Goal: Transaction & Acquisition: Purchase product/service

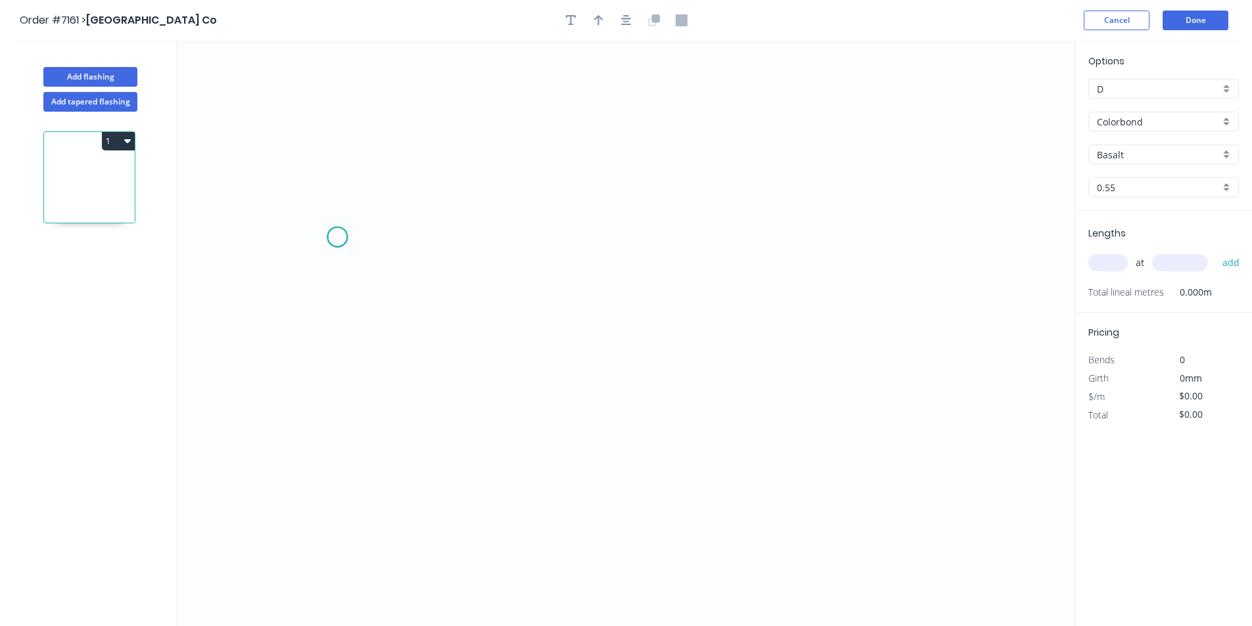
click at [337, 237] on icon "0" at bounding box center [625, 334] width 897 height 586
click at [471, 230] on icon "0" at bounding box center [625, 334] width 897 height 586
click at [476, 327] on icon "0 ?" at bounding box center [625, 334] width 897 height 586
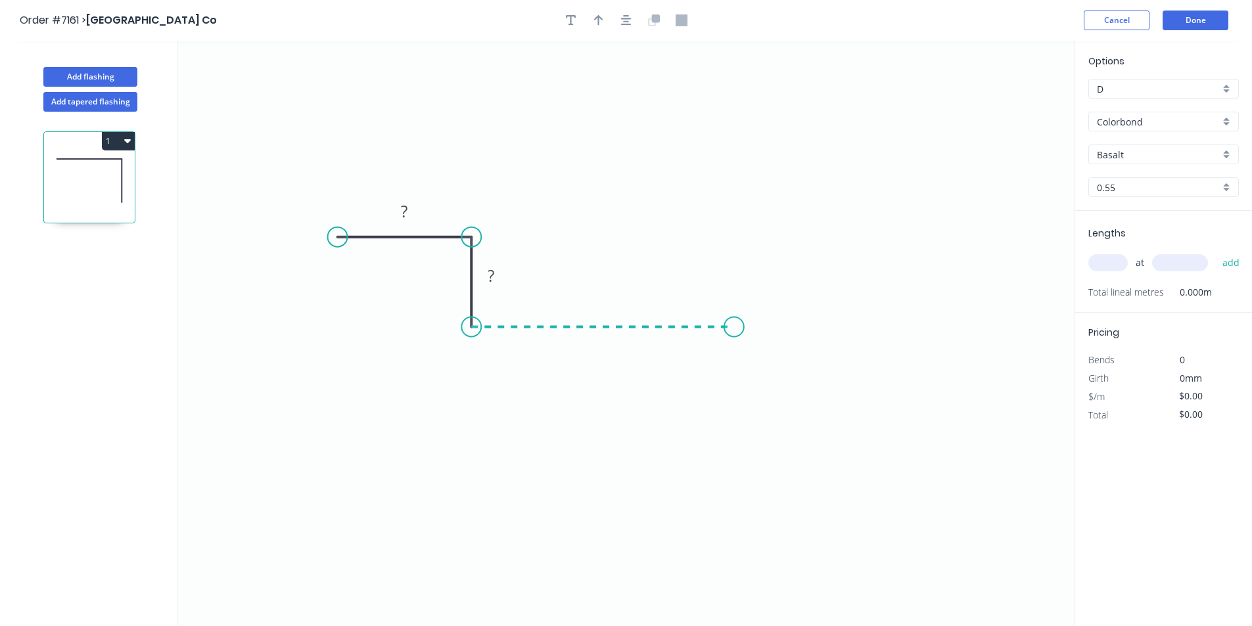
click at [735, 323] on icon "0 ? ?" at bounding box center [625, 334] width 897 height 586
click at [732, 233] on icon "0 ? ? ?" at bounding box center [625, 334] width 897 height 586
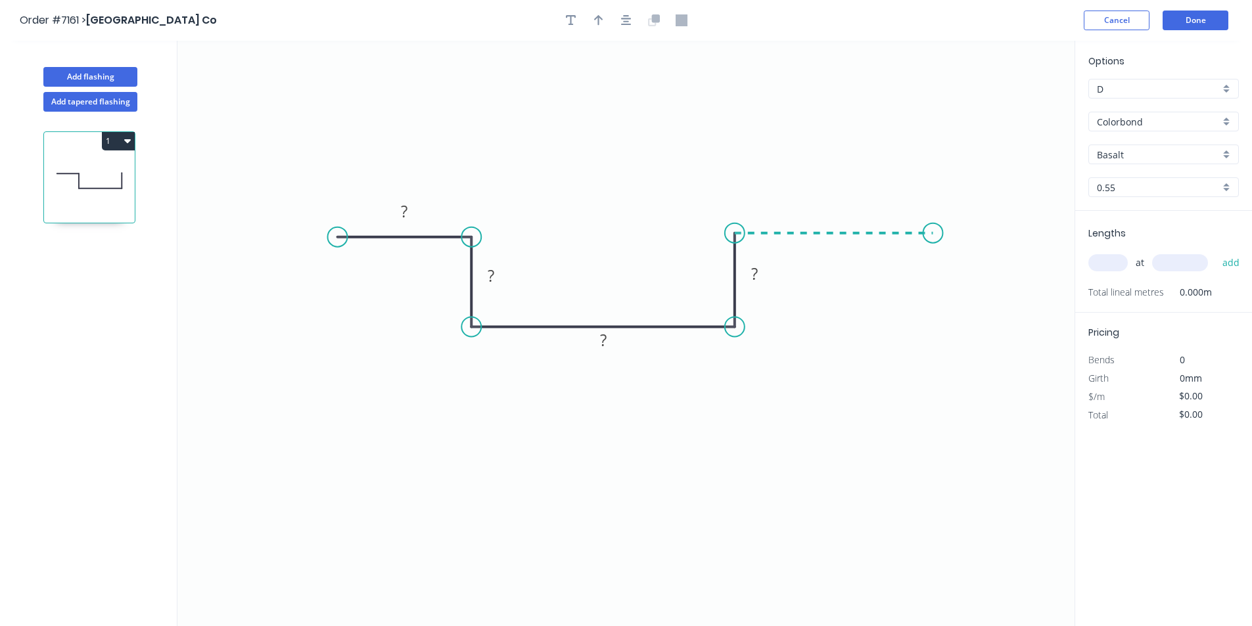
click at [933, 234] on icon "0 ? ? ? ?" at bounding box center [625, 334] width 897 height 586
click at [1150, 159] on input "Basalt" at bounding box center [1158, 155] width 123 height 14
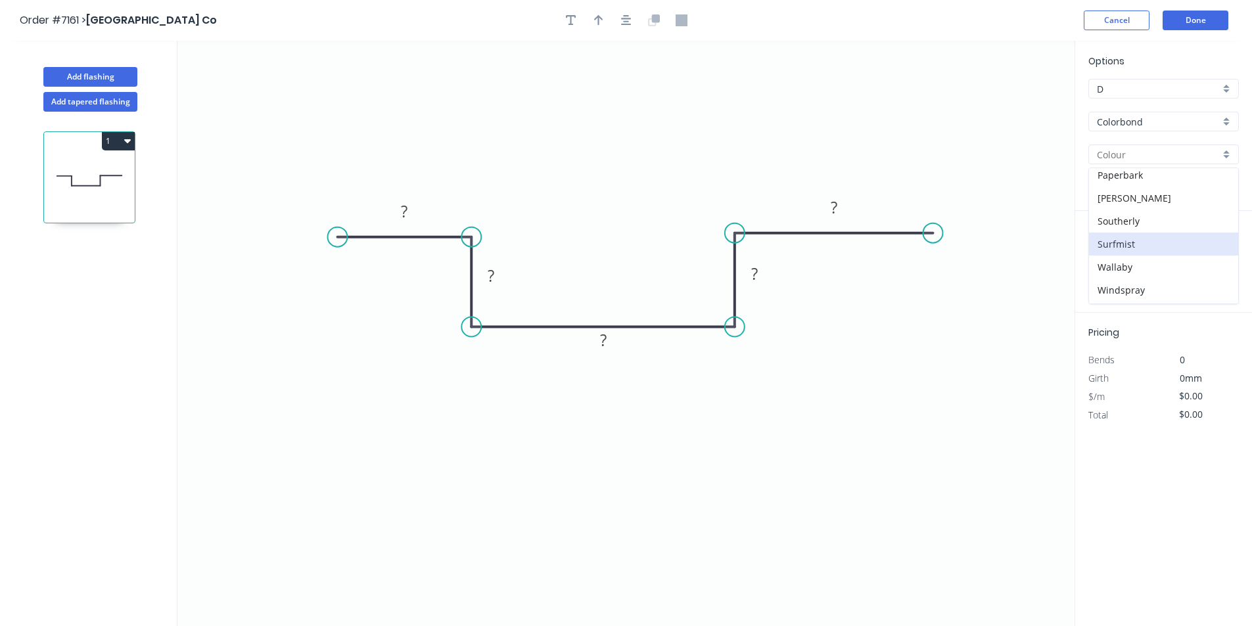
scroll to position [371, 0]
click at [1129, 218] on div "Surfmist" at bounding box center [1163, 223] width 149 height 23
type input "Surfmist"
click at [849, 198] on rect at bounding box center [833, 207] width 43 height 27
click at [847, 204] on rect at bounding box center [834, 208] width 26 height 18
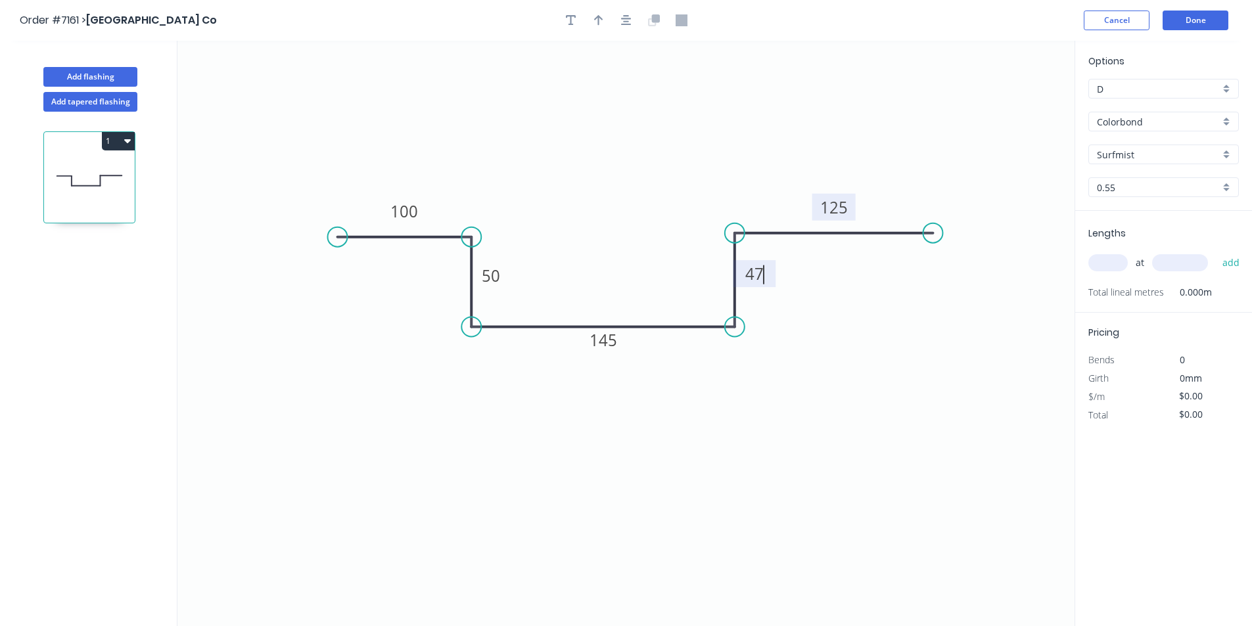
type input "$24.80"
click at [1109, 267] on input "text" at bounding box center [1107, 262] width 39 height 17
type input "1"
type input "4400"
click at [1216, 252] on button "add" at bounding box center [1231, 263] width 31 height 22
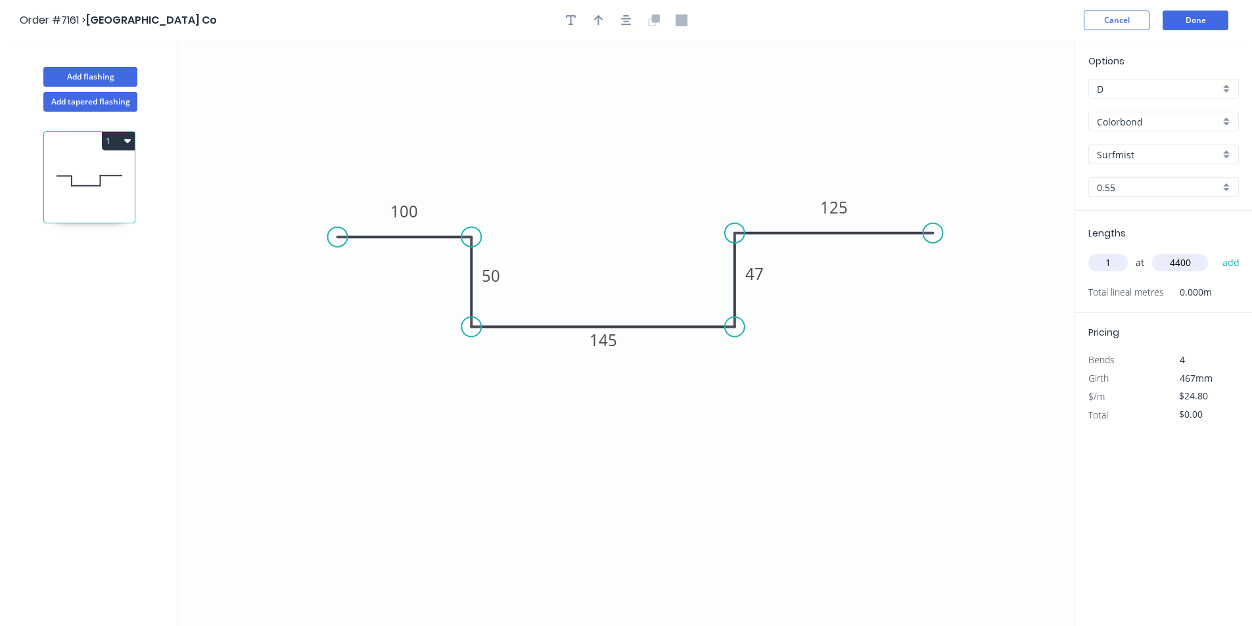
type input "$109.12"
click at [89, 82] on button "Add flashing" at bounding box center [90, 77] width 94 height 20
type input "$0.00"
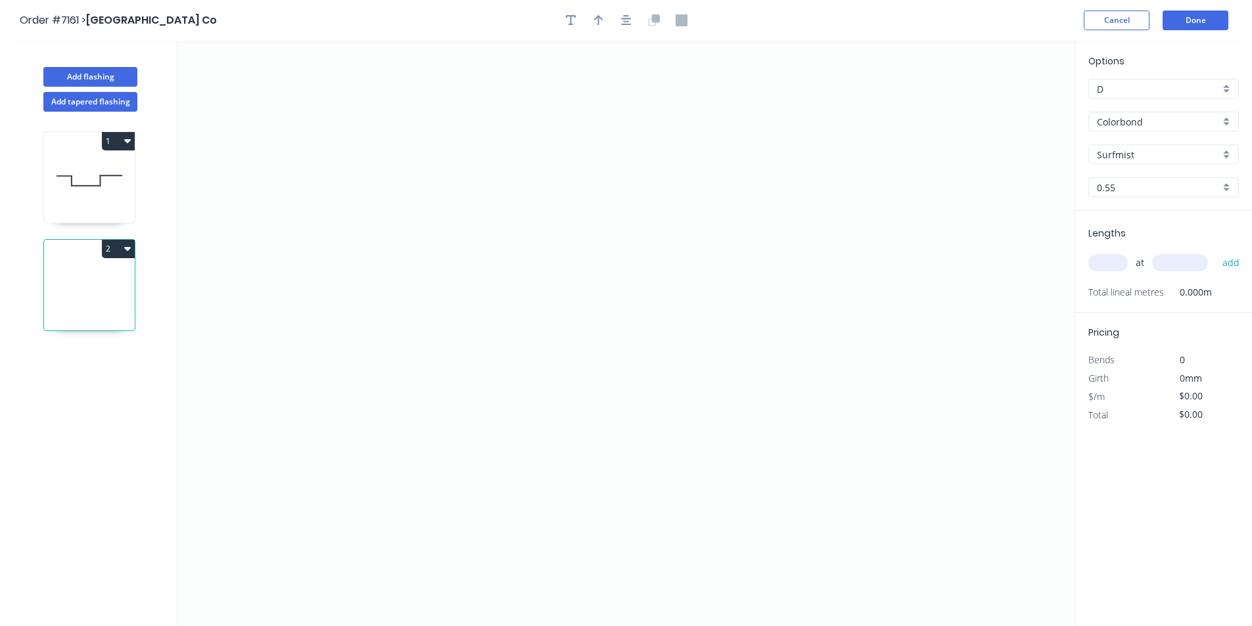
click at [83, 162] on icon at bounding box center [89, 181] width 91 height 84
type input "$24.80"
type input "$109.12"
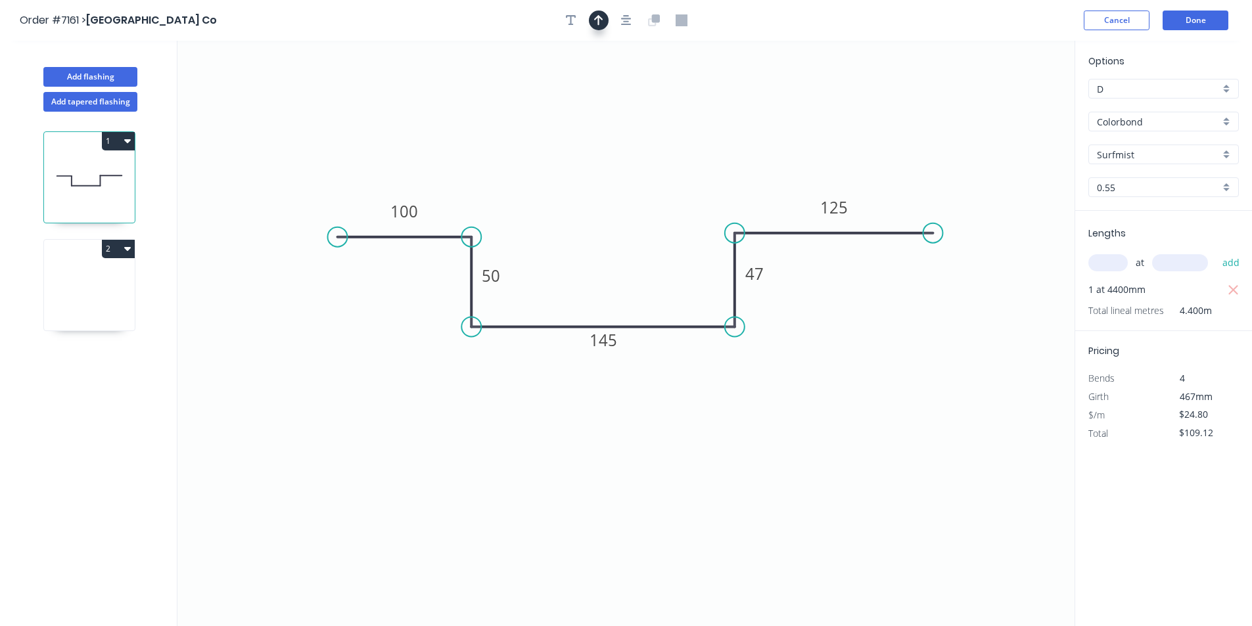
click at [602, 19] on icon "button" at bounding box center [598, 20] width 9 height 11
drag, startPoint x: 918, startPoint y: 133, endPoint x: 560, endPoint y: 291, distance: 391.4
click at [560, 291] on icon at bounding box center [557, 275] width 12 height 42
drag, startPoint x: 71, startPoint y: 291, endPoint x: 105, endPoint y: 277, distance: 36.9
click at [72, 291] on icon at bounding box center [89, 288] width 91 height 84
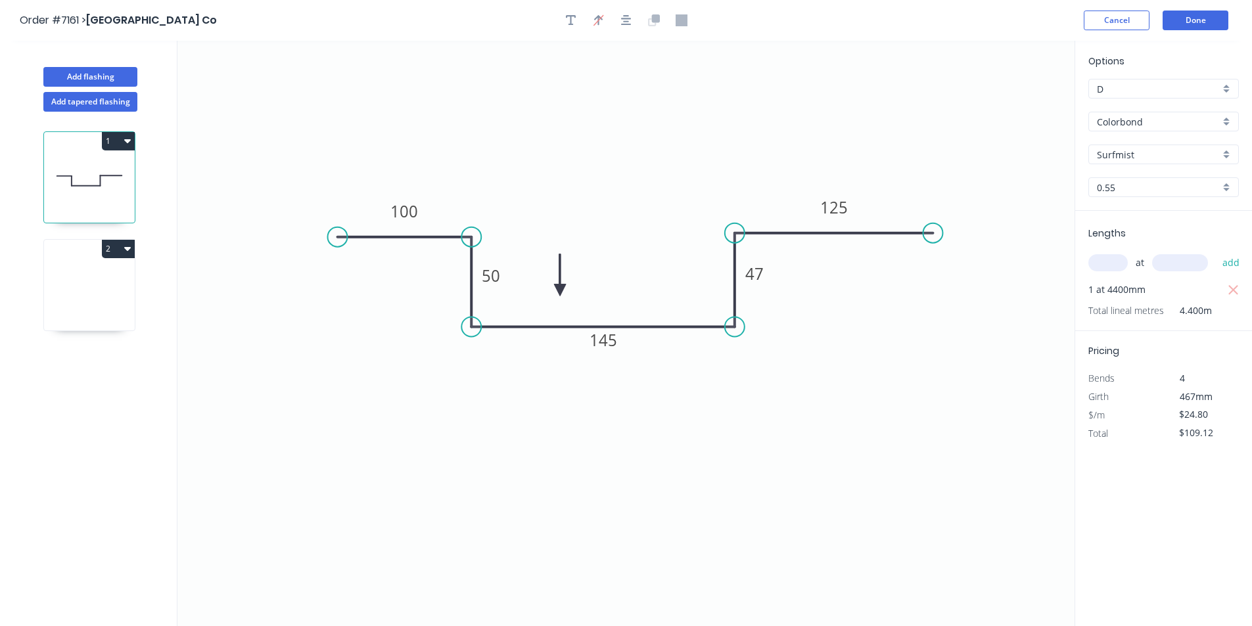
type input "$0.00"
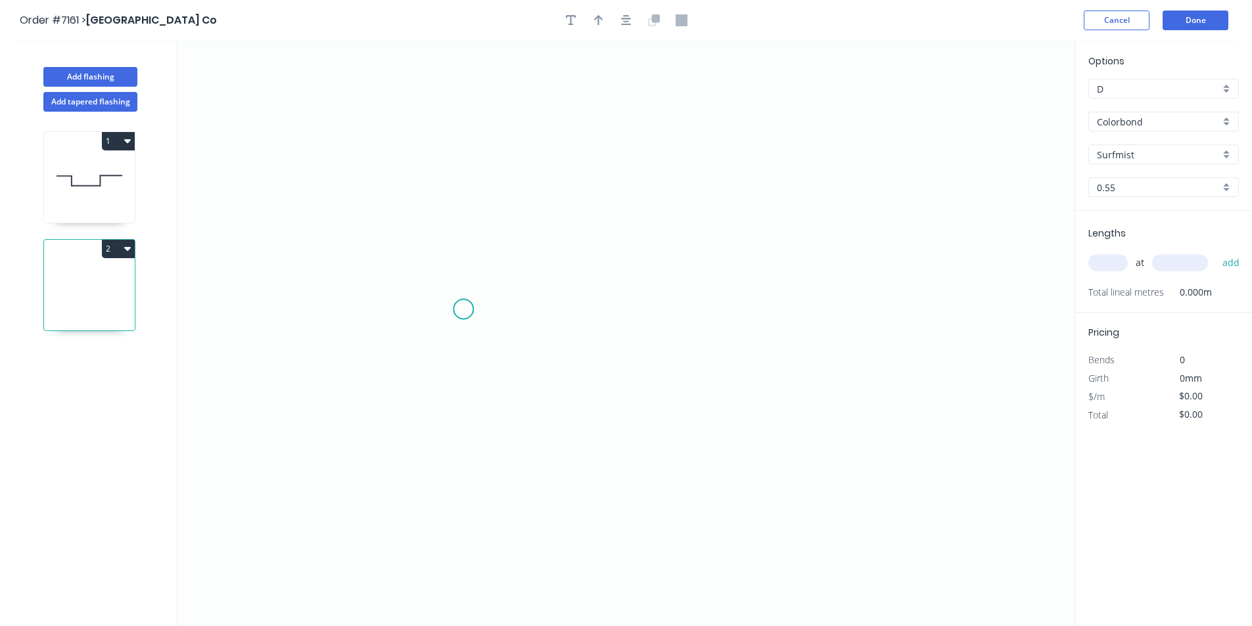
click at [463, 310] on icon "0" at bounding box center [625, 334] width 897 height 586
click at [682, 312] on icon "0" at bounding box center [625, 334] width 897 height 586
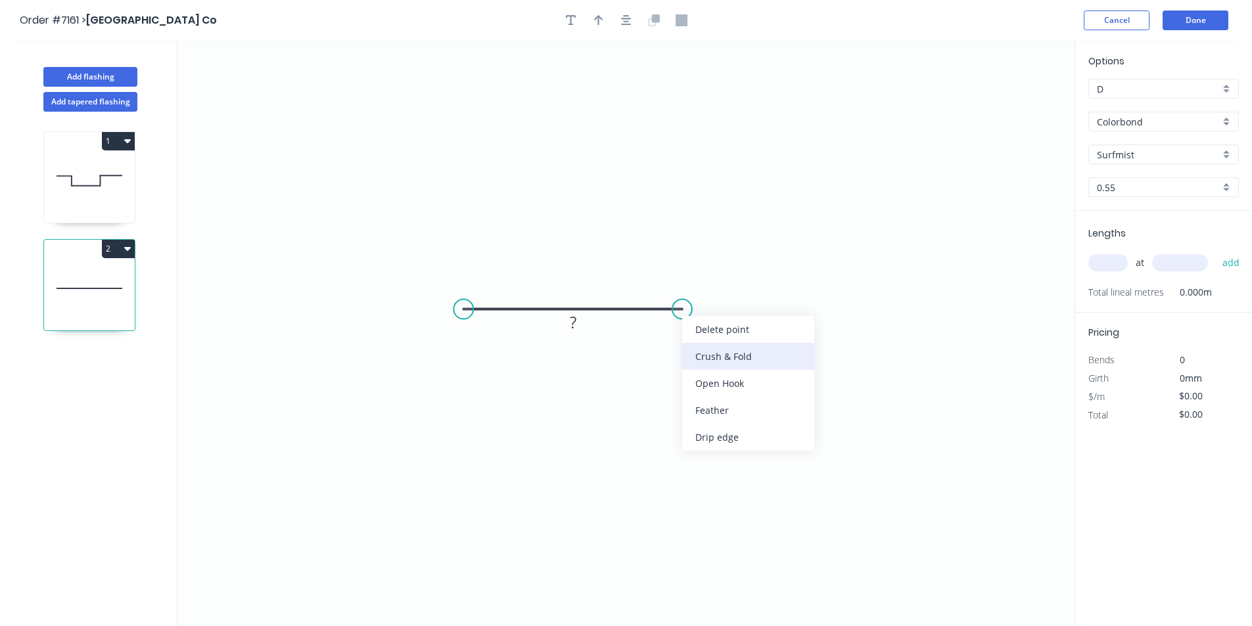
click at [703, 363] on div "Crush & Fold" at bounding box center [748, 356] width 132 height 27
click at [714, 358] on div "Flip bend" at bounding box center [744, 348] width 132 height 27
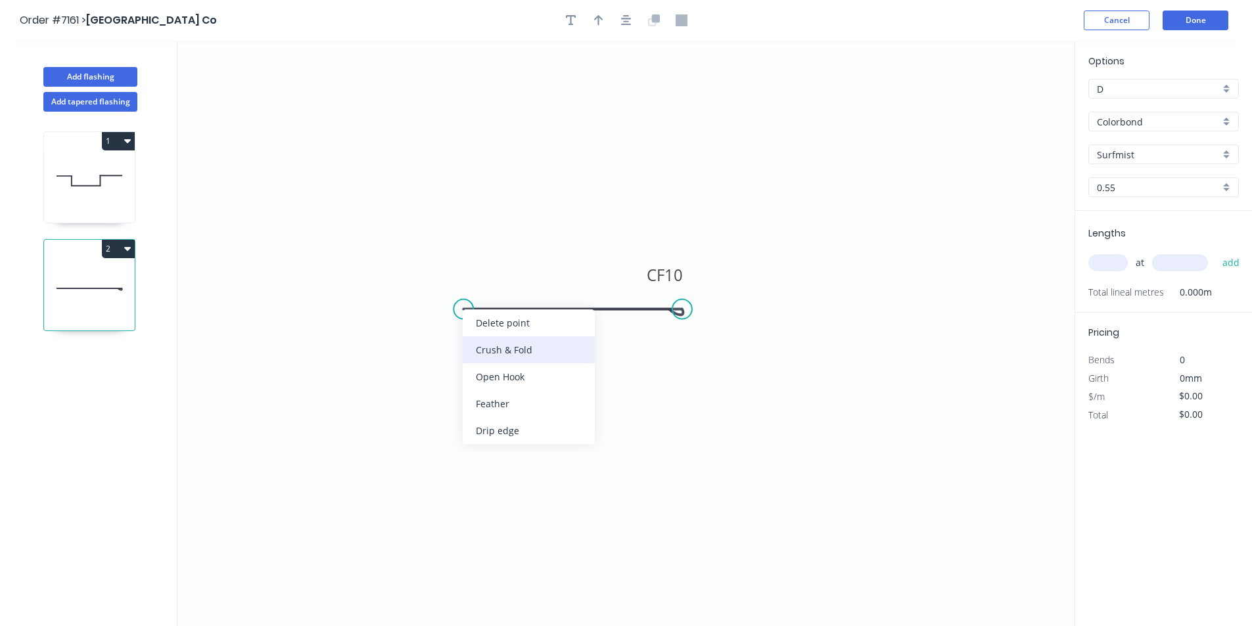
click at [490, 356] on div "Crush & Fold" at bounding box center [529, 350] width 132 height 27
click at [1112, 268] on input "text" at bounding box center [1107, 262] width 39 height 17
type input "1"
type input "4400"
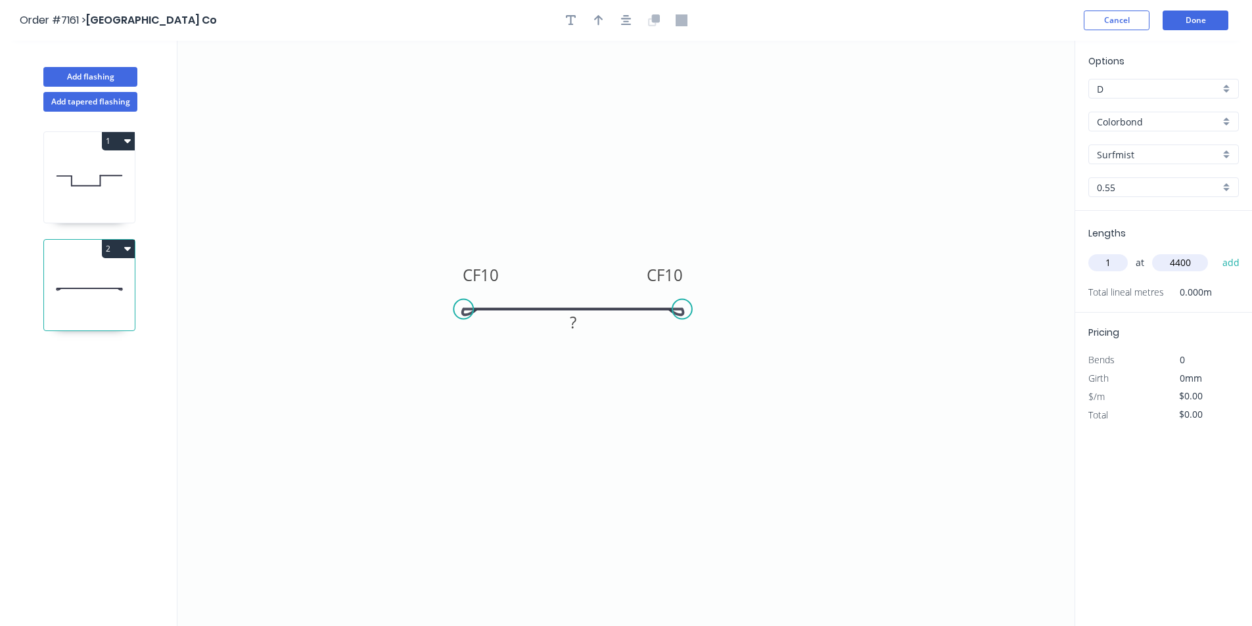
click at [1216, 252] on button "add" at bounding box center [1231, 263] width 31 height 22
drag, startPoint x: 569, startPoint y: 321, endPoint x: 639, endPoint y: 340, distance: 72.7
click at [571, 321] on g "?" at bounding box center [573, 323] width 26 height 22
type input "$13.76"
type input "$60.54"
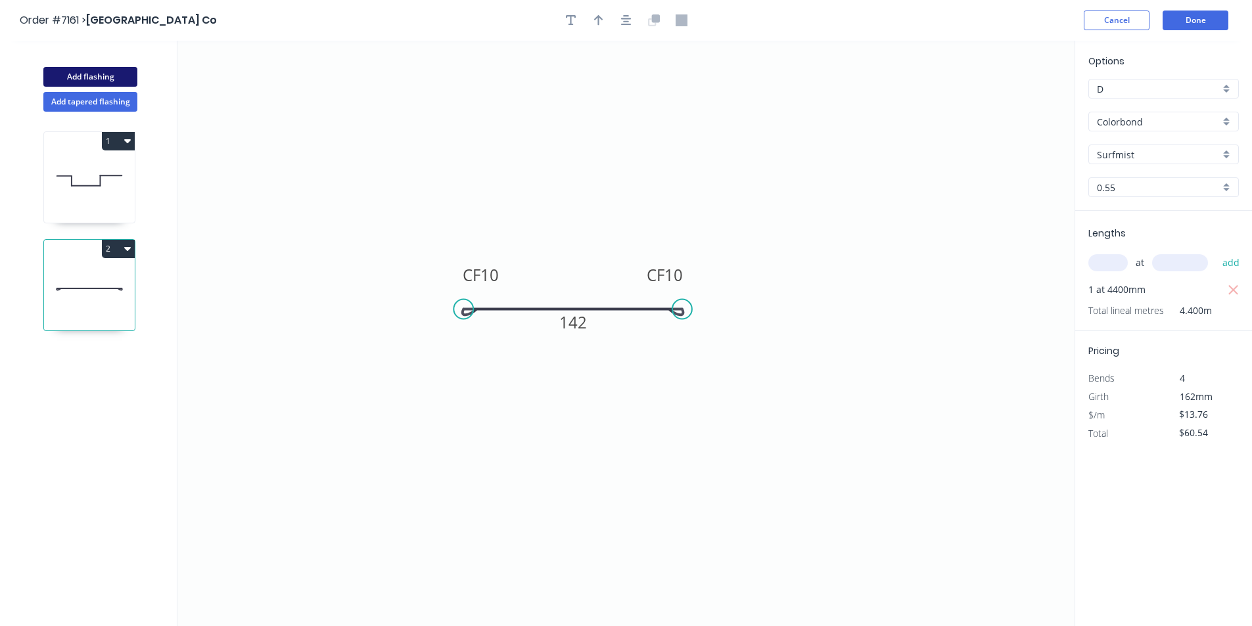
click at [114, 85] on button "Add flashing" at bounding box center [90, 77] width 94 height 20
type input "$0.00"
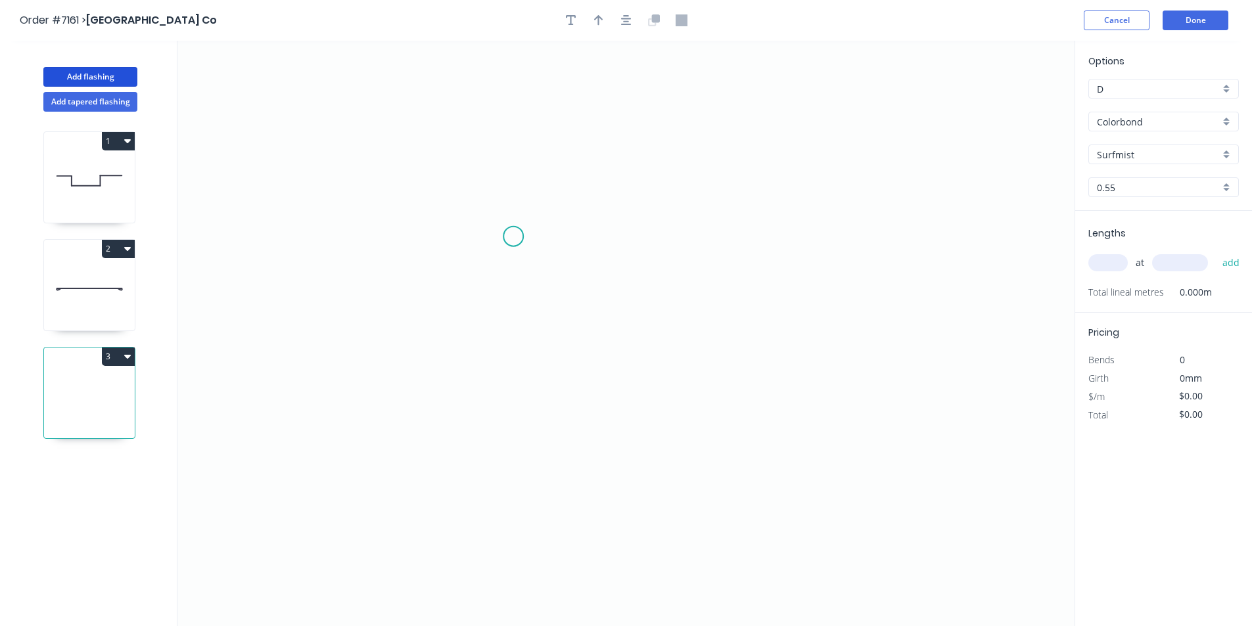
click at [513, 237] on icon "0" at bounding box center [625, 334] width 897 height 586
click at [508, 356] on icon "0" at bounding box center [625, 334] width 897 height 586
click at [839, 373] on icon "0 ?" at bounding box center [625, 334] width 897 height 586
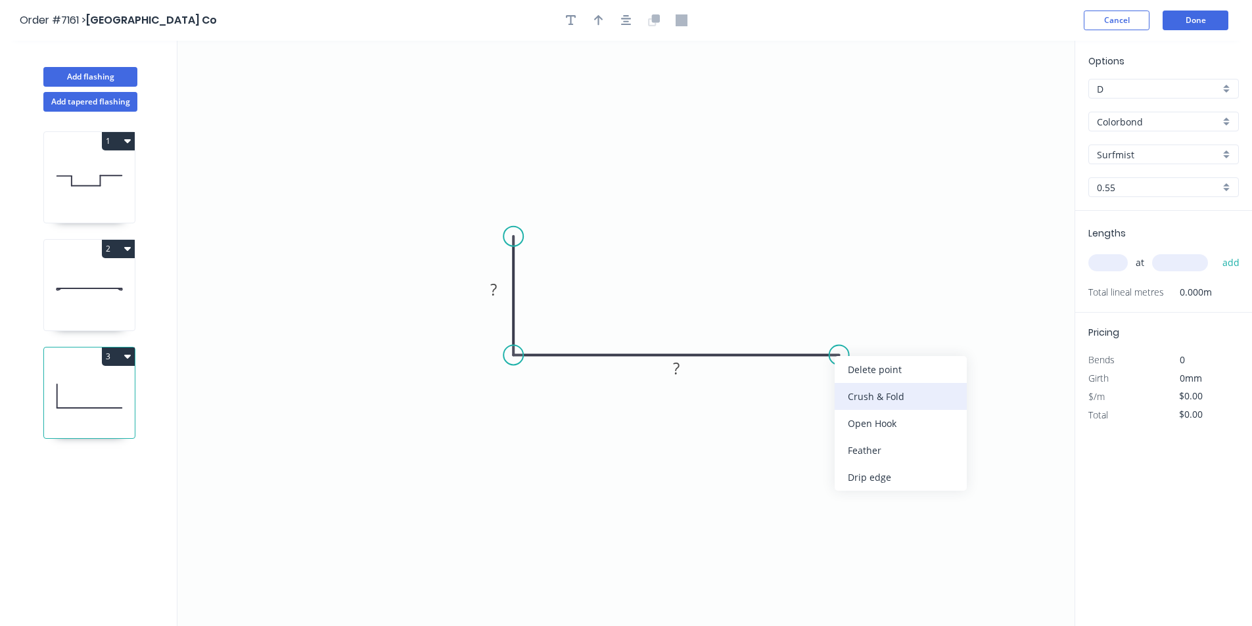
click at [871, 402] on div "Crush & Fold" at bounding box center [901, 396] width 132 height 27
click at [860, 402] on div "Flip bend" at bounding box center [912, 397] width 132 height 27
click at [627, 13] on button "button" at bounding box center [627, 21] width 20 height 20
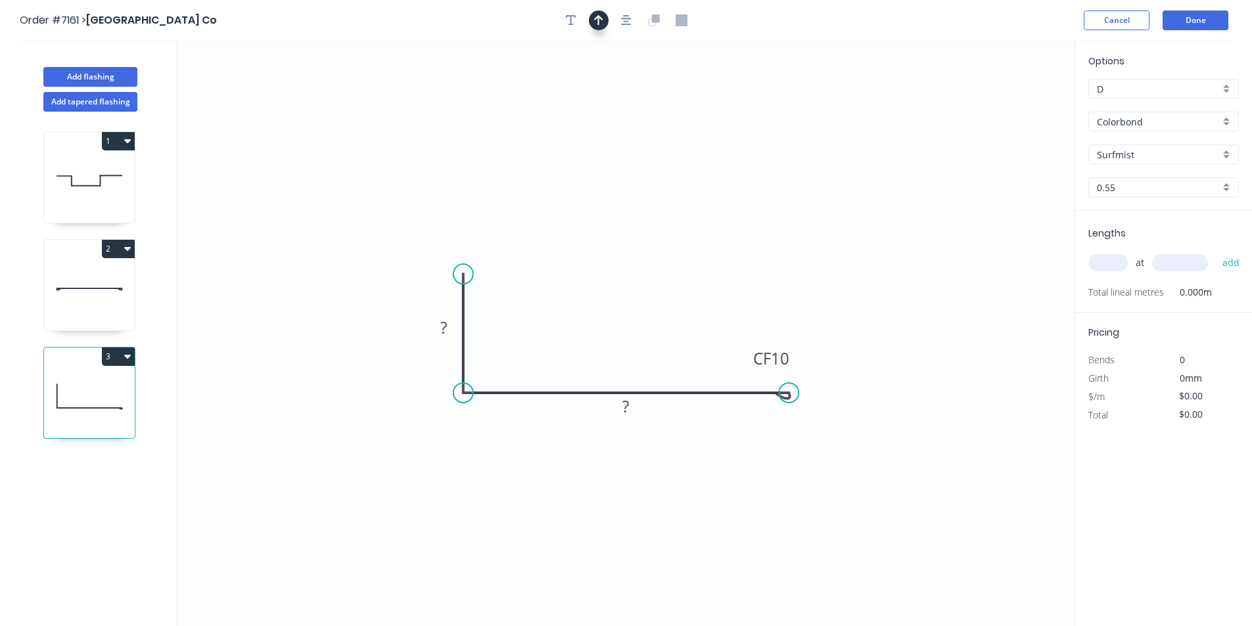
click at [601, 14] on icon "button" at bounding box center [598, 20] width 9 height 12
drag, startPoint x: 1008, startPoint y: 104, endPoint x: 546, endPoint y: 355, distance: 526.4
click at [546, 355] on icon at bounding box center [546, 340] width 12 height 42
drag, startPoint x: 420, startPoint y: 334, endPoint x: 436, endPoint y: 334, distance: 16.4
click at [421, 335] on icon "0 ? CF 10 ?" at bounding box center [625, 334] width 897 height 586
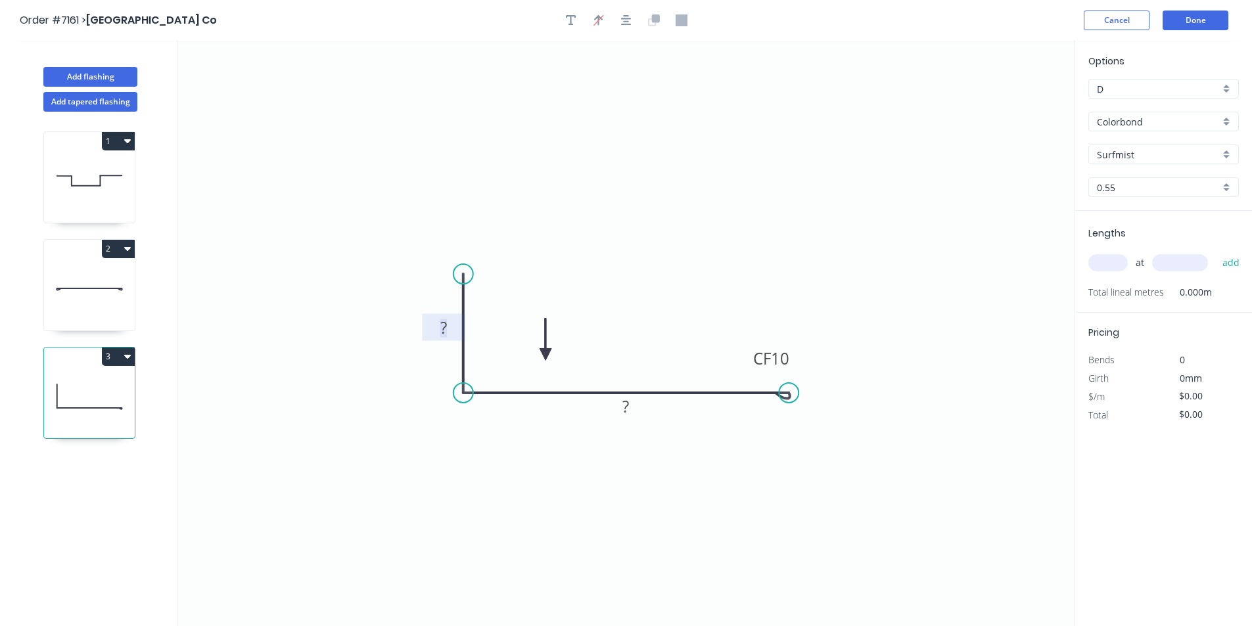
click at [451, 329] on rect at bounding box center [444, 328] width 26 height 18
type input "$16.46"
click at [1114, 263] on input "text" at bounding box center [1107, 262] width 39 height 17
type input "1"
type input "4150"
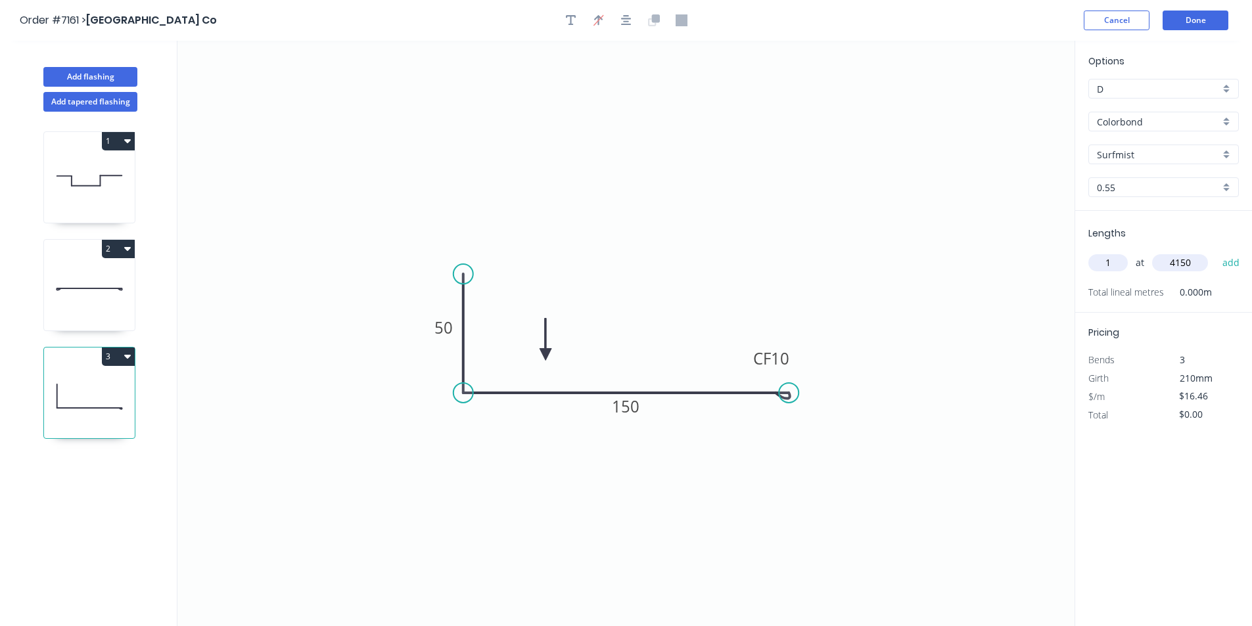
click at [1216, 252] on button "add" at bounding box center [1231, 263] width 31 height 22
type input "$68.31"
click at [95, 74] on button "Add flashing" at bounding box center [90, 77] width 94 height 20
type input "$0.00"
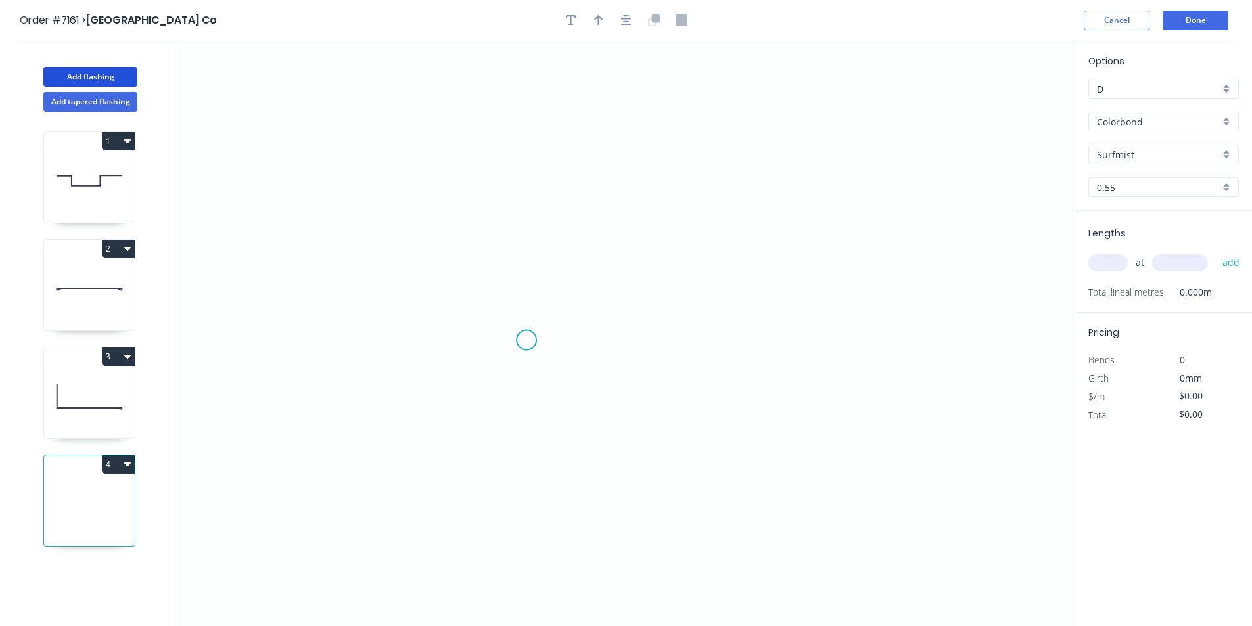
click at [526, 340] on icon "0" at bounding box center [625, 334] width 897 height 586
click at [732, 338] on icon "0" at bounding box center [625, 334] width 897 height 586
click at [735, 396] on icon "0 ?" at bounding box center [625, 334] width 897 height 586
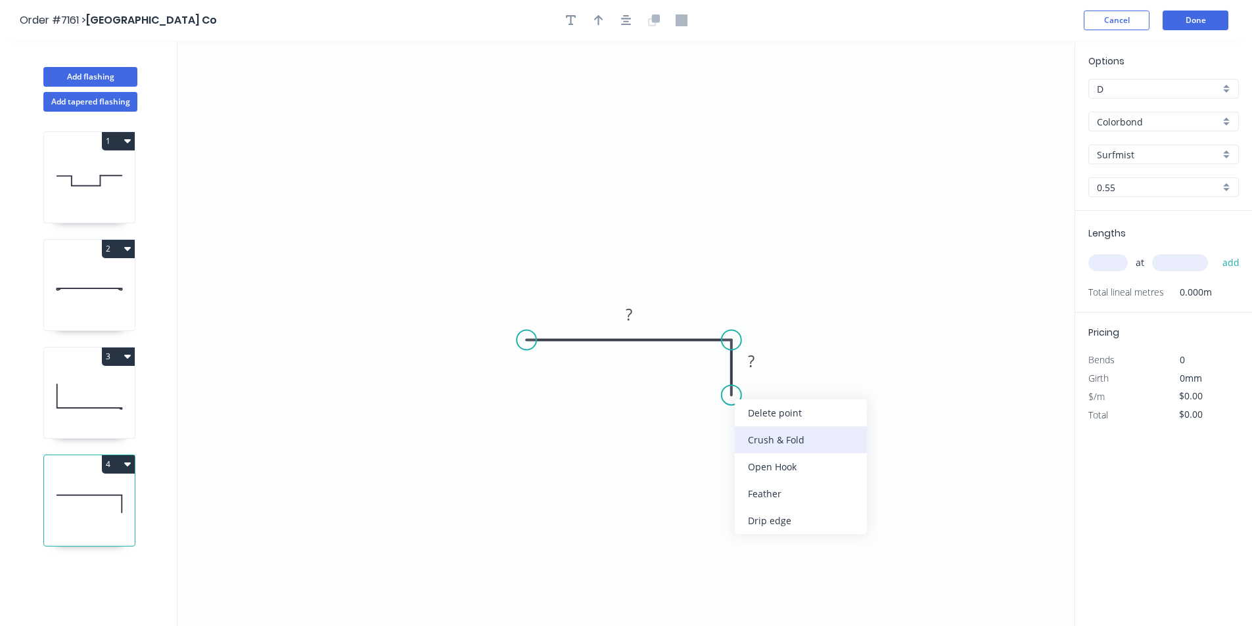
click at [778, 446] on div "Crush & Fold" at bounding box center [801, 440] width 132 height 27
click at [766, 433] on div "Flip bend" at bounding box center [801, 434] width 132 height 27
click at [752, 358] on tspan "?" at bounding box center [751, 361] width 7 height 22
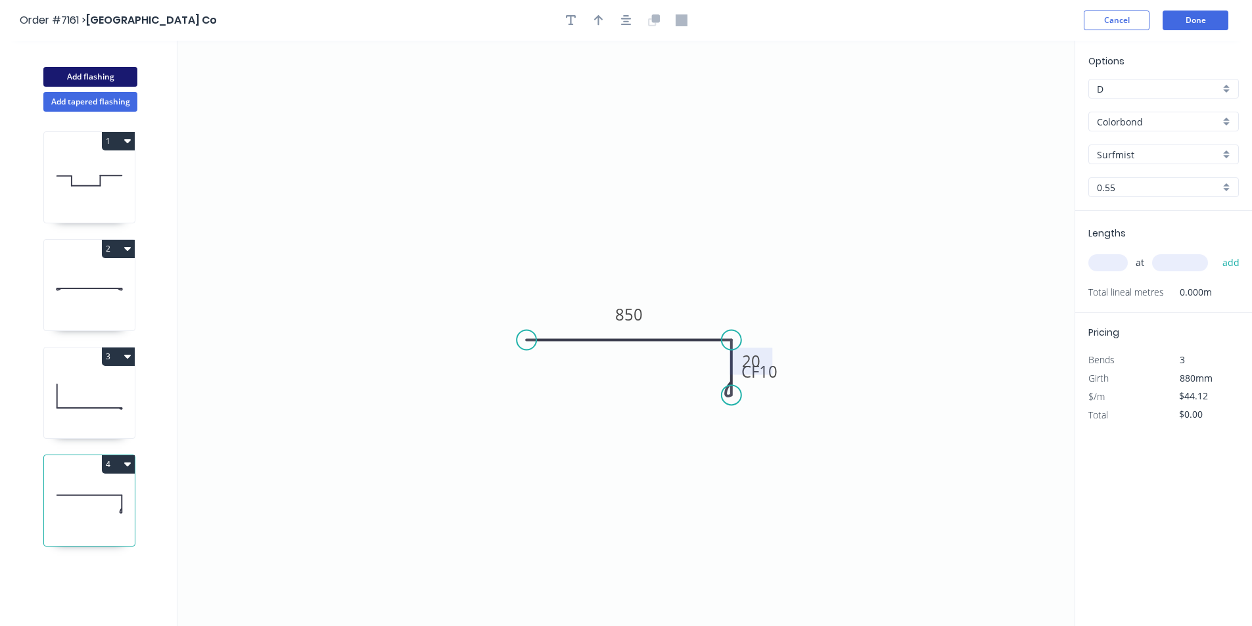
click at [113, 74] on button "Add flashing" at bounding box center [90, 77] width 94 height 20
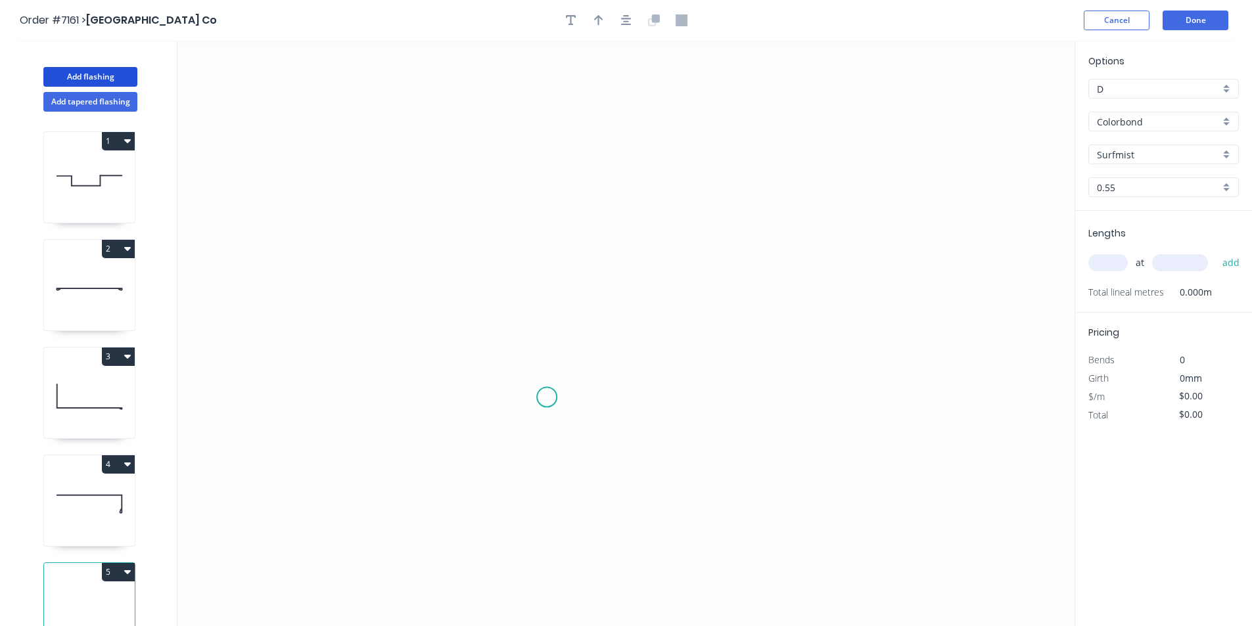
click at [540, 404] on icon "0" at bounding box center [625, 334] width 897 height 586
click at [734, 250] on icon "0" at bounding box center [625, 334] width 897 height 586
click at [628, 339] on rect at bounding box center [649, 335] width 43 height 27
click at [655, 340] on rect at bounding box center [649, 336] width 26 height 18
click at [55, 80] on button "Add flashing" at bounding box center [90, 77] width 94 height 20
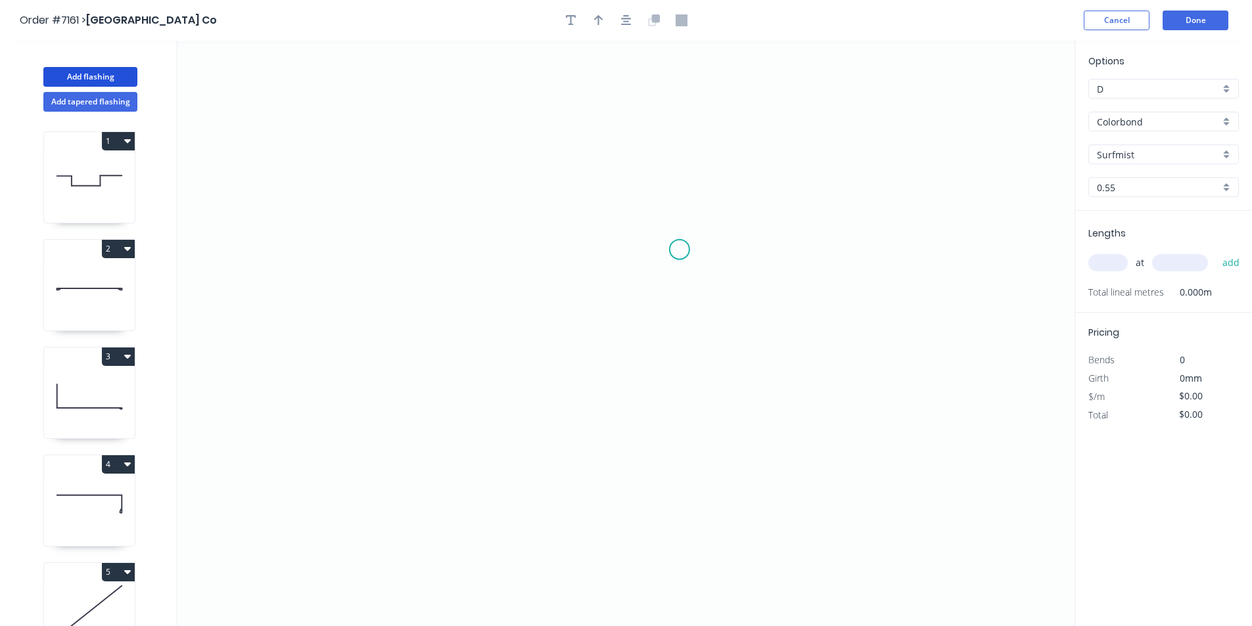
click at [679, 241] on icon "0" at bounding box center [625, 334] width 897 height 586
click at [680, 388] on icon "0" at bounding box center [625, 334] width 897 height 586
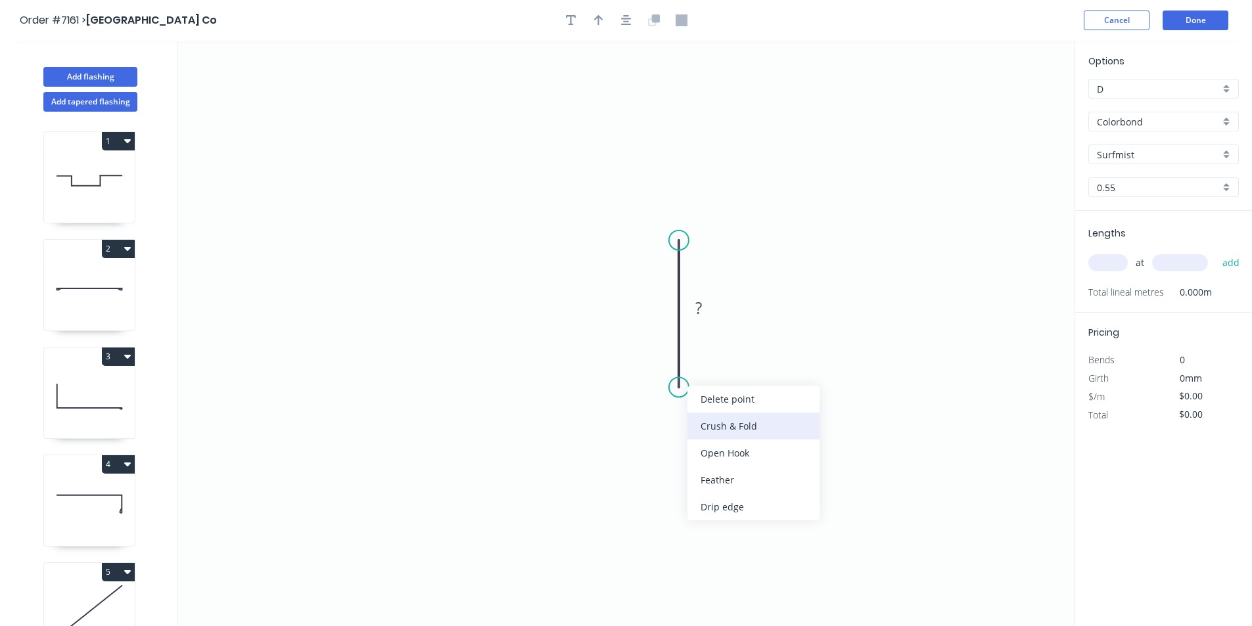
click at [722, 434] on div "Crush & Fold" at bounding box center [754, 426] width 132 height 27
click at [711, 309] on rect at bounding box center [699, 309] width 26 height 18
type input "$49.23"
click at [593, 22] on button "button" at bounding box center [599, 21] width 20 height 20
drag, startPoint x: 1006, startPoint y: 102, endPoint x: 622, endPoint y: 282, distance: 423.4
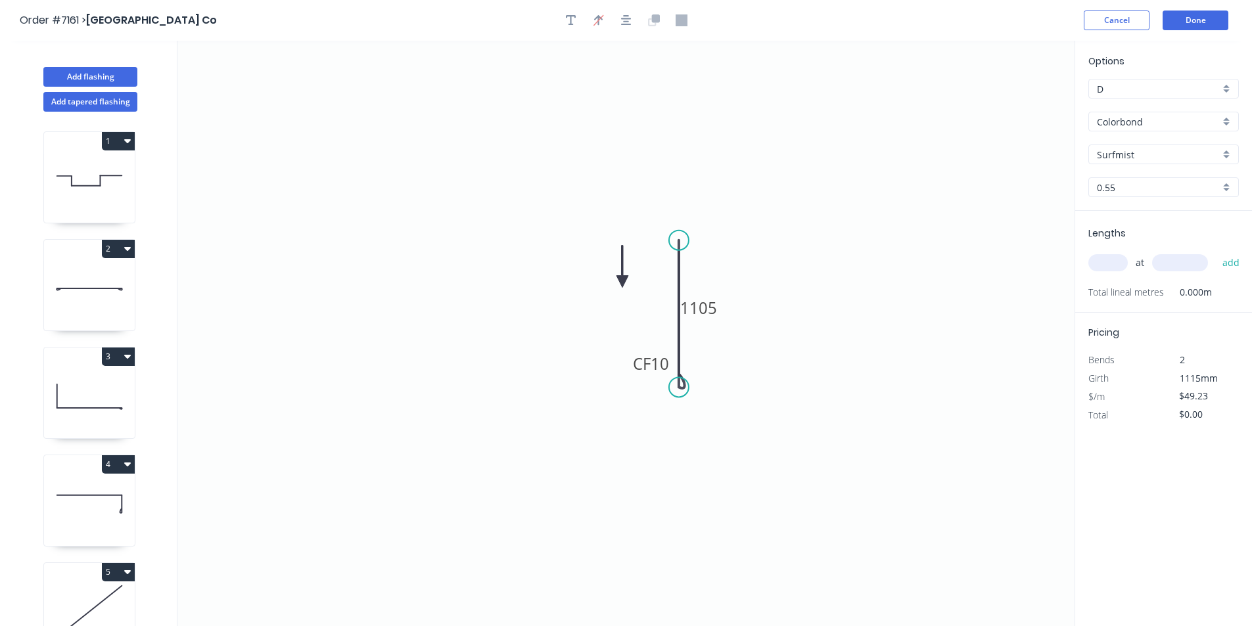
click at [622, 282] on icon at bounding box center [623, 267] width 12 height 42
click at [567, 9] on header "Order #7161 > [GEOGRAPHIC_DATA] Co Cancel Done" at bounding box center [626, 20] width 1252 height 41
click at [566, 16] on icon "button" at bounding box center [571, 20] width 11 height 11
drag, startPoint x: 253, startPoint y: 97, endPoint x: 559, endPoint y: 187, distance: 318.6
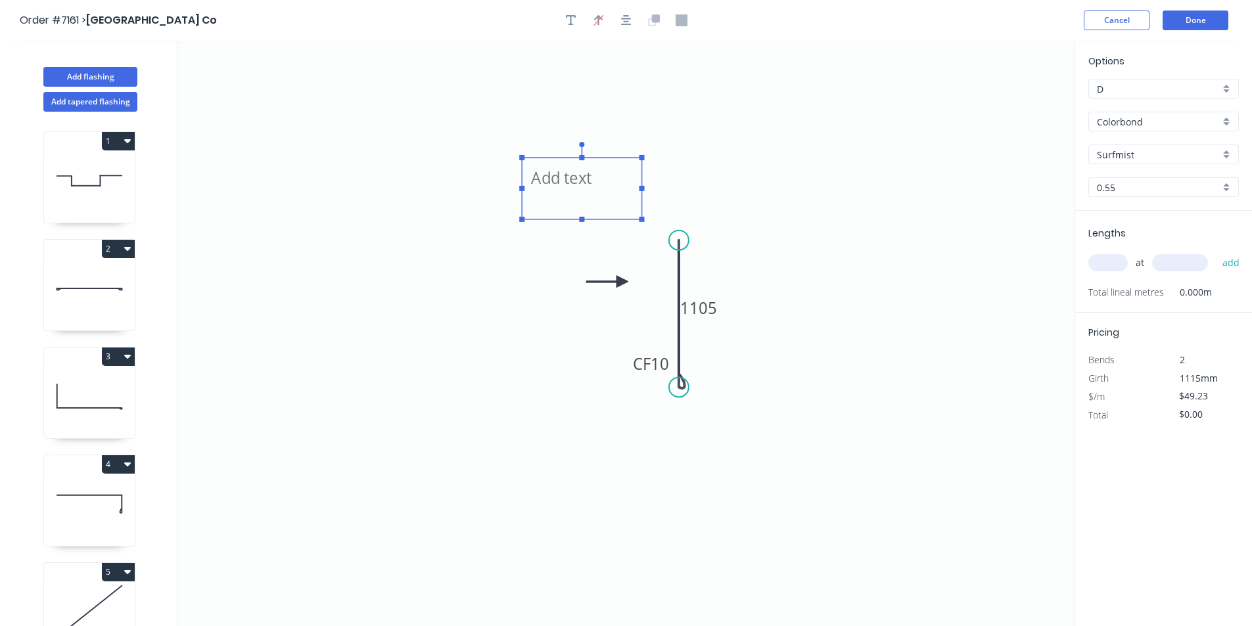
click at [559, 187] on textarea at bounding box center [581, 188] width 106 height 49
drag, startPoint x: 582, startPoint y: 226, endPoint x: 582, endPoint y: 252, distance: 25.6
click at [582, 229] on rect at bounding box center [581, 226] width 5 height 5
drag, startPoint x: 643, startPoint y: 204, endPoint x: 657, endPoint y: 204, distance: 13.8
click at [657, 204] on rect at bounding box center [655, 204] width 5 height 5
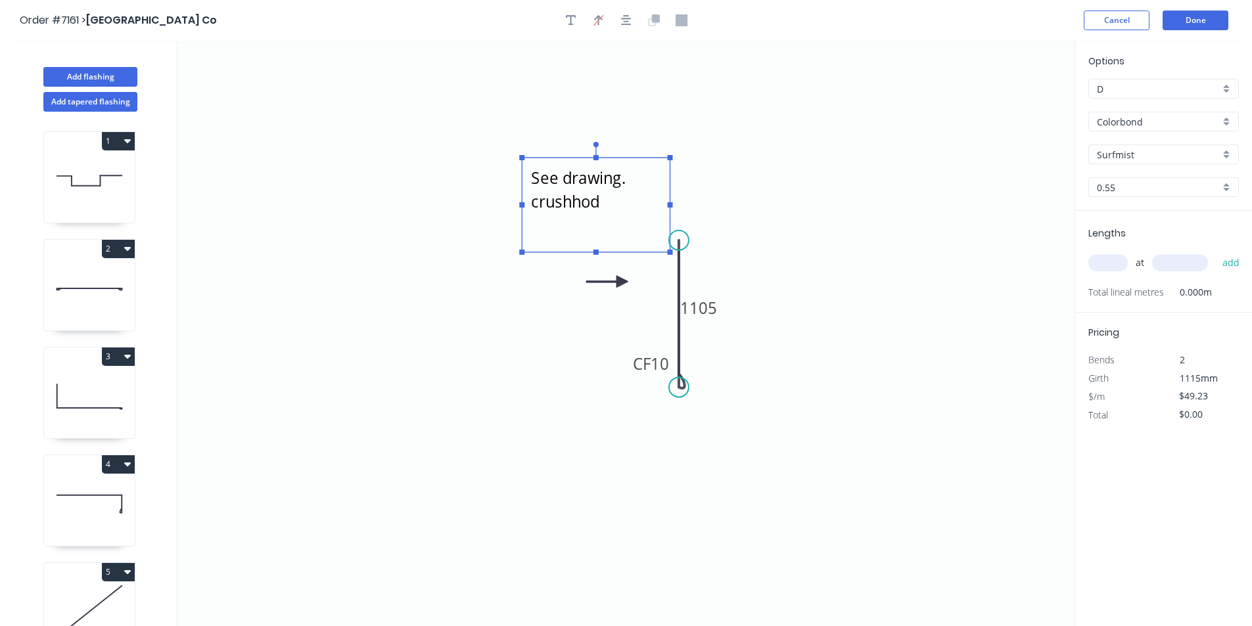
drag, startPoint x: 656, startPoint y: 206, endPoint x: 682, endPoint y: 206, distance: 26.3
click at [673, 206] on rect at bounding box center [670, 204] width 5 height 5
type textarea "See drawing. crush fold on 3 sides"
click at [1105, 263] on input "text" at bounding box center [1107, 262] width 39 height 17
type input "1"
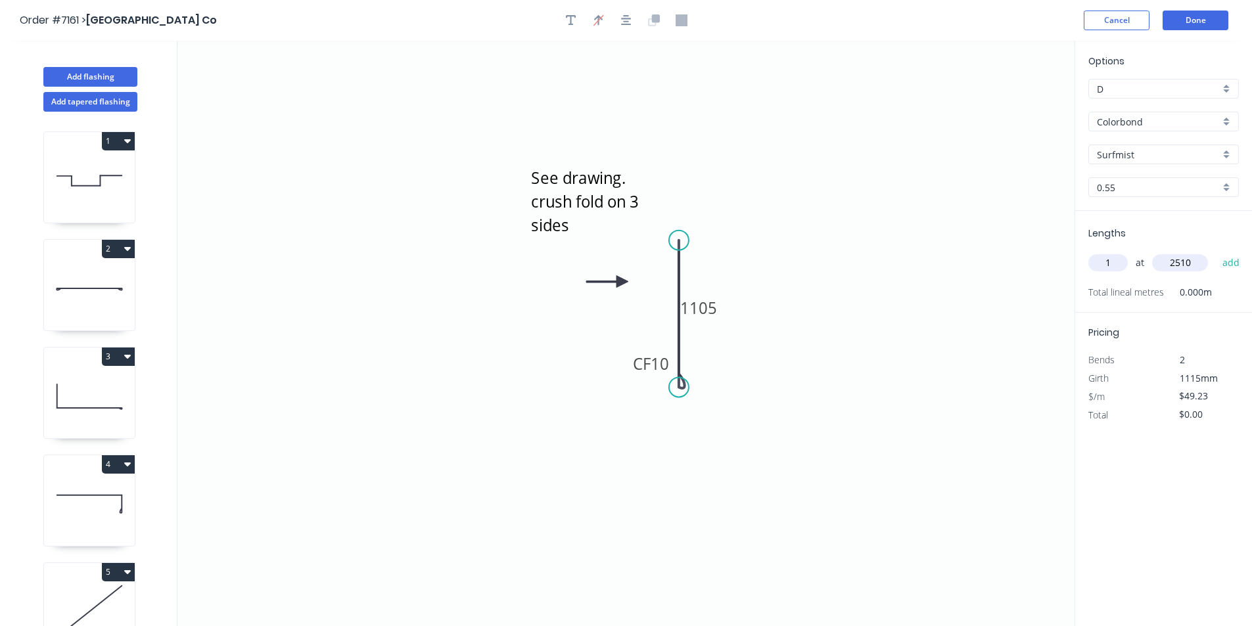
type input "2510"
click at [1216, 252] on button "add" at bounding box center [1231, 263] width 31 height 22
type input "$123.57"
click at [1183, 24] on button "Done" at bounding box center [1196, 21] width 66 height 20
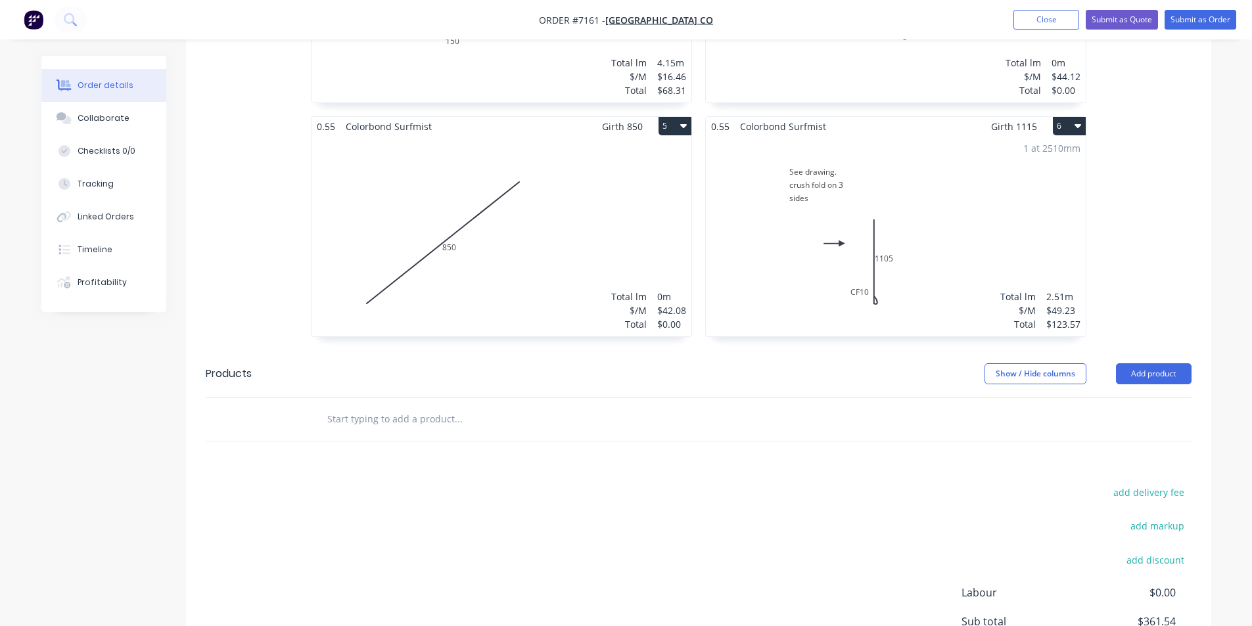
scroll to position [786, 0]
click at [1138, 363] on button "Add product" at bounding box center [1154, 373] width 76 height 21
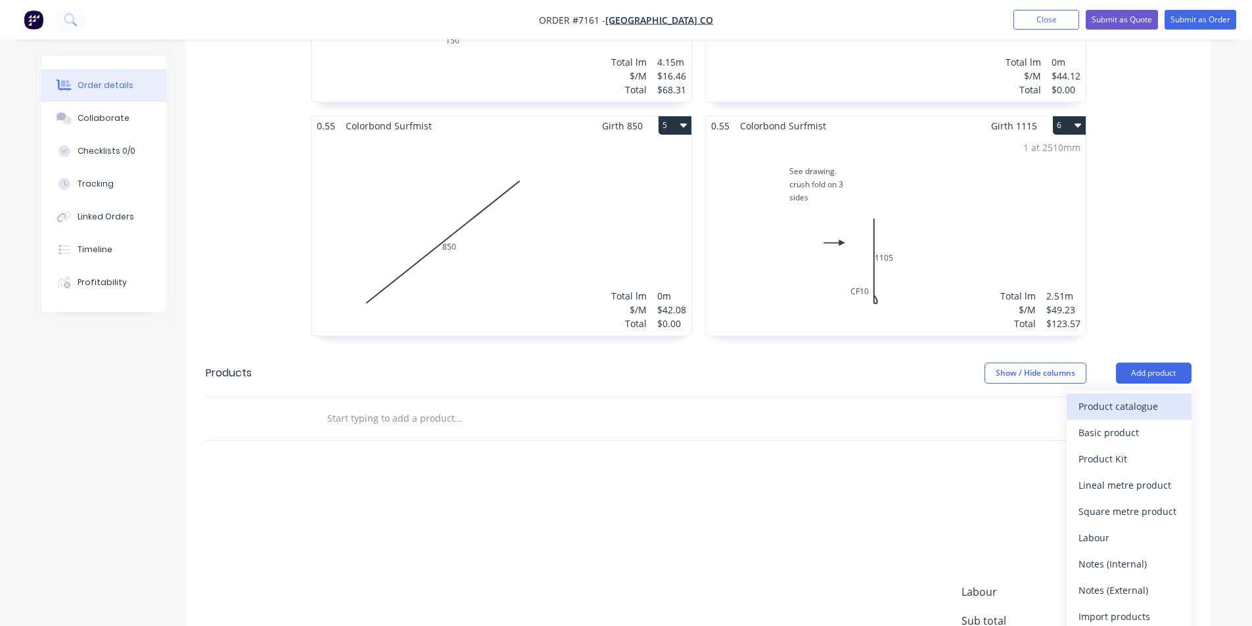
click at [1117, 397] on div "Product catalogue" at bounding box center [1129, 406] width 101 height 19
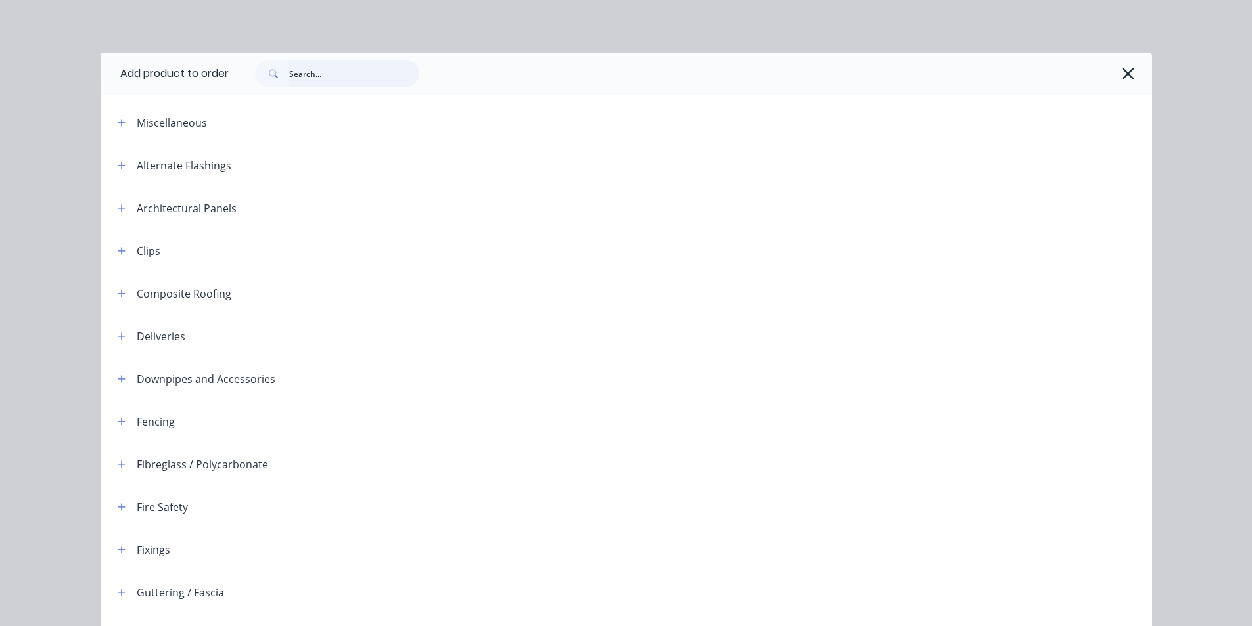
click at [330, 70] on input "text" at bounding box center [354, 73] width 130 height 26
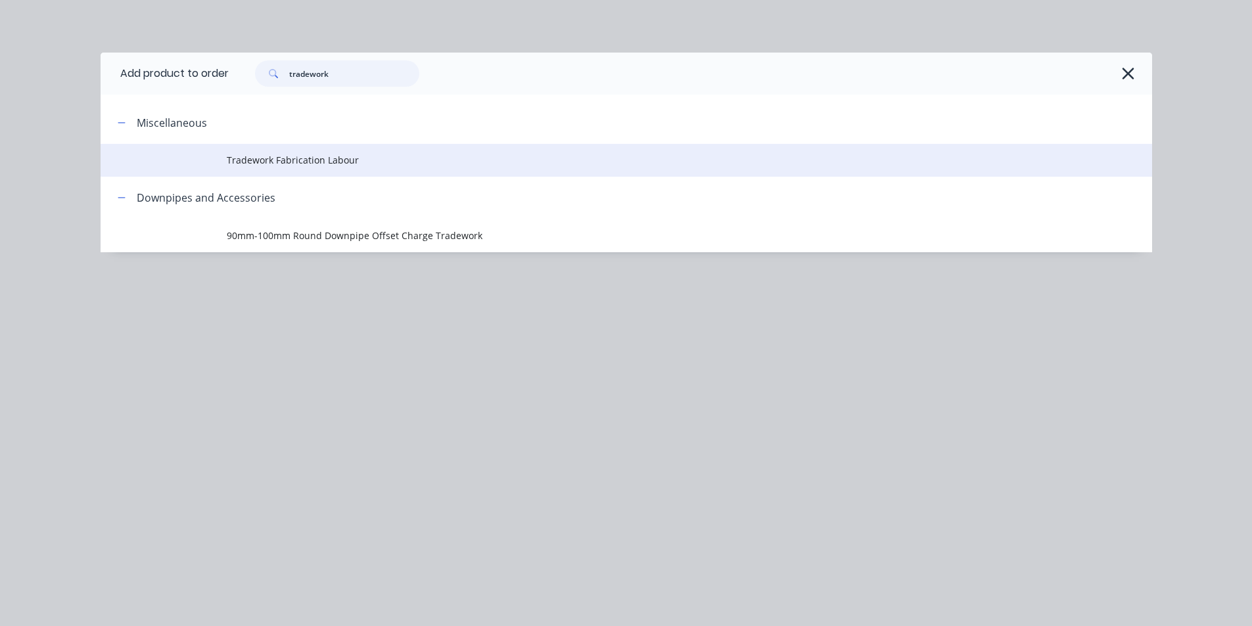
type input "tradework"
click at [250, 166] on span "Tradework Fabrication Labour" at bounding box center [597, 160] width 740 height 14
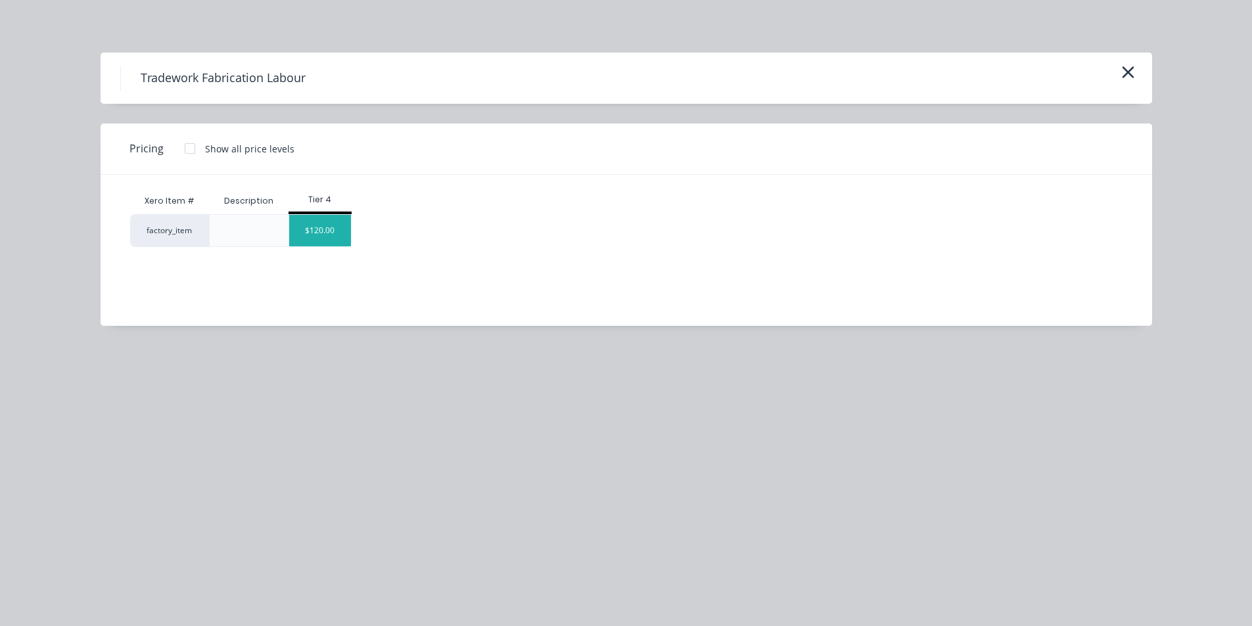
click at [300, 235] on div "$120.00" at bounding box center [320, 231] width 62 height 32
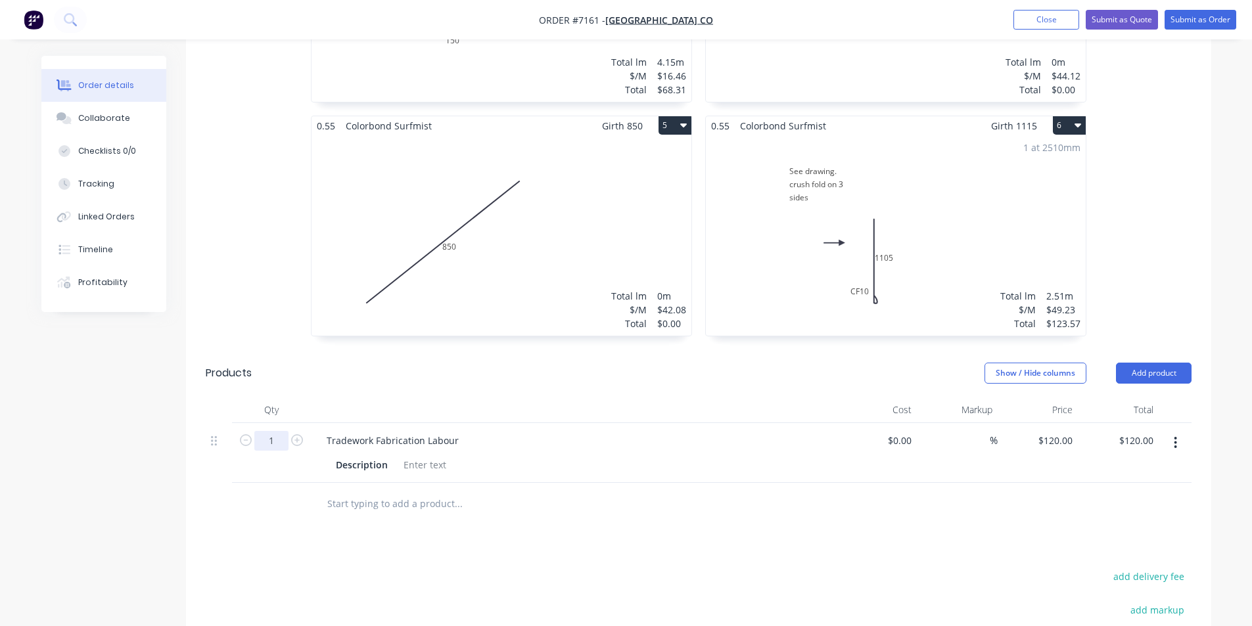
click at [273, 431] on input "1" at bounding box center [271, 441] width 34 height 20
type input "0.5"
type input "$60.00"
click at [1164, 363] on button "Add product" at bounding box center [1154, 373] width 76 height 21
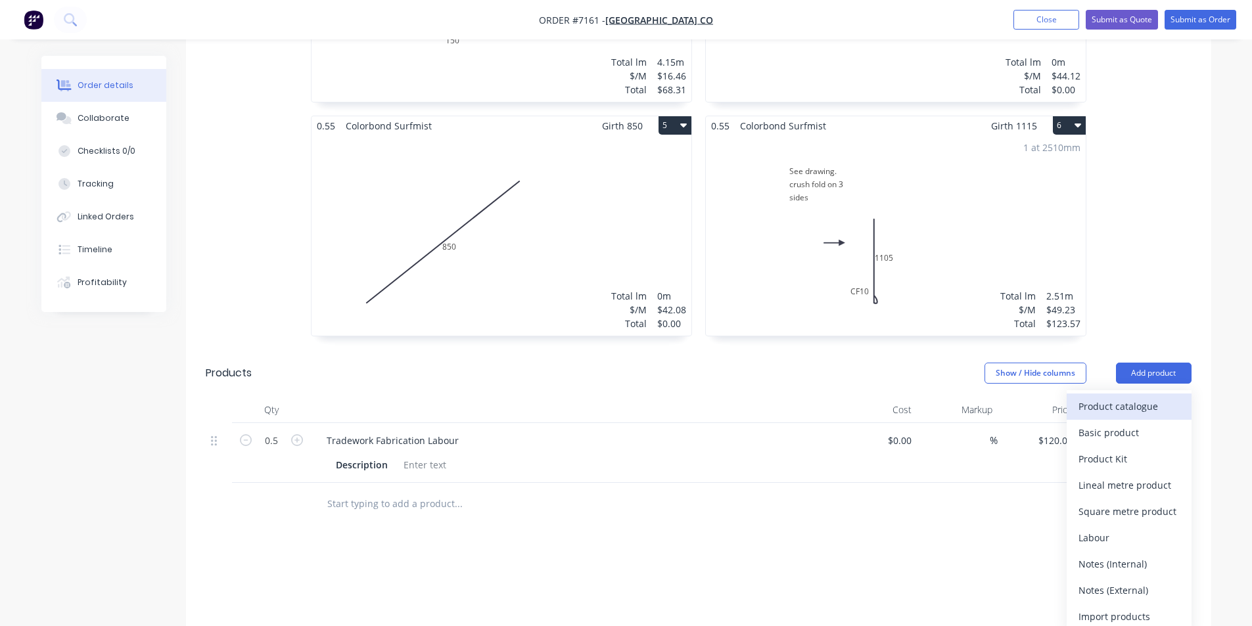
click at [1157, 397] on div "Product catalogue" at bounding box center [1129, 406] width 101 height 19
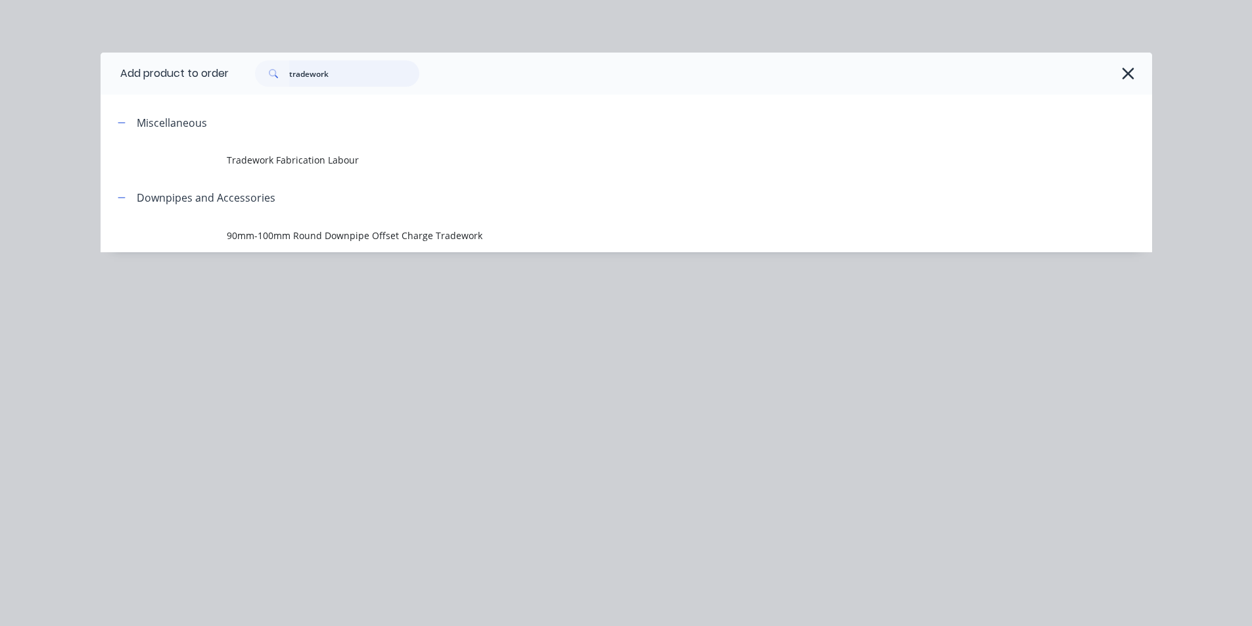
click at [383, 80] on input "tradework" at bounding box center [354, 73] width 130 height 26
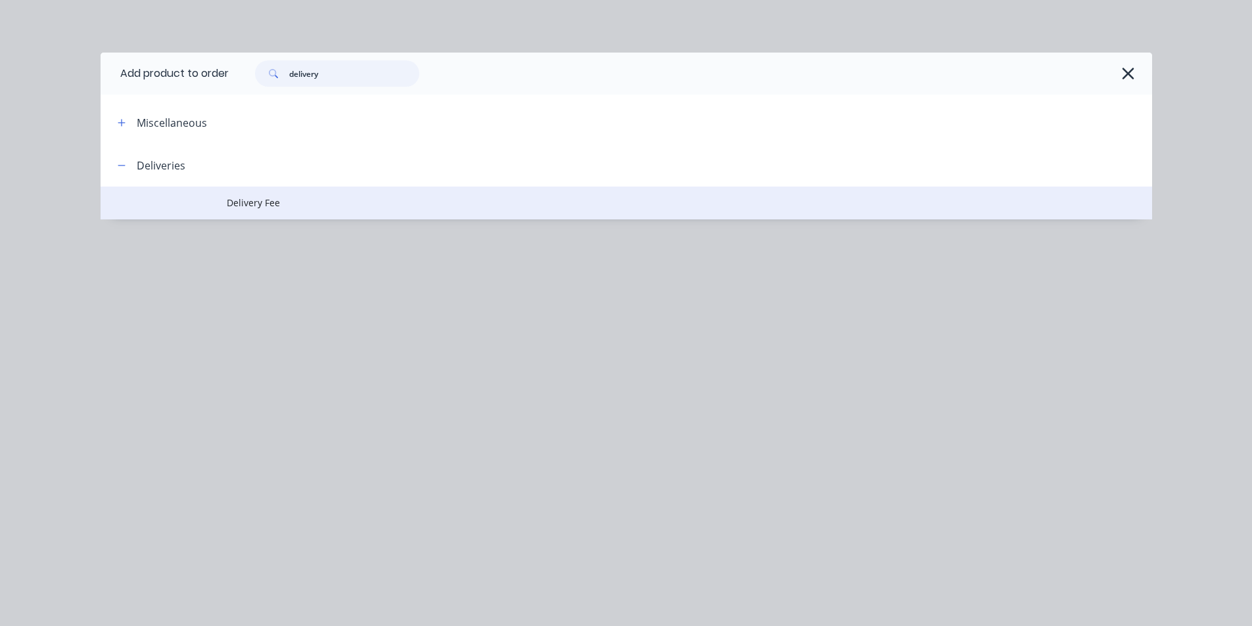
type input "delivery"
click at [303, 203] on span "Delivery Fee" at bounding box center [597, 203] width 740 height 14
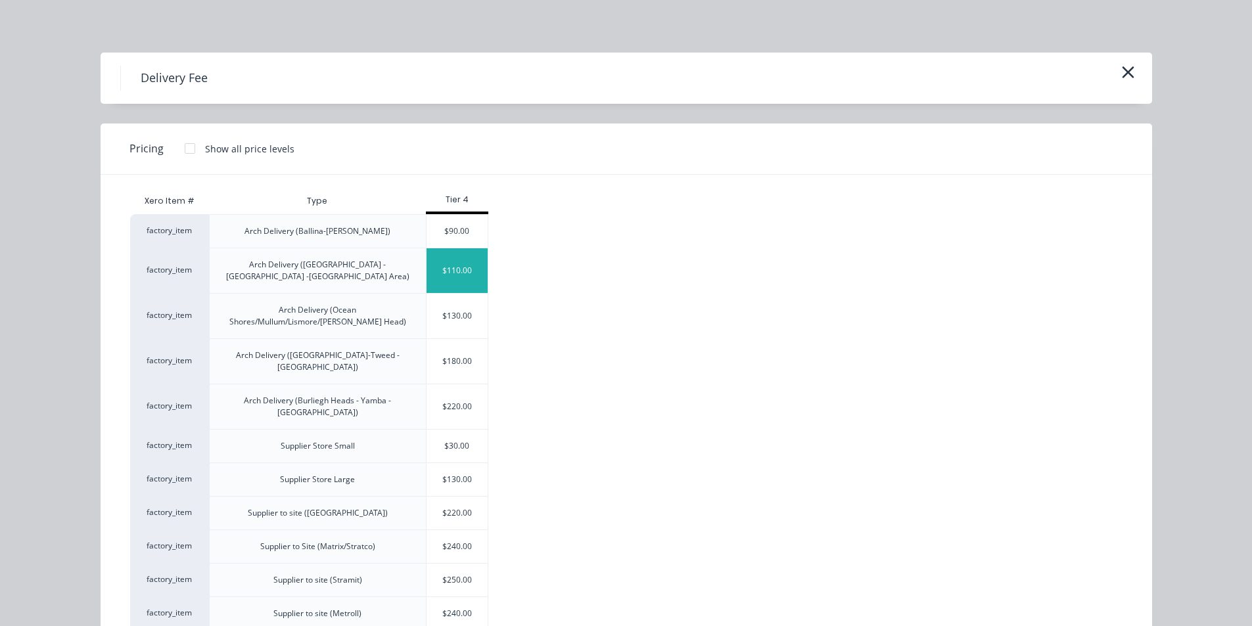
click at [470, 266] on div "$110.00" at bounding box center [458, 270] width 62 height 45
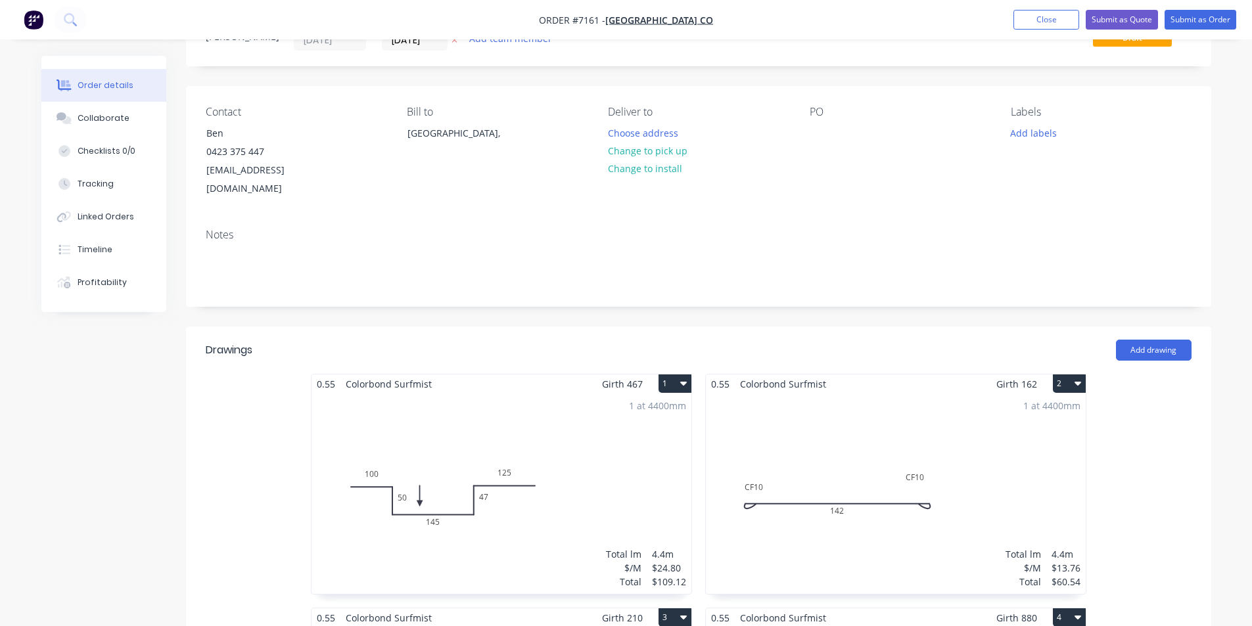
scroll to position [0, 0]
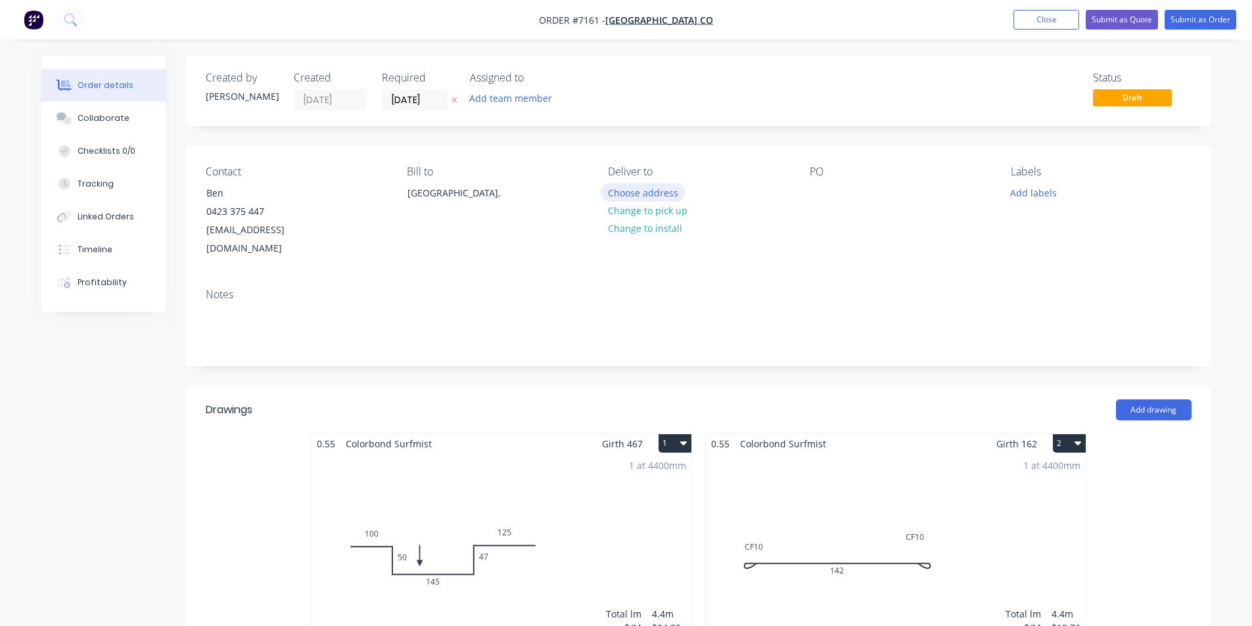
click at [643, 192] on button "Choose address" at bounding box center [643, 192] width 84 height 18
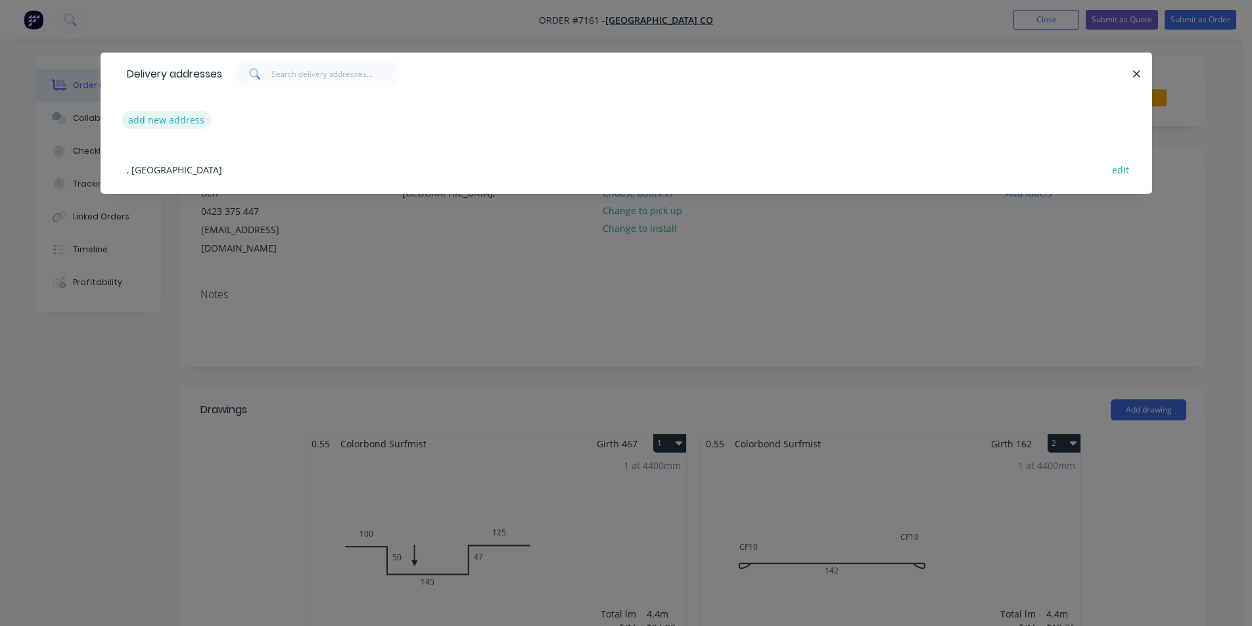
click at [162, 127] on button "add new address" at bounding box center [167, 120] width 90 height 18
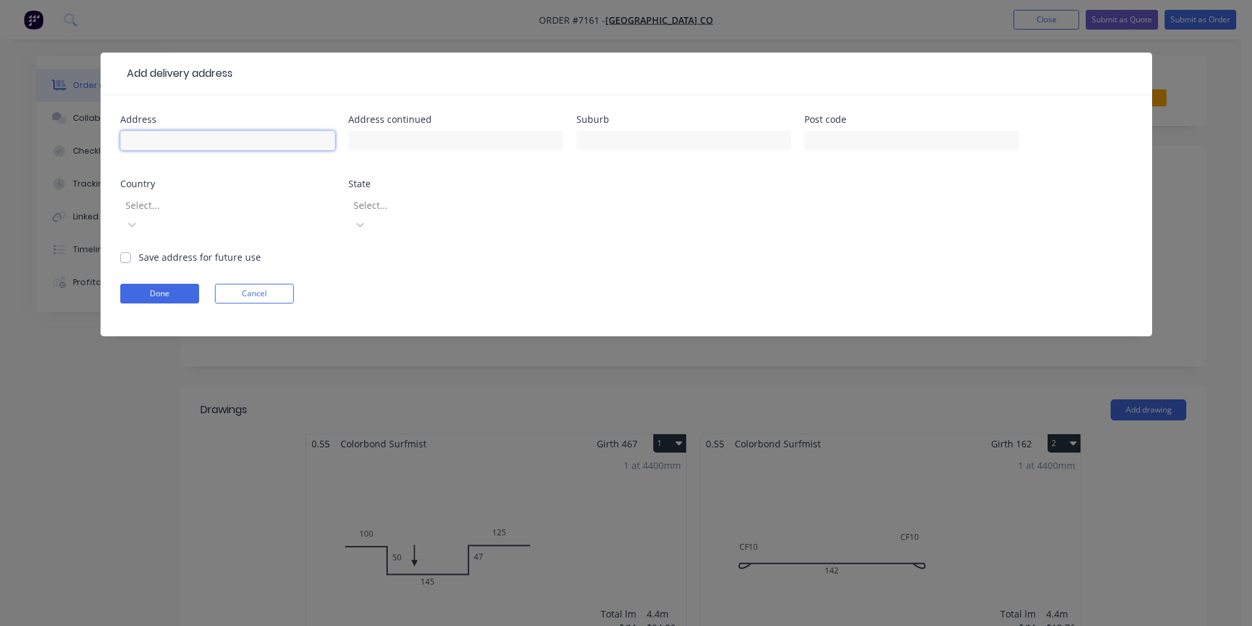
click at [147, 146] on input "text" at bounding box center [227, 141] width 215 height 20
type input "2 Oakland Ct"
click at [699, 117] on div "Suburb" at bounding box center [683, 119] width 215 height 9
click at [720, 151] on div at bounding box center [683, 147] width 215 height 39
click at [732, 139] on input "text" at bounding box center [683, 141] width 215 height 20
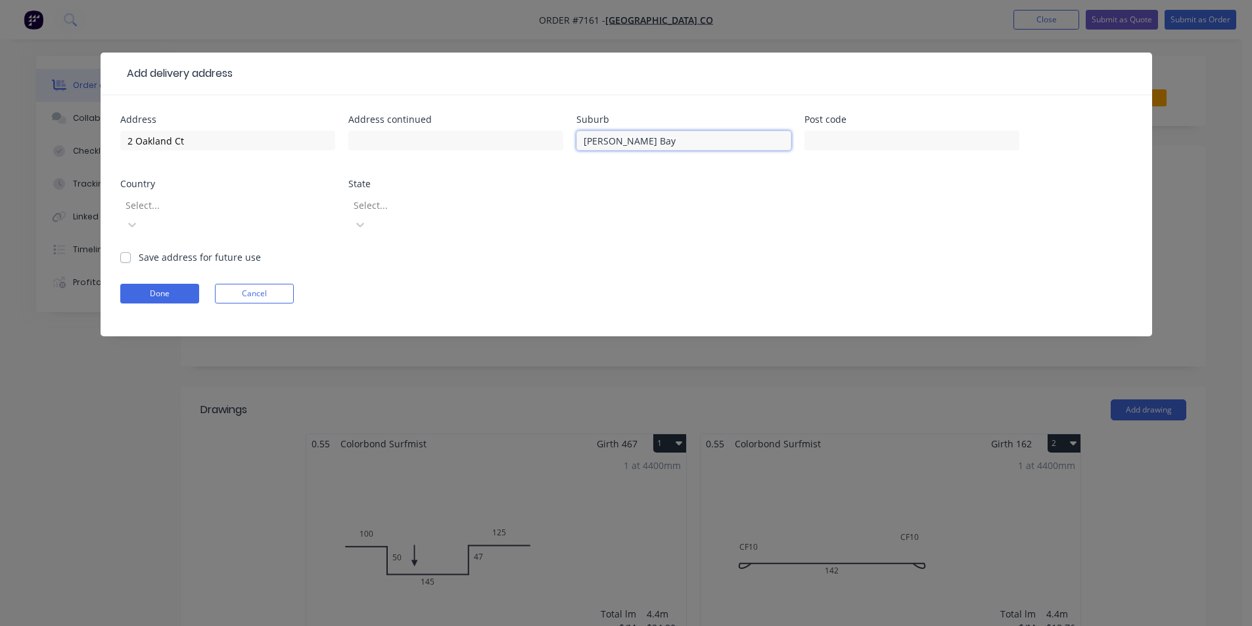
type input "[PERSON_NAME] Bay"
click at [127, 245] on form "Address 2 Oakland Ct Address continued Suburb [PERSON_NAME][GEOGRAPHIC_DATA] Po…" at bounding box center [626, 225] width 1012 height 221
drag, startPoint x: 126, startPoint y: 241, endPoint x: 158, endPoint y: 261, distance: 37.8
click at [139, 250] on label "Save address for future use" at bounding box center [200, 257] width 122 height 14
click at [126, 250] on input "Save address for future use" at bounding box center [125, 256] width 11 height 12
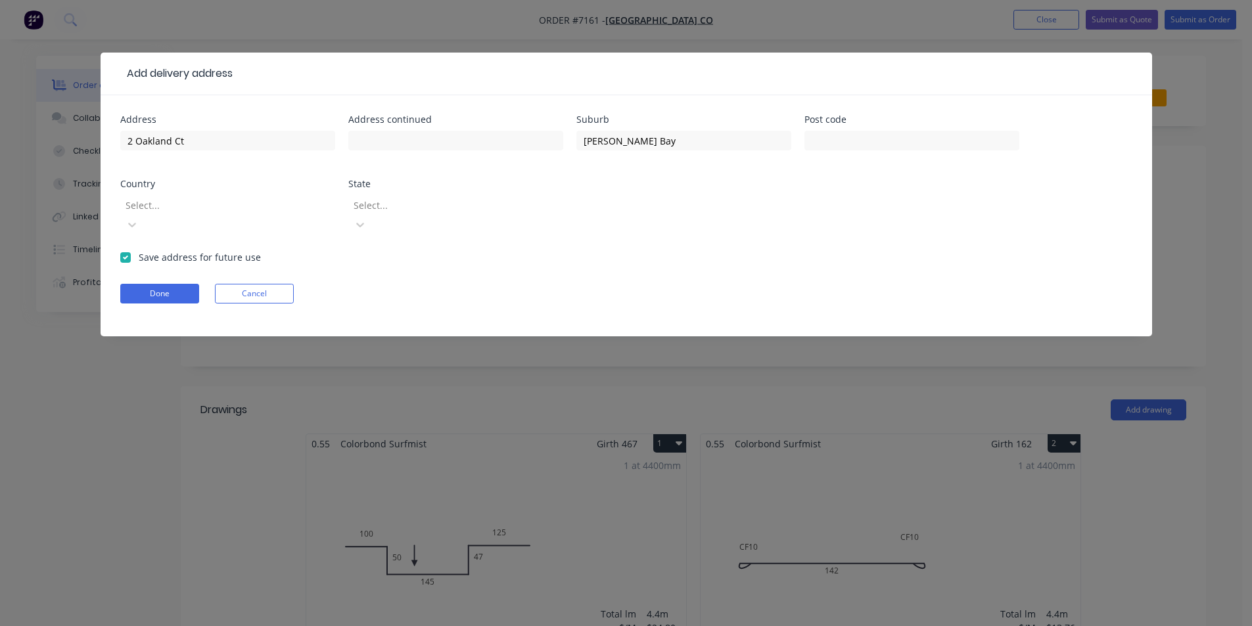
checkbox input "true"
drag, startPoint x: 163, startPoint y: 274, endPoint x: 515, endPoint y: 302, distance: 352.8
click at [165, 284] on button "Done" at bounding box center [159, 294] width 79 height 20
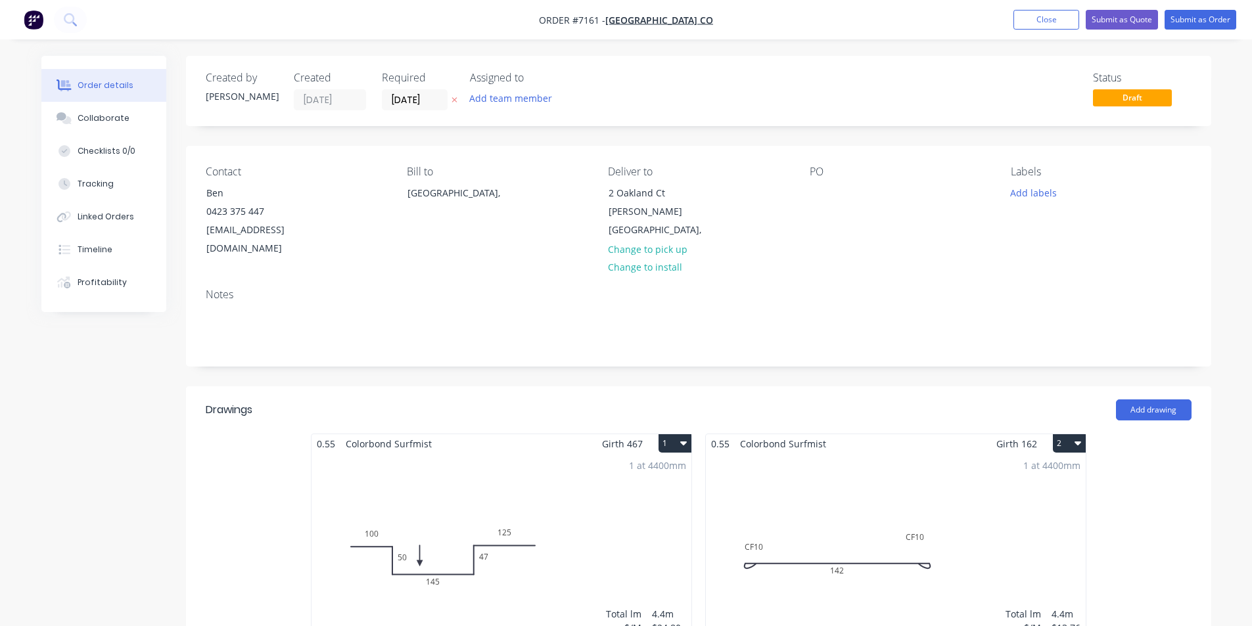
drag, startPoint x: 110, startPoint y: 119, endPoint x: 212, endPoint y: 103, distance: 102.5
click at [110, 119] on div "Collaborate" at bounding box center [104, 118] width 52 height 12
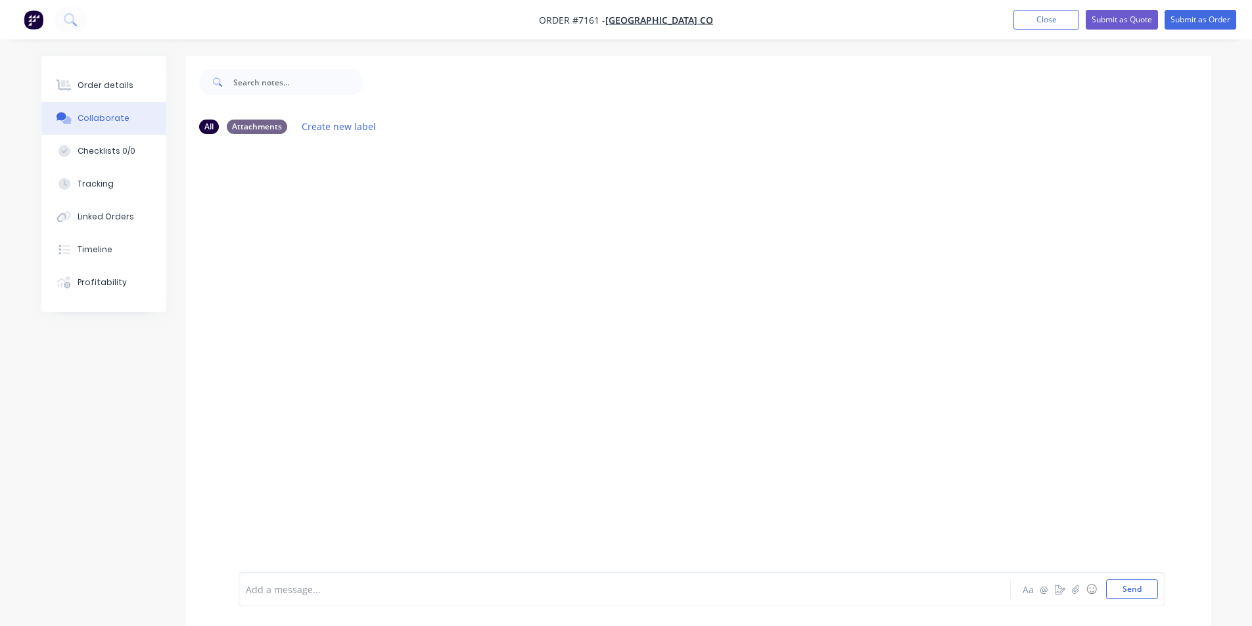
click at [1242, 617] on div at bounding box center [1242, 617] width 0 height 0
click at [1073, 594] on button "button" at bounding box center [1076, 590] width 16 height 16
click at [1133, 588] on button "Send" at bounding box center [1132, 590] width 52 height 20
click at [1018, 14] on button "Close" at bounding box center [1047, 20] width 66 height 20
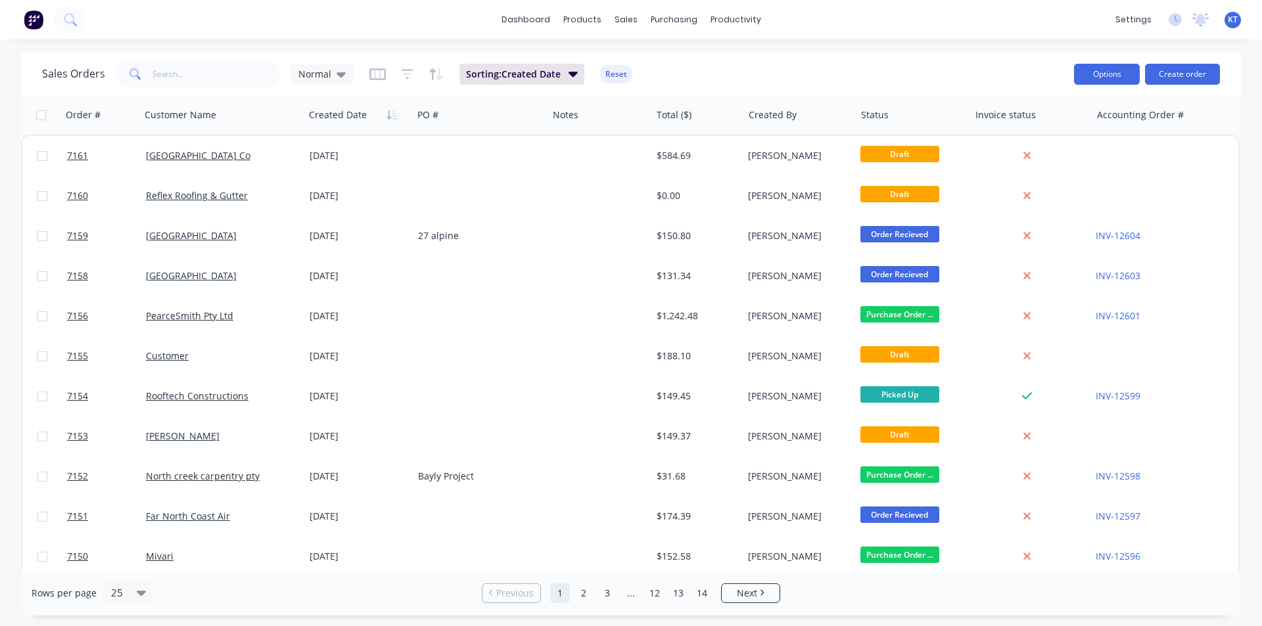
click at [1132, 77] on button "Options" at bounding box center [1107, 74] width 66 height 21
click at [1166, 77] on button "Create order" at bounding box center [1182, 74] width 75 height 21
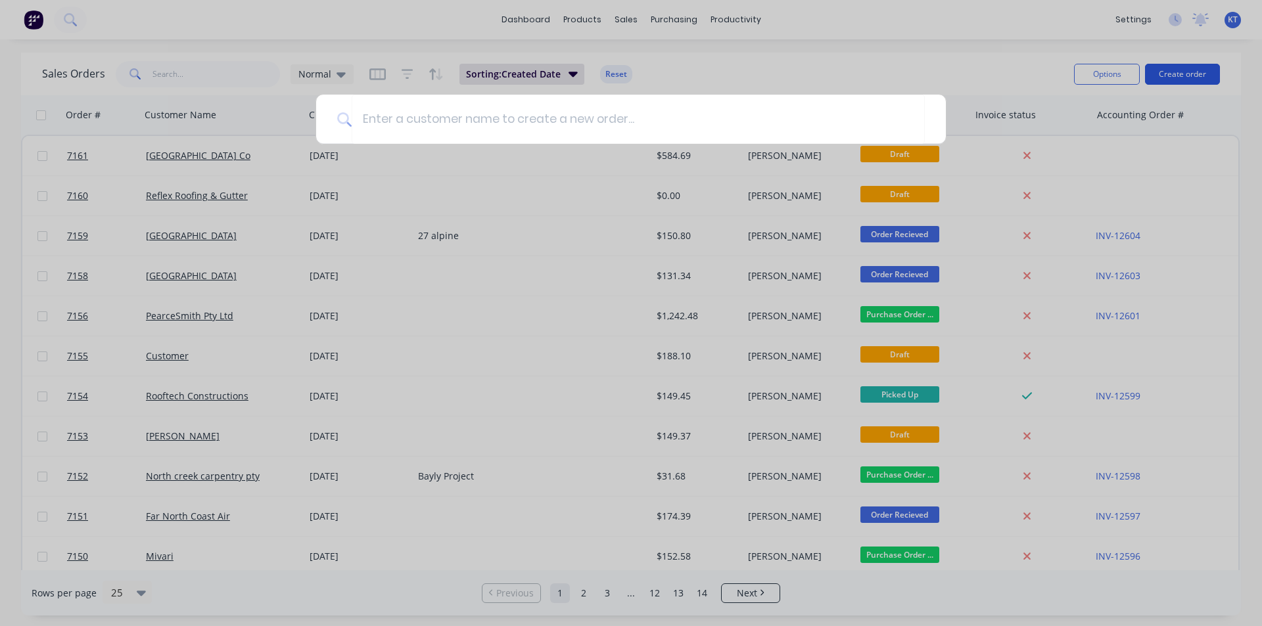
click at [1166, 78] on div at bounding box center [631, 313] width 1262 height 626
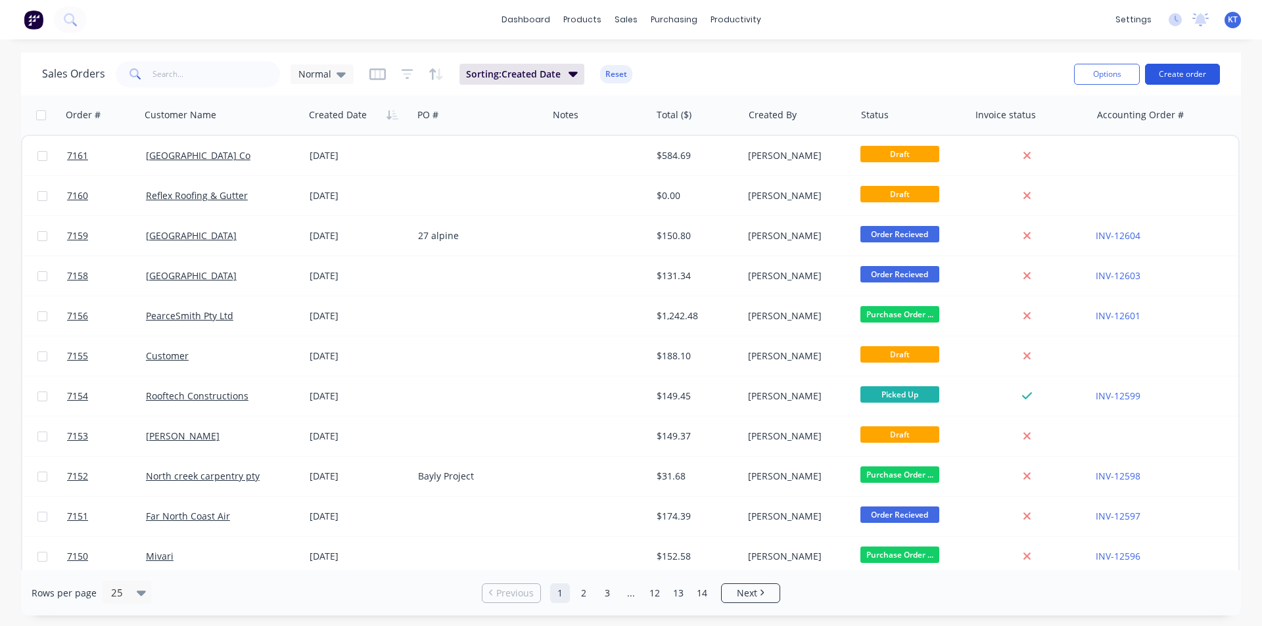
click at [1194, 74] on button "Create order" at bounding box center [1182, 74] width 75 height 21
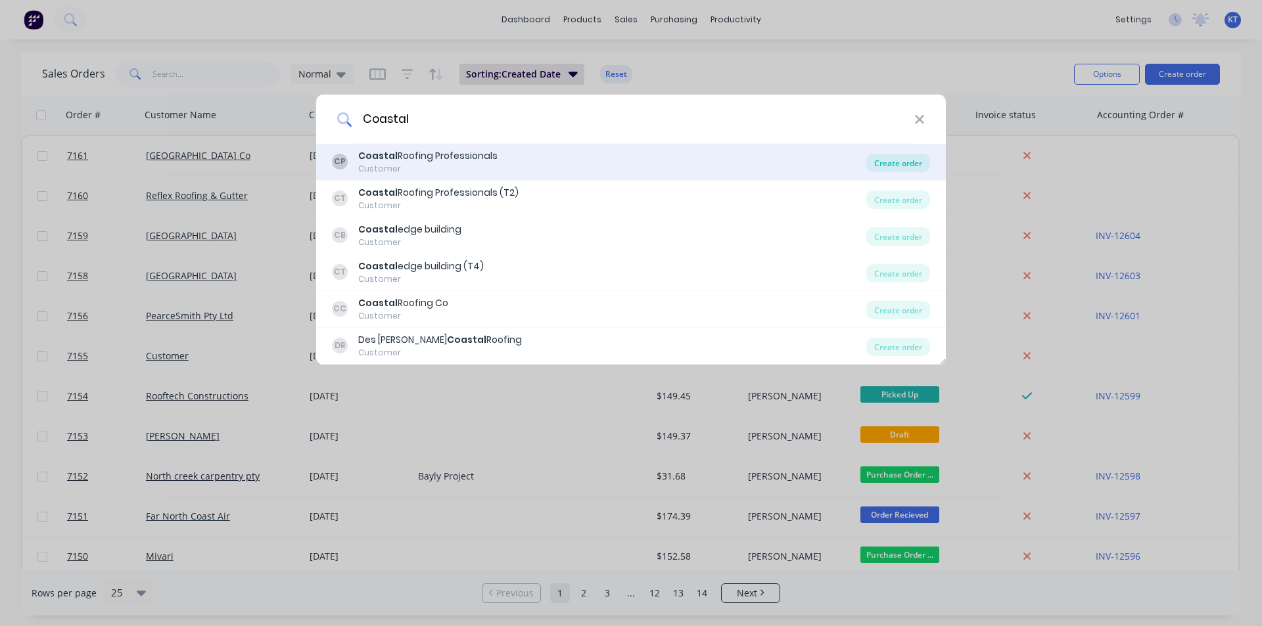
type input "Coastal"
click at [912, 165] on div "Create order" at bounding box center [898, 163] width 64 height 18
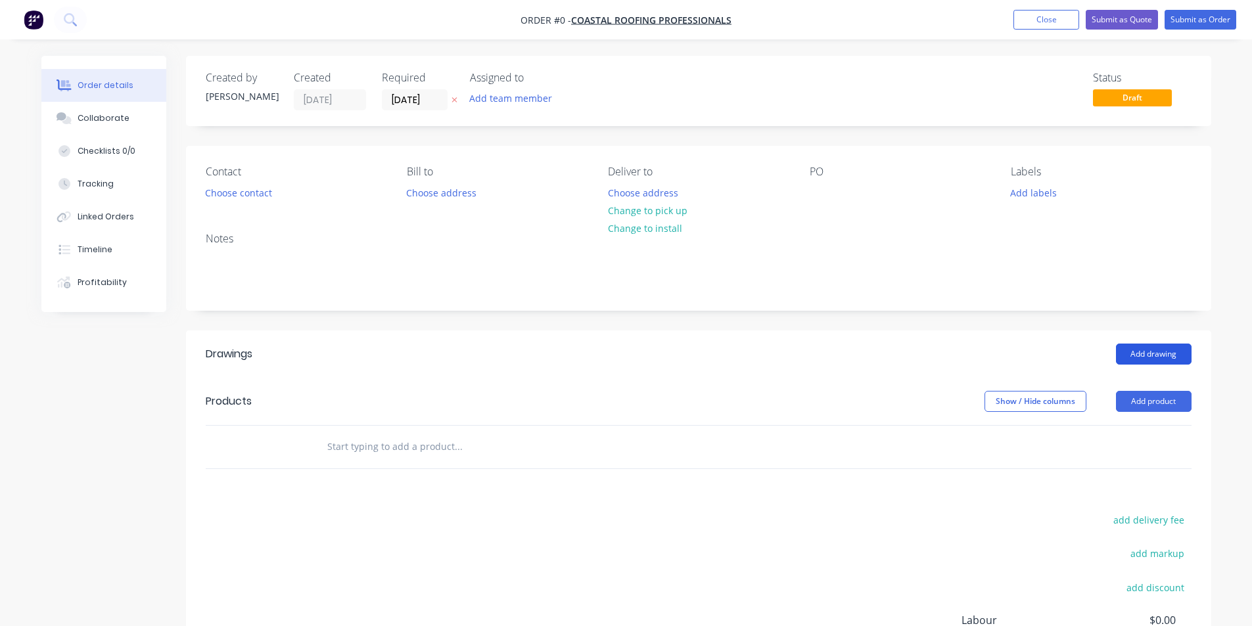
click at [1171, 348] on button "Add drawing" at bounding box center [1154, 354] width 76 height 21
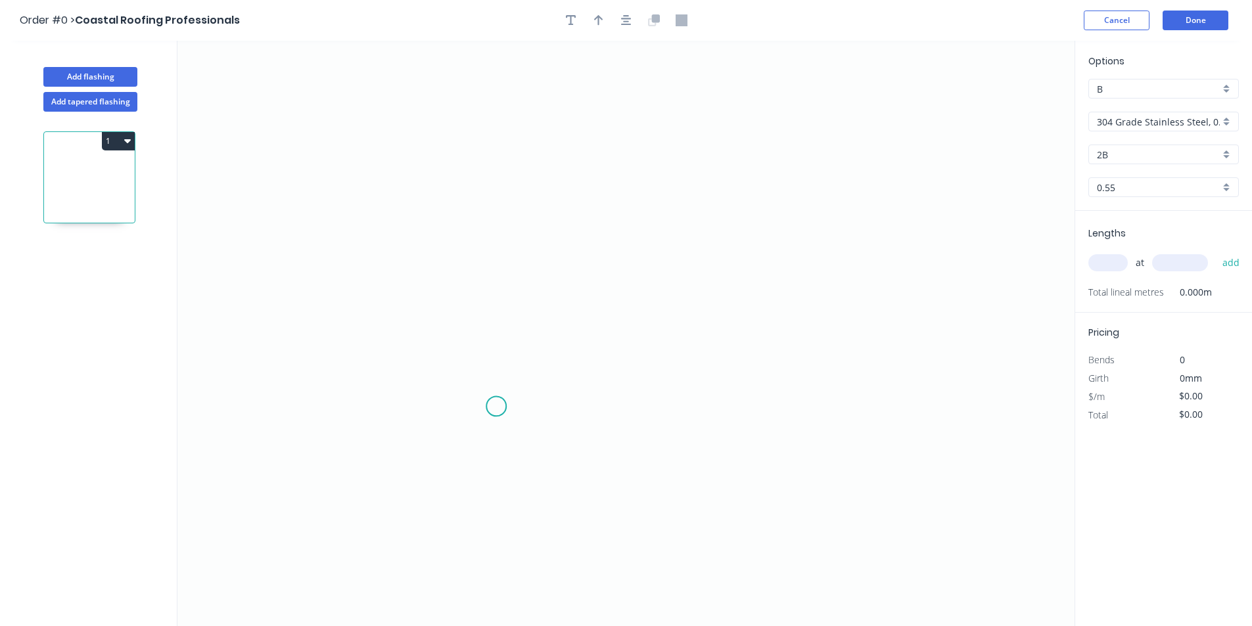
click at [498, 397] on icon "0" at bounding box center [625, 334] width 897 height 586
click at [497, 356] on icon "0" at bounding box center [625, 334] width 897 height 586
click at [454, 354] on icon "0 ?" at bounding box center [625, 334] width 897 height 586
click at [460, 223] on icon "0 ? ?" at bounding box center [625, 334] width 897 height 586
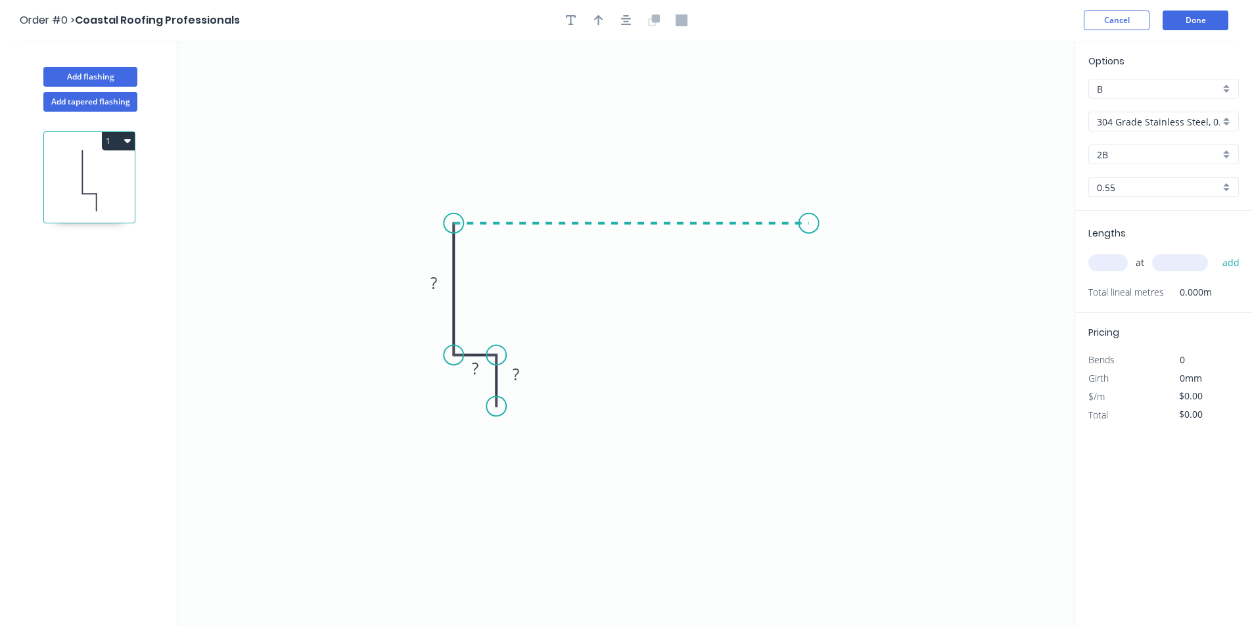
click at [809, 235] on icon "0 ? ? ?" at bounding box center [625, 334] width 897 height 586
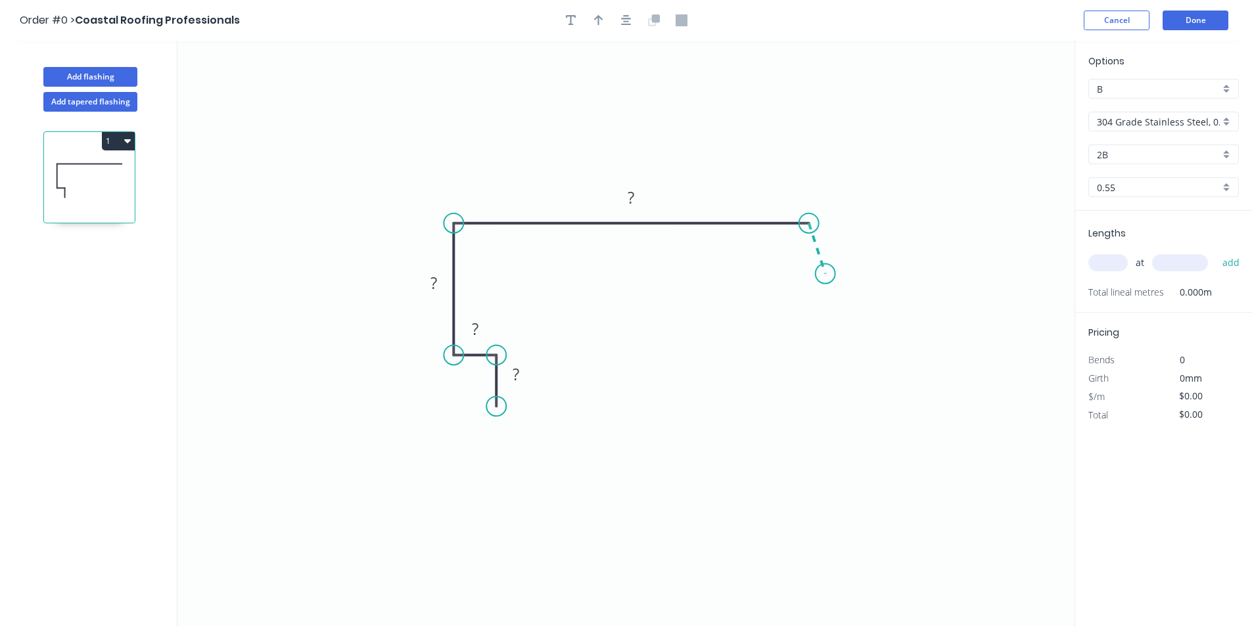
click at [826, 275] on icon "0 ? ? ? ?" at bounding box center [625, 334] width 897 height 586
click at [1196, 126] on input "304 Grade Stainless Steel, 0.9mm Perforated Pattern 208 - 2mm hole" at bounding box center [1158, 122] width 123 height 14
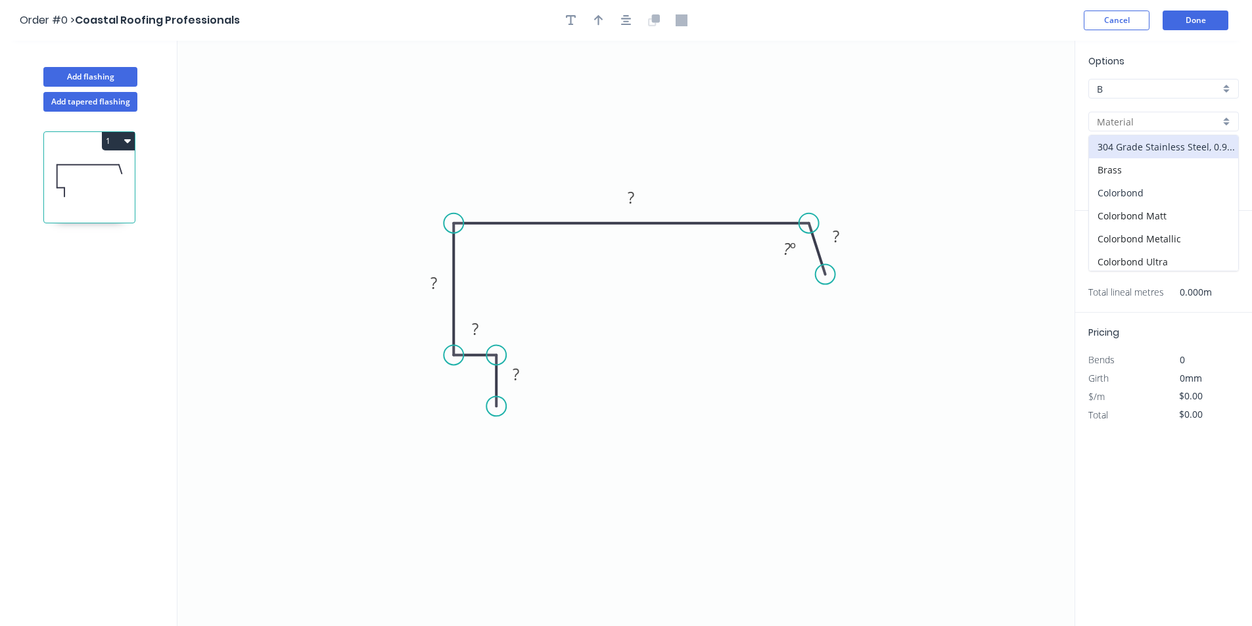
click at [1196, 194] on div "Colorbond" at bounding box center [1163, 192] width 149 height 23
type input "Colorbond"
type input "Basalt"
click at [1191, 140] on div "Options B B Colorbond Colorbond Colorbond Matt Colorbond Metallic Colorbond Ult…" at bounding box center [1163, 132] width 177 height 157
click at [1192, 151] on input "Basalt" at bounding box center [1158, 155] width 123 height 14
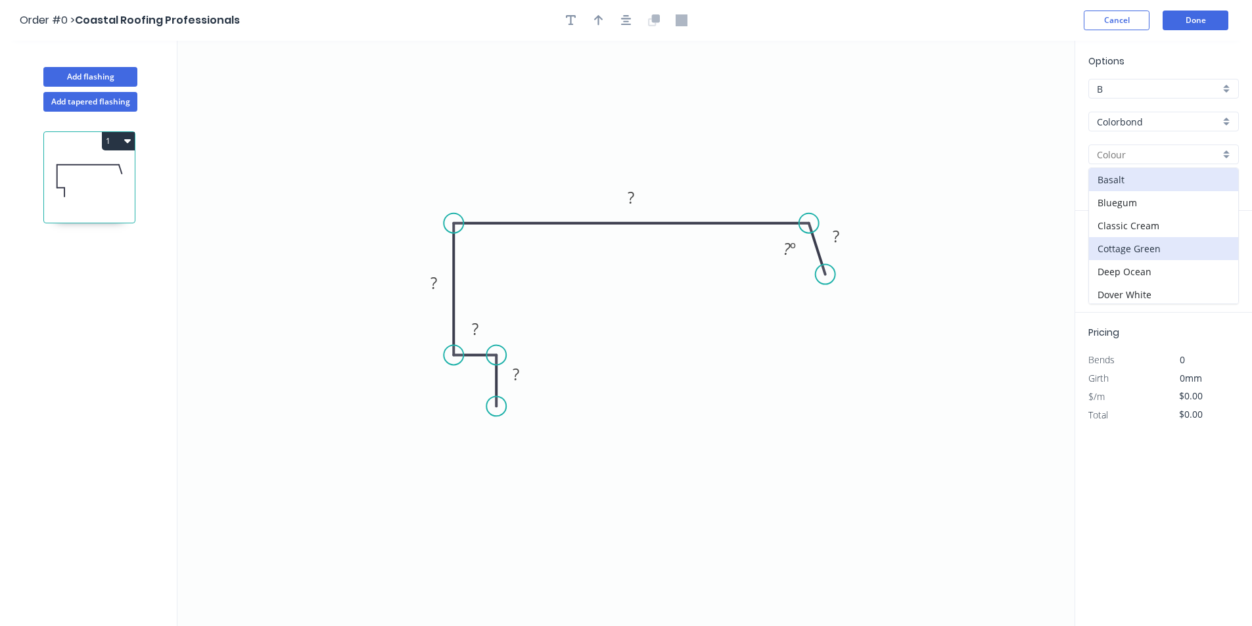
scroll to position [263, 0]
click at [1124, 277] on div "[PERSON_NAME]" at bounding box center [1163, 284] width 149 height 23
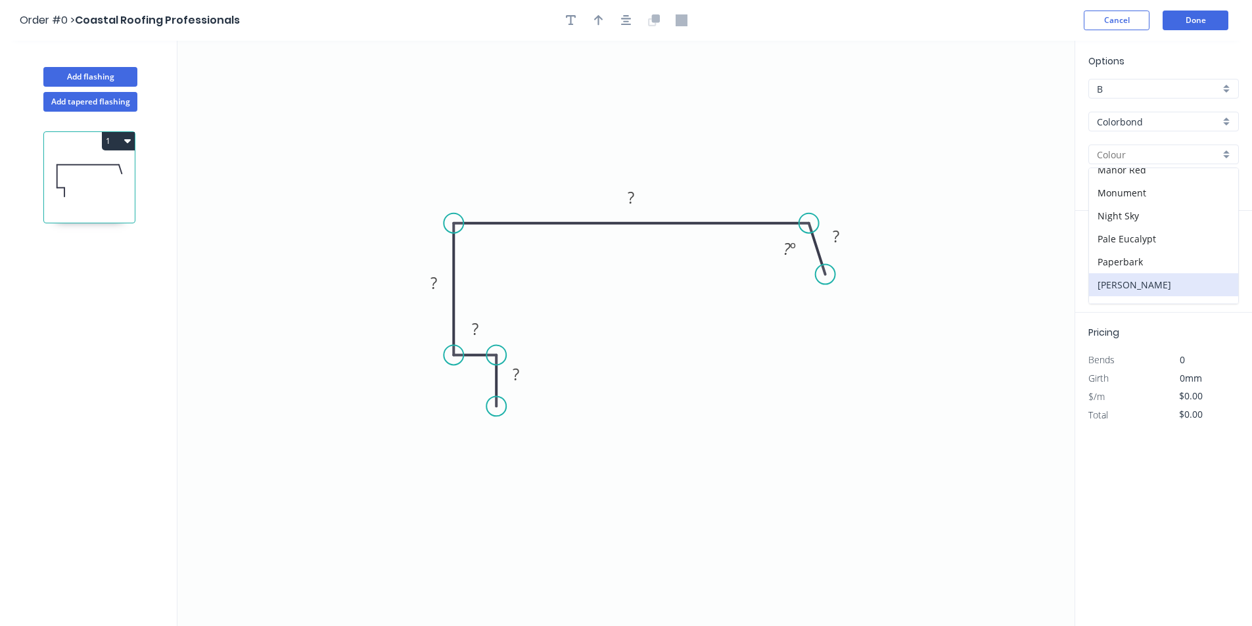
type input "[PERSON_NAME]"
click at [845, 234] on rect at bounding box center [836, 238] width 26 height 18
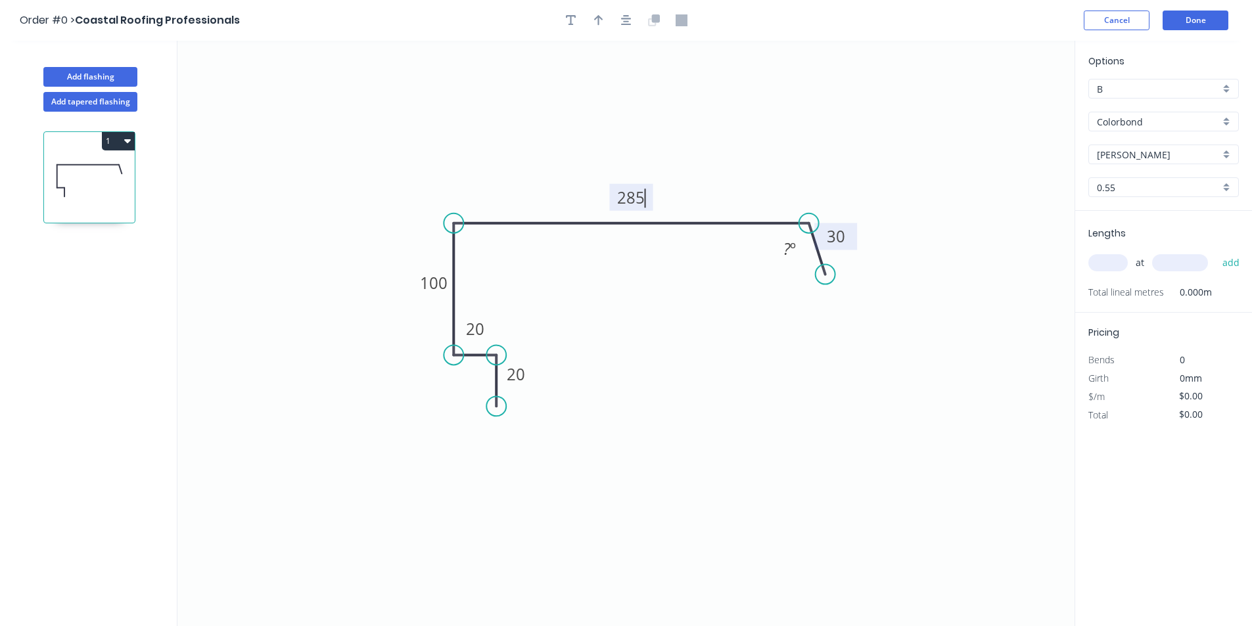
type input "$20.42"
click at [625, 20] on icon "button" at bounding box center [626, 20] width 11 height 12
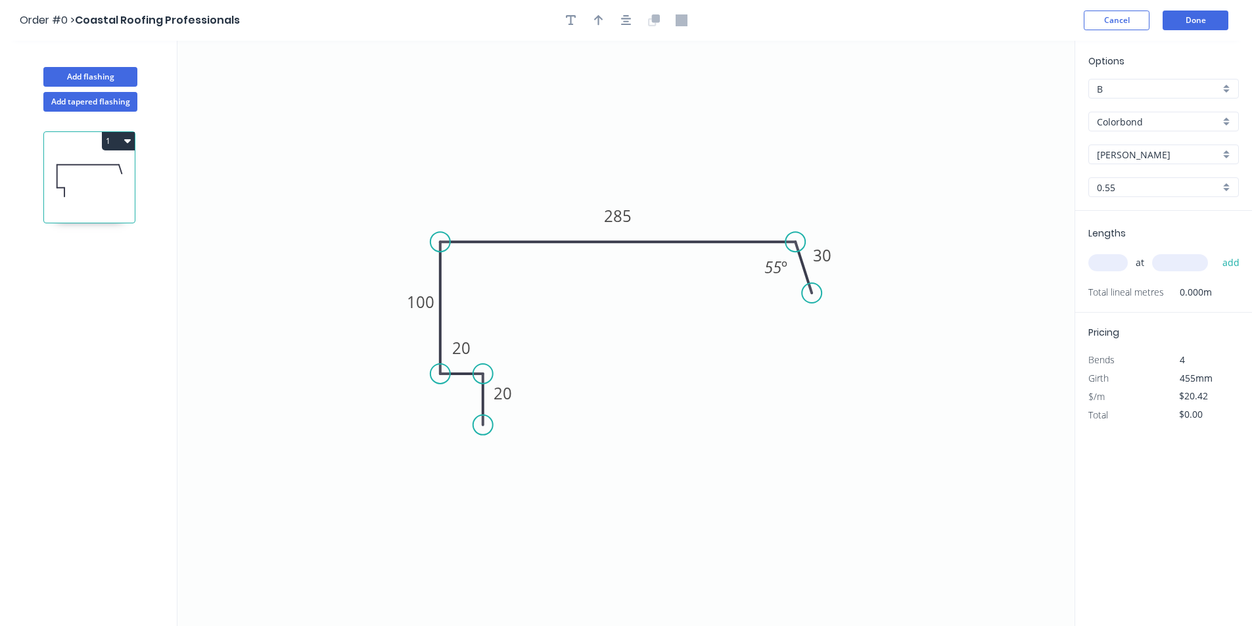
click at [601, 18] on icon "button" at bounding box center [598, 20] width 9 height 11
drag, startPoint x: 1009, startPoint y: 100, endPoint x: 661, endPoint y: 194, distance: 360.2
click at [661, 194] on icon at bounding box center [661, 179] width 12 height 42
click at [1119, 248] on div "at add" at bounding box center [1164, 262] width 153 height 35
click at [1119, 262] on input "text" at bounding box center [1107, 262] width 39 height 17
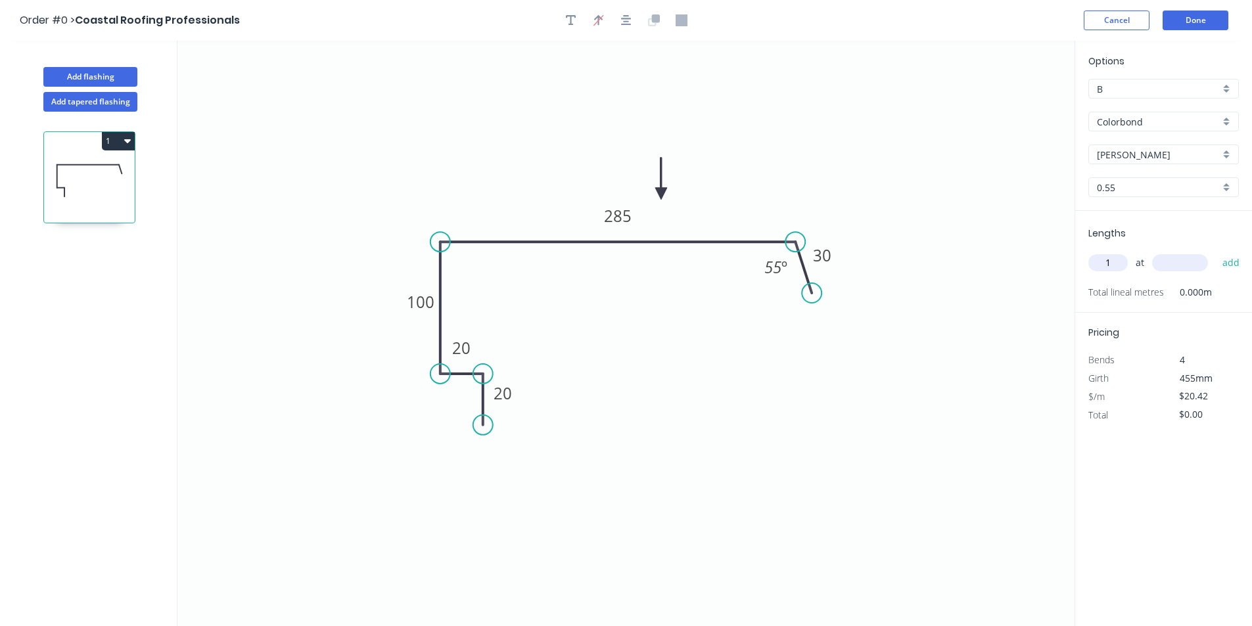
type input "1"
type input "1100"
click at [1216, 252] on button "add" at bounding box center [1231, 263] width 31 height 22
type input "$22.46"
click at [1214, 12] on button "Done" at bounding box center [1196, 21] width 66 height 20
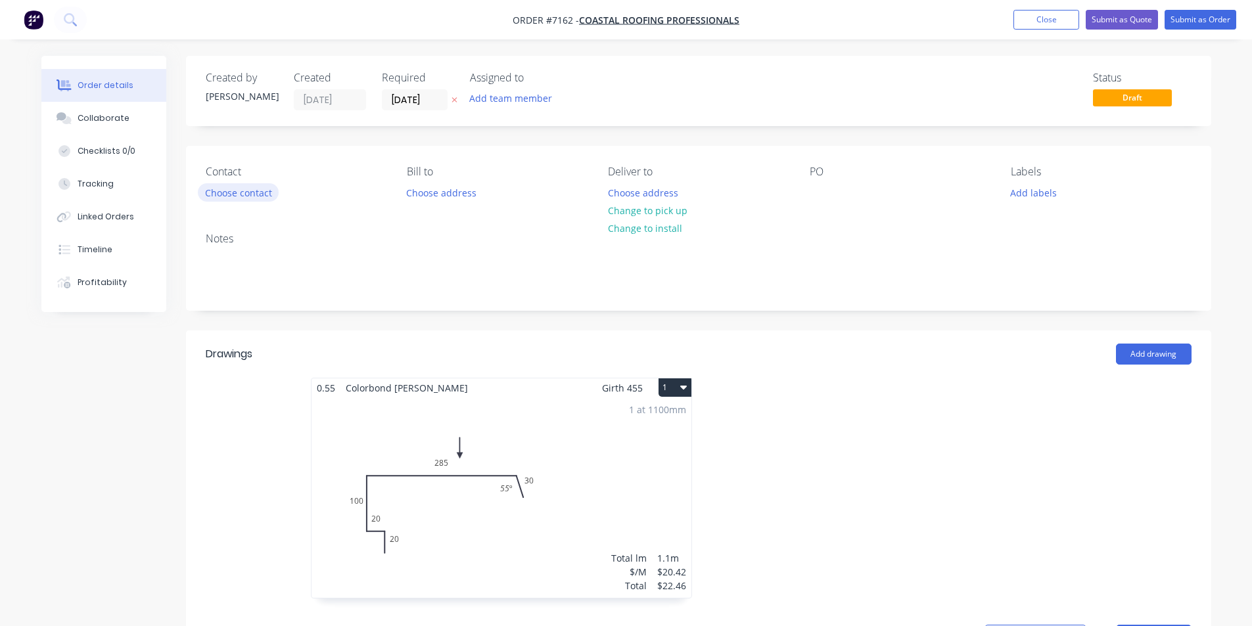
click at [235, 184] on button "Choose contact" at bounding box center [238, 192] width 81 height 18
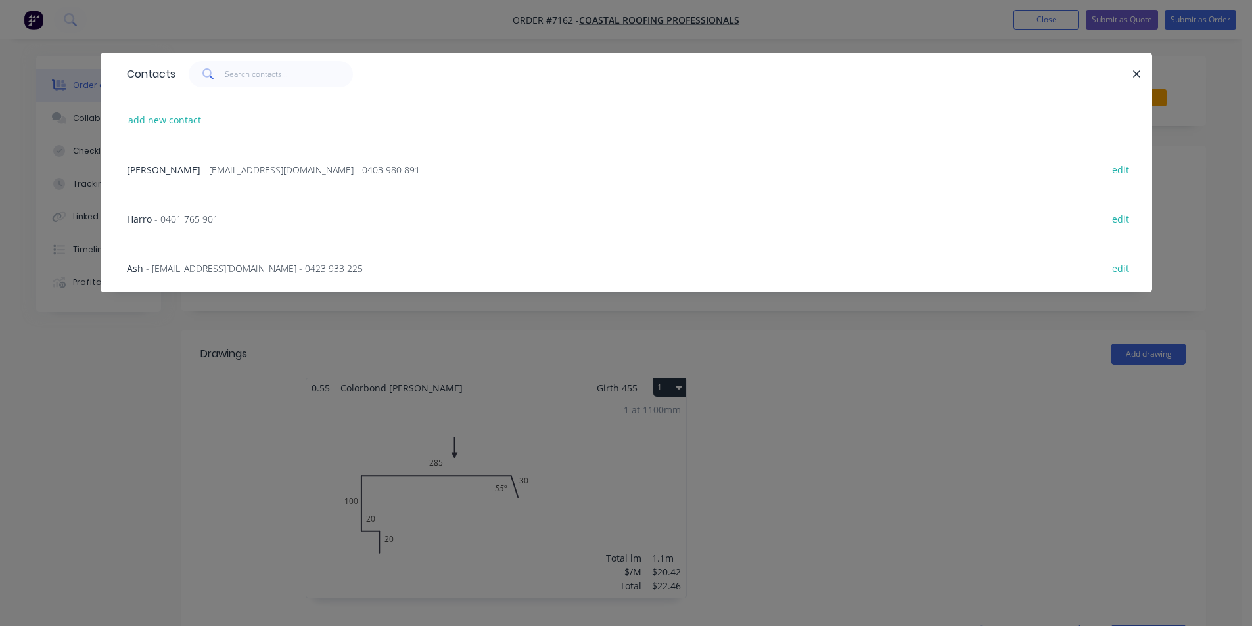
click at [218, 220] on span "- 0401 765 901" at bounding box center [186, 219] width 64 height 12
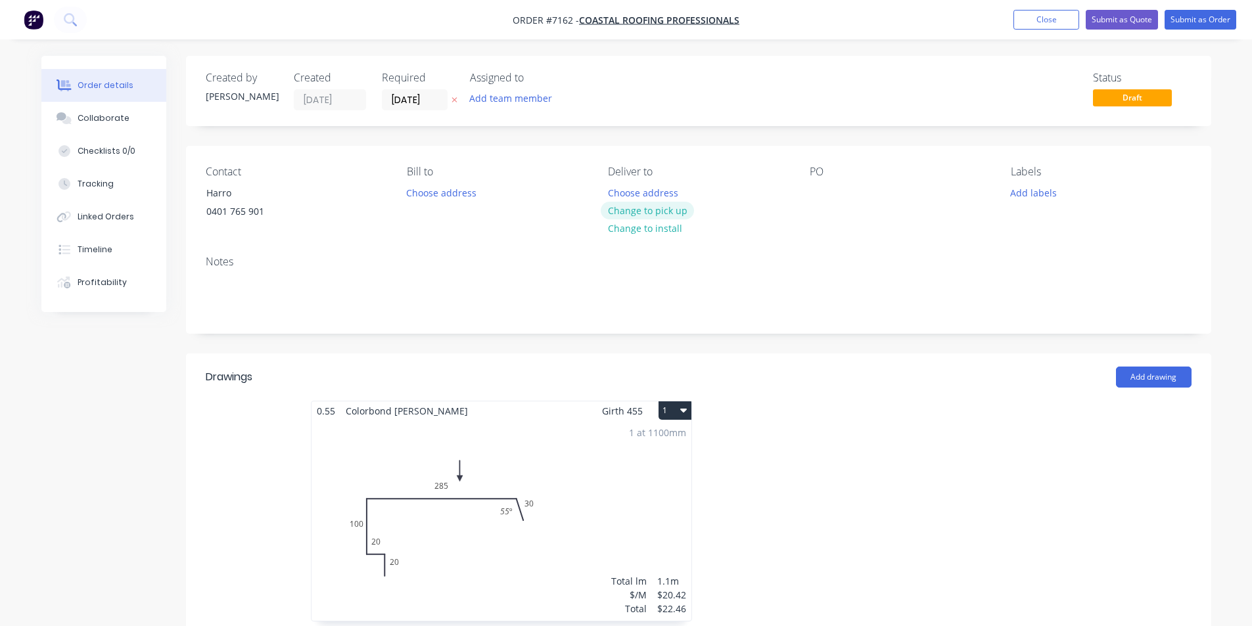
click at [645, 211] on button "Change to pick up" at bounding box center [647, 211] width 93 height 18
click at [1221, 27] on button "Submit as Order" at bounding box center [1201, 20] width 72 height 20
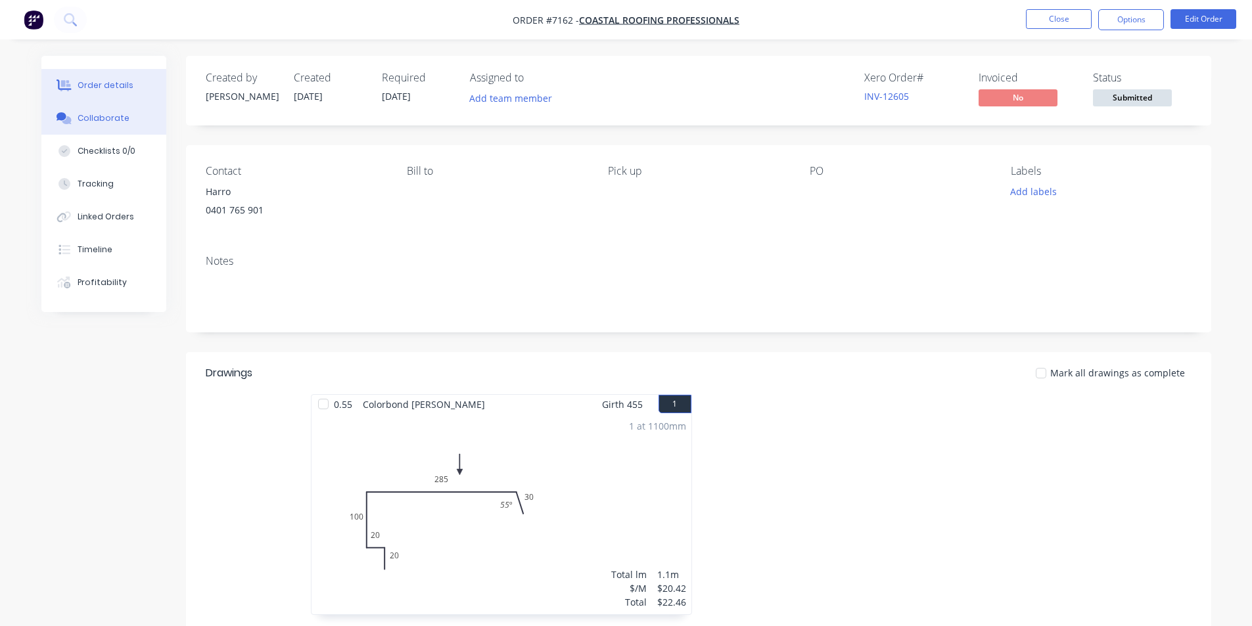
drag, startPoint x: 83, startPoint y: 116, endPoint x: 116, endPoint y: 113, distance: 32.3
click at [83, 116] on div "Collaborate" at bounding box center [104, 118] width 52 height 12
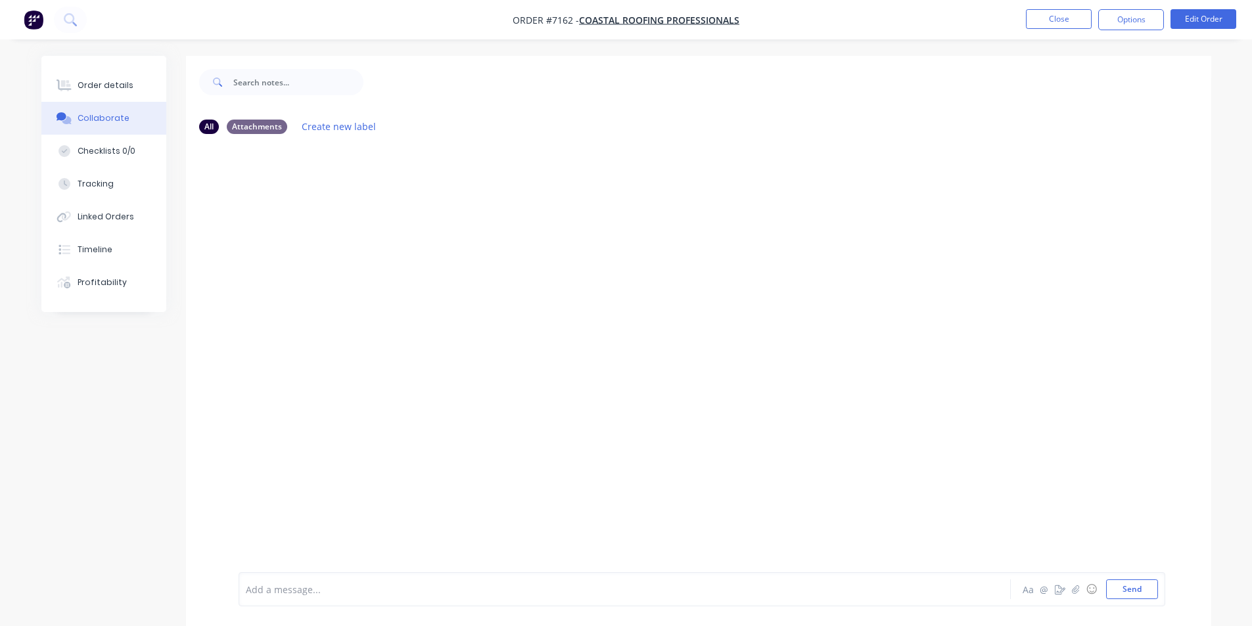
click at [1242, 617] on div at bounding box center [1242, 617] width 0 height 0
click at [1077, 587] on icon "button" at bounding box center [1075, 589] width 8 height 9
click at [1142, 586] on button "Send" at bounding box center [1132, 590] width 52 height 20
click at [98, 78] on button "Order details" at bounding box center [103, 85] width 125 height 33
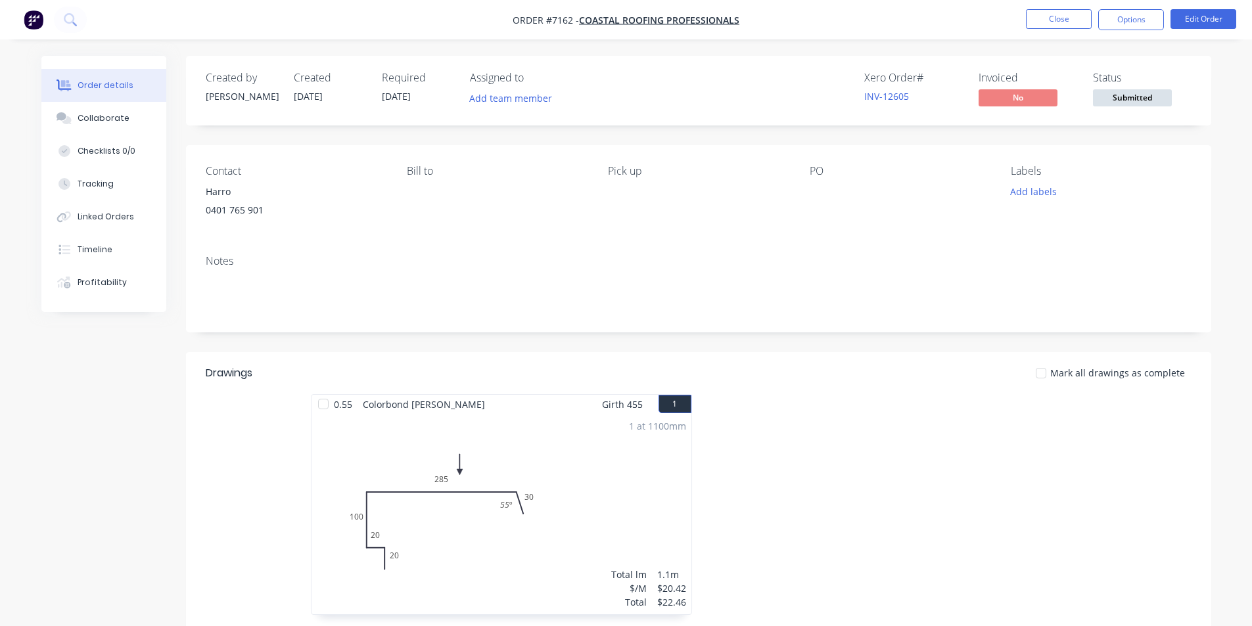
click at [1159, 101] on span "Submitted" at bounding box center [1132, 97] width 79 height 16
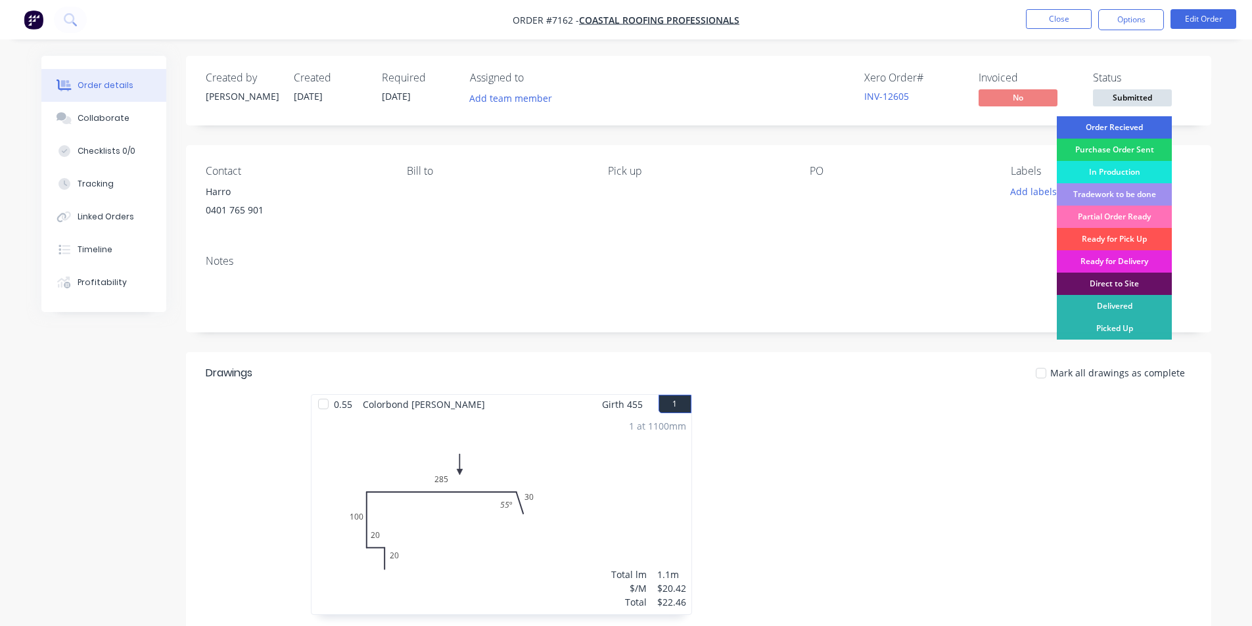
click at [1157, 118] on div "Order Recieved" at bounding box center [1114, 127] width 115 height 22
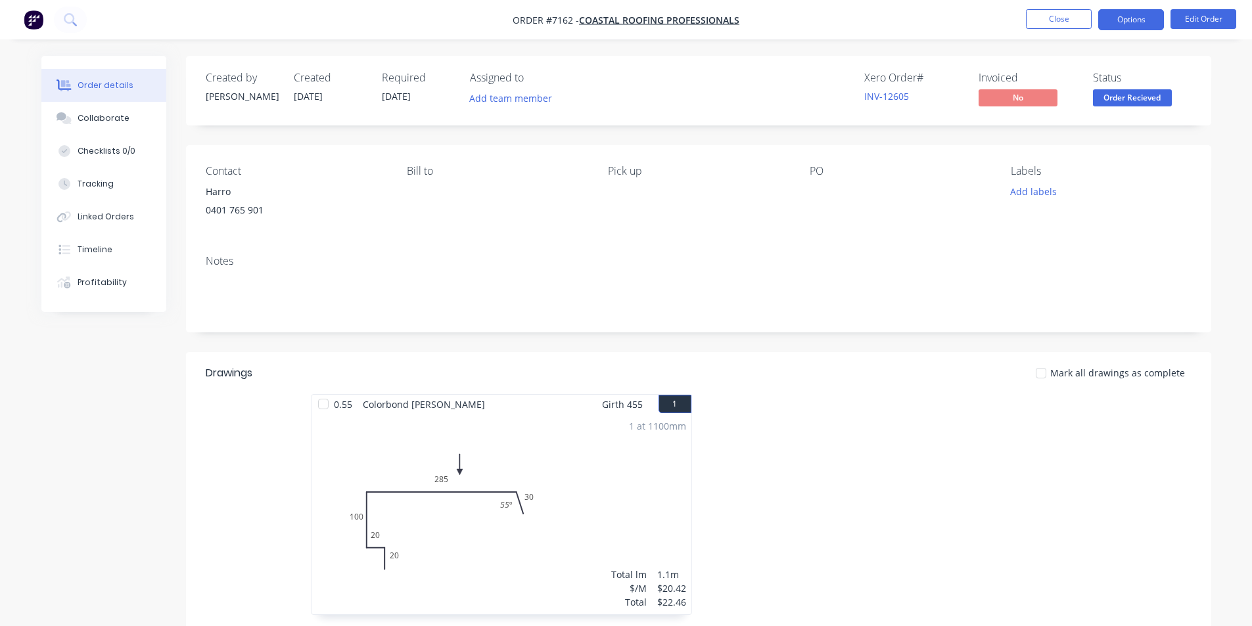
click at [1133, 23] on button "Options" at bounding box center [1131, 19] width 66 height 21
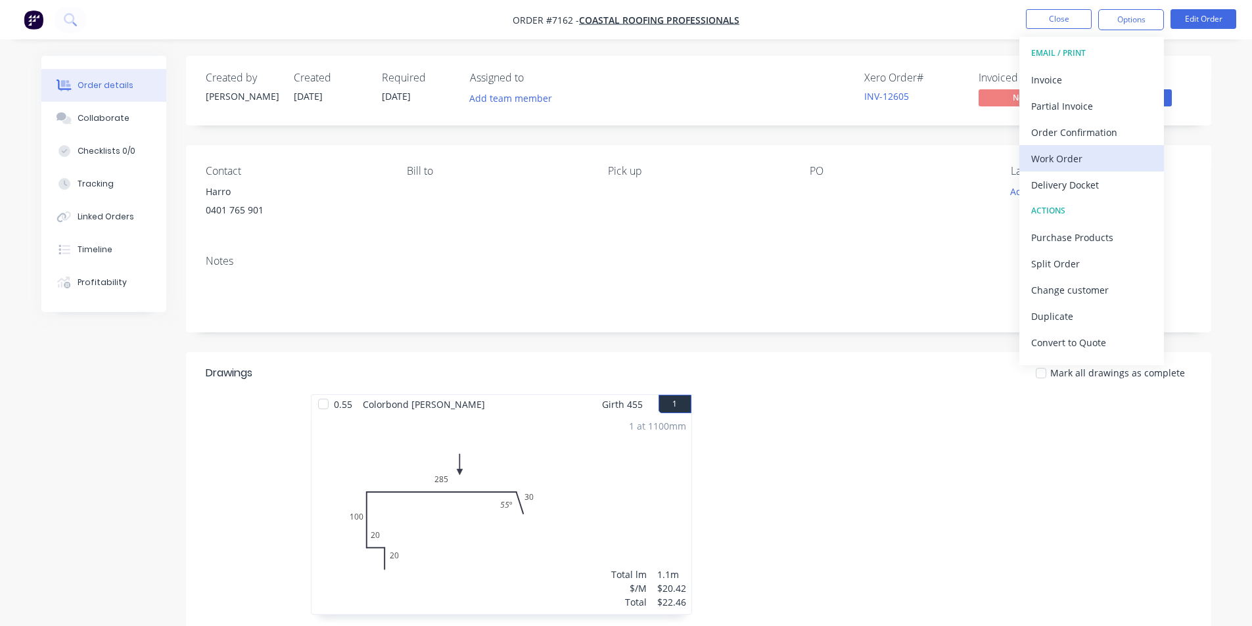
click at [1083, 154] on div "Work Order" at bounding box center [1091, 158] width 121 height 19
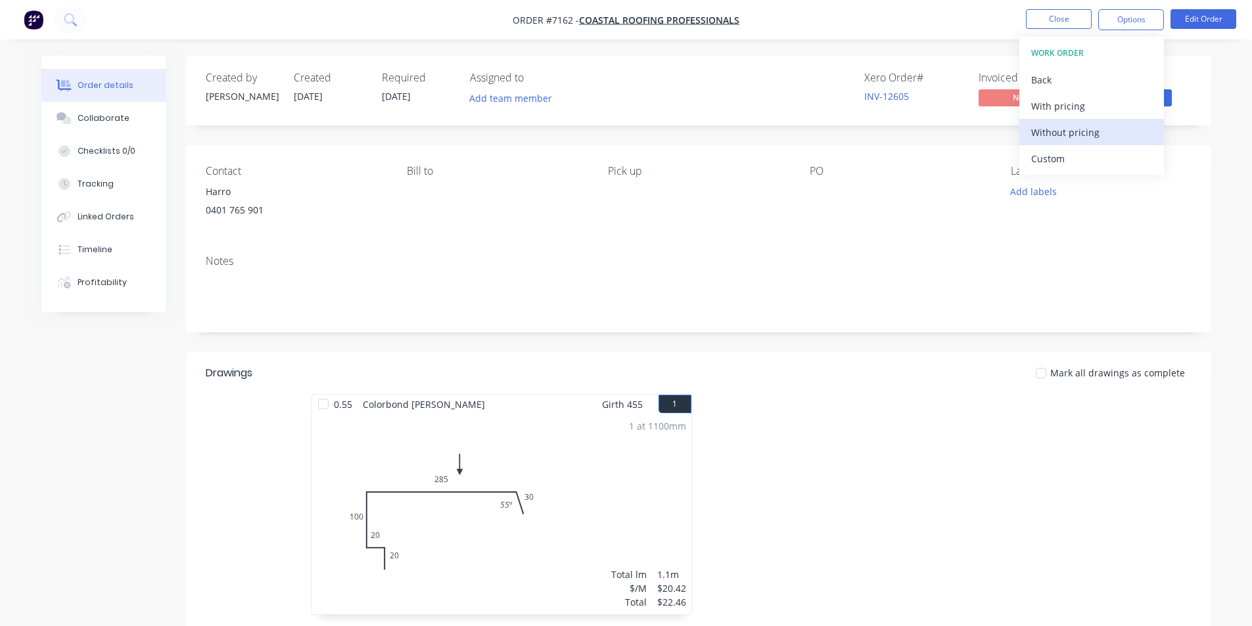
click at [1069, 129] on div "Without pricing" at bounding box center [1091, 132] width 121 height 19
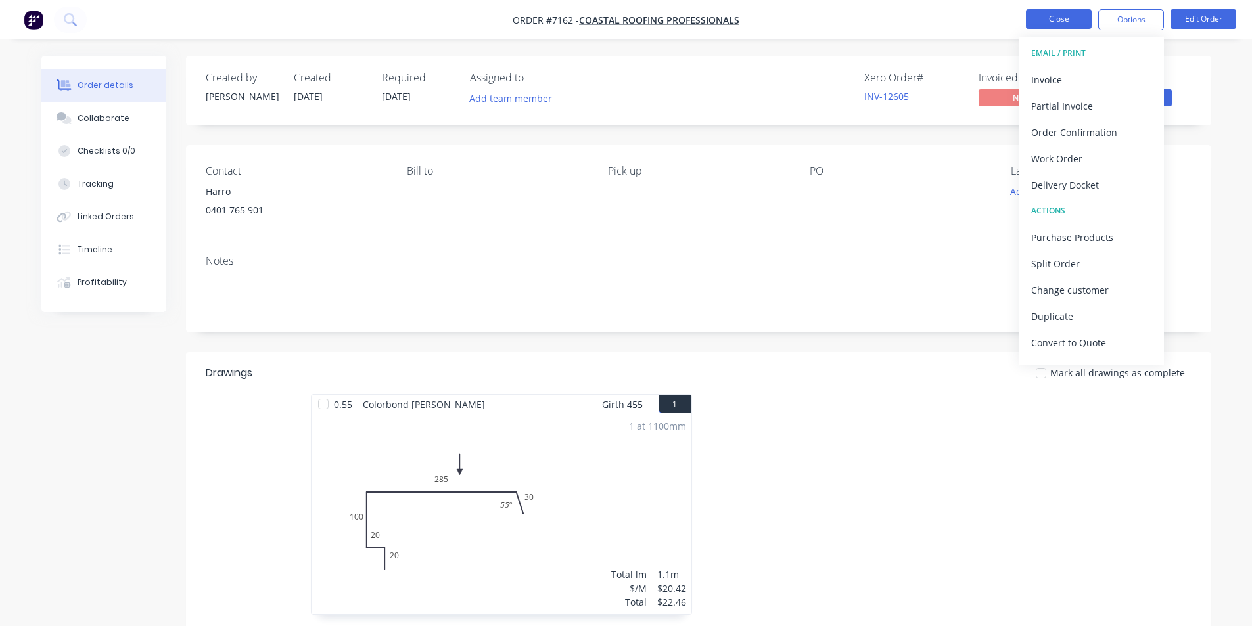
click at [1066, 20] on button "Close" at bounding box center [1059, 19] width 66 height 20
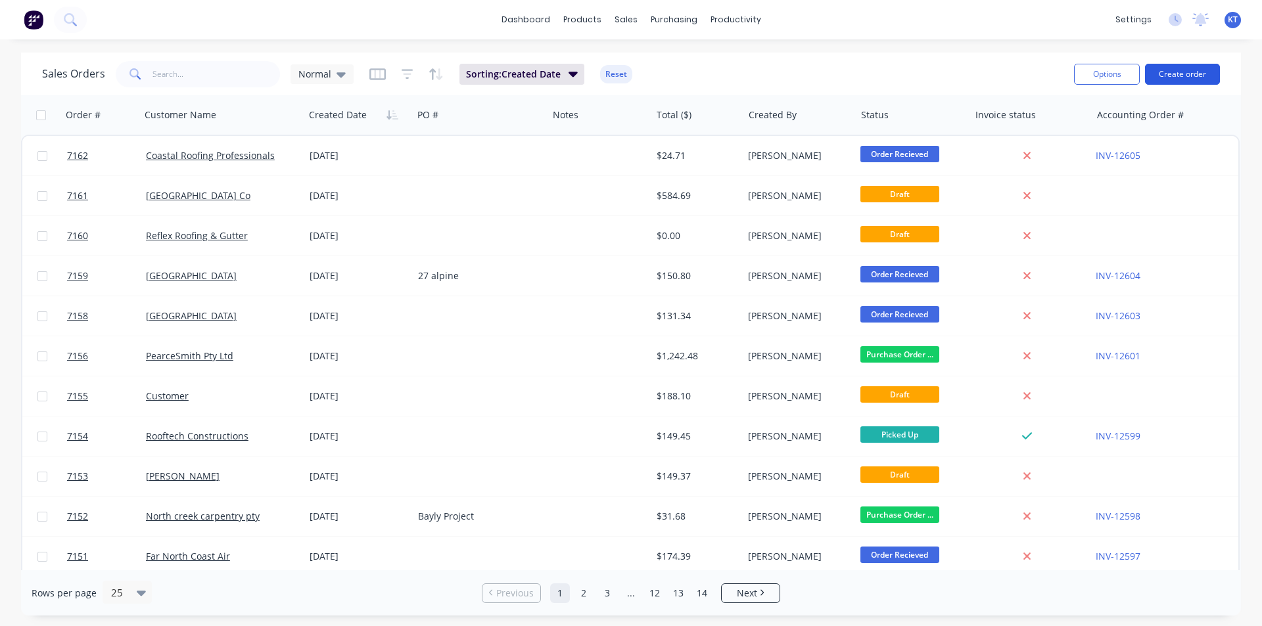
click at [1198, 68] on button "Create order" at bounding box center [1182, 74] width 75 height 21
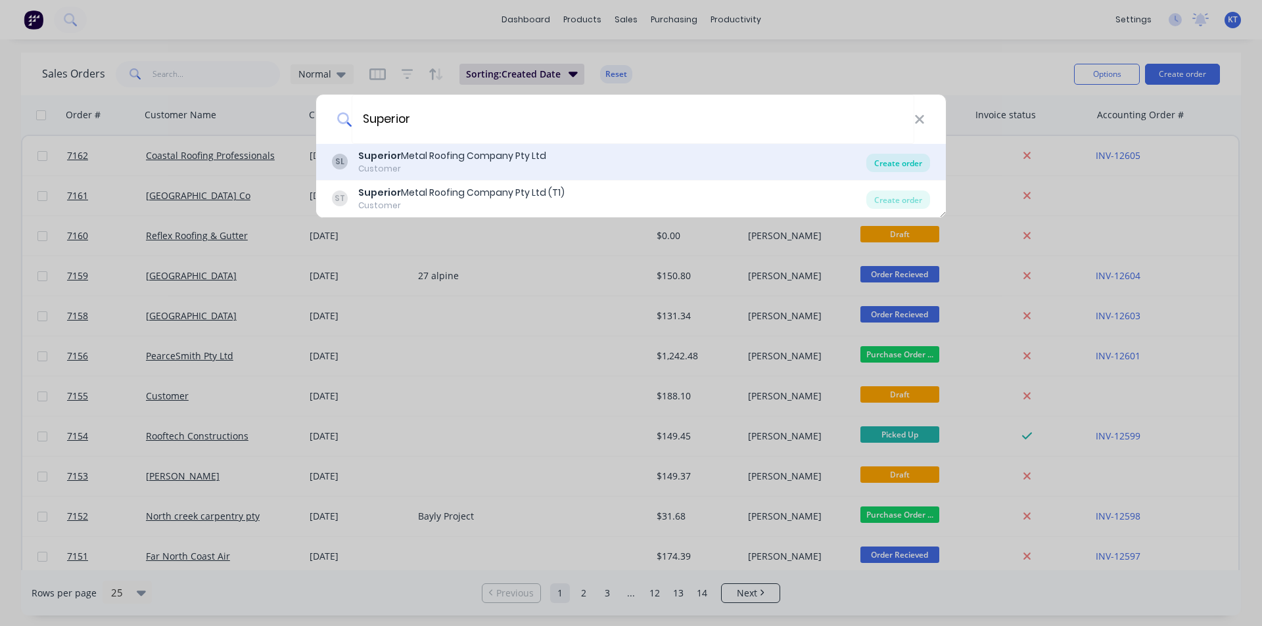
type input "Superior"
click at [883, 160] on div "Create order" at bounding box center [898, 163] width 64 height 18
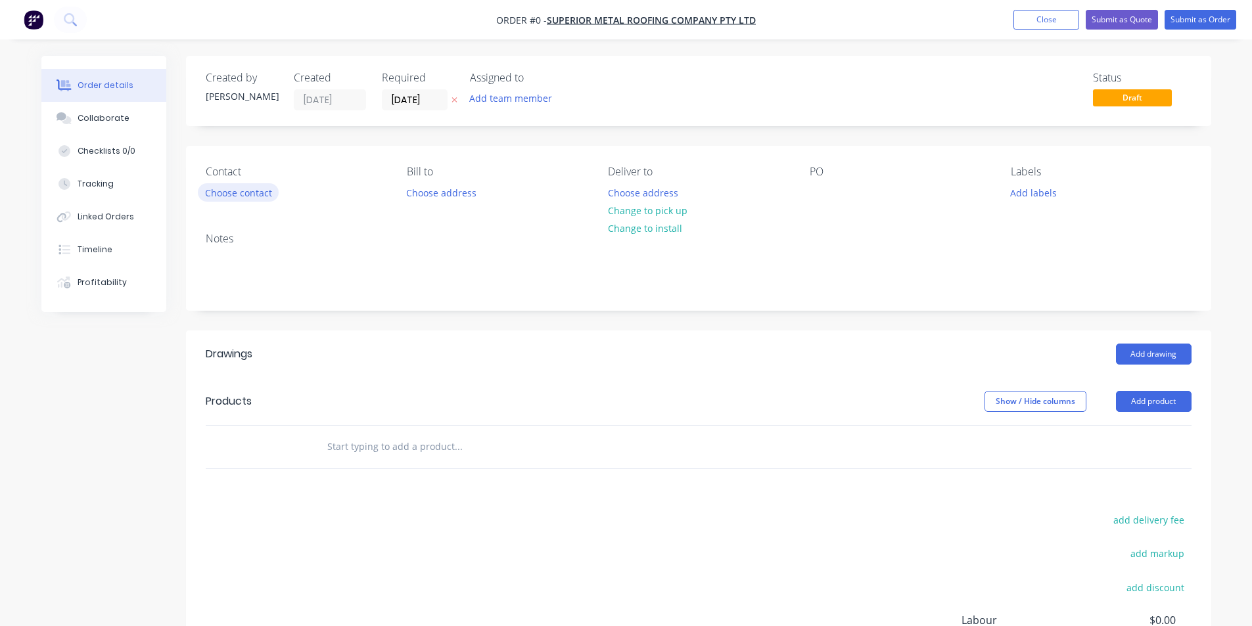
click at [205, 193] on button "Choose contact" at bounding box center [238, 192] width 81 height 18
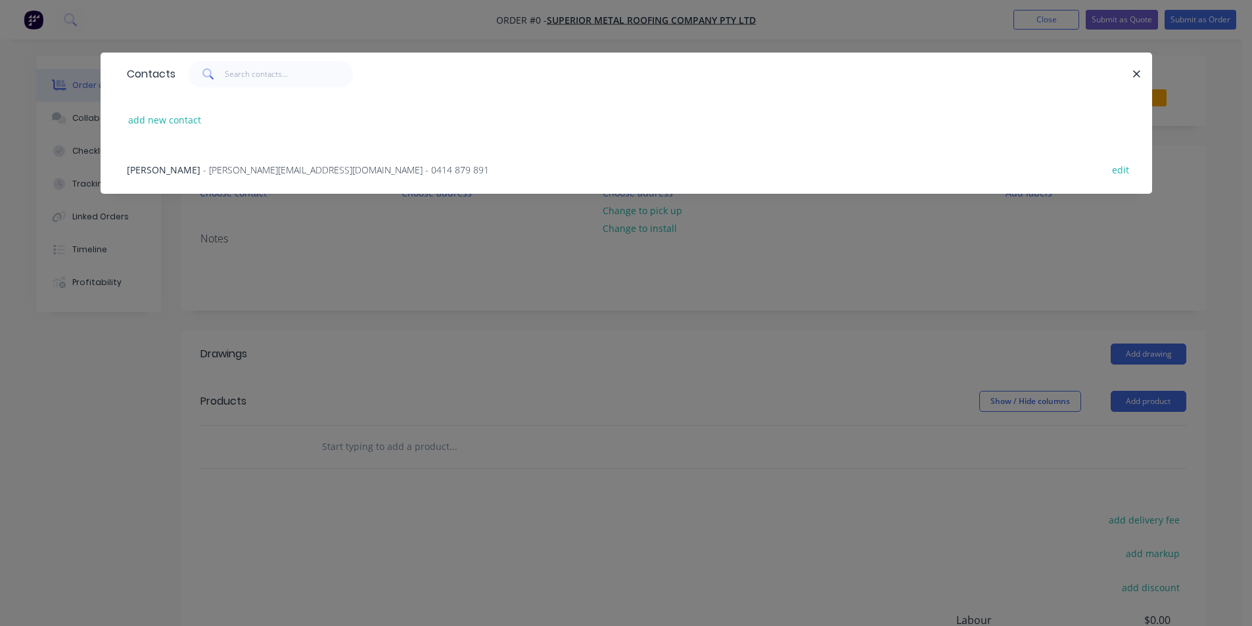
click at [211, 177] on div "Mitchell Gyde - [EMAIL_ADDRESS][DOMAIN_NAME] - 0414 879 891 edit" at bounding box center [626, 169] width 1012 height 49
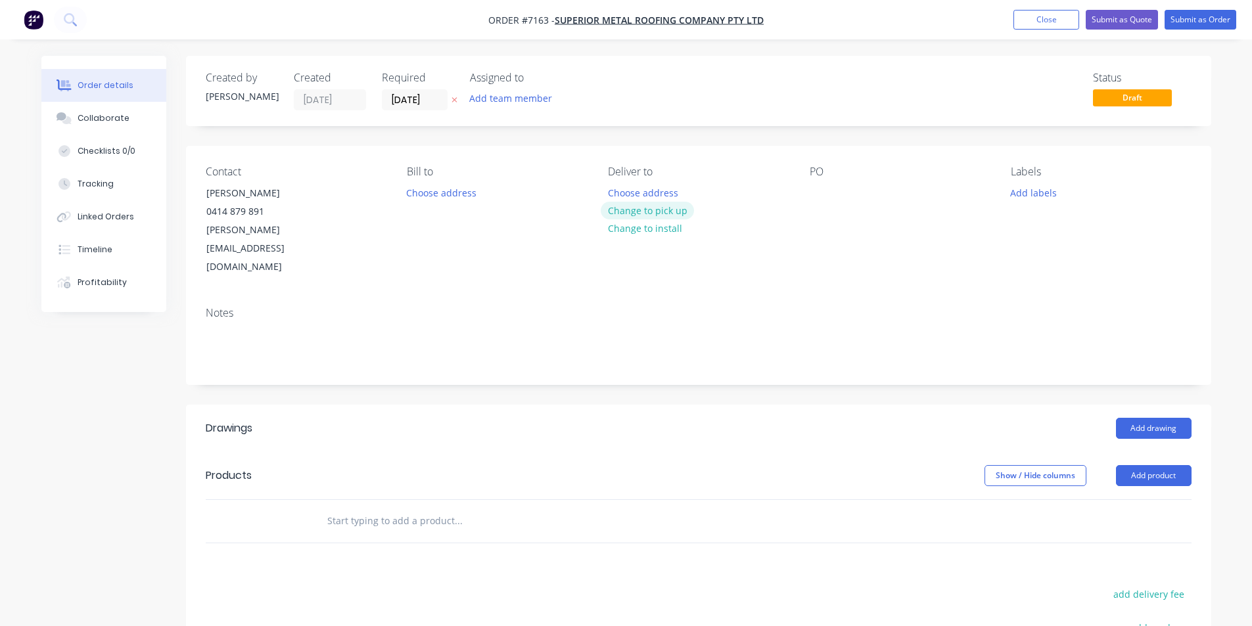
click at [660, 211] on button "Change to pick up" at bounding box center [647, 211] width 93 height 18
click at [826, 188] on div at bounding box center [820, 192] width 21 height 19
click at [1167, 465] on button "Add product" at bounding box center [1154, 475] width 76 height 21
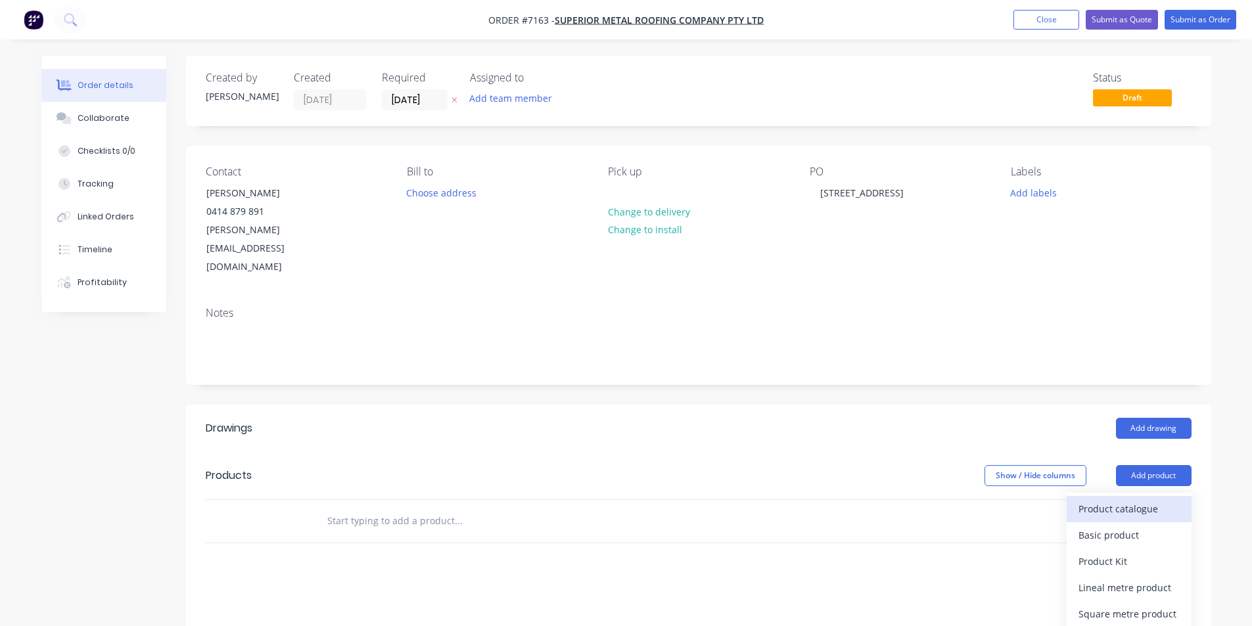
click at [1136, 500] on div "Product catalogue" at bounding box center [1129, 509] width 101 height 19
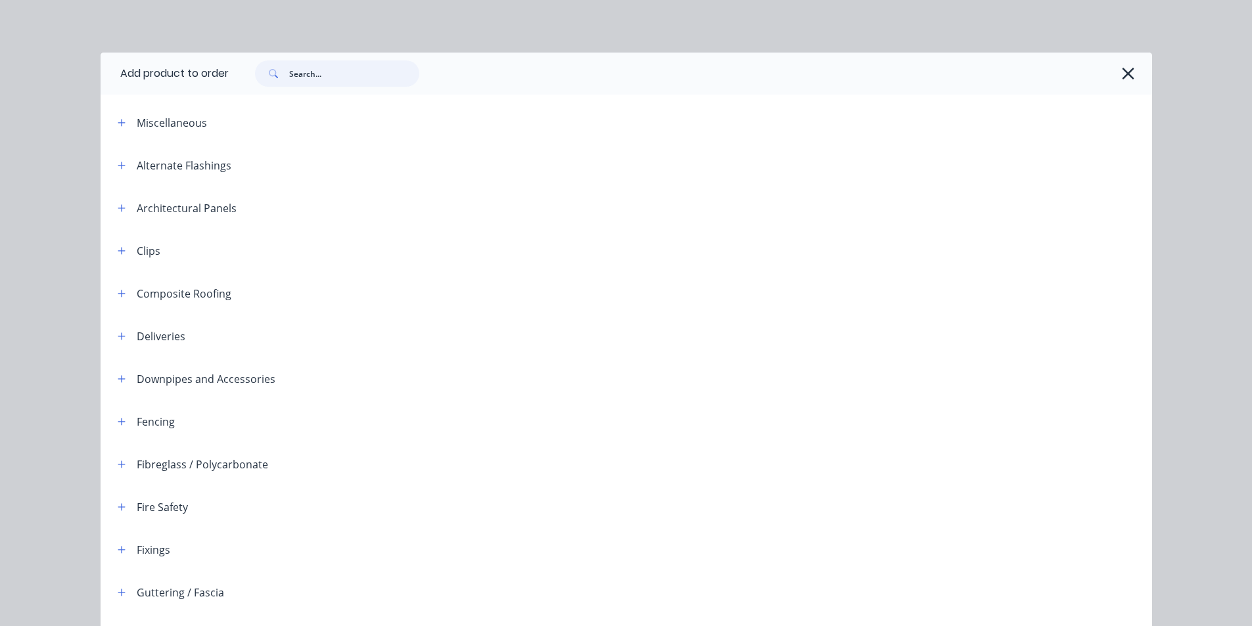
click at [360, 69] on input "text" at bounding box center [354, 73] width 130 height 26
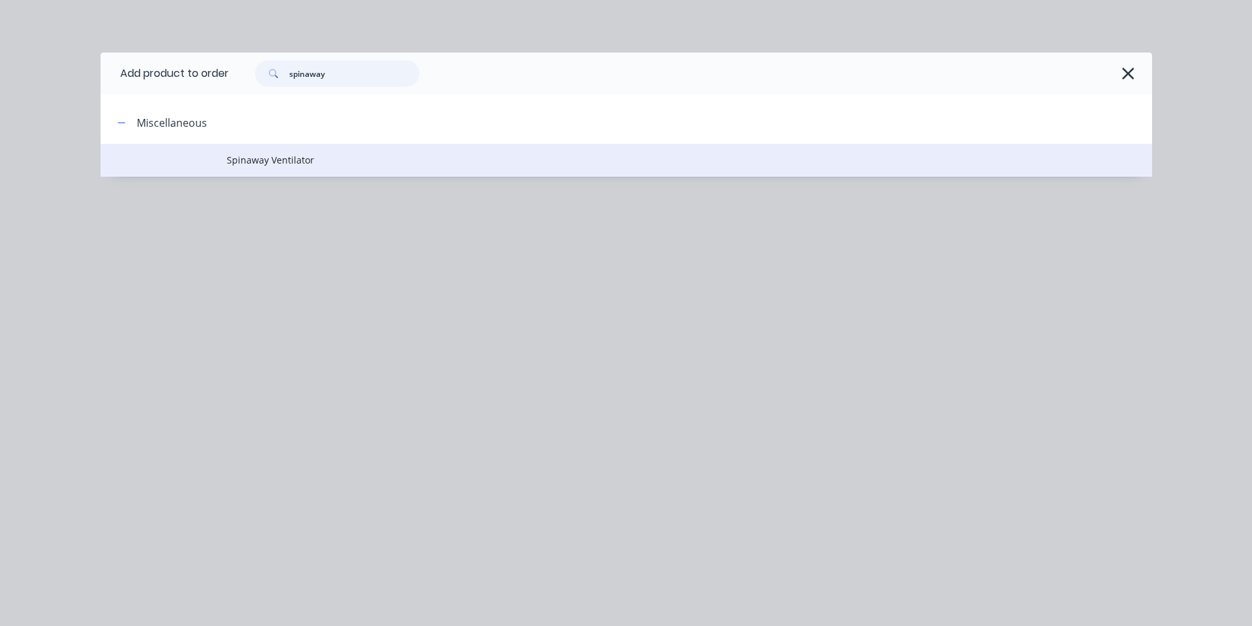
type input "spinaway"
click at [290, 162] on span "Spinaway Ventilator" at bounding box center [597, 160] width 740 height 14
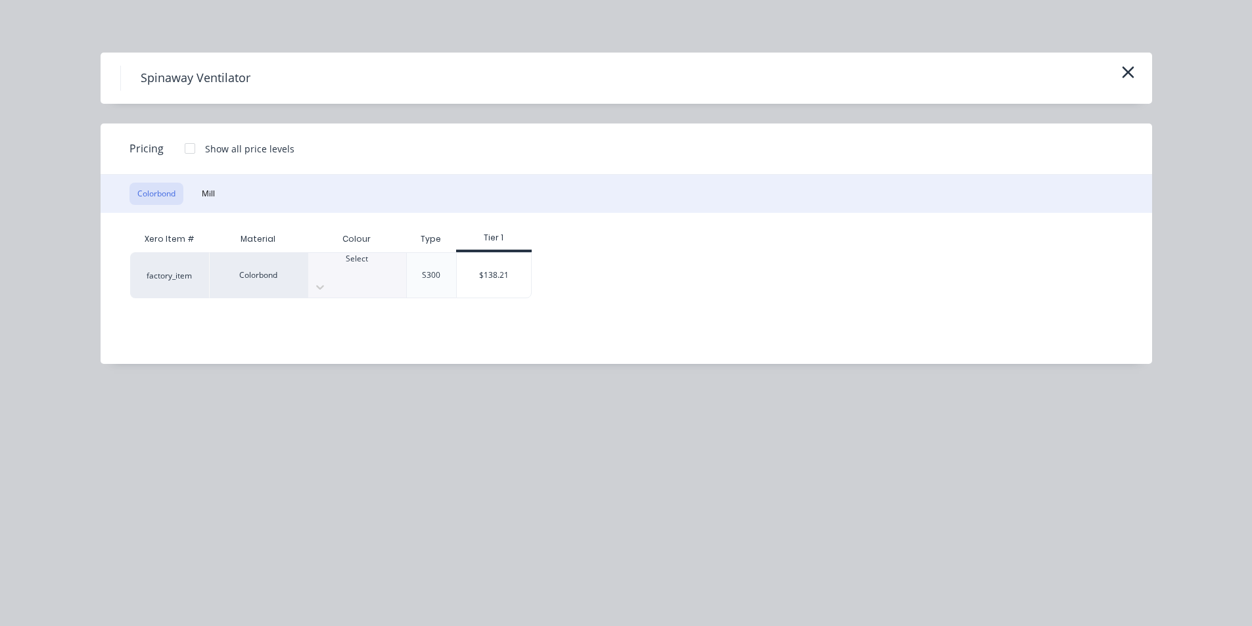
click at [334, 265] on div at bounding box center [357, 271] width 98 height 12
click at [486, 258] on div "$138.21" at bounding box center [494, 275] width 74 height 45
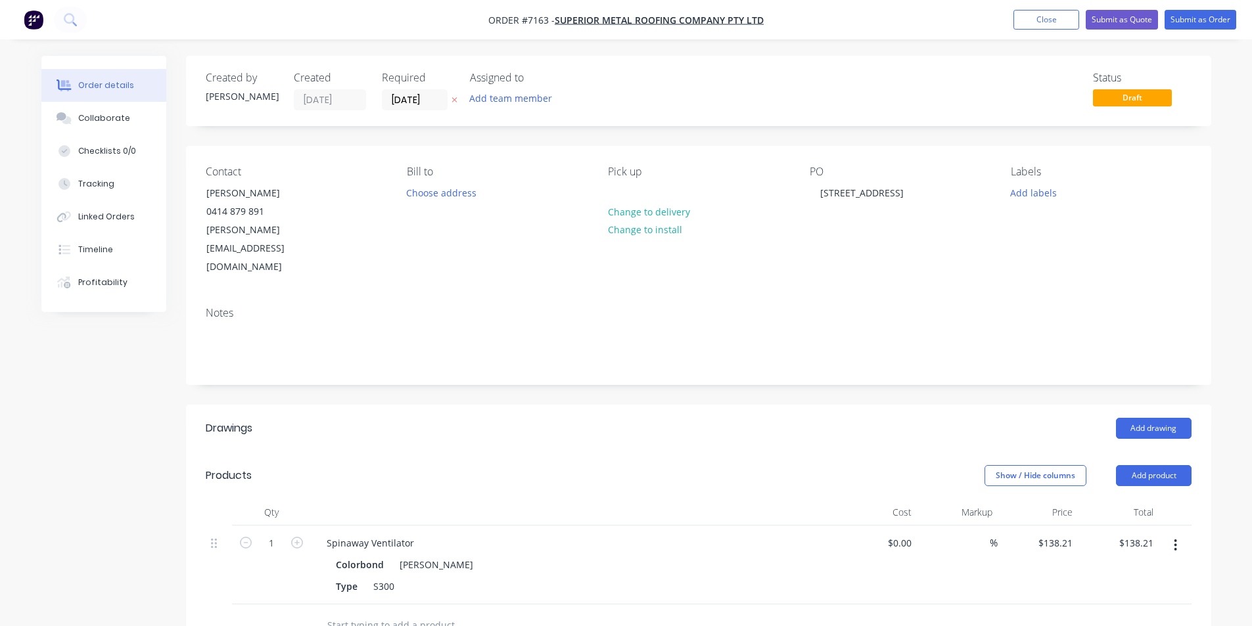
click at [292, 535] on button "button" at bounding box center [297, 542] width 17 height 14
type input "2"
type input "$276.42"
click at [1162, 465] on button "Add product" at bounding box center [1154, 475] width 76 height 21
click at [1153, 496] on button "Product catalogue" at bounding box center [1129, 509] width 125 height 26
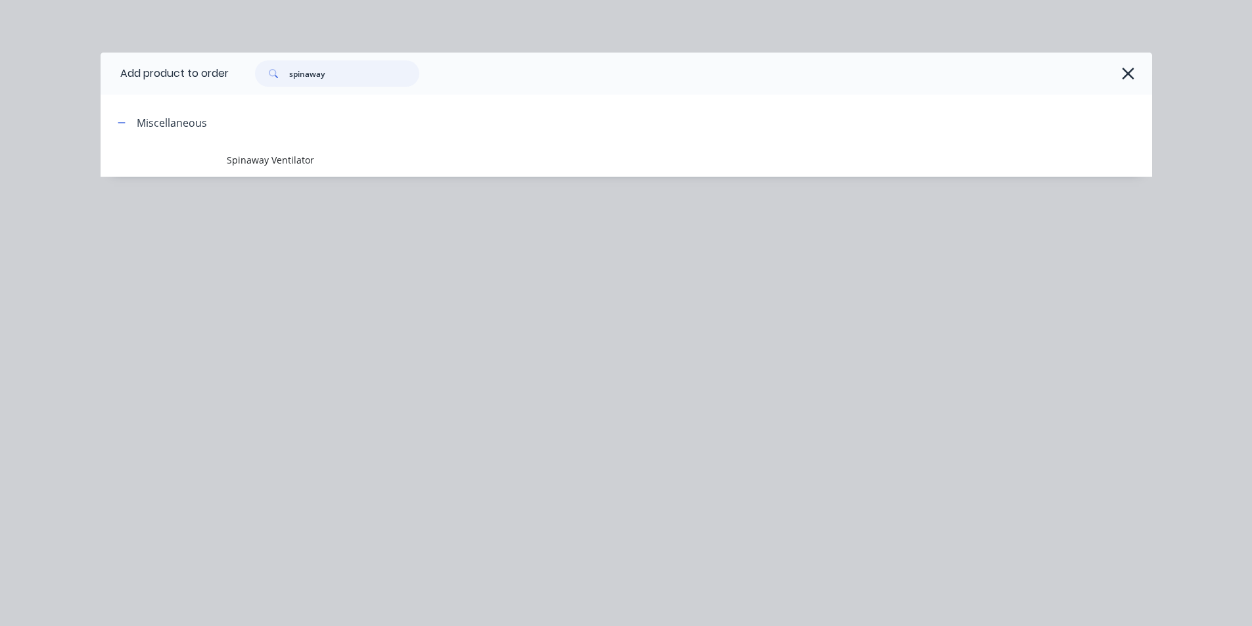
drag, startPoint x: 371, startPoint y: 61, endPoint x: 209, endPoint y: 74, distance: 162.2
click at [209, 74] on header "Add product to order spinaway" at bounding box center [627, 74] width 1052 height 42
type input "delivery"
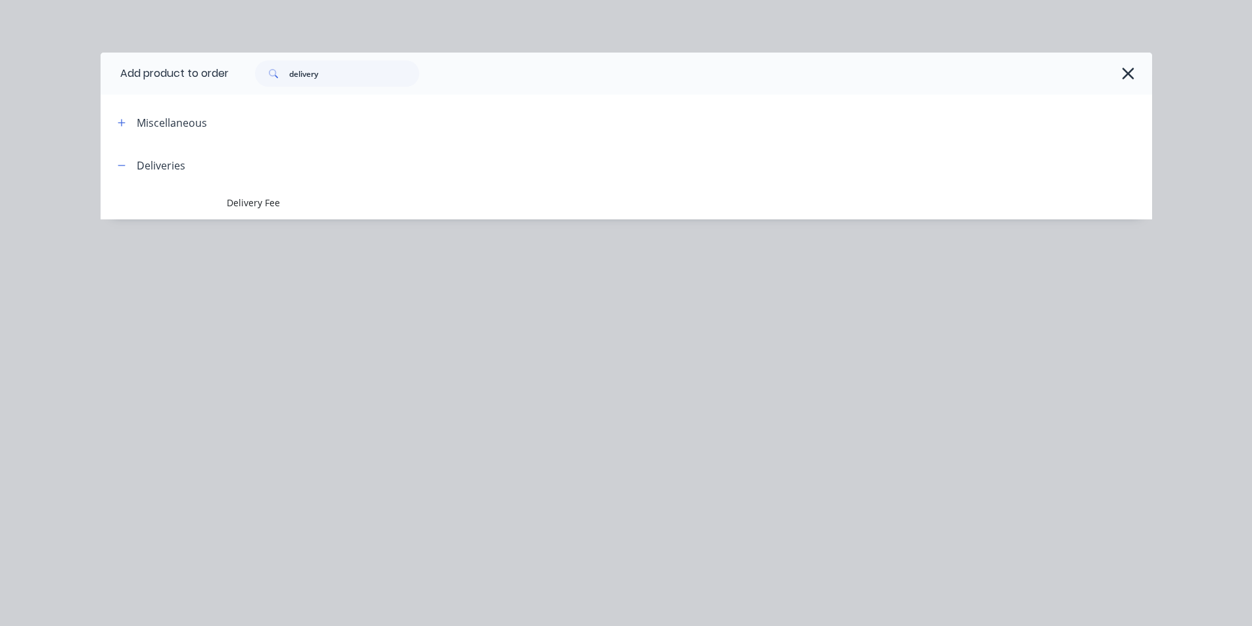
click at [275, 219] on td "Delivery Fee" at bounding box center [689, 203] width 925 height 33
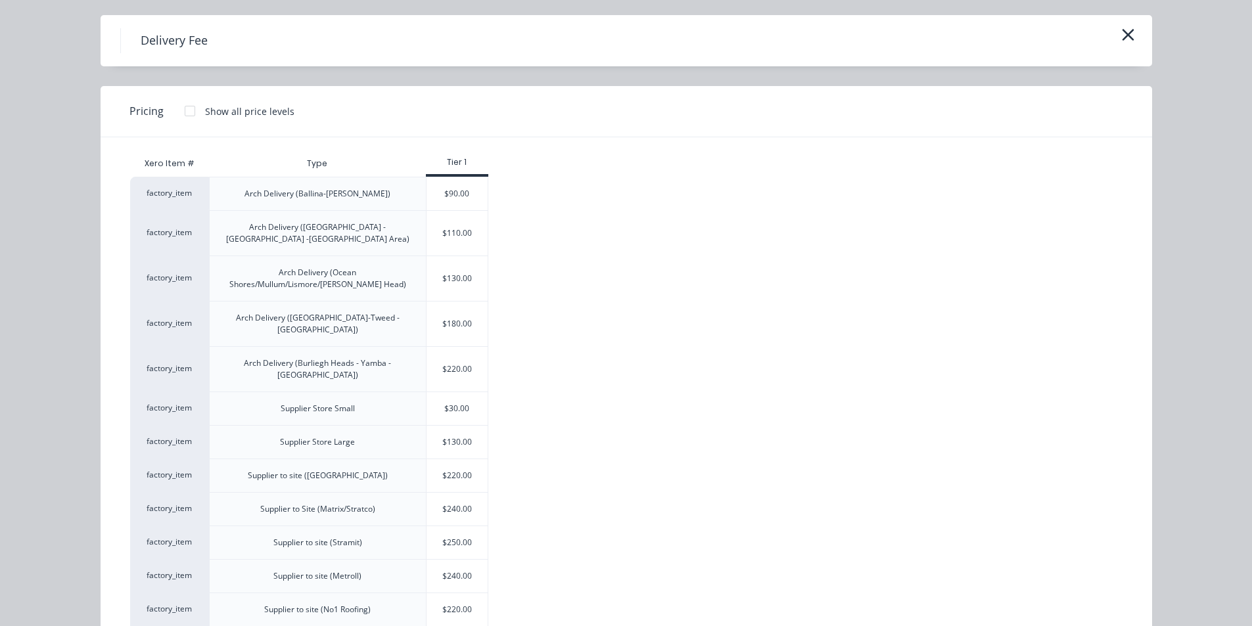
scroll to position [108, 0]
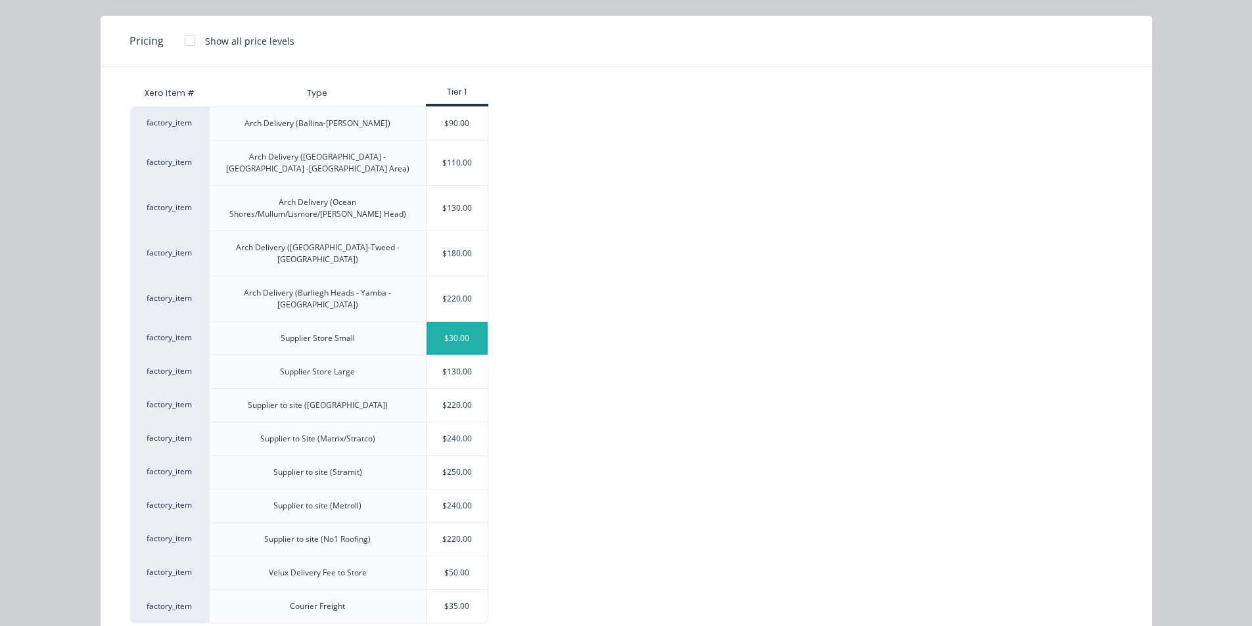
click at [452, 322] on div "$30.00" at bounding box center [458, 338] width 62 height 33
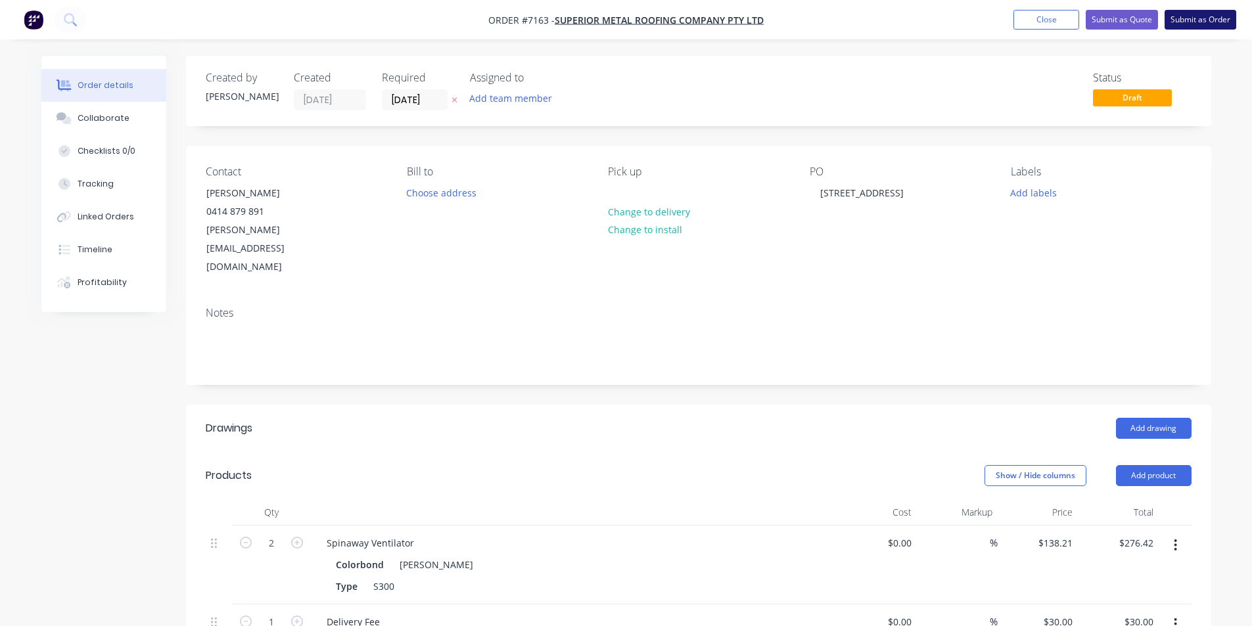
click at [1226, 17] on button "Submit as Order" at bounding box center [1201, 20] width 72 height 20
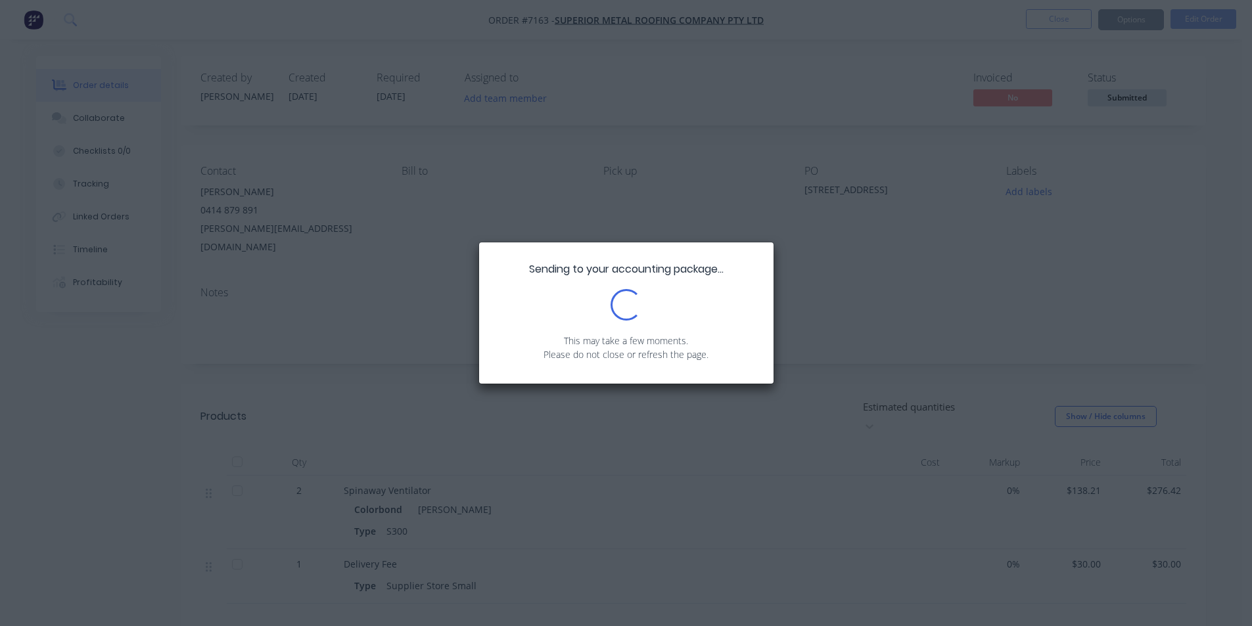
scroll to position [175, 0]
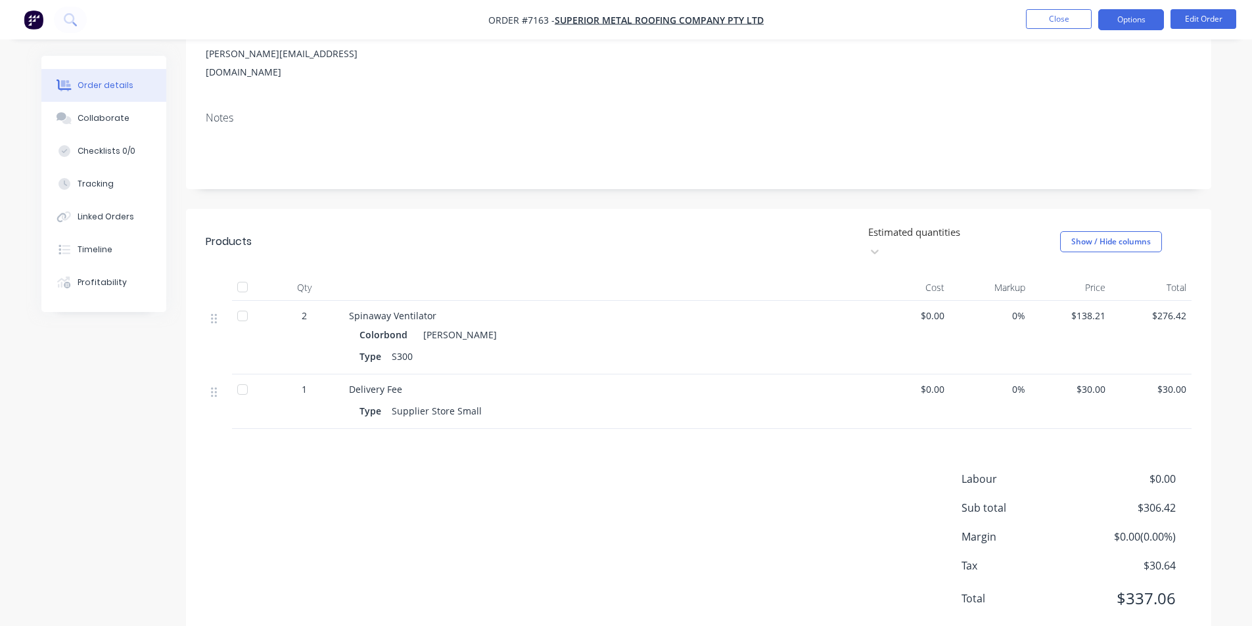
click at [1136, 20] on button "Options" at bounding box center [1131, 19] width 66 height 21
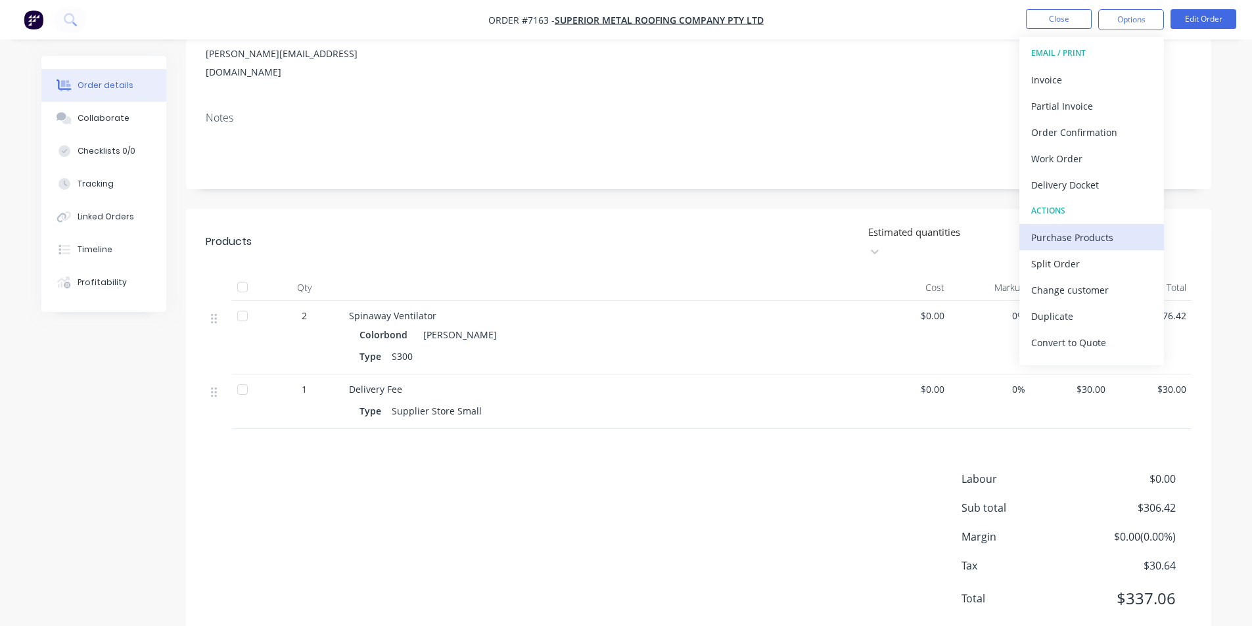
click at [1090, 243] on div "Purchase Products" at bounding box center [1091, 237] width 121 height 19
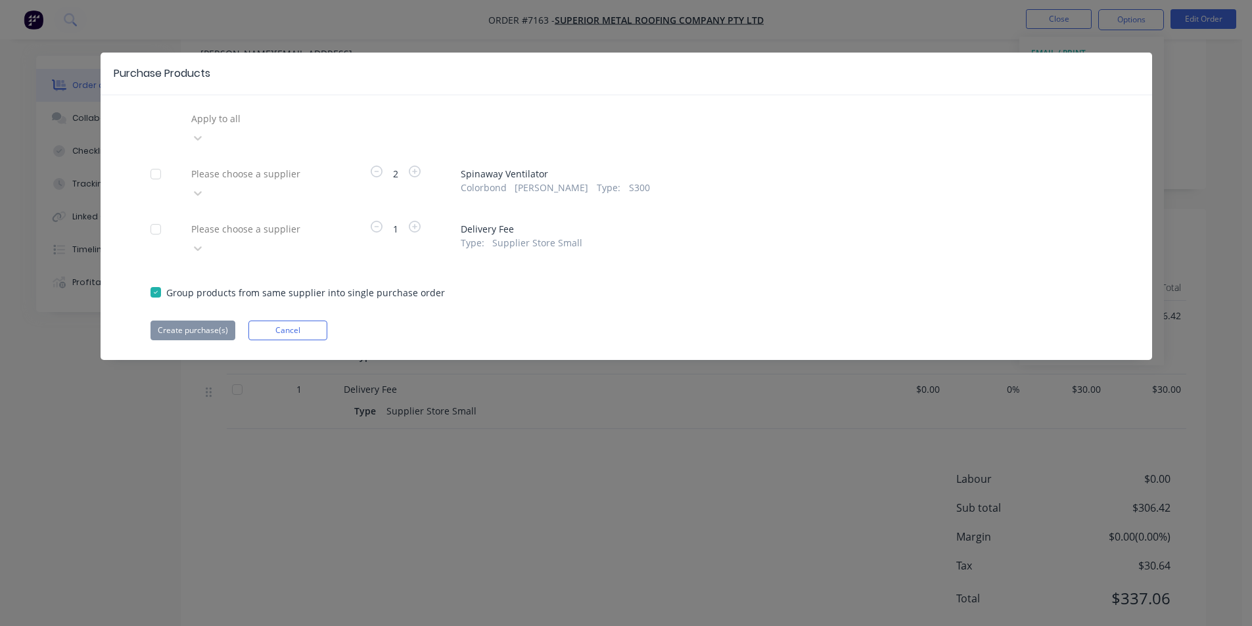
click at [229, 166] on div at bounding box center [284, 174] width 189 height 16
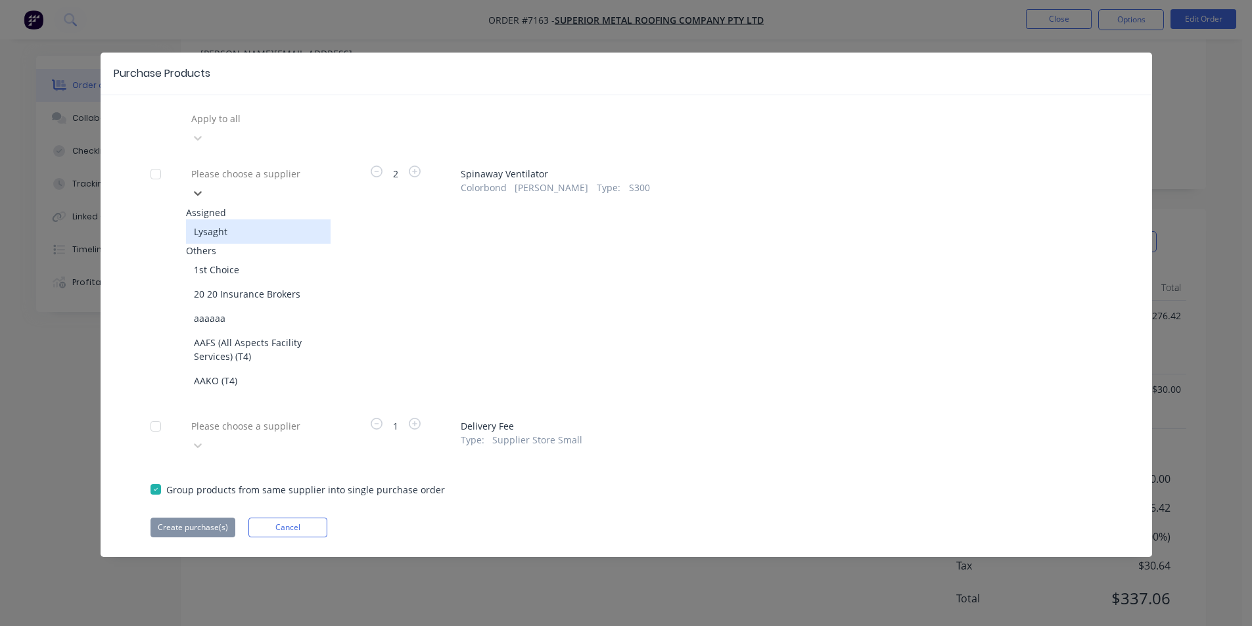
click at [233, 220] on div "Lysaght" at bounding box center [258, 232] width 145 height 24
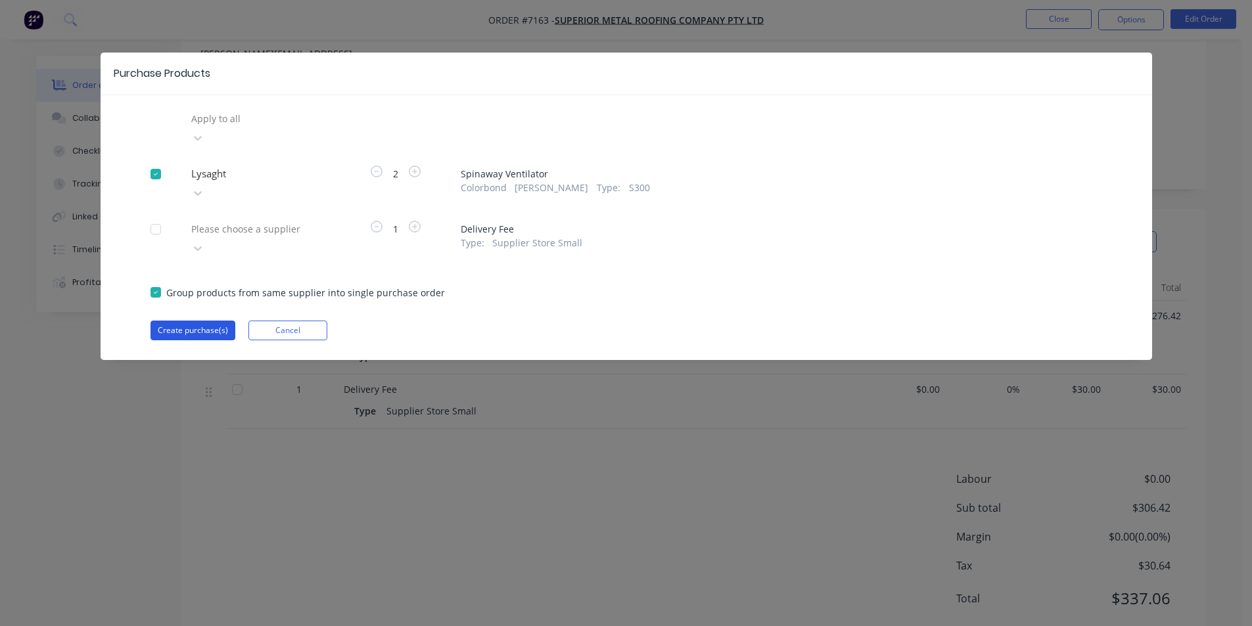
click at [184, 321] on button "Create purchase(s)" at bounding box center [193, 331] width 85 height 20
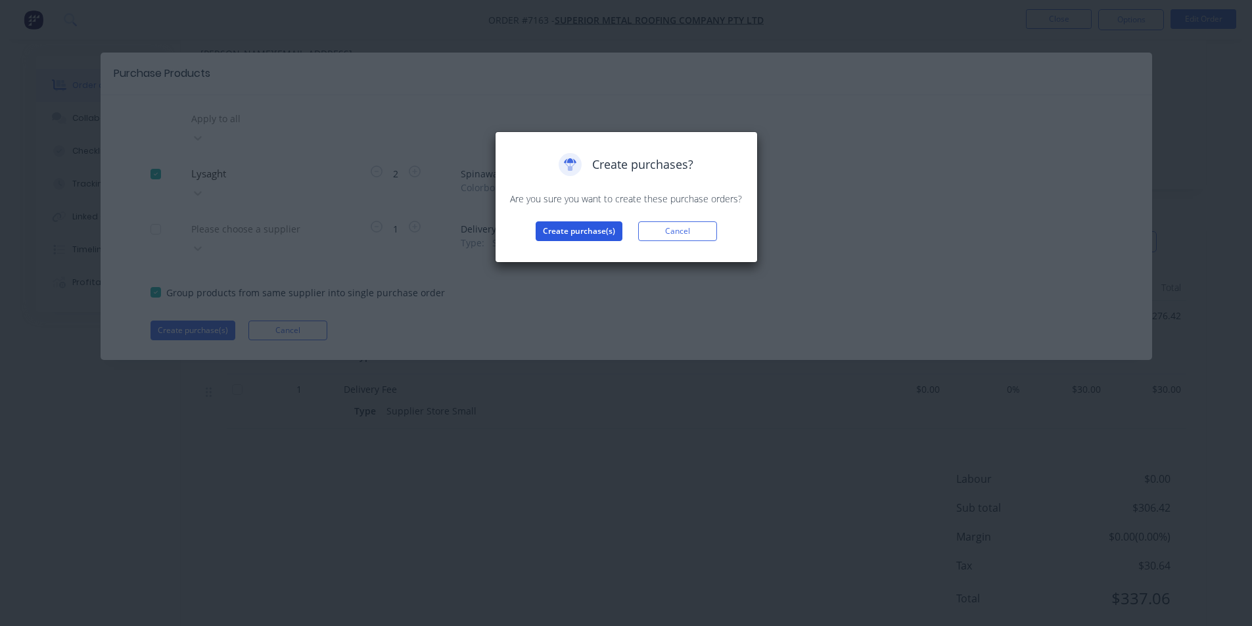
click at [592, 237] on button "Create purchase(s)" at bounding box center [579, 231] width 87 height 20
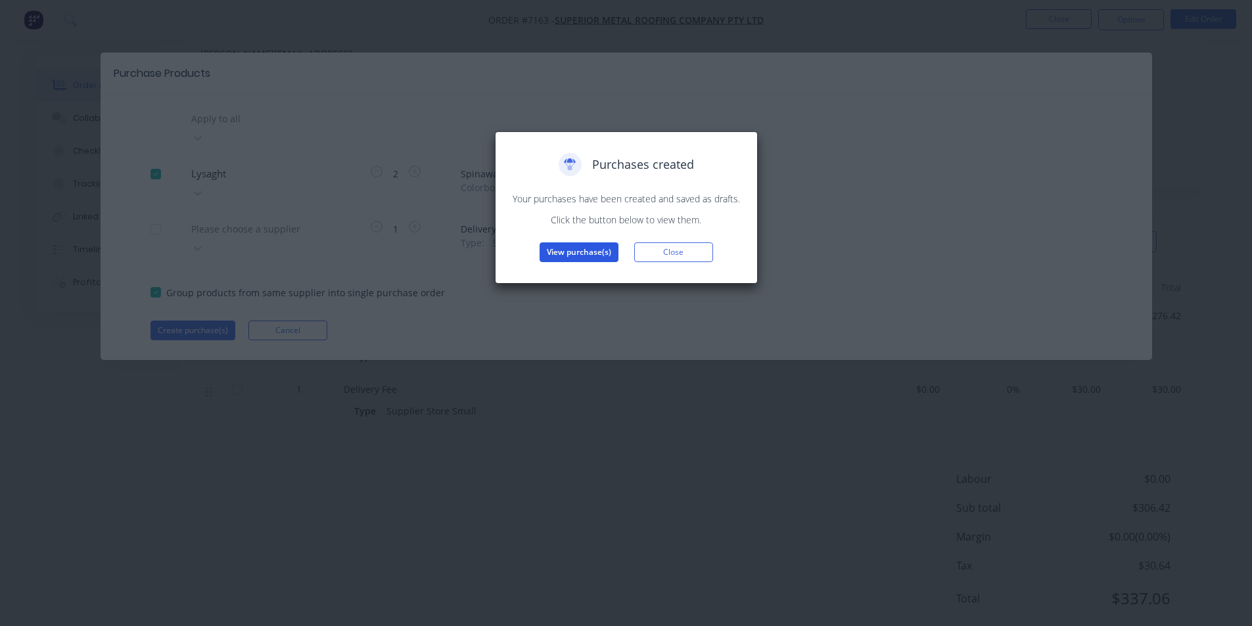
click at [567, 254] on button "View purchase(s)" at bounding box center [579, 253] width 79 height 20
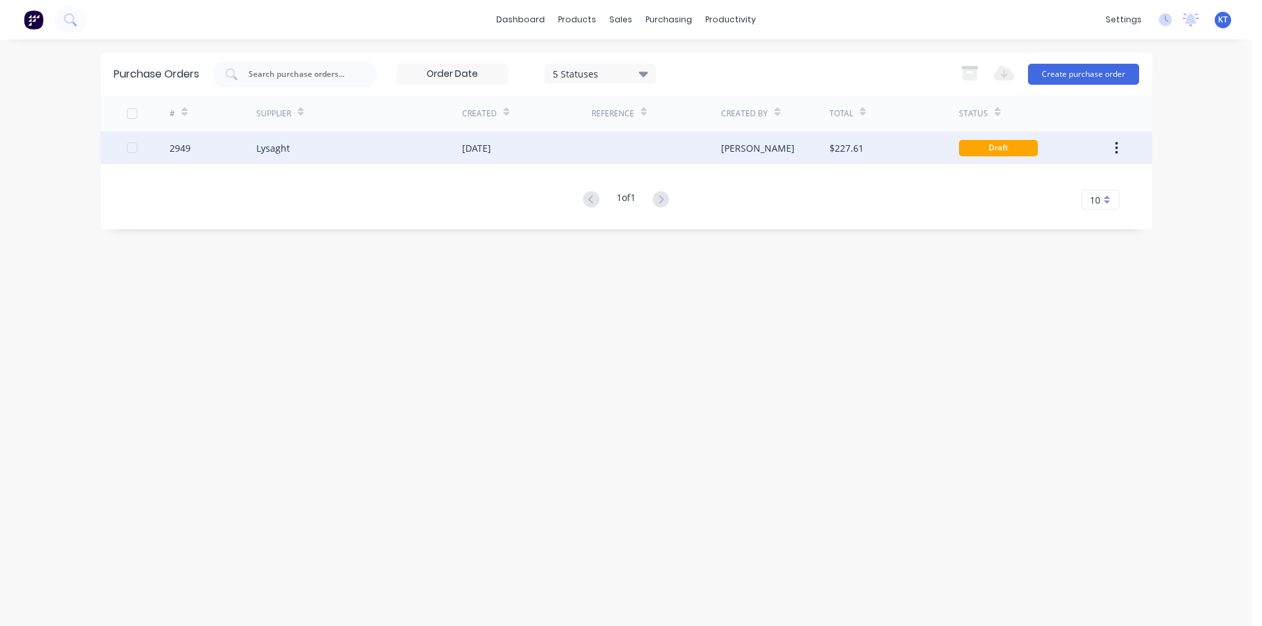
click at [306, 150] on div "Lysaght" at bounding box center [359, 147] width 206 height 33
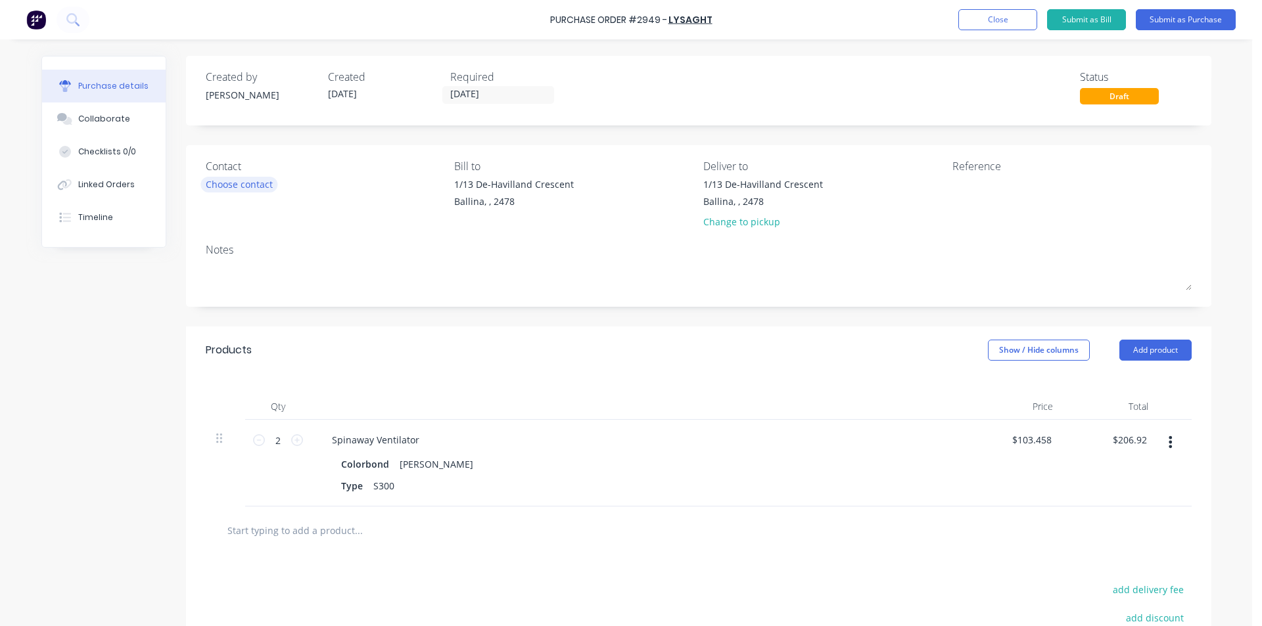
click at [228, 183] on div "Choose contact" at bounding box center [239, 184] width 67 height 14
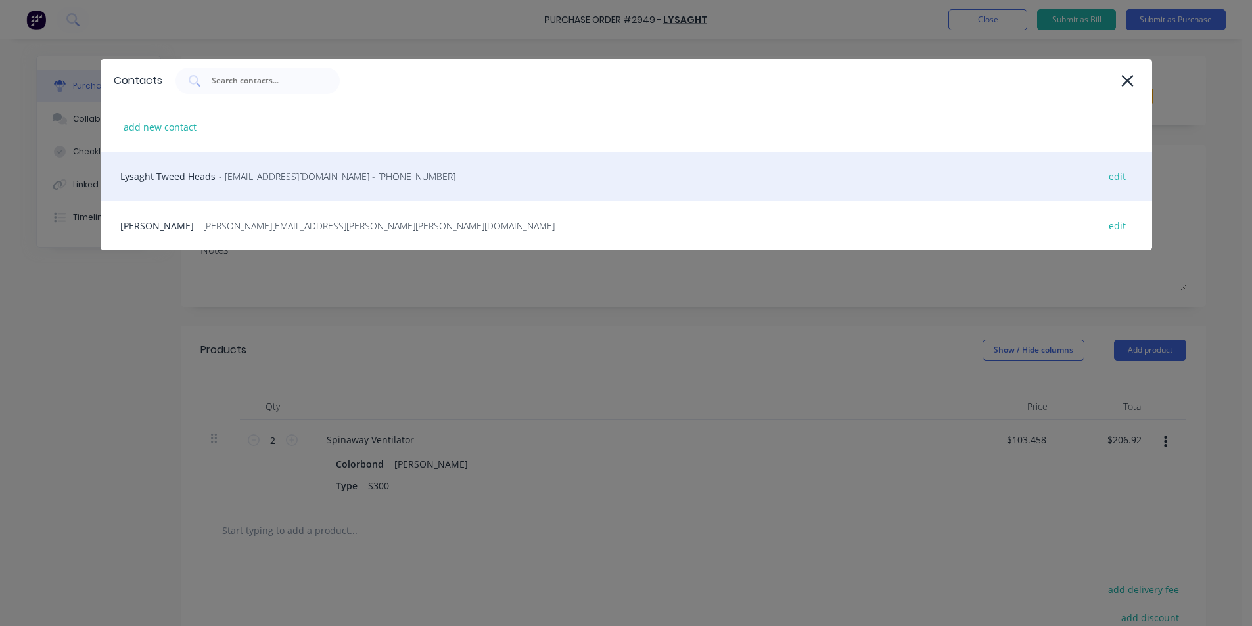
click at [234, 179] on span "- [EMAIL_ADDRESS][DOMAIN_NAME] - [PHONE_NUMBER]" at bounding box center [337, 177] width 237 height 14
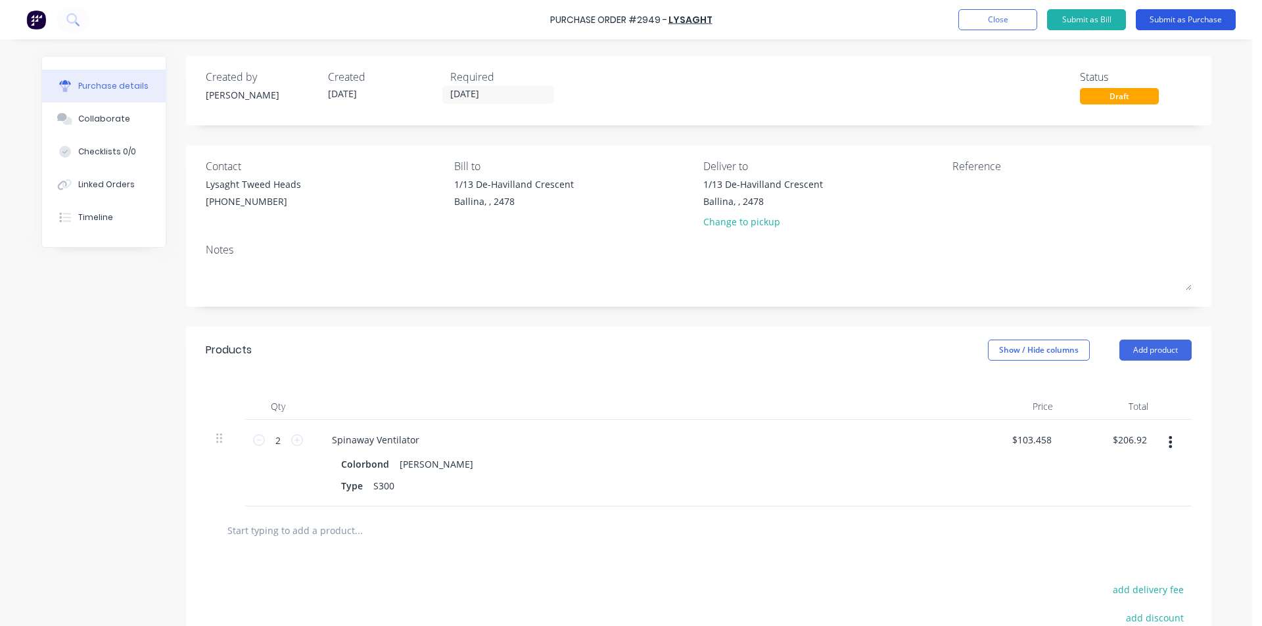
click at [1213, 10] on button "Submit as Purchase" at bounding box center [1186, 19] width 100 height 21
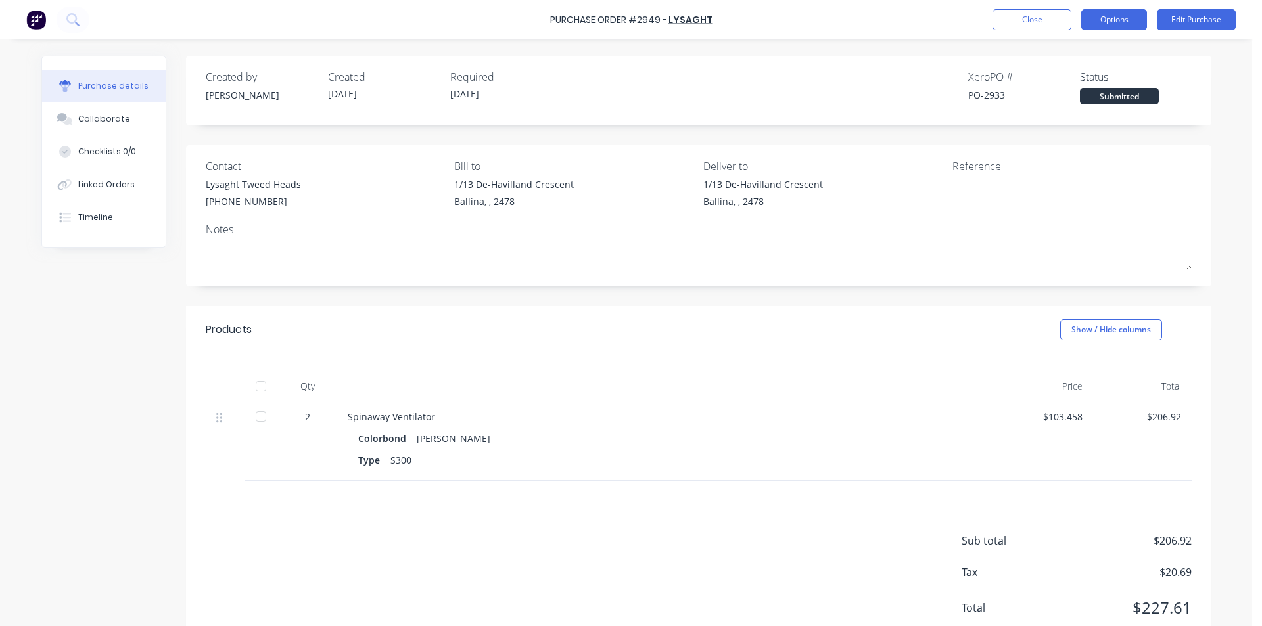
click at [1088, 18] on button "Options" at bounding box center [1114, 19] width 66 height 21
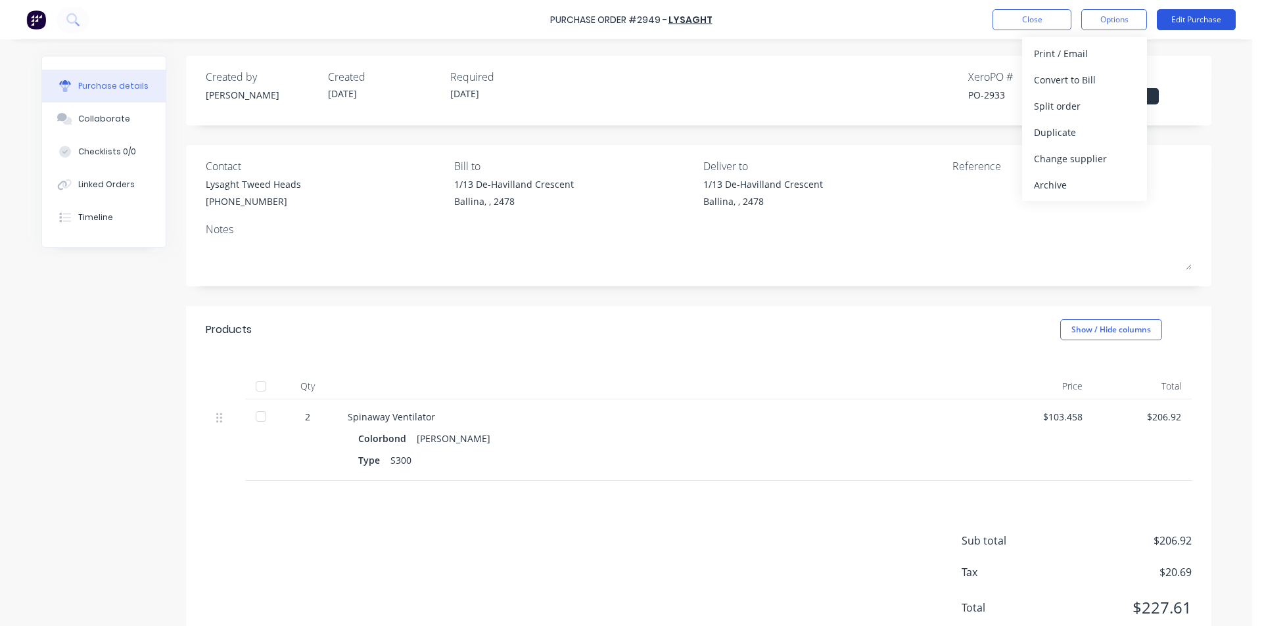
drag, startPoint x: 1081, startPoint y: 51, endPoint x: 1180, endPoint y: 26, distance: 101.9
click at [1081, 52] on div "Print / Email" at bounding box center [1084, 53] width 101 height 19
click at [1114, 108] on div "Without pricing" at bounding box center [1084, 106] width 101 height 19
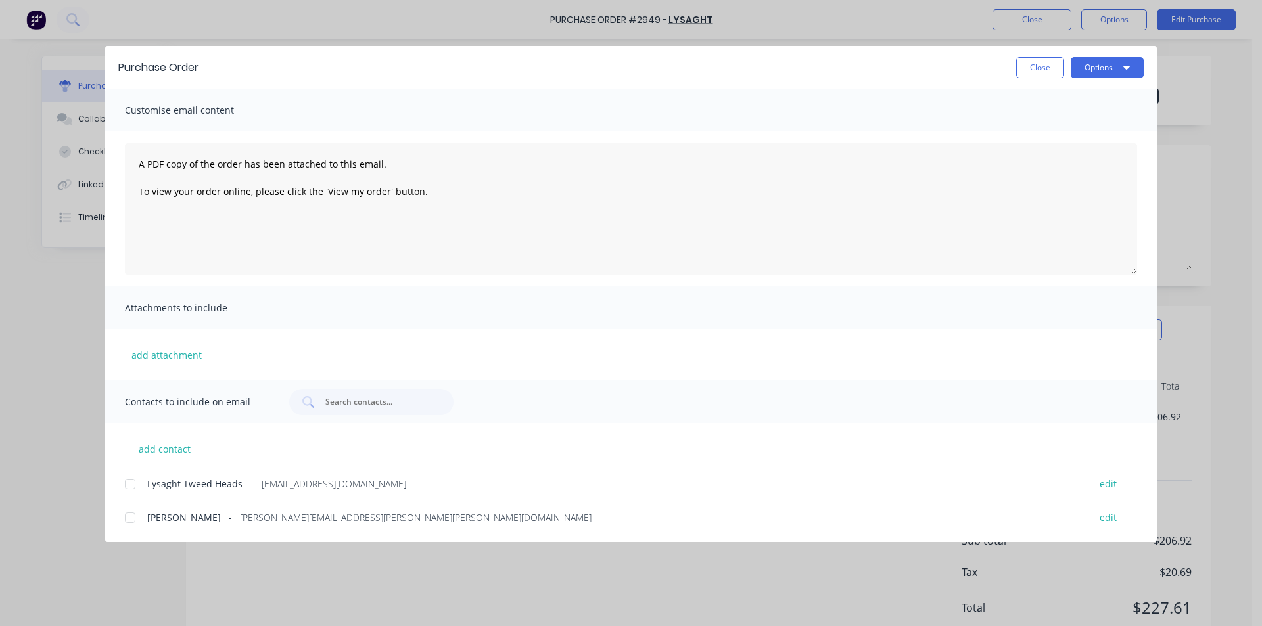
click at [124, 484] on div at bounding box center [130, 484] width 26 height 26
click at [1080, 61] on button "Options" at bounding box center [1107, 67] width 73 height 21
click at [1094, 155] on div "Email" at bounding box center [1081, 153] width 101 height 19
click at [1020, 68] on button "Close" at bounding box center [1040, 67] width 48 height 21
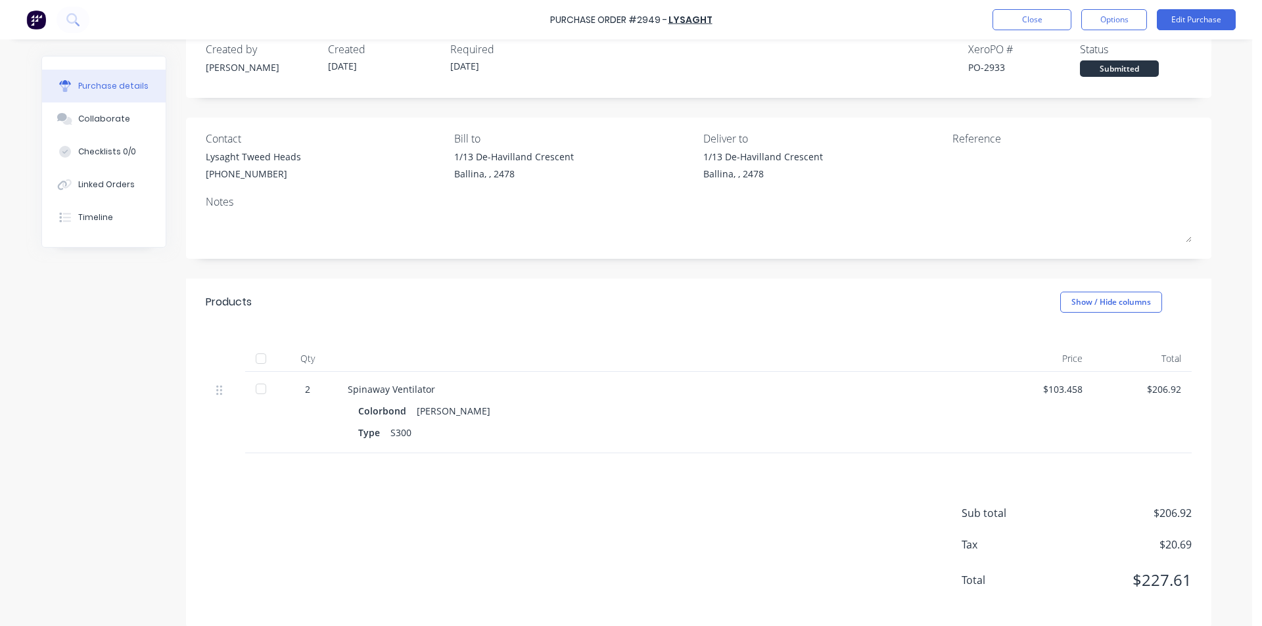
scroll to position [42, 0]
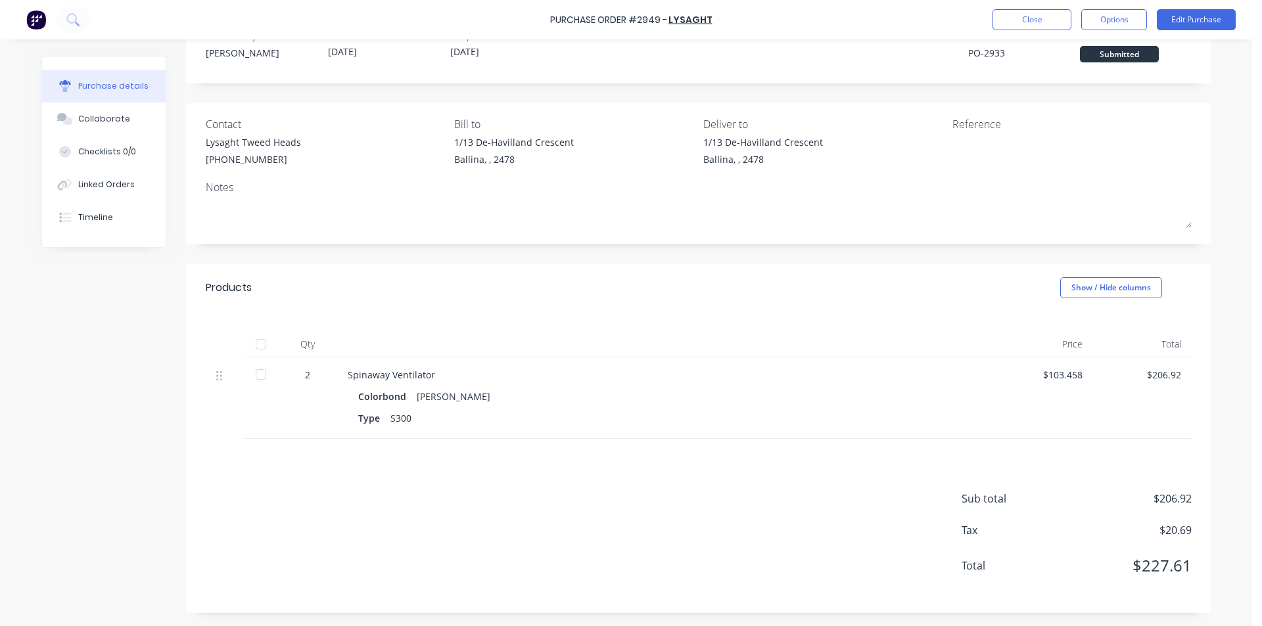
click at [263, 344] on div at bounding box center [261, 344] width 26 height 26
click at [268, 339] on div at bounding box center [261, 344] width 26 height 26
click at [109, 175] on button "Linked Orders" at bounding box center [104, 184] width 124 height 33
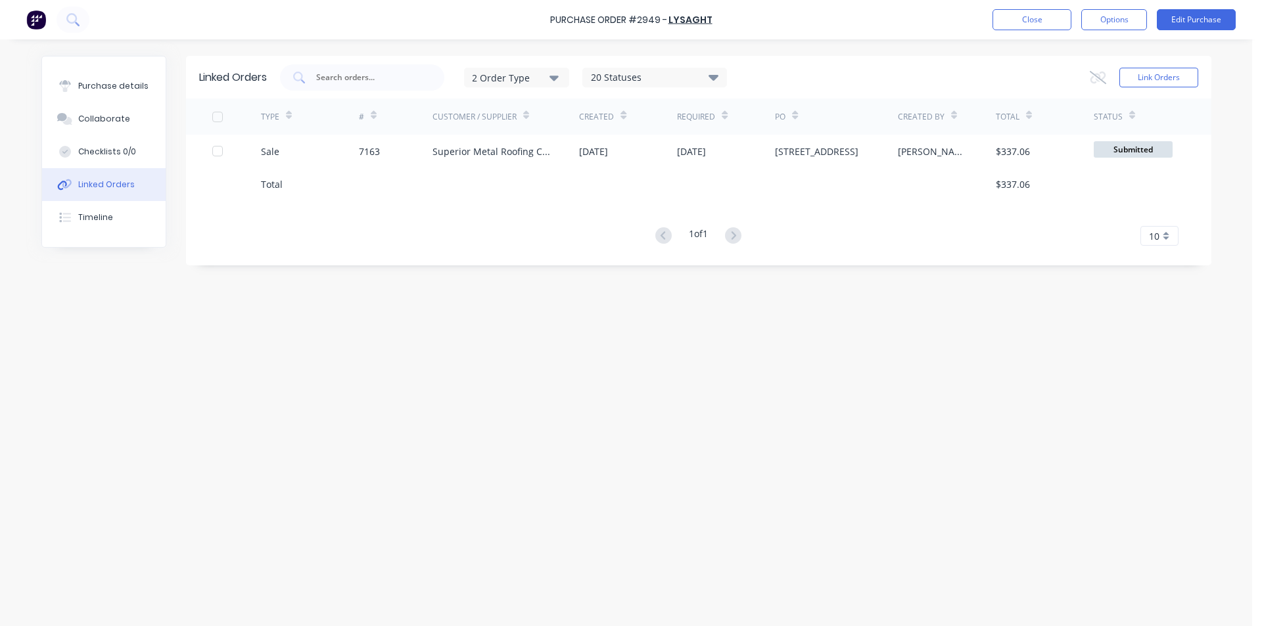
click at [855, 174] on div at bounding box center [836, 184] width 122 height 33
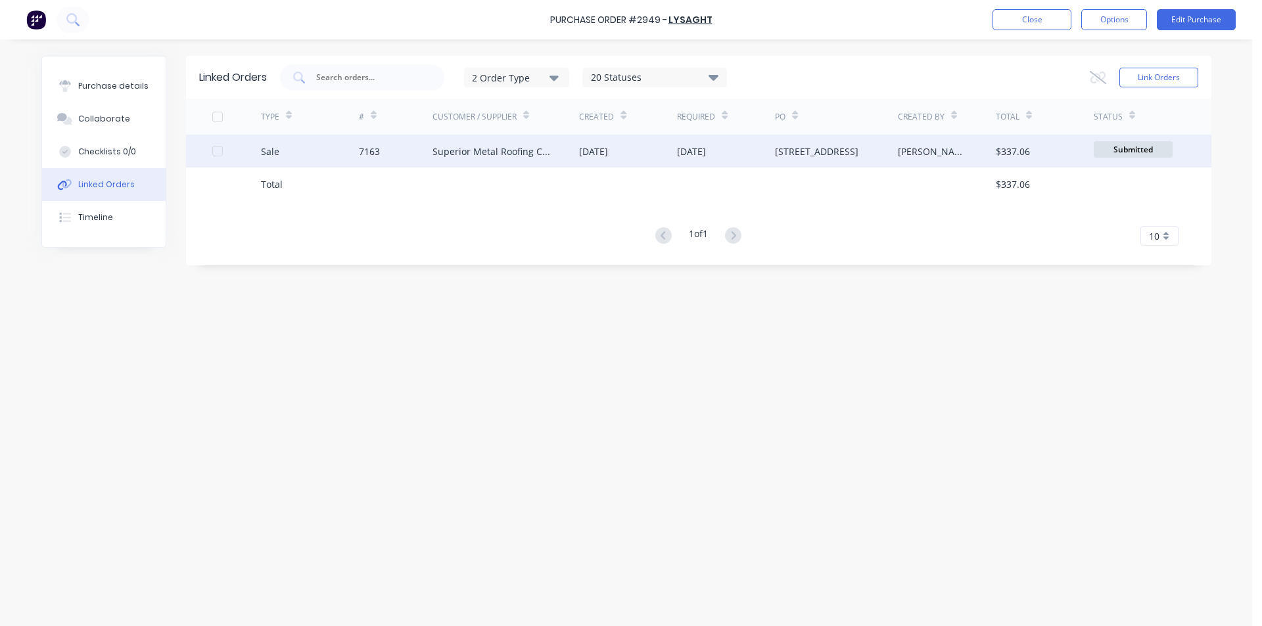
click at [858, 147] on div "[STREET_ADDRESS]" at bounding box center [816, 152] width 83 height 14
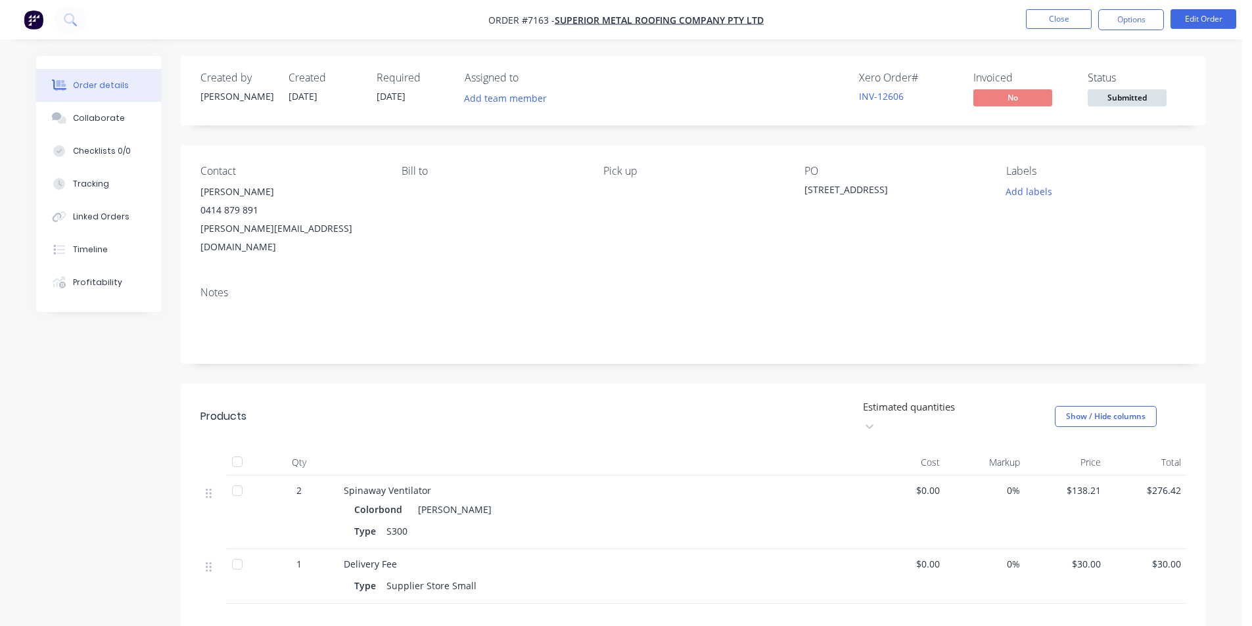
click at [1148, 104] on div "Order details Collaborate Checklists 0/0 Tracking Linked Orders Timeline Profit…" at bounding box center [621, 419] width 1242 height 838
click at [1144, 91] on span "Submitted" at bounding box center [1127, 97] width 79 height 16
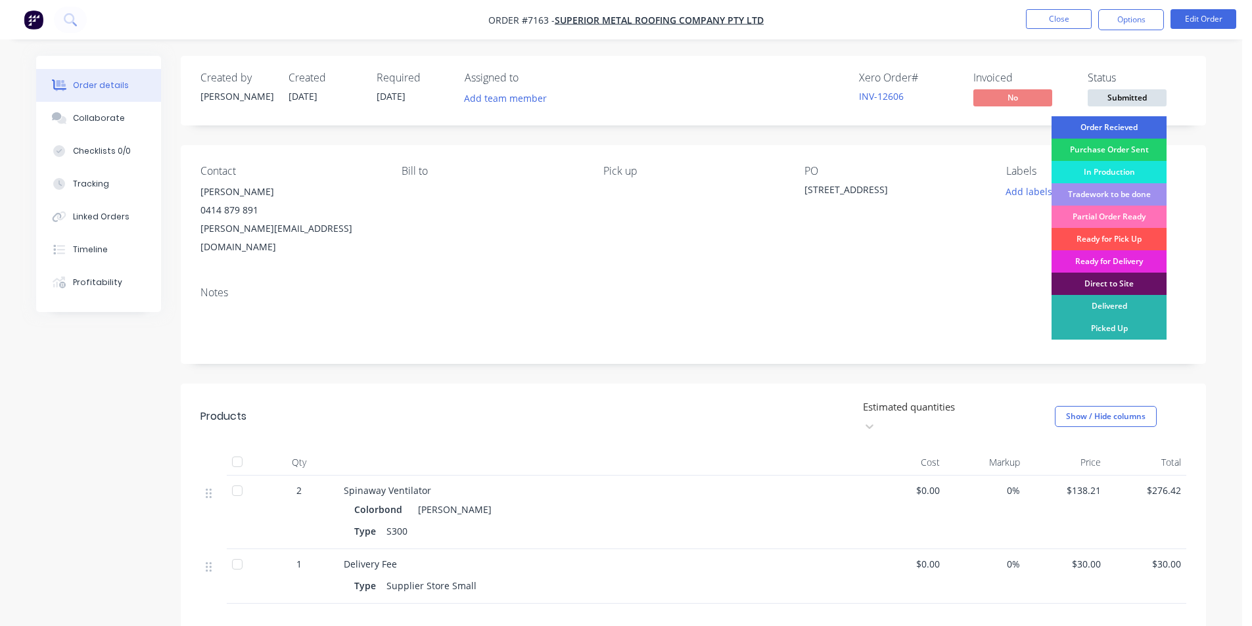
click at [1131, 126] on div "Order Recieved" at bounding box center [1109, 127] width 115 height 22
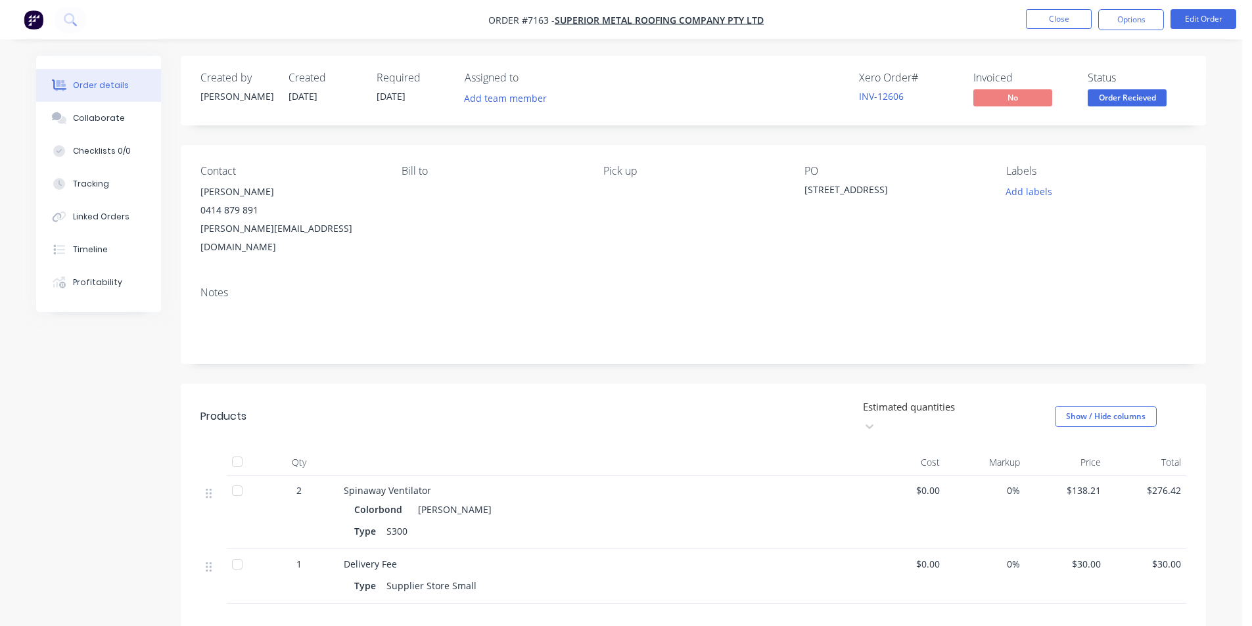
click at [1121, 97] on span "Order Recieved" at bounding box center [1127, 97] width 79 height 16
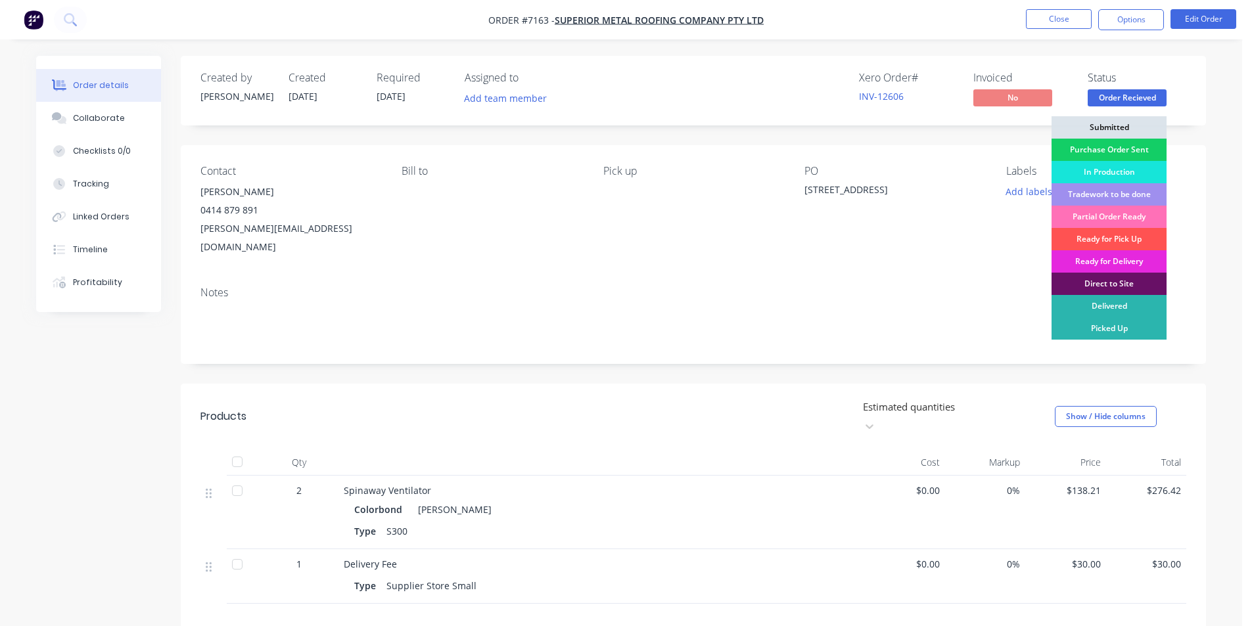
click at [1126, 149] on div "Purchase Order Sent" at bounding box center [1109, 150] width 115 height 22
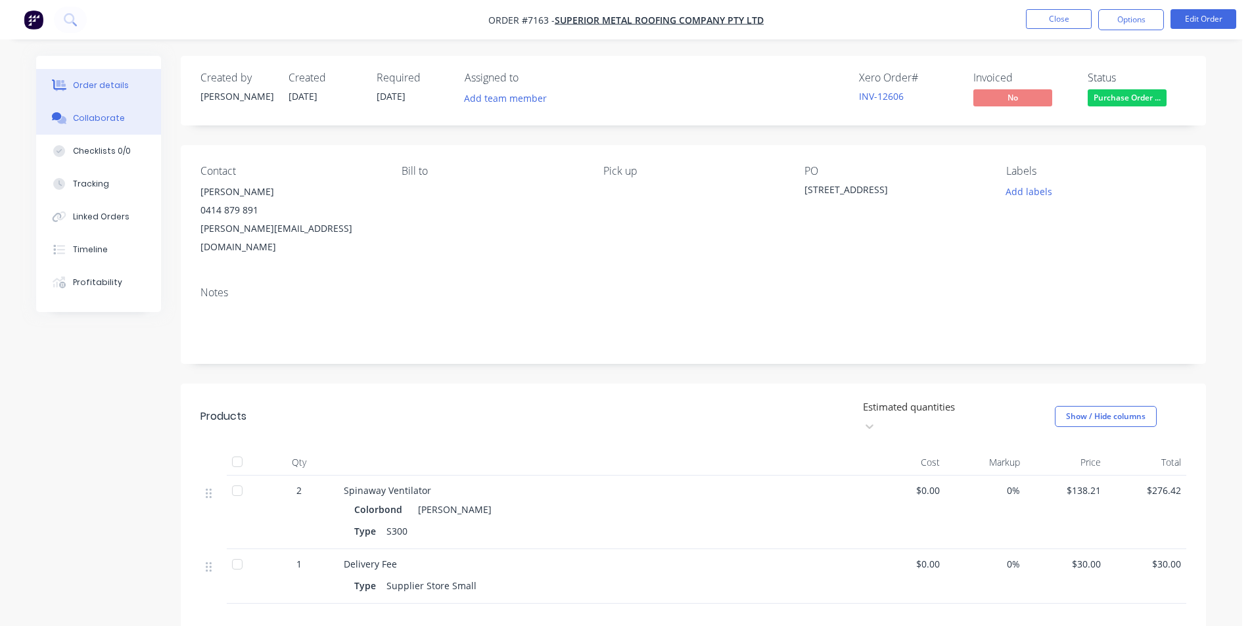
click at [137, 121] on button "Collaborate" at bounding box center [98, 118] width 125 height 33
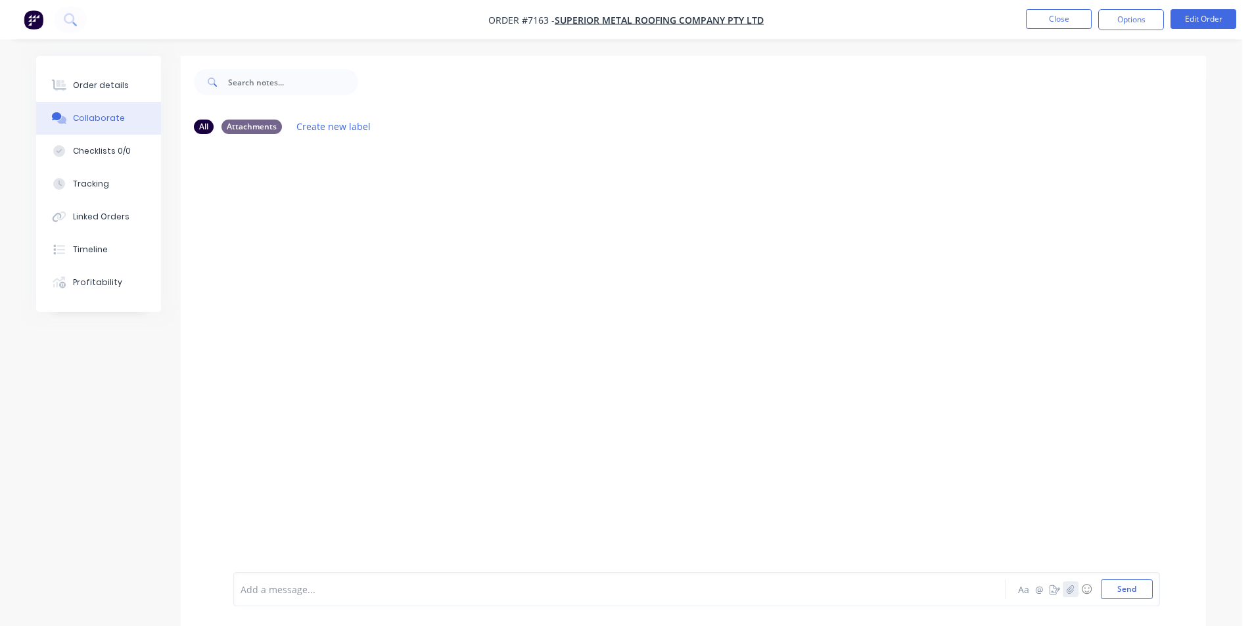
click at [1073, 590] on icon "button" at bounding box center [1071, 589] width 8 height 9
click at [1129, 597] on button "Send" at bounding box center [1127, 590] width 52 height 20
click at [132, 94] on button "Order details" at bounding box center [98, 85] width 125 height 33
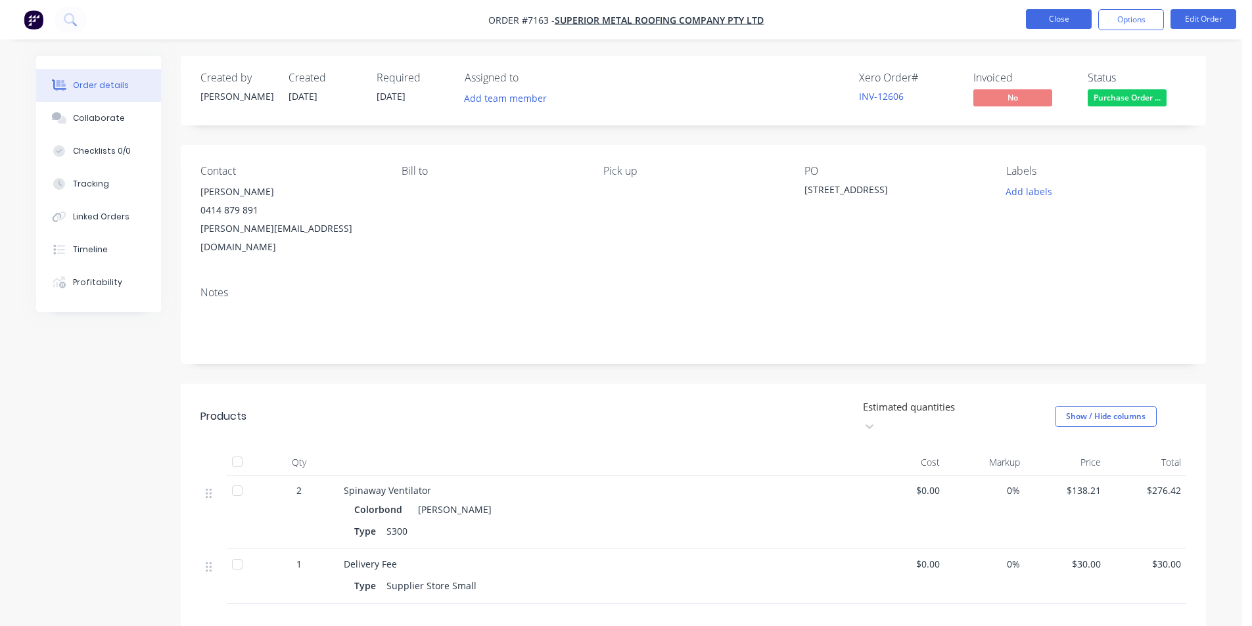
click at [1068, 17] on button "Close" at bounding box center [1059, 19] width 66 height 20
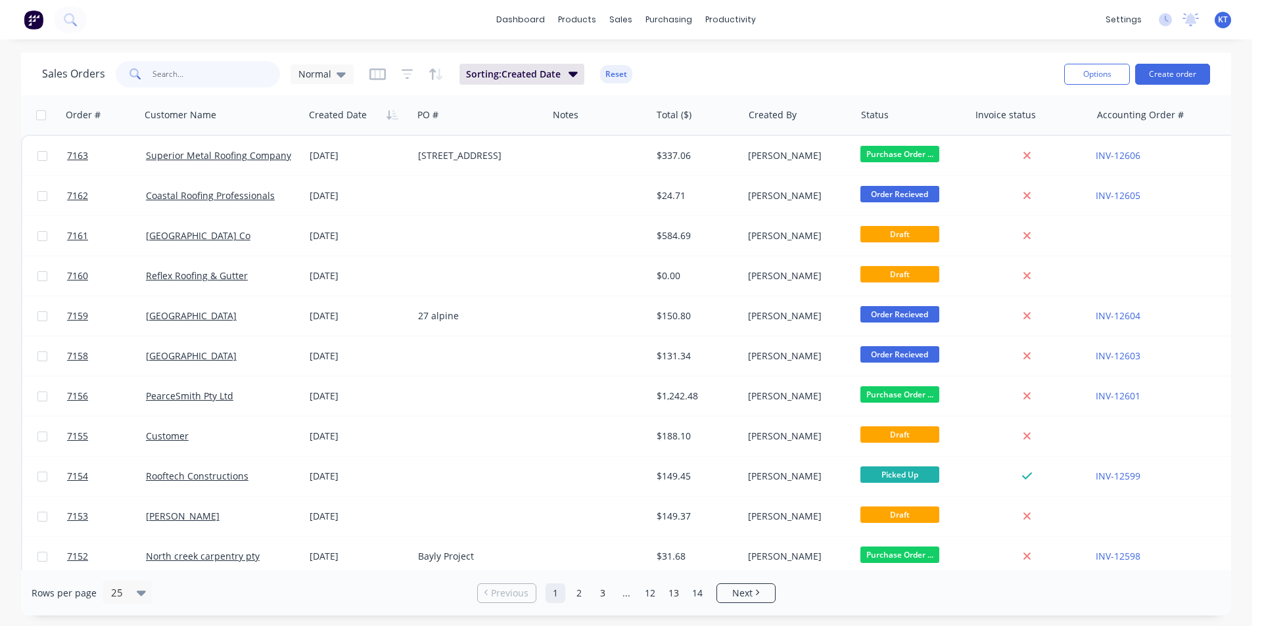
click at [158, 76] on input "text" at bounding box center [216, 74] width 128 height 26
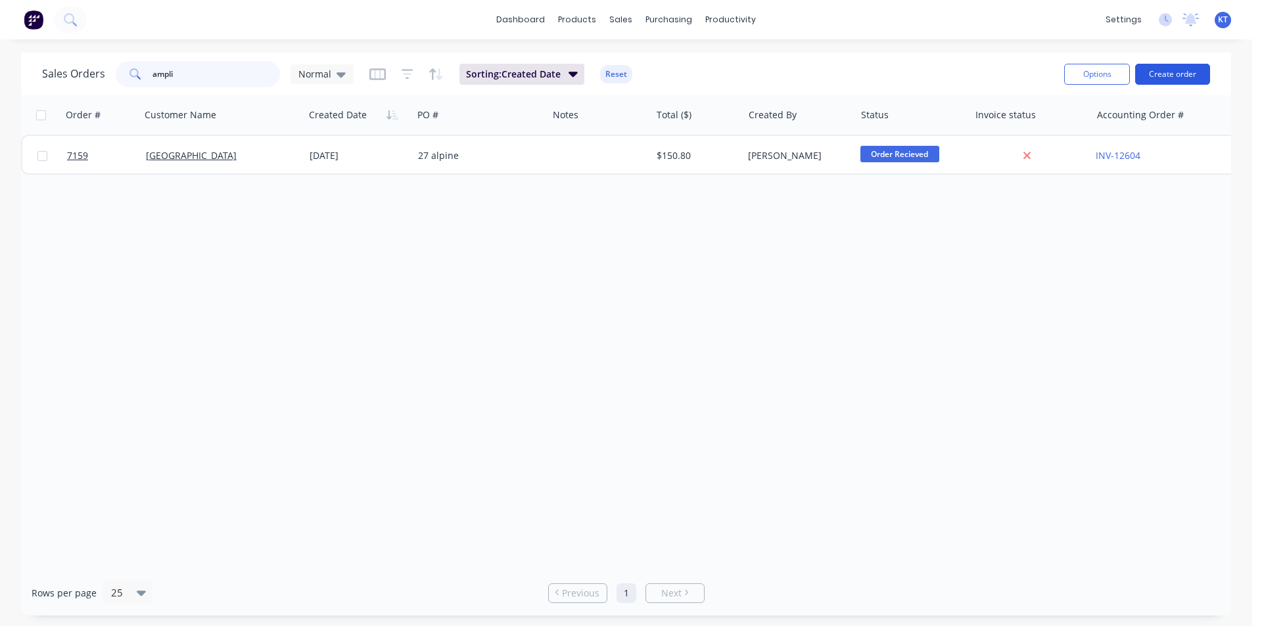
type input "ampli"
click at [1161, 70] on button "Create order" at bounding box center [1172, 74] width 75 height 21
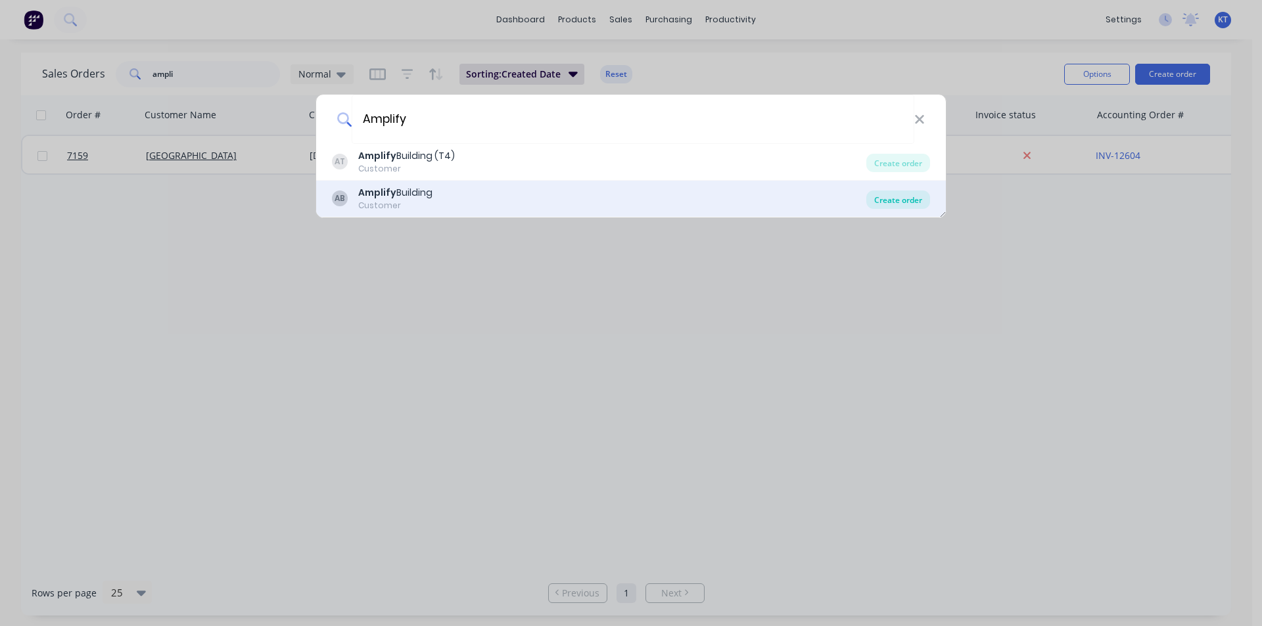
type input "Amplify"
click at [897, 206] on div "Create order" at bounding box center [898, 200] width 64 height 18
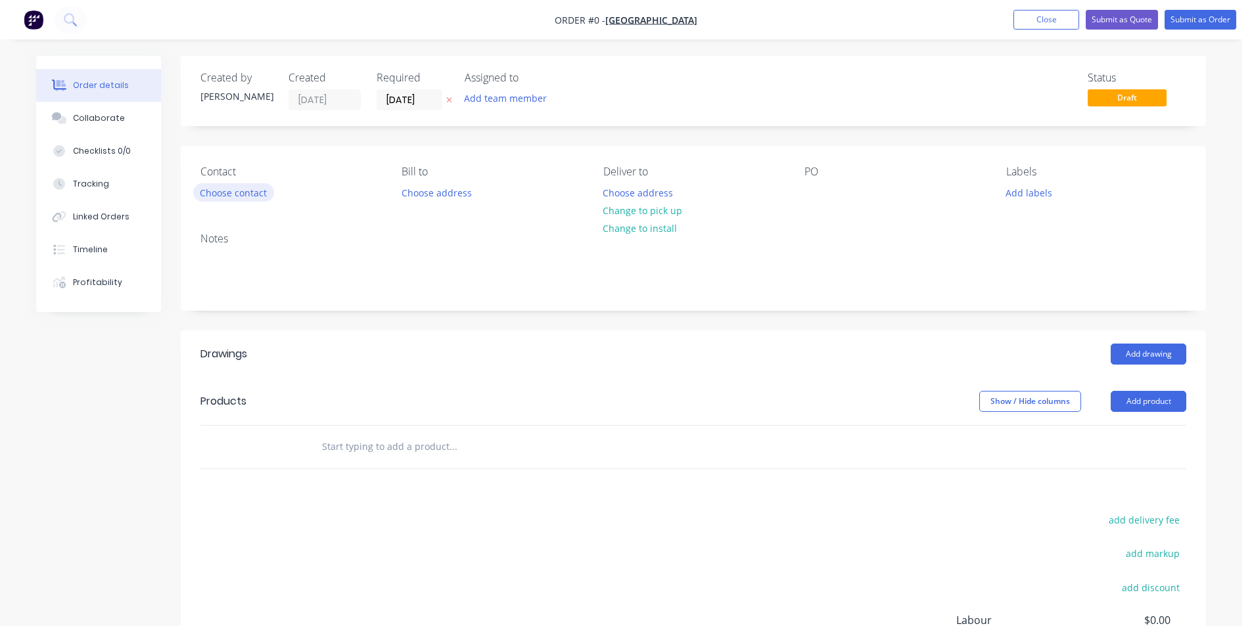
click at [208, 200] on button "Choose contact" at bounding box center [233, 192] width 81 height 18
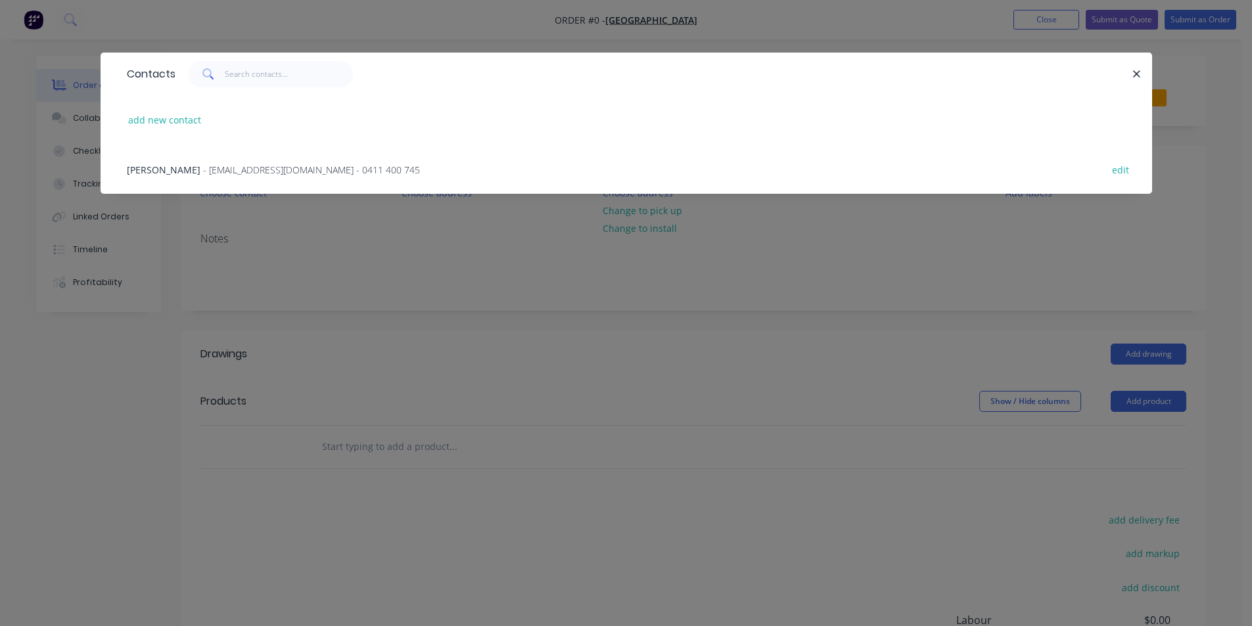
drag, startPoint x: 204, startPoint y: 172, endPoint x: 212, endPoint y: 174, distance: 7.5
click at [205, 172] on span "- [EMAIL_ADDRESS][DOMAIN_NAME] - 0411 400 745" at bounding box center [311, 170] width 217 height 12
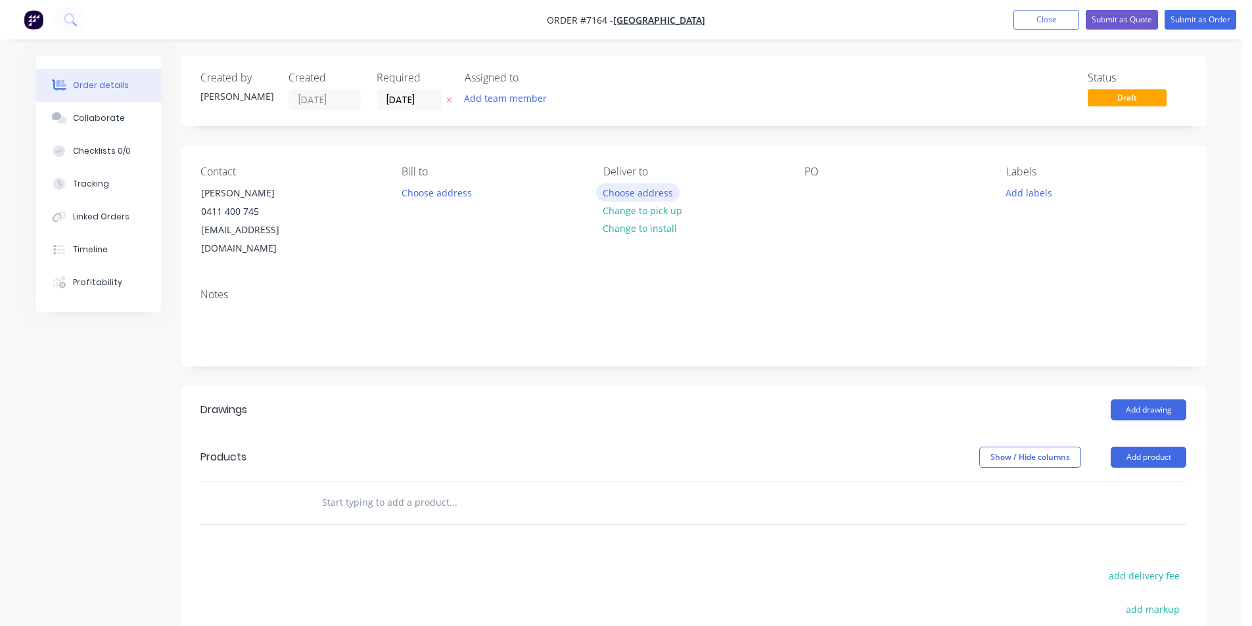
click at [660, 194] on button "Choose address" at bounding box center [638, 192] width 84 height 18
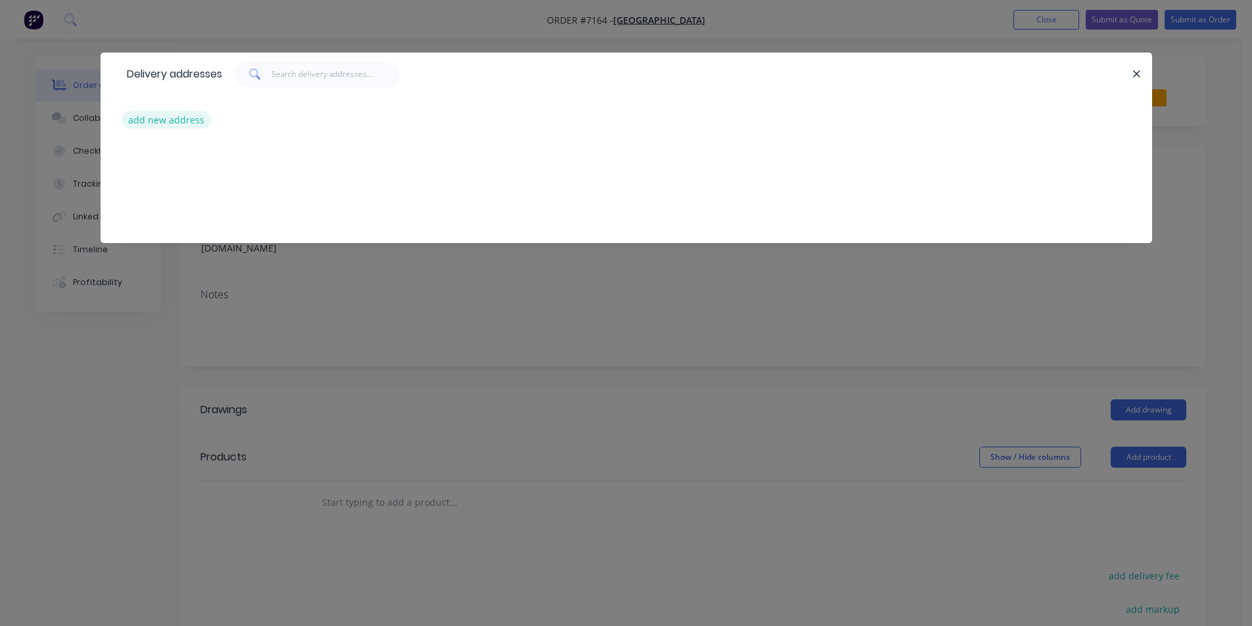
click at [180, 125] on button "add new address" at bounding box center [167, 120] width 90 height 18
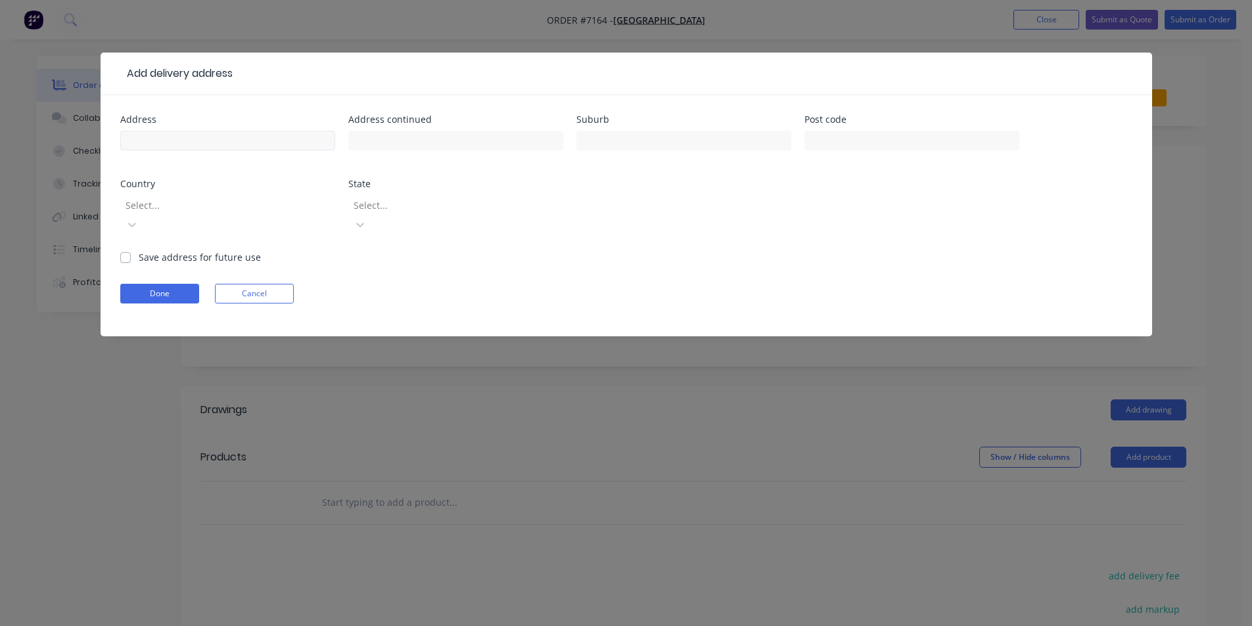
click at [199, 133] on div at bounding box center [227, 147] width 215 height 39
click at [200, 137] on input "text" at bounding box center [227, 141] width 215 height 20
type input "[STREET_ADDRESS]"
click at [617, 148] on input "text" at bounding box center [683, 141] width 215 height 20
type input "Lennox Head"
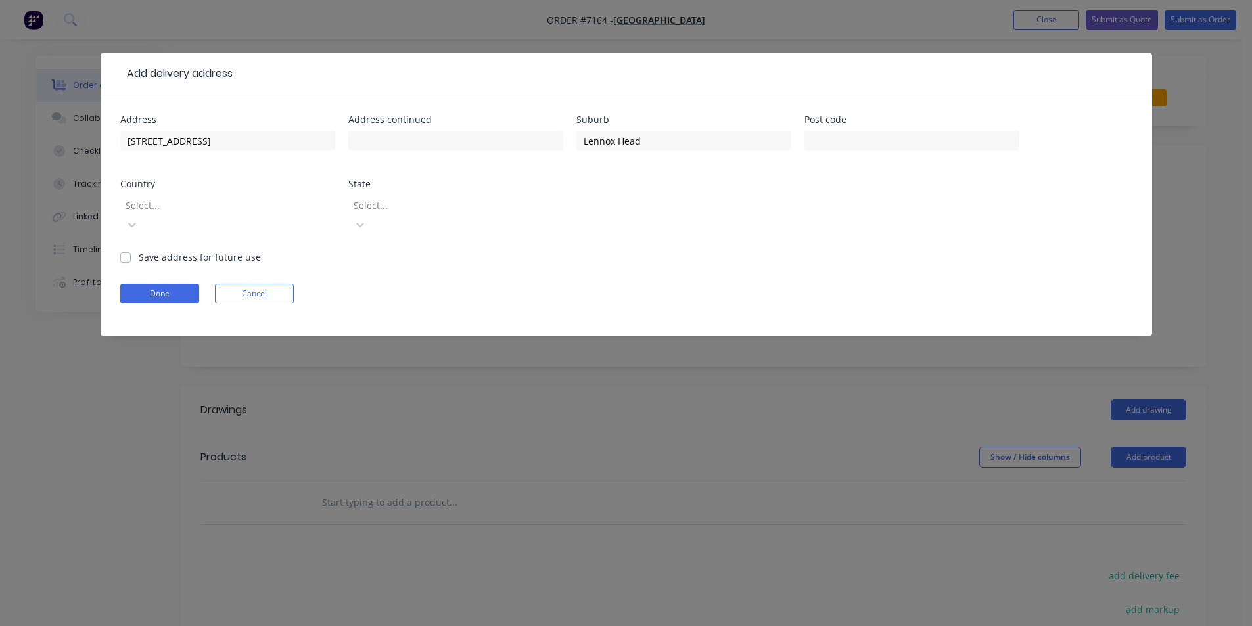
click at [119, 244] on div "Address [STREET_ADDRESS] Address continued Suburb Lennox Head Post code Country…" at bounding box center [627, 215] width 1052 height 241
click at [139, 250] on label "Save address for future use" at bounding box center [200, 257] width 122 height 14
click at [126, 250] on input "Save address for future use" at bounding box center [125, 256] width 11 height 12
checkbox input "true"
click at [172, 284] on button "Done" at bounding box center [159, 294] width 79 height 20
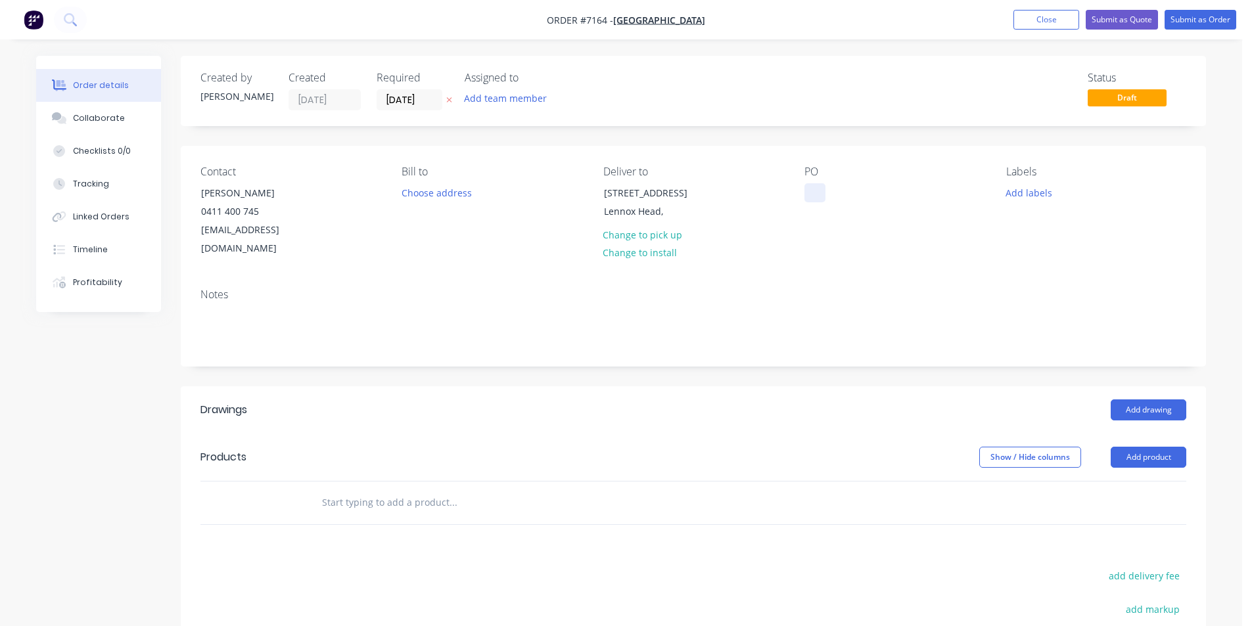
click at [826, 195] on div at bounding box center [814, 192] width 21 height 19
click at [1119, 400] on button "Add drawing" at bounding box center [1149, 410] width 76 height 21
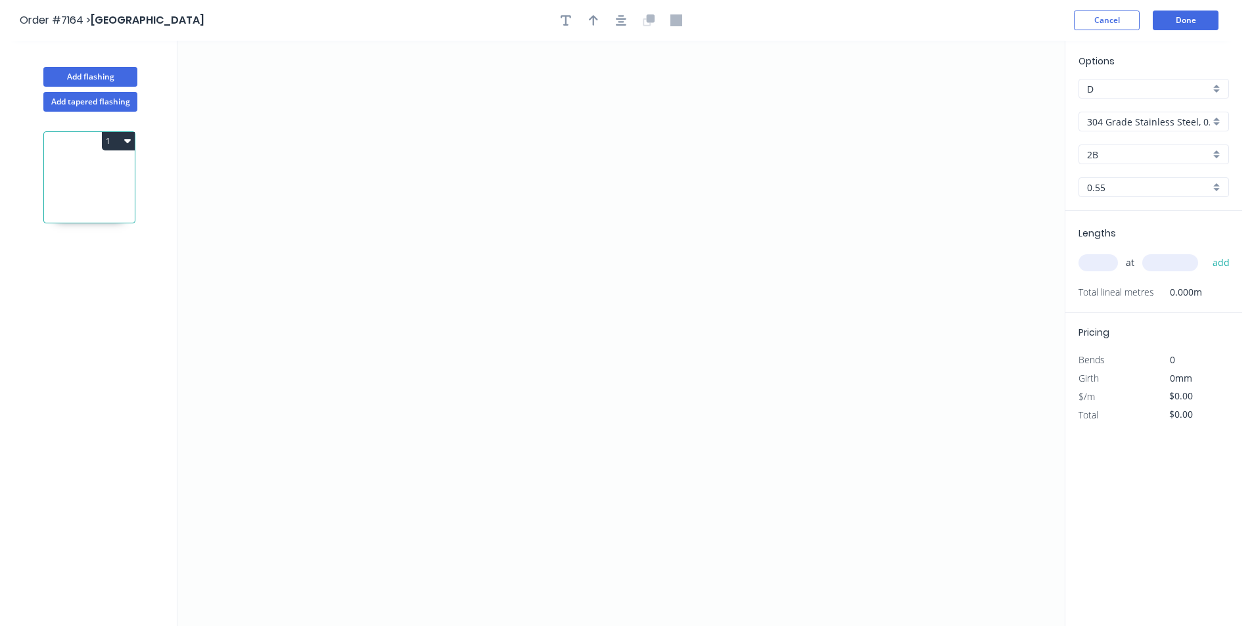
click at [1205, 112] on div "304 Grade Stainless Steel, 0.9mm Perforated Pattern 208 - 2mm hole" at bounding box center [1154, 122] width 151 height 20
click at [1177, 200] on div "Colorbond" at bounding box center [1153, 192] width 149 height 23
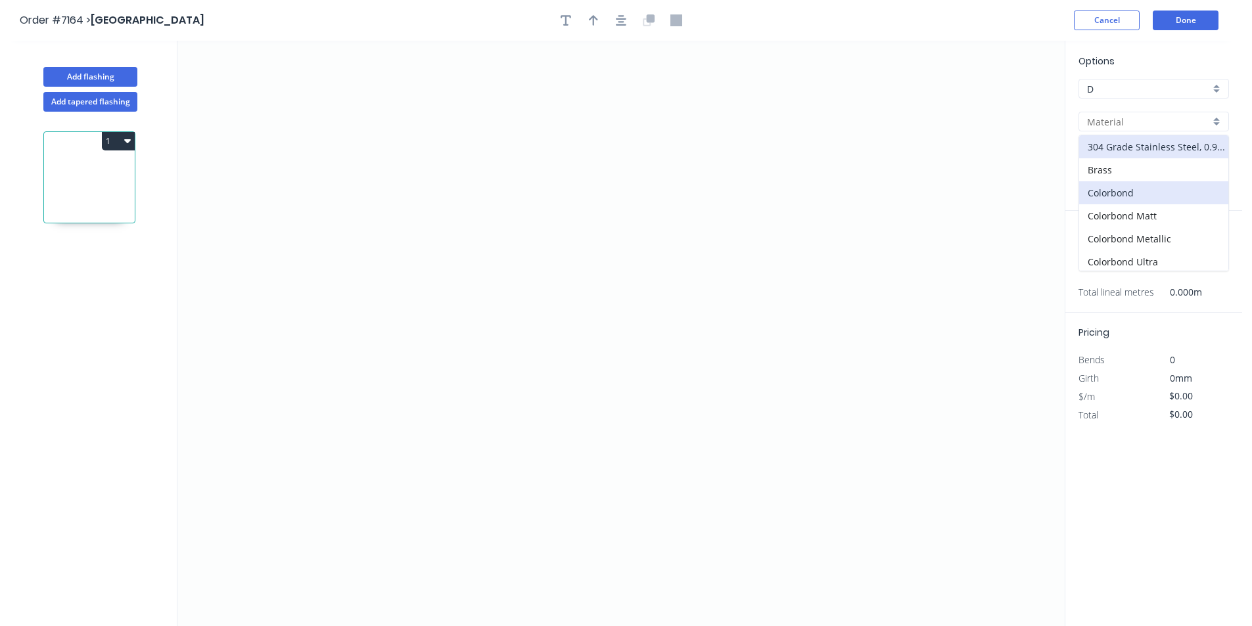
type input "Colorbond"
type input "Basalt"
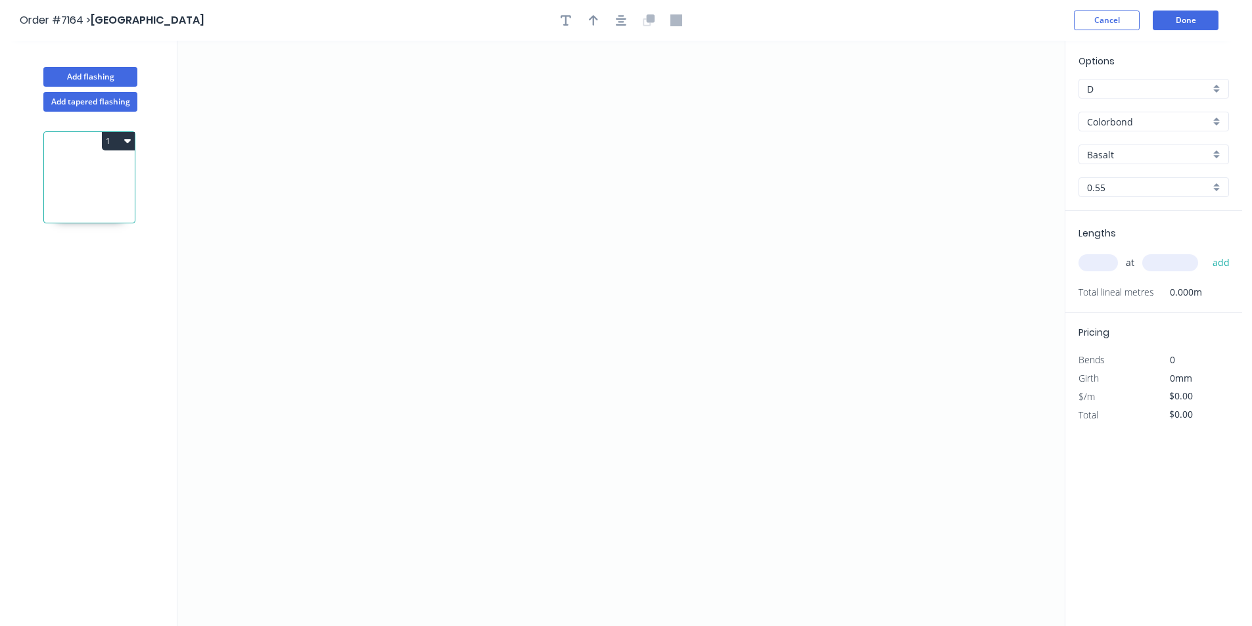
click at [1175, 159] on input "Basalt" at bounding box center [1148, 155] width 123 height 14
click at [1113, 237] on div "[PERSON_NAME]" at bounding box center [1153, 242] width 149 height 23
type input "[PERSON_NAME]"
click at [442, 255] on icon "0" at bounding box center [620, 334] width 887 height 586
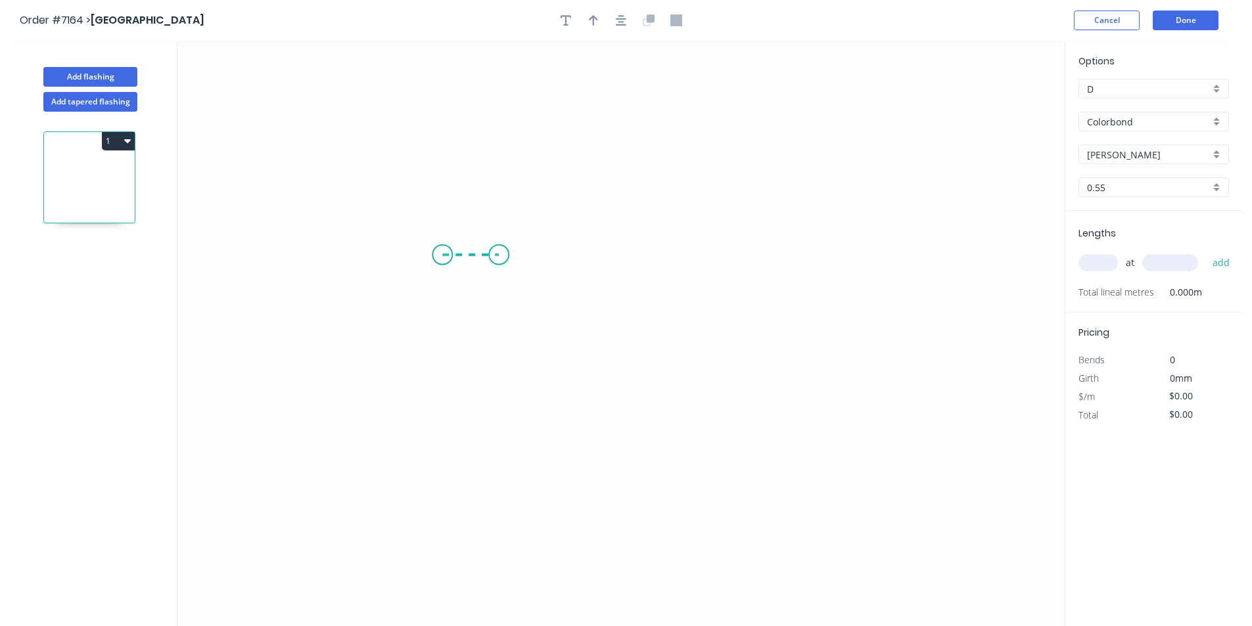
click at [499, 256] on icon "0" at bounding box center [620, 334] width 887 height 586
click at [501, 210] on icon "0 ?" at bounding box center [620, 334] width 887 height 586
click at [595, 216] on icon "0 ? ?" at bounding box center [620, 334] width 887 height 586
click at [594, 504] on icon "0 ? ? ?" at bounding box center [620, 334] width 887 height 586
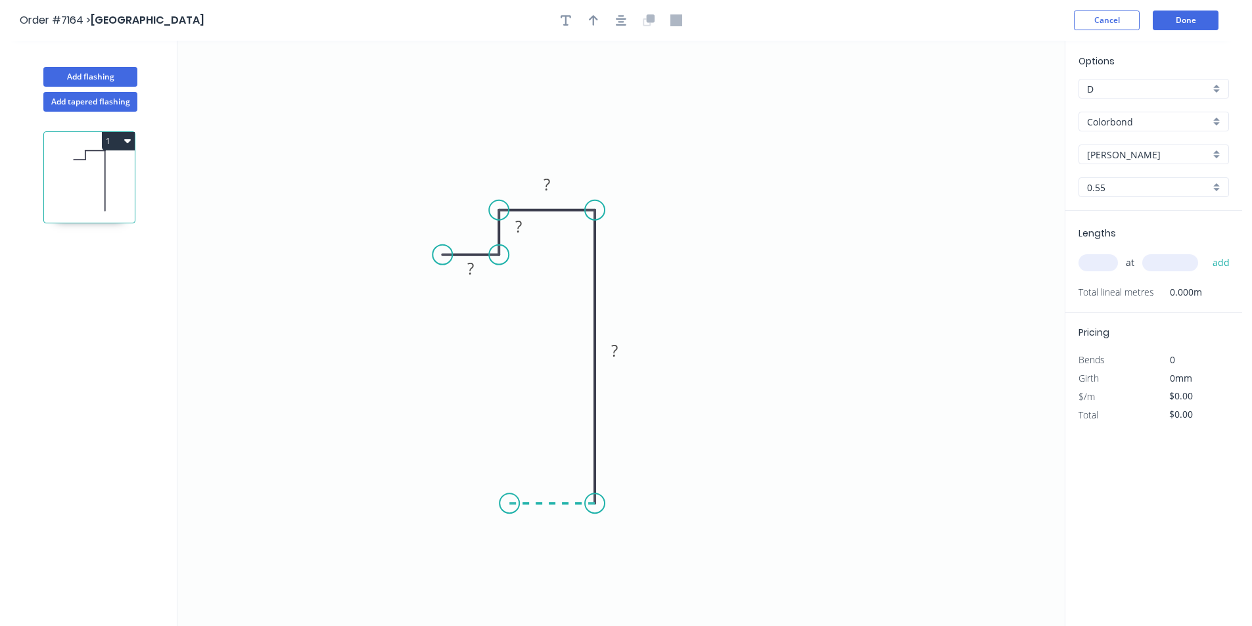
click at [509, 503] on icon "0 ? ? ? ?" at bounding box center [620, 334] width 887 height 586
click at [486, 269] on rect at bounding box center [471, 268] width 43 height 27
click at [480, 264] on rect at bounding box center [470, 269] width 26 height 18
type input "$17.39"
click at [1120, 268] on div "at add" at bounding box center [1155, 263] width 153 height 22
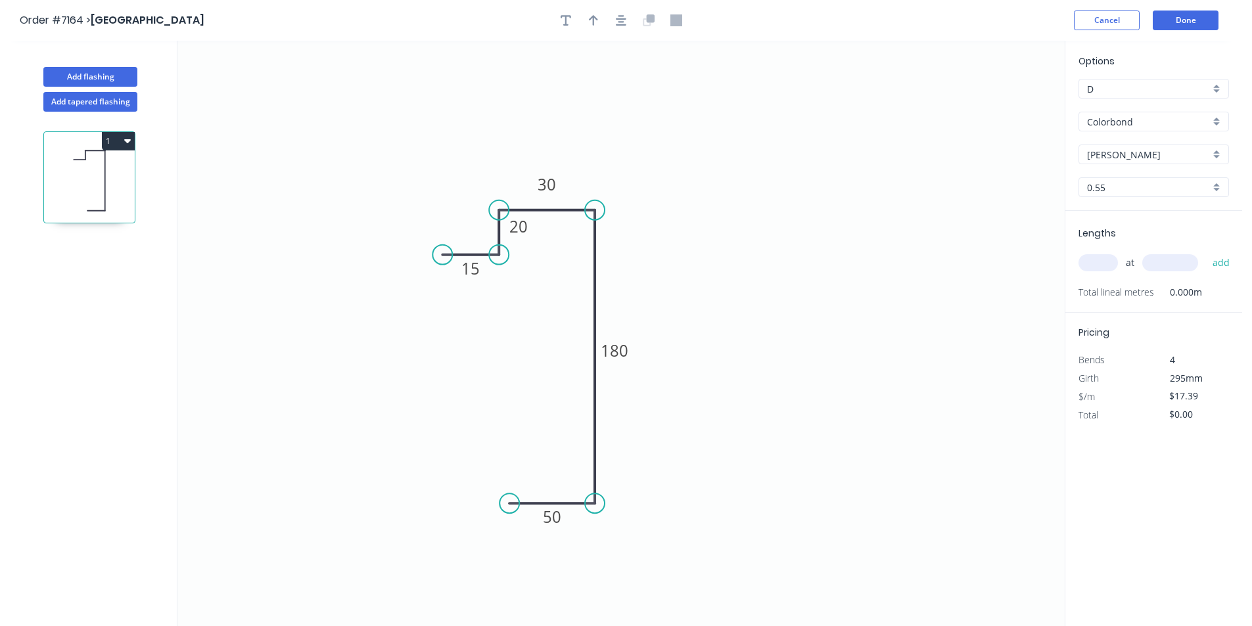
click at [1107, 264] on input "text" at bounding box center [1098, 262] width 39 height 17
type input "2"
type input "3400"
click at [1206, 252] on button "add" at bounding box center [1221, 263] width 31 height 22
type input "$118.25"
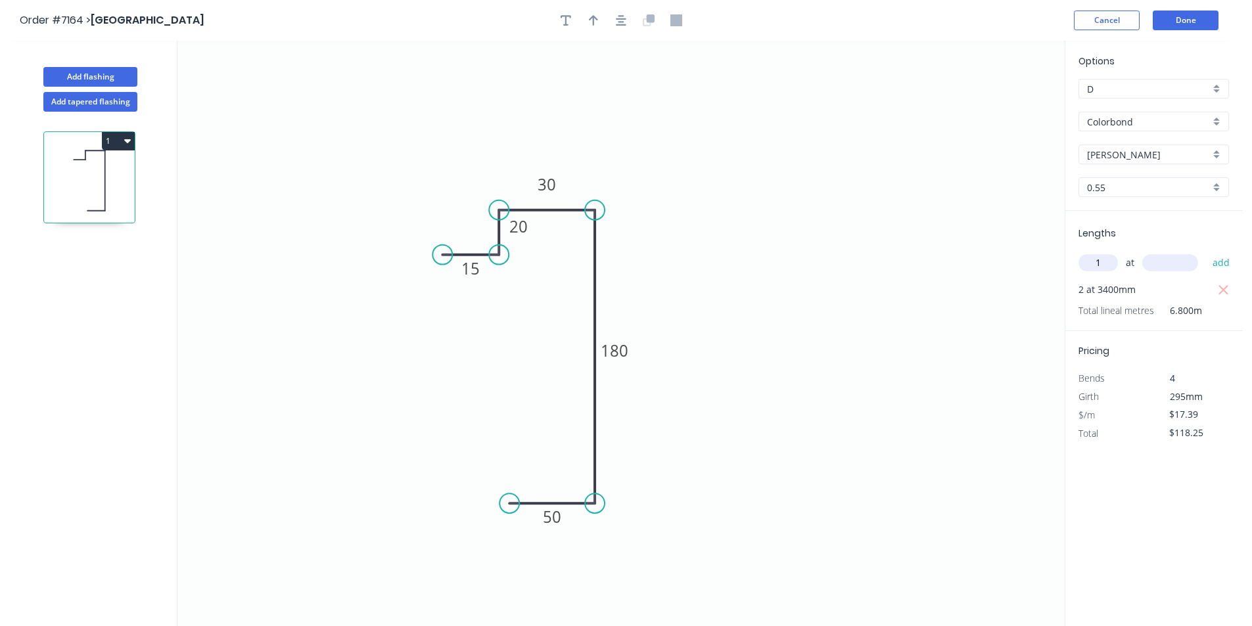
type input "1"
type input "1500"
click at [1206, 252] on button "add" at bounding box center [1221, 263] width 31 height 22
type input "."
type input "$144.34"
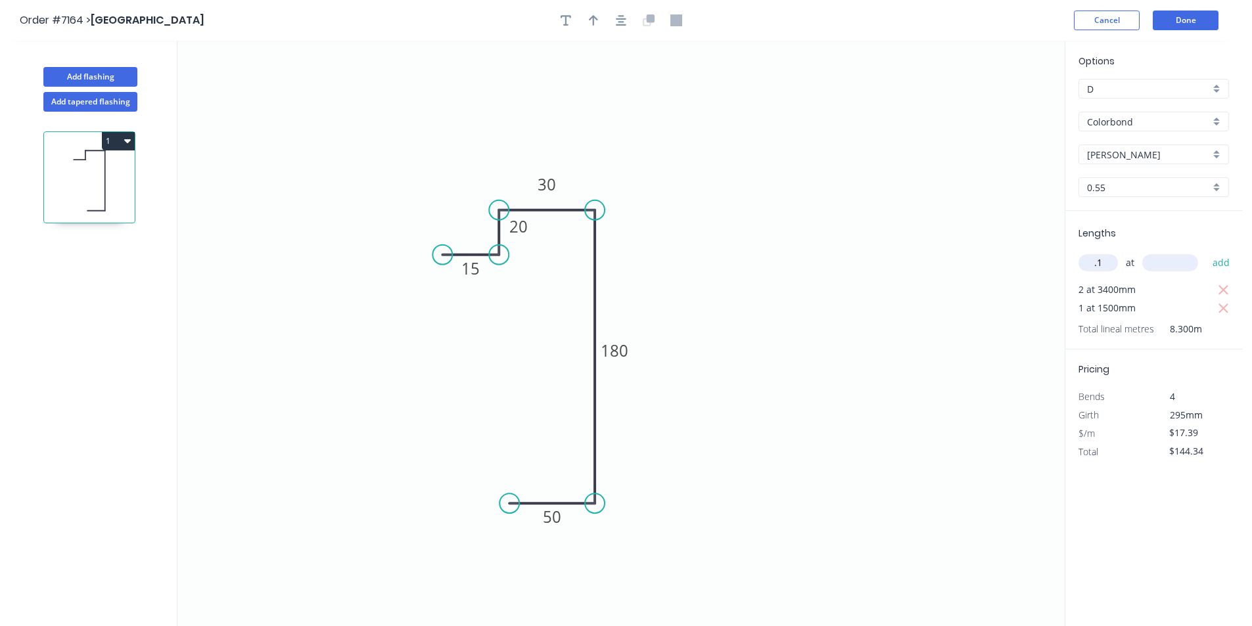
type input ".1"
type input "3"
drag, startPoint x: 1113, startPoint y: 259, endPoint x: 1038, endPoint y: 267, distance: 74.7
click at [1038, 267] on div "Add flashing Add tapered flashing 1 0 15 20 30 180 50 Options D D Colorbond Col…" at bounding box center [621, 346] width 1242 height 610
click at [1096, 266] on input "text" at bounding box center [1098, 262] width 39 height 17
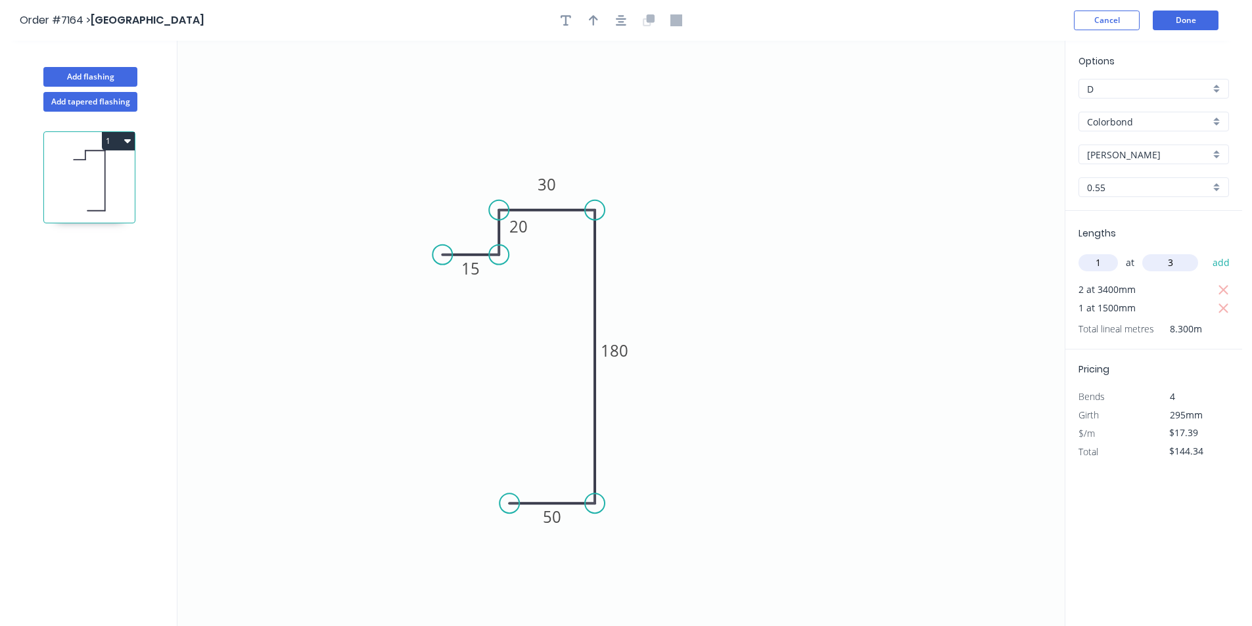
type input "1"
type input "3500"
click at [1206, 252] on button "add" at bounding box center [1221, 263] width 31 height 22
type input "$205.20"
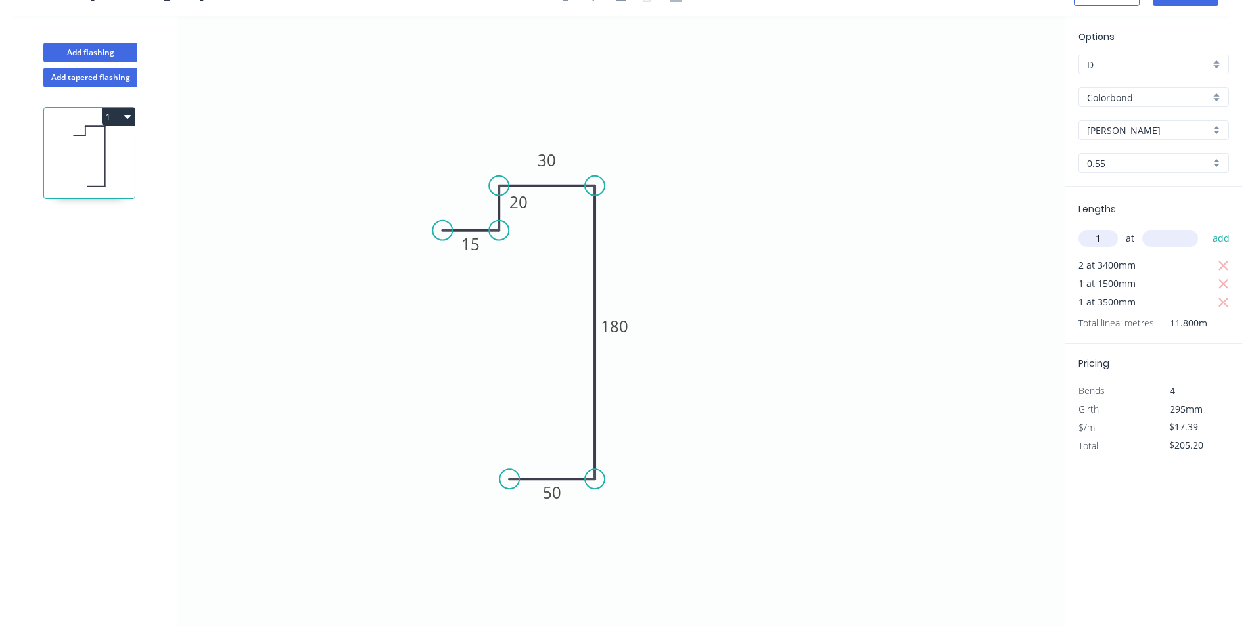
type input "1"
type input "6900"
click at [1206, 227] on button "add" at bounding box center [1221, 238] width 31 height 22
type input "$325.19"
type input "1"
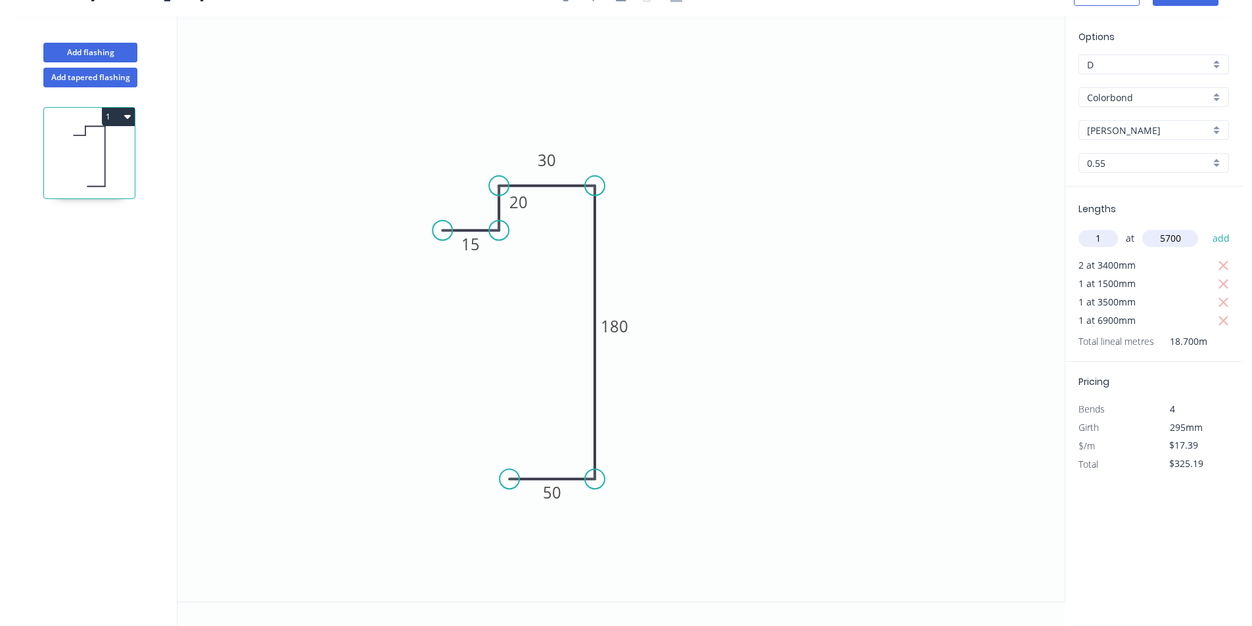
type input "5700"
click at [1206, 227] on button "add" at bounding box center [1221, 238] width 31 height 22
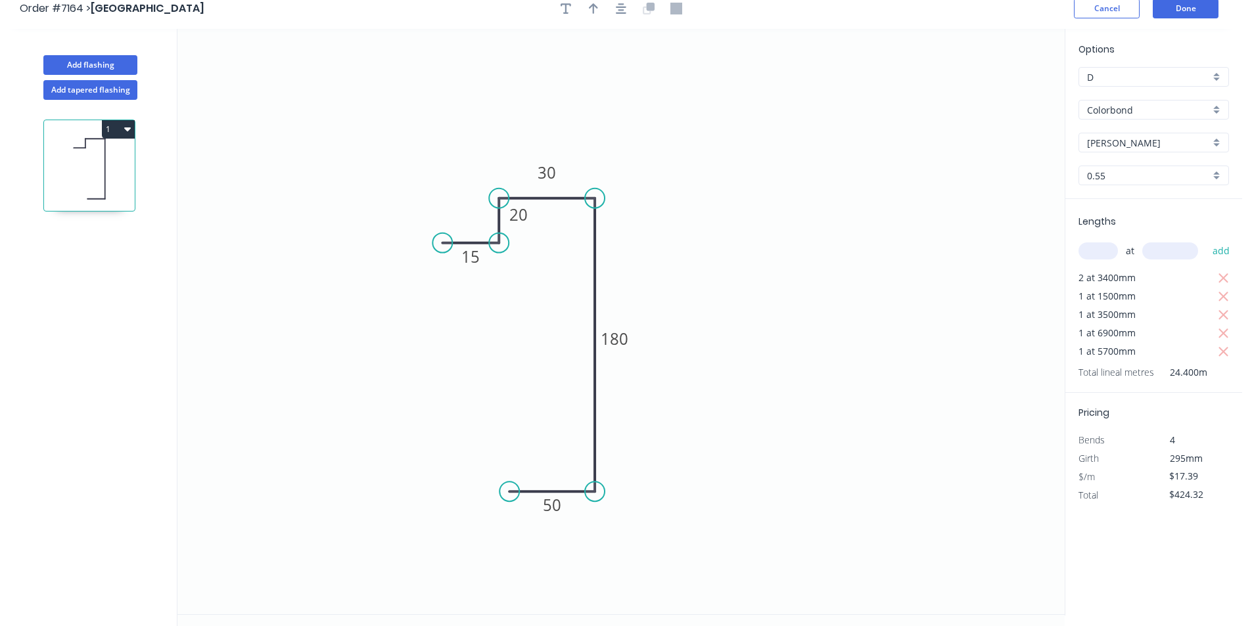
scroll to position [0, 0]
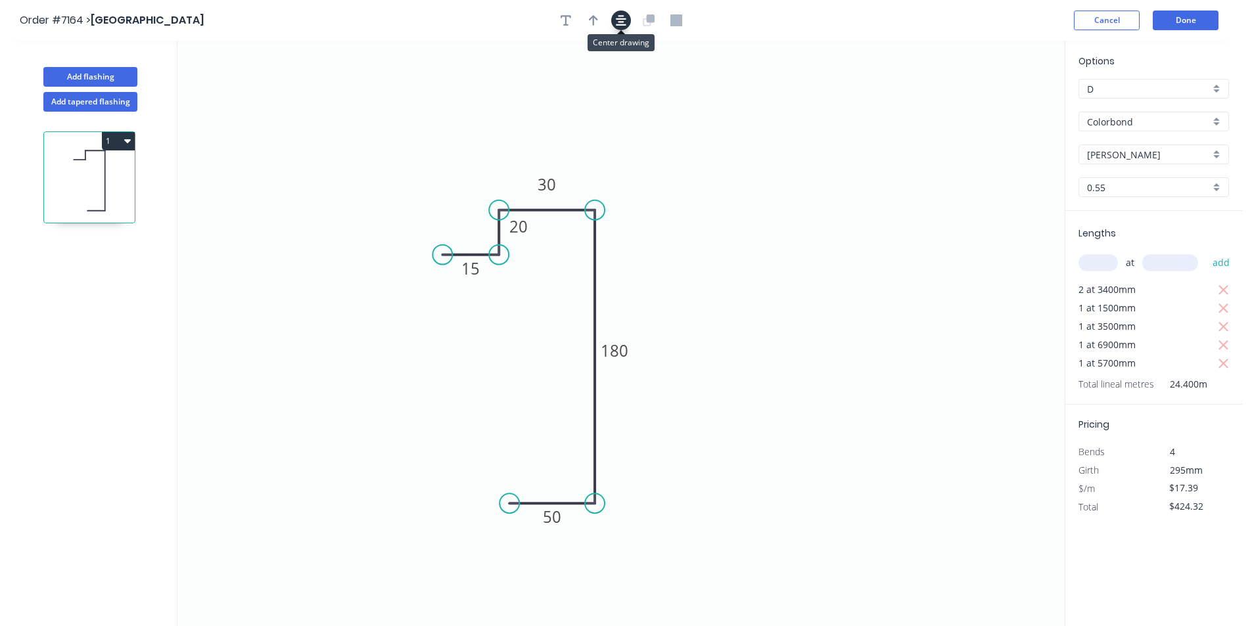
click at [620, 14] on icon "button" at bounding box center [621, 20] width 11 height 12
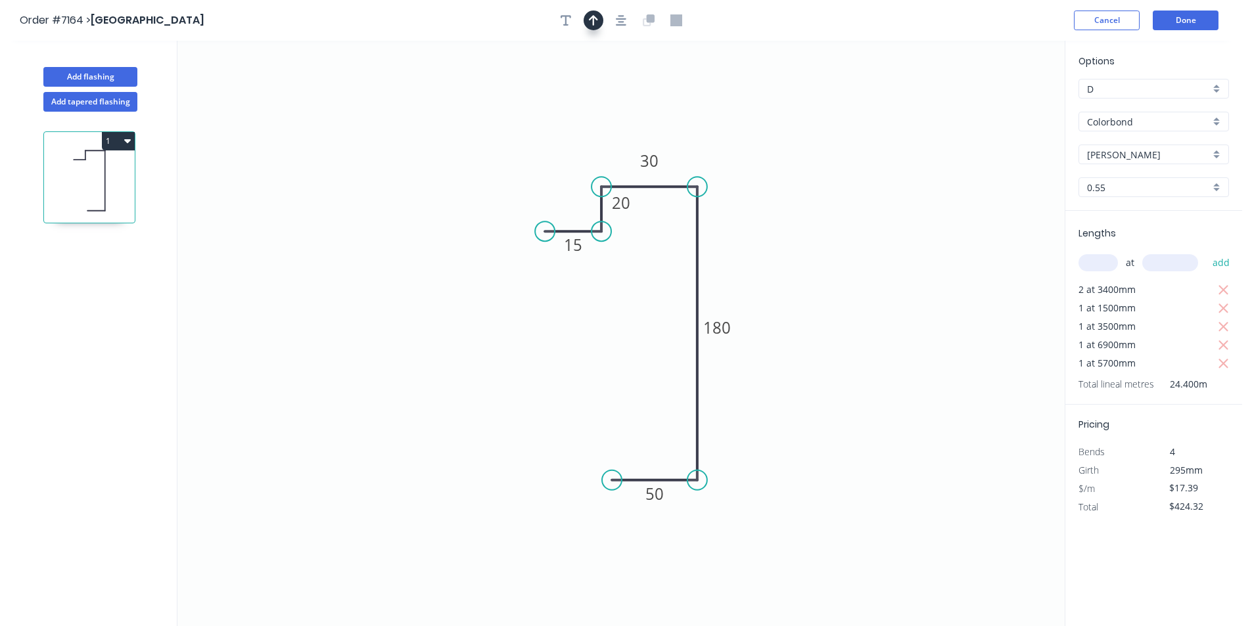
click at [592, 22] on icon "button" at bounding box center [593, 20] width 9 height 12
click at [1000, 99] on icon "0 15 20 30 180 50" at bounding box center [620, 334] width 887 height 586
drag, startPoint x: 1000, startPoint y: 99, endPoint x: 697, endPoint y: 184, distance: 315.3
click at [659, 223] on icon "0 15 20 30 180 50" at bounding box center [620, 334] width 887 height 586
click at [996, 100] on icon "0 15 20 30 180 50" at bounding box center [620, 334] width 887 height 586
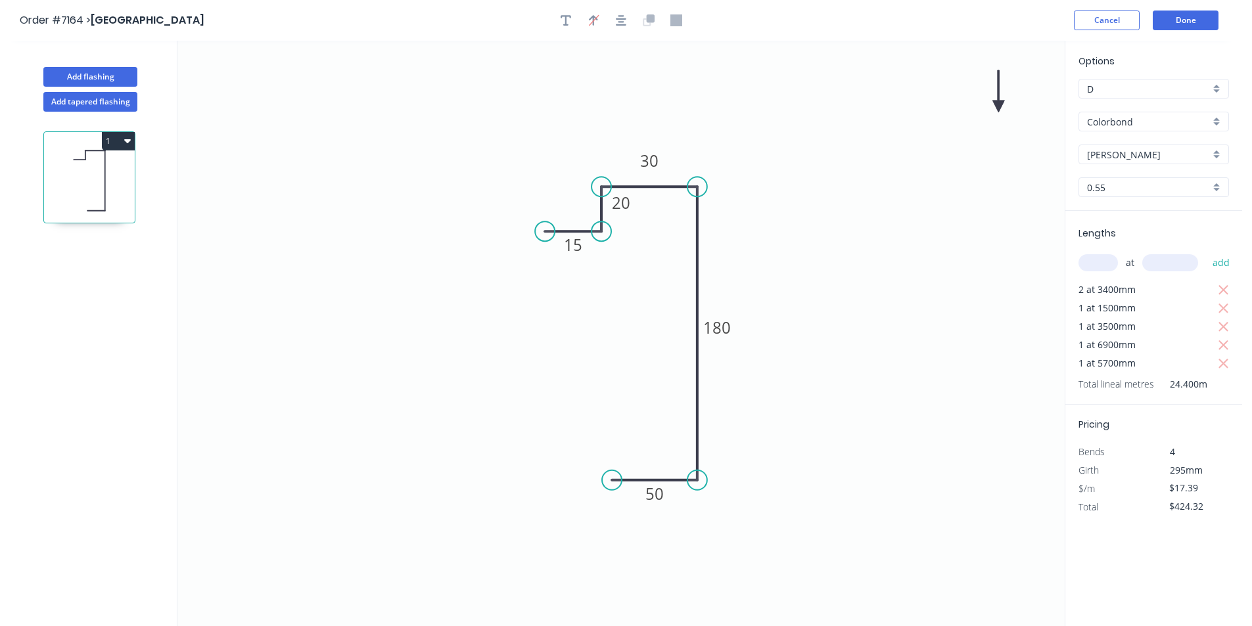
click at [997, 102] on icon at bounding box center [998, 91] width 12 height 42
click at [997, 102] on icon at bounding box center [1010, 96] width 38 height 38
drag, startPoint x: 999, startPoint y: 106, endPoint x: 734, endPoint y: 277, distance: 315.4
click at [734, 277] on icon at bounding box center [749, 277] width 42 height 12
click at [125, 138] on icon "button" at bounding box center [127, 140] width 7 height 11
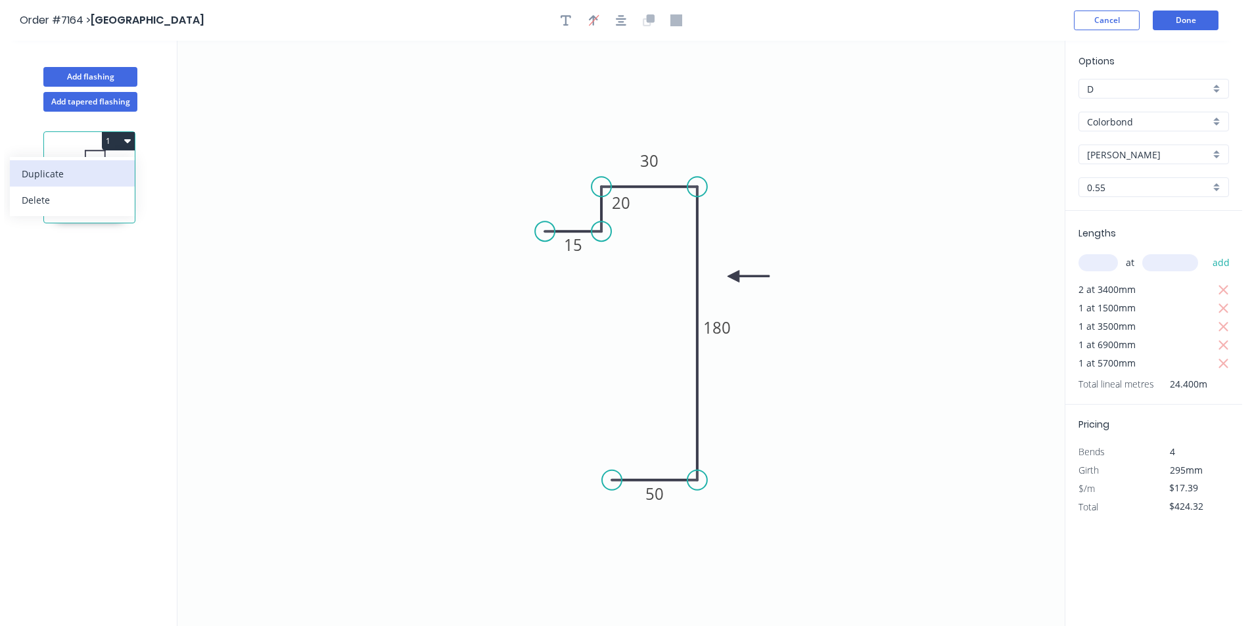
click at [82, 183] on div "Duplicate" at bounding box center [72, 173] width 101 height 19
type input "$0.00"
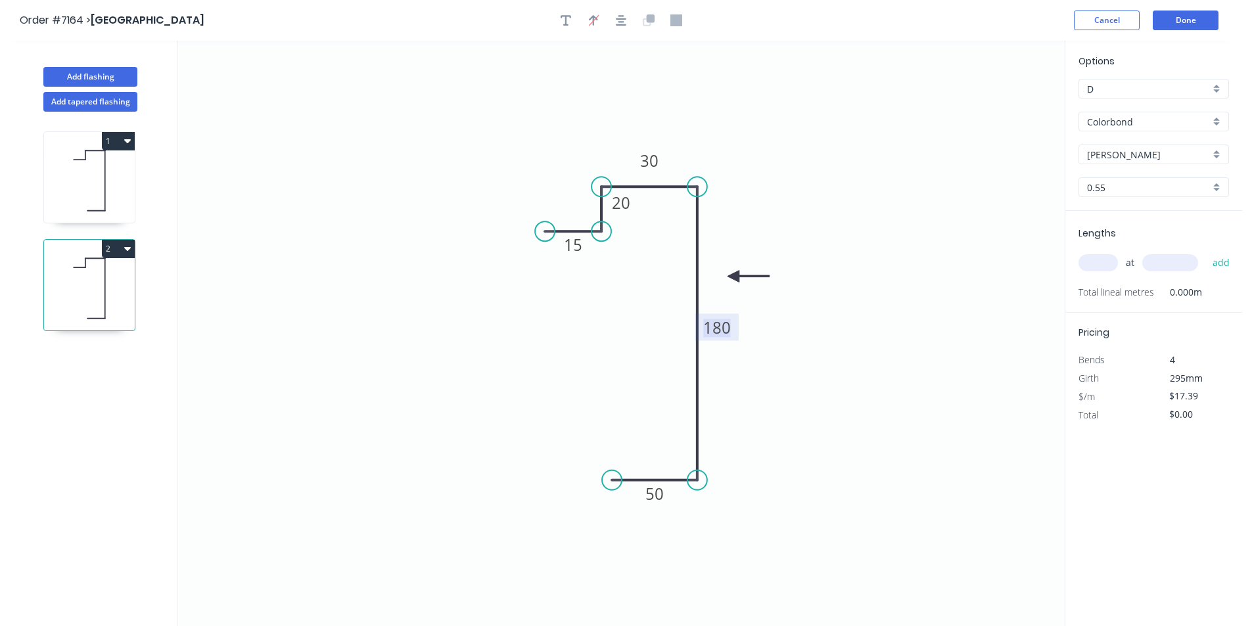
click at [709, 324] on tspan "180" at bounding box center [717, 328] width 28 height 22
click at [1097, 266] on input "text" at bounding box center [1098, 262] width 39 height 17
type input "3"
type input "4700"
click at [1206, 252] on button "add" at bounding box center [1221, 263] width 31 height 22
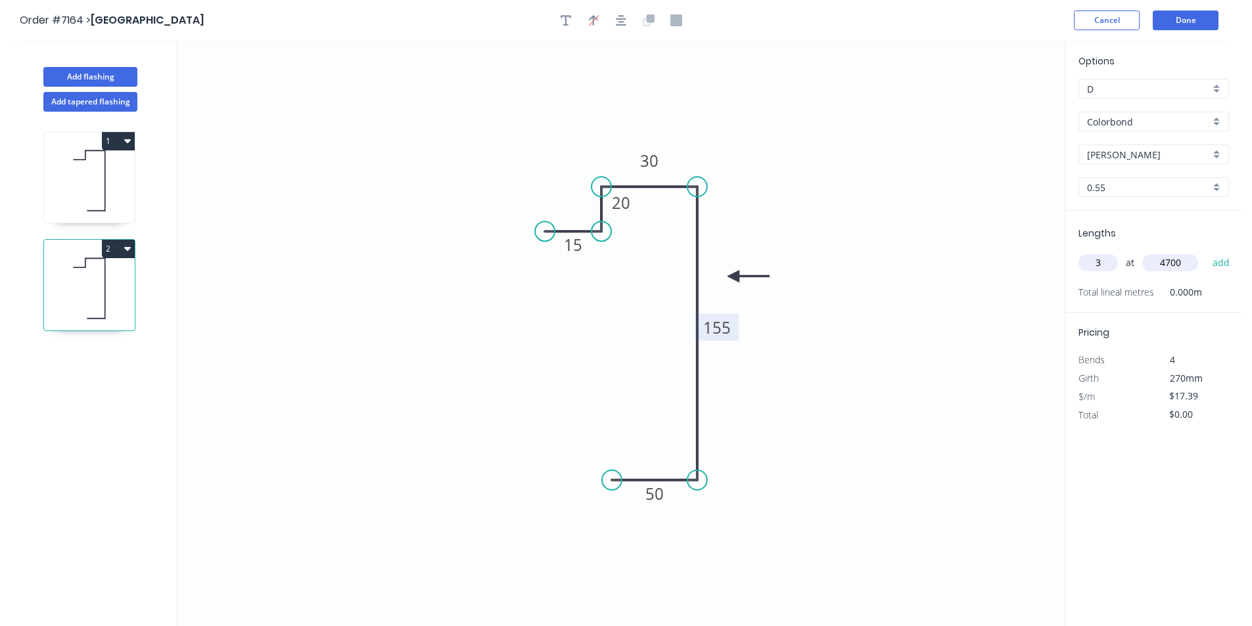
type input "$245.20"
type input "1"
type input "2000"
click at [1206, 252] on button "add" at bounding box center [1221, 263] width 31 height 22
type input "$279.98"
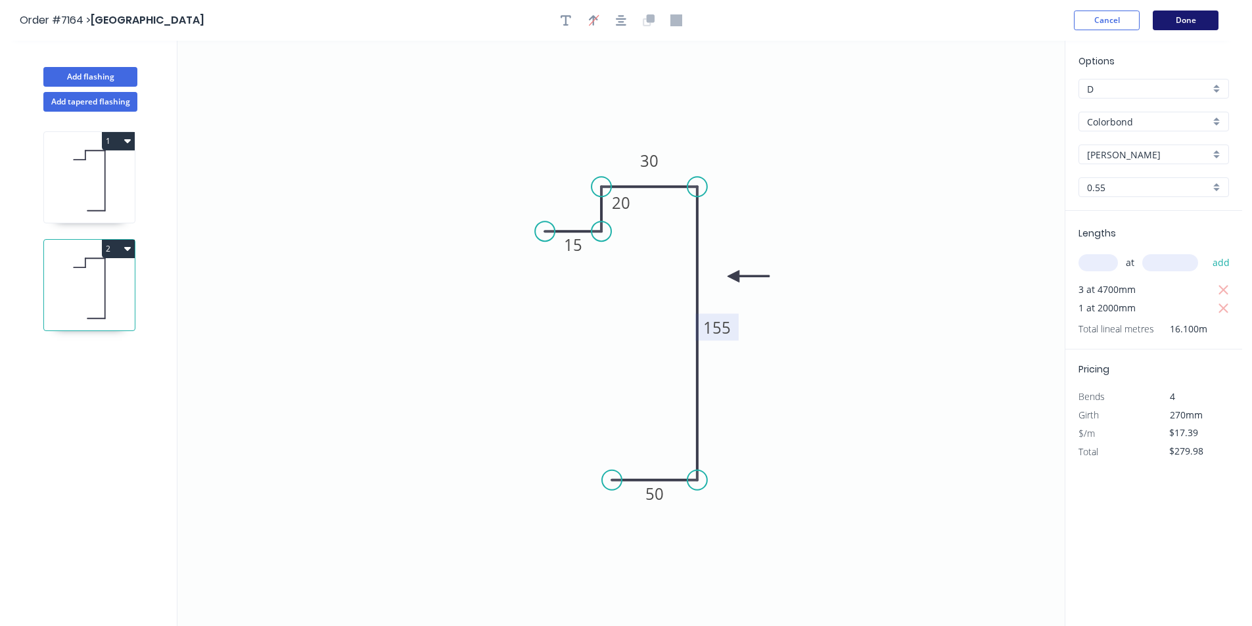
click at [1204, 23] on button "Done" at bounding box center [1186, 21] width 66 height 20
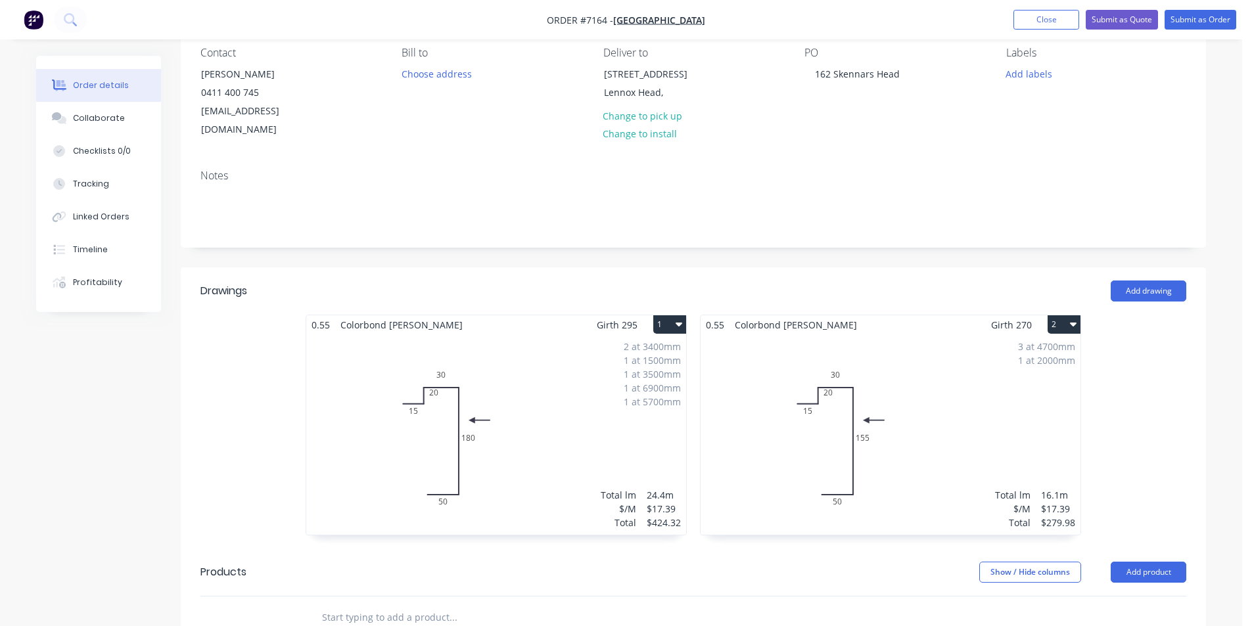
scroll to position [197, 0]
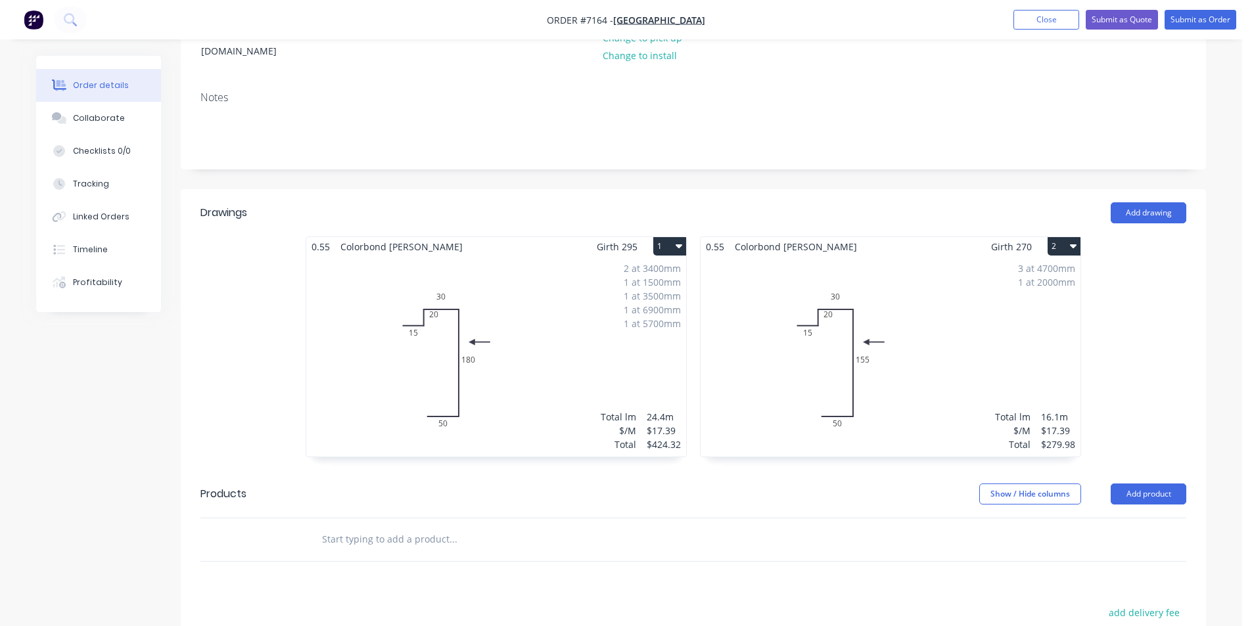
click at [983, 237] on div "0.55 Colorbond Shale Grey Girth 270 2" at bounding box center [891, 246] width 380 height 19
click at [939, 310] on div "3 at 4700mm 1 at 2000mm Total lm $/M Total 16.1m $17.39 $279.98" at bounding box center [891, 356] width 380 height 200
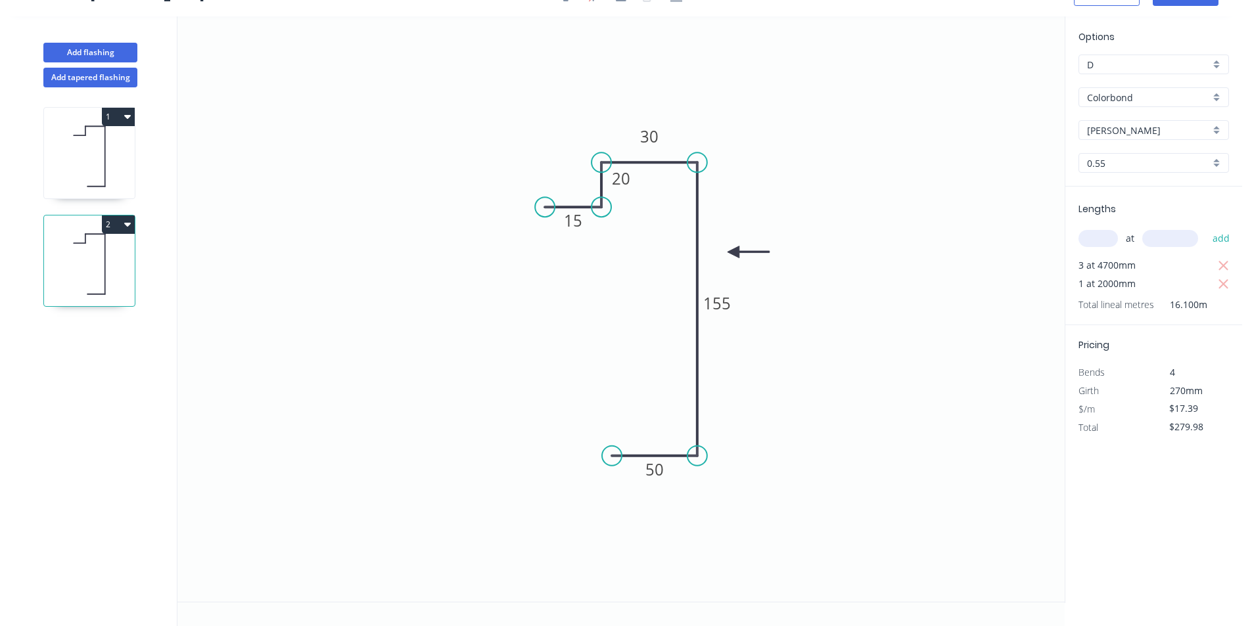
scroll to position [24, 0]
click at [1182, 98] on input "Colorbond" at bounding box center [1148, 98] width 123 height 14
click at [1159, 233] on div "Colorbond Ultra" at bounding box center [1153, 237] width 149 height 23
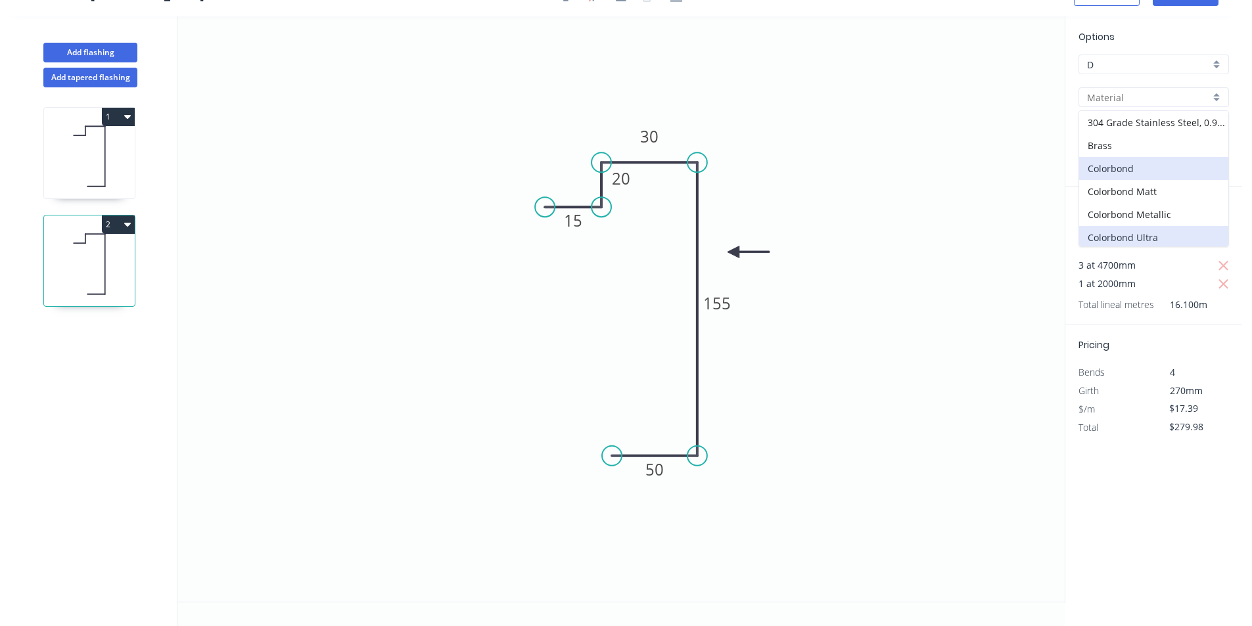
type input "Colorbond Ultra"
type input "$22.50"
type input "$362.25"
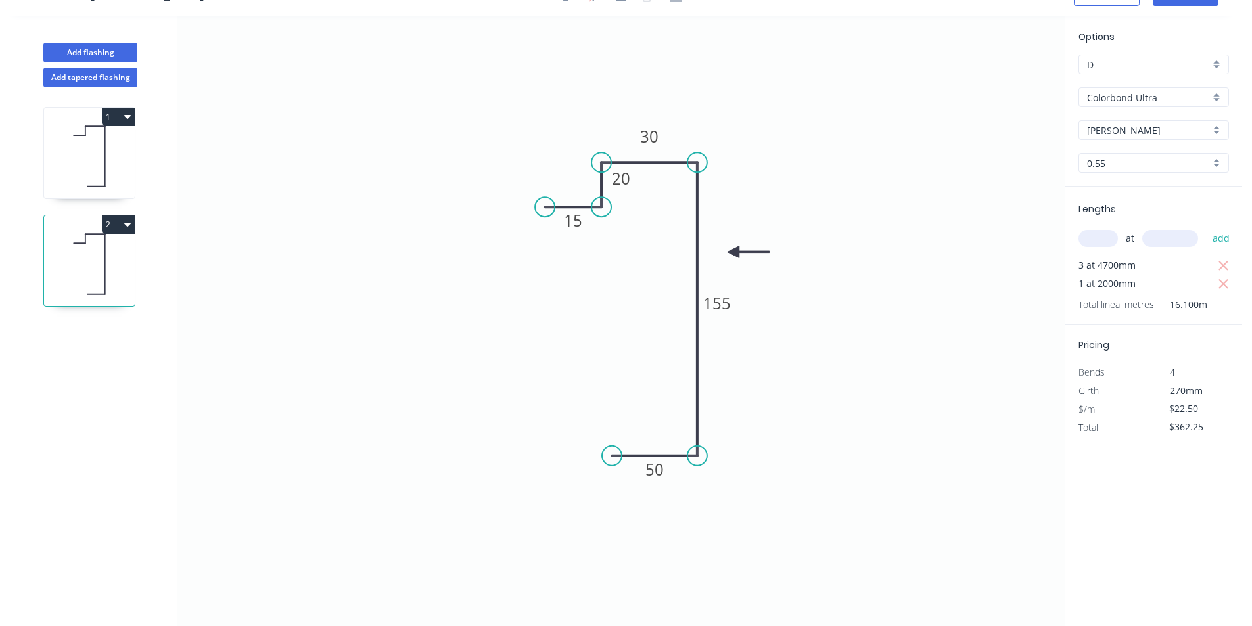
click at [82, 170] on icon at bounding box center [89, 156] width 91 height 84
type input "Colorbond"
type input "$17.39"
type input "$424.32"
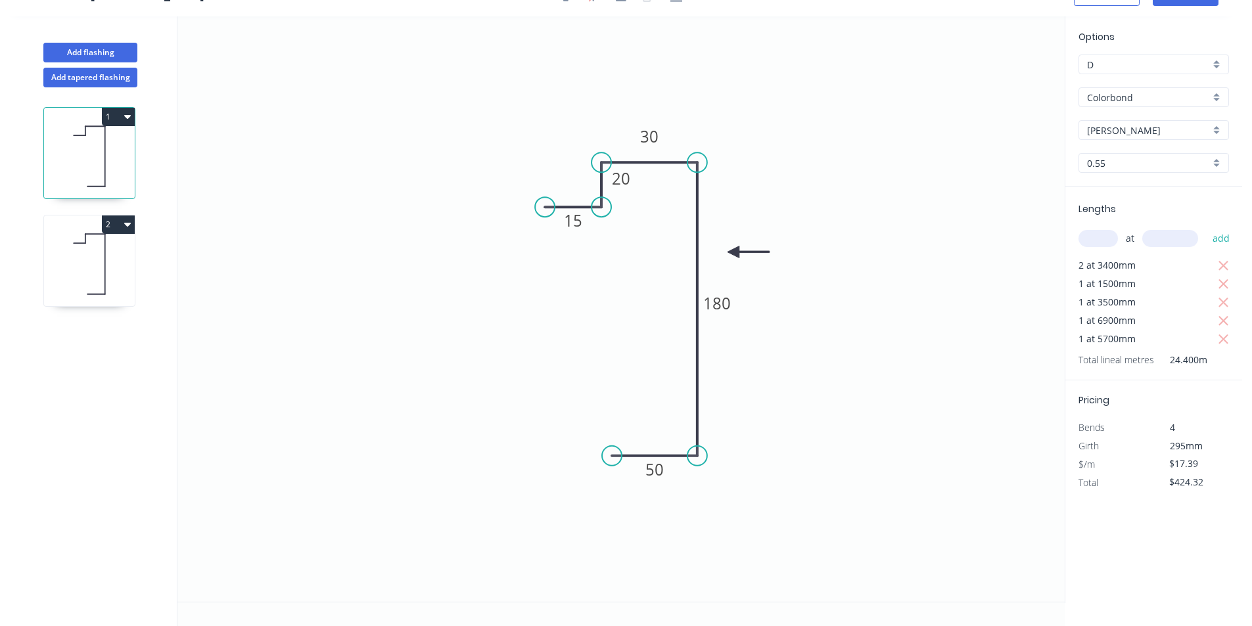
click at [1137, 101] on input "Colorbond" at bounding box center [1148, 98] width 123 height 14
click at [1137, 238] on div "Colorbond Ultra" at bounding box center [1153, 237] width 149 height 23
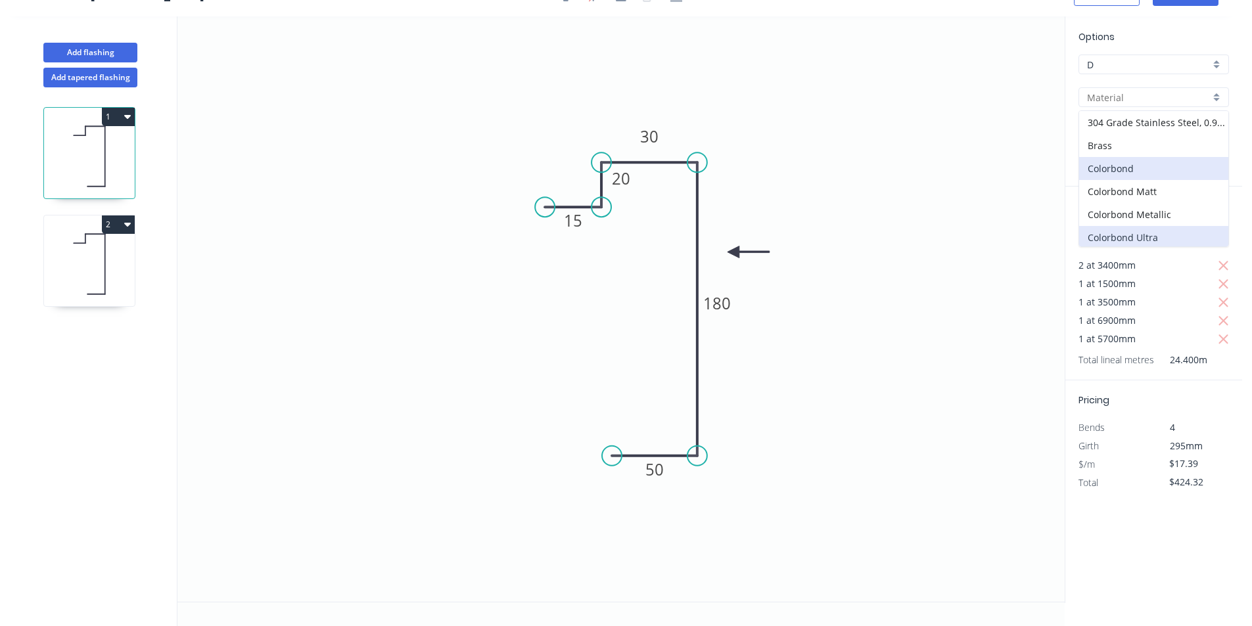
type input "Colorbond Ultra"
type input "$22.50"
type input "$549.00"
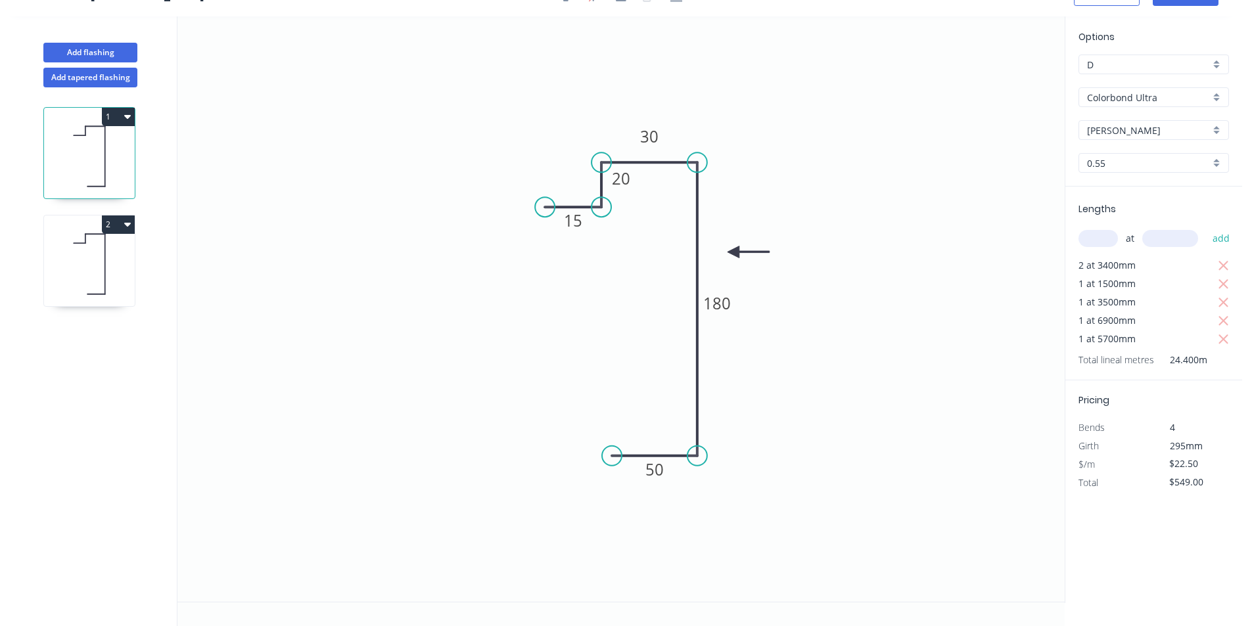
click at [952, 221] on icon "0 15 20 30 180 50" at bounding box center [620, 309] width 887 height 586
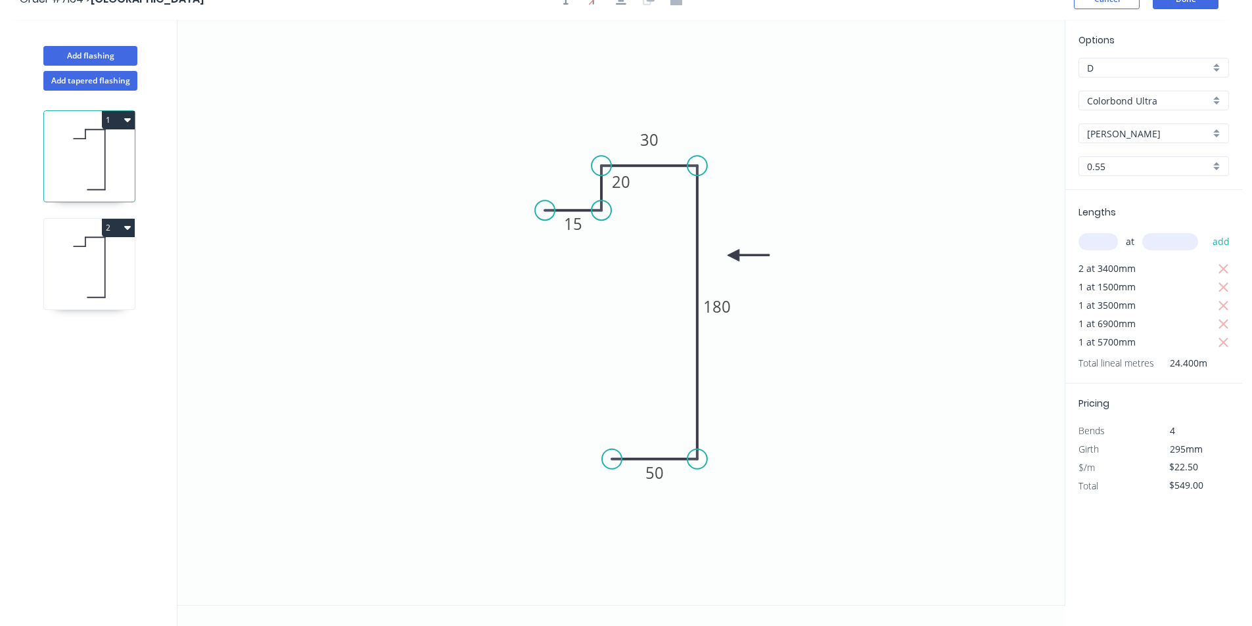
scroll to position [0, 0]
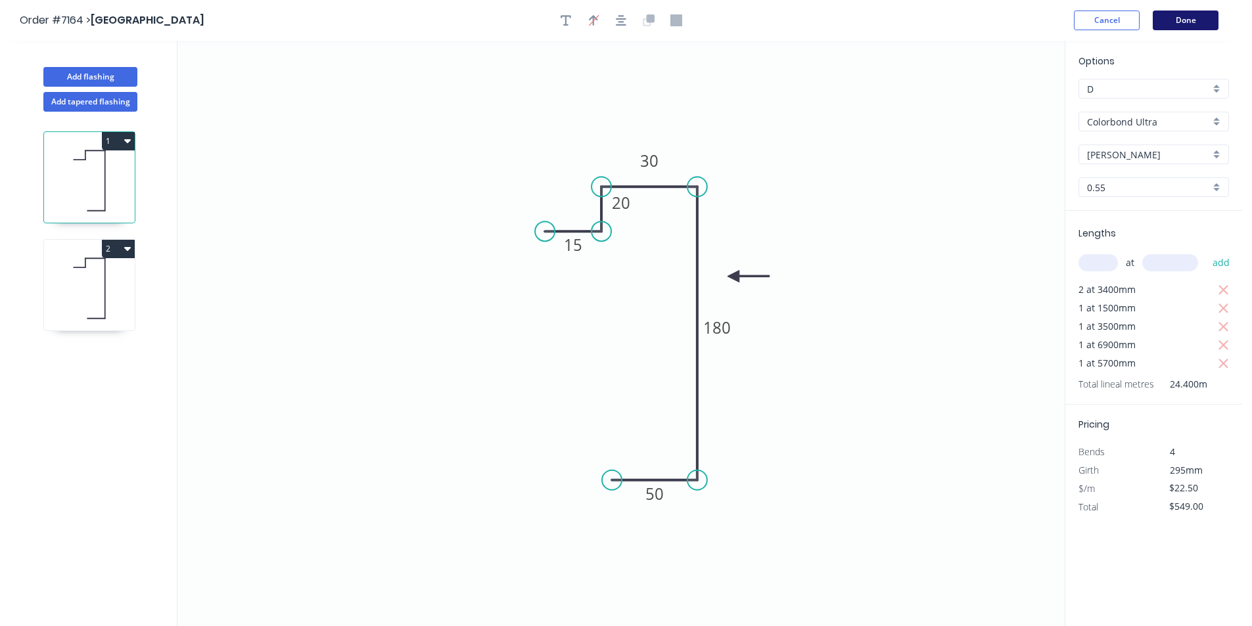
click at [1190, 25] on button "Done" at bounding box center [1186, 21] width 66 height 20
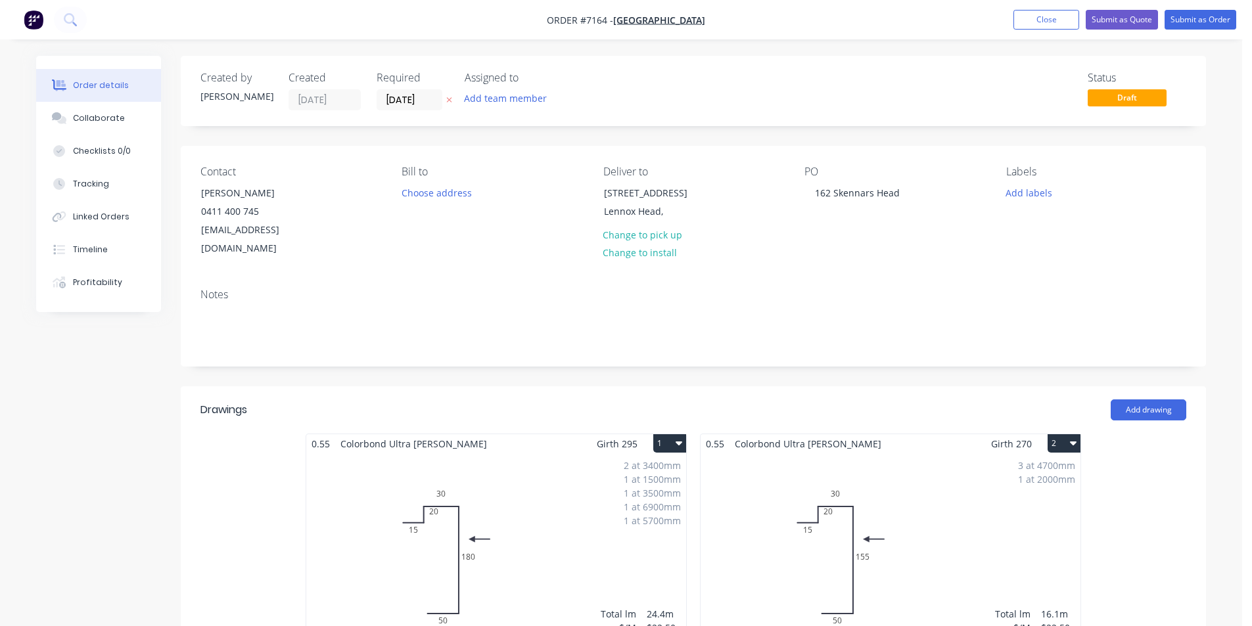
drag, startPoint x: 53, startPoint y: 110, endPoint x: 246, endPoint y: 189, distance: 208.7
click at [53, 110] on button "Collaborate" at bounding box center [98, 118] width 125 height 33
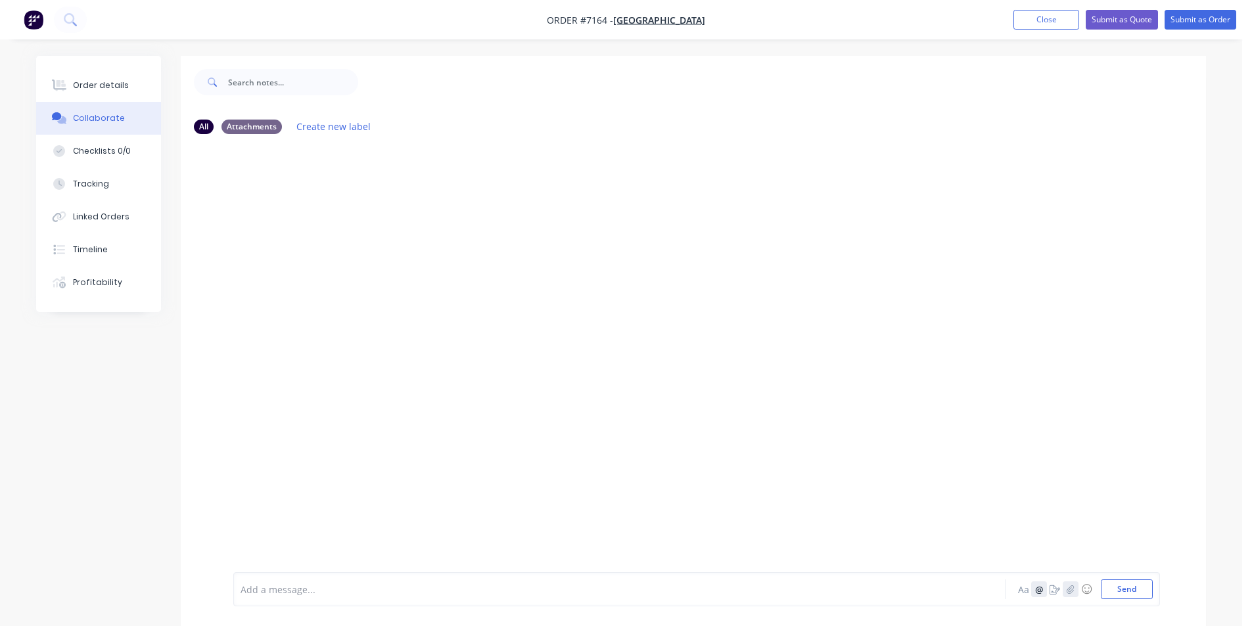
drag, startPoint x: 1046, startPoint y: 587, endPoint x: 1068, endPoint y: 585, distance: 21.8
click at [1047, 587] on button "@" at bounding box center [1039, 590] width 16 height 16
click at [1068, 585] on icon "button" at bounding box center [1071, 589] width 8 height 9
click at [1134, 591] on button "Send" at bounding box center [1127, 590] width 52 height 20
click at [1069, 592] on button "button" at bounding box center [1071, 590] width 16 height 16
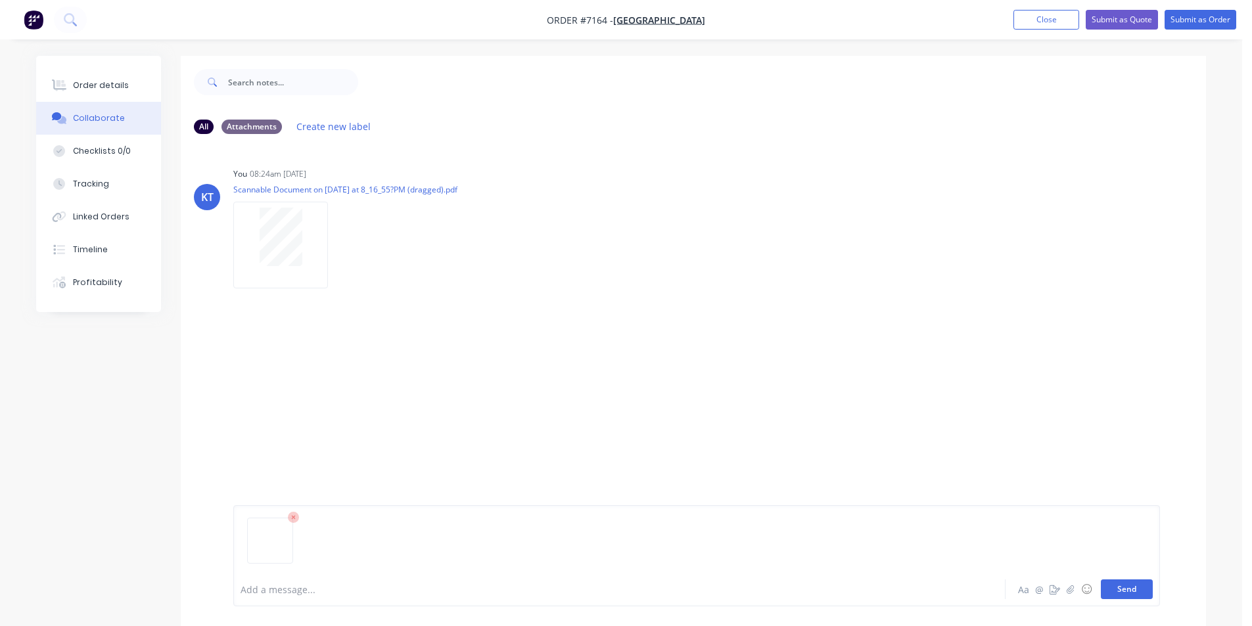
click at [1119, 588] on button "Send" at bounding box center [1127, 590] width 52 height 20
click at [70, 80] on button "Order details" at bounding box center [98, 85] width 125 height 33
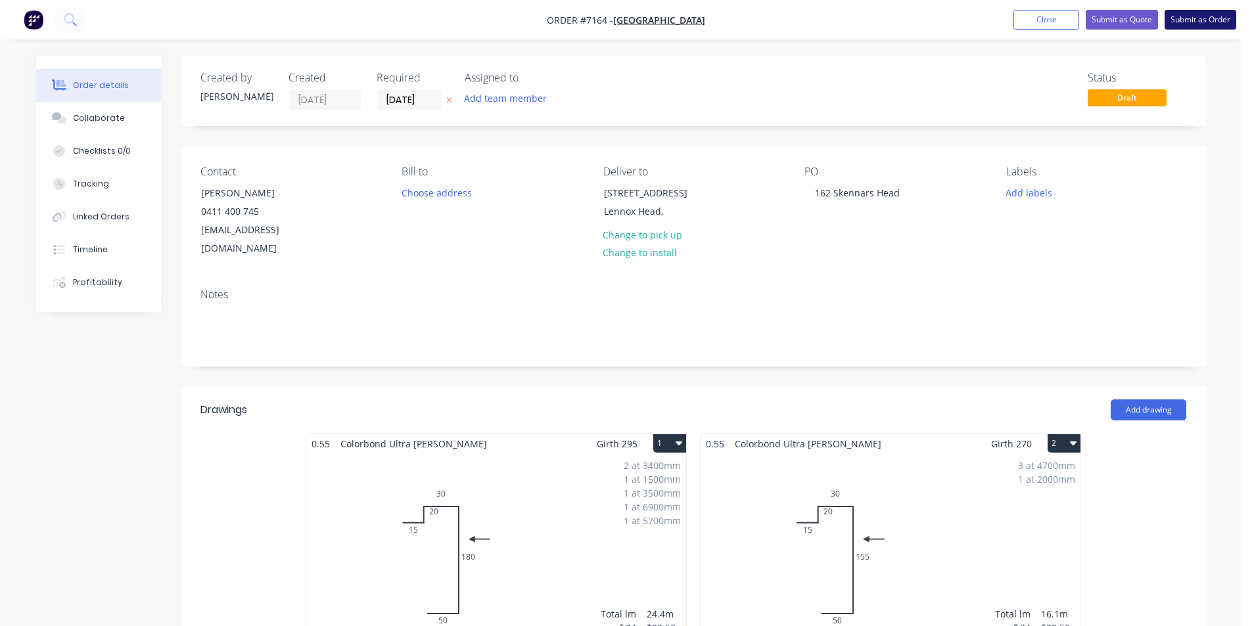
click at [1198, 18] on button "Submit as Order" at bounding box center [1201, 20] width 72 height 20
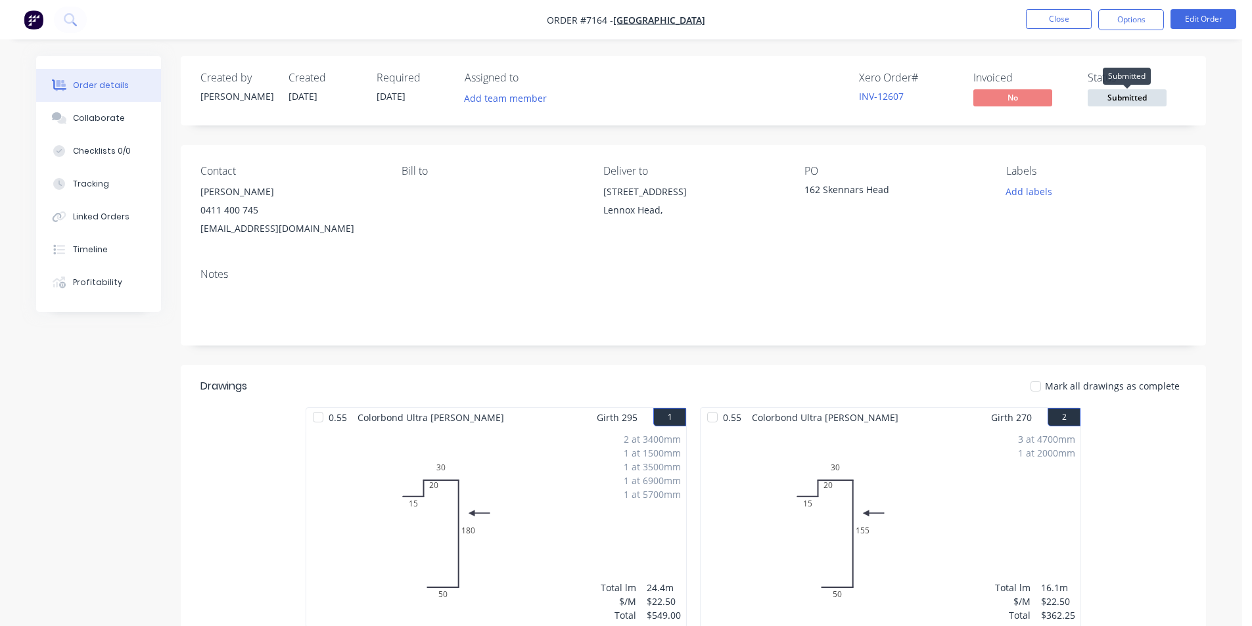
click at [1153, 94] on span "Submitted" at bounding box center [1127, 97] width 79 height 16
click at [1205, 181] on div "Contact [PERSON_NAME] [PHONE_NUMBER] [EMAIL_ADDRESS][DOMAIN_NAME] Bill to Deliv…" at bounding box center [693, 201] width 1025 height 112
click at [1154, 16] on button "Options" at bounding box center [1131, 19] width 66 height 21
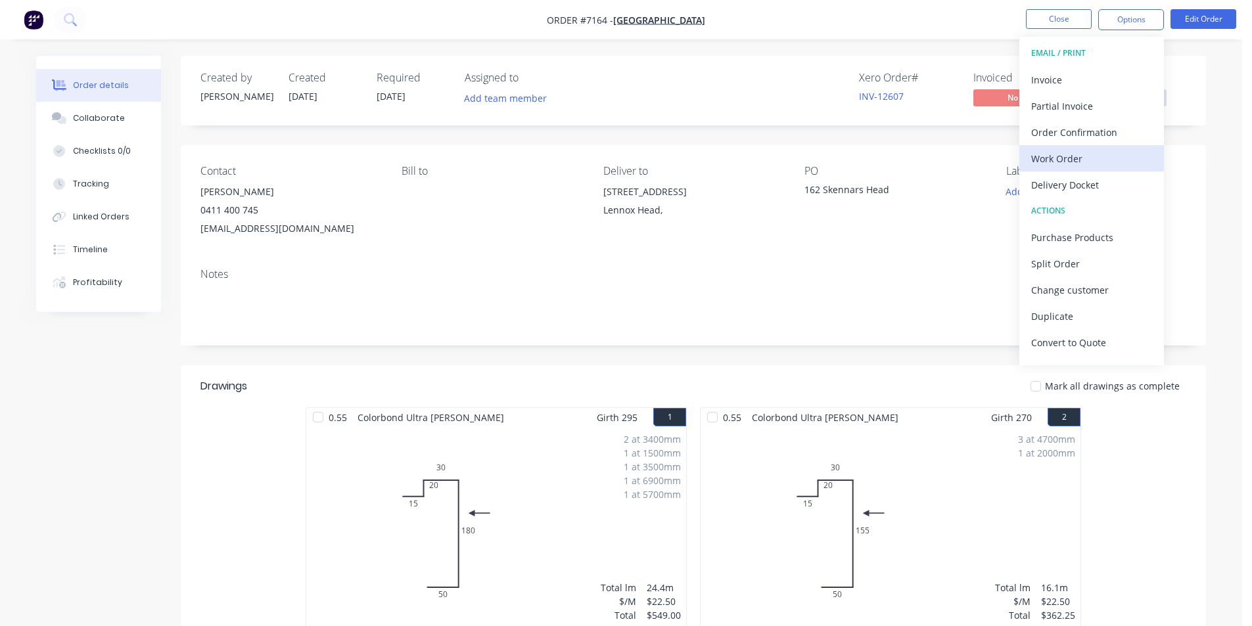
click at [1058, 160] on div "Work Order" at bounding box center [1091, 158] width 121 height 19
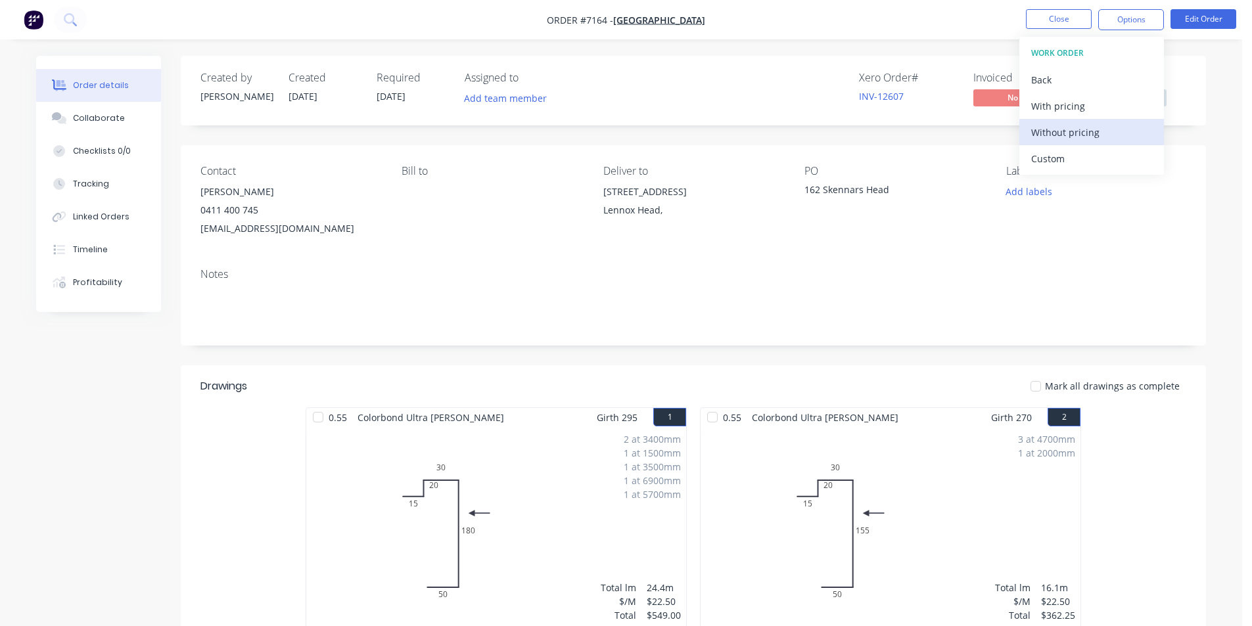
click at [1089, 129] on div "Without pricing" at bounding box center [1091, 132] width 121 height 19
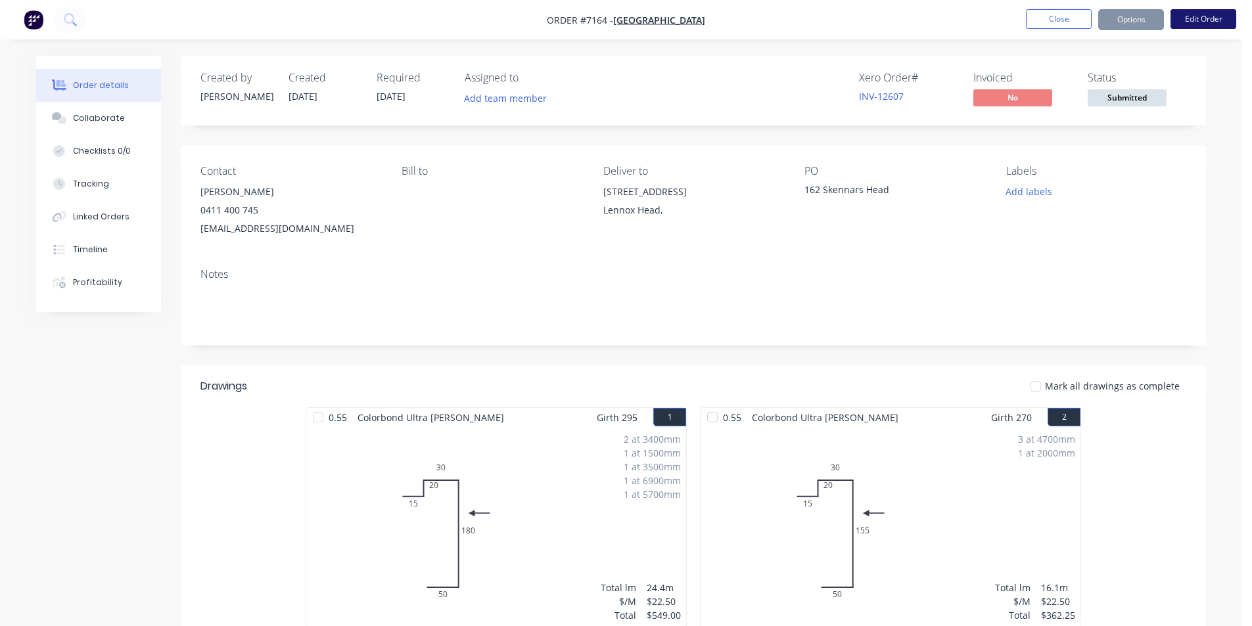
click at [1223, 14] on button "Edit Order" at bounding box center [1204, 19] width 66 height 20
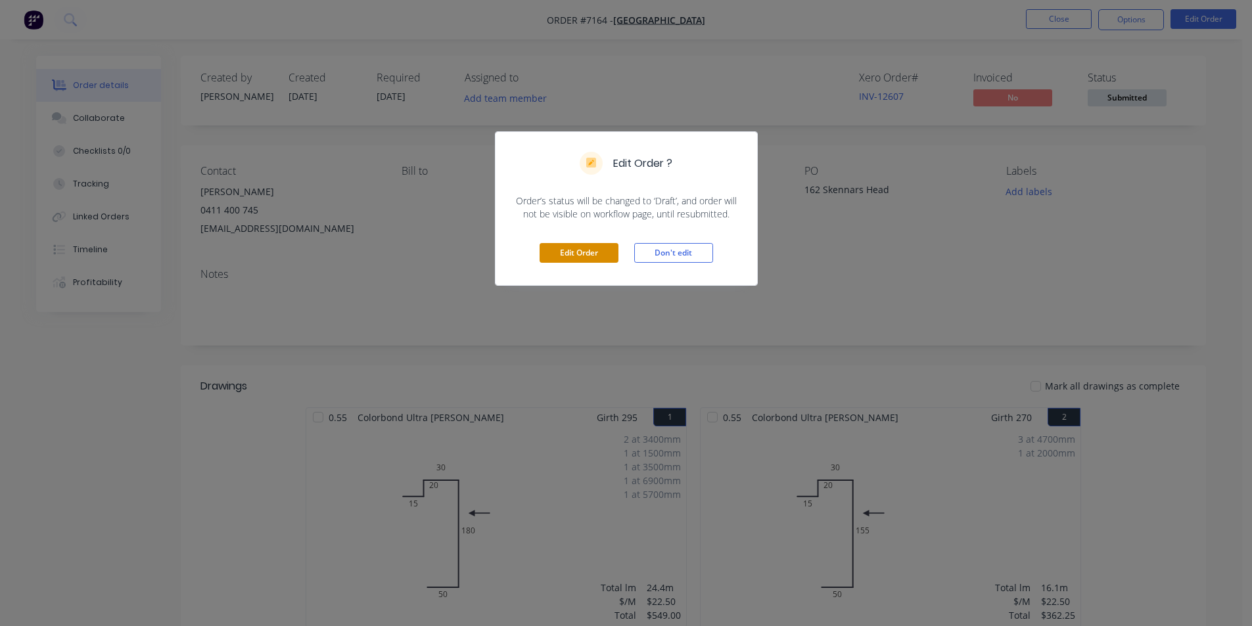
click at [612, 245] on button "Edit Order" at bounding box center [579, 253] width 79 height 20
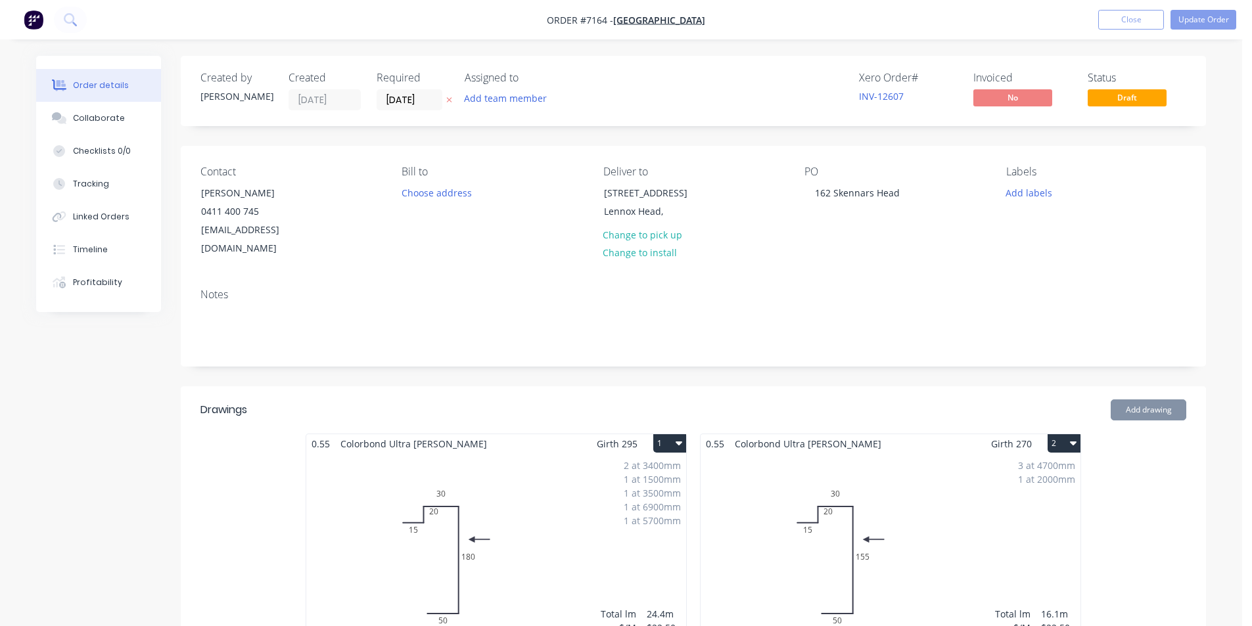
scroll to position [263, 0]
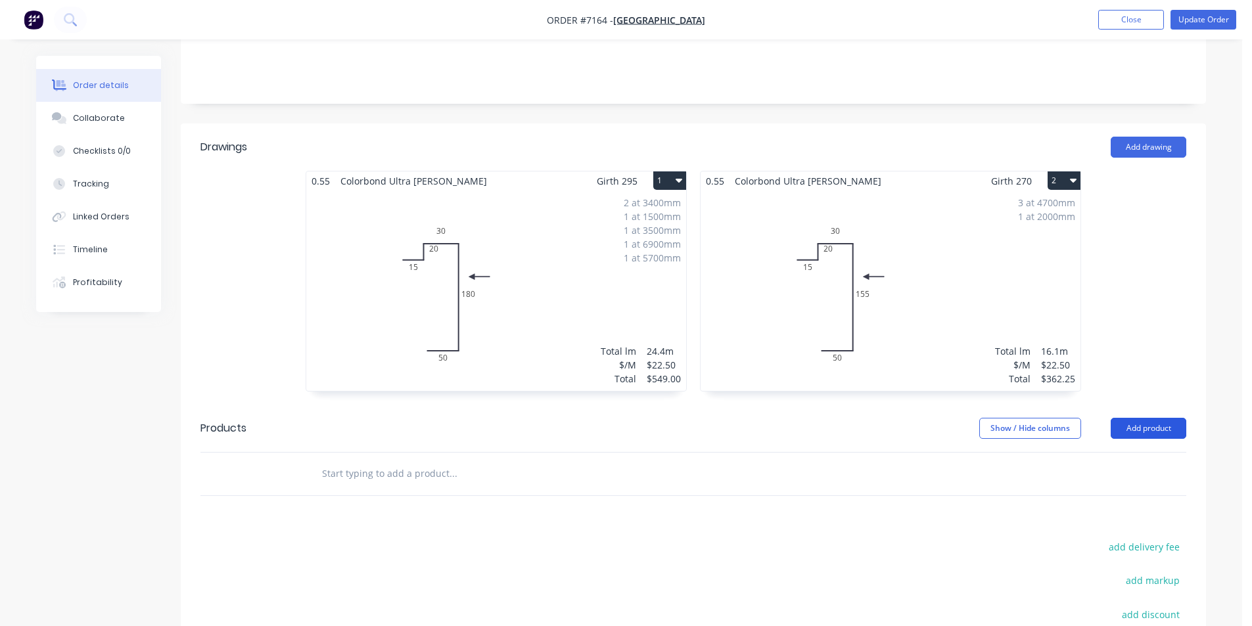
click at [1126, 418] on button "Add product" at bounding box center [1149, 428] width 76 height 21
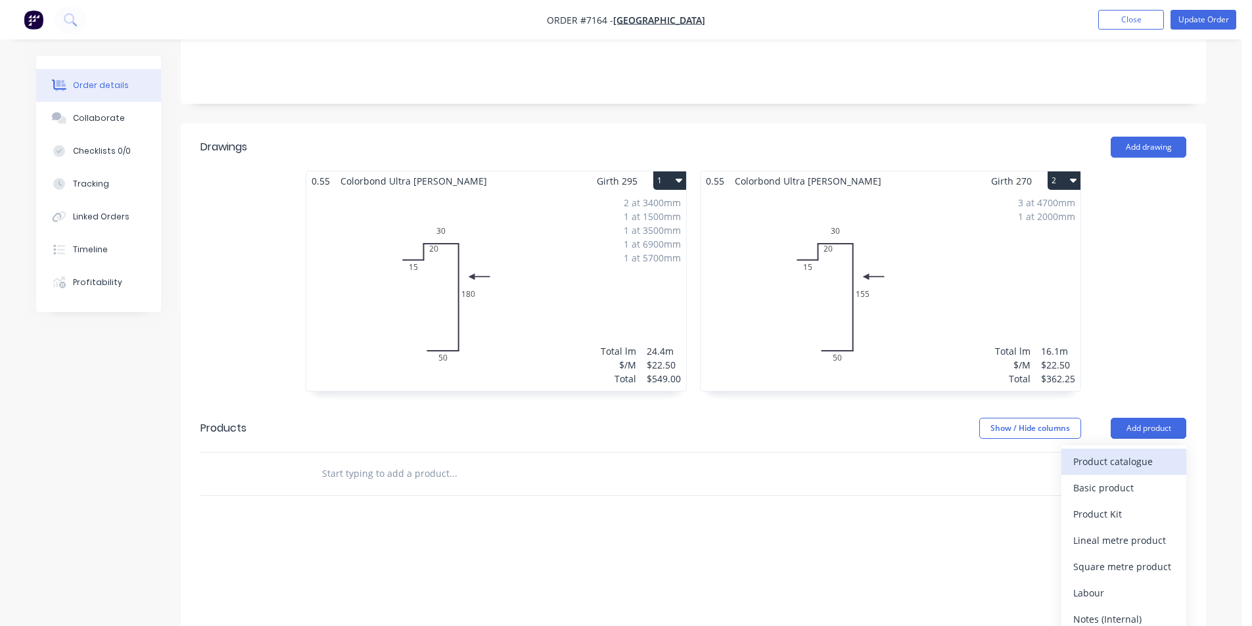
click at [1121, 452] on div "Product catalogue" at bounding box center [1123, 461] width 101 height 19
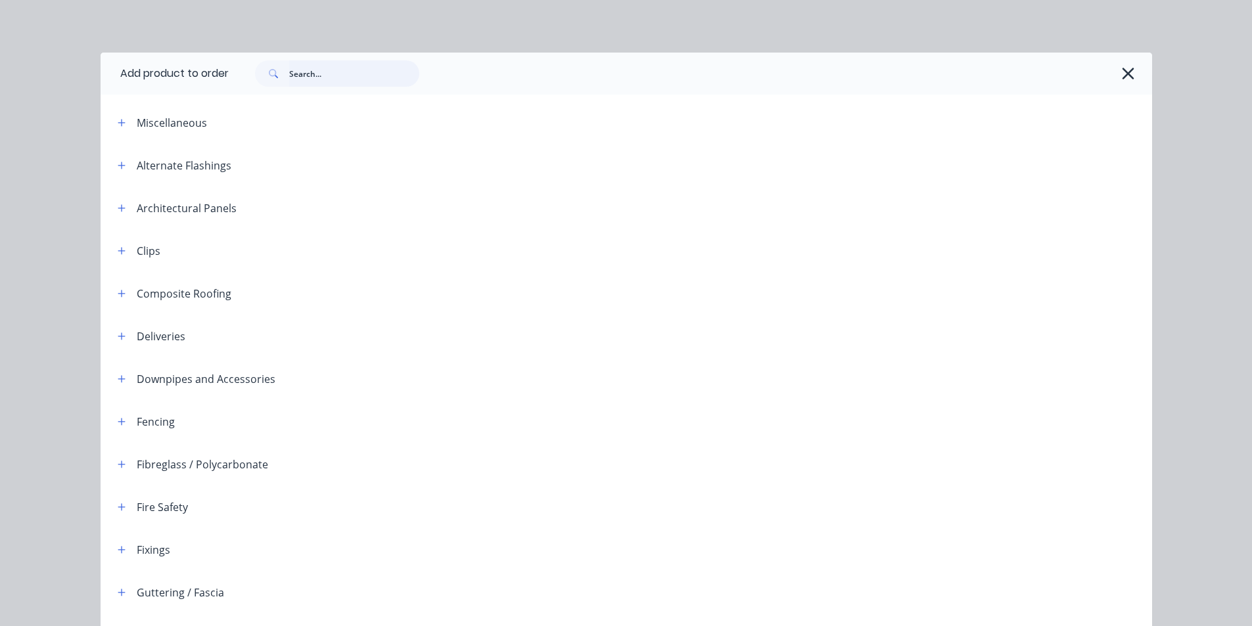
click at [363, 68] on input "text" at bounding box center [354, 73] width 130 height 26
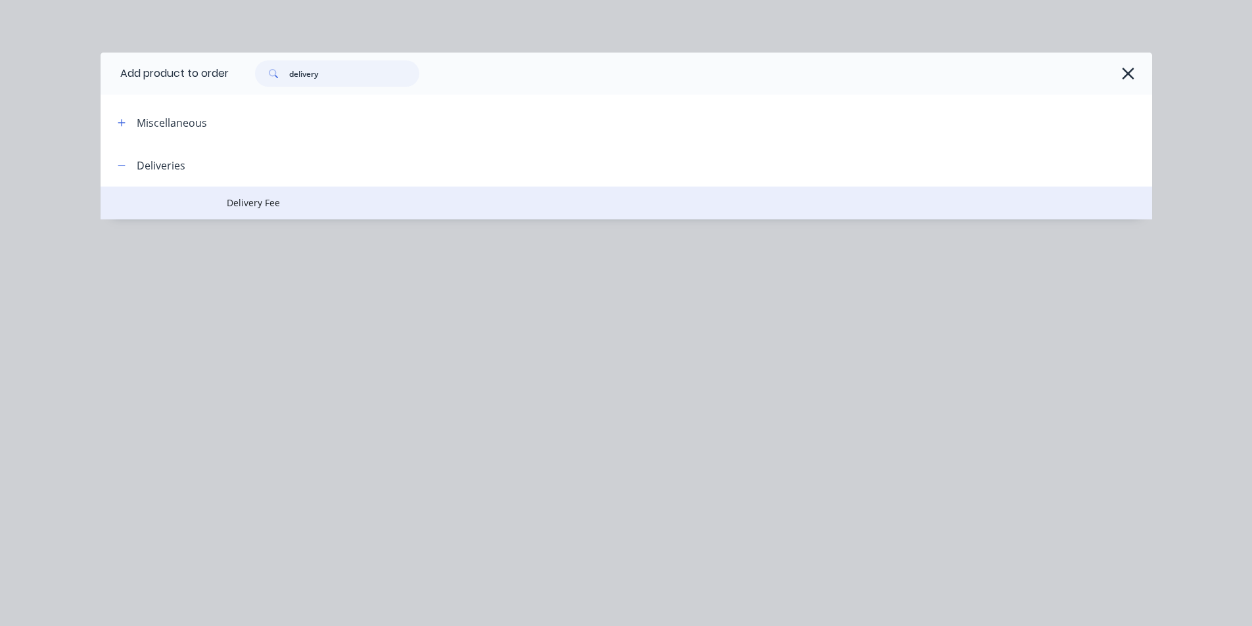
type input "delivery"
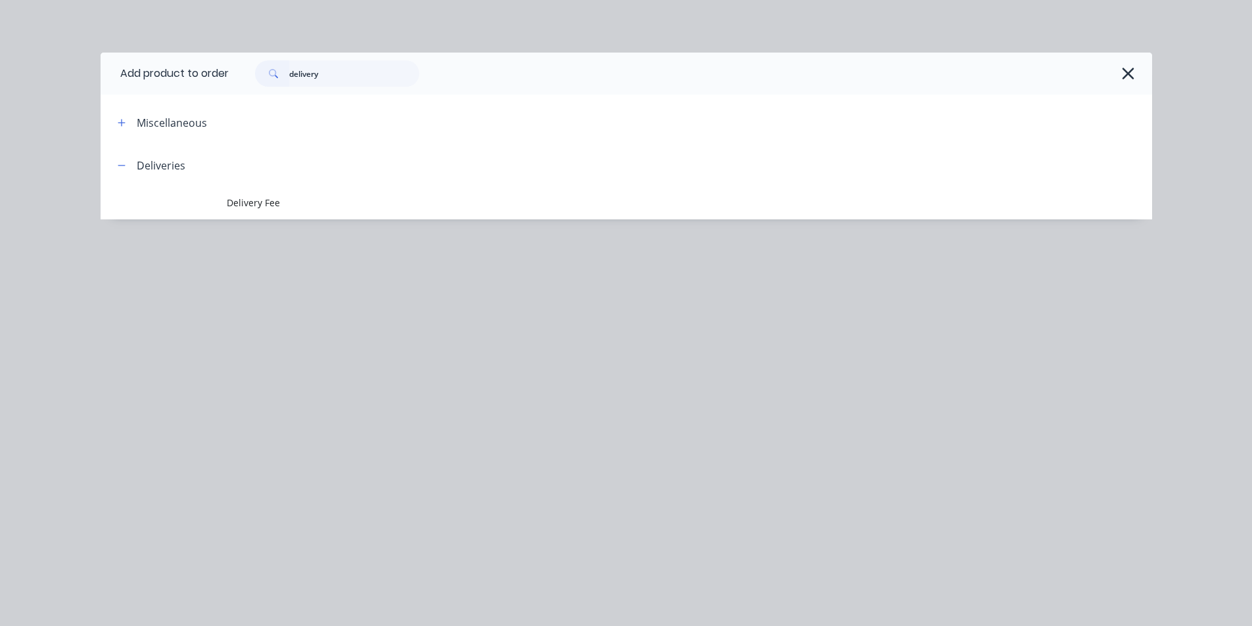
click at [318, 208] on span "Delivery Fee" at bounding box center [597, 203] width 740 height 14
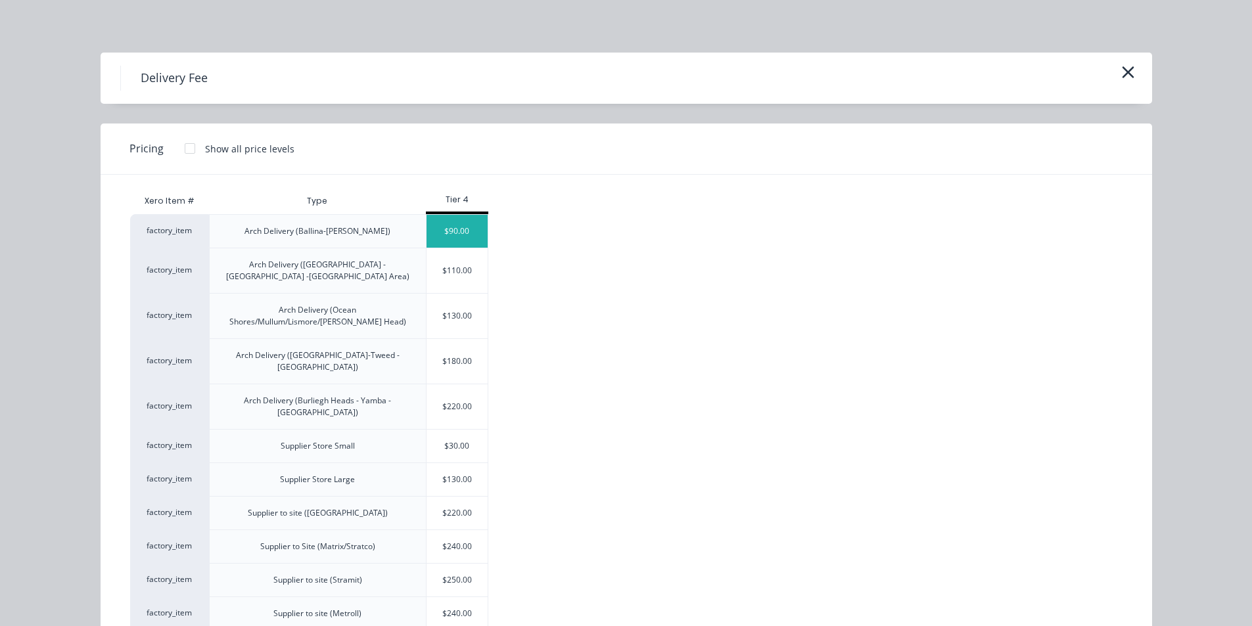
click at [468, 222] on div "$90.00" at bounding box center [458, 231] width 62 height 33
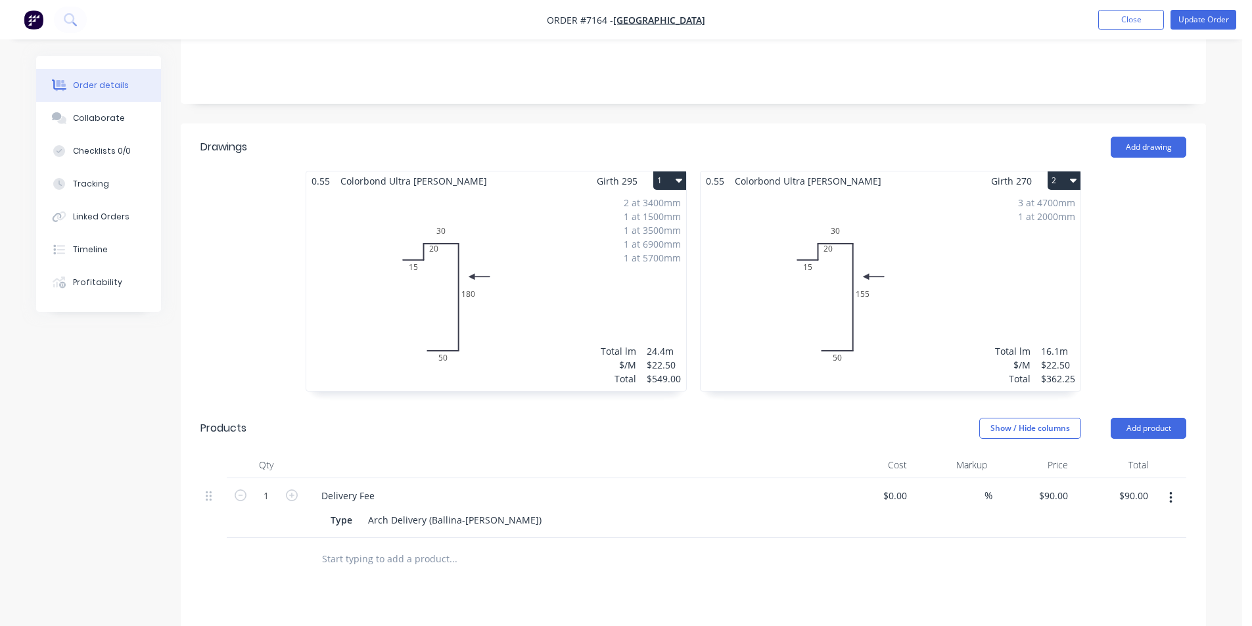
scroll to position [0, 0]
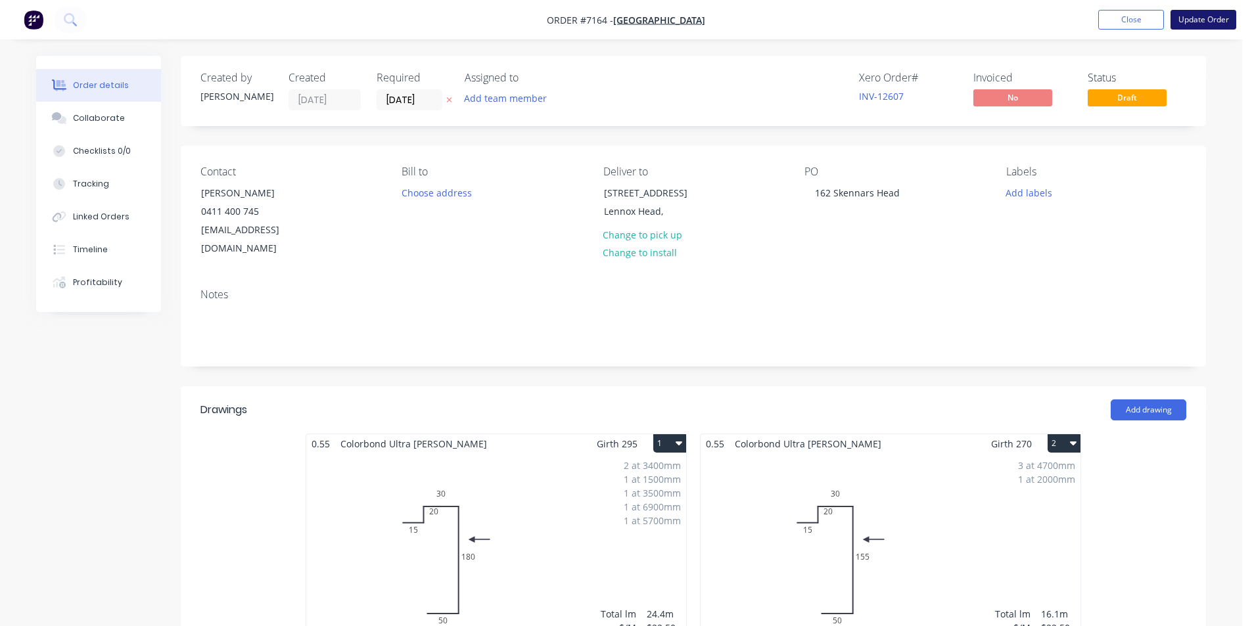
click at [1193, 28] on button "Update Order" at bounding box center [1204, 20] width 66 height 20
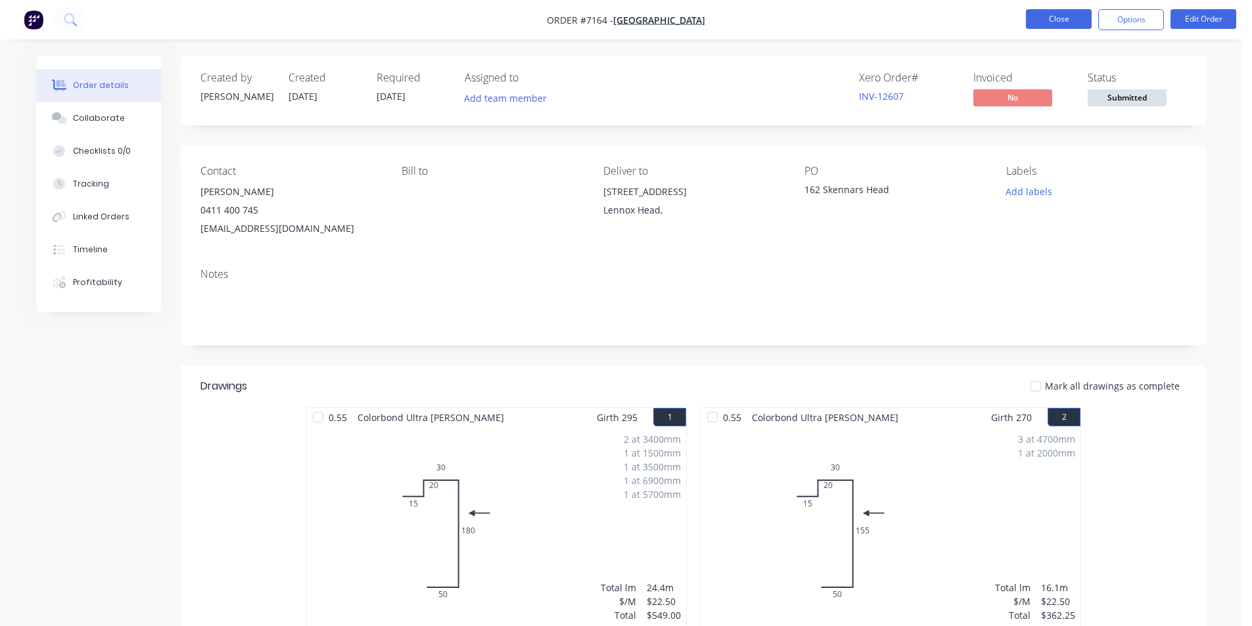
click at [1076, 15] on button "Close" at bounding box center [1059, 19] width 66 height 20
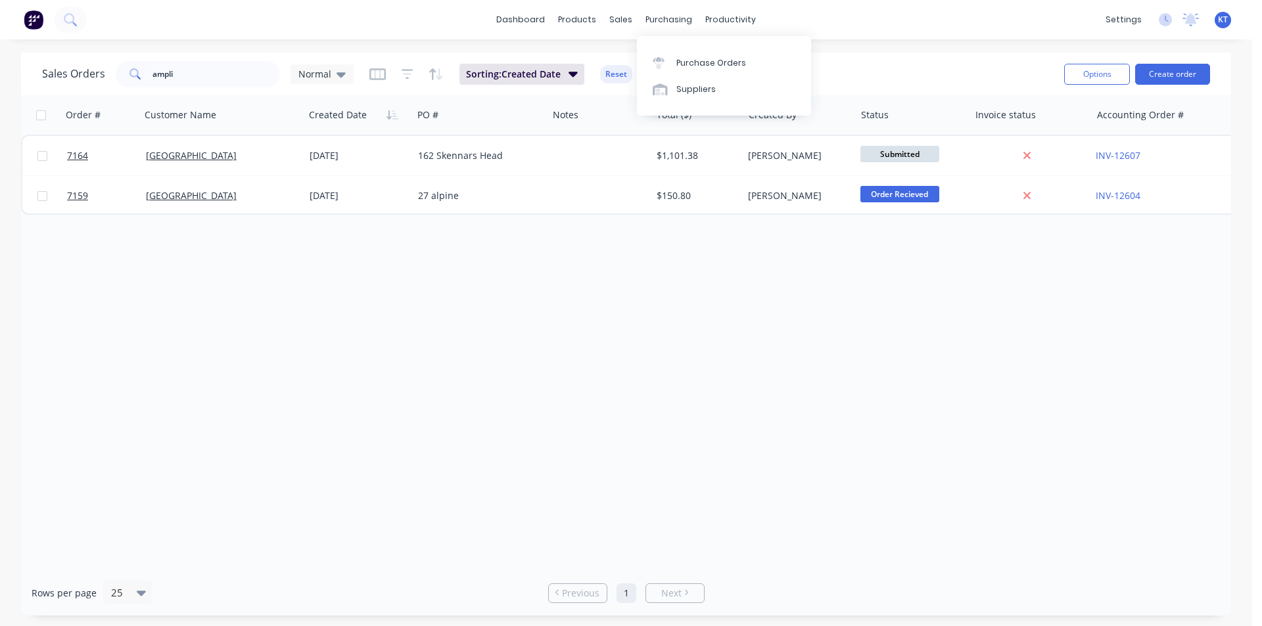
click at [679, 30] on div "purchasing" at bounding box center [669, 20] width 60 height 20
click at [625, 65] on icon at bounding box center [625, 62] width 4 height 7
click at [247, 70] on input "ampli" at bounding box center [216, 74] width 128 height 26
type input "customer"
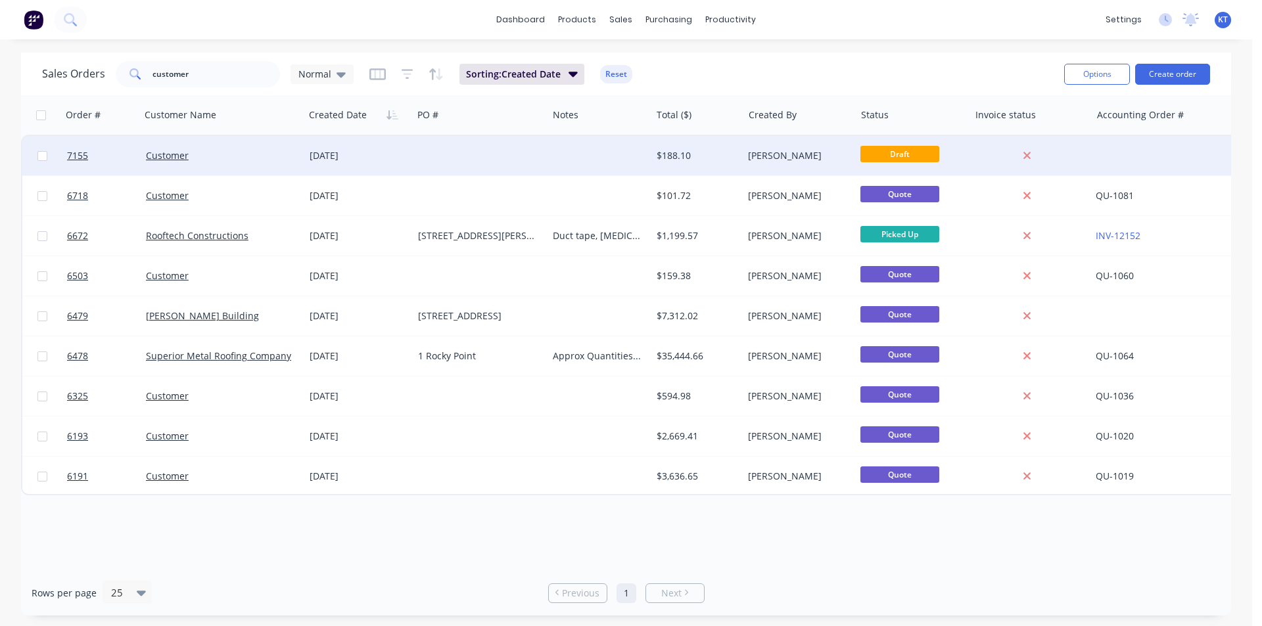
click at [250, 151] on div "Customer" at bounding box center [218, 155] width 145 height 13
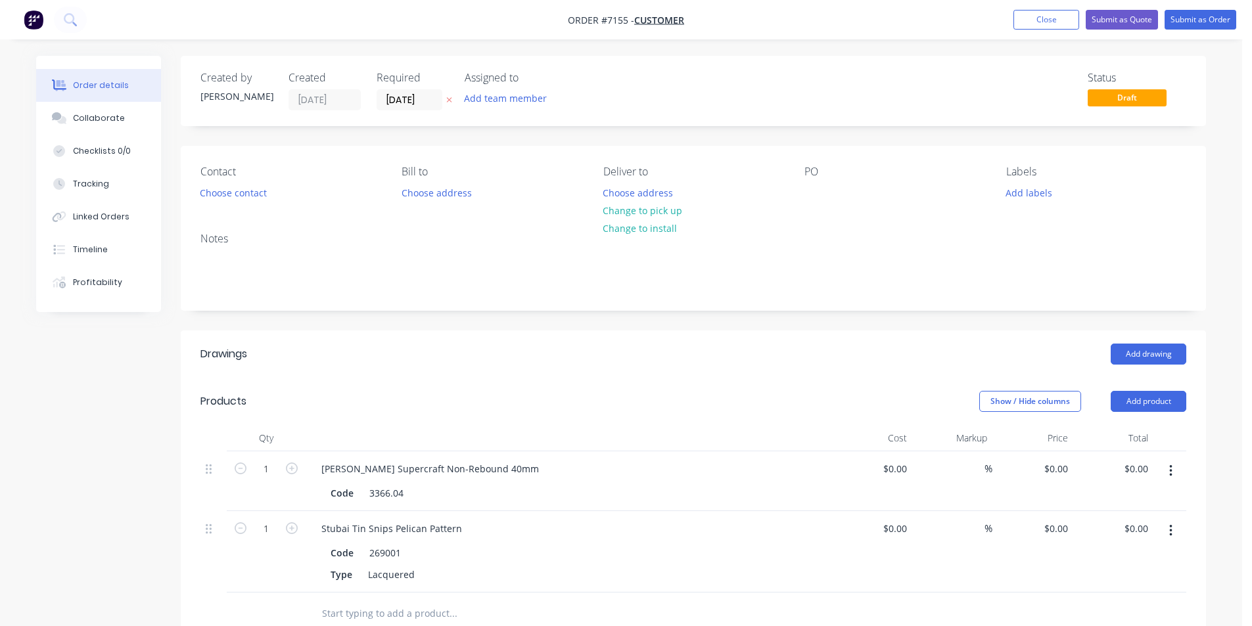
type input "$69.00"
type input "$102.00"
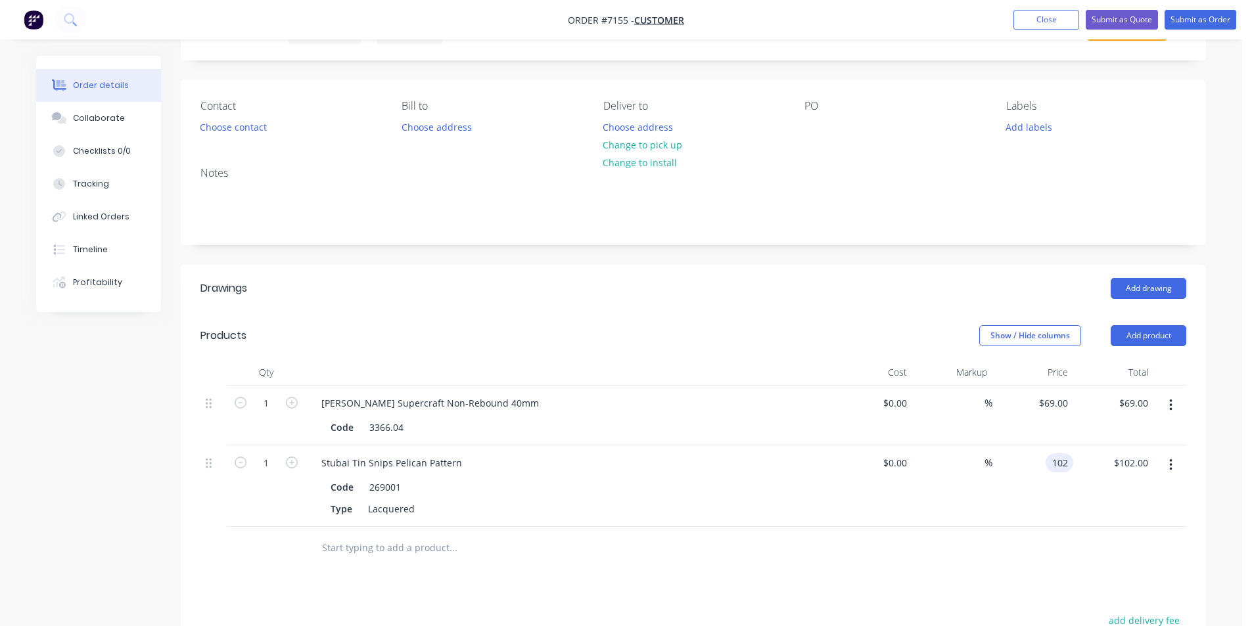
click at [1058, 471] on input "102" at bounding box center [1062, 463] width 22 height 19
click at [1072, 461] on input "." at bounding box center [1065, 463] width 15 height 19
type input "$101.00"
click at [1056, 555] on div at bounding box center [693, 548] width 986 height 43
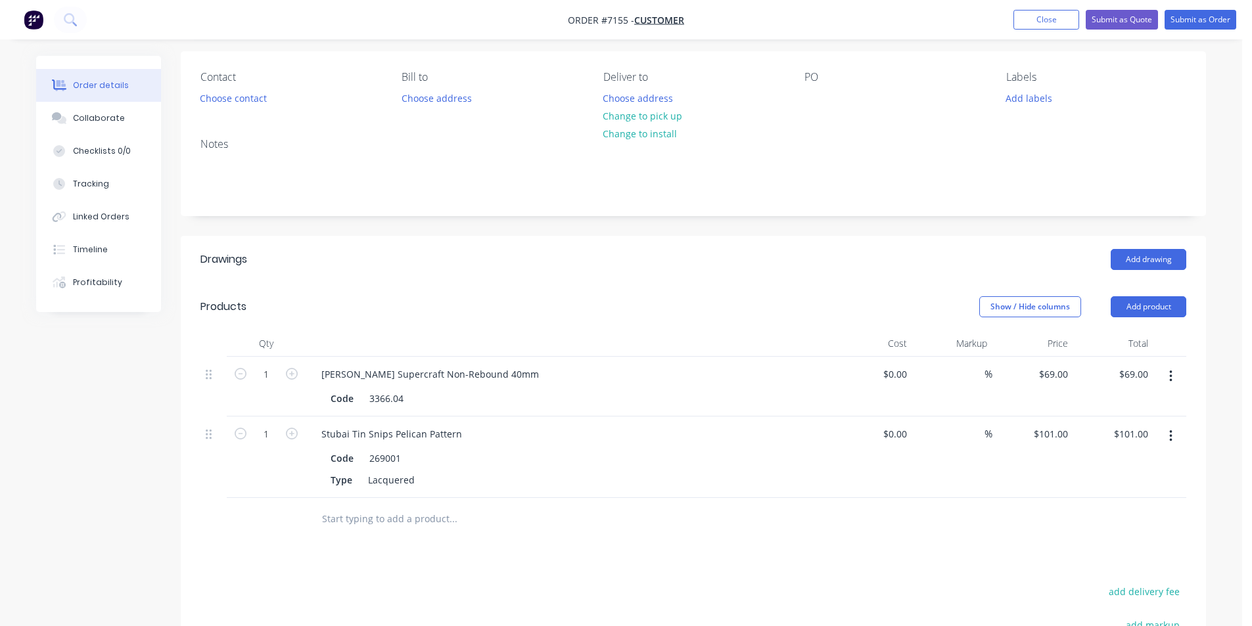
scroll to position [344, 0]
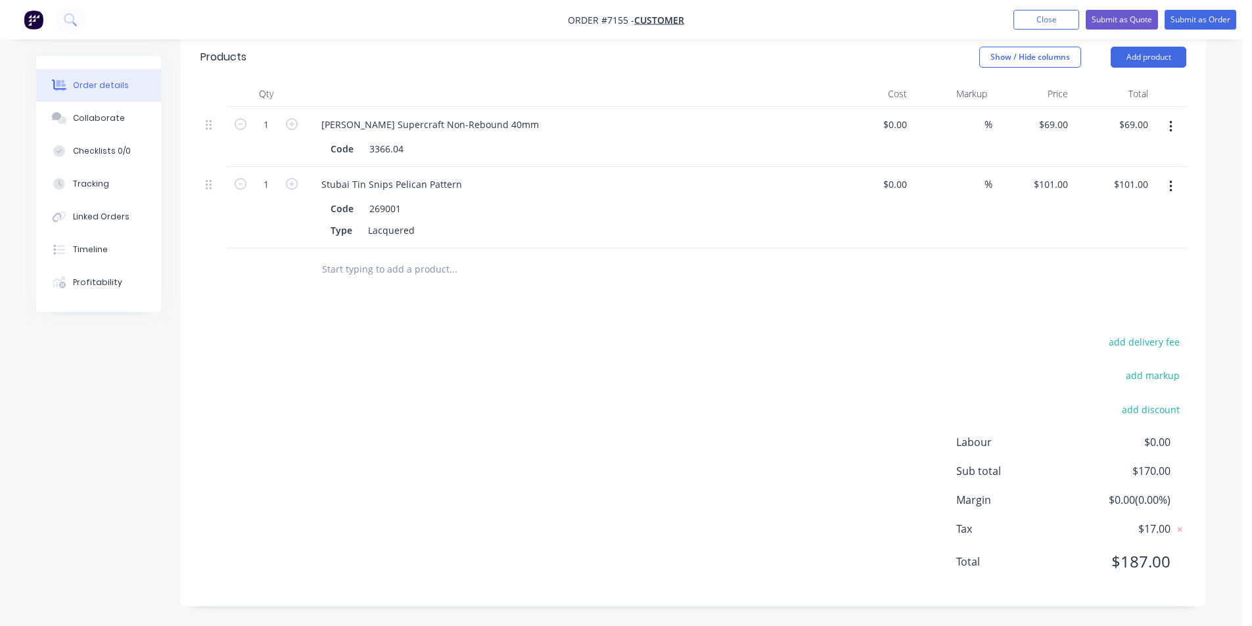
click at [1167, 187] on button "button" at bounding box center [1170, 187] width 31 height 24
click at [1077, 296] on div "Delete" at bounding box center [1123, 300] width 101 height 19
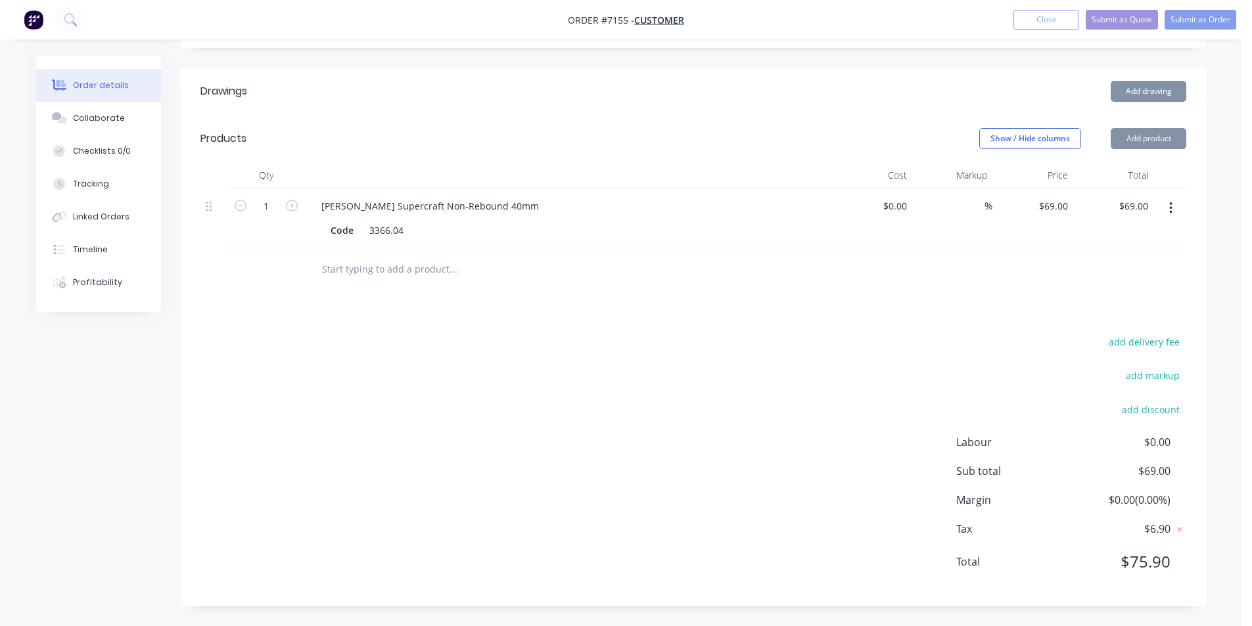
scroll to position [263, 0]
click at [1175, 207] on button "button" at bounding box center [1170, 209] width 31 height 24
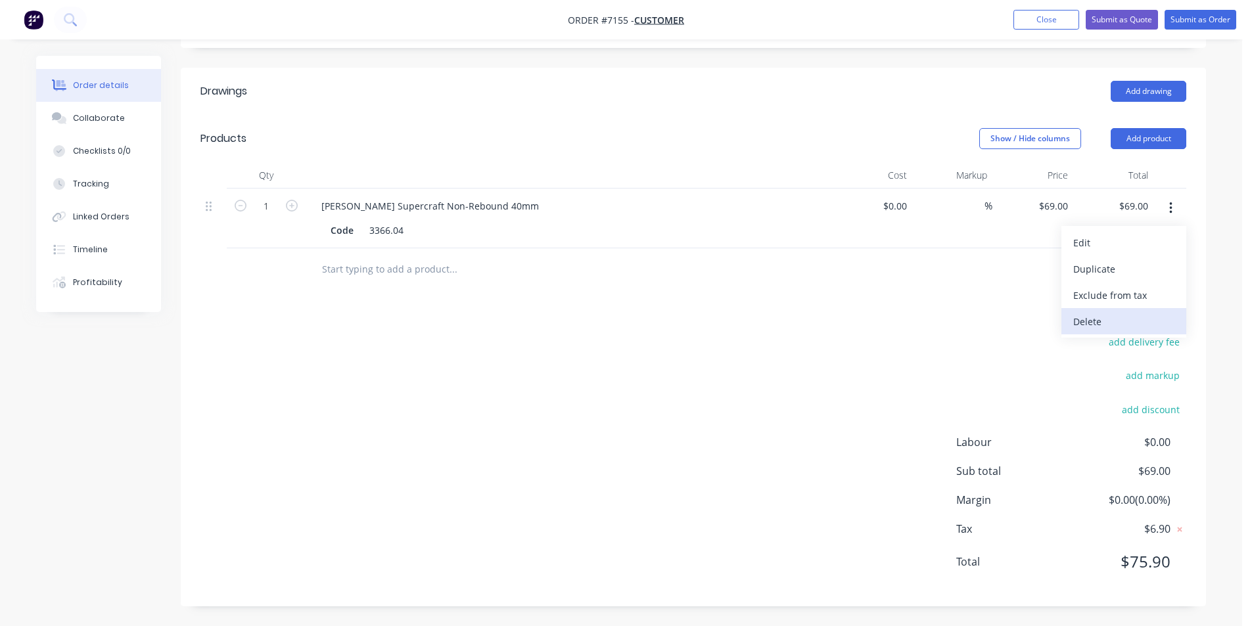
click at [1145, 325] on div "Delete" at bounding box center [1123, 321] width 101 height 19
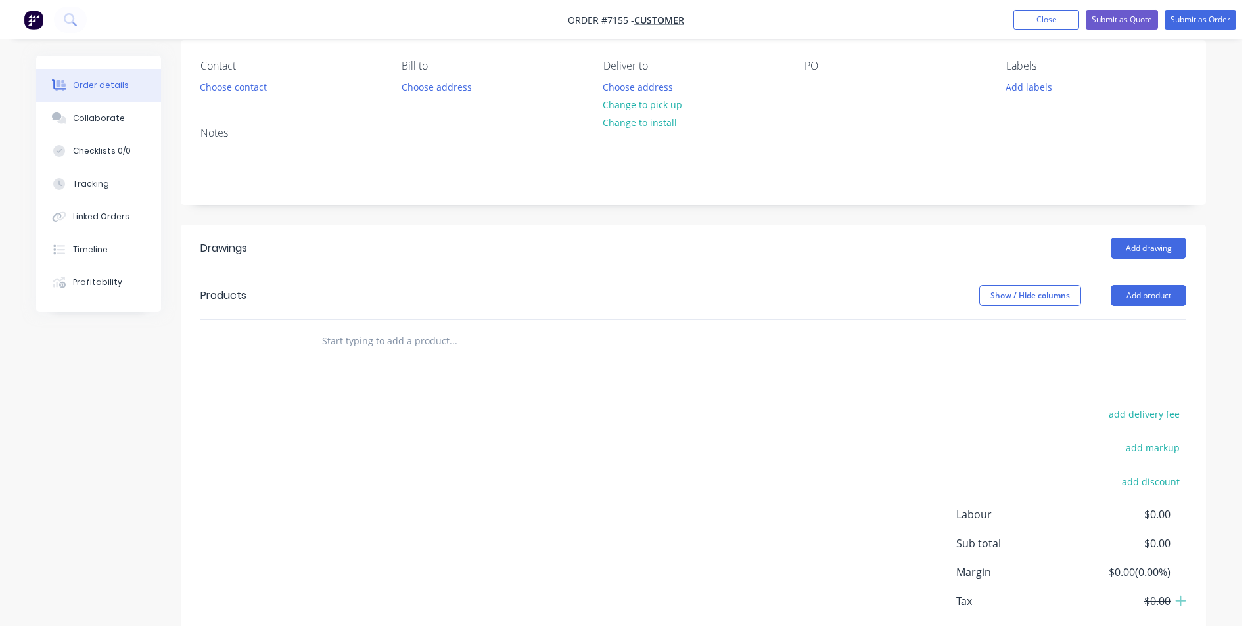
scroll to position [0, 0]
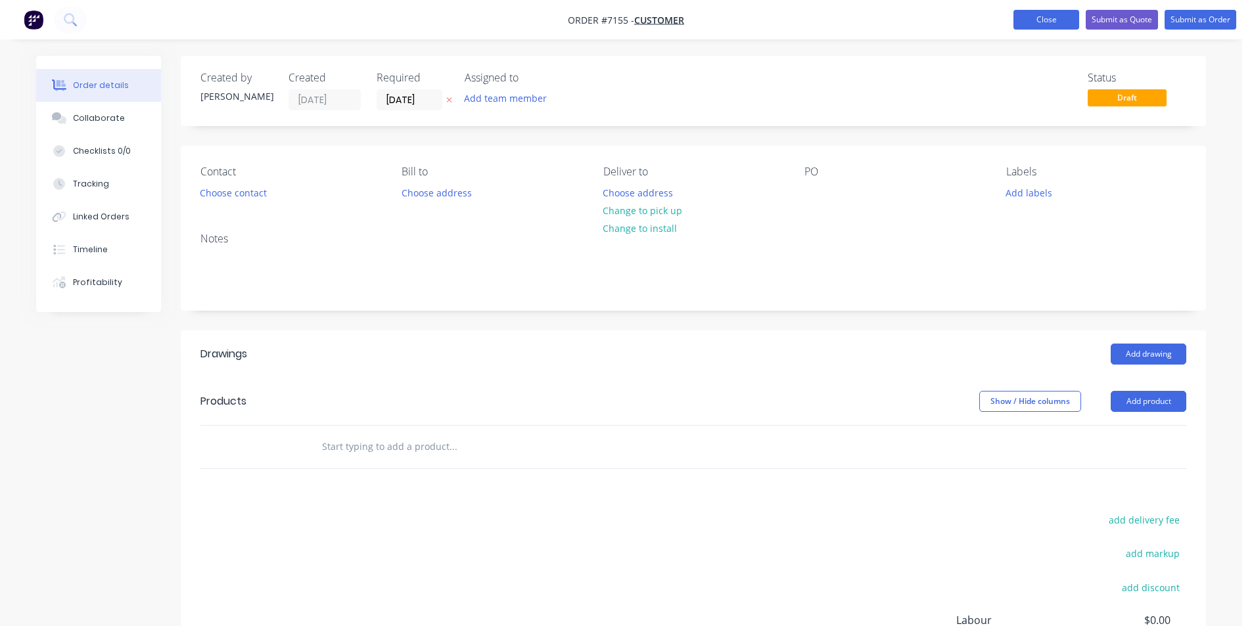
click at [1037, 22] on button "Close" at bounding box center [1047, 20] width 66 height 20
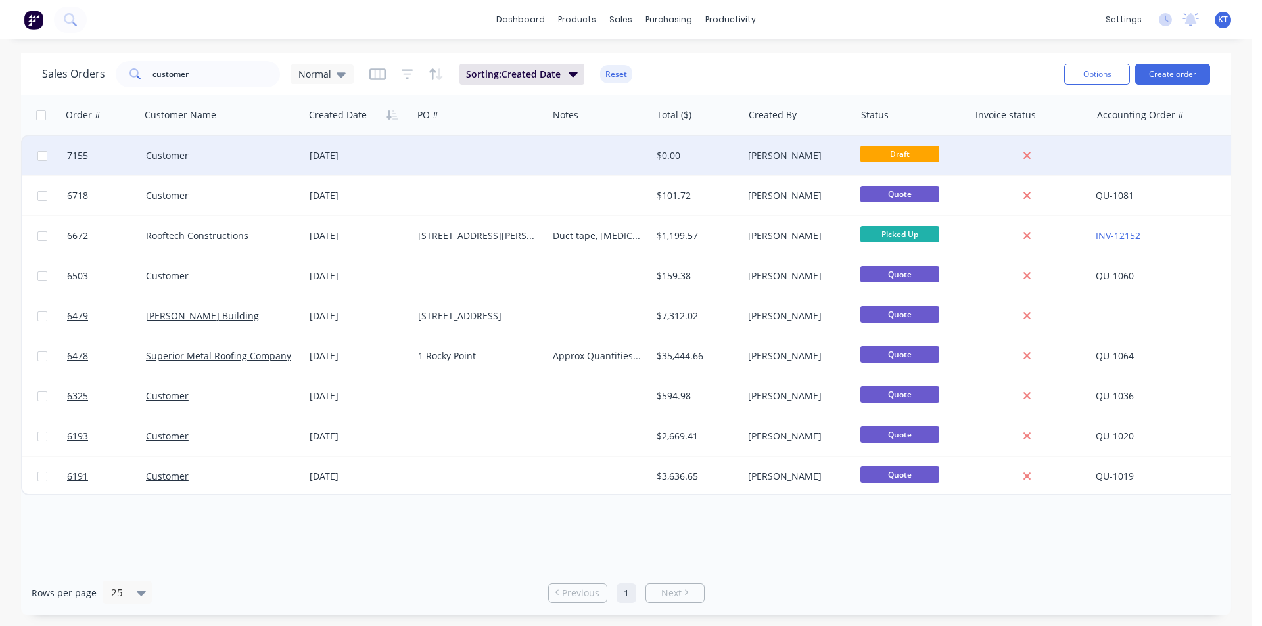
click at [1197, 160] on div at bounding box center [1164, 155] width 148 height 39
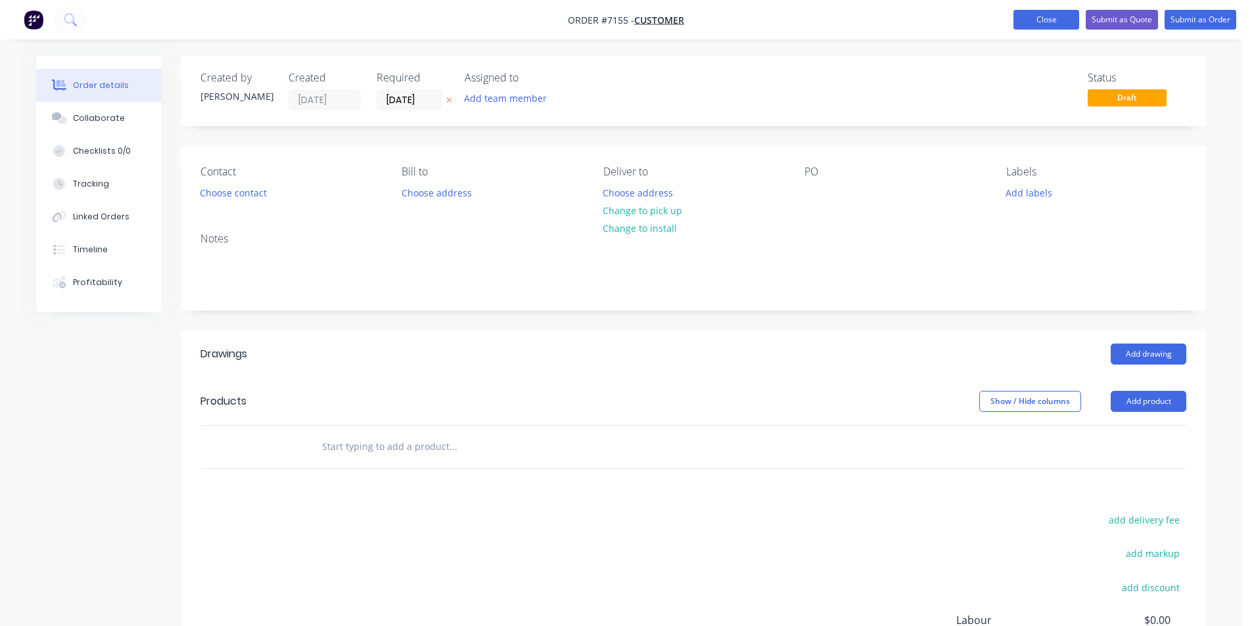
click at [1059, 22] on button "Close" at bounding box center [1047, 20] width 66 height 20
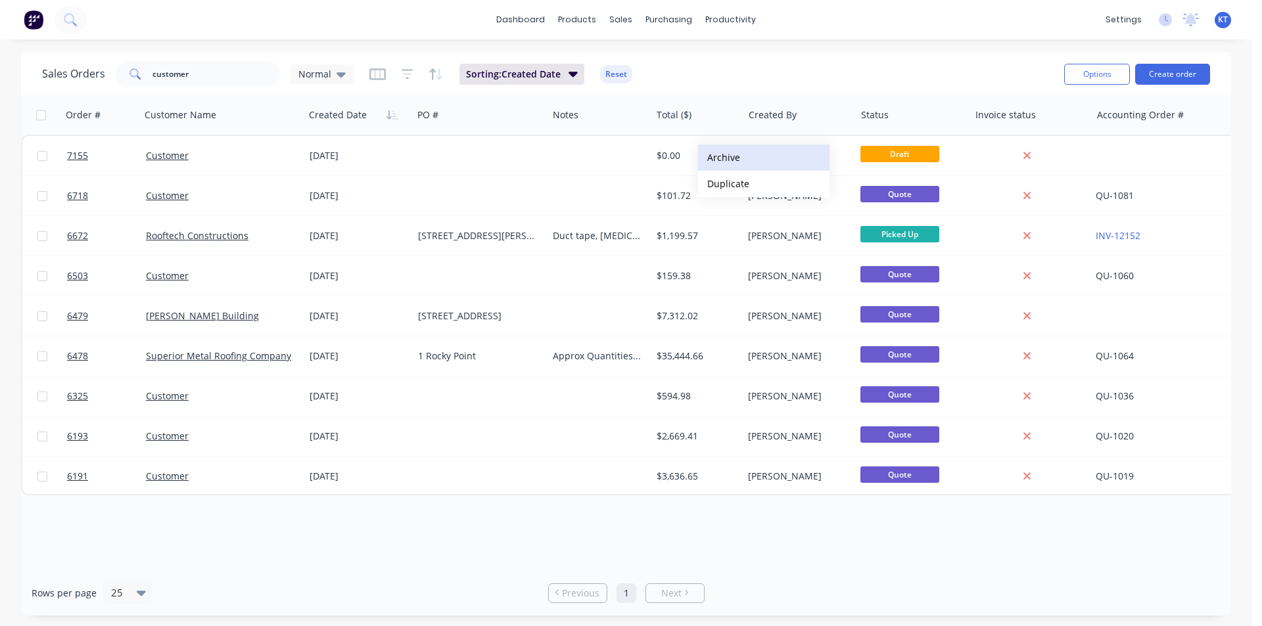
click at [724, 147] on button "Archive" at bounding box center [763, 158] width 131 height 26
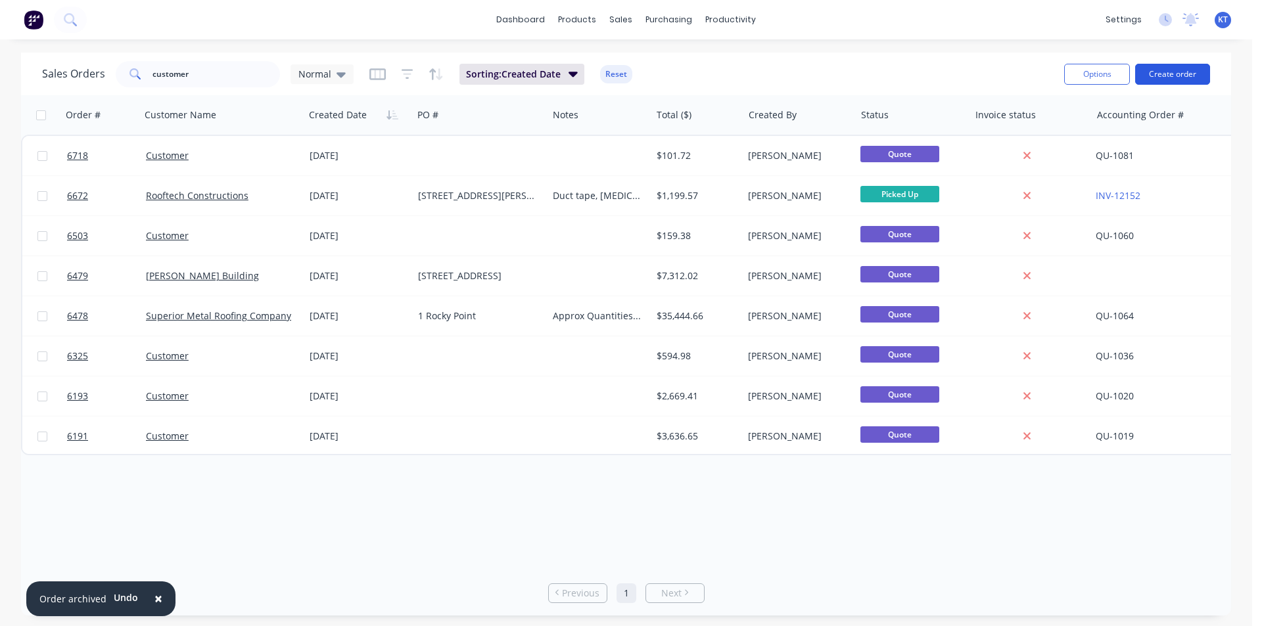
click at [1196, 76] on button "Create order" at bounding box center [1172, 74] width 75 height 21
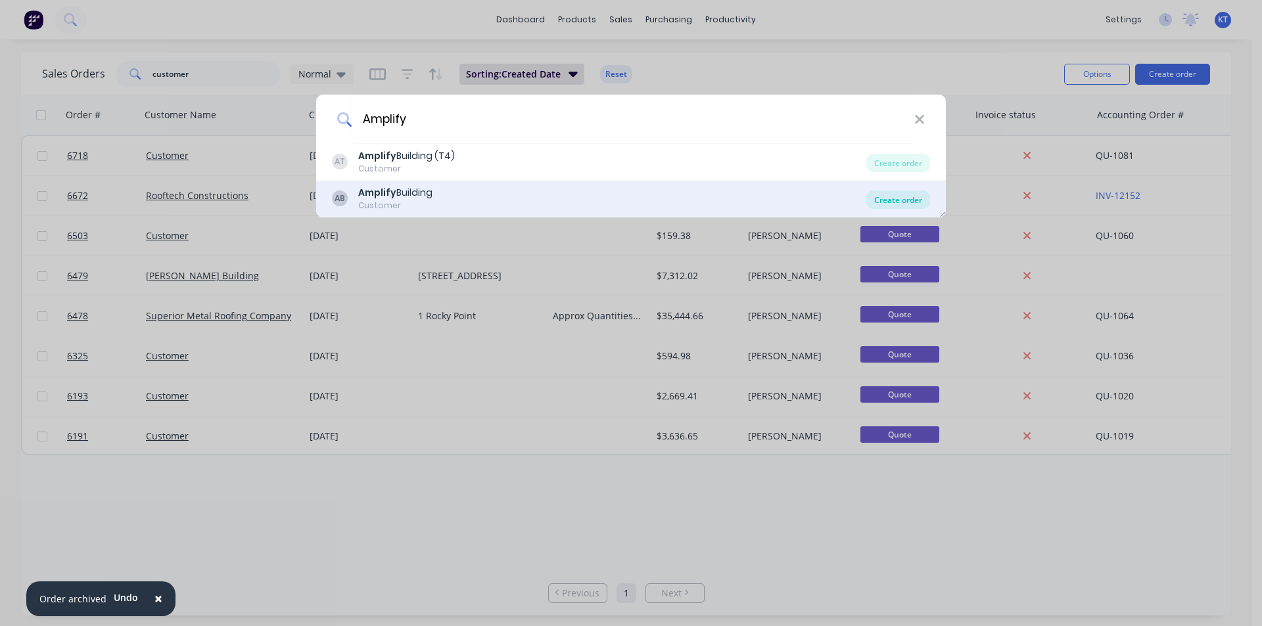
type input "Amplify"
click at [889, 195] on div "Create order" at bounding box center [898, 200] width 64 height 18
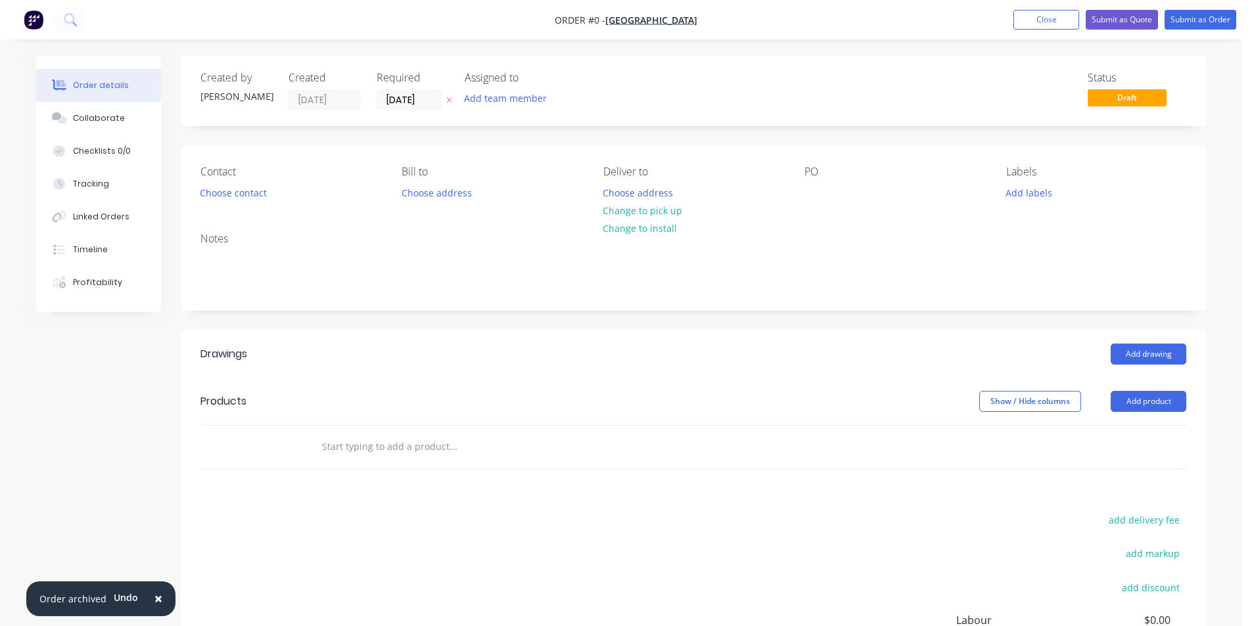
click at [239, 202] on div "Contact Choose contact" at bounding box center [290, 184] width 180 height 37
click at [239, 173] on div "Contact" at bounding box center [290, 172] width 180 height 12
click at [235, 189] on button "Choose contact" at bounding box center [233, 192] width 81 height 18
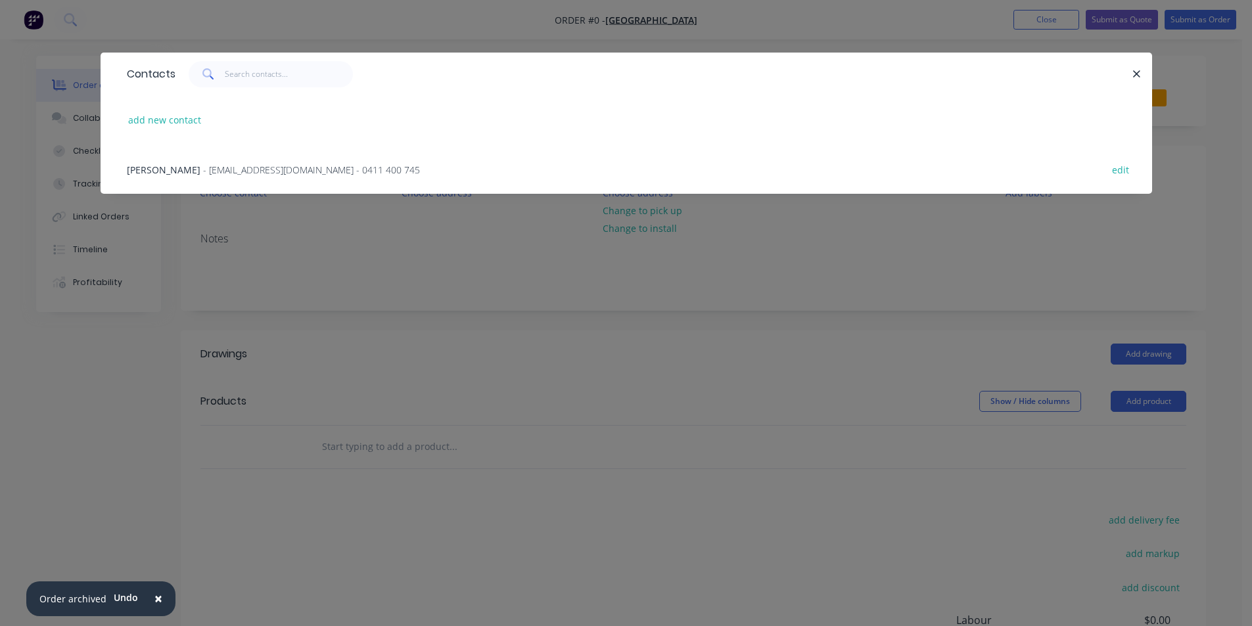
click at [310, 179] on div "[PERSON_NAME] - [EMAIL_ADDRESS][DOMAIN_NAME] - 0411 400 745 edit" at bounding box center [626, 169] width 1012 height 49
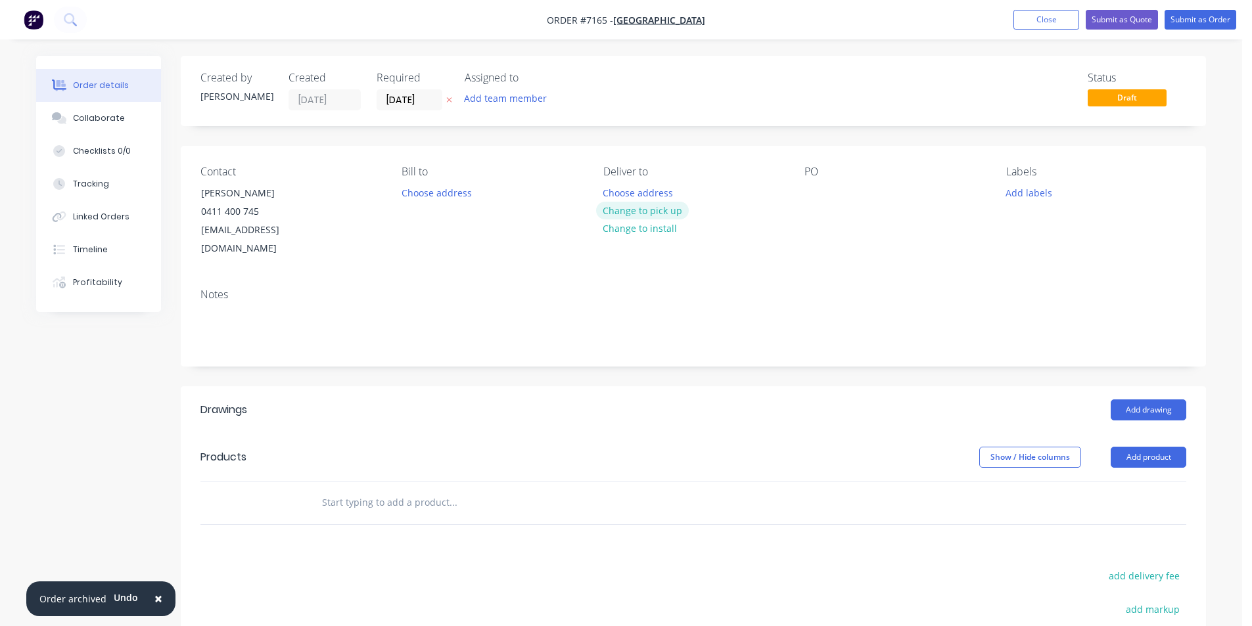
click at [670, 217] on button "Change to pick up" at bounding box center [642, 211] width 93 height 18
click at [812, 195] on div at bounding box center [814, 192] width 21 height 19
click at [806, 193] on div at bounding box center [814, 192] width 21 height 19
click at [1169, 400] on button "Add drawing" at bounding box center [1149, 410] width 76 height 21
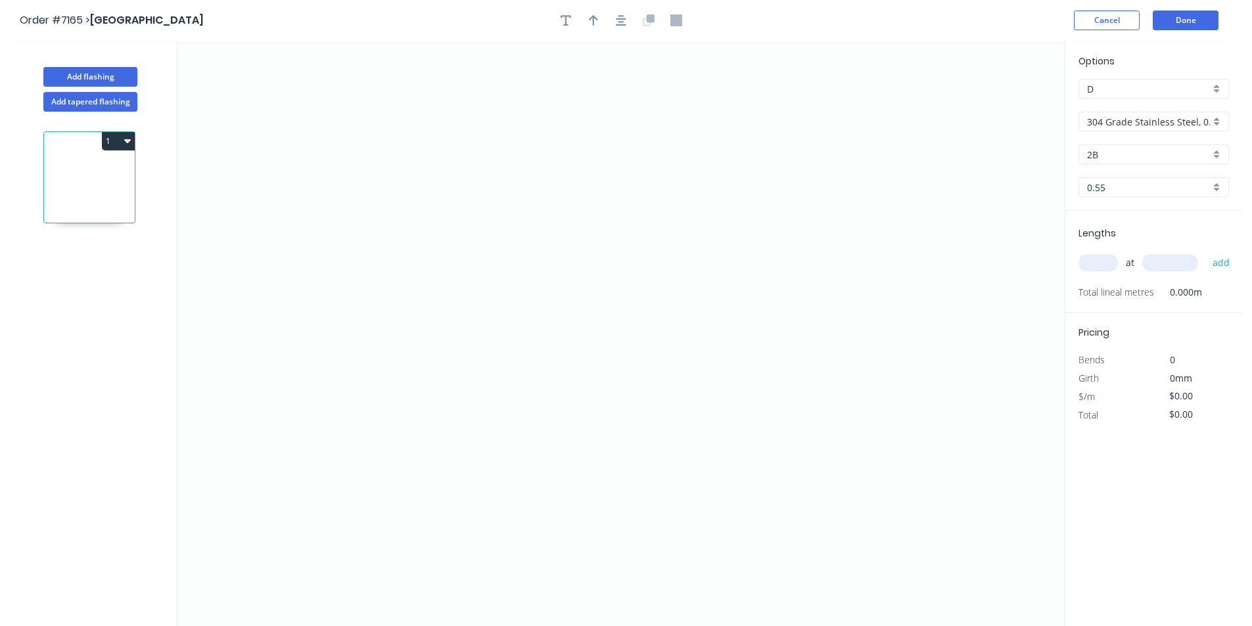
click at [1107, 126] on input "304 Grade Stainless Steel, 0.9mm Perforated Pattern 208 - 2mm hole" at bounding box center [1148, 122] width 123 height 14
click at [1209, 187] on div "Colorbond" at bounding box center [1153, 192] width 149 height 23
type input "Colorbond"
type input "Basalt"
drag, startPoint x: 1157, startPoint y: 136, endPoint x: 1157, endPoint y: 147, distance: 11.2
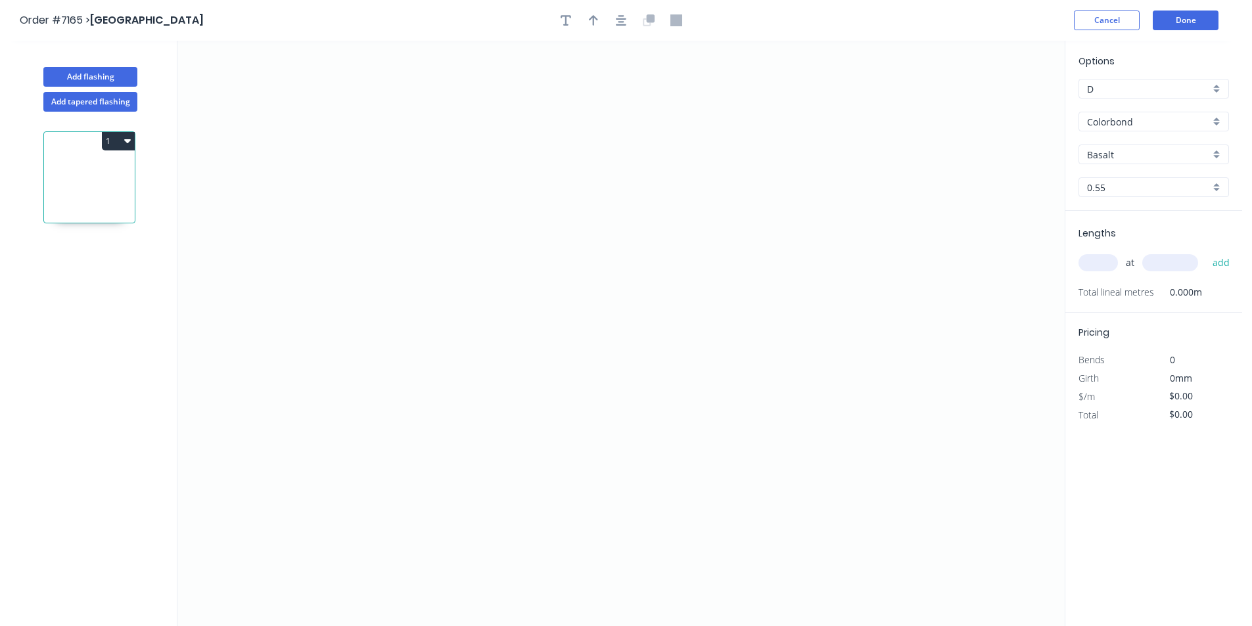
click at [1157, 138] on div "Options D D Colorbond Colorbond Colorbond Matt Colorbond Metallic Colorbond Ult…" at bounding box center [1153, 132] width 177 height 157
click at [1157, 150] on input "Basalt" at bounding box center [1148, 155] width 123 height 14
click at [1115, 245] on div "Cottage Green" at bounding box center [1153, 248] width 149 height 23
type input "Cottage Green"
click at [458, 218] on icon "0" at bounding box center [620, 334] width 887 height 586
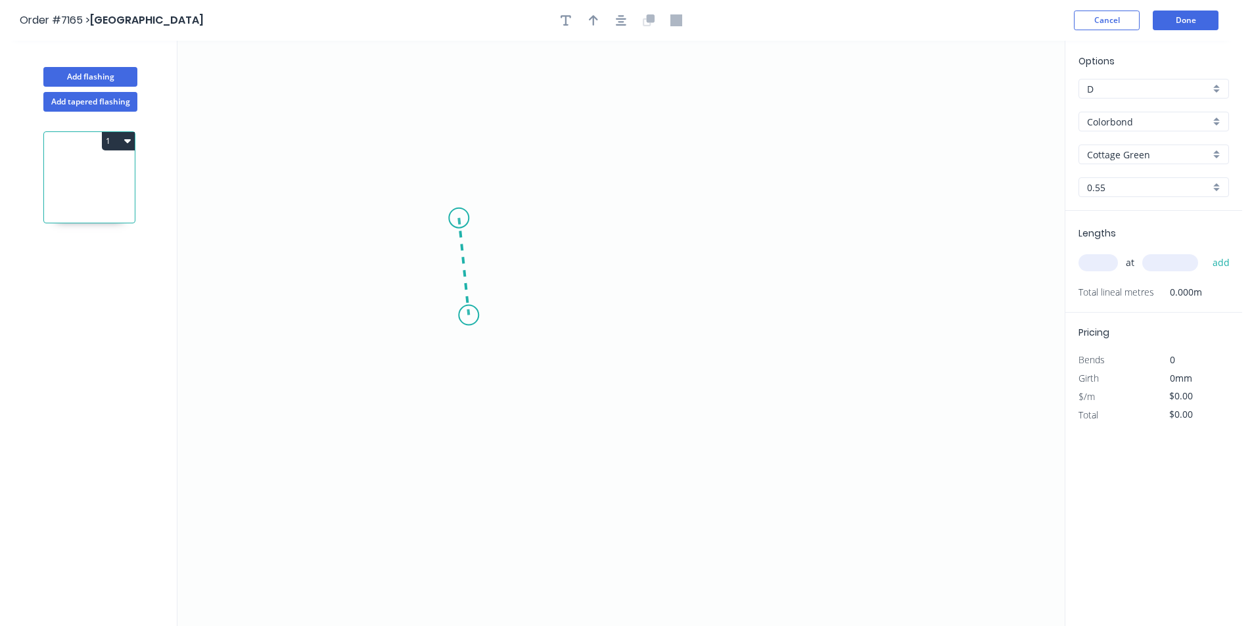
click at [469, 315] on icon "0" at bounding box center [620, 334] width 887 height 586
click at [726, 306] on icon "0 ?" at bounding box center [620, 334] width 887 height 586
click at [737, 369] on icon "0 ? ? ? º" at bounding box center [620, 334] width 887 height 586
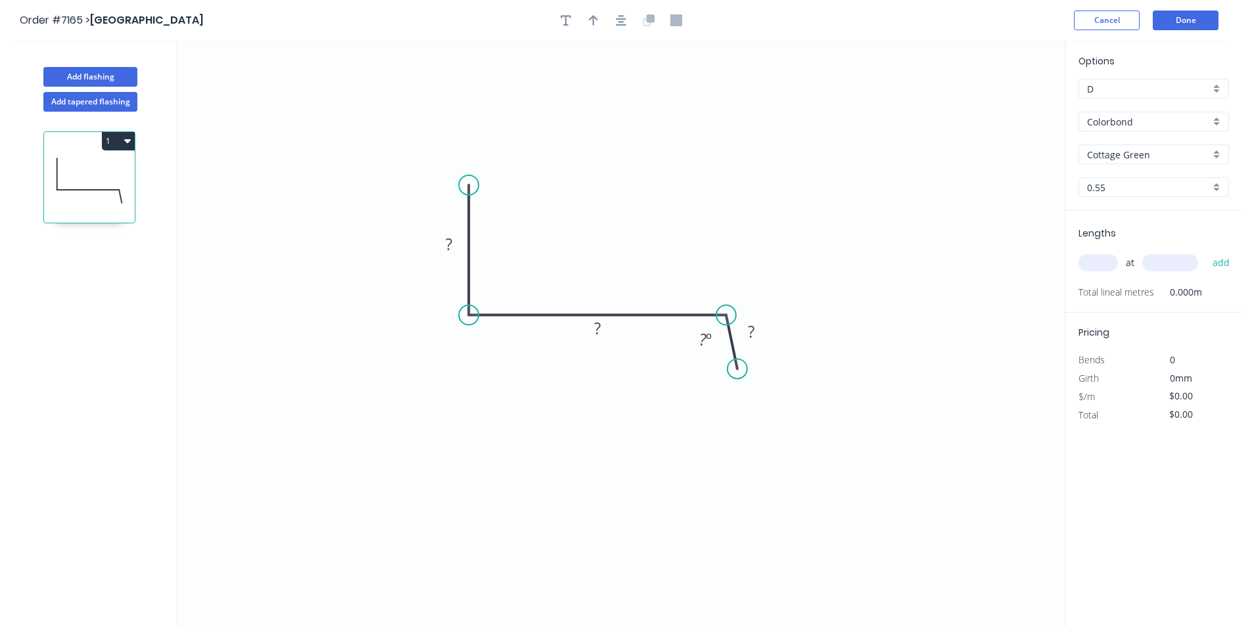
drag, startPoint x: 458, startPoint y: 218, endPoint x: 475, endPoint y: 185, distance: 37.0
click at [475, 185] on circle at bounding box center [469, 185] width 20 height 20
click at [452, 239] on tspan "?" at bounding box center [449, 244] width 7 height 22
click at [706, 345] on tspan "º" at bounding box center [709, 340] width 6 height 22
type input "$19.29"
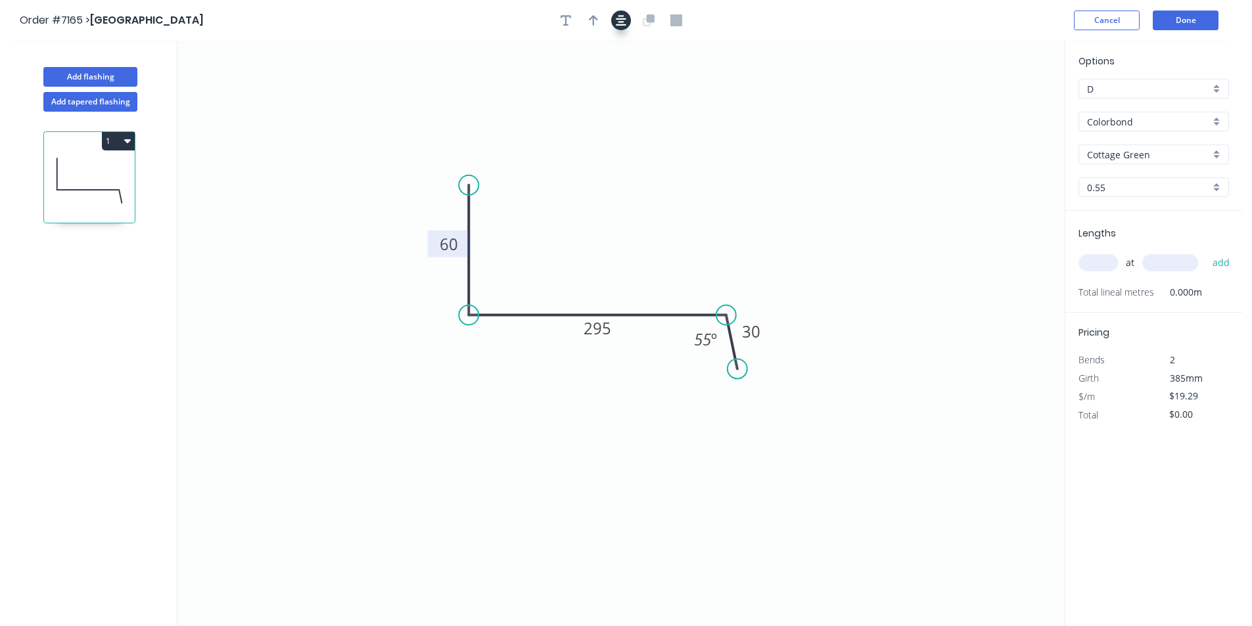
click at [621, 24] on icon "button" at bounding box center [621, 20] width 11 height 11
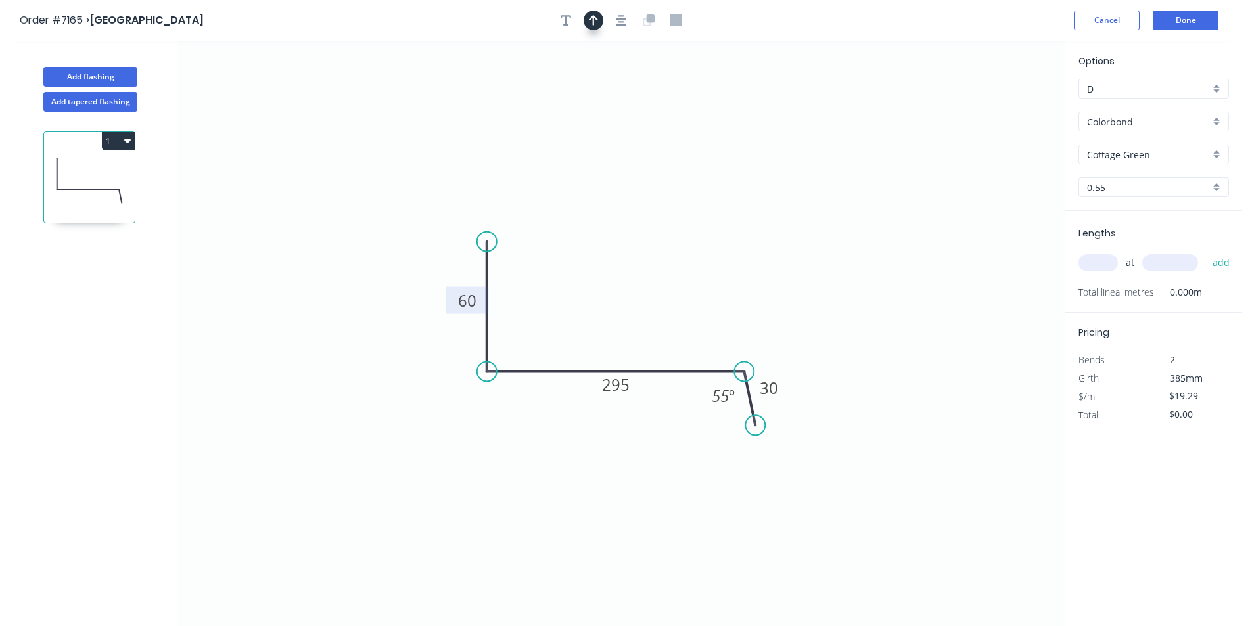
click at [602, 24] on div at bounding box center [621, 21] width 138 height 20
click at [590, 23] on icon "button" at bounding box center [593, 20] width 9 height 12
click at [994, 99] on icon "0 60 295 30 55 º" at bounding box center [620, 334] width 887 height 586
click at [1001, 103] on icon at bounding box center [998, 91] width 12 height 42
drag, startPoint x: 777, startPoint y: 207, endPoint x: 599, endPoint y: 303, distance: 201.7
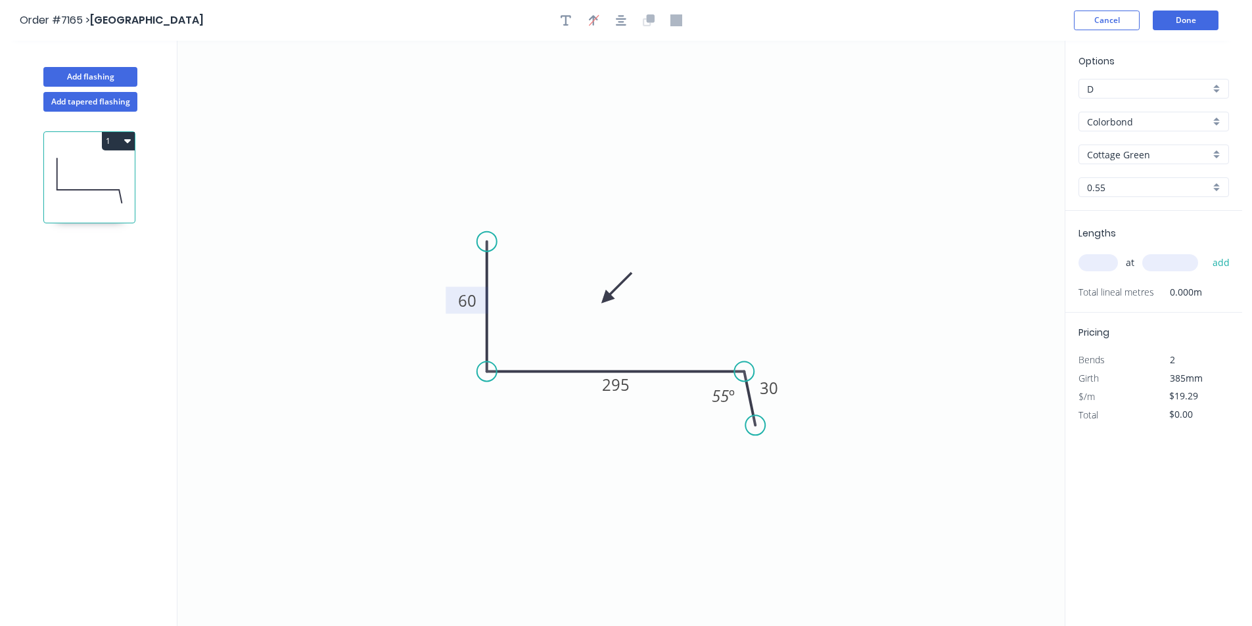
click at [599, 305] on icon at bounding box center [616, 288] width 38 height 38
click at [1099, 266] on input "text" at bounding box center [1098, 262] width 39 height 17
type input "1"
type input "1500"
click at [1206, 252] on button "add" at bounding box center [1221, 263] width 31 height 22
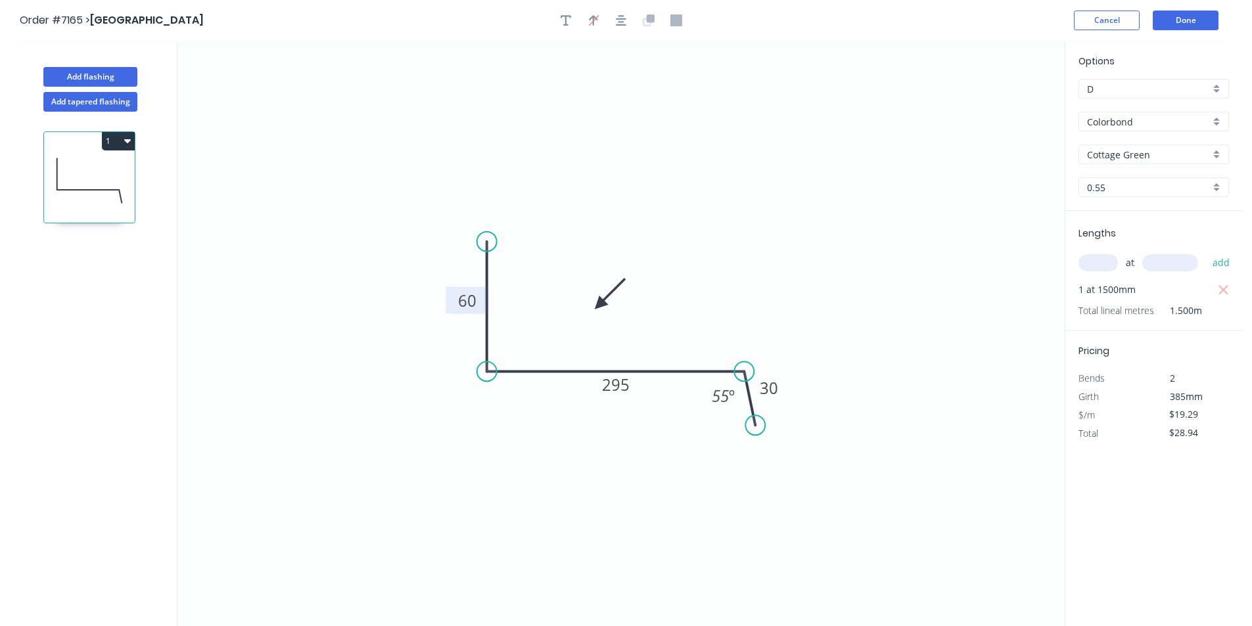
click at [113, 142] on button "1" at bounding box center [118, 141] width 33 height 18
click at [103, 168] on div "Duplicate" at bounding box center [72, 173] width 101 height 19
type input "$0.00"
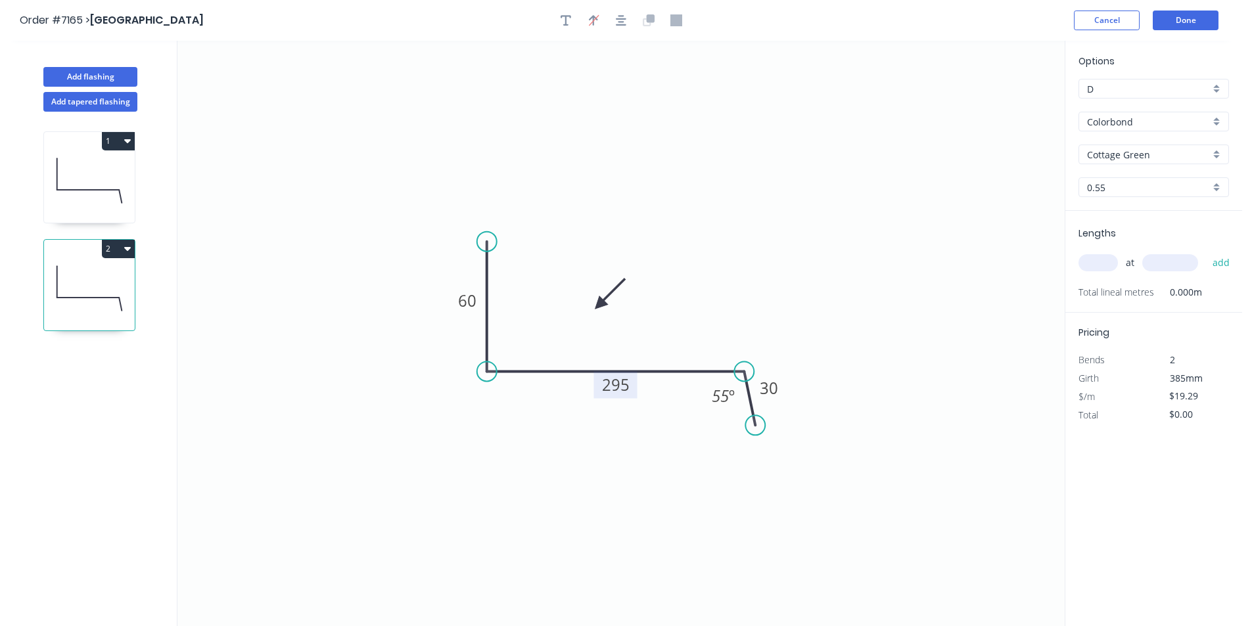
click at [631, 388] on rect at bounding box center [615, 384] width 43 height 27
click at [619, 390] on tspan "295" at bounding box center [616, 385] width 28 height 22
click at [1094, 264] on input "text" at bounding box center [1098, 262] width 39 height 17
type input "1"
type input "1500"
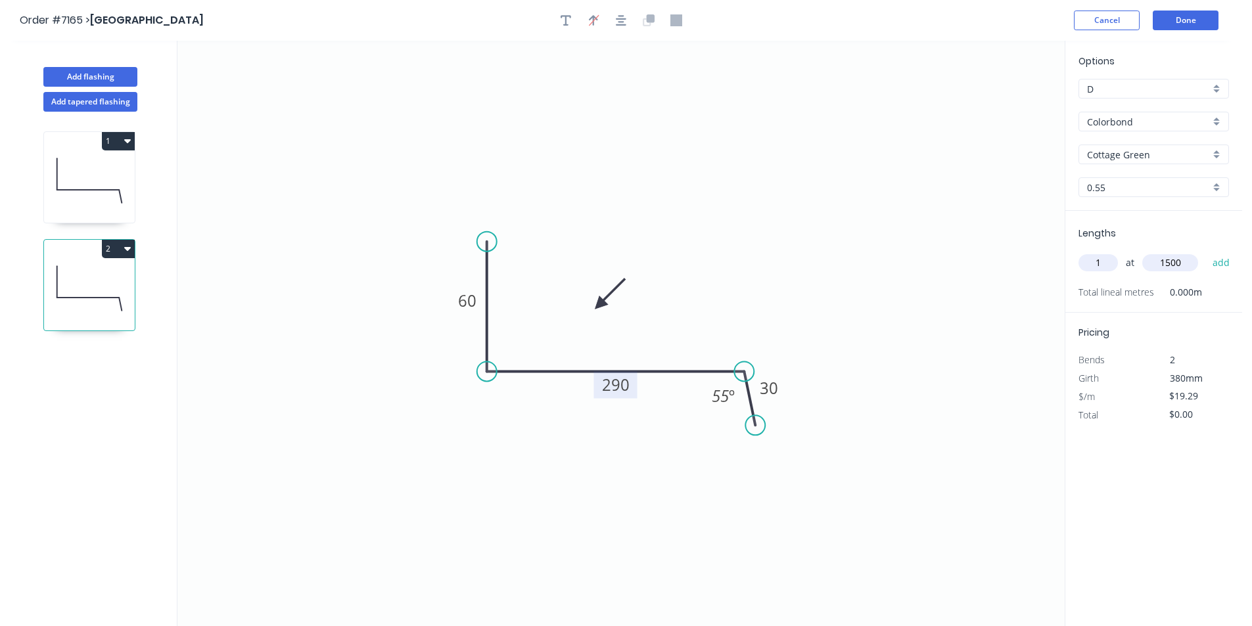
click at [1206, 252] on button "add" at bounding box center [1221, 263] width 31 height 22
click at [129, 255] on button "2" at bounding box center [118, 249] width 33 height 18
click at [124, 284] on button "Duplicate" at bounding box center [72, 281] width 125 height 26
type input "$0.00"
click at [617, 386] on tspan "290" at bounding box center [616, 385] width 28 height 22
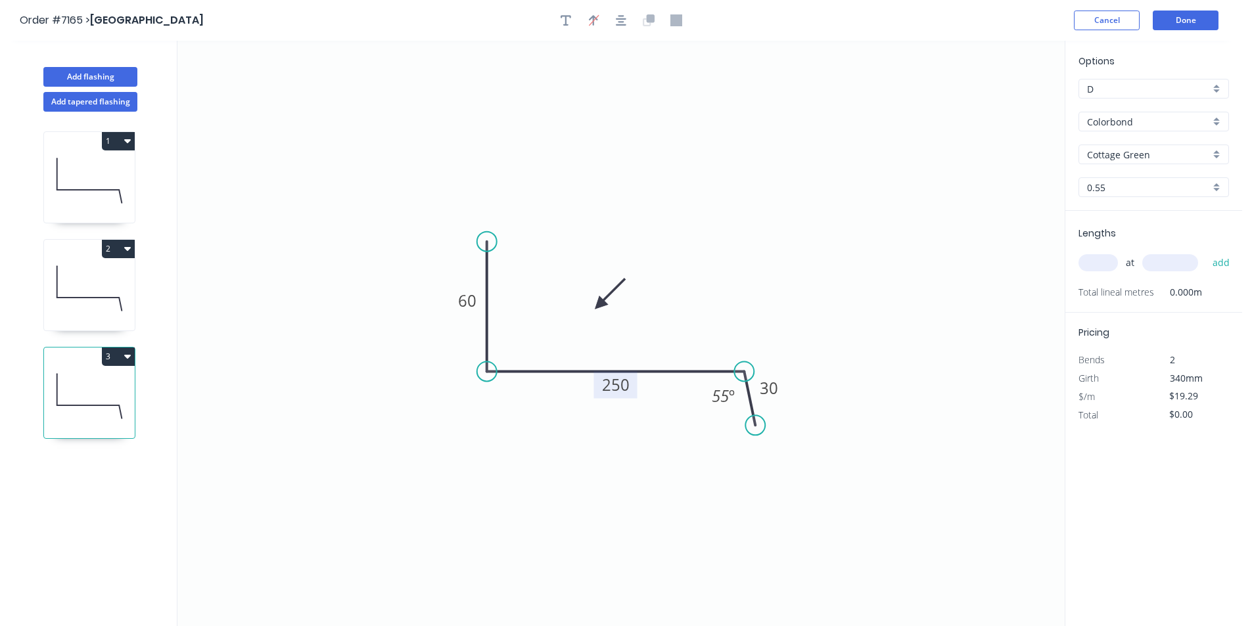
click at [1104, 239] on span "Lengths" at bounding box center [1097, 233] width 37 height 13
drag, startPoint x: 1107, startPoint y: 258, endPoint x: 1245, endPoint y: 306, distance: 146.1
click at [1107, 258] on input "text" at bounding box center [1098, 262] width 39 height 17
type input "2"
type input "1500"
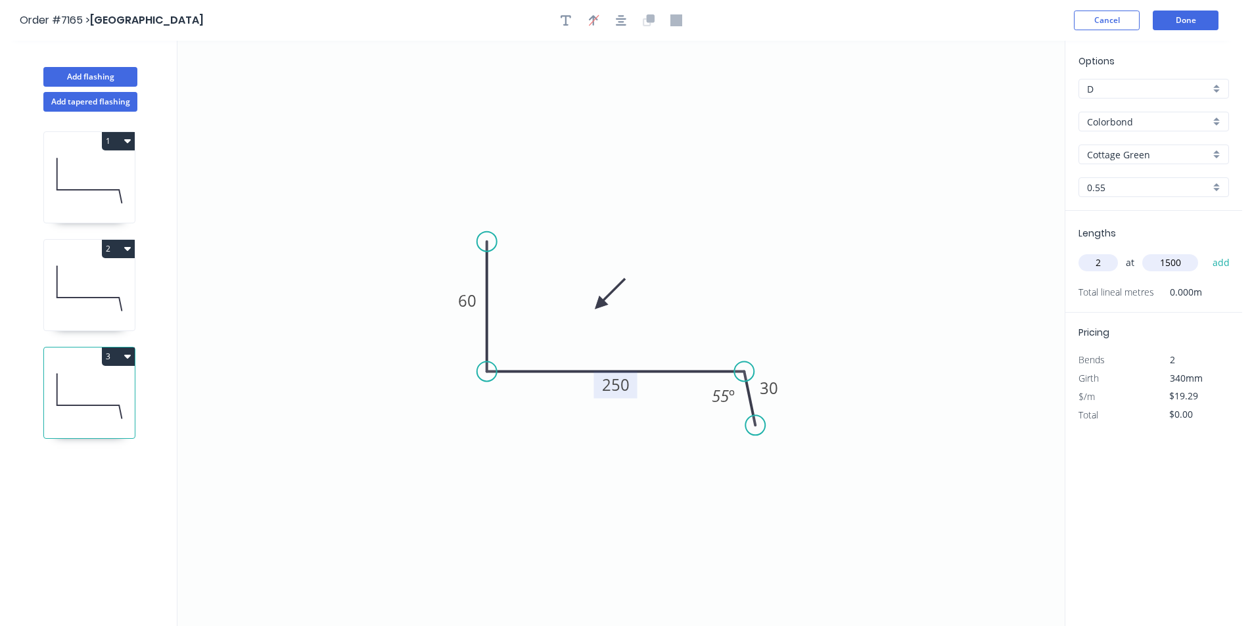
click at [1206, 252] on button "add" at bounding box center [1221, 263] width 31 height 22
click at [124, 368] on icon at bounding box center [89, 396] width 91 height 84
click at [116, 360] on button "3" at bounding box center [118, 357] width 33 height 18
click at [110, 402] on button "Duplicate" at bounding box center [72, 389] width 125 height 26
type input "$0.00"
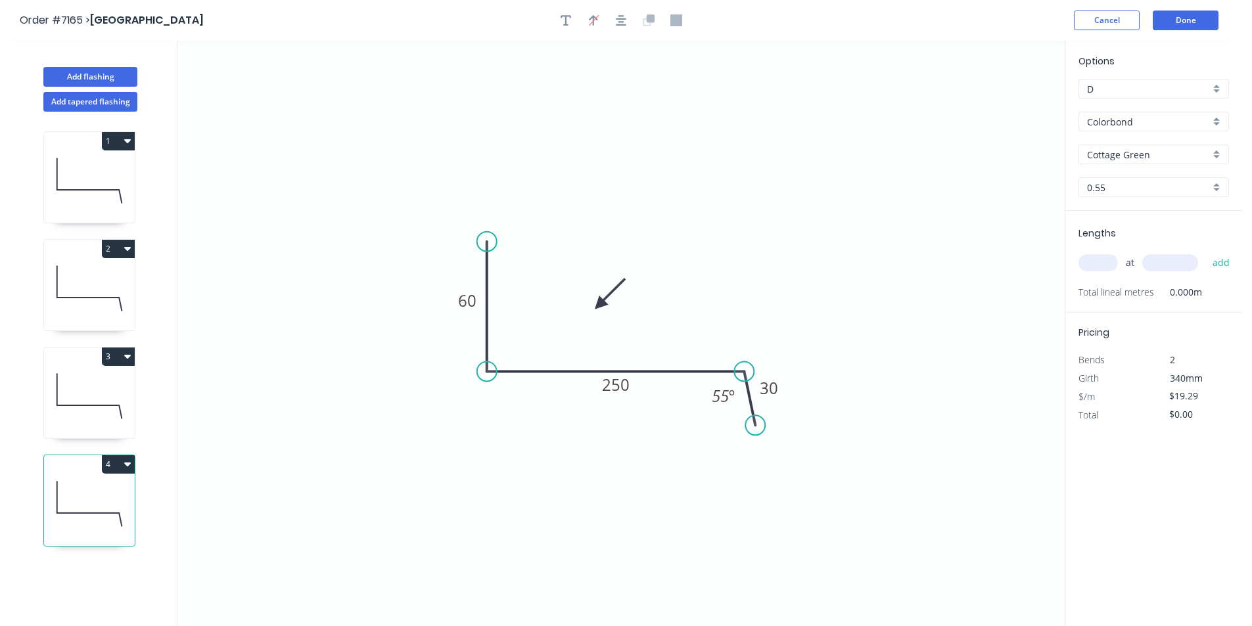
click at [640, 381] on icon "0 60 250 30 55 º" at bounding box center [620, 334] width 887 height 586
click at [612, 385] on tspan "250" at bounding box center [616, 385] width 28 height 22
type input "$15.56"
click at [1015, 435] on icon "0 60 200 30 55 º" at bounding box center [620, 334] width 887 height 586
click at [1102, 260] on input "text" at bounding box center [1098, 262] width 39 height 17
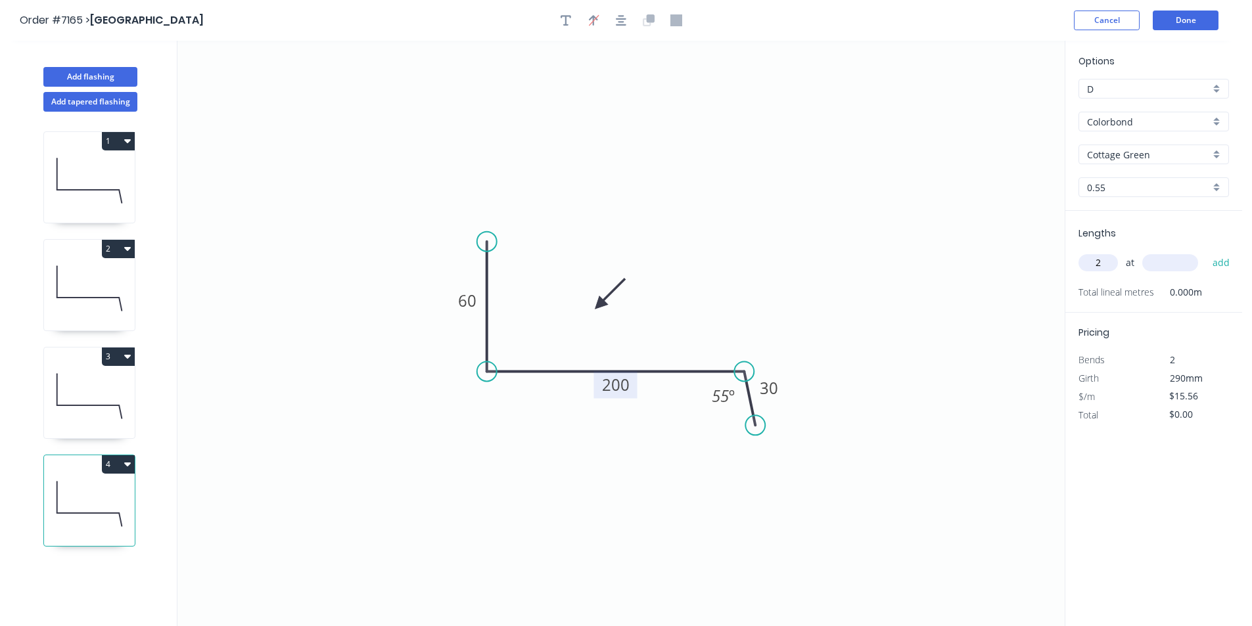
type input "2"
type input "1500"
click at [1206, 252] on button "add" at bounding box center [1221, 263] width 31 height 22
type input "$46.68"
click at [96, 74] on button "Add flashing" at bounding box center [90, 77] width 94 height 20
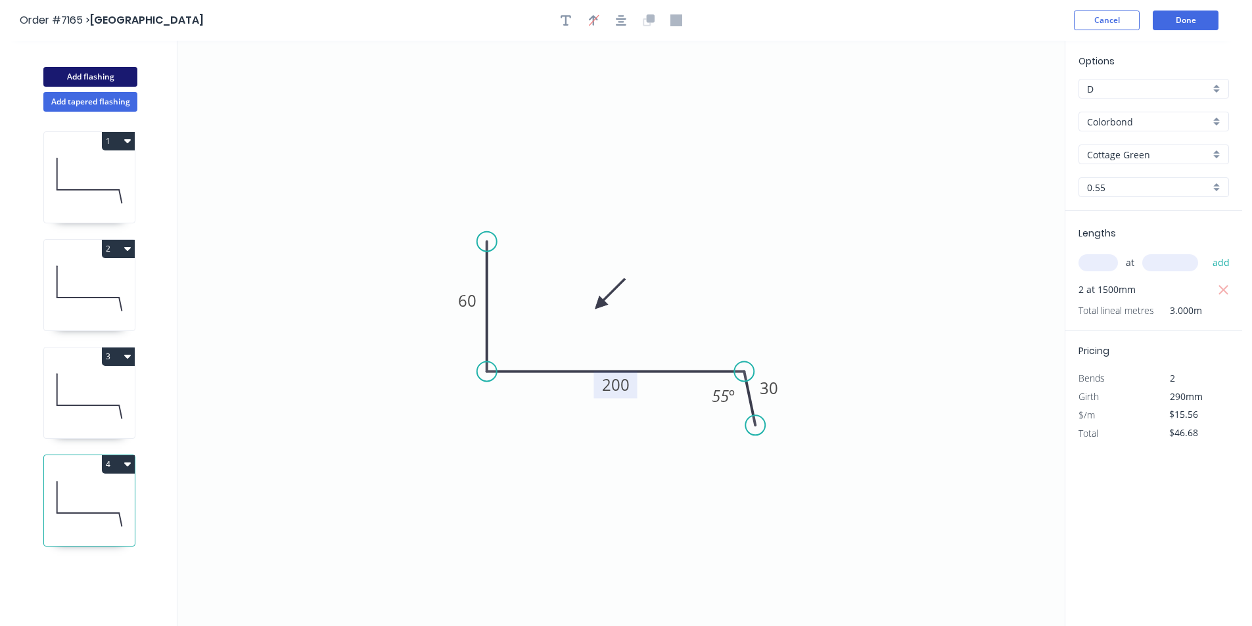
type input "$0.00"
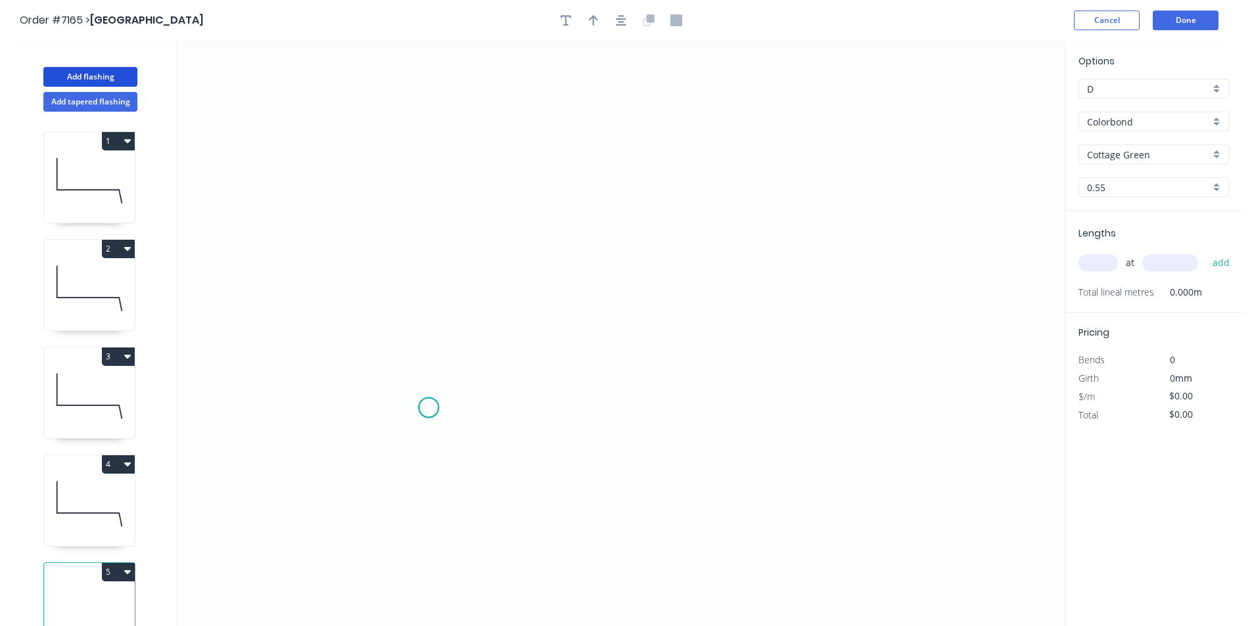
click at [429, 408] on icon "0" at bounding box center [620, 334] width 887 height 586
click at [445, 360] on icon "0" at bounding box center [620, 334] width 887 height 586
click at [755, 365] on icon "0 ?" at bounding box center [620, 334] width 887 height 586
click at [789, 416] on icon "0 ? ? ? º" at bounding box center [620, 334] width 887 height 586
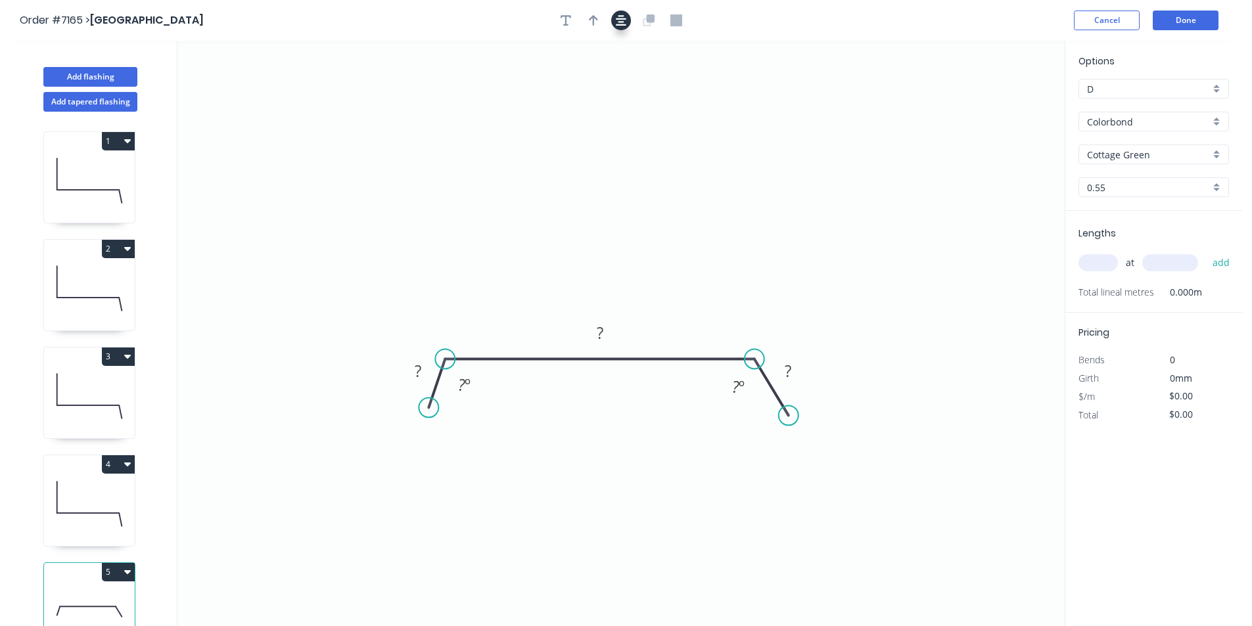
click at [619, 18] on icon "button" at bounding box center [621, 20] width 11 height 12
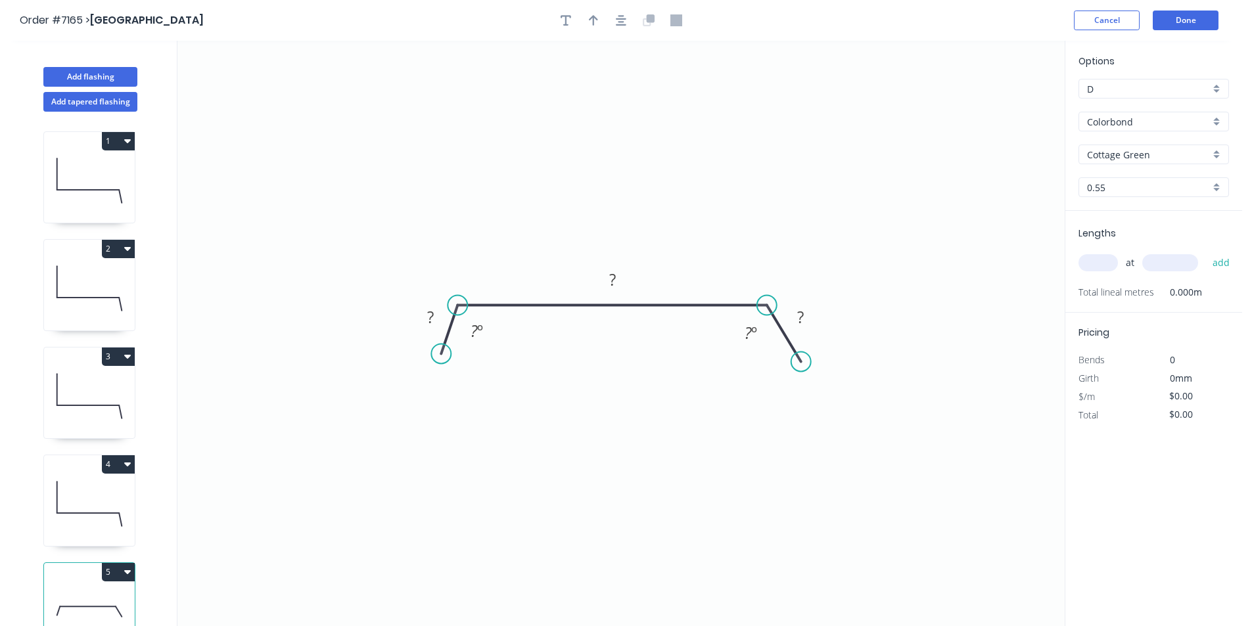
click at [597, 23] on icon "button" at bounding box center [593, 20] width 9 height 12
drag, startPoint x: 999, startPoint y: 102, endPoint x: 619, endPoint y: 213, distance: 395.8
click at [619, 213] on icon at bounding box center [620, 198] width 12 height 42
click at [564, 12] on button "button" at bounding box center [566, 21] width 20 height 20
drag, startPoint x: 296, startPoint y: 87, endPoint x: 736, endPoint y: 168, distance: 447.7
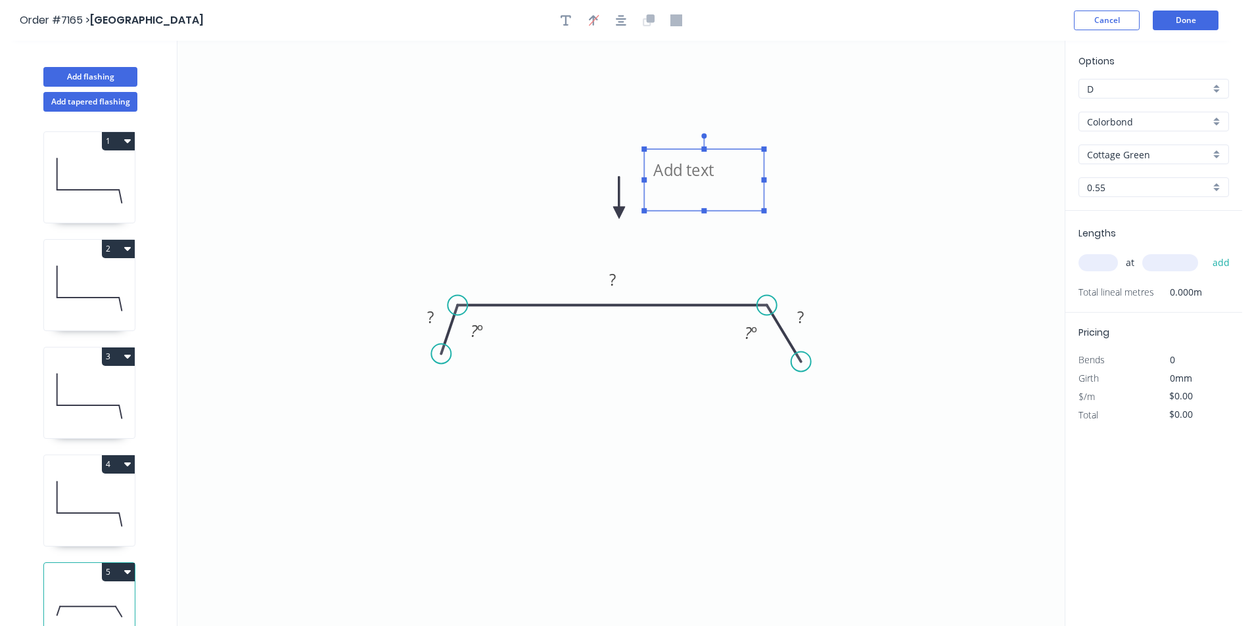
click at [736, 168] on textarea at bounding box center [704, 180] width 106 height 49
drag, startPoint x: 764, startPoint y: 177, endPoint x: 893, endPoint y: 196, distance: 130.1
click at [893, 197] on icon "? ? ? ? º ? º" at bounding box center [620, 334] width 887 height 586
click at [712, 177] on textarea at bounding box center [768, 180] width 234 height 49
type textarea "T"
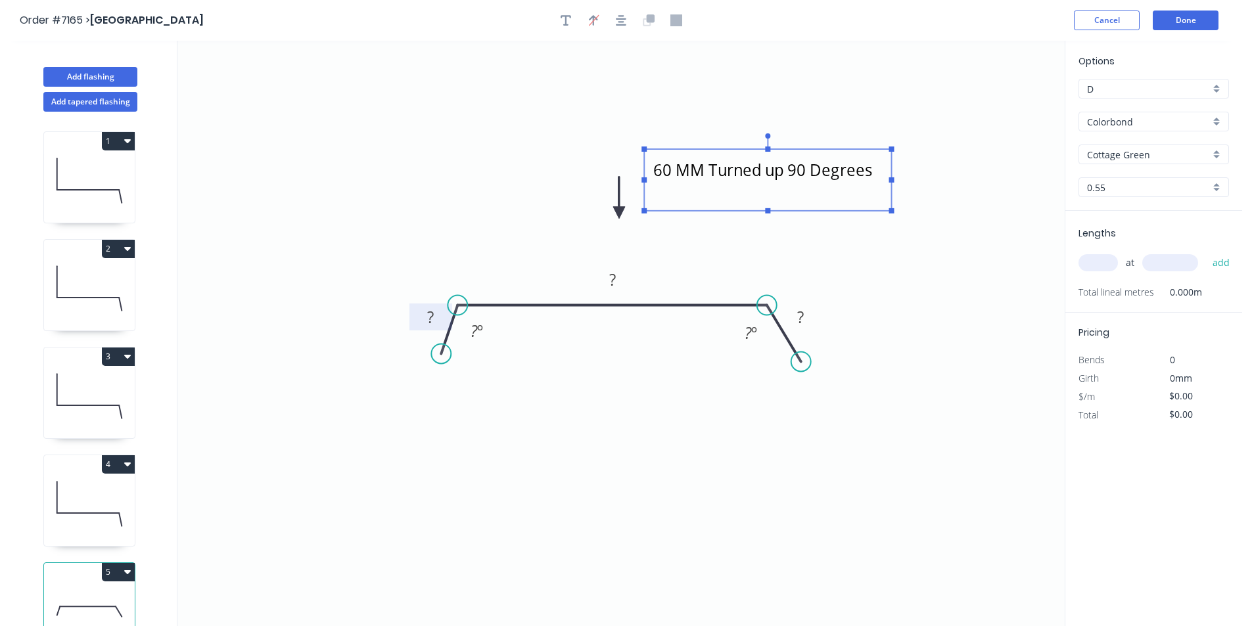
click at [441, 315] on rect at bounding box center [430, 318] width 26 height 18
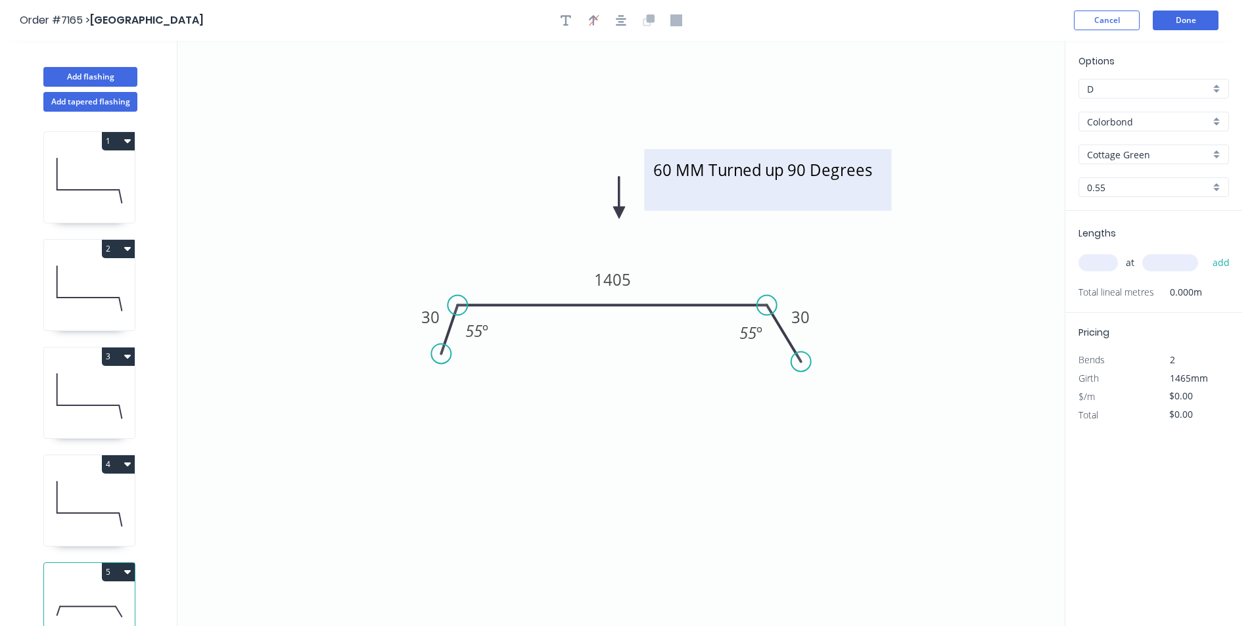
click at [705, 204] on textarea "60 MM Turned up 90 Degrees" at bounding box center [768, 180] width 234 height 49
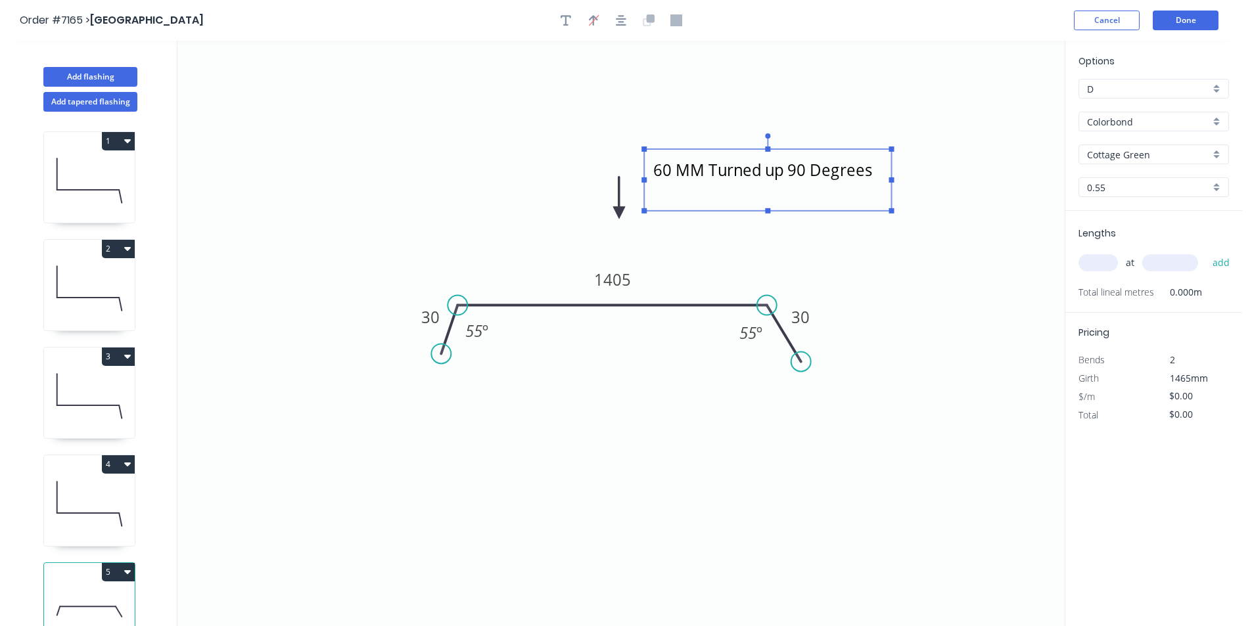
click at [705, 204] on textarea "60 MM Turned up 90 Degrees" at bounding box center [768, 180] width 234 height 49
click at [877, 170] on textarea "60 MM Turned up 90 Degrees" at bounding box center [768, 180] width 234 height 49
type textarea "60 MM Turned up 90 Degrees 1140 Finished"
click at [1111, 267] on input "text" at bounding box center [1098, 262] width 39 height 17
type input "1"
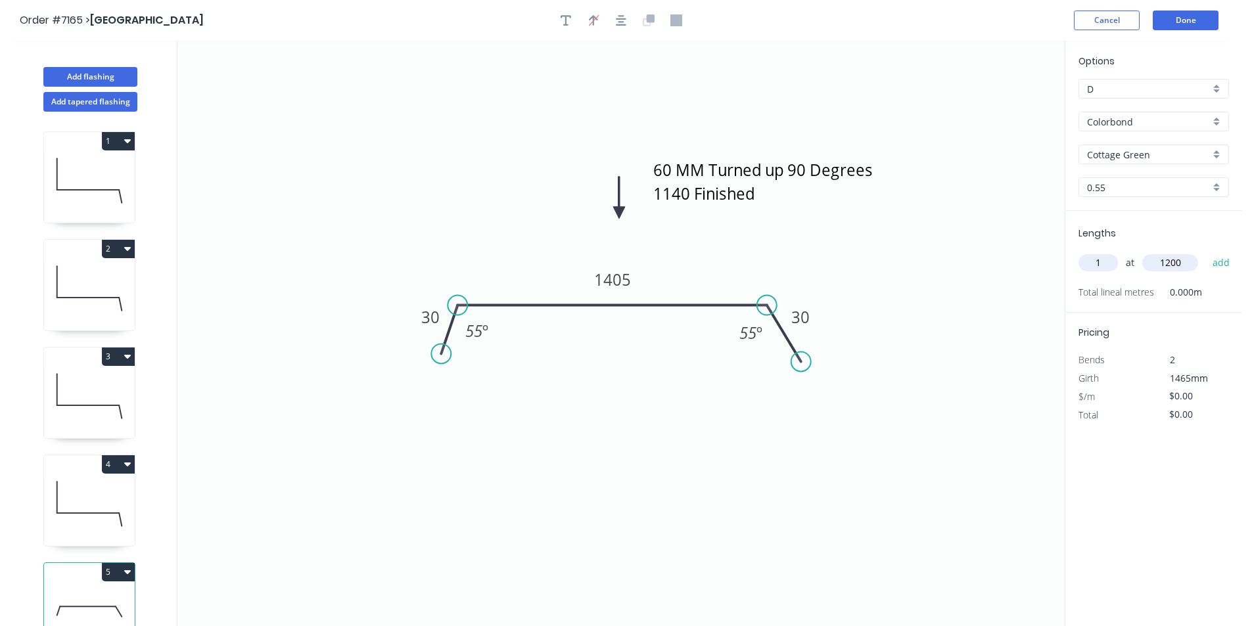
type input "1200"
click at [1206, 252] on button "add" at bounding box center [1221, 263] width 31 height 22
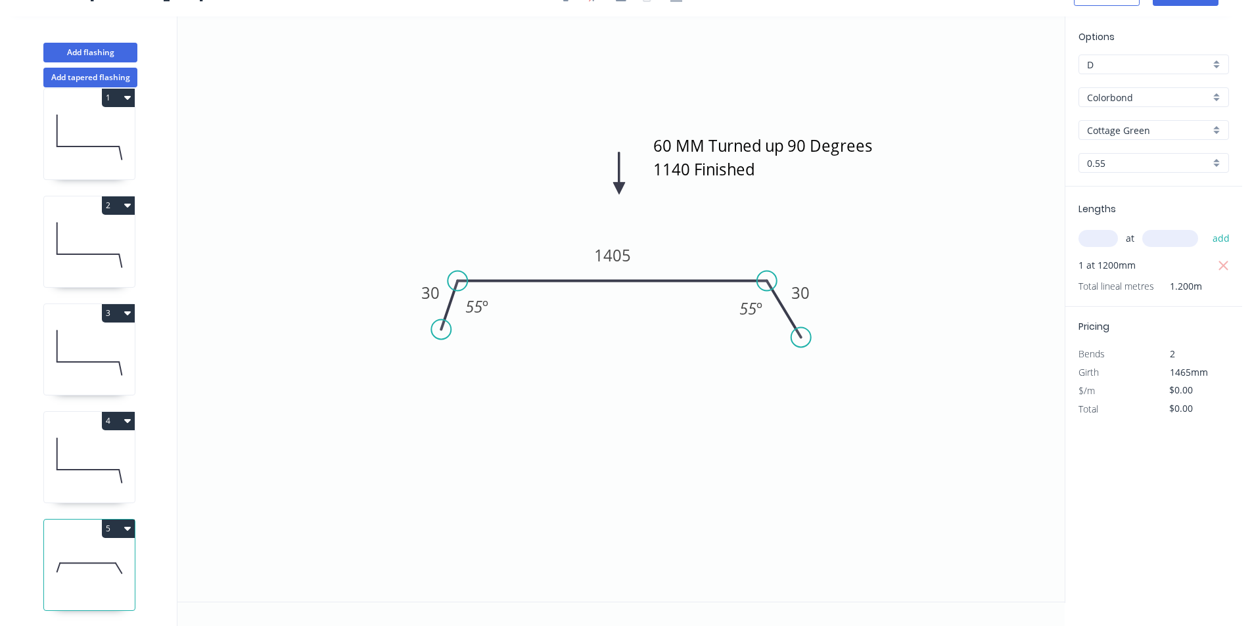
scroll to position [30, 0]
click at [127, 519] on button "5" at bounding box center [118, 528] width 33 height 18
click at [103, 551] on div "Duplicate" at bounding box center [72, 560] width 101 height 19
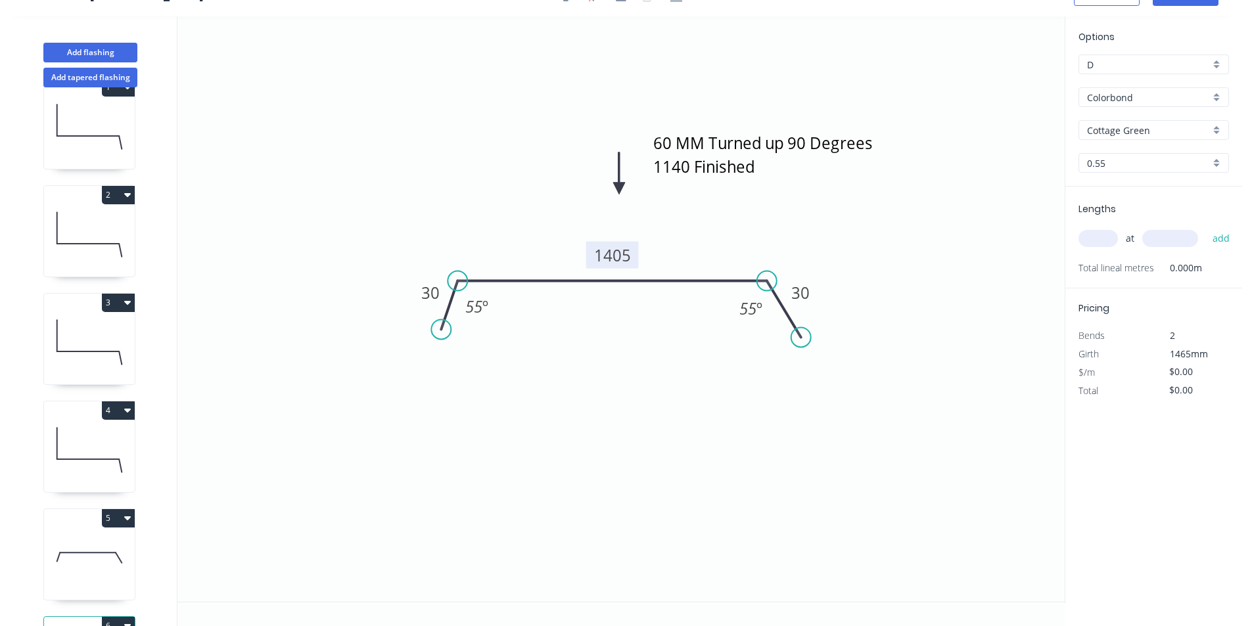
click at [600, 260] on tspan "1405" at bounding box center [612, 256] width 37 height 22
click at [1114, 241] on input "text" at bounding box center [1098, 238] width 39 height 17
type input "1"
type input "1200"
click at [1206, 227] on button "add" at bounding box center [1221, 238] width 31 height 22
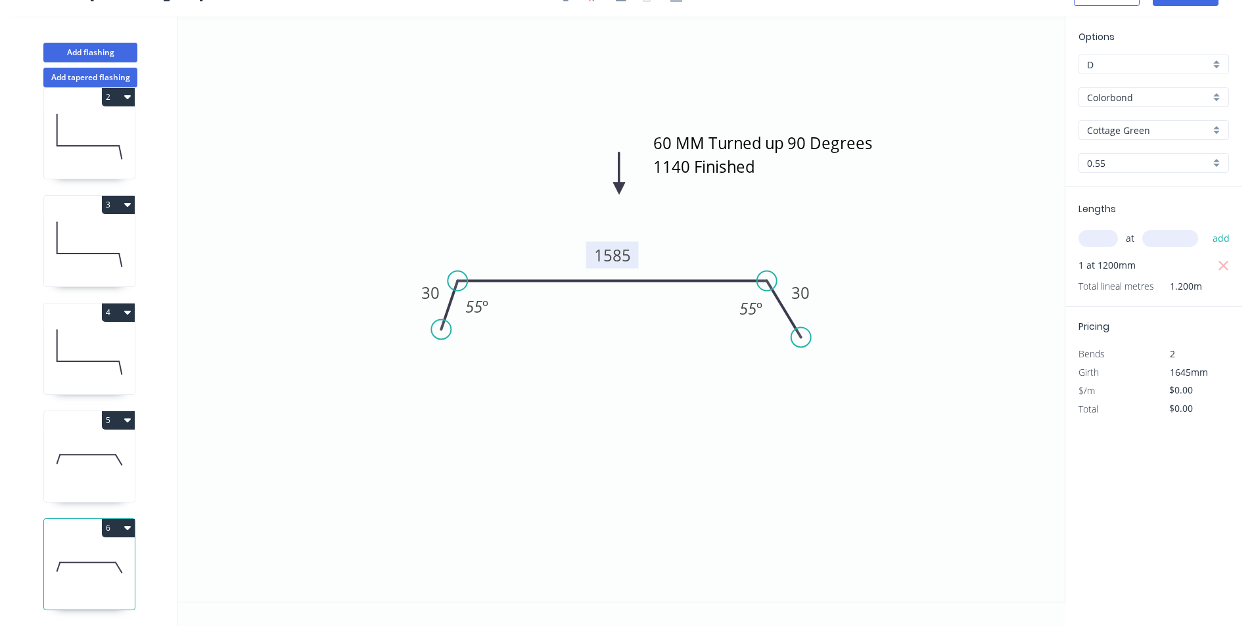
scroll to position [137, 0]
click at [101, 49] on button "Add flashing" at bounding box center [90, 53] width 94 height 20
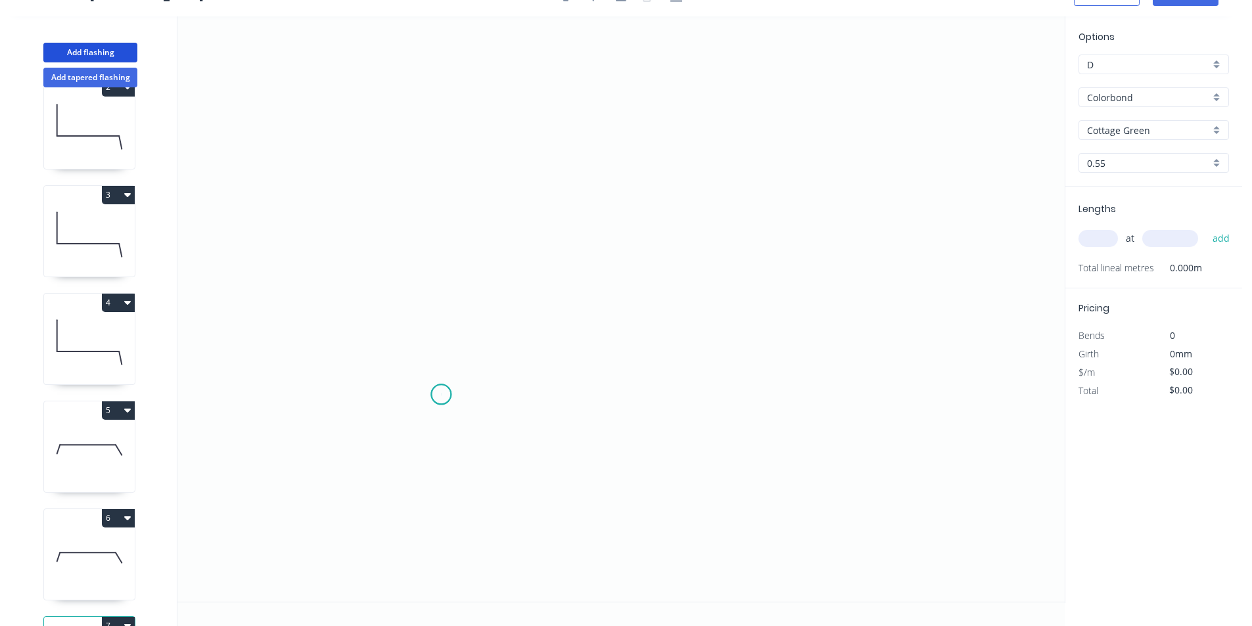
click at [441, 395] on icon "0" at bounding box center [620, 309] width 887 height 586
click at [474, 327] on icon "0" at bounding box center [620, 309] width 887 height 586
click at [859, 327] on icon "0 ?" at bounding box center [620, 309] width 887 height 586
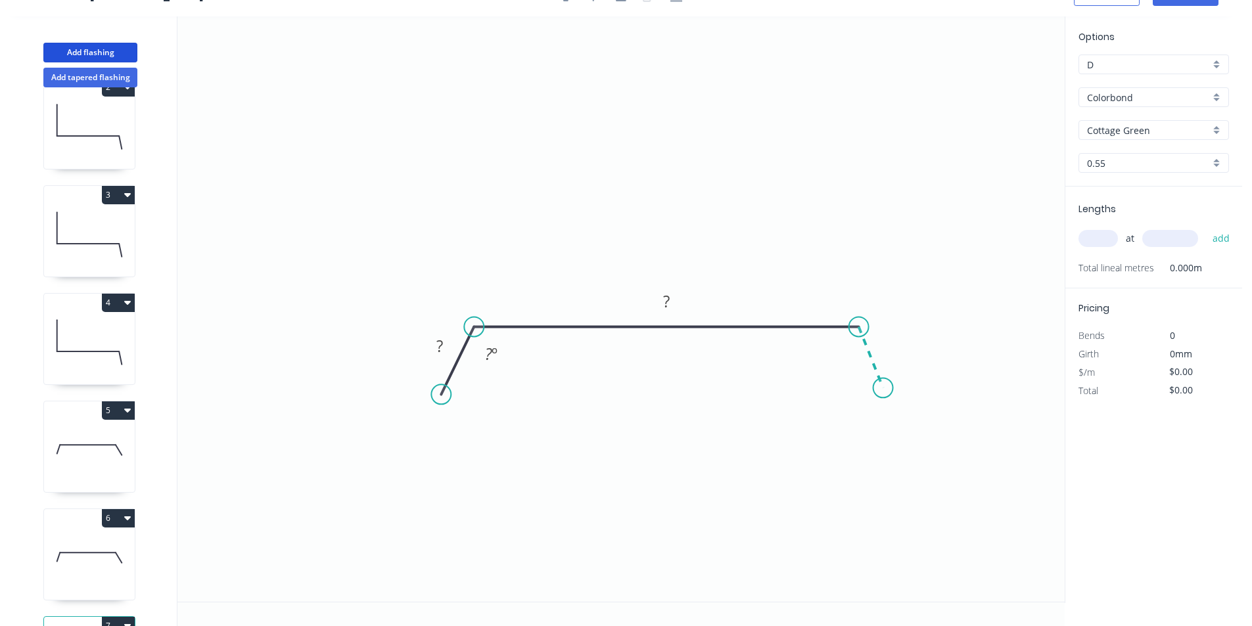
click at [884, 390] on icon "0 ? ? ? º" at bounding box center [620, 309] width 887 height 586
click at [437, 345] on tspan "?" at bounding box center [439, 346] width 7 height 22
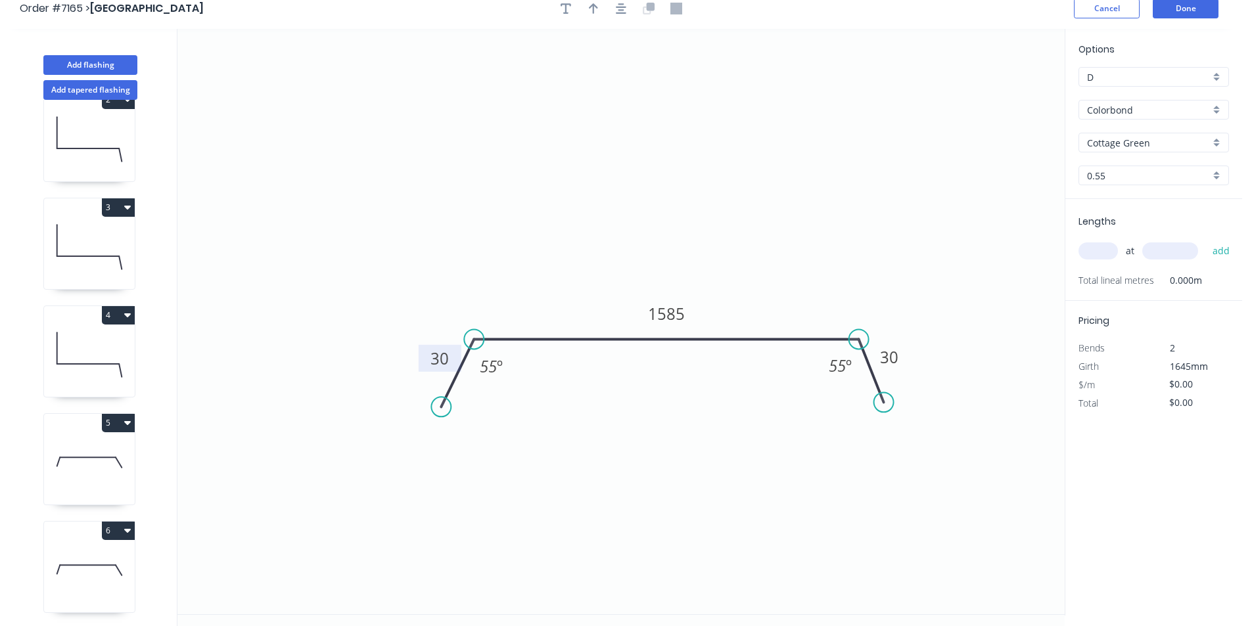
scroll to position [0, 0]
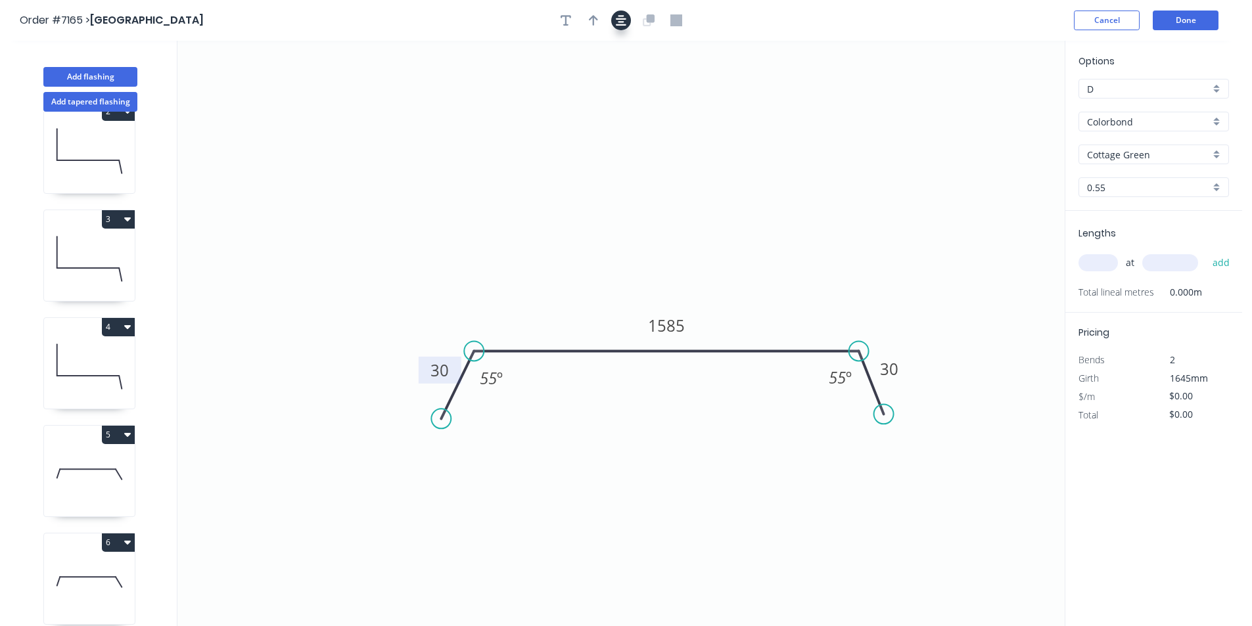
click at [620, 19] on icon "button" at bounding box center [621, 20] width 11 height 11
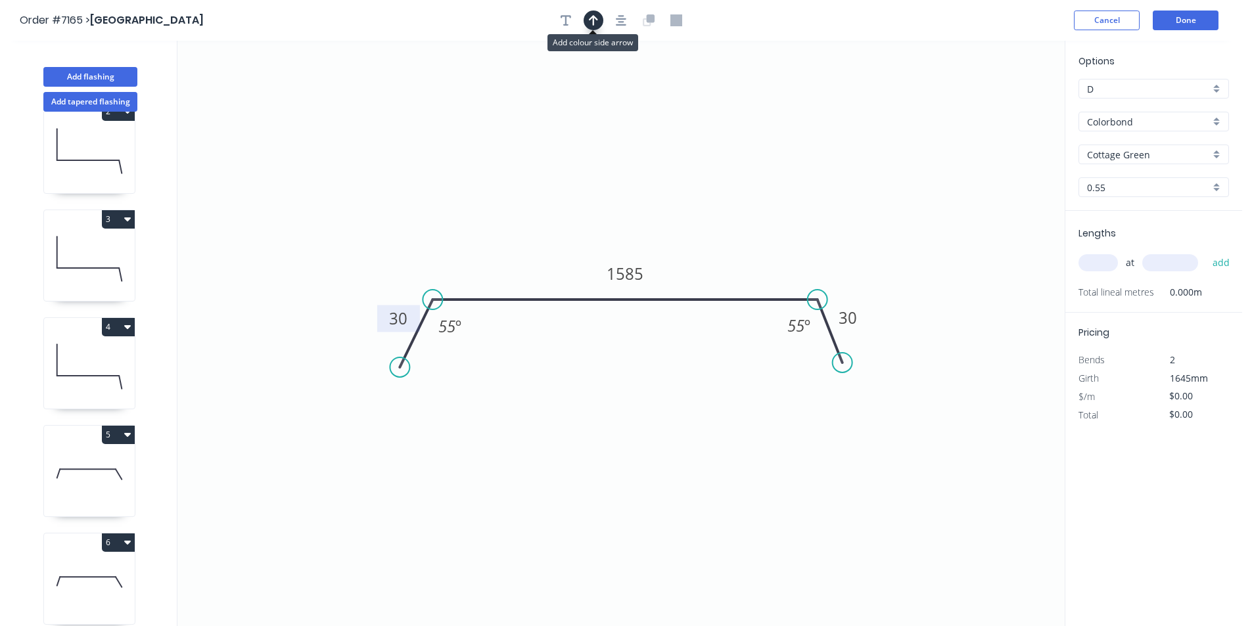
click at [587, 18] on button "button" at bounding box center [594, 21] width 20 height 20
drag, startPoint x: 1001, startPoint y: 103, endPoint x: 722, endPoint y: 246, distance: 313.7
click at [682, 254] on icon at bounding box center [682, 238] width 12 height 42
click at [1097, 261] on input "text" at bounding box center [1098, 262] width 39 height 17
type input "6"
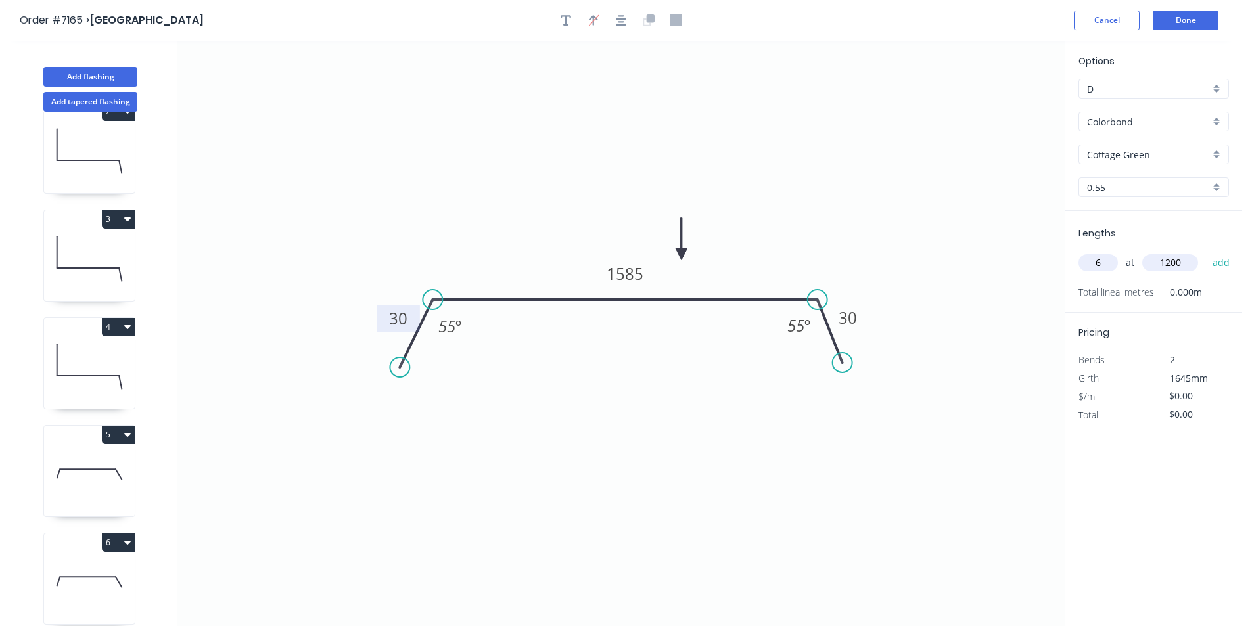
type input "1200"
click at [1206, 252] on button "add" at bounding box center [1221, 263] width 31 height 22
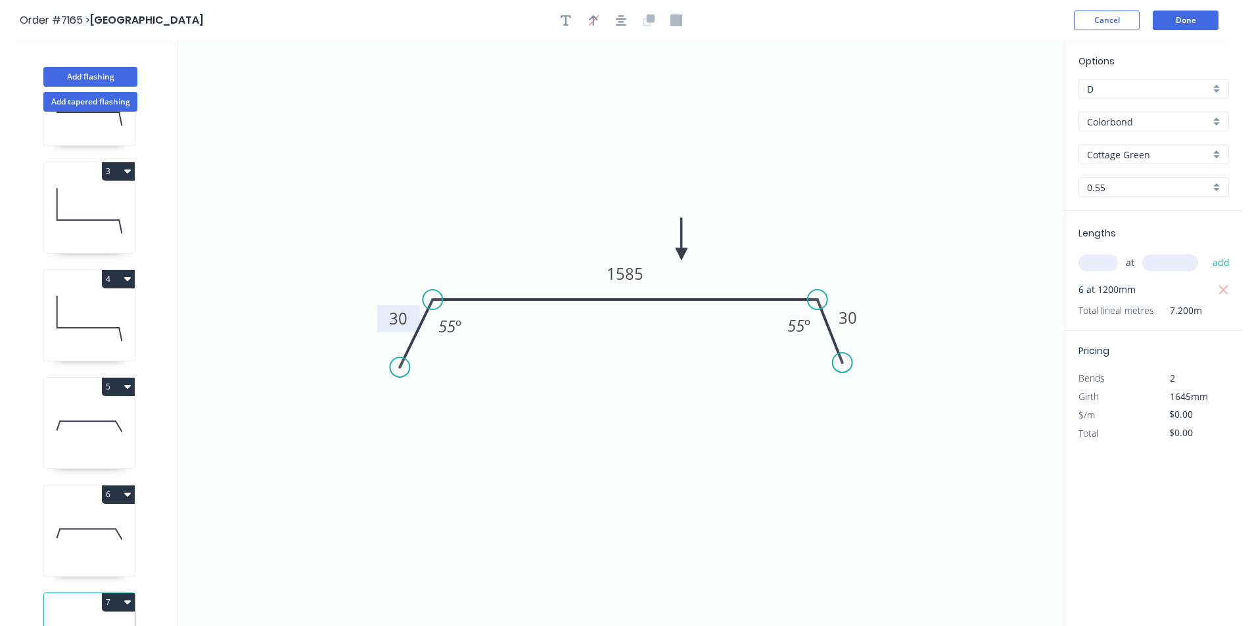
scroll to position [245, 0]
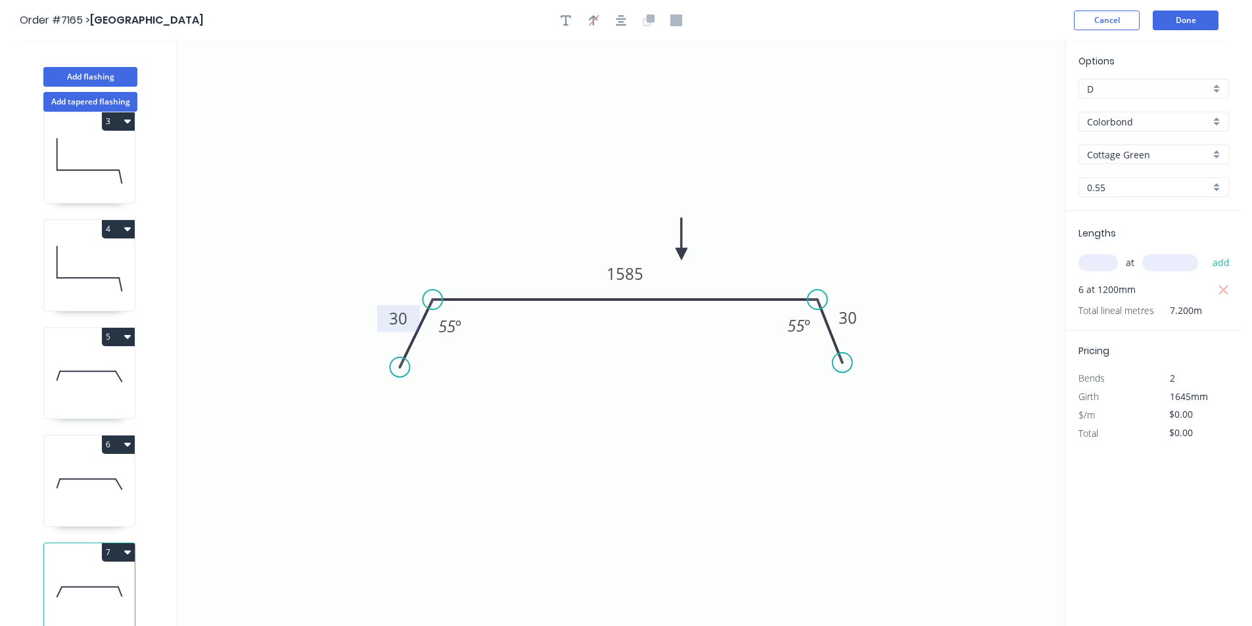
click at [109, 552] on icon at bounding box center [89, 592] width 91 height 84
click at [102, 544] on button "7" at bounding box center [118, 553] width 33 height 18
click at [110, 576] on div "Duplicate" at bounding box center [72, 585] width 101 height 19
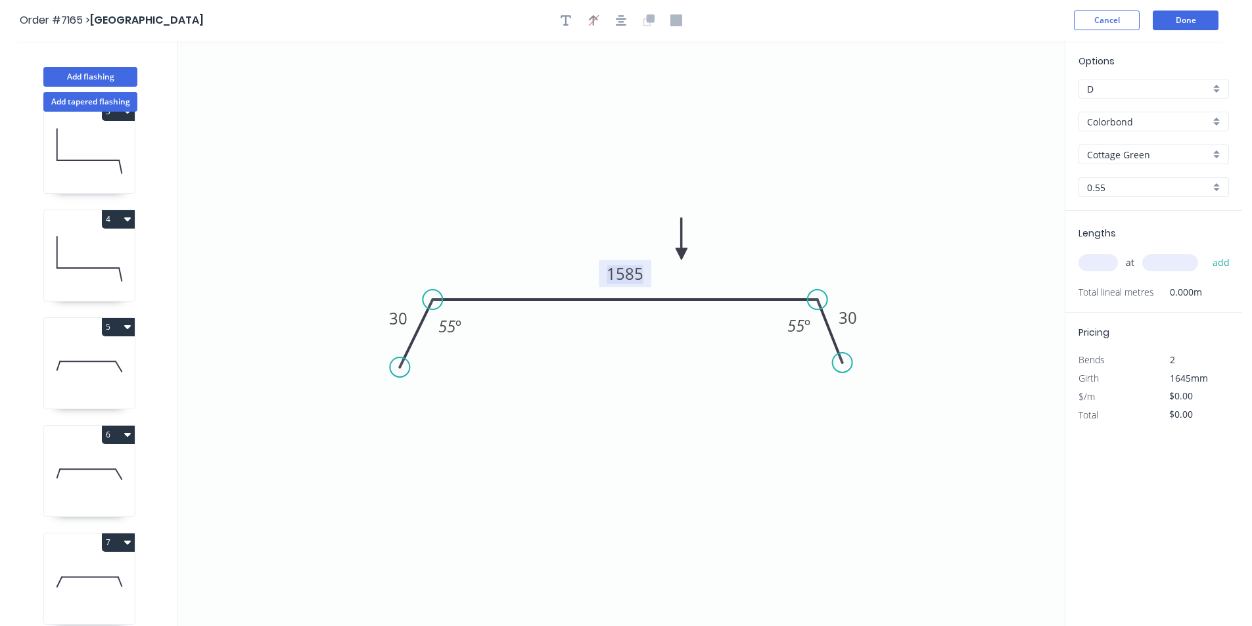
click at [634, 266] on tspan "1585" at bounding box center [625, 274] width 37 height 22
drag, startPoint x: 1008, startPoint y: 569, endPoint x: 1012, endPoint y: 484, distance: 84.3
click at [1009, 559] on icon "0 30 1405 30 55 º 55 º" at bounding box center [620, 334] width 887 height 586
click at [1104, 252] on div "at add" at bounding box center [1155, 263] width 153 height 22
click at [1099, 268] on input "text" at bounding box center [1098, 262] width 39 height 17
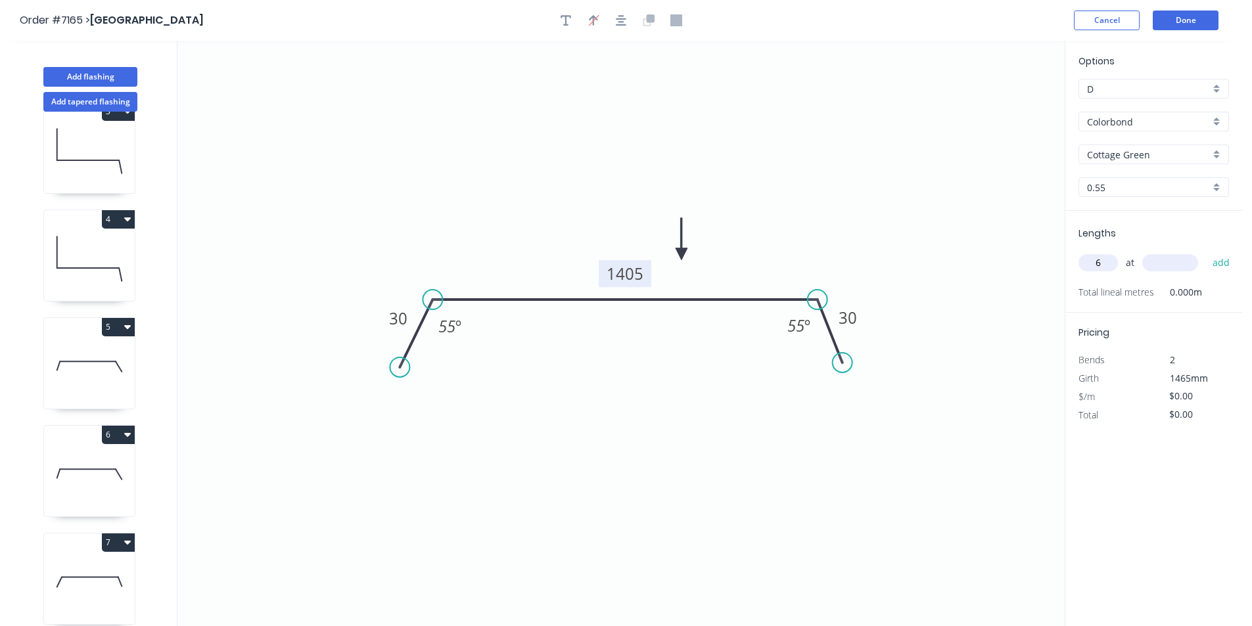
type input "6"
type input "1200"
click at [1206, 252] on button "add" at bounding box center [1221, 263] width 31 height 22
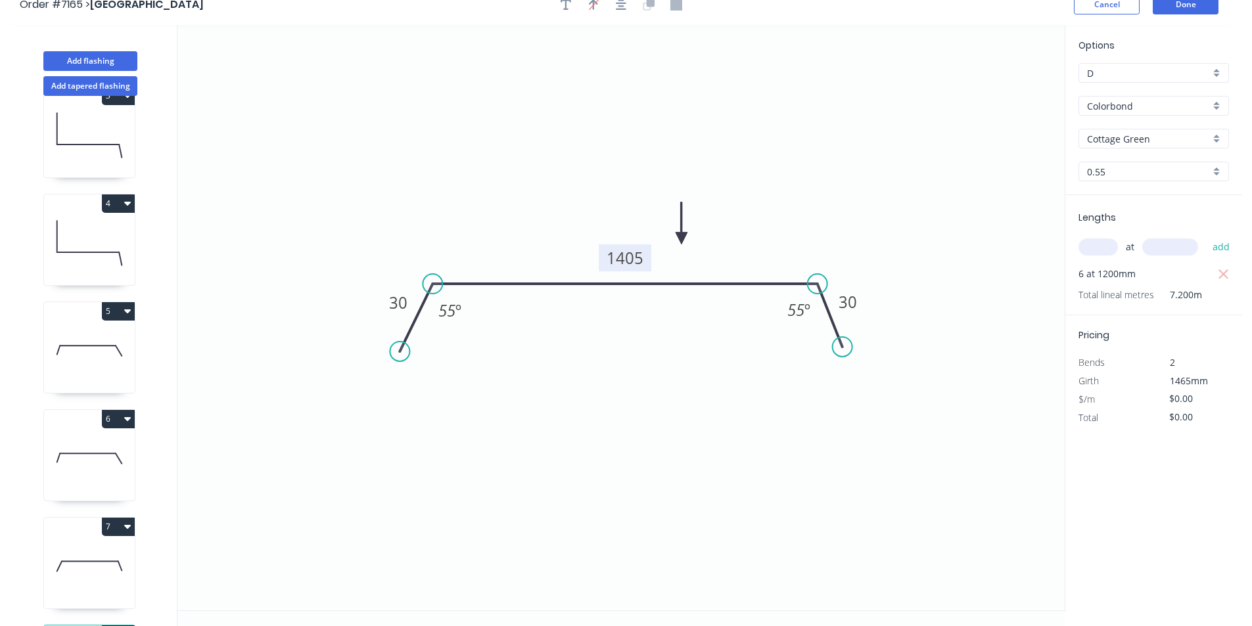
scroll to position [24, 0]
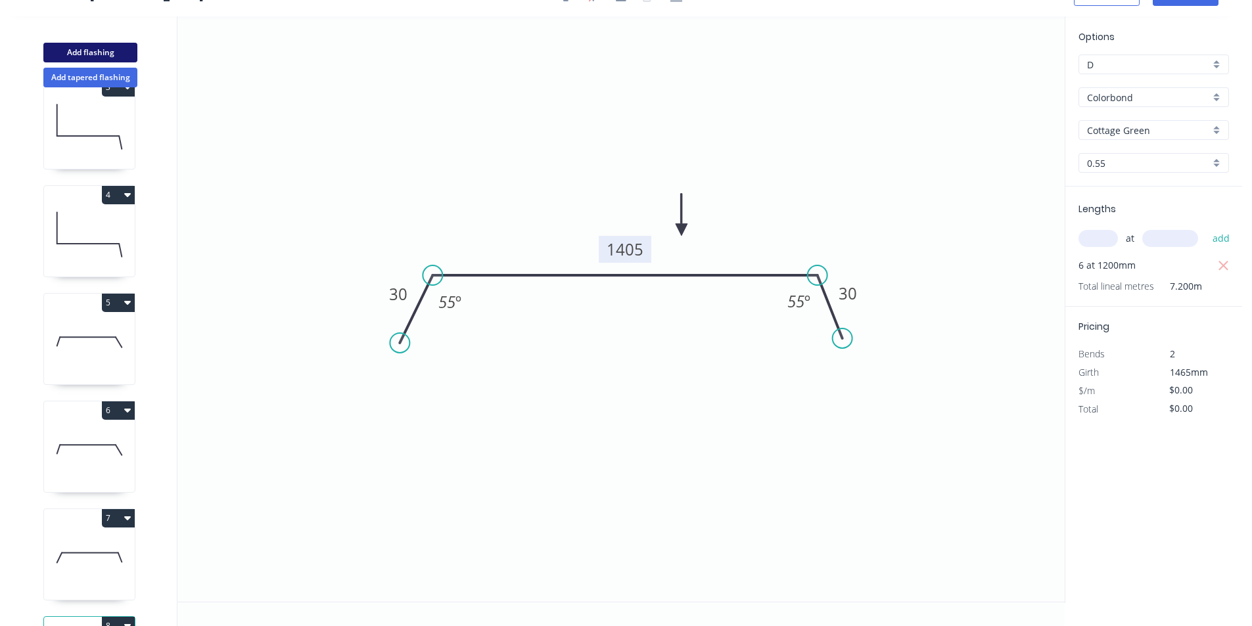
click at [128, 58] on button "Add flashing" at bounding box center [90, 53] width 94 height 20
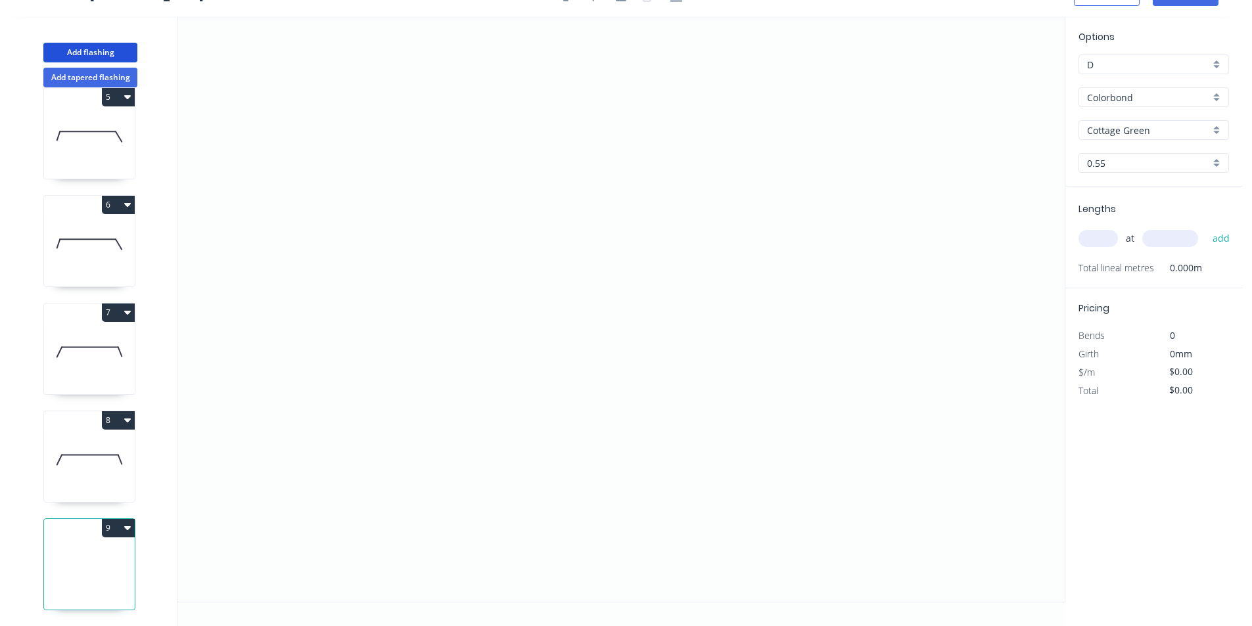
scroll to position [461, 0]
click at [126, 415] on button "8" at bounding box center [118, 420] width 33 height 18
click at [104, 450] on div "Duplicate" at bounding box center [72, 453] width 101 height 19
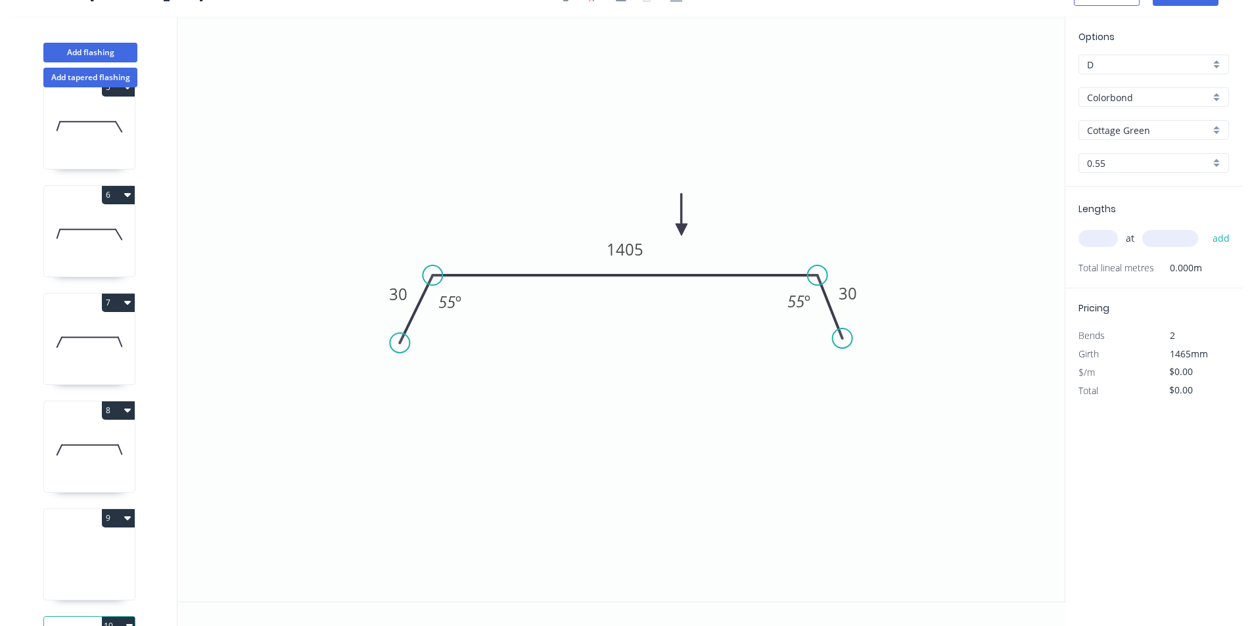
click at [129, 523] on icon "button" at bounding box center [127, 518] width 7 height 11
click at [123, 572] on button "Delete" at bounding box center [72, 577] width 125 height 26
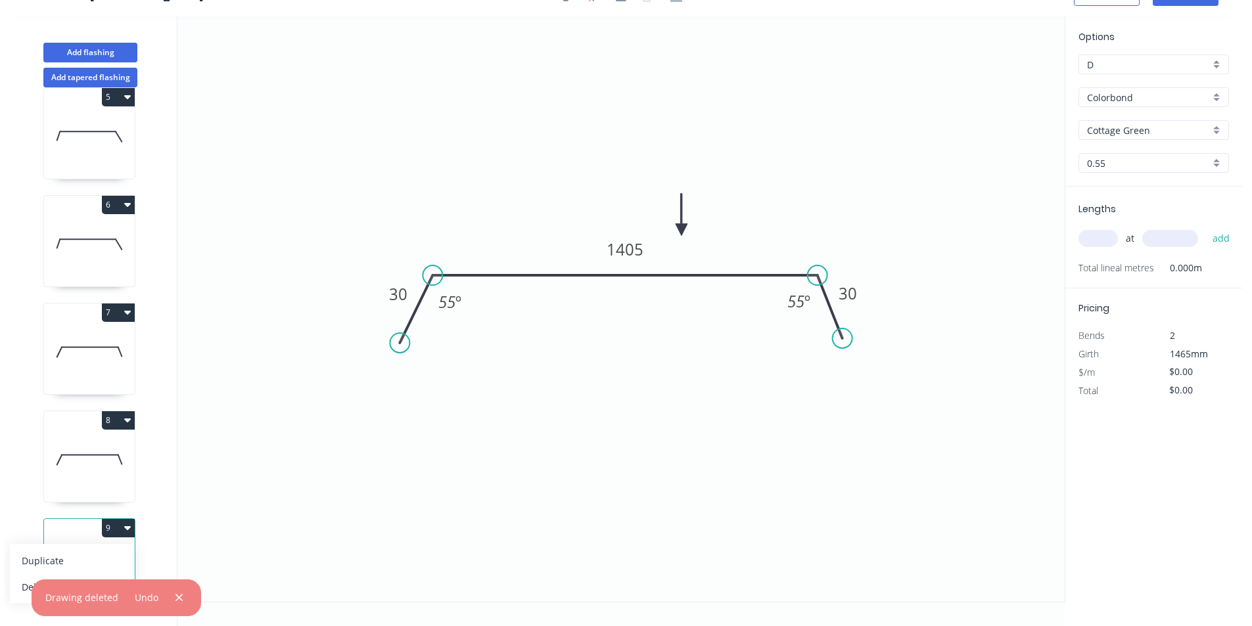
drag, startPoint x: 629, startPoint y: 244, endPoint x: 714, endPoint y: 275, distance: 90.5
click at [629, 243] on tspan "1405" at bounding box center [625, 250] width 37 height 22
type input "$34.11"
click at [1105, 248] on div "at add" at bounding box center [1155, 238] width 153 height 22
drag, startPoint x: 1113, startPoint y: 242, endPoint x: 1205, endPoint y: 266, distance: 95.0
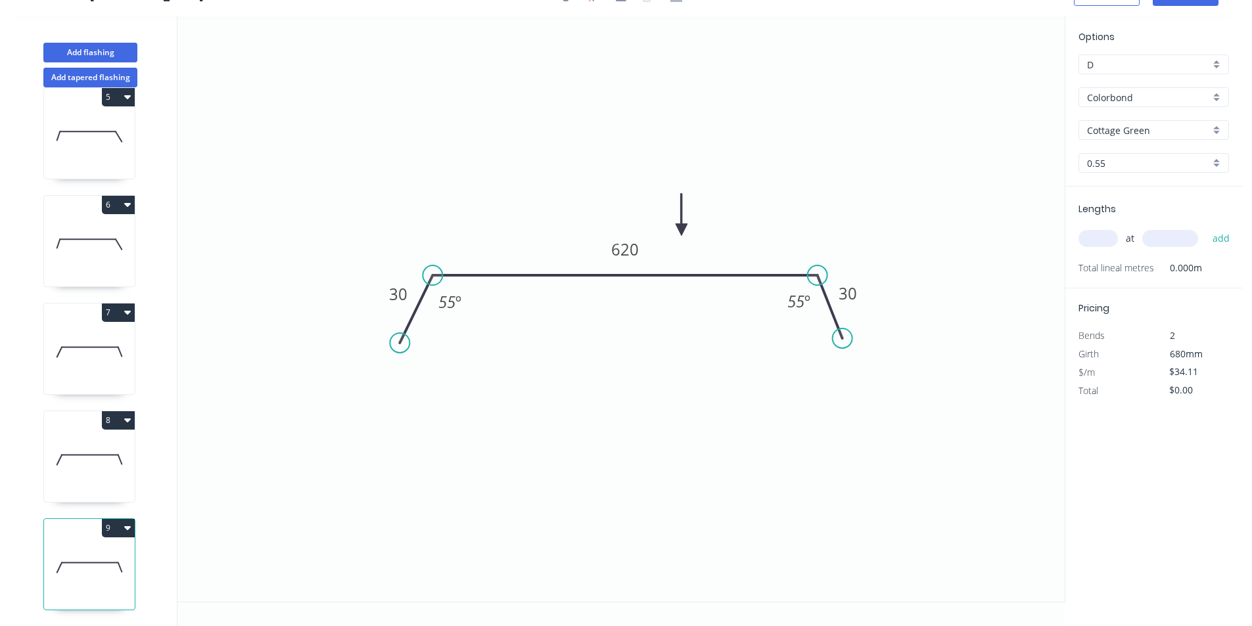
click at [1113, 241] on input "text" at bounding box center [1098, 238] width 39 height 17
type input "2"
type input "3300"
click at [1206, 227] on button "add" at bounding box center [1221, 238] width 31 height 22
type input "$225.13"
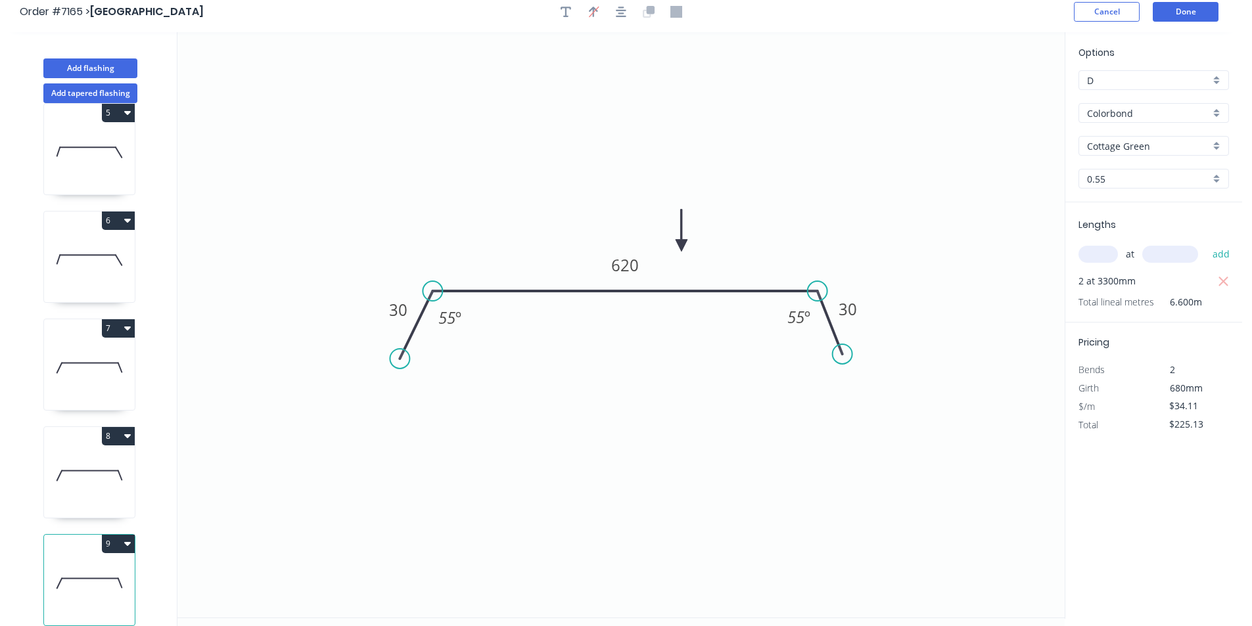
scroll to position [0, 0]
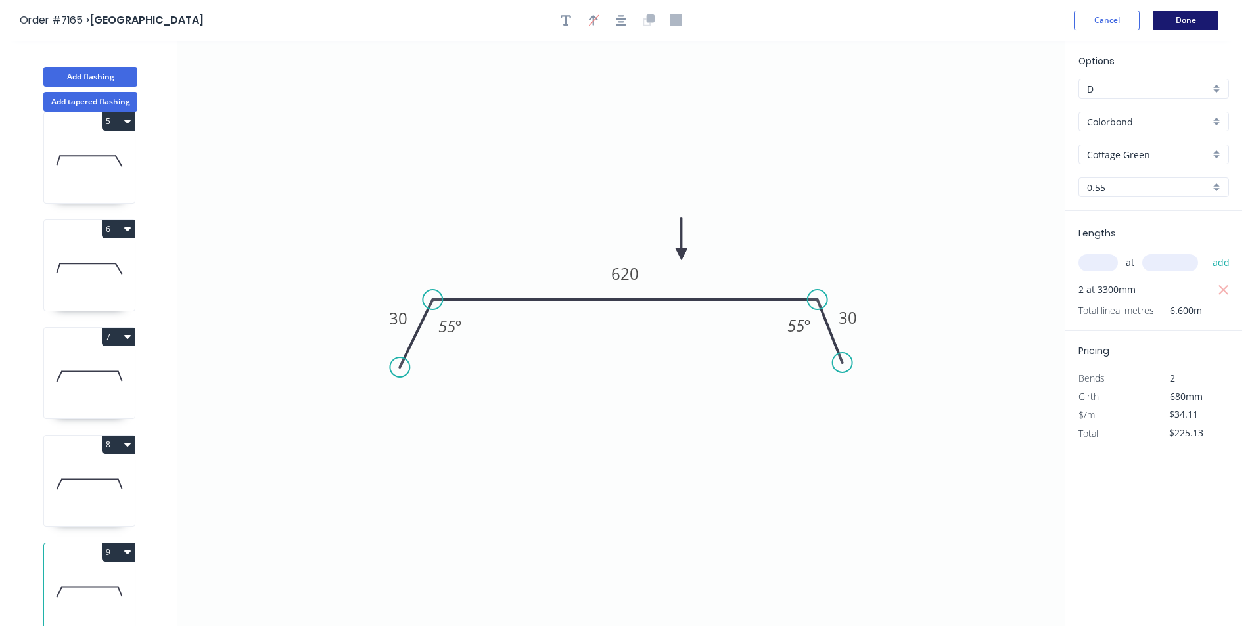
click at [1187, 13] on button "Done" at bounding box center [1186, 21] width 66 height 20
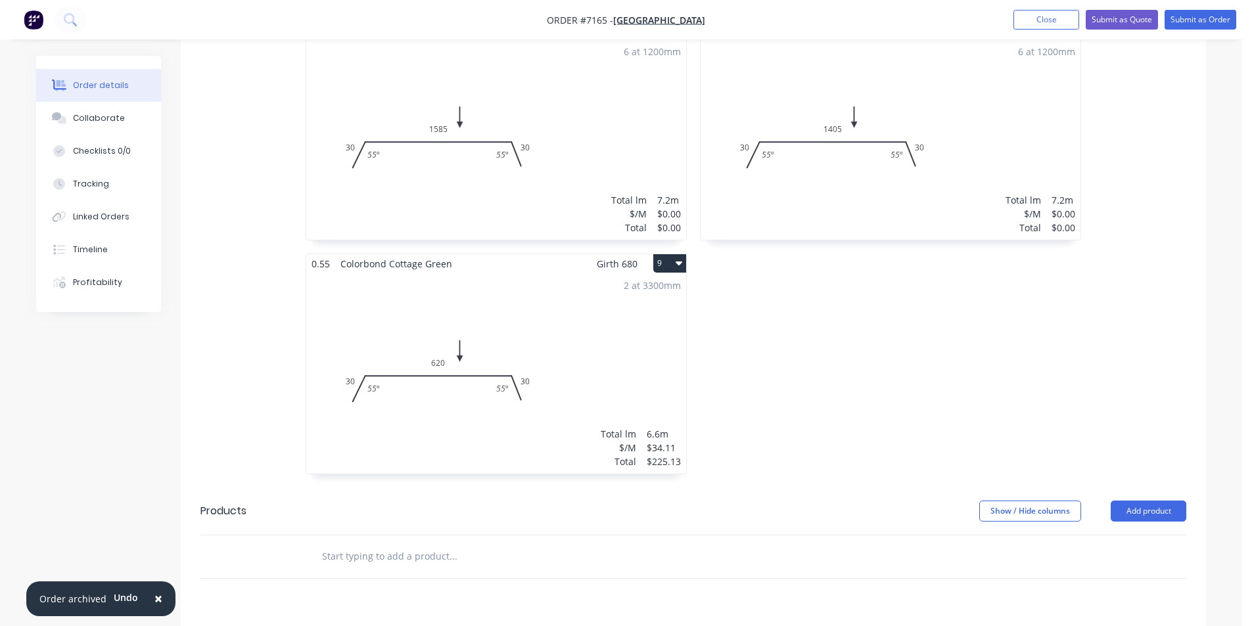
scroll to position [1249, 0]
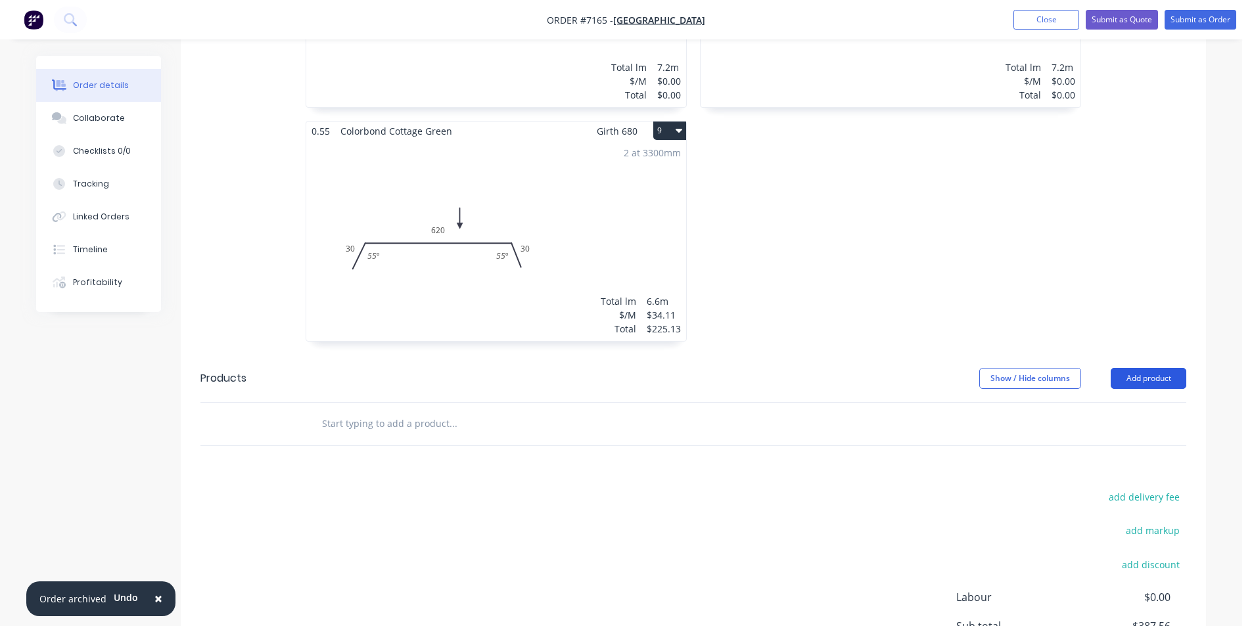
click at [1167, 368] on button "Add product" at bounding box center [1149, 378] width 76 height 21
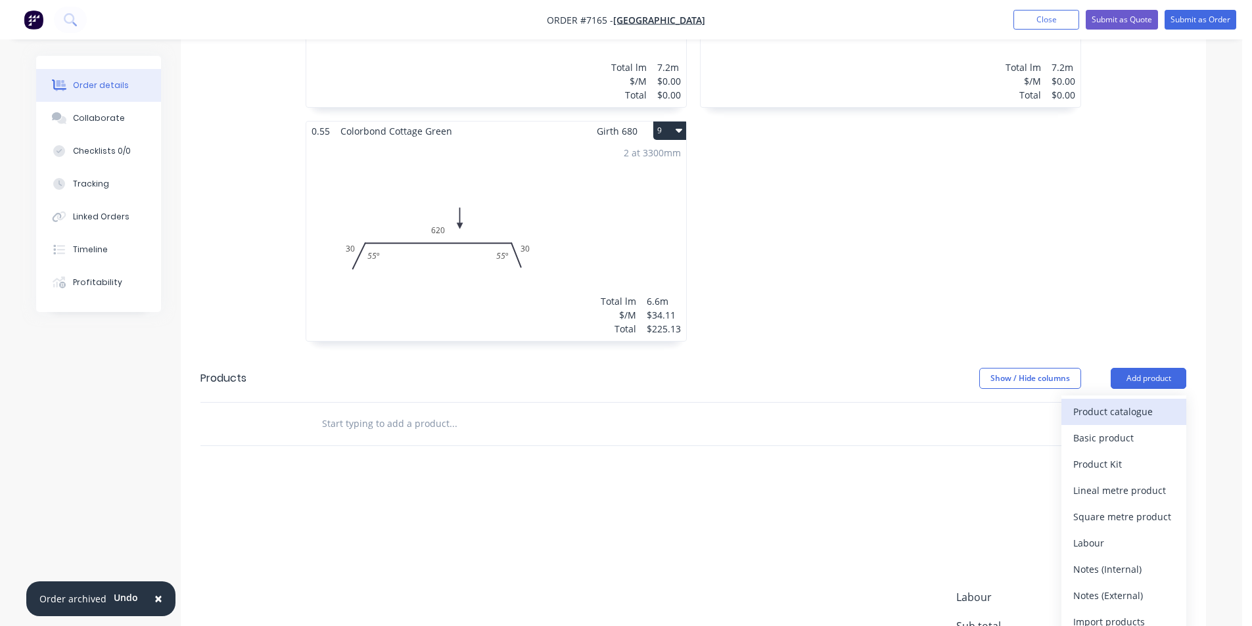
click at [1093, 402] on div "Product catalogue" at bounding box center [1123, 411] width 101 height 19
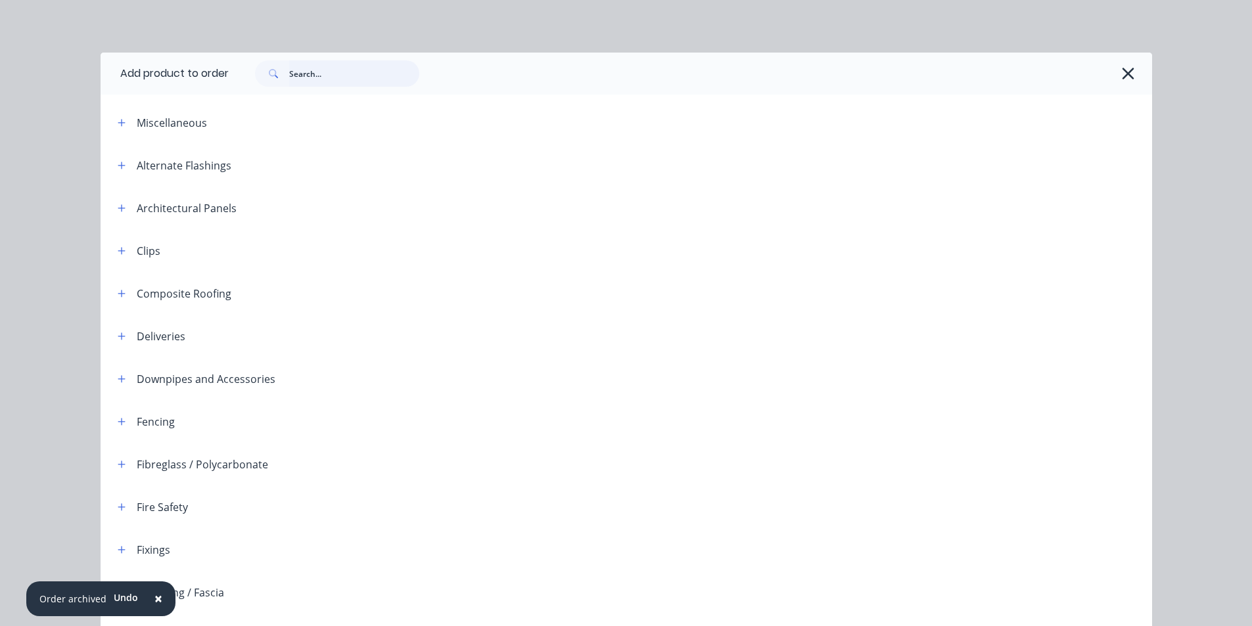
click at [404, 75] on input "text" at bounding box center [354, 73] width 130 height 26
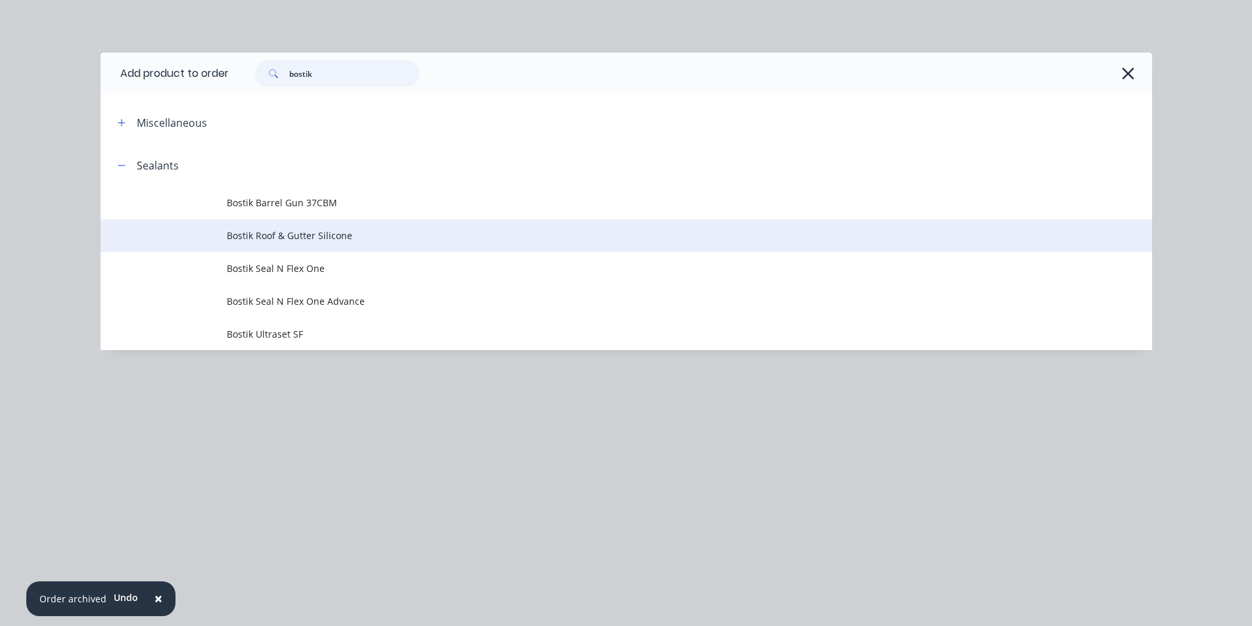
type input "bostik"
click at [338, 249] on td "Bostik Roof & Gutter Silicone" at bounding box center [689, 236] width 925 height 33
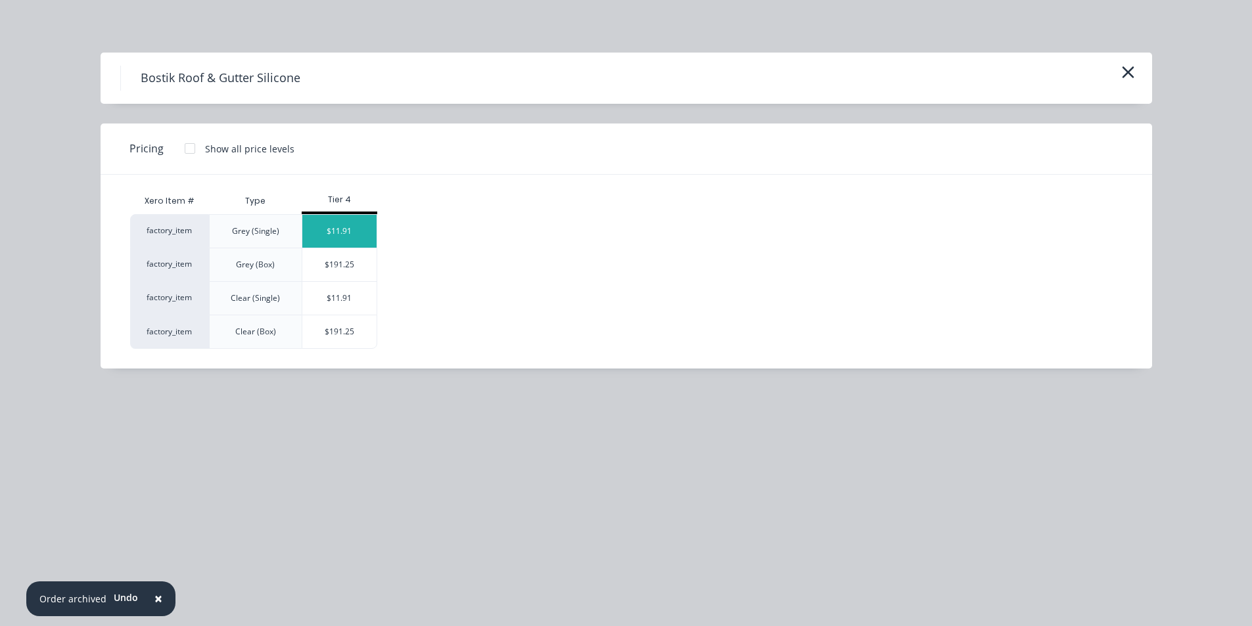
click at [375, 233] on div "$11.91" at bounding box center [339, 231] width 74 height 33
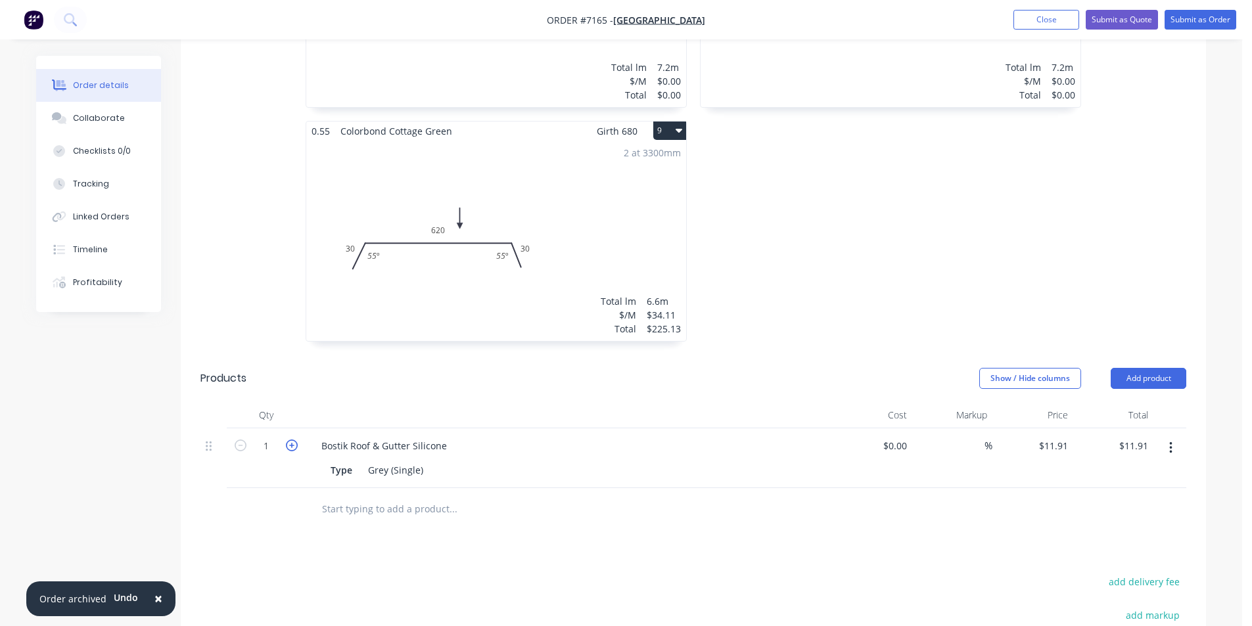
click at [291, 440] on icon "button" at bounding box center [292, 446] width 12 height 12
type input "2"
type input "$23.82"
click at [1148, 370] on button "Add product" at bounding box center [1149, 378] width 76 height 21
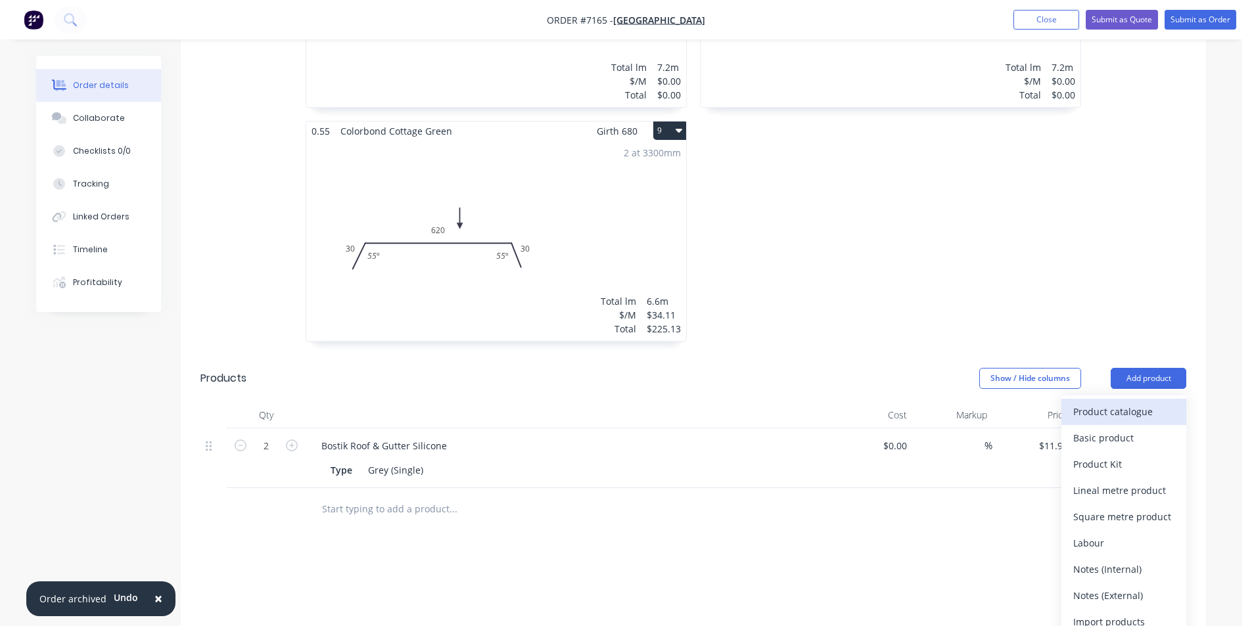
click at [1130, 402] on div "Product catalogue" at bounding box center [1123, 411] width 101 height 19
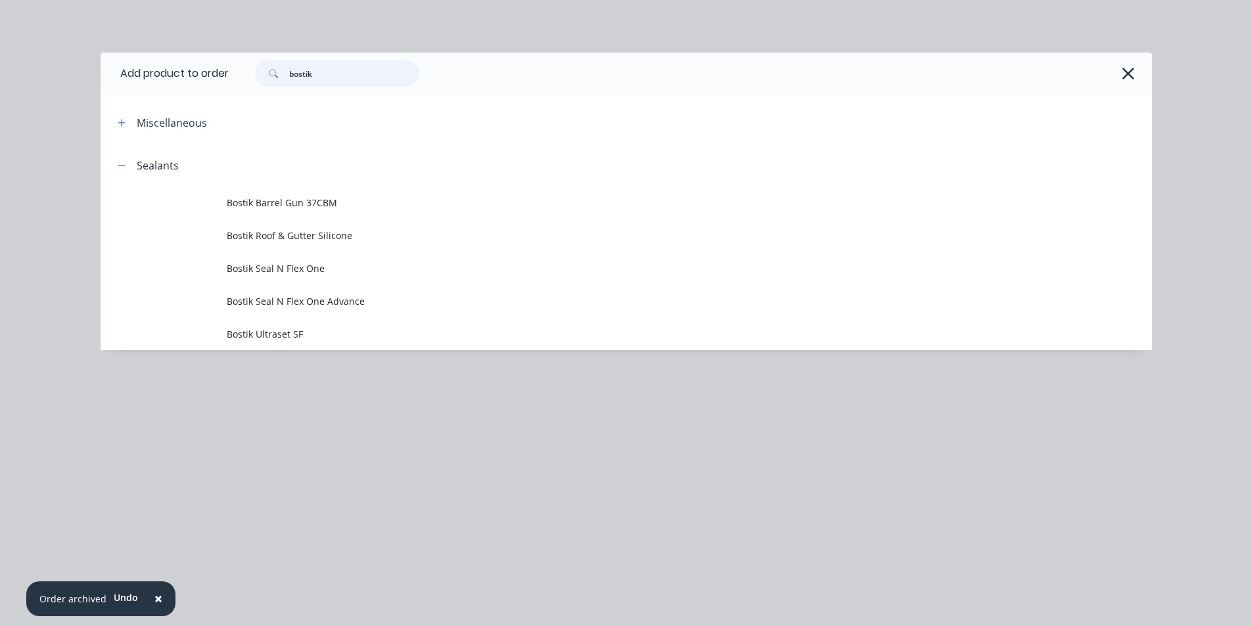
drag, startPoint x: 377, startPoint y: 74, endPoint x: 163, endPoint y: 91, distance: 214.9
click at [164, 95] on div "Add product to order bostik Miscellaneous Sealants Bostik Barrel Gun 37CBM Bost…" at bounding box center [627, 202] width 1052 height 298
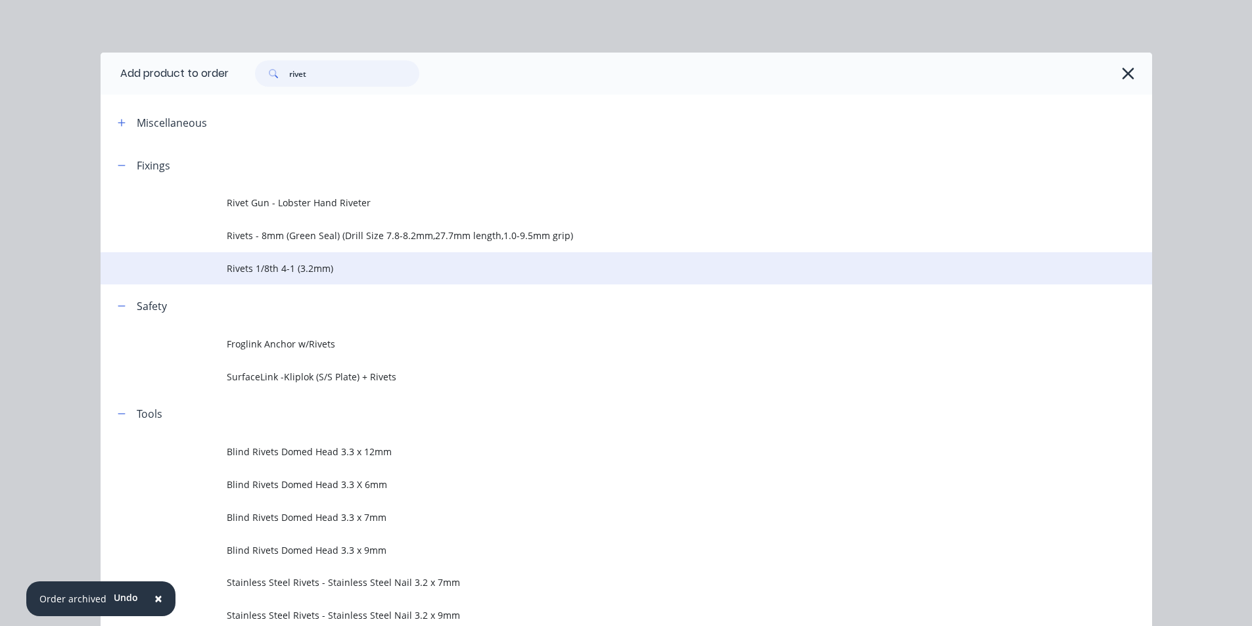
type input "rivet"
click at [333, 254] on td "Rivets 1/8th 4-1 (3.2mm)" at bounding box center [689, 268] width 925 height 33
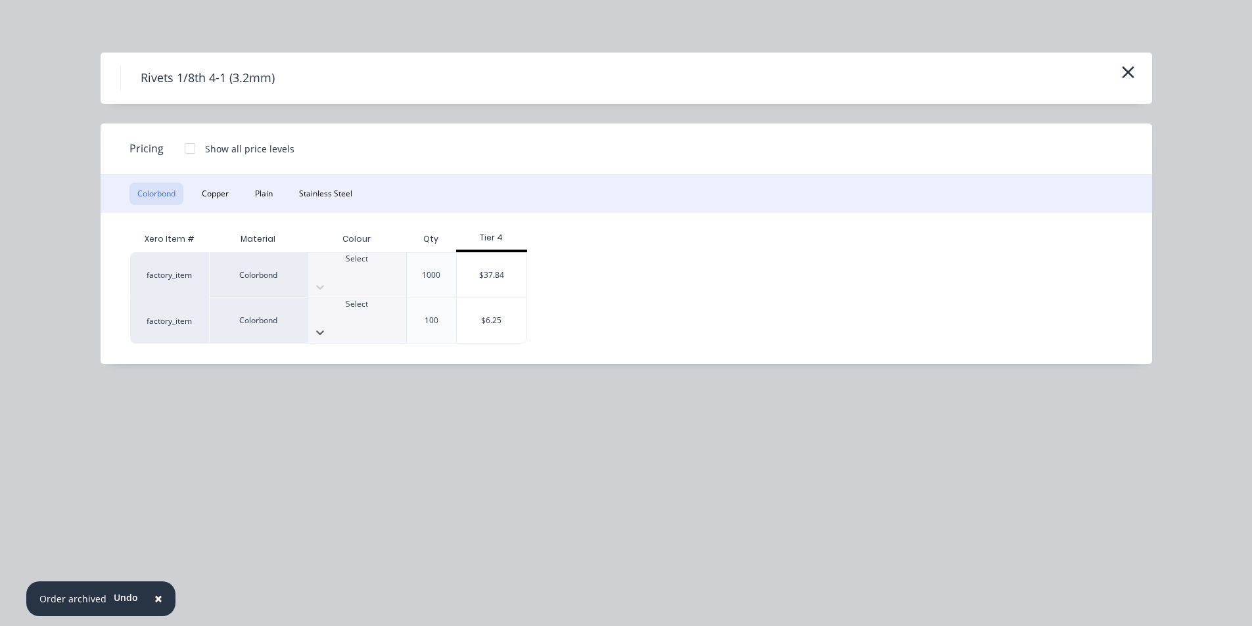
click at [365, 310] on div at bounding box center [357, 316] width 98 height 12
click at [369, 279] on div "Select" at bounding box center [357, 275] width 98 height 45
click at [482, 272] on div "$37.84" at bounding box center [492, 275] width 70 height 45
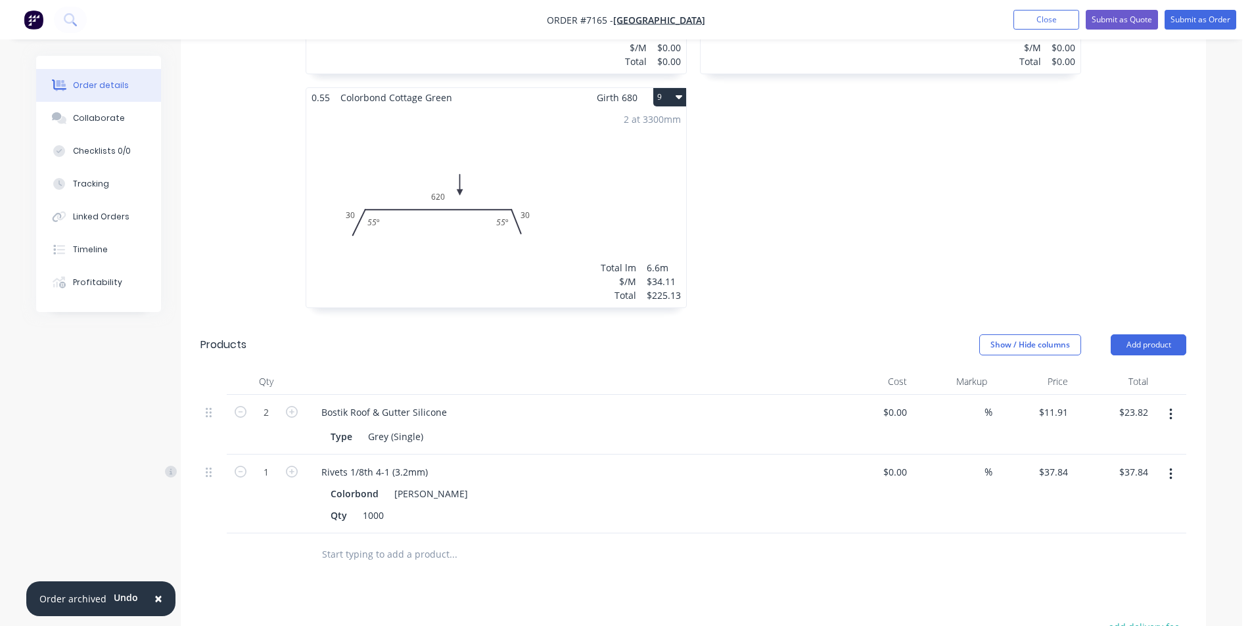
scroll to position [1512, 0]
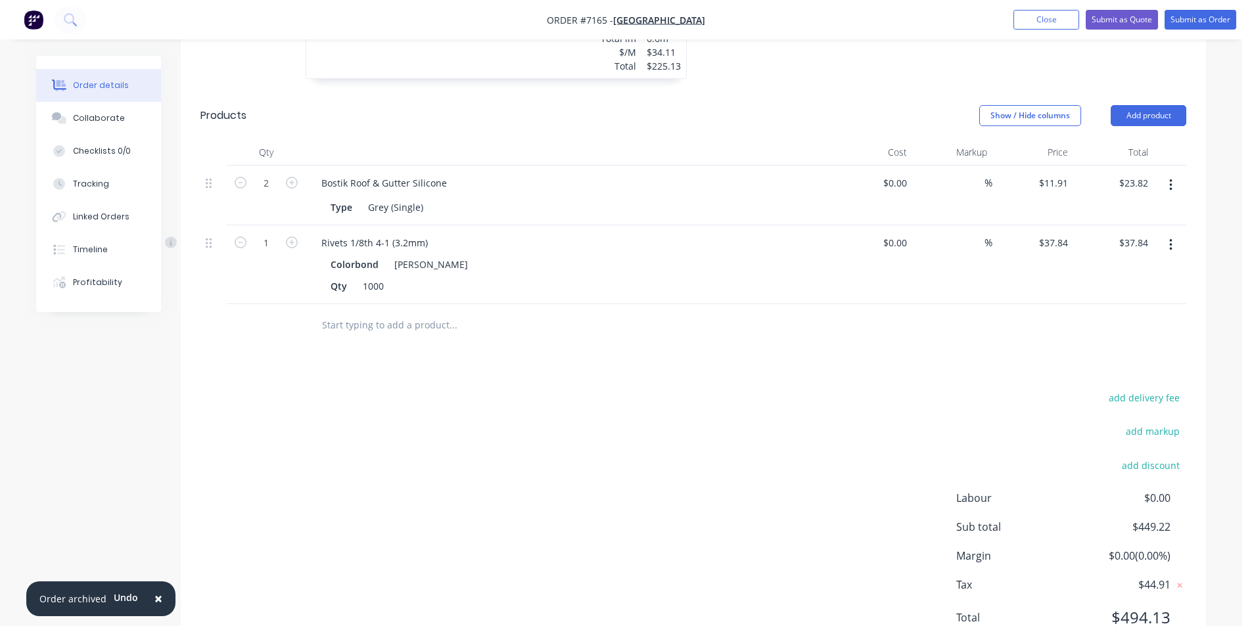
click at [1171, 239] on icon "button" at bounding box center [1170, 245] width 3 height 12
click at [1166, 270] on div "Edit" at bounding box center [1123, 279] width 101 height 19
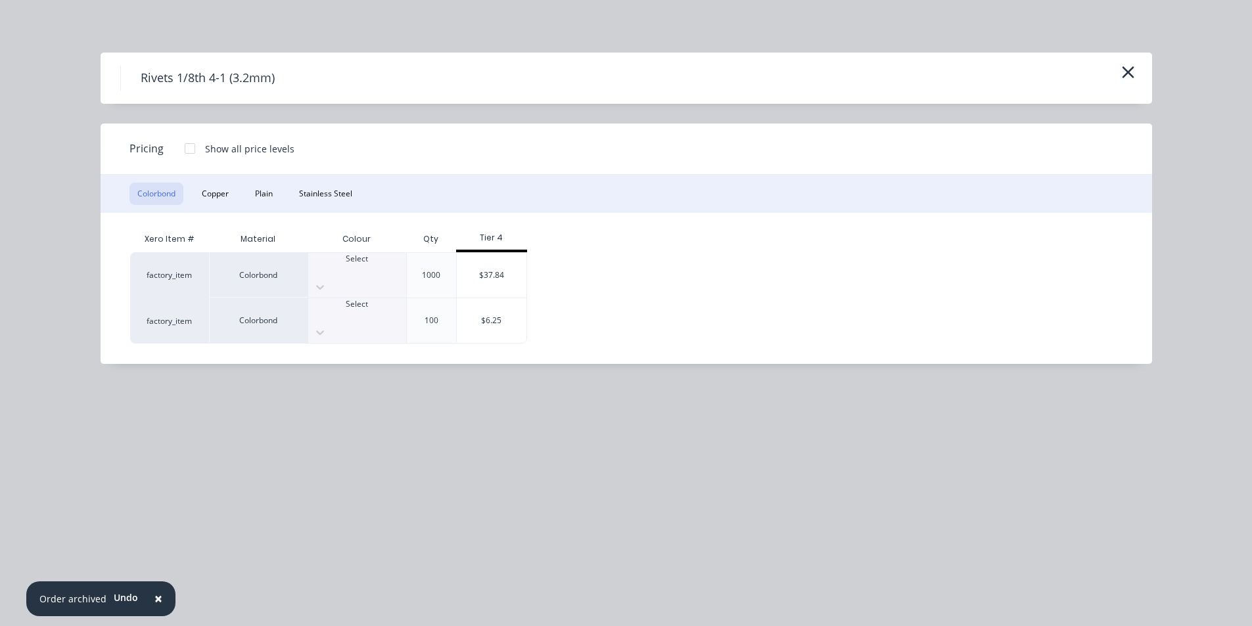
click at [369, 276] on div at bounding box center [357, 271] width 98 height 12
click at [471, 269] on div "$37.84" at bounding box center [492, 275] width 70 height 45
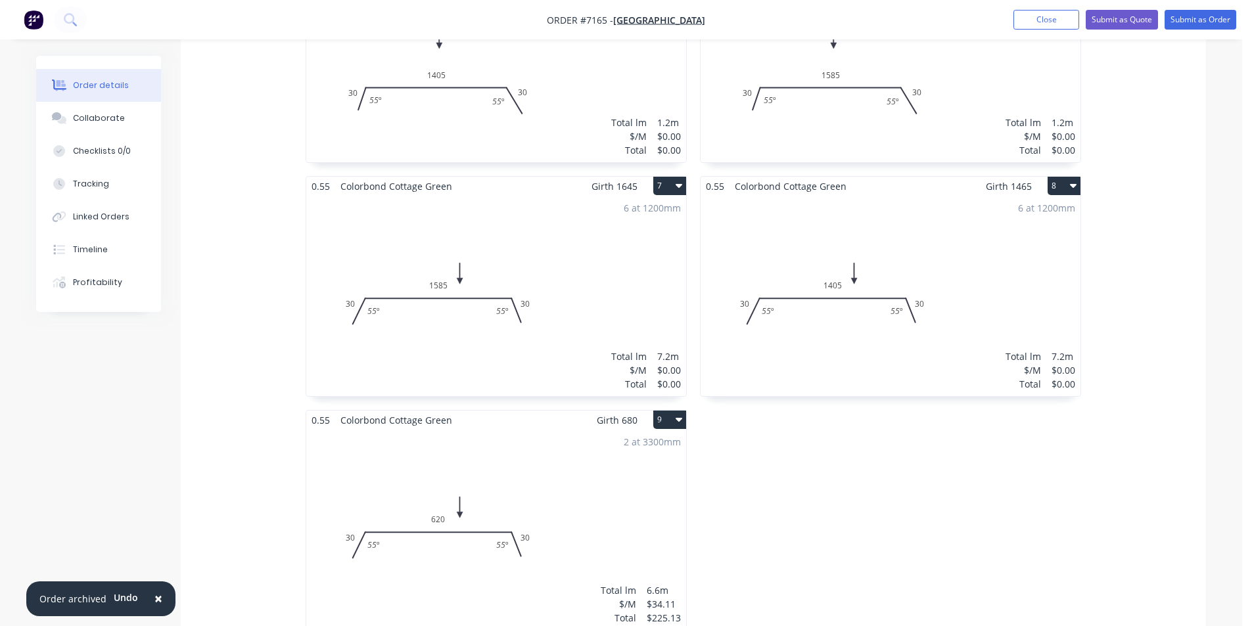
scroll to position [826, 0]
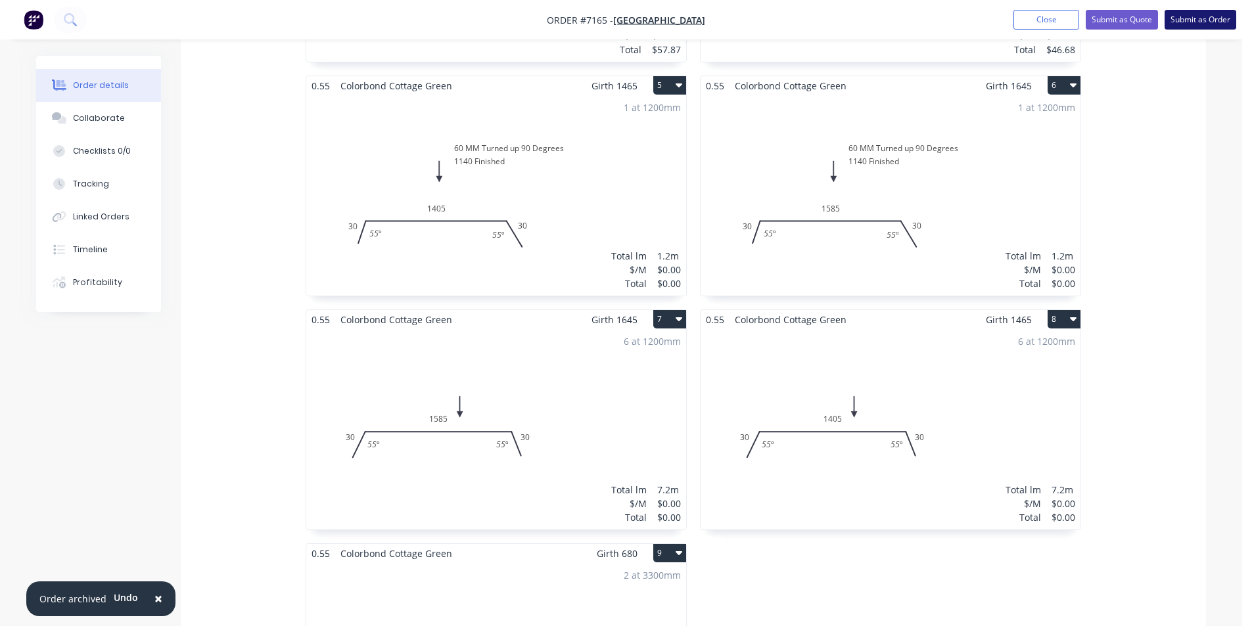
click at [1198, 18] on button "Submit as Order" at bounding box center [1201, 20] width 72 height 20
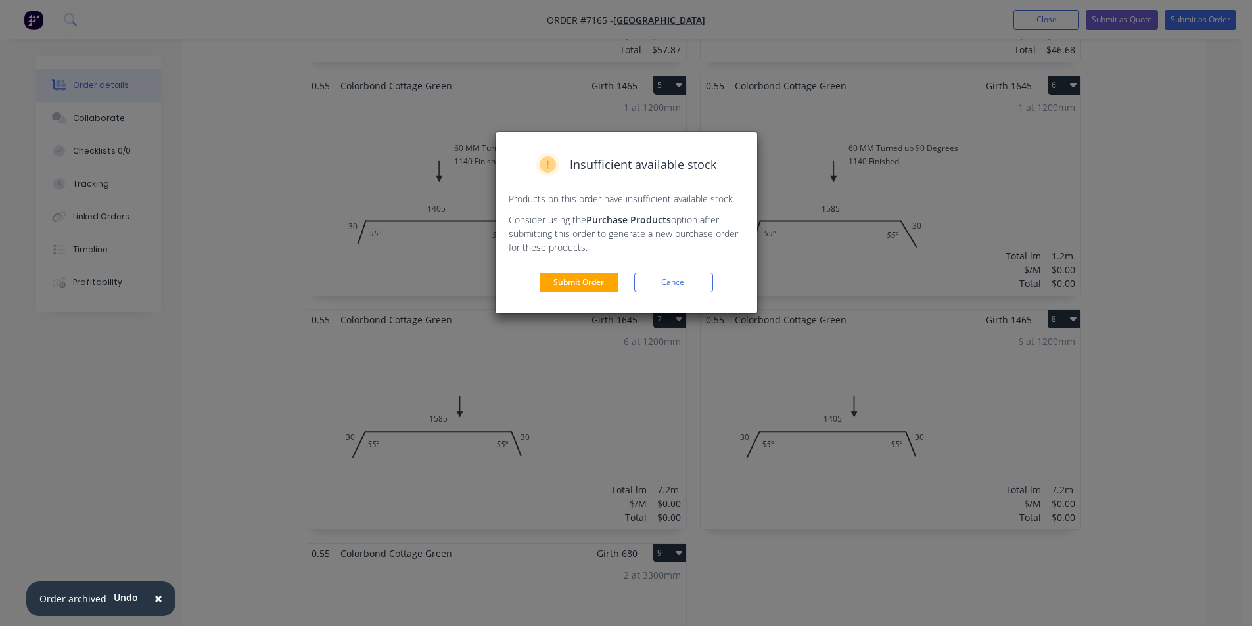
click at [581, 270] on div "Insufficient available stock Products on this order have insufficient available…" at bounding box center [627, 222] width 262 height 181
click at [579, 279] on button "Submit Order" at bounding box center [579, 283] width 79 height 20
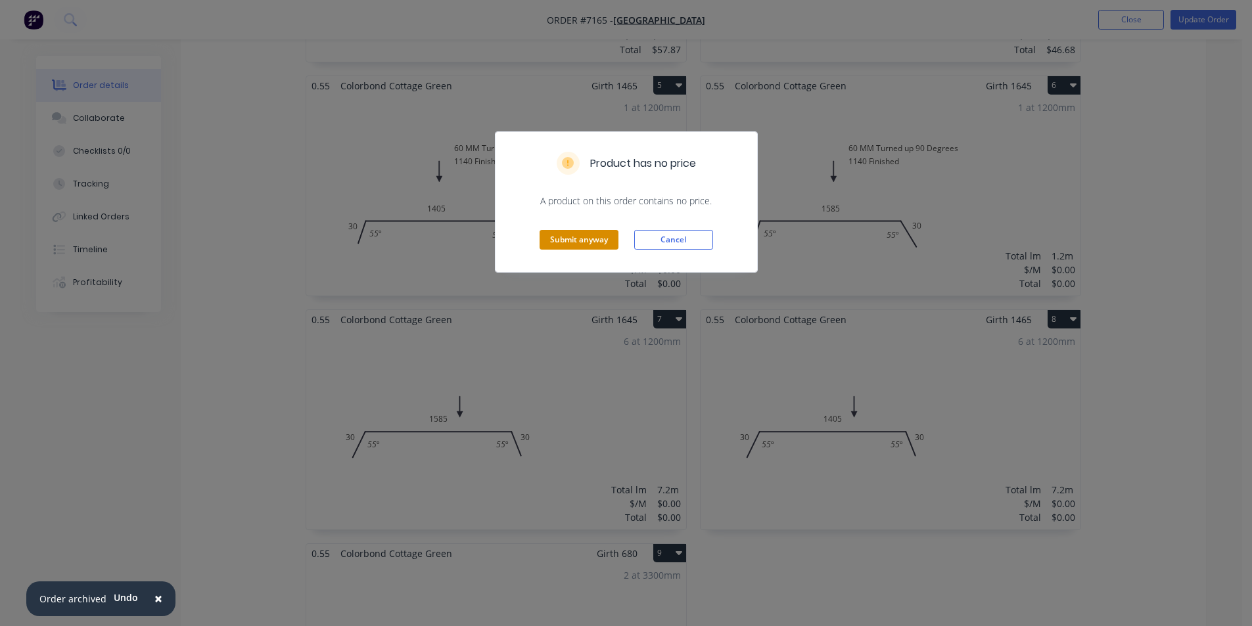
click at [573, 245] on button "Submit anyway" at bounding box center [579, 240] width 79 height 20
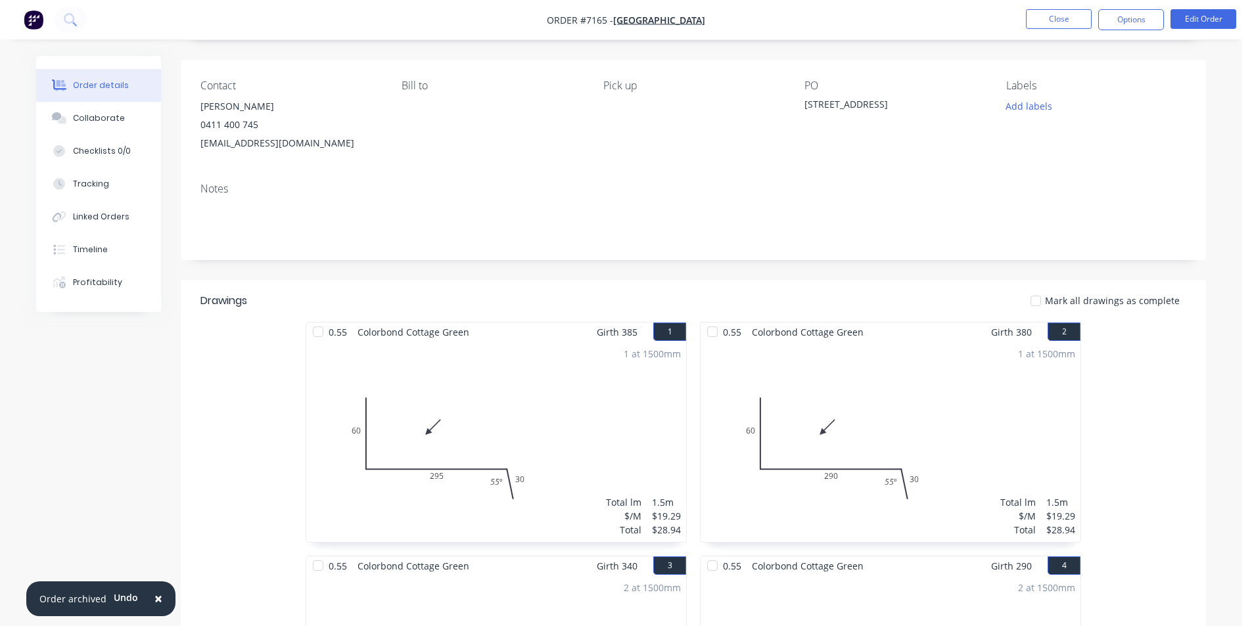
scroll to position [0, 0]
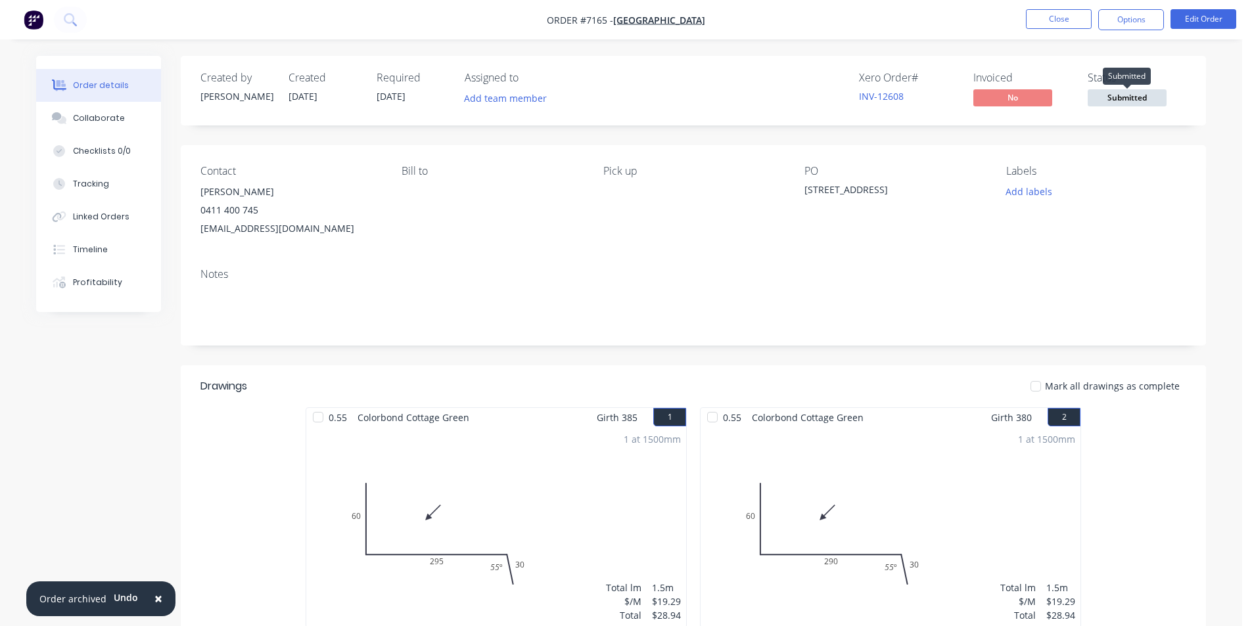
click at [1123, 96] on span "Submitted" at bounding box center [1127, 97] width 79 height 16
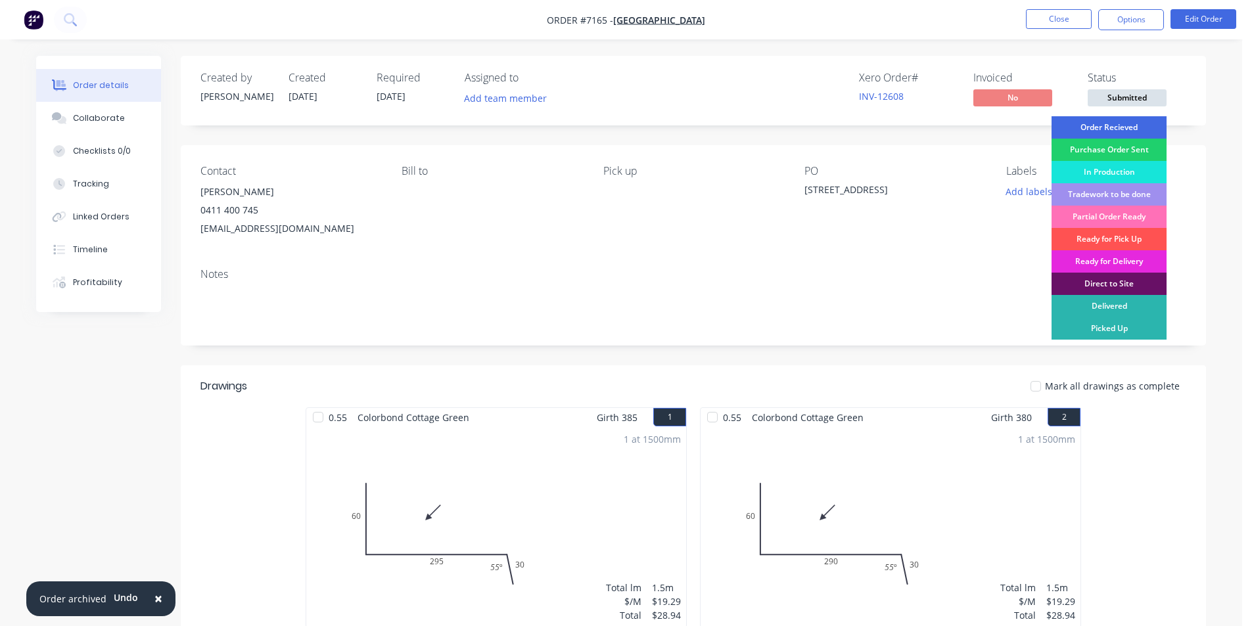
click at [1113, 129] on div "Order Recieved" at bounding box center [1109, 127] width 115 height 22
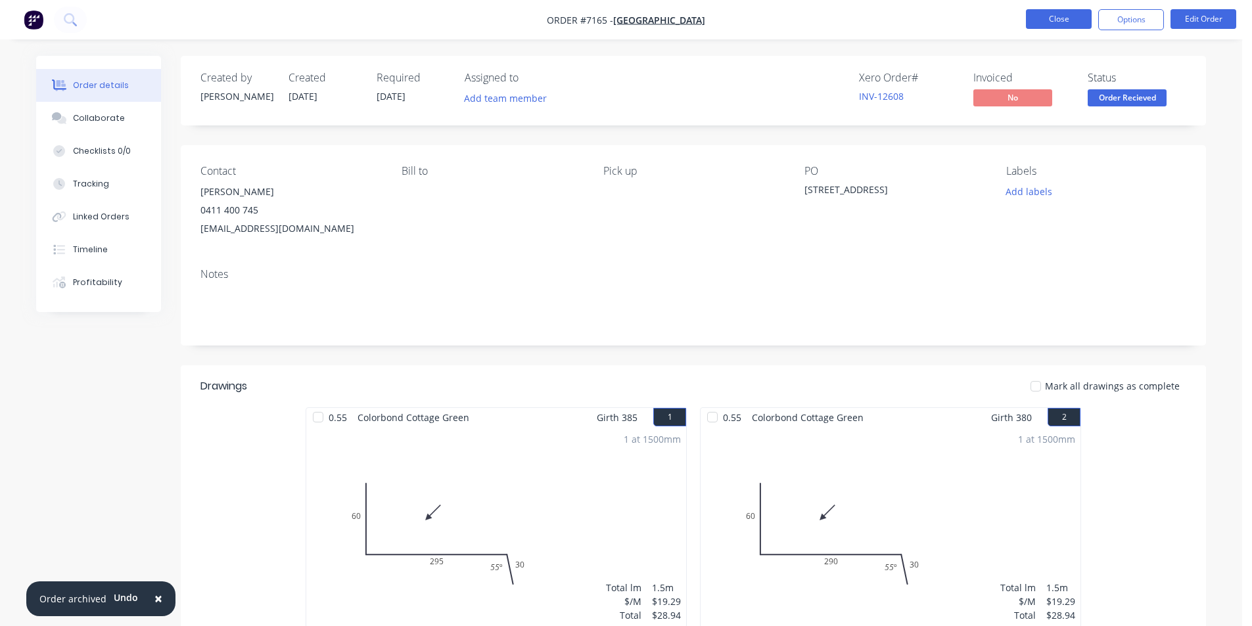
click at [1070, 18] on button "Close" at bounding box center [1059, 19] width 66 height 20
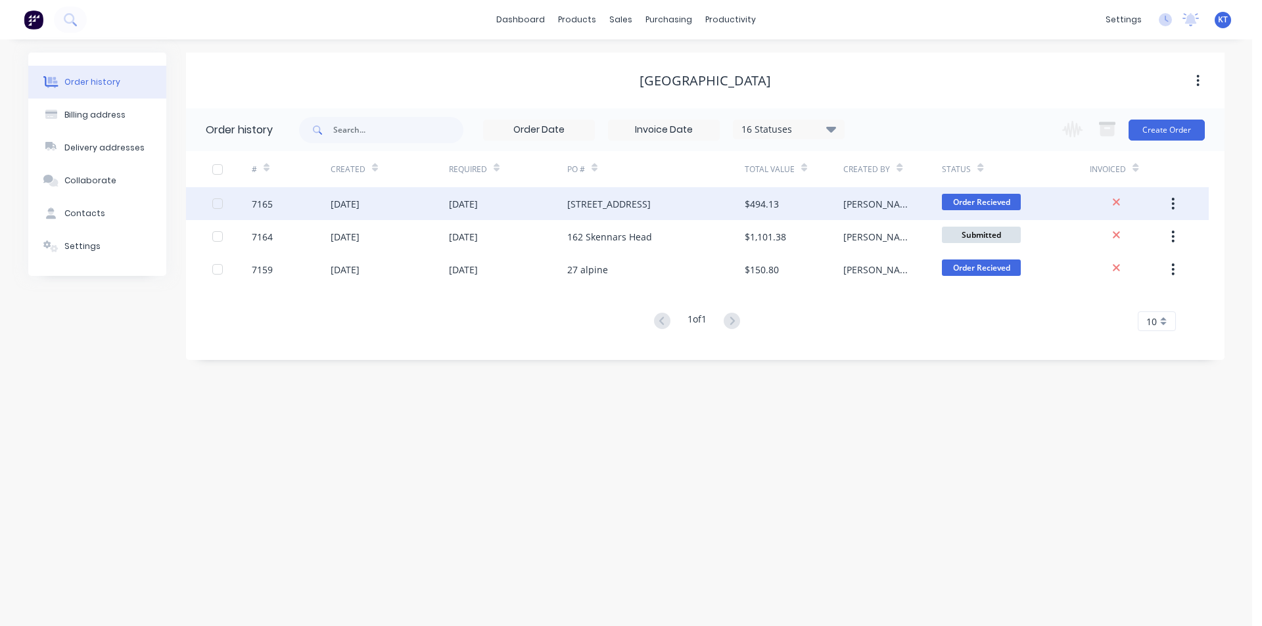
click at [778, 204] on div "$494.13" at bounding box center [762, 204] width 34 height 14
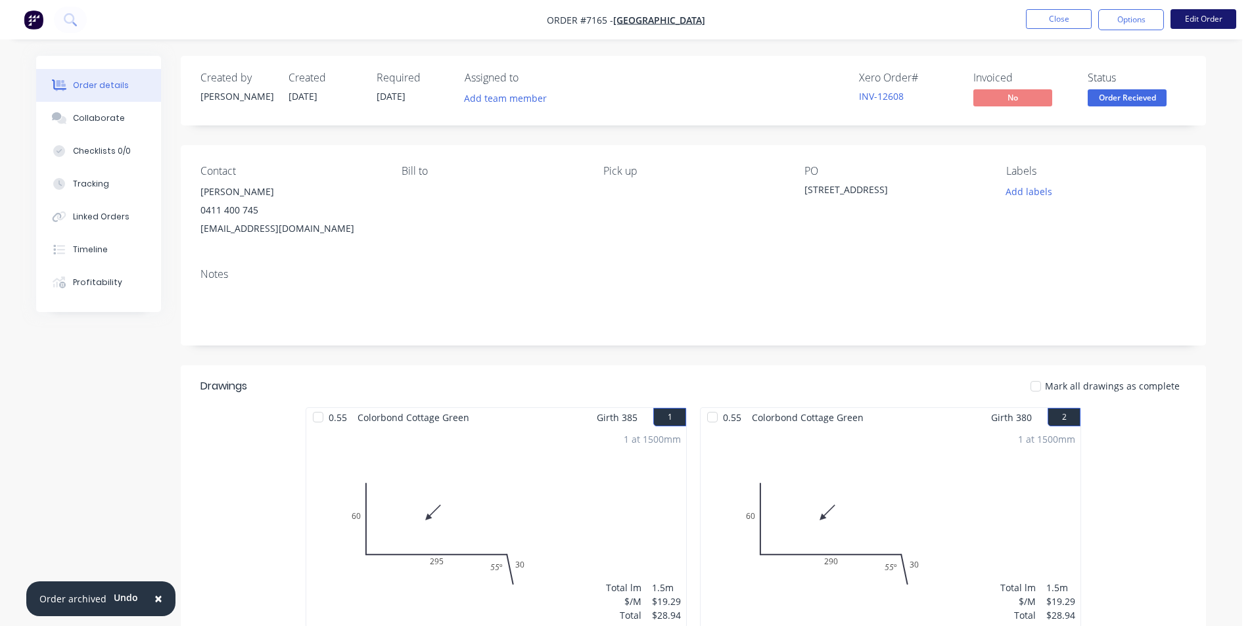
click at [1186, 18] on button "Edit Order" at bounding box center [1204, 19] width 66 height 20
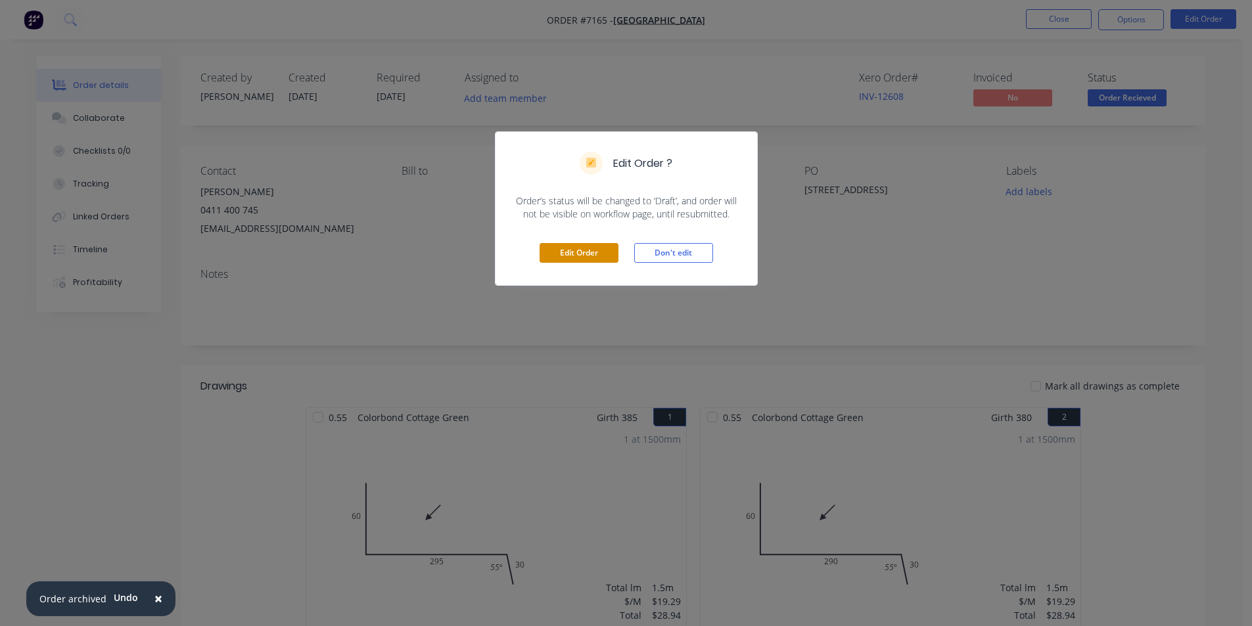
click at [608, 244] on button "Edit Order" at bounding box center [579, 253] width 79 height 20
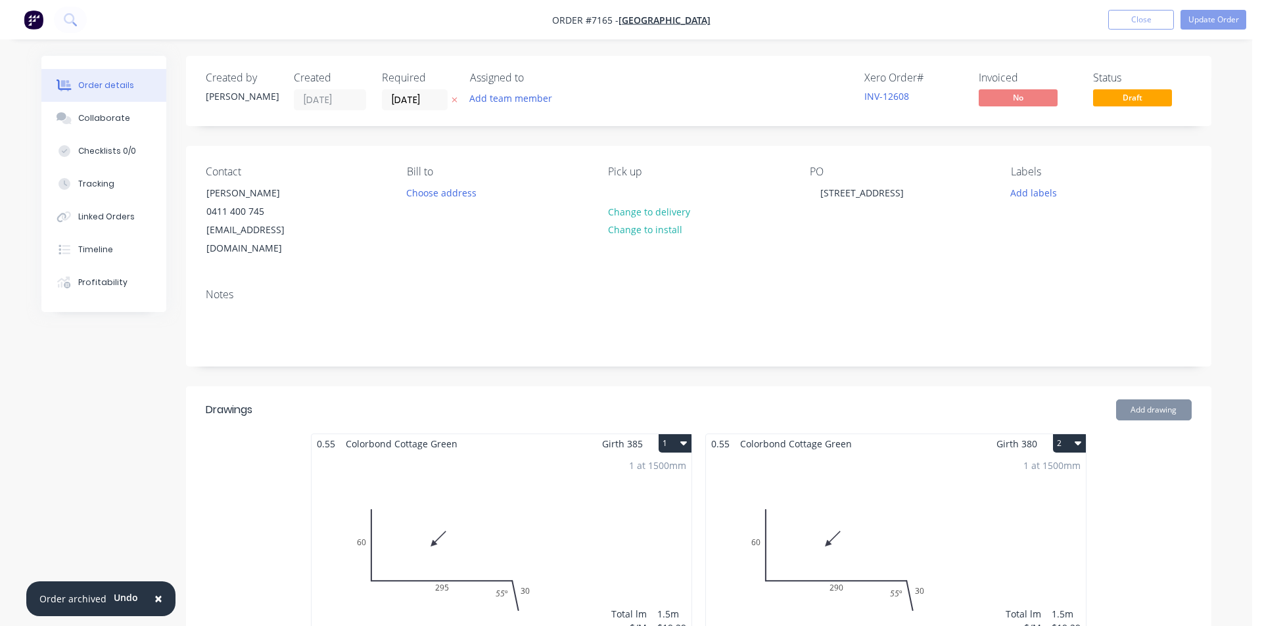
type input "$11.91"
type input "$23.82"
type input "$37.84"
click at [1215, 20] on button "Update Order" at bounding box center [1204, 20] width 66 height 20
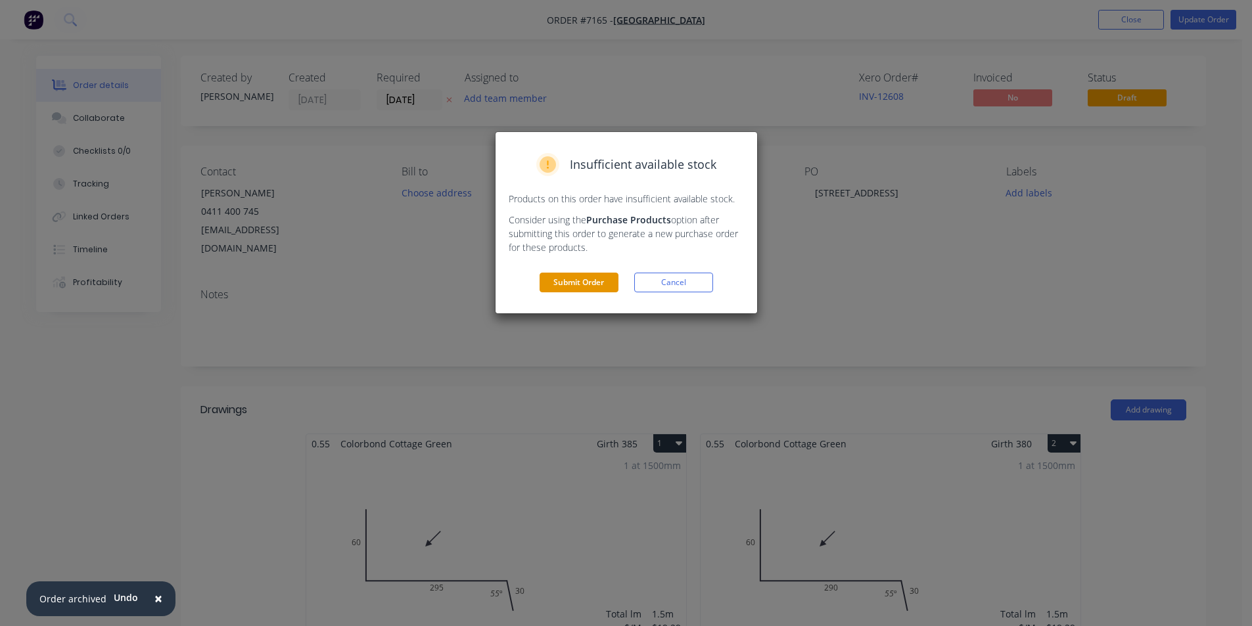
click at [599, 286] on button "Submit Order" at bounding box center [579, 283] width 79 height 20
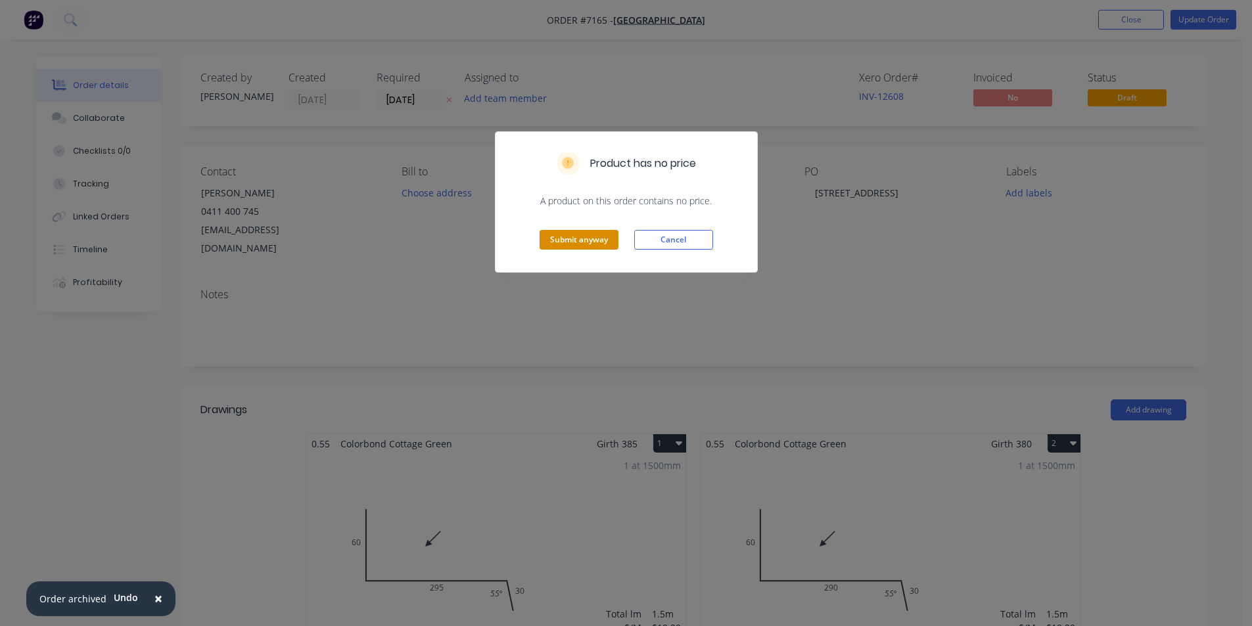
click at [609, 235] on button "Submit anyway" at bounding box center [579, 240] width 79 height 20
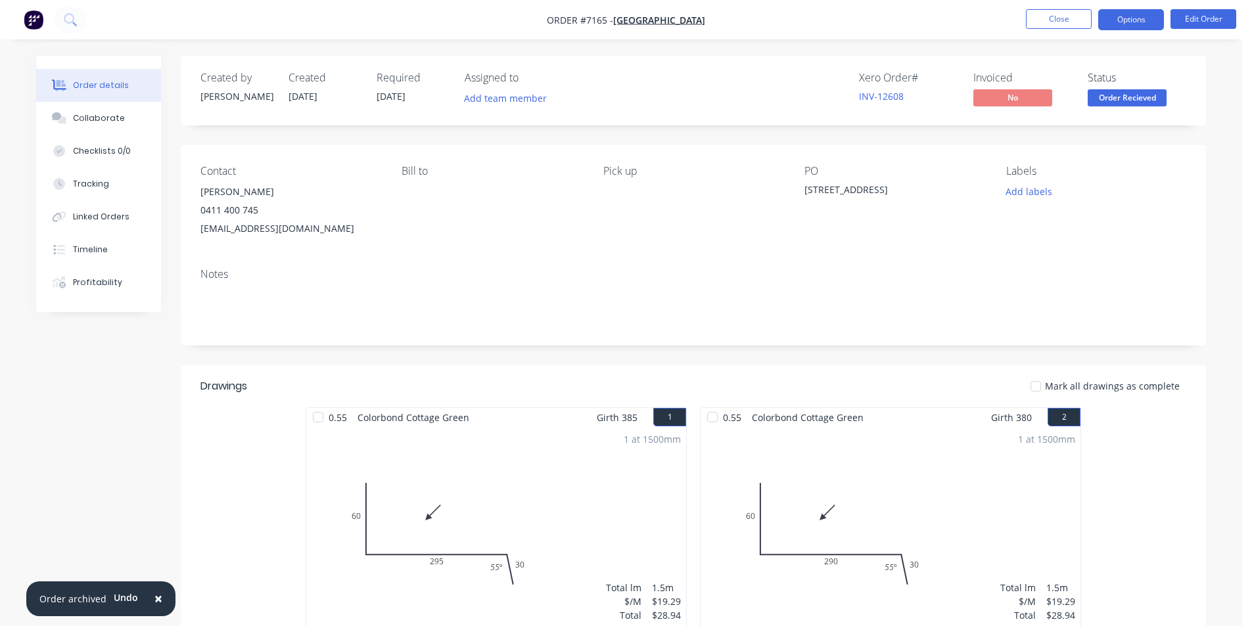
click at [1146, 18] on button "Options" at bounding box center [1131, 19] width 66 height 21
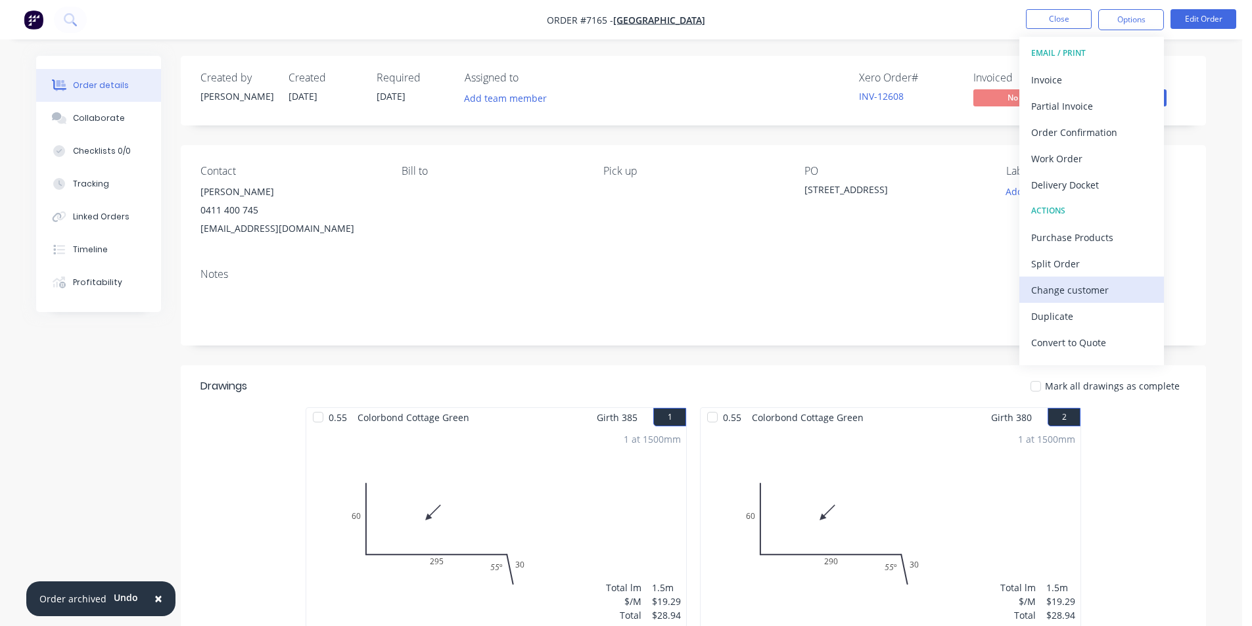
click at [1083, 296] on div "Change customer" at bounding box center [1091, 290] width 121 height 19
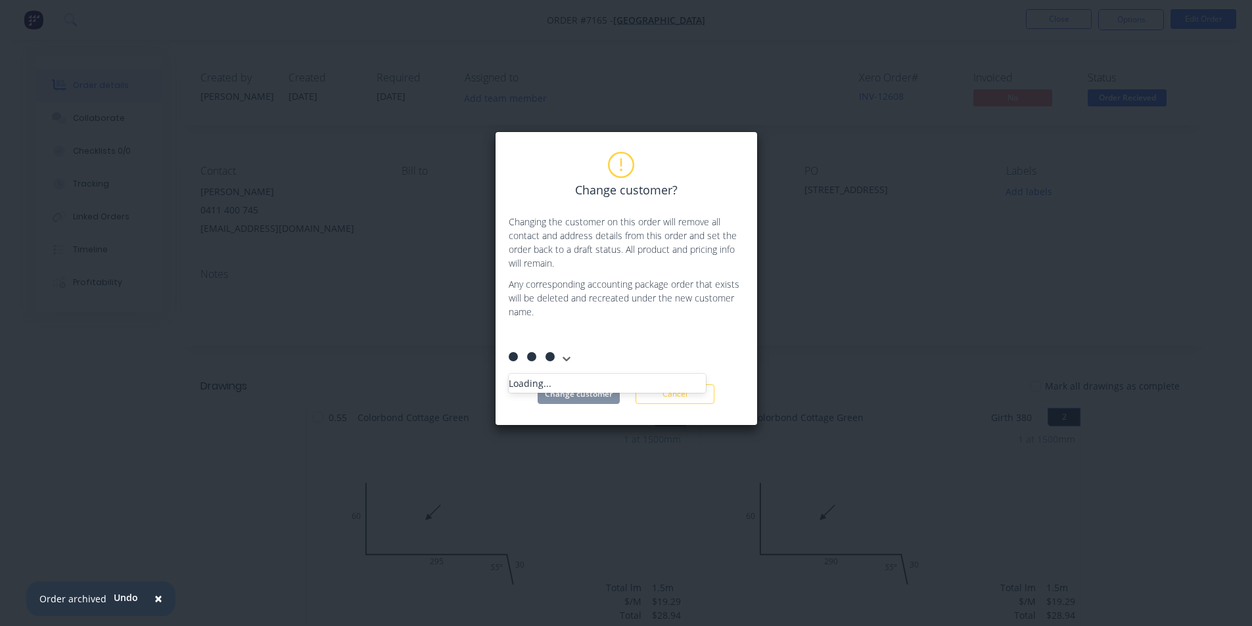
click at [612, 342] on div at bounding box center [607, 339] width 189 height 16
type input "[PERSON_NAME]"
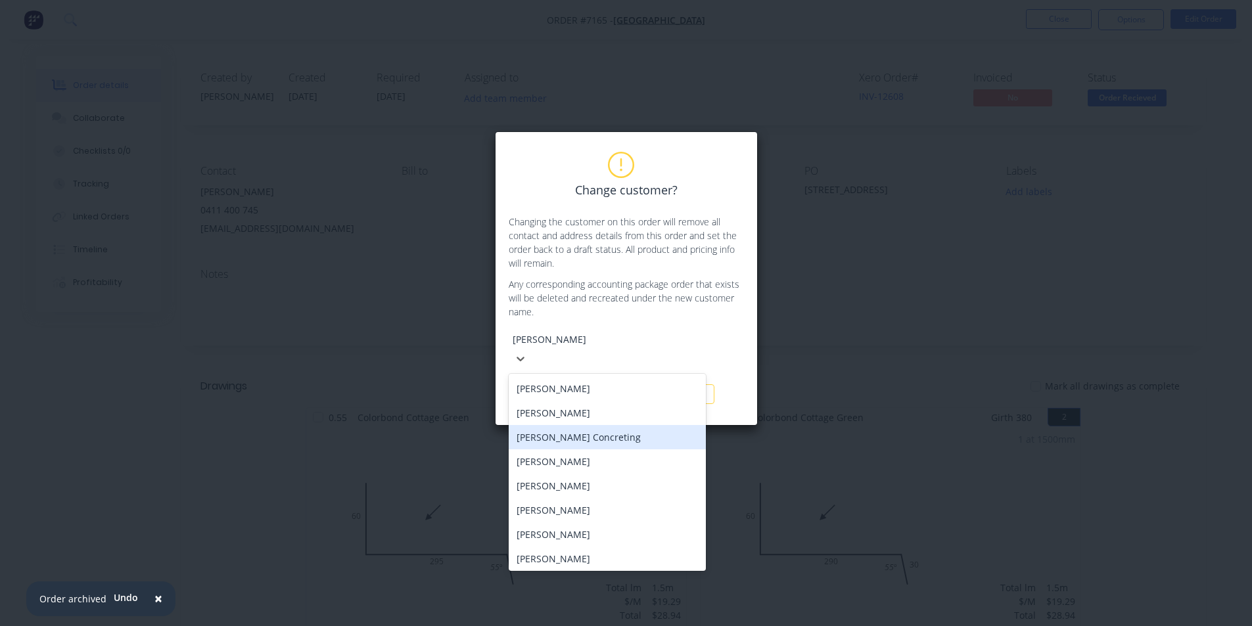
scroll to position [51, 0]
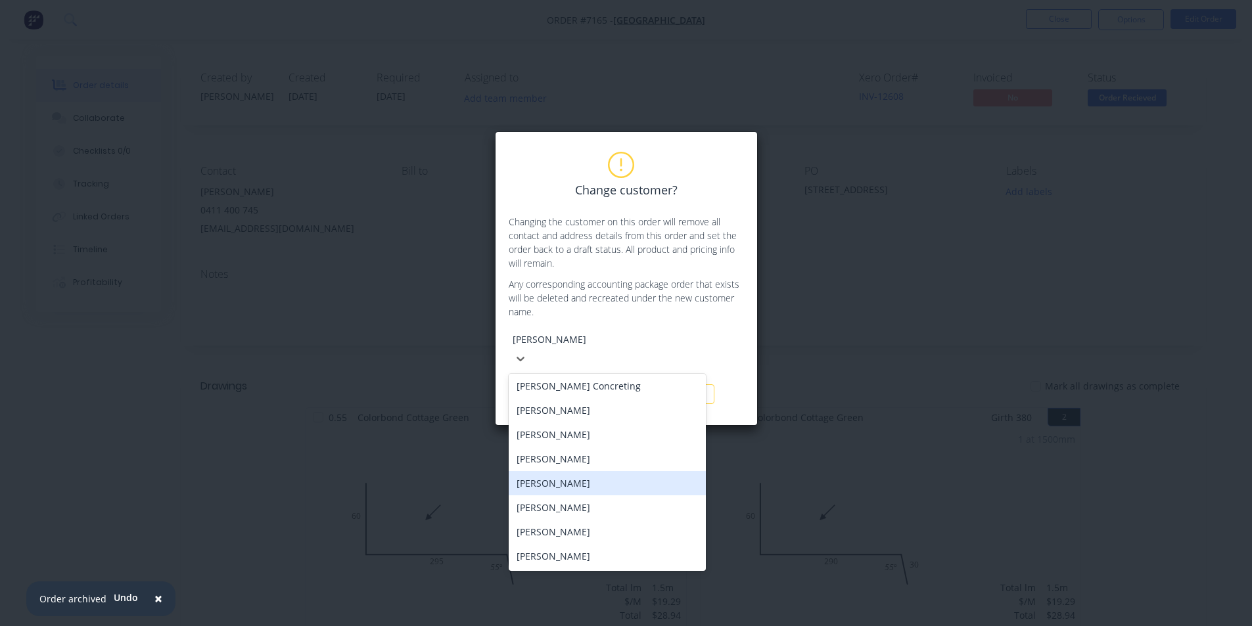
click at [557, 471] on div "[PERSON_NAME]" at bounding box center [607, 483] width 197 height 24
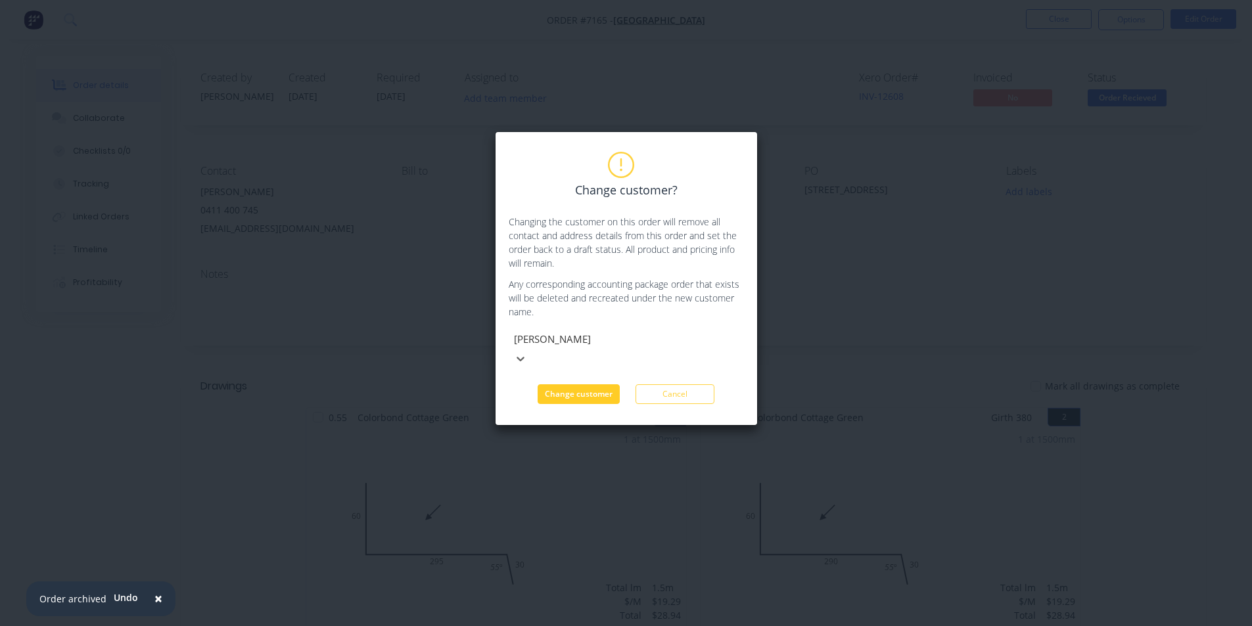
click at [607, 385] on button "Change customer" at bounding box center [579, 395] width 82 height 20
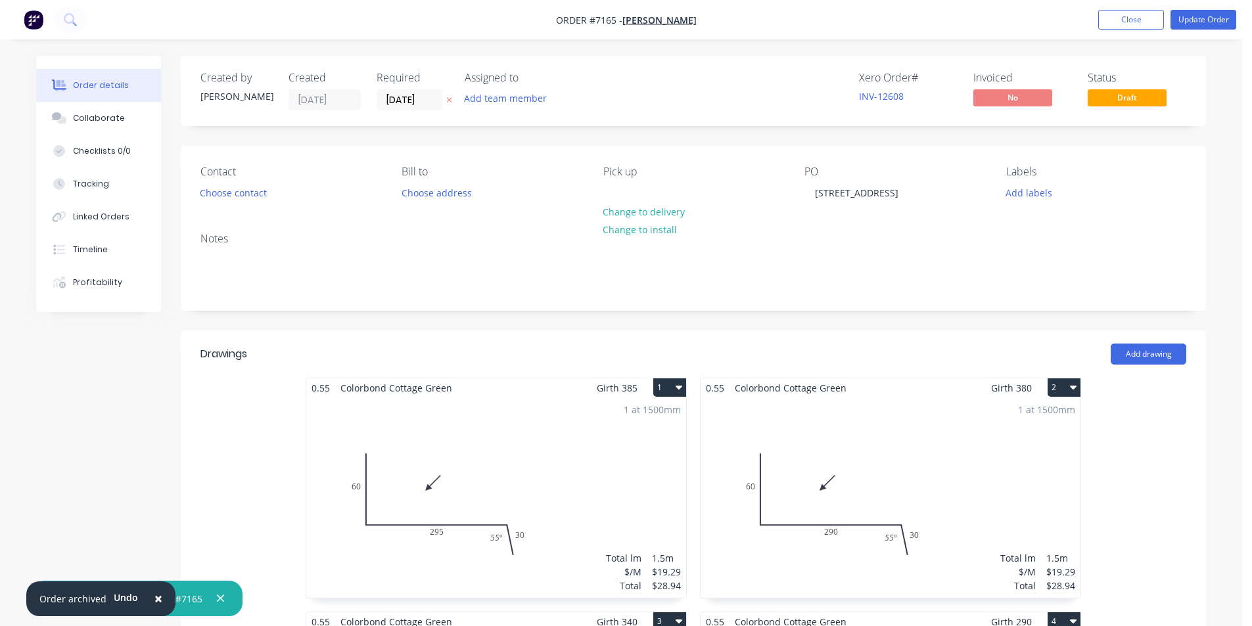
click at [1230, 31] on nav "Order #7165 - [PERSON_NAME] Add product Close Update Order" at bounding box center [626, 19] width 1252 height 39
click at [1222, 21] on button "Update Order" at bounding box center [1204, 20] width 66 height 20
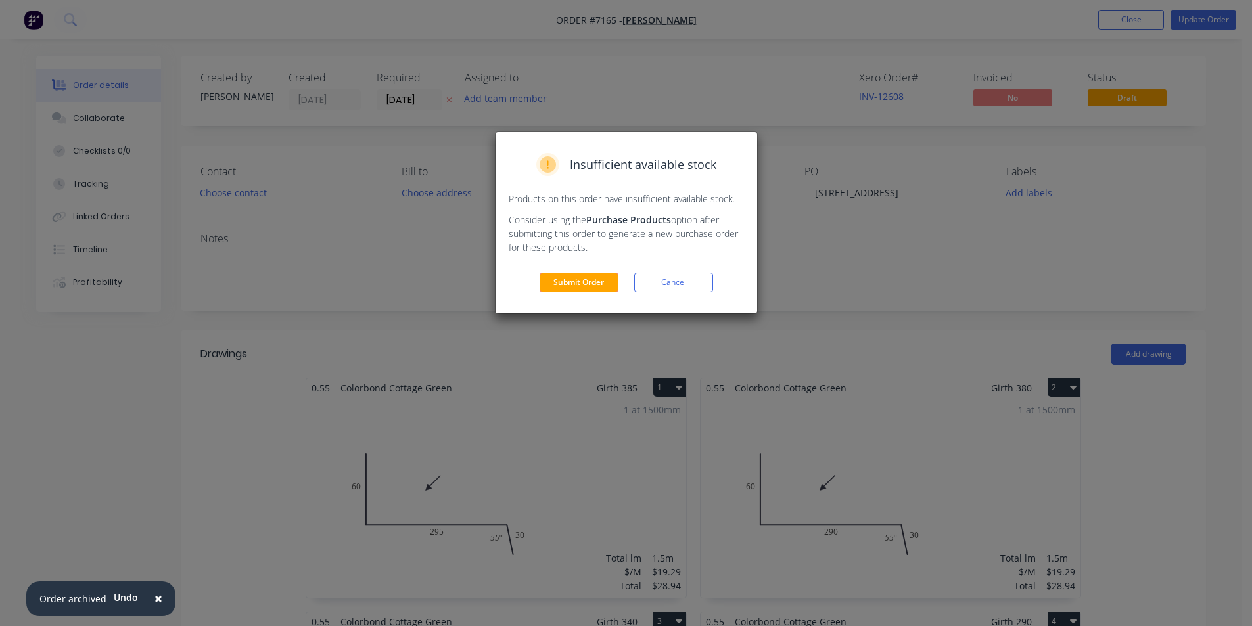
drag, startPoint x: 693, startPoint y: 278, endPoint x: 211, endPoint y: 236, distance: 483.6
click at [692, 280] on button "Cancel" at bounding box center [673, 283] width 79 height 20
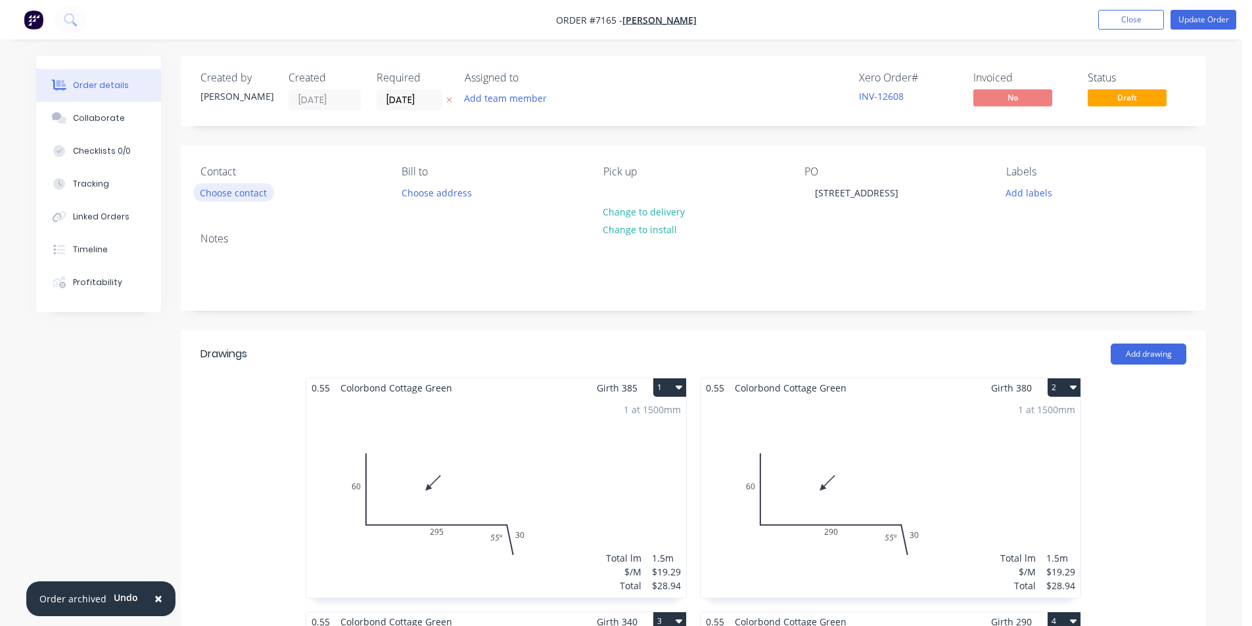
click at [238, 192] on button "Choose contact" at bounding box center [233, 192] width 81 height 18
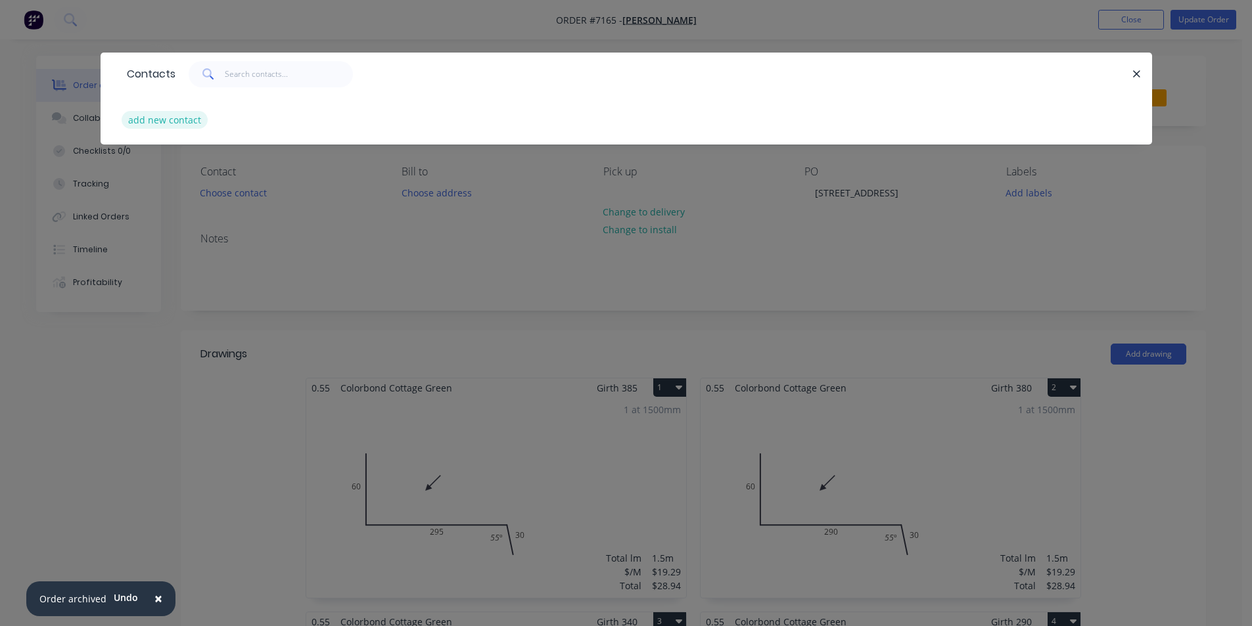
click at [193, 118] on button "add new contact" at bounding box center [165, 120] width 87 height 18
select select "AU"
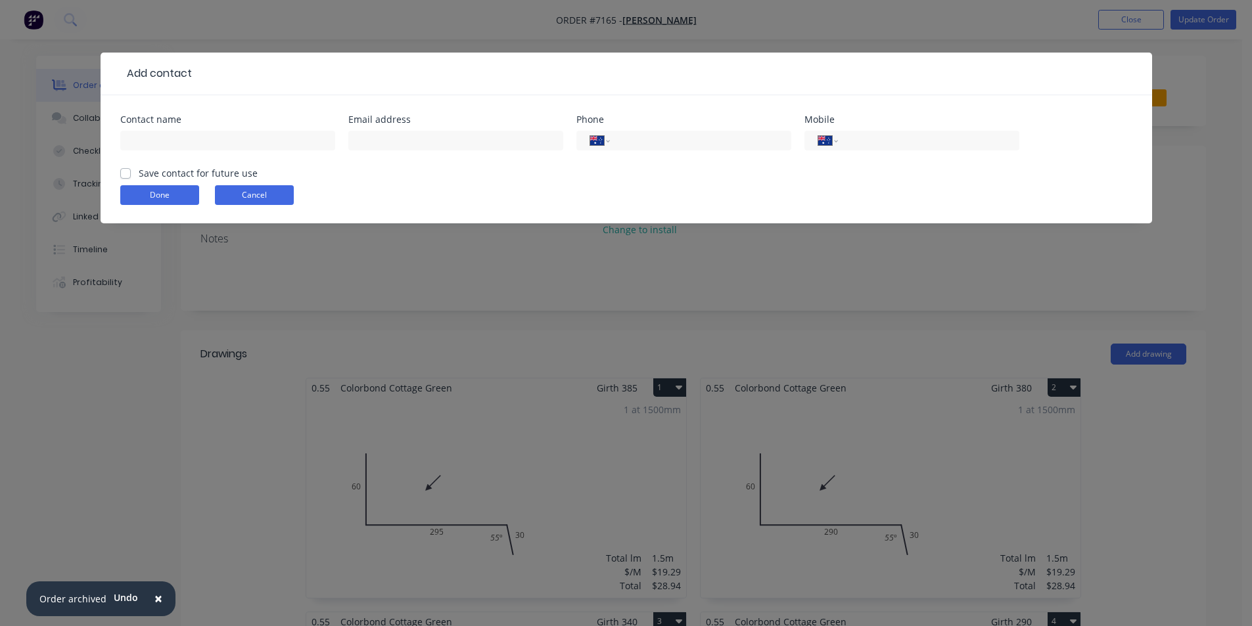
click at [283, 197] on button "Cancel" at bounding box center [254, 195] width 79 height 20
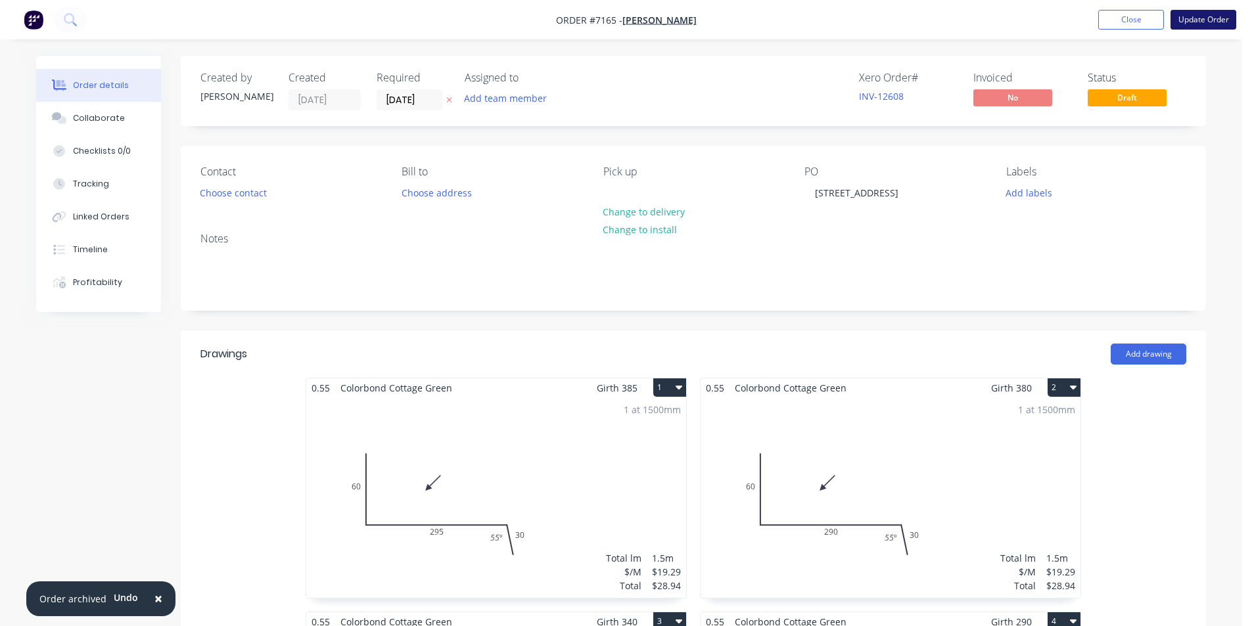
click at [1220, 17] on button "Update Order" at bounding box center [1204, 20] width 66 height 20
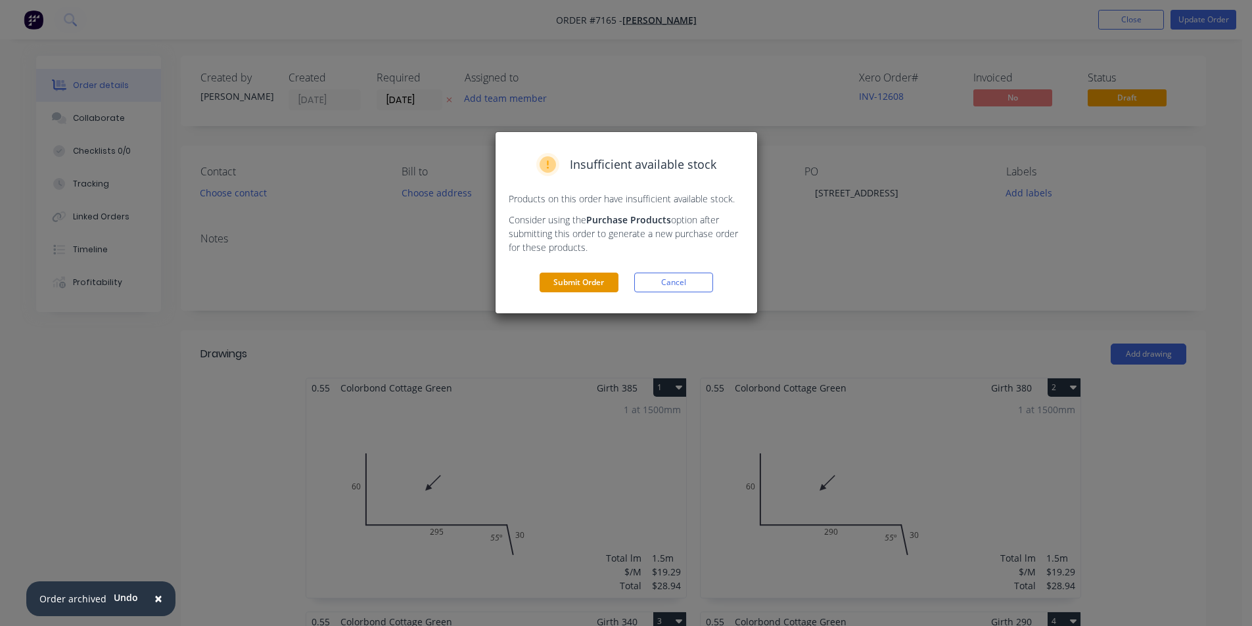
drag, startPoint x: 563, startPoint y: 296, endPoint x: 577, endPoint y: 282, distance: 19.5
click at [564, 296] on div "Insufficient available stock Products on this order have insufficient available…" at bounding box center [627, 222] width 262 height 181
click at [578, 280] on button "Submit Order" at bounding box center [579, 283] width 79 height 20
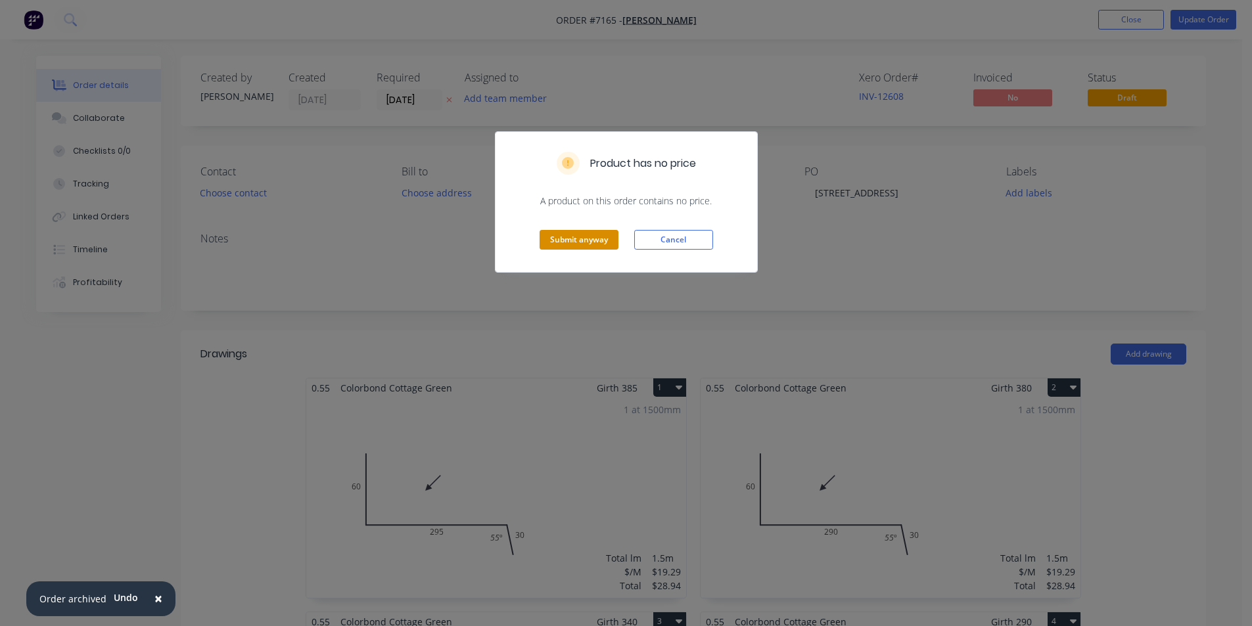
click at [577, 238] on button "Submit anyway" at bounding box center [579, 240] width 79 height 20
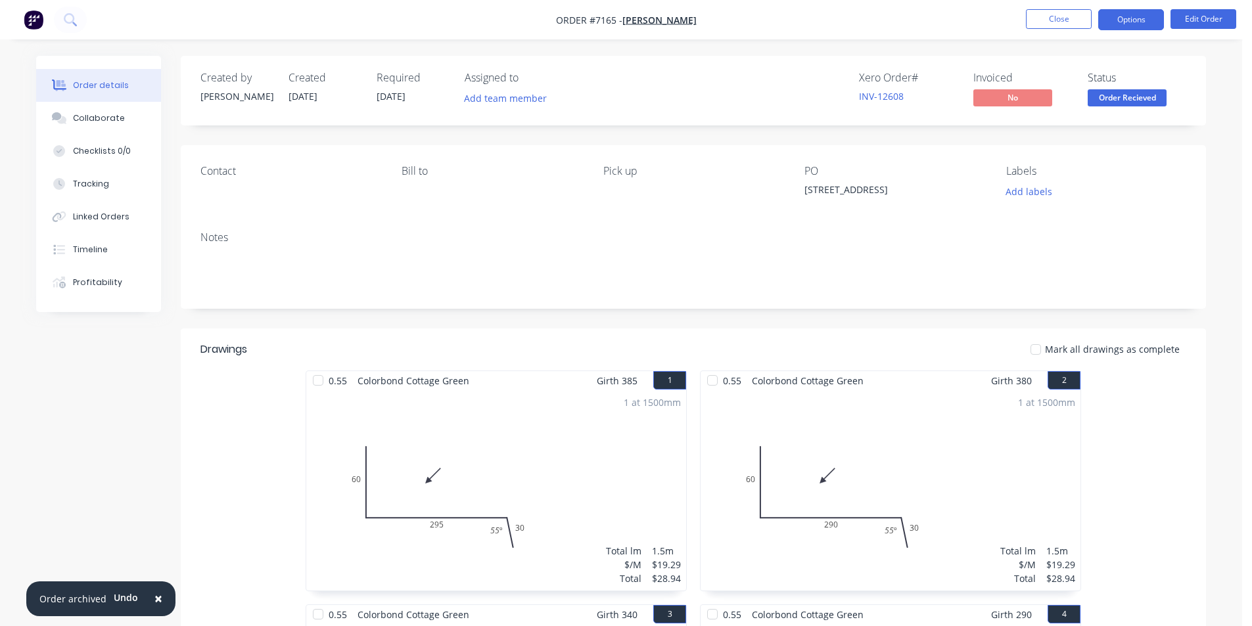
click at [1152, 20] on button "Options" at bounding box center [1131, 19] width 66 height 21
click at [1194, 22] on button "Edit Order" at bounding box center [1204, 19] width 66 height 20
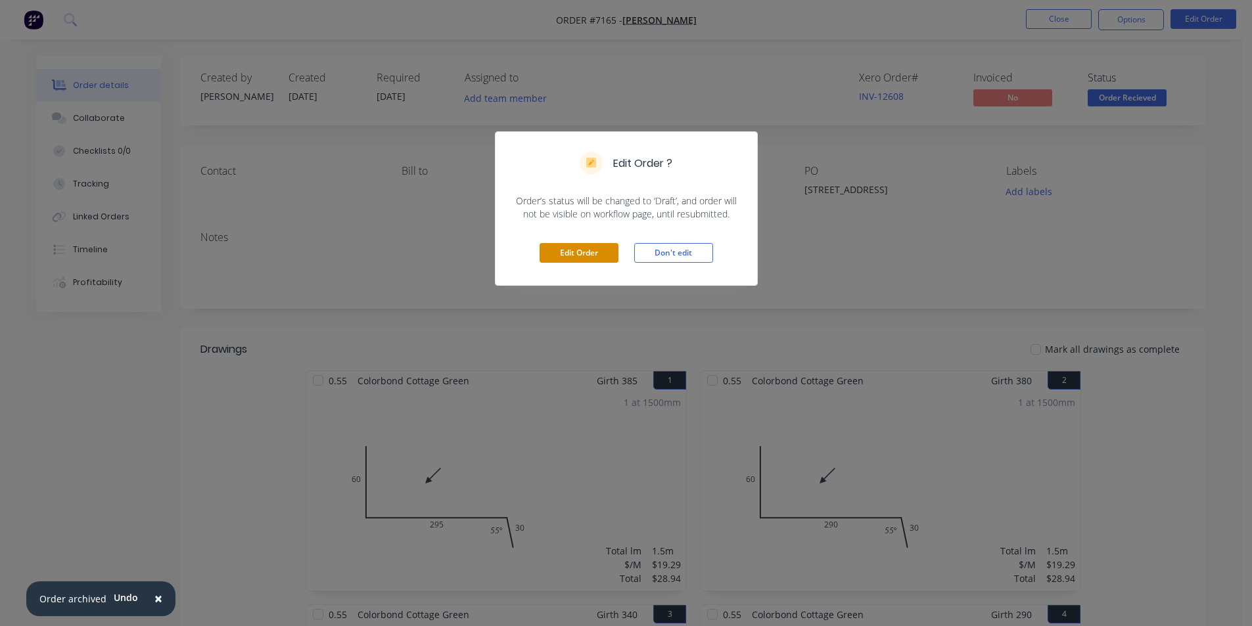
click at [572, 251] on button "Edit Order" at bounding box center [579, 253] width 79 height 20
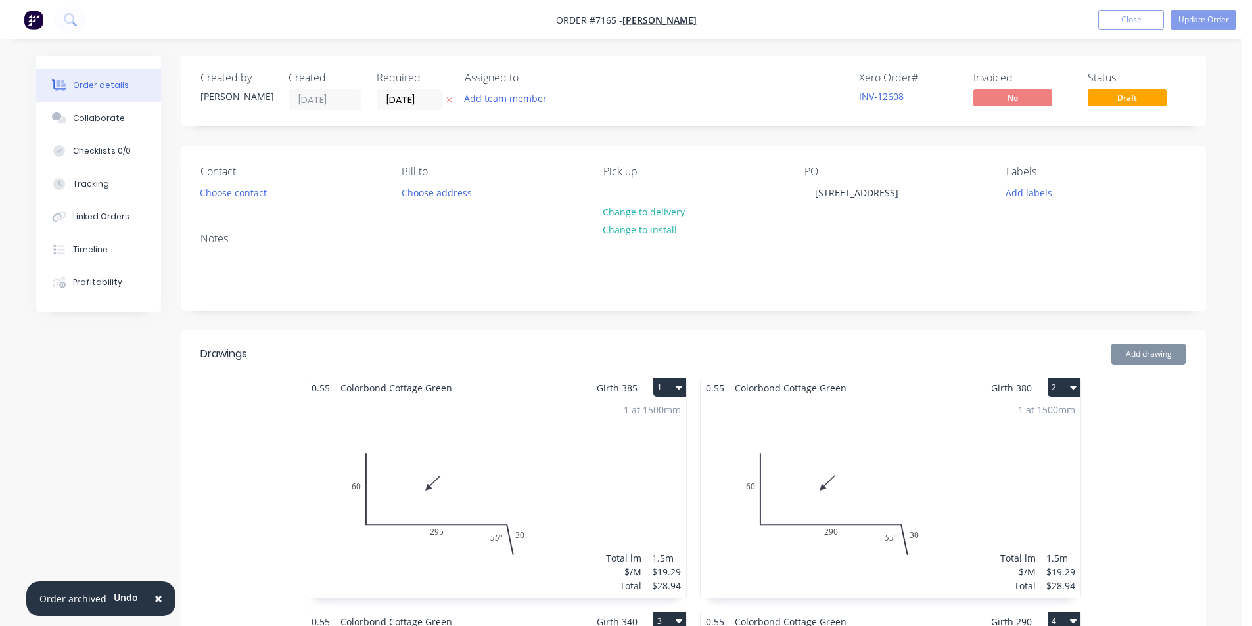
click at [192, 202] on div "Contact Choose contact [PERSON_NAME] to Choose address Pick up Change to delive…" at bounding box center [693, 184] width 1025 height 76
click at [207, 189] on button "Choose contact" at bounding box center [233, 192] width 81 height 18
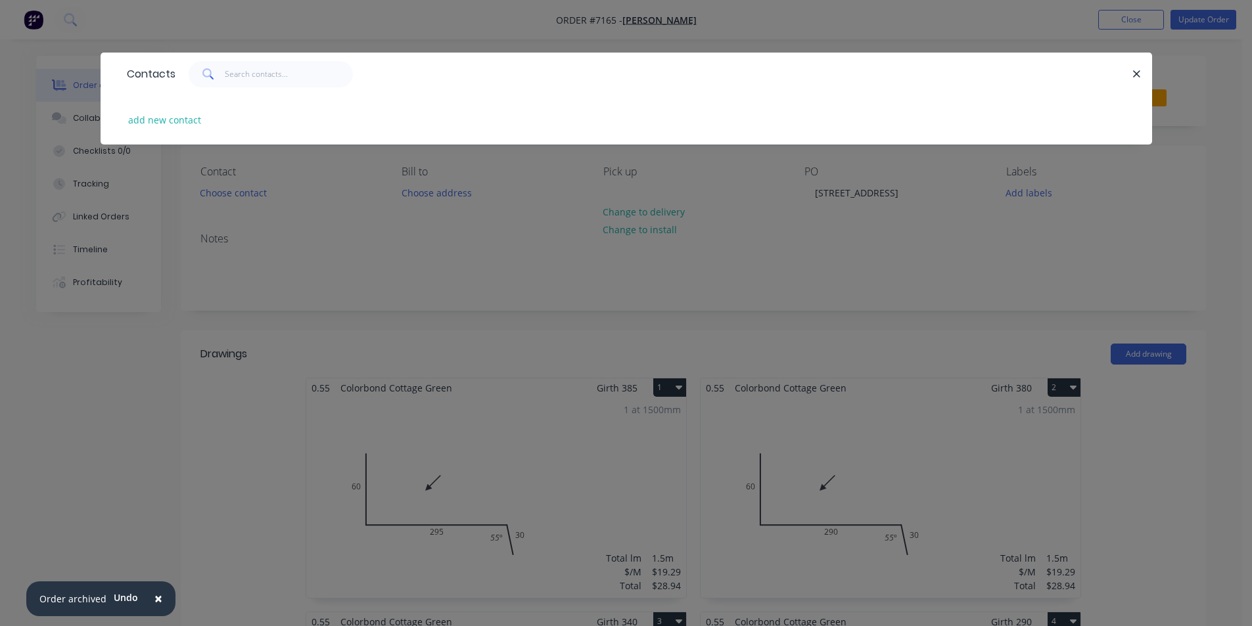
click at [229, 200] on div "Contacts add new contact" at bounding box center [626, 313] width 1252 height 626
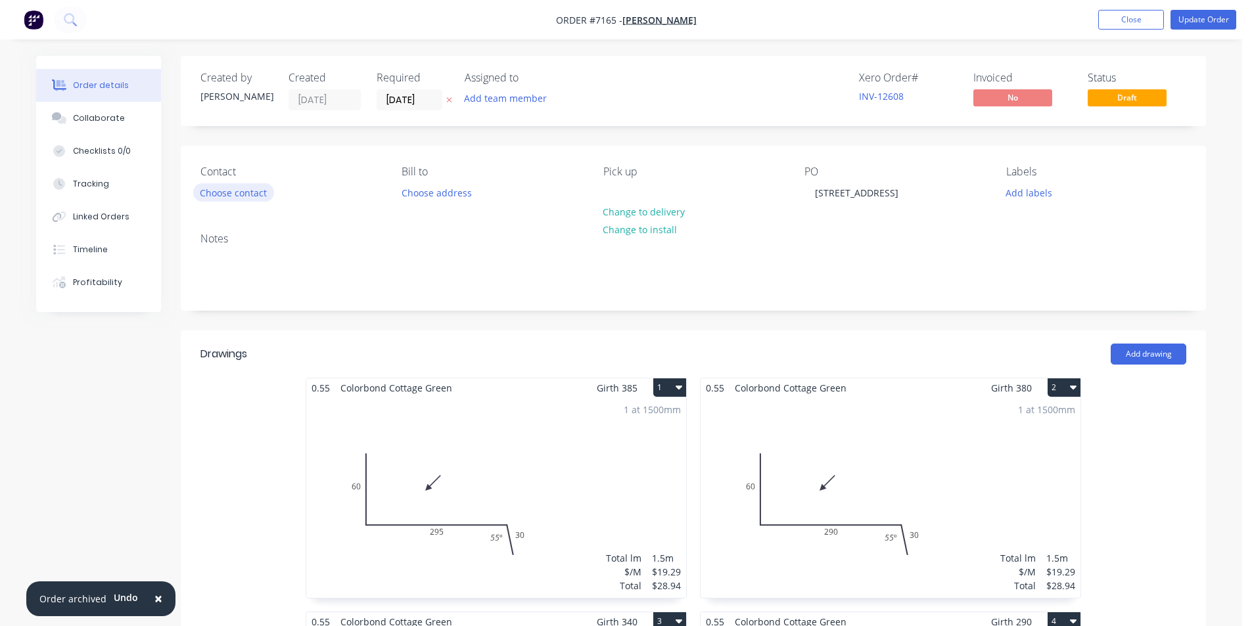
click at [229, 200] on button "Choose contact" at bounding box center [233, 192] width 81 height 18
click at [252, 193] on button "Choose contact" at bounding box center [233, 192] width 81 height 18
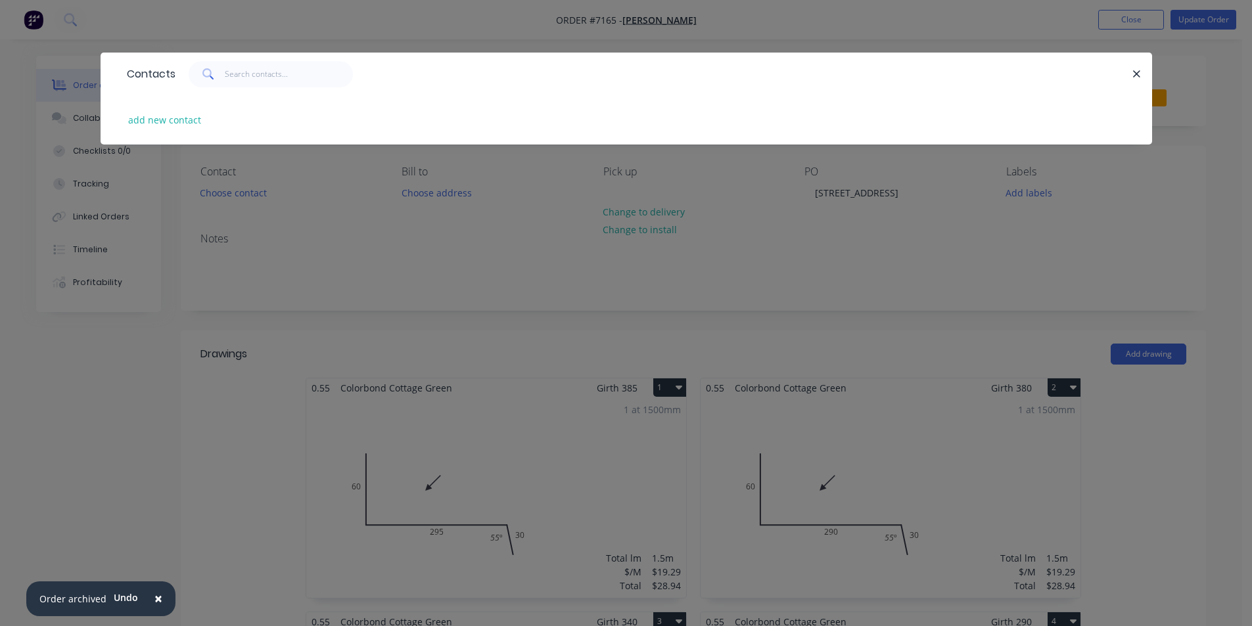
click at [255, 189] on div "Contacts add new contact" at bounding box center [626, 313] width 1252 height 626
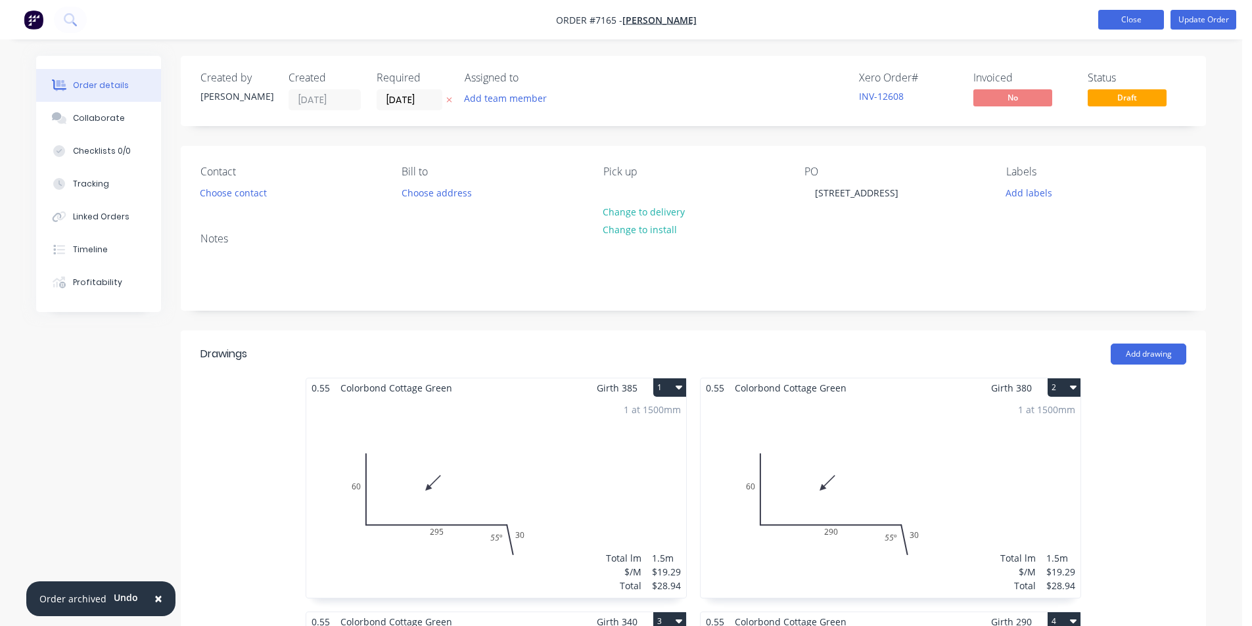
click at [1152, 20] on button "Close" at bounding box center [1131, 20] width 66 height 20
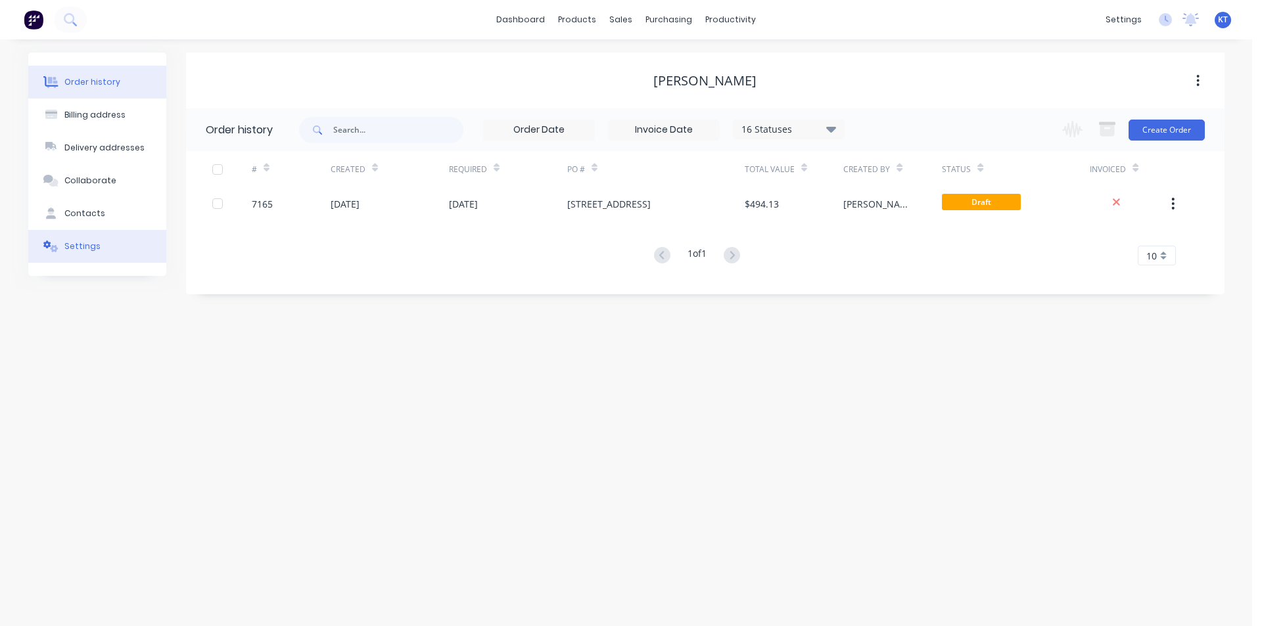
click at [129, 250] on button "Settings" at bounding box center [97, 246] width 138 height 33
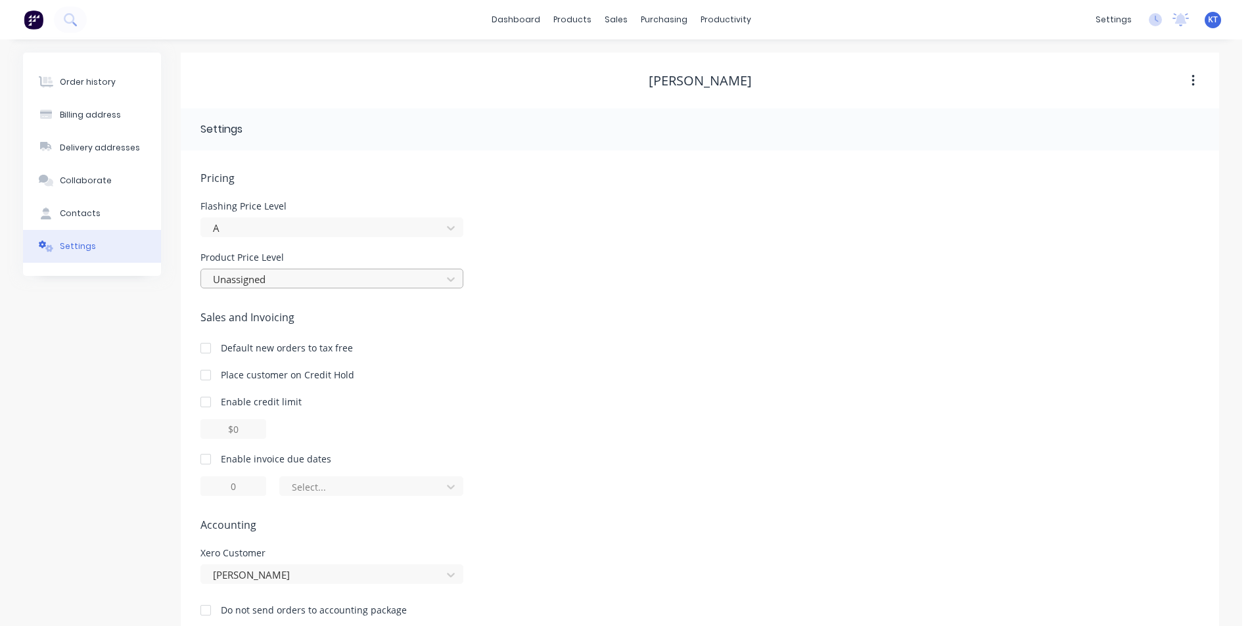
click at [235, 270] on div "Unassigned" at bounding box center [323, 279] width 231 height 20
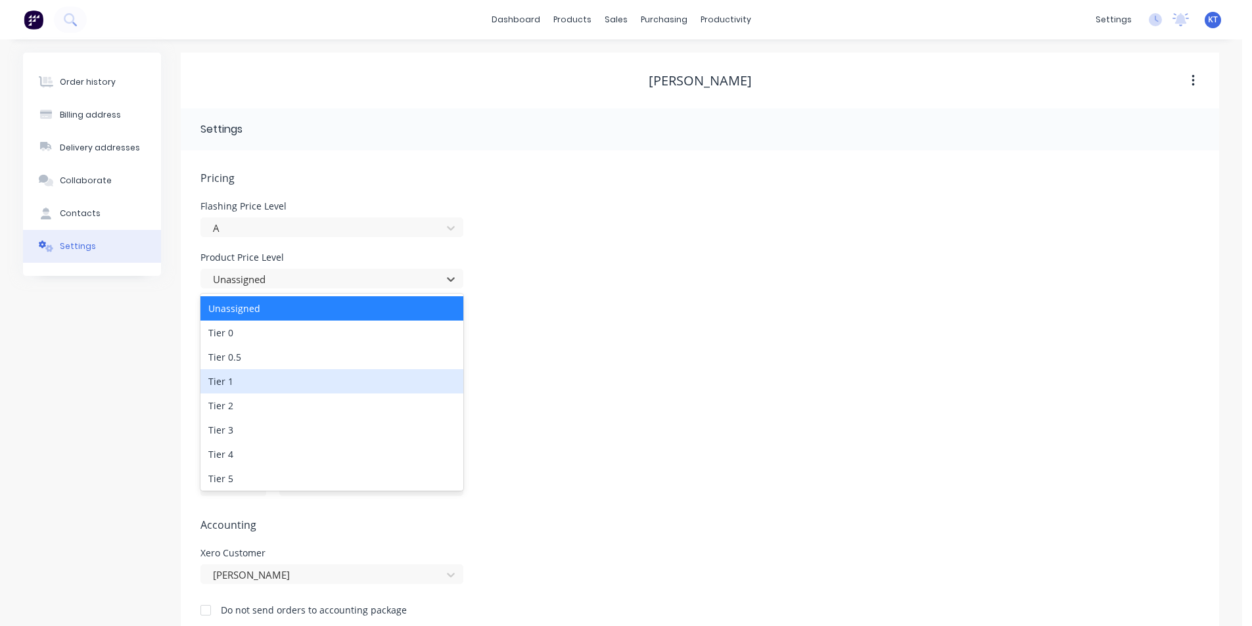
click at [250, 384] on div "Tier 1" at bounding box center [331, 381] width 263 height 24
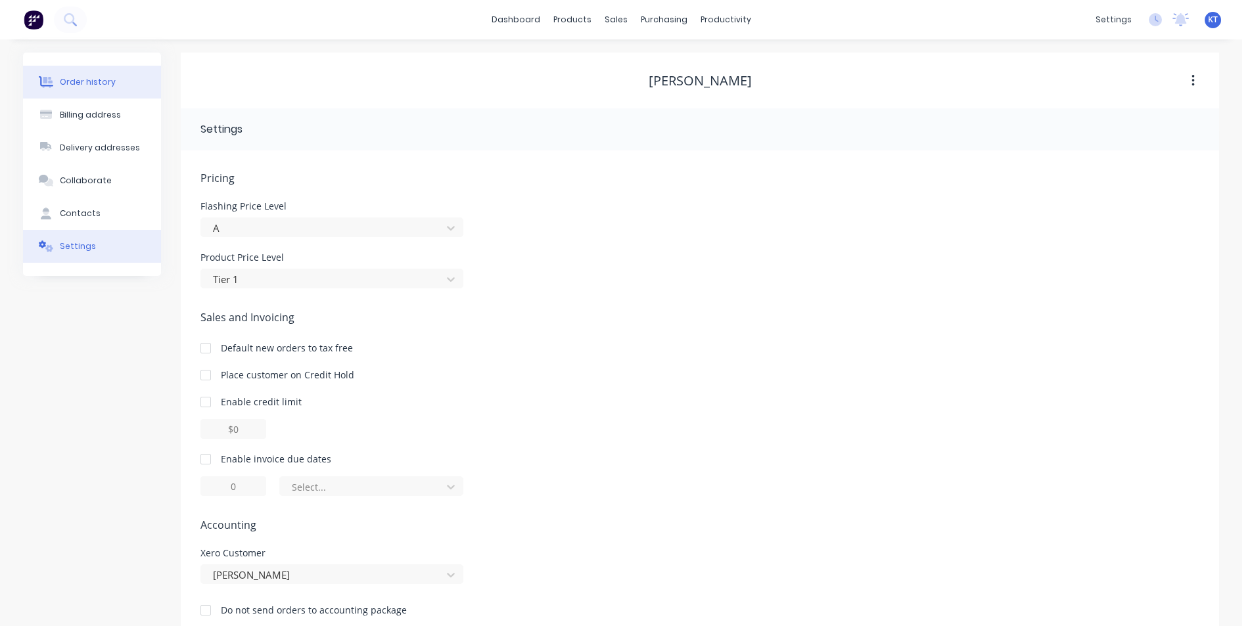
click at [135, 95] on button "Order history" at bounding box center [92, 82] width 138 height 33
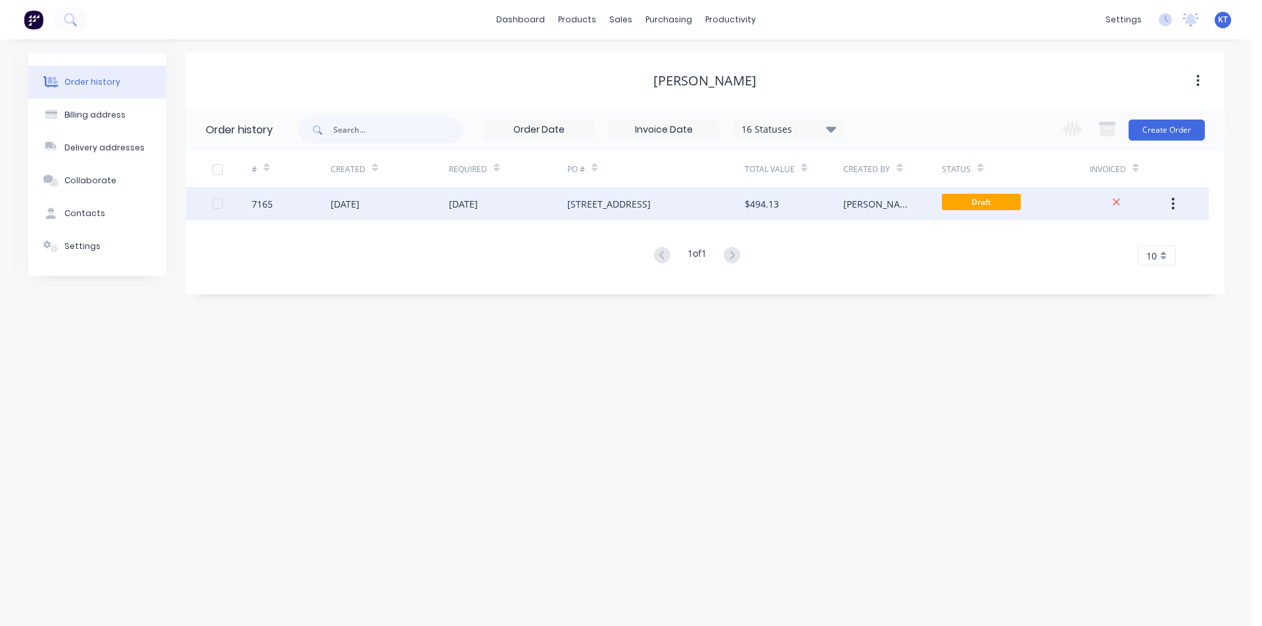
click at [663, 213] on div "[STREET_ADDRESS]" at bounding box center [655, 203] width 177 height 33
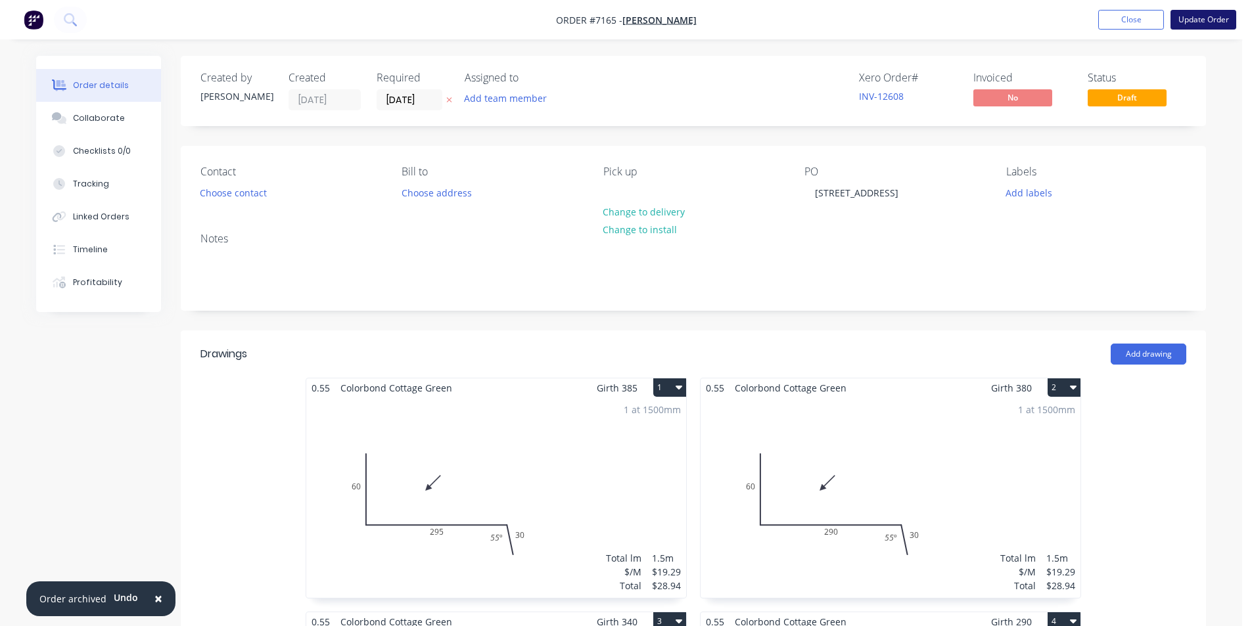
click at [1190, 20] on button "Update Order" at bounding box center [1204, 20] width 66 height 20
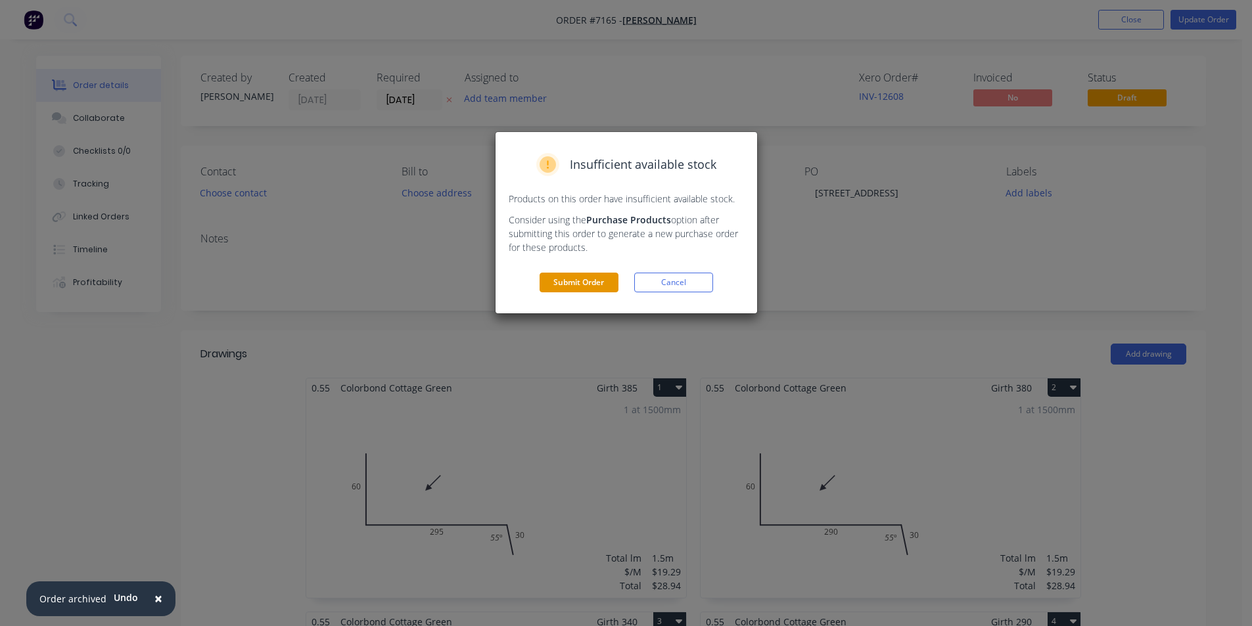
click at [583, 292] on button "Submit Order" at bounding box center [579, 283] width 79 height 20
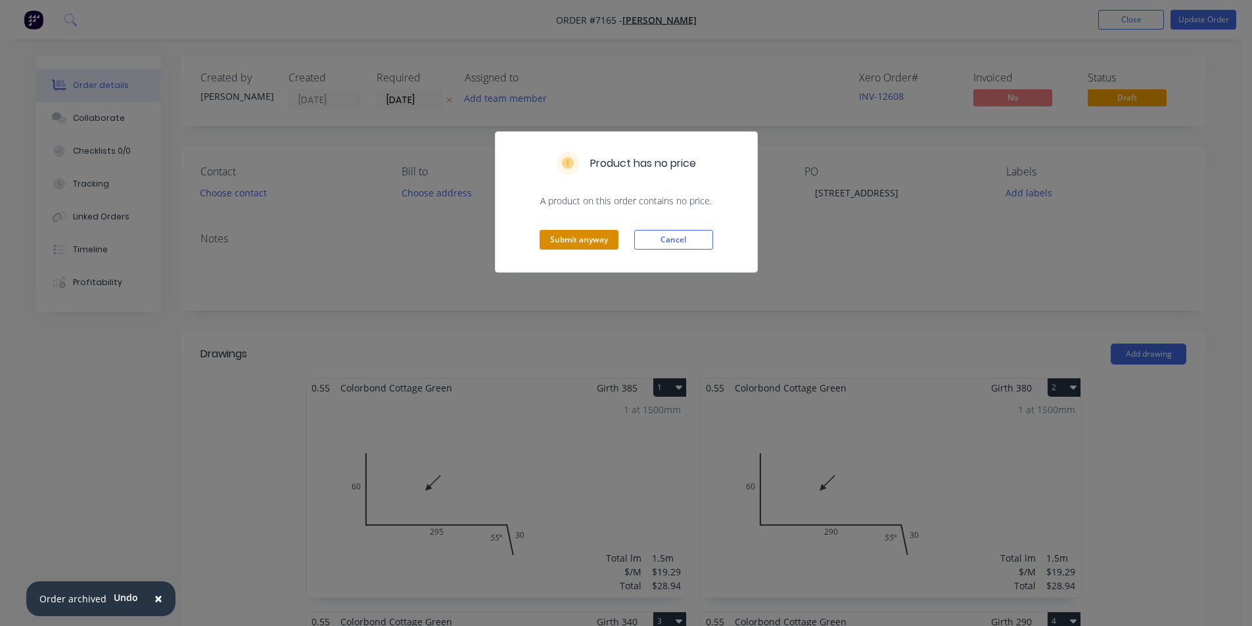
click at [576, 250] on button "Submit anyway" at bounding box center [579, 240] width 79 height 20
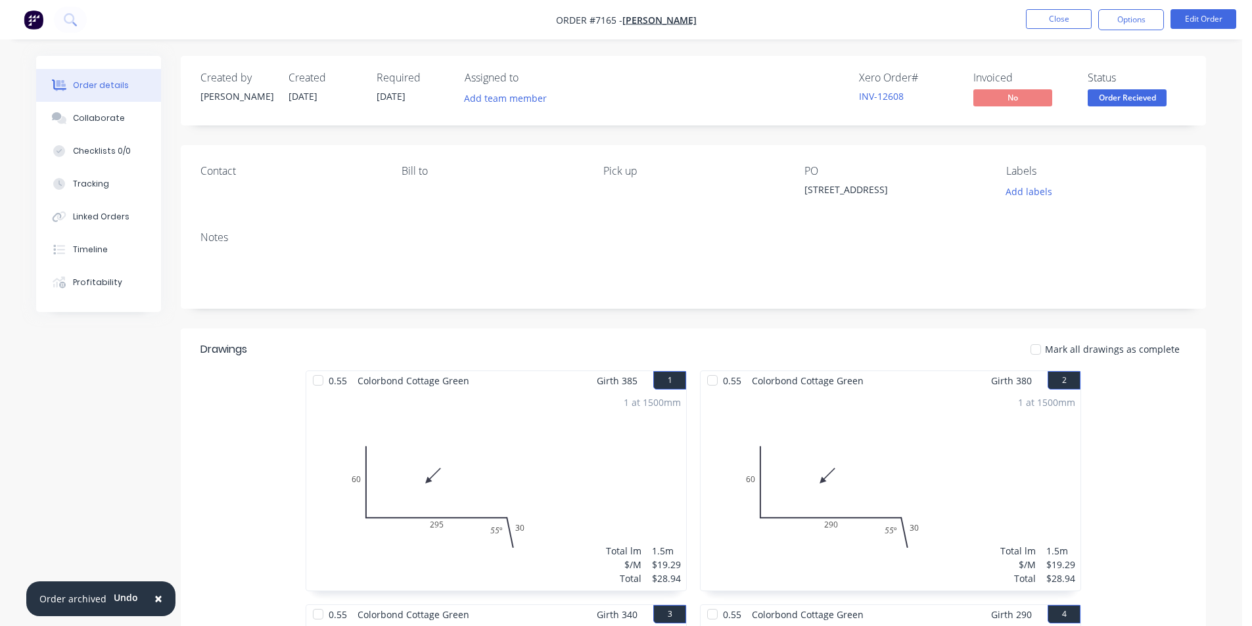
click at [1148, 97] on span "Order Recieved" at bounding box center [1127, 97] width 79 height 16
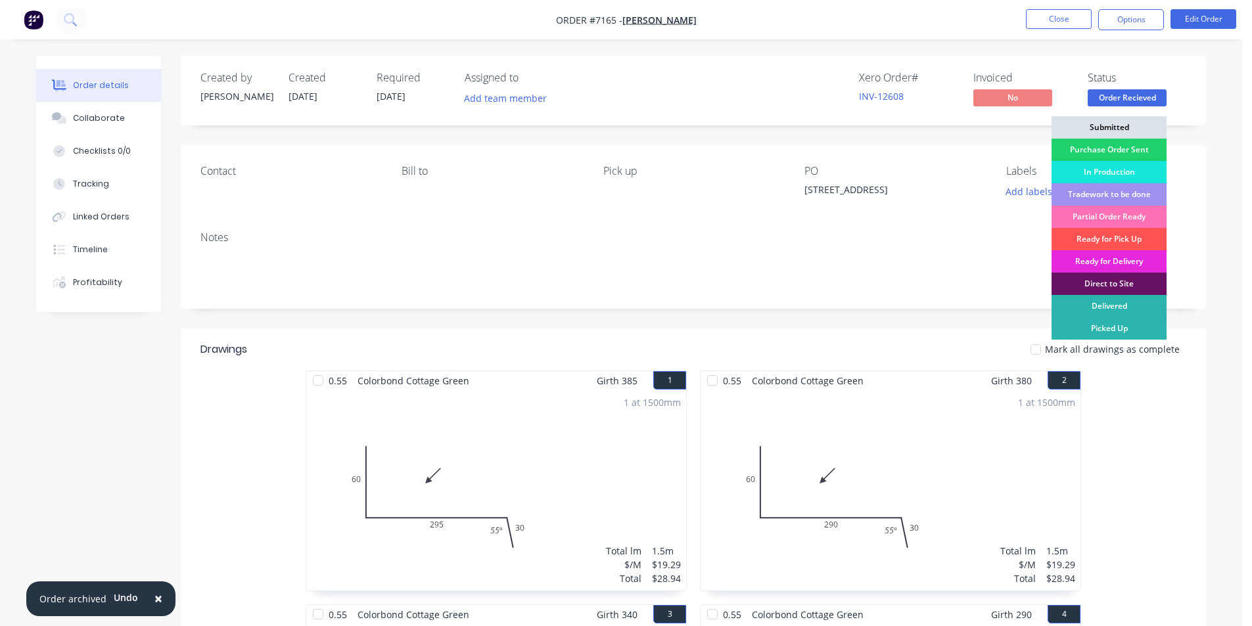
click at [1132, 119] on div "Submitted" at bounding box center [1109, 127] width 115 height 22
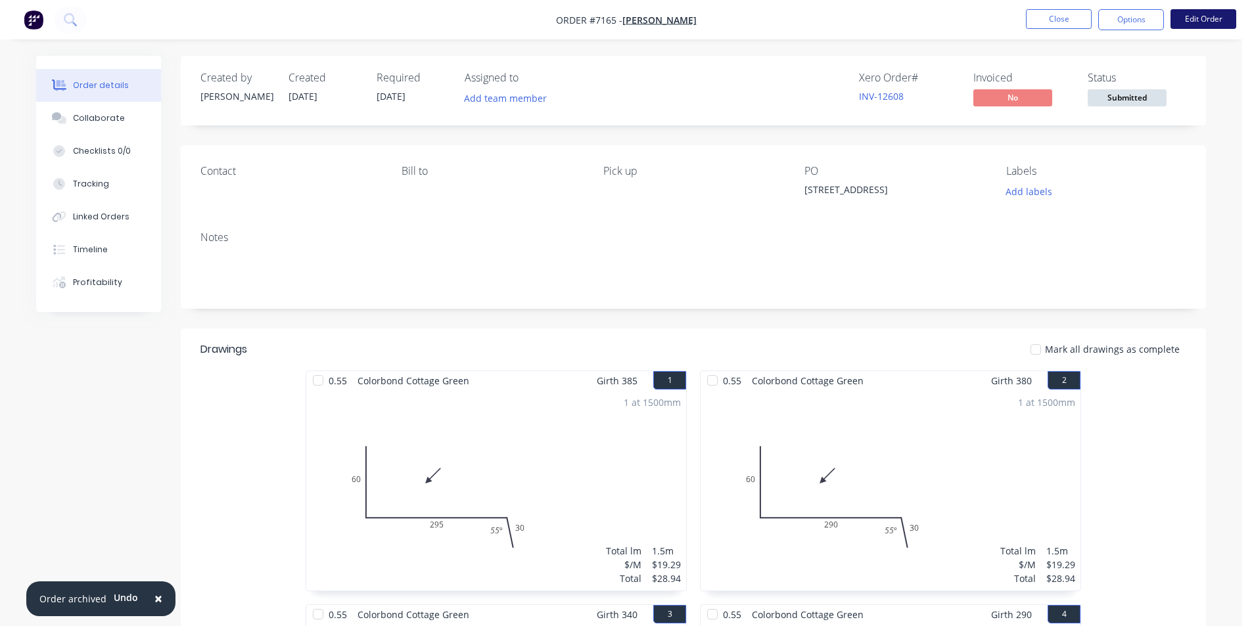
click at [1184, 15] on button "Edit Order" at bounding box center [1204, 19] width 66 height 20
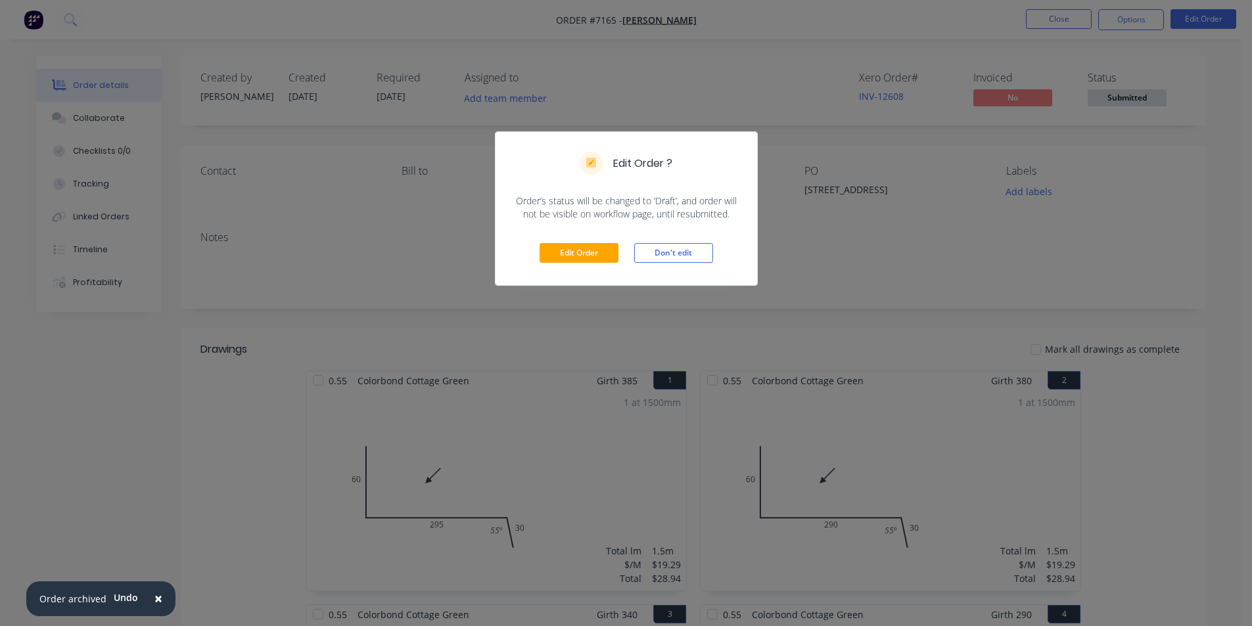
click at [540, 270] on div "Edit Order Don't edit" at bounding box center [627, 253] width 262 height 64
drag, startPoint x: 1142, startPoint y: 208, endPoint x: 1161, endPoint y: 112, distance: 97.1
click at [1142, 206] on div "Edit Order ? Order’s status will be changed to ‘Draft’, and order will not be v…" at bounding box center [626, 313] width 1252 height 626
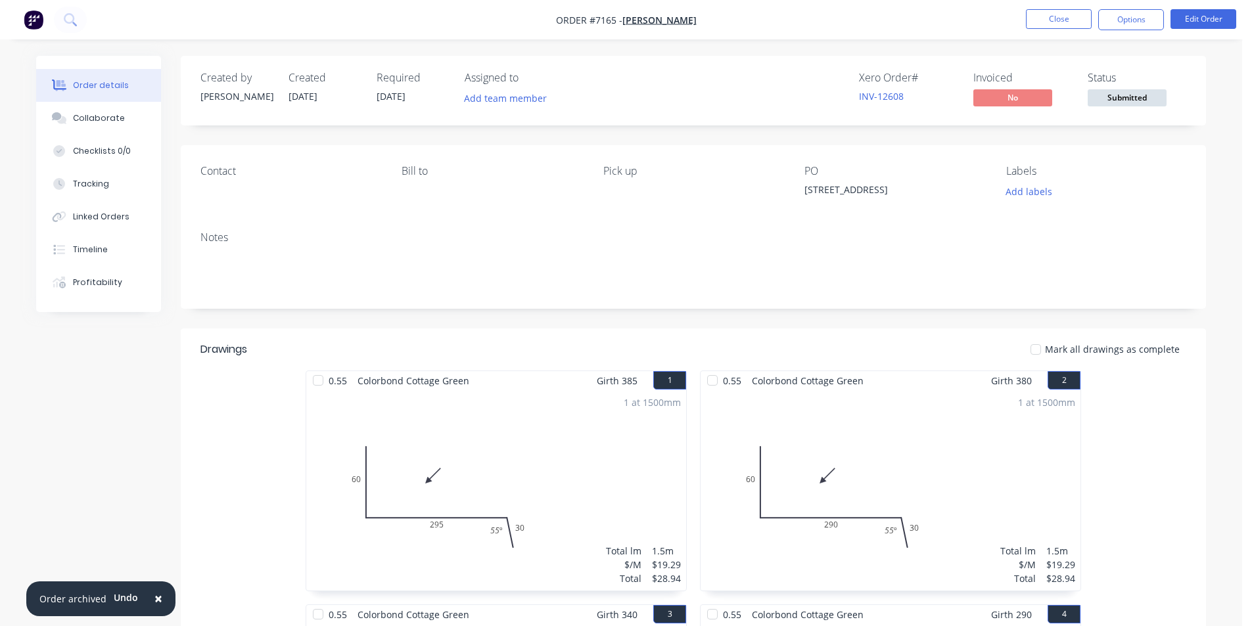
click at [1142, 30] on button "Options" at bounding box center [1131, 19] width 66 height 21
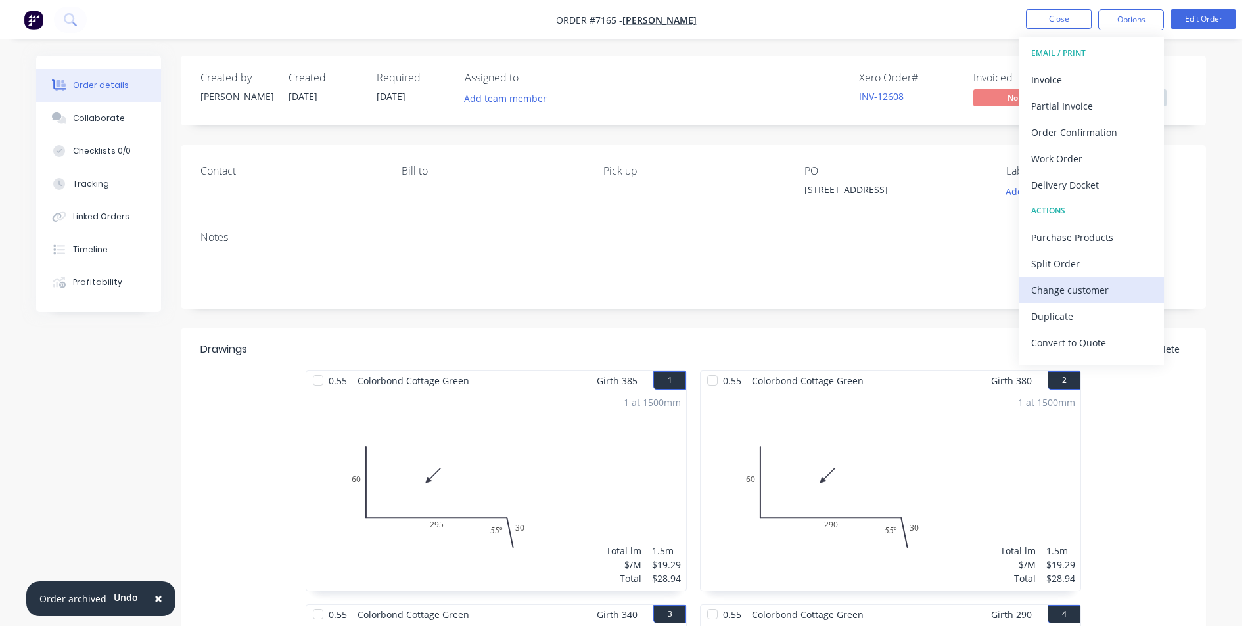
click at [1073, 286] on div "Change customer" at bounding box center [1091, 290] width 121 height 19
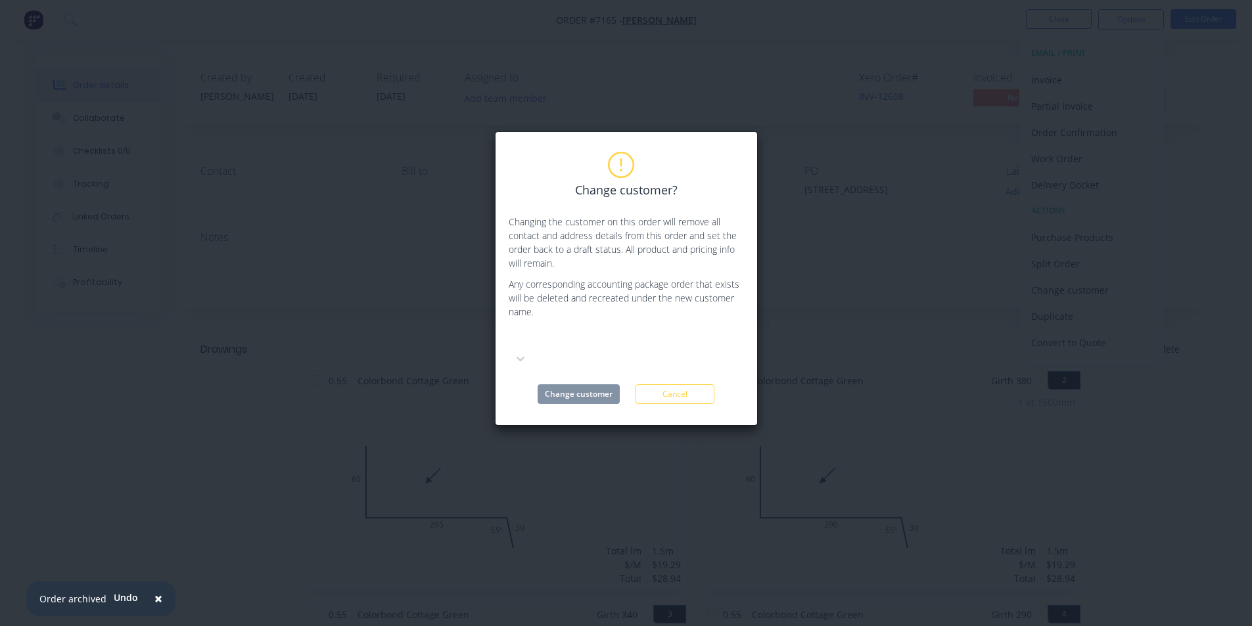
click at [693, 333] on div at bounding box center [607, 339] width 189 height 16
type input "[PERSON_NAME]"
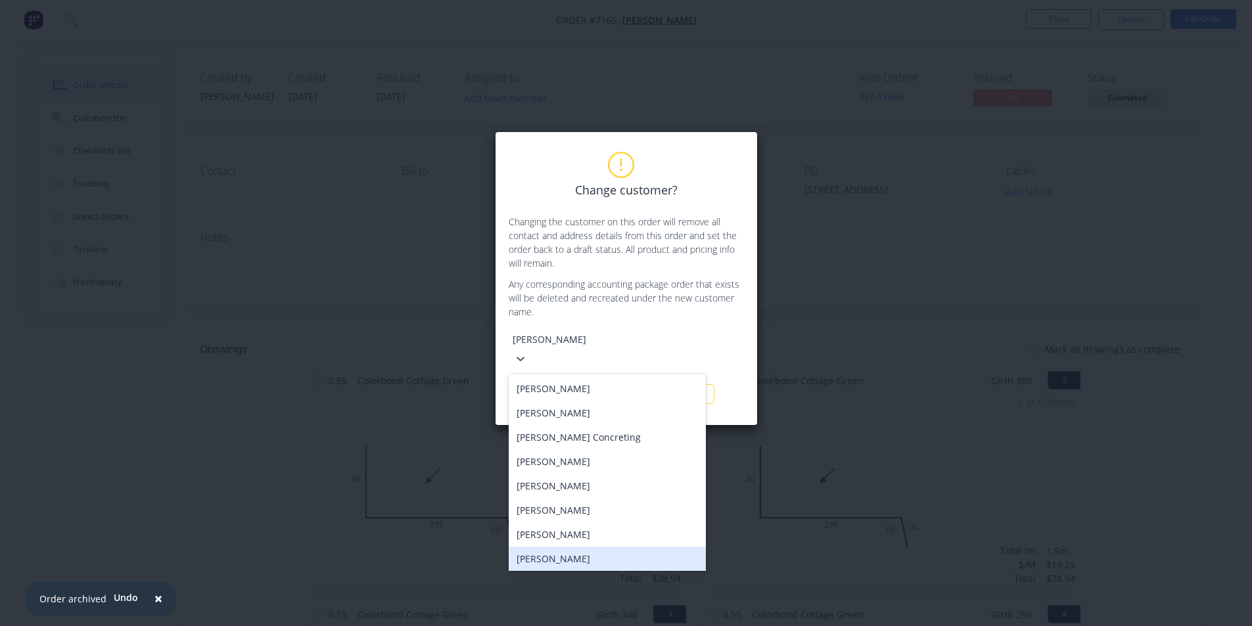
click at [624, 547] on div "[PERSON_NAME]" at bounding box center [607, 559] width 197 height 24
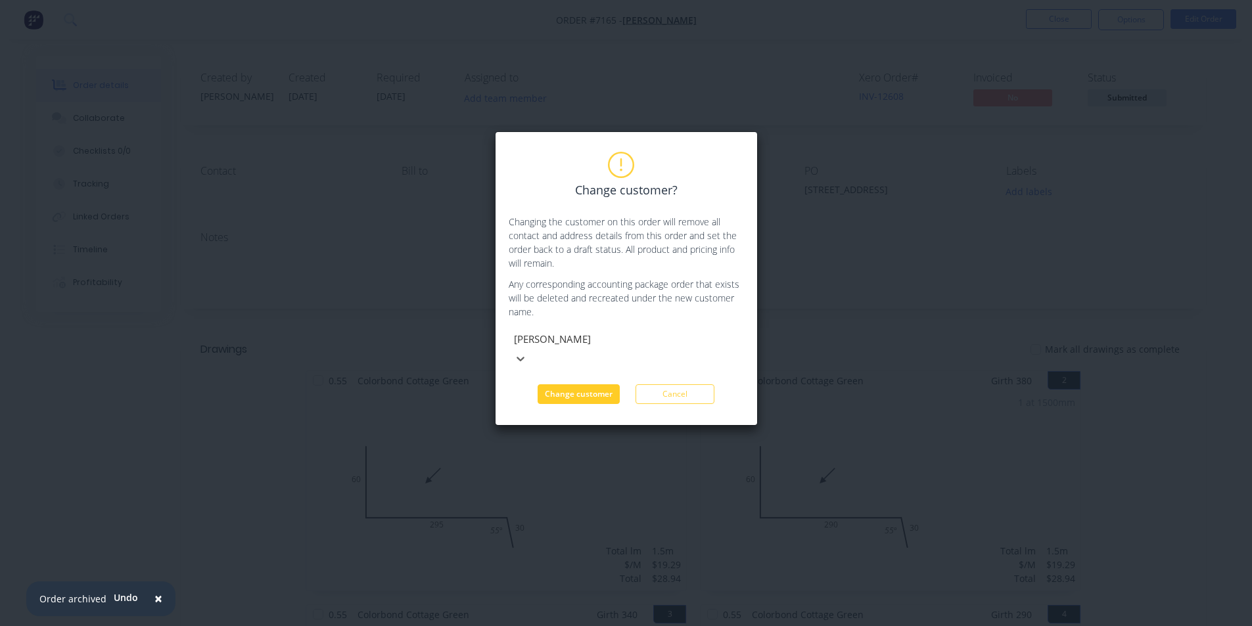
click at [576, 385] on button "Change customer" at bounding box center [579, 395] width 82 height 20
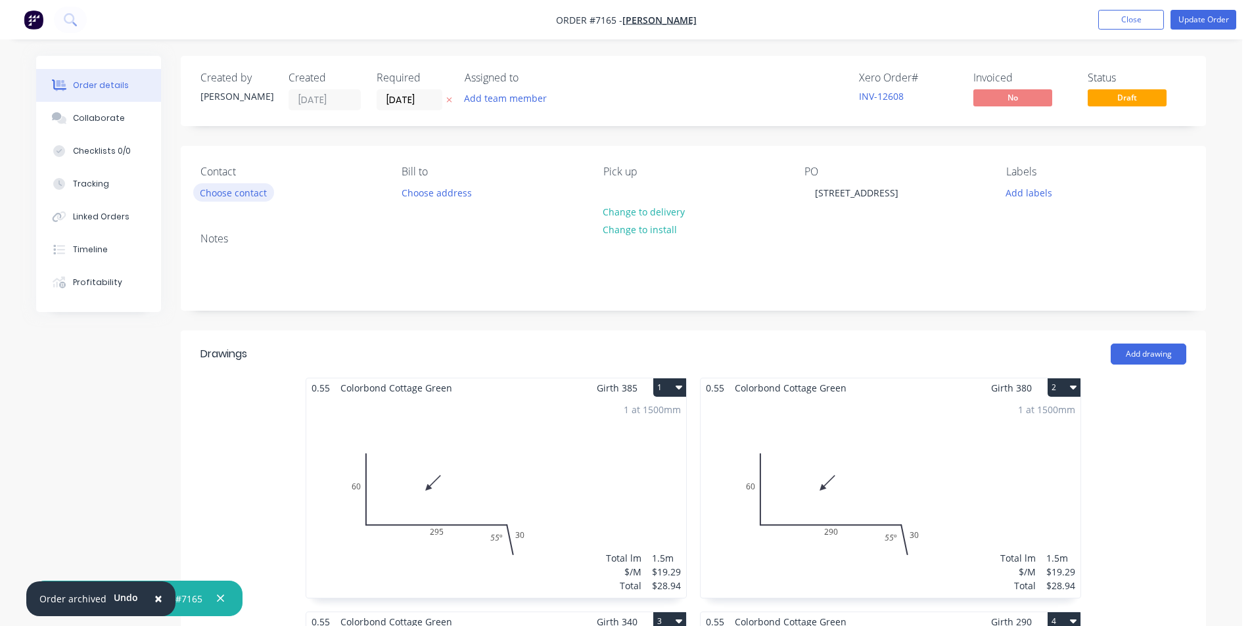
click at [258, 188] on button "Choose contact" at bounding box center [233, 192] width 81 height 18
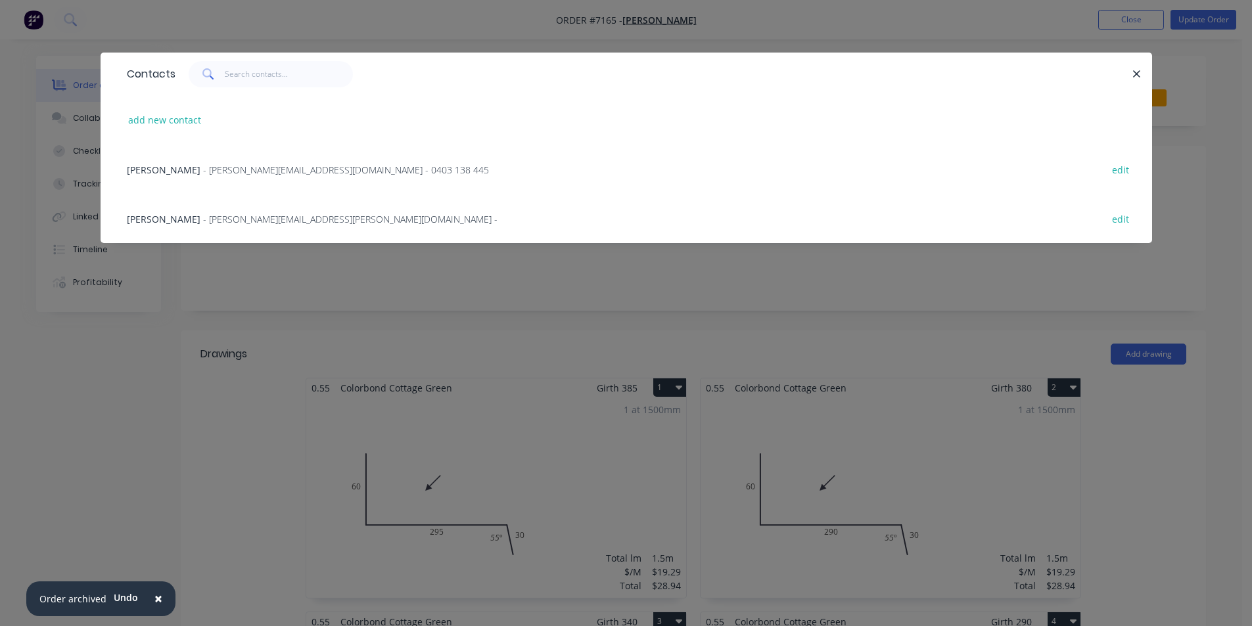
click at [273, 176] on div "Paul - [EMAIL_ADDRESS][DOMAIN_NAME] - 0403 138 445" at bounding box center [308, 170] width 362 height 14
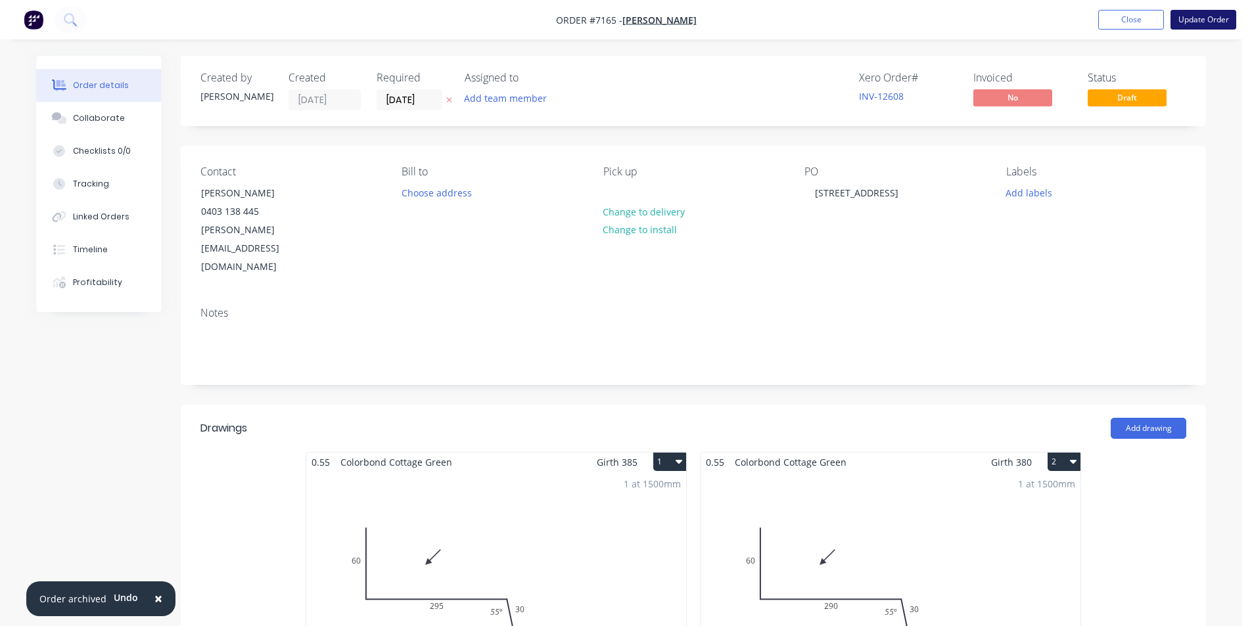
click at [1183, 18] on button "Update Order" at bounding box center [1204, 20] width 66 height 20
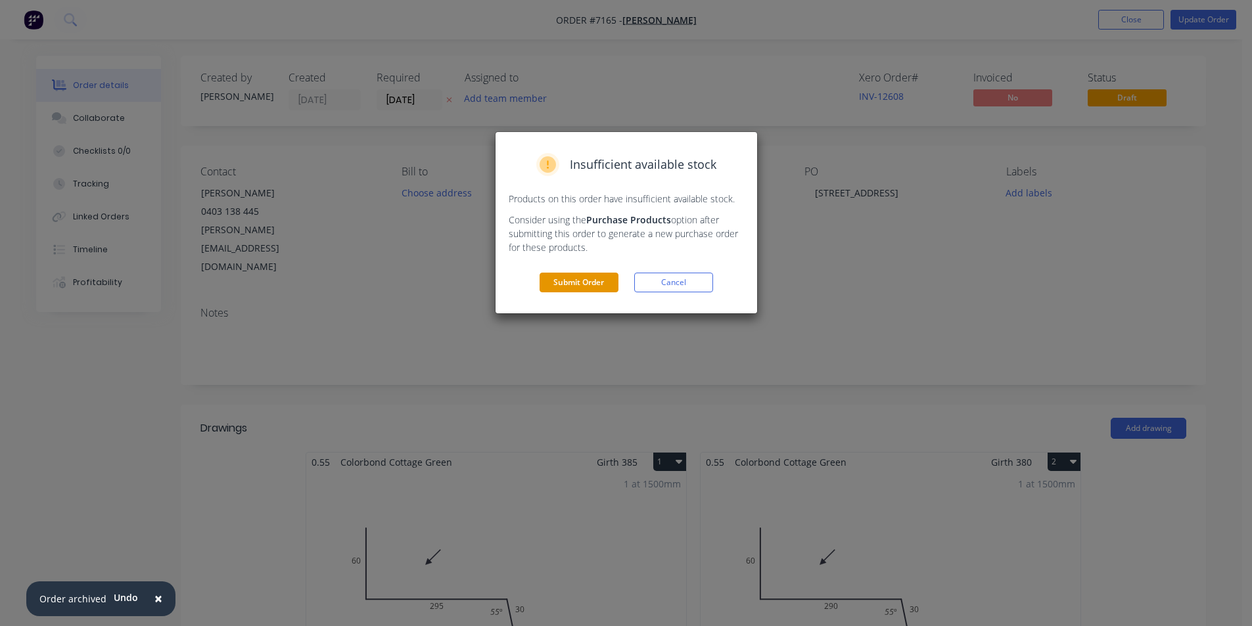
click at [598, 279] on button "Submit Order" at bounding box center [579, 283] width 79 height 20
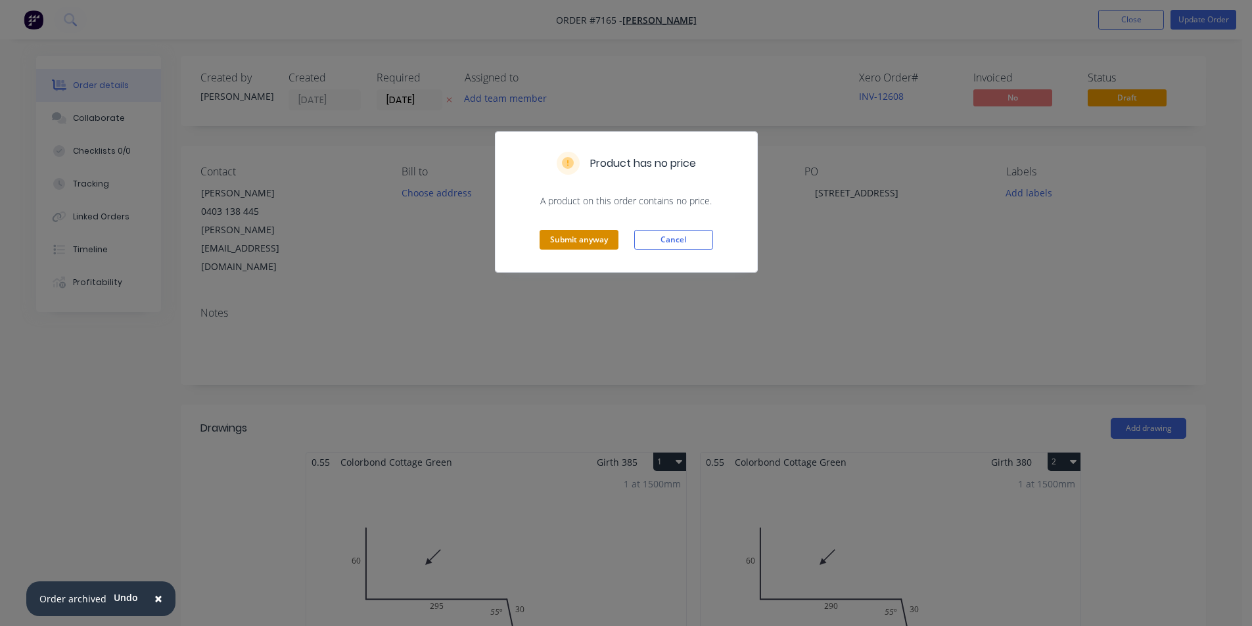
click at [574, 250] on button "Submit anyway" at bounding box center [579, 240] width 79 height 20
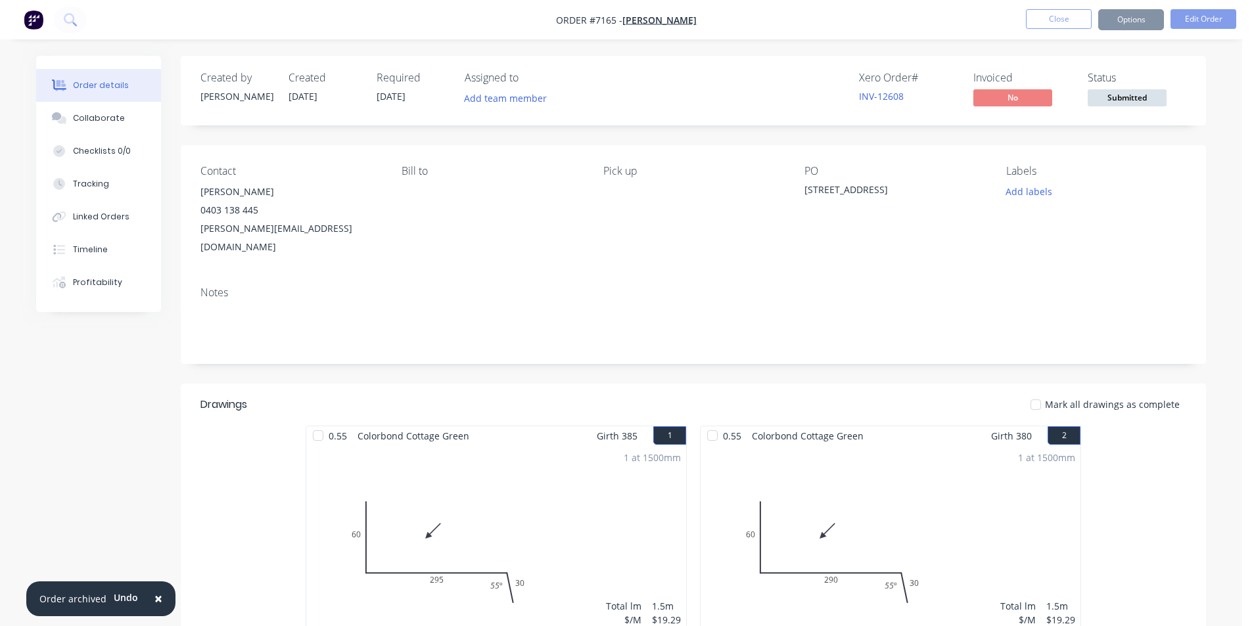
click at [1134, 95] on span "Submitted" at bounding box center [1127, 97] width 79 height 16
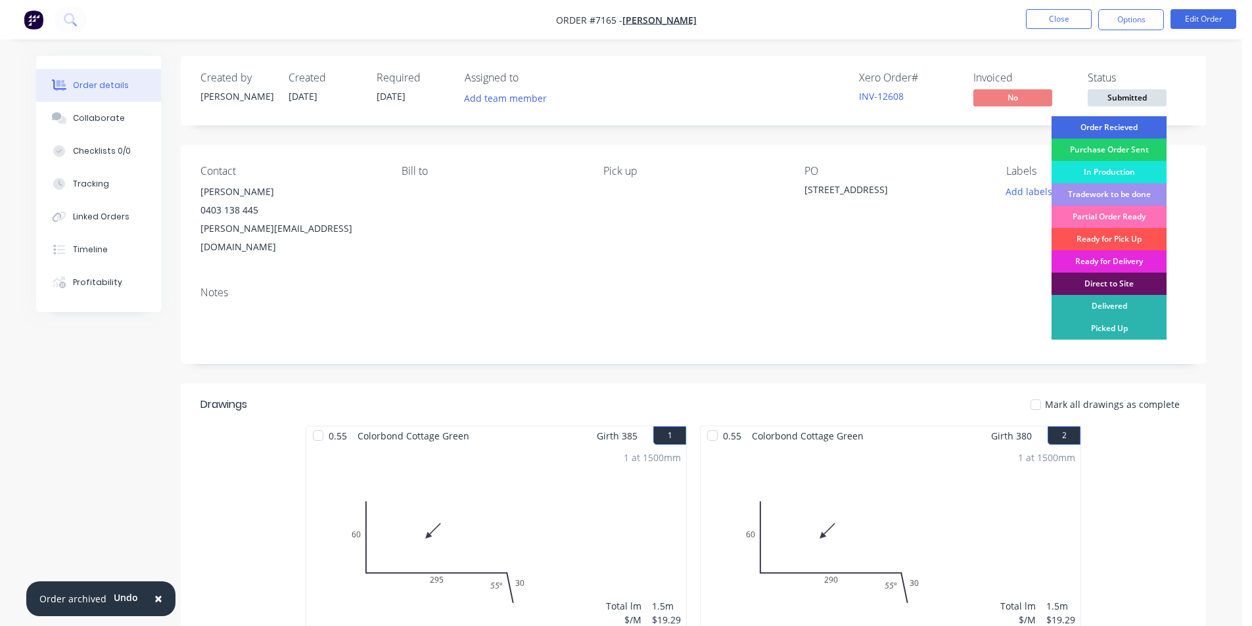
click at [1115, 131] on div "Order Recieved" at bounding box center [1109, 127] width 115 height 22
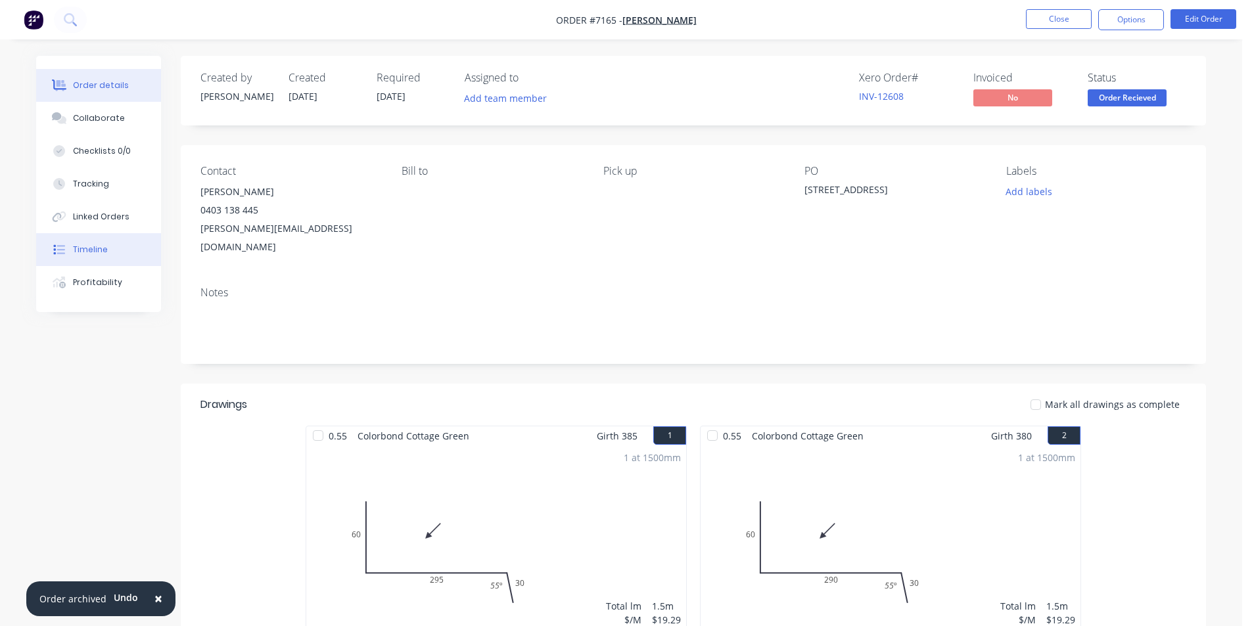
click at [123, 254] on button "Timeline" at bounding box center [98, 249] width 125 height 33
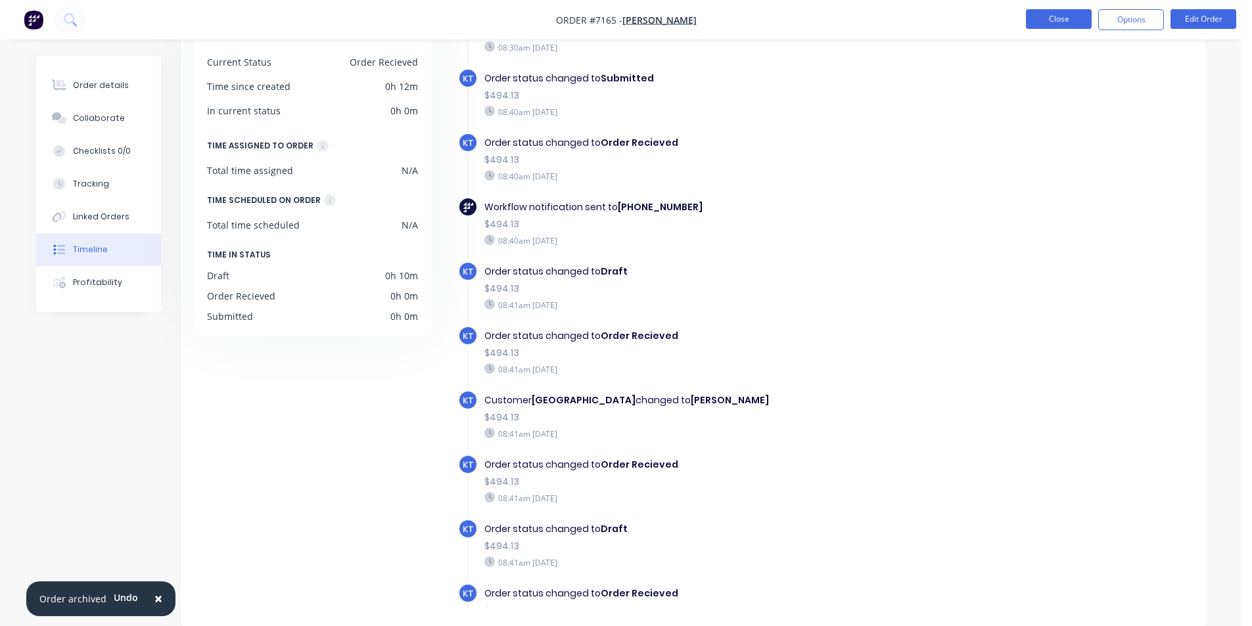
click at [1091, 17] on button "Close" at bounding box center [1059, 19] width 66 height 20
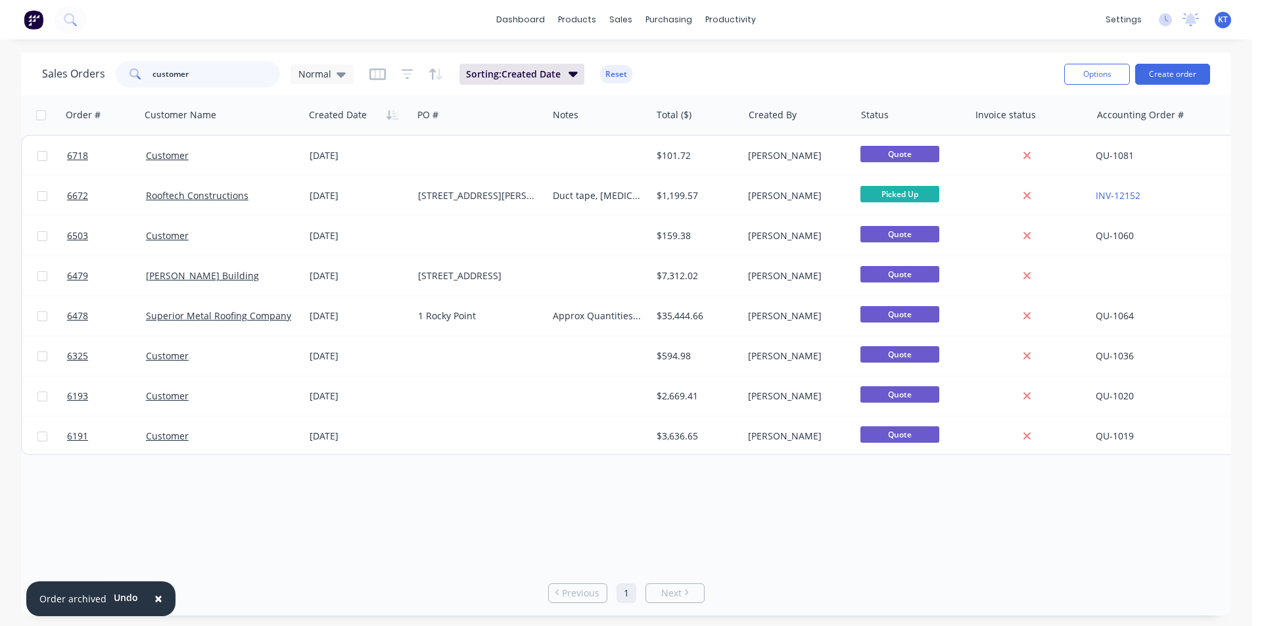
drag, startPoint x: 244, startPoint y: 78, endPoint x: 39, endPoint y: 108, distance: 206.6
click at [39, 108] on div "Sales Orders customer Normal Sorting: Created Date Reset Options Create order O…" at bounding box center [626, 334] width 1210 height 563
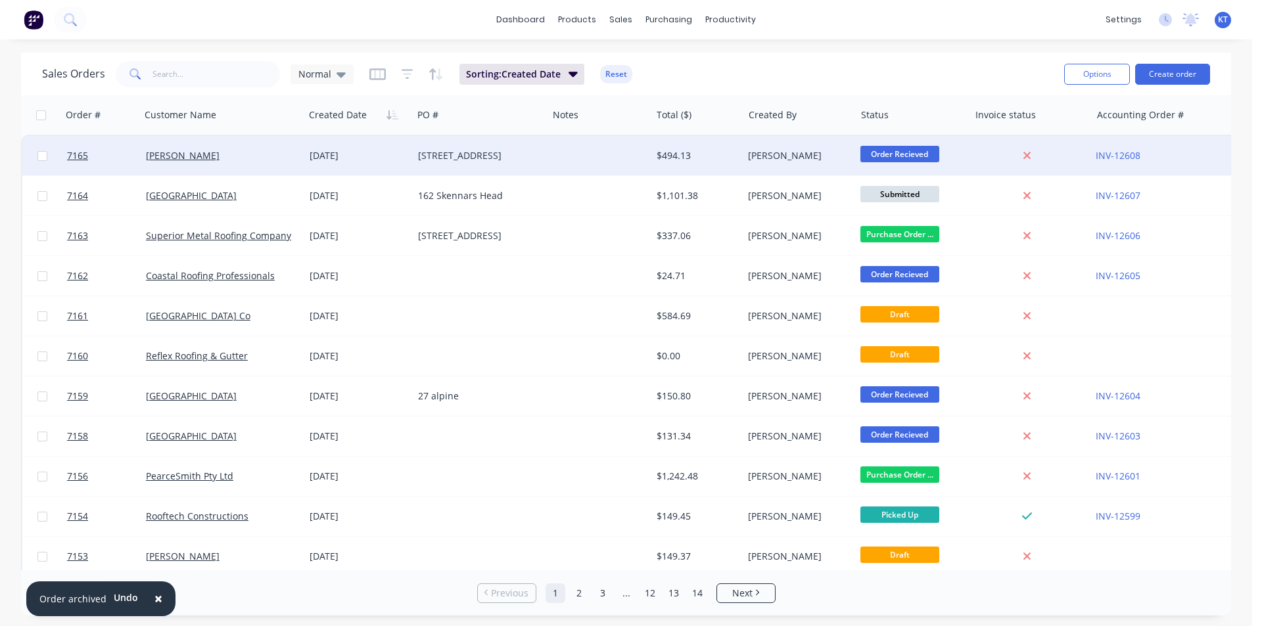
click at [482, 158] on div "[STREET_ADDRESS]" at bounding box center [477, 155] width 118 height 13
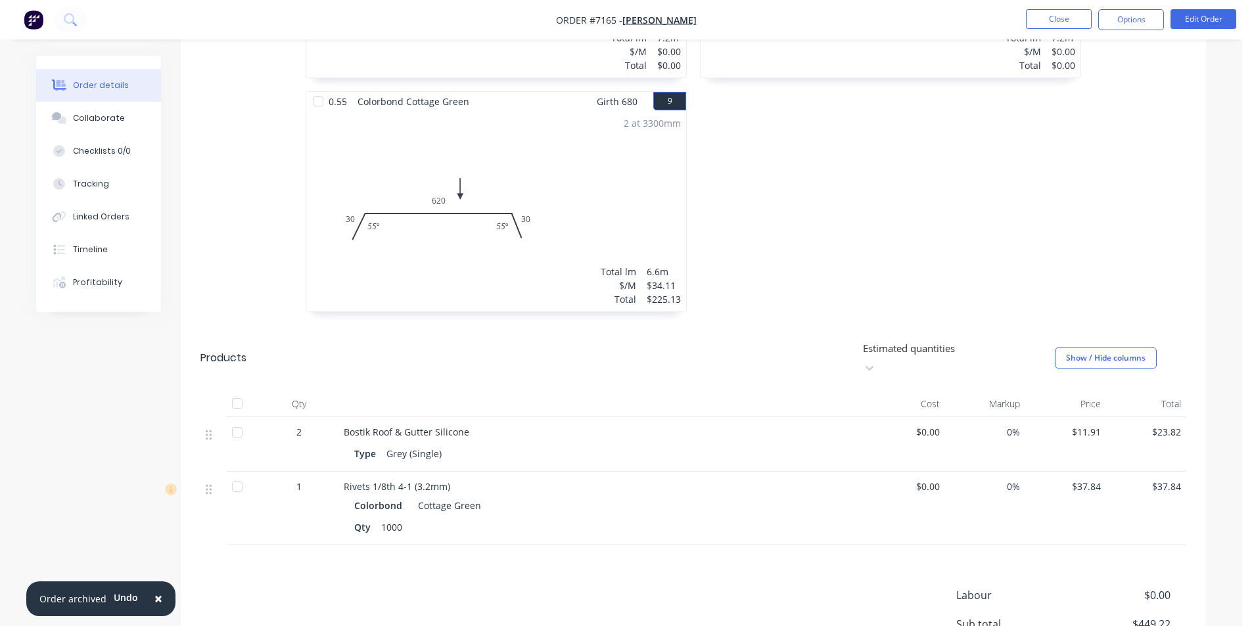
scroll to position [1387, 0]
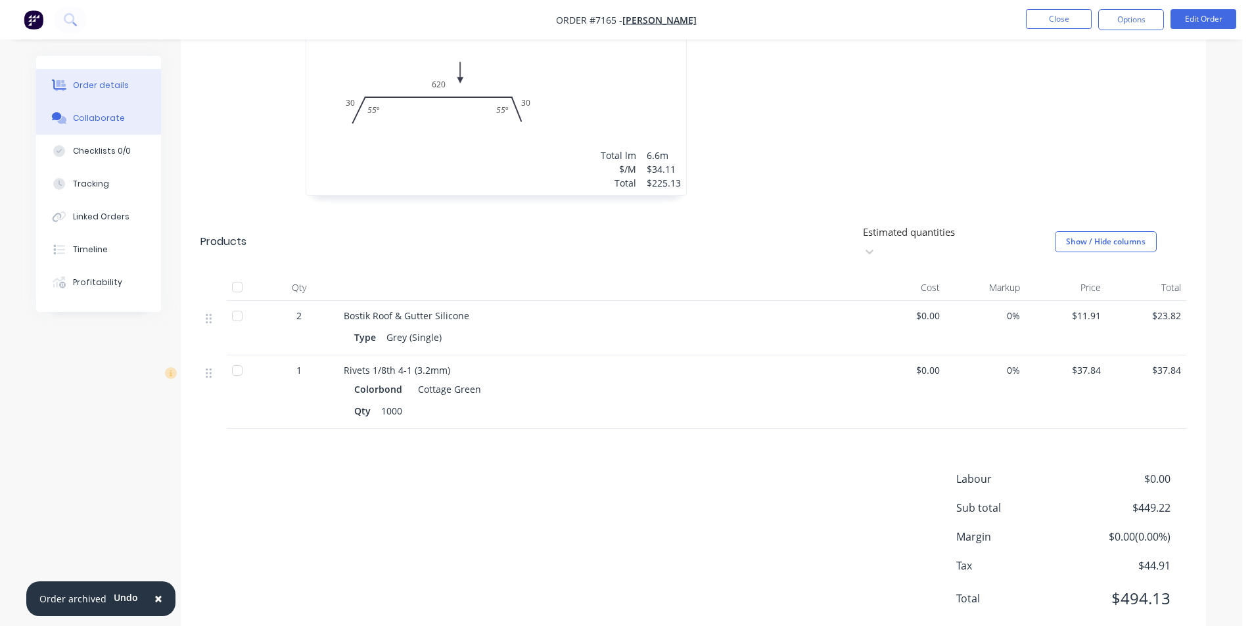
click at [80, 133] on button "Collaborate" at bounding box center [98, 118] width 125 height 33
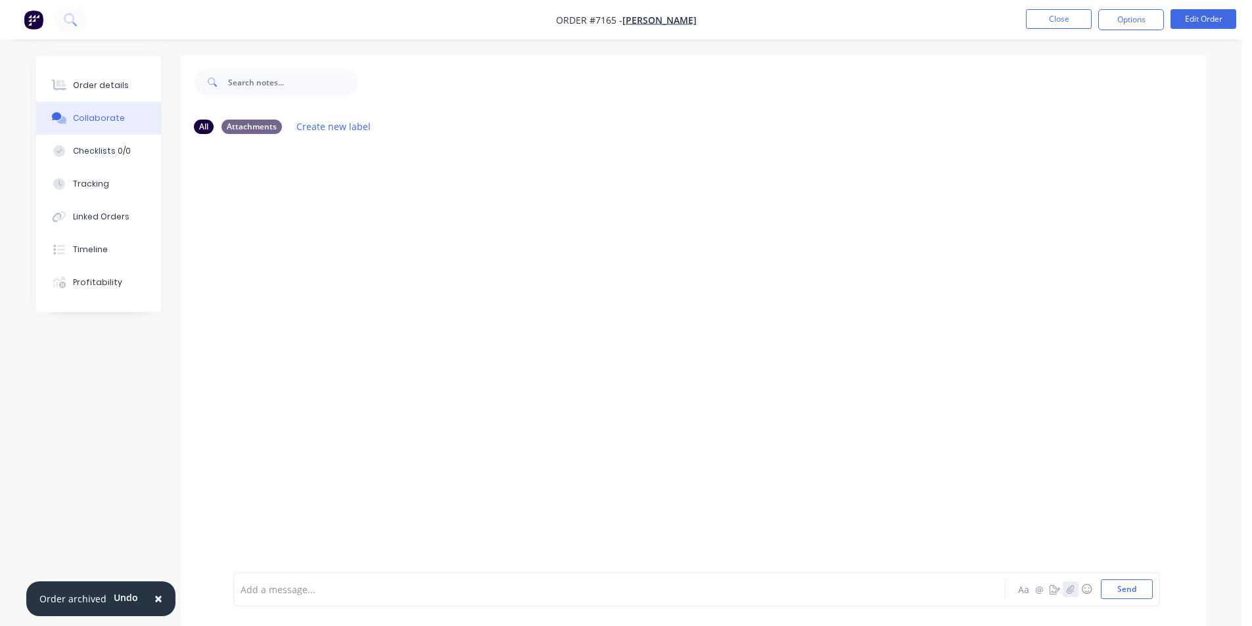
click at [1069, 589] on icon "button" at bounding box center [1071, 589] width 8 height 9
click at [1242, 617] on div at bounding box center [1242, 617] width 0 height 0
click at [1127, 582] on button "Send" at bounding box center [1127, 590] width 52 height 20
click at [1145, 28] on button "Options" at bounding box center [1131, 19] width 66 height 21
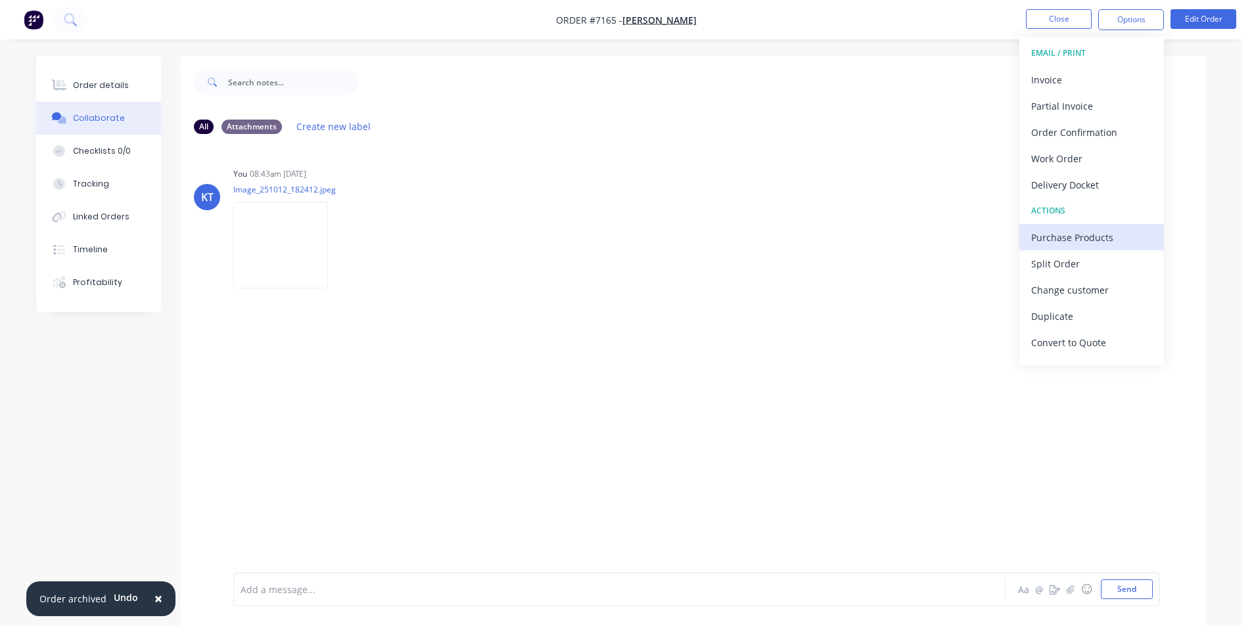
click at [1083, 243] on div "Purchase Products" at bounding box center [1091, 237] width 121 height 19
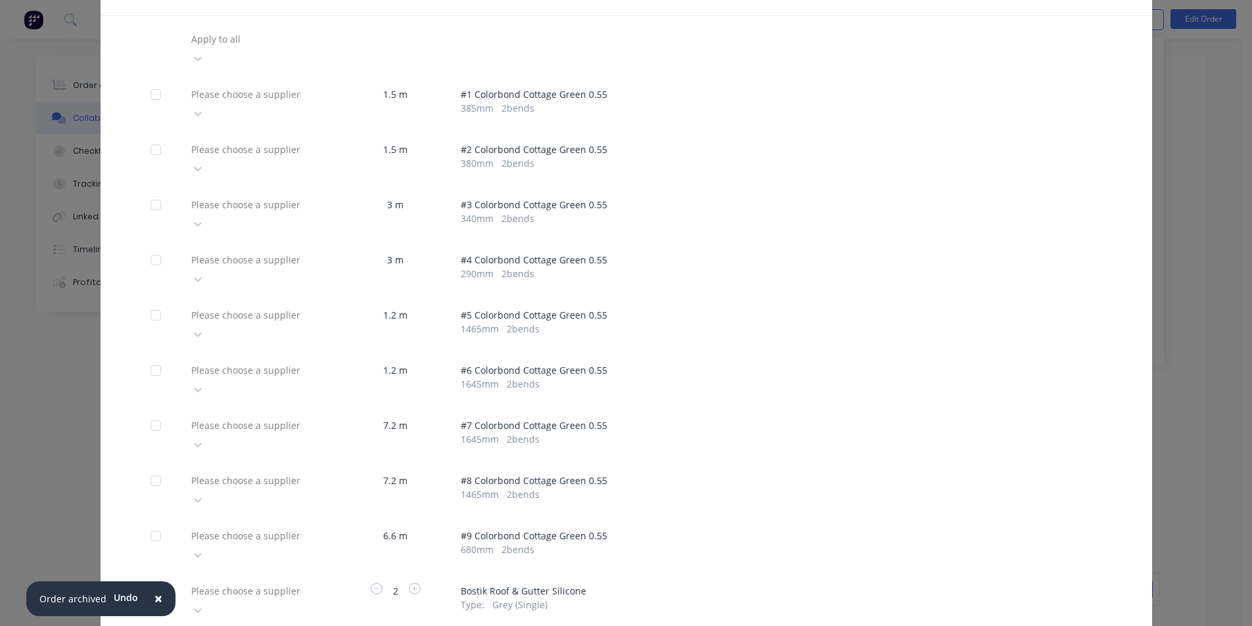
scroll to position [155, 0]
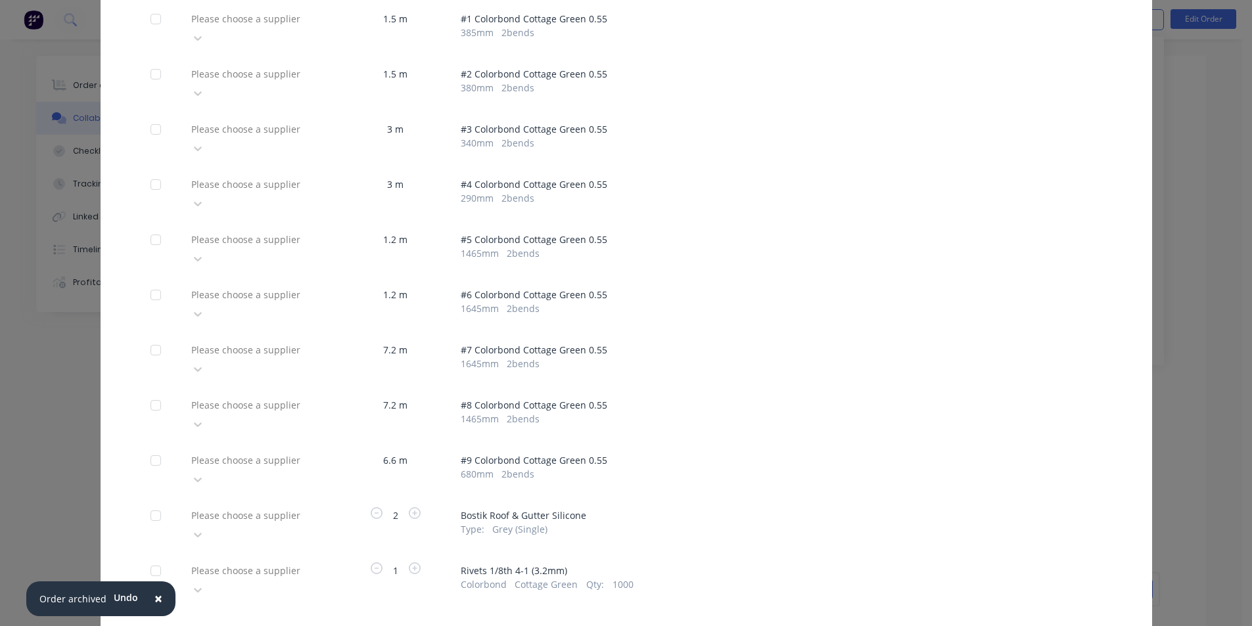
click at [303, 561] on div "Please choose a supplier" at bounding box center [258, 580] width 145 height 39
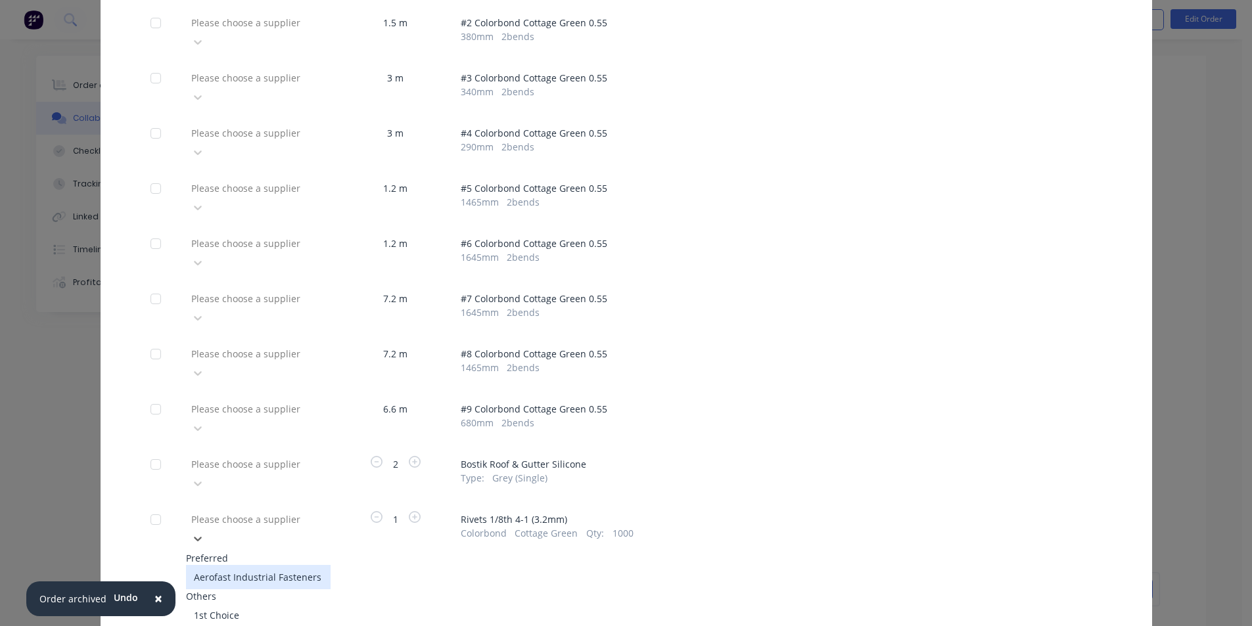
click at [301, 565] on div "Aerofast Industrial Fasteners" at bounding box center [258, 577] width 145 height 24
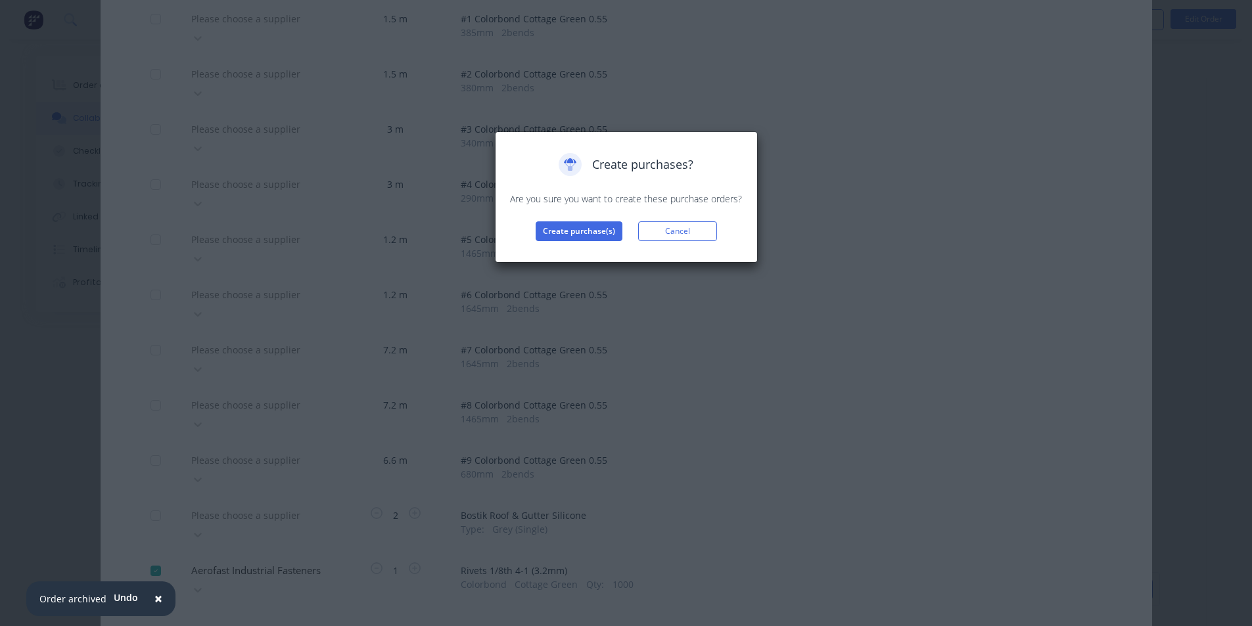
click at [605, 220] on div "Create purchases? Are you sure you want to create these purchase orders? Create…" at bounding box center [626, 197] width 235 height 88
click at [605, 224] on button "Create purchase(s)" at bounding box center [579, 231] width 87 height 20
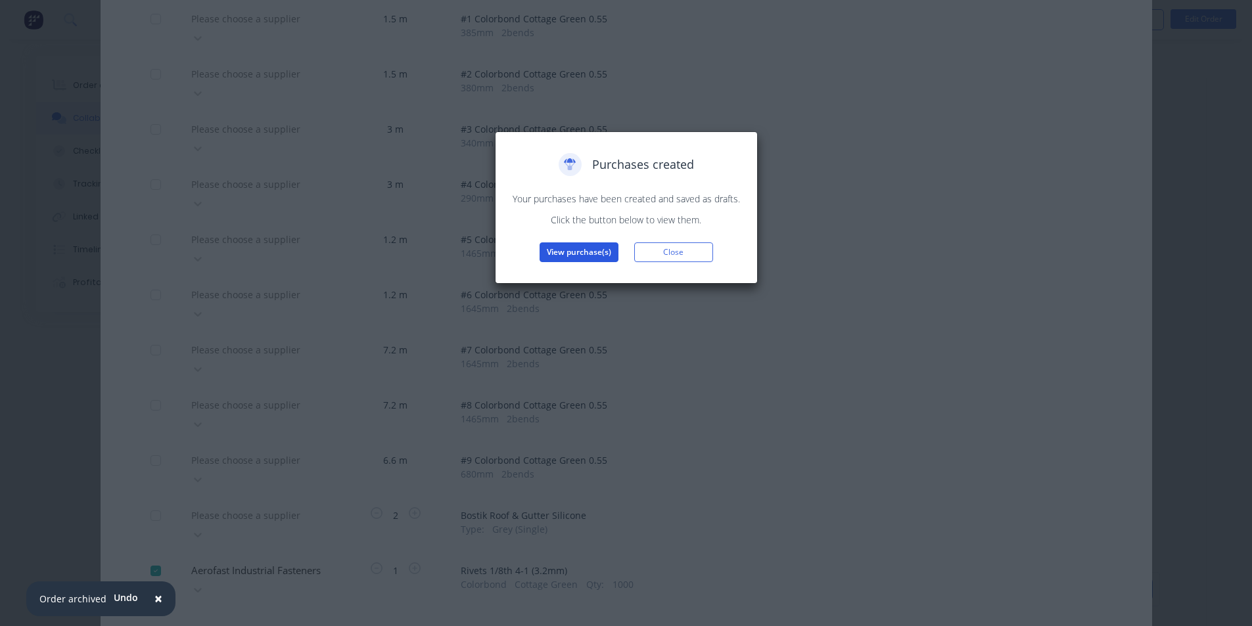
click at [572, 257] on button "View purchase(s)" at bounding box center [579, 253] width 79 height 20
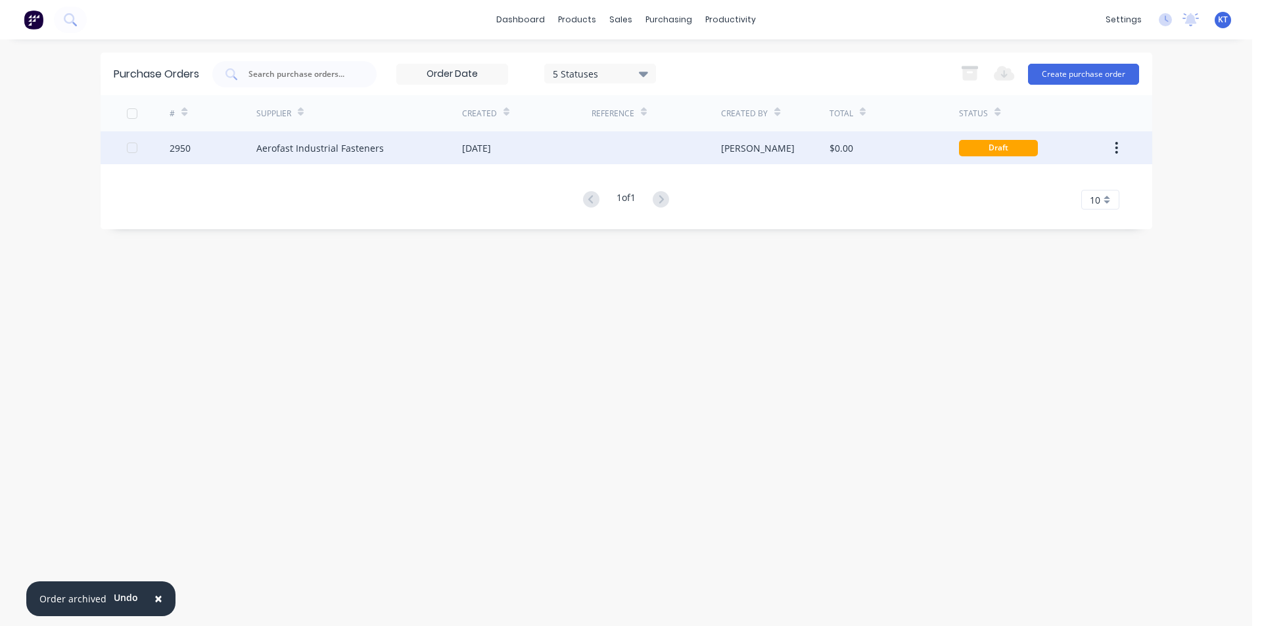
click at [348, 149] on div "Aerofast Industrial Fasteners" at bounding box center [320, 148] width 128 height 14
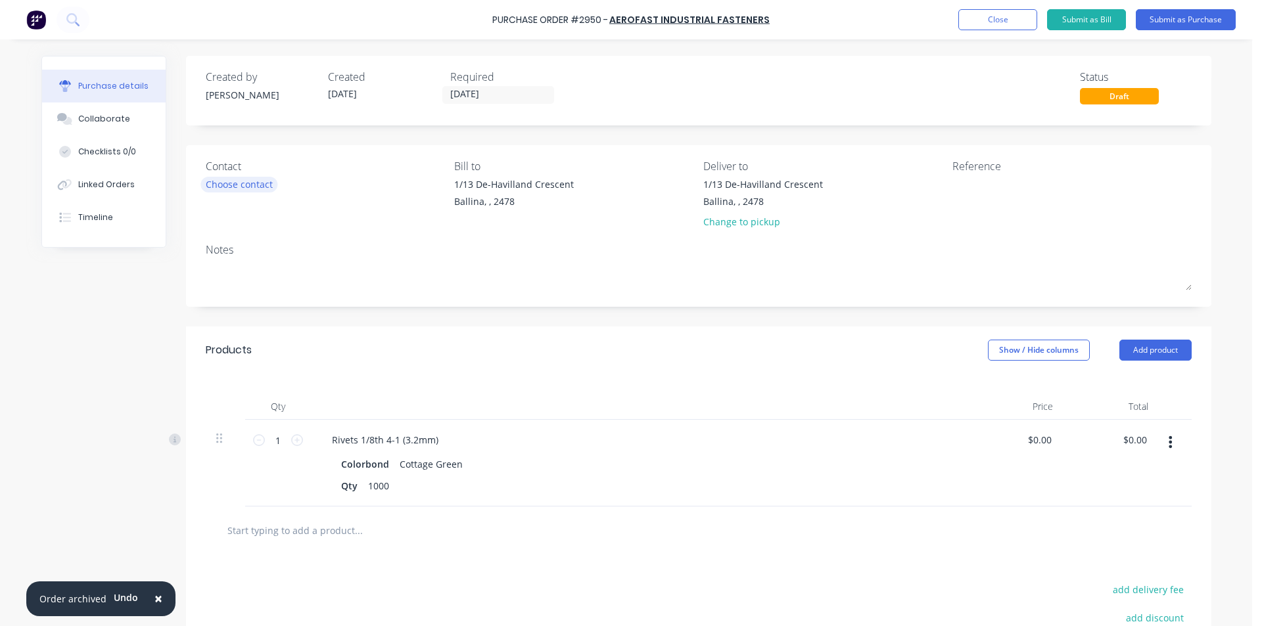
click at [237, 184] on div "Choose contact" at bounding box center [239, 184] width 67 height 14
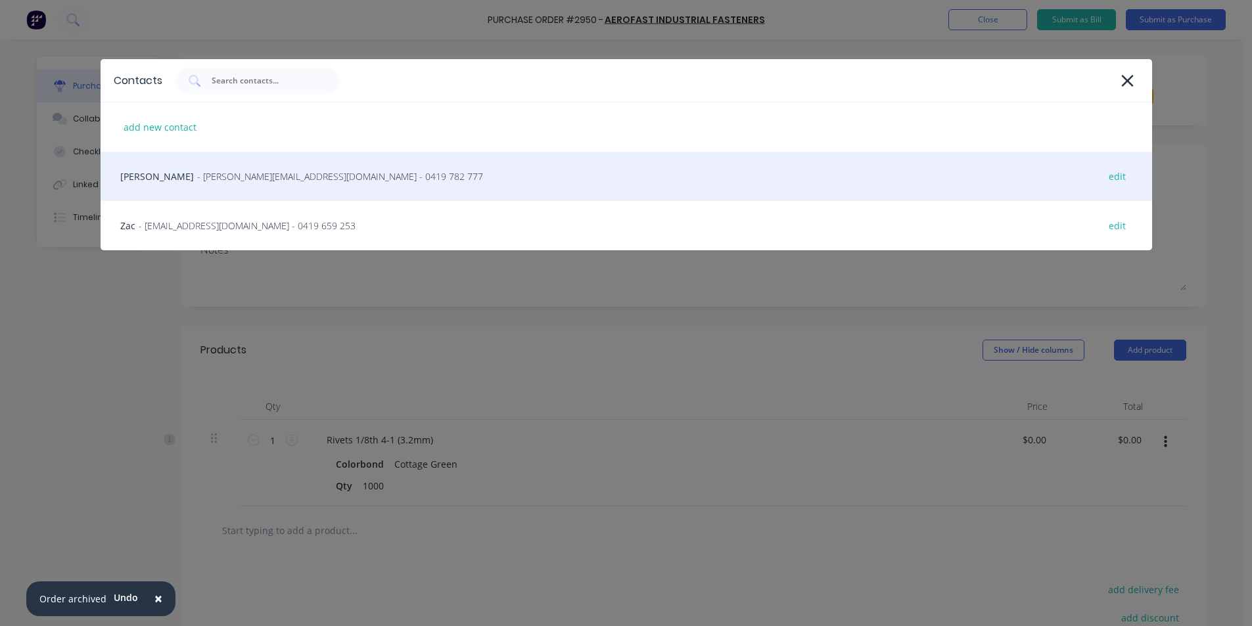
click at [239, 176] on span "- [PERSON_NAME][EMAIL_ADDRESS][DOMAIN_NAME] - 0419 782 777" at bounding box center [340, 177] width 286 height 14
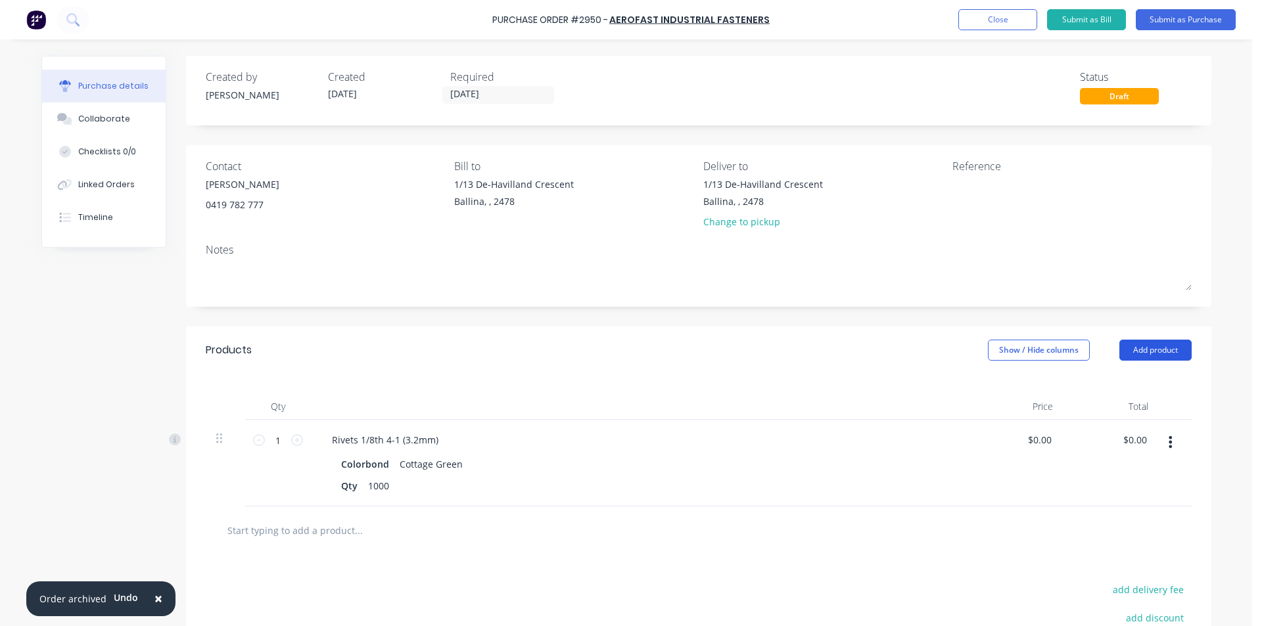
click at [1176, 353] on button "Add product" at bounding box center [1155, 350] width 72 height 21
click at [1157, 380] on div "Product catalogue" at bounding box center [1129, 384] width 101 height 19
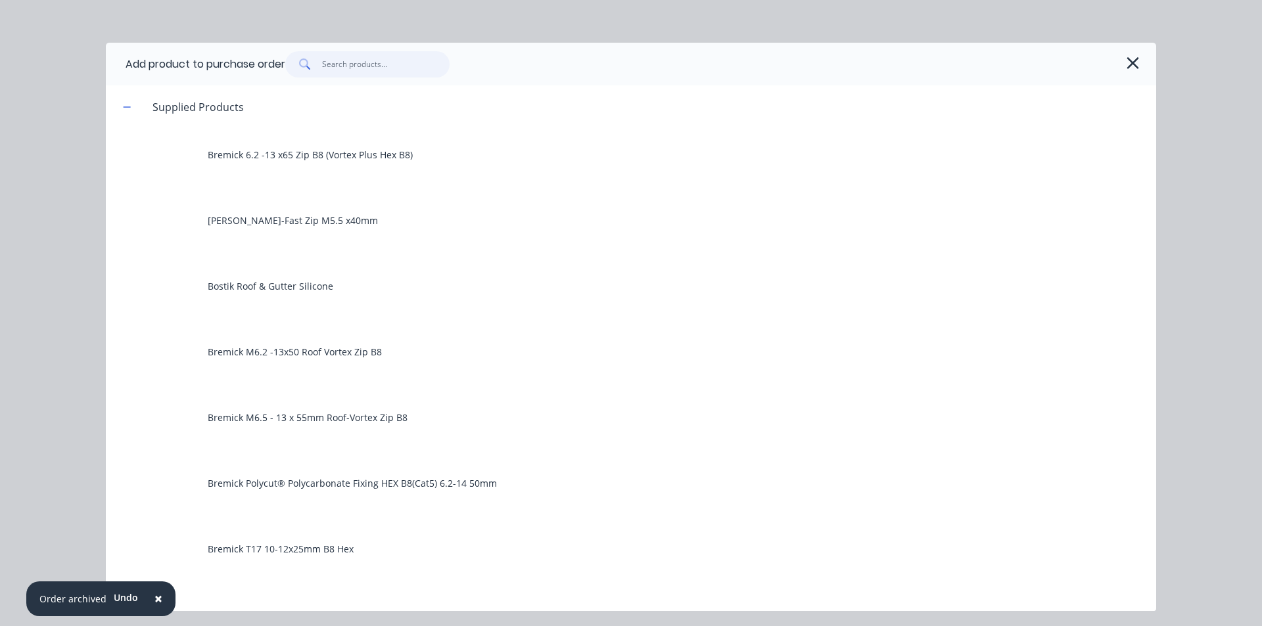
click at [363, 66] on input "text" at bounding box center [386, 64] width 128 height 26
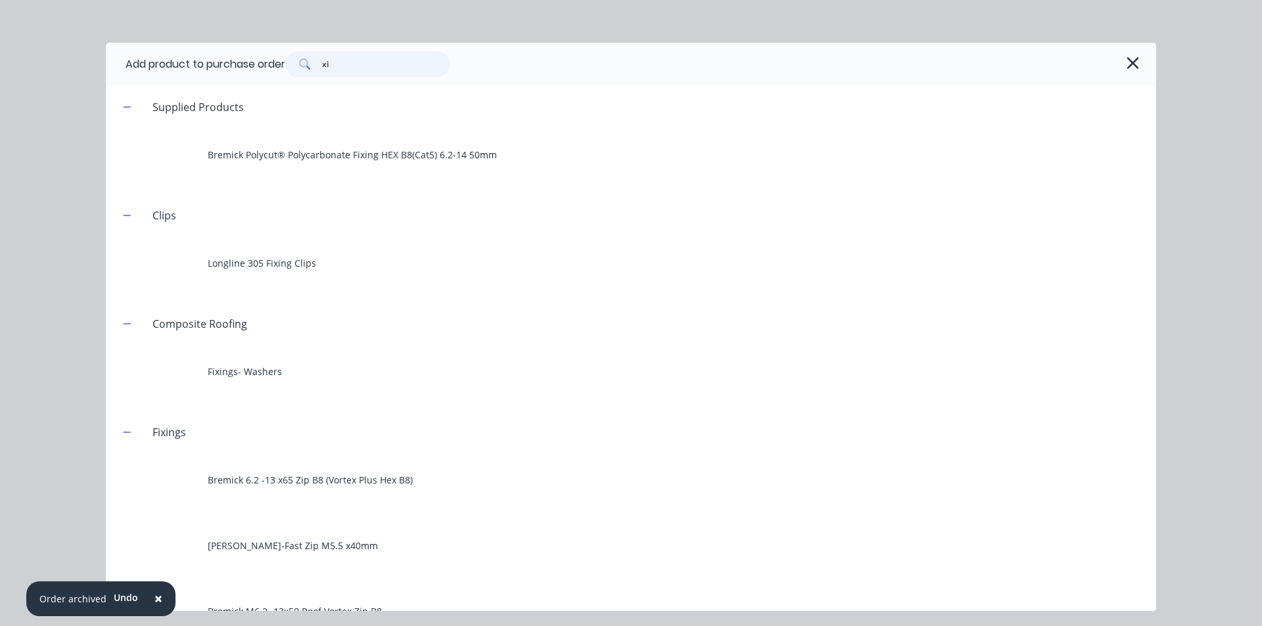
type input "x"
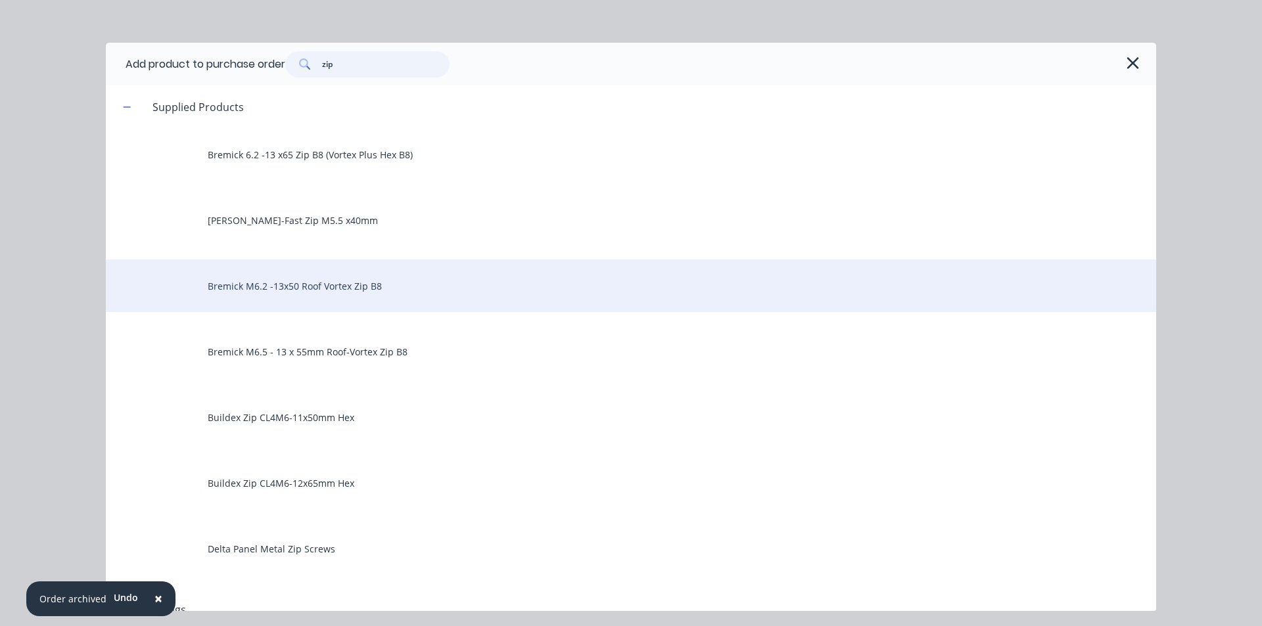
type input "zip"
click at [245, 281] on div "Bremick M6.2 -13x50 Roof Vortex Zip B8" at bounding box center [631, 286] width 1050 height 53
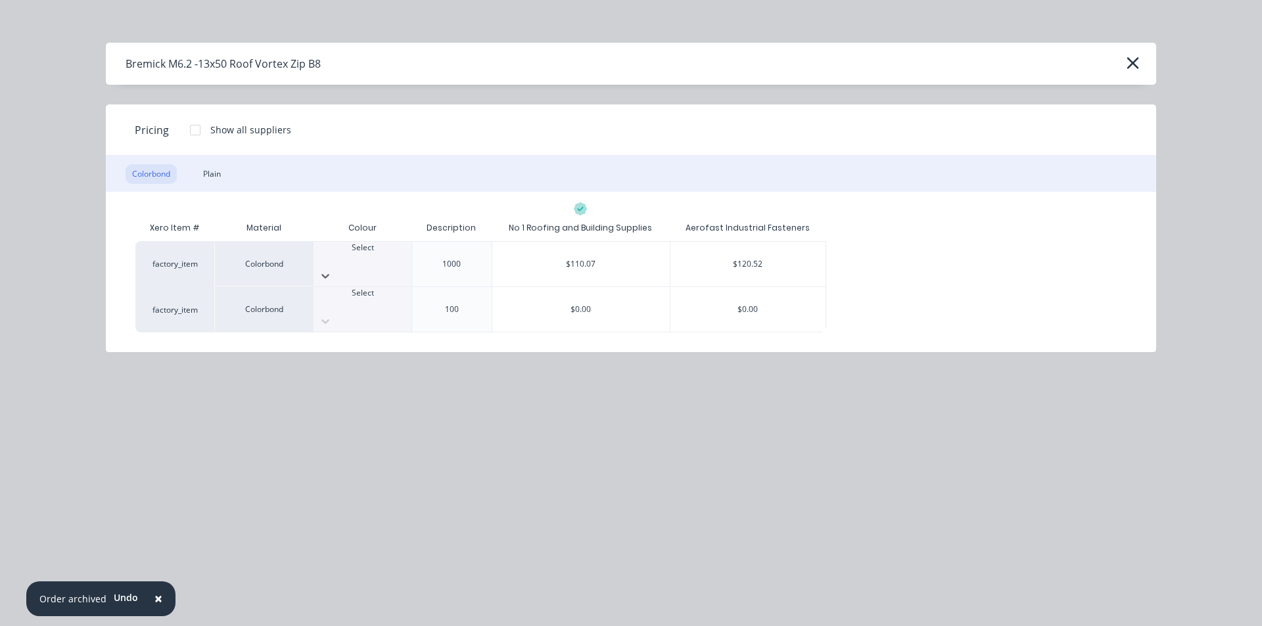
click at [403, 266] on div at bounding box center [363, 276] width 98 height 21
click at [710, 248] on div "$120.52" at bounding box center [748, 264] width 156 height 45
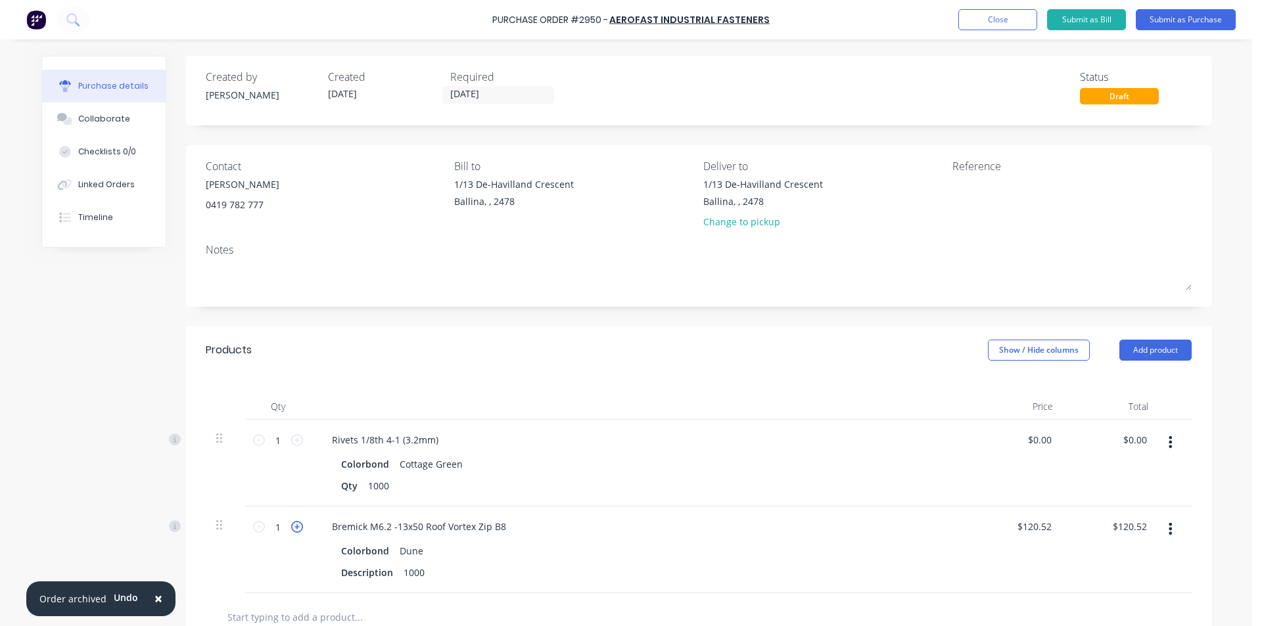
click at [295, 530] on icon at bounding box center [297, 527] width 12 height 12
type input "2"
type input "$241.04"
click at [1221, 12] on button "Submit as Purchase" at bounding box center [1186, 19] width 100 height 21
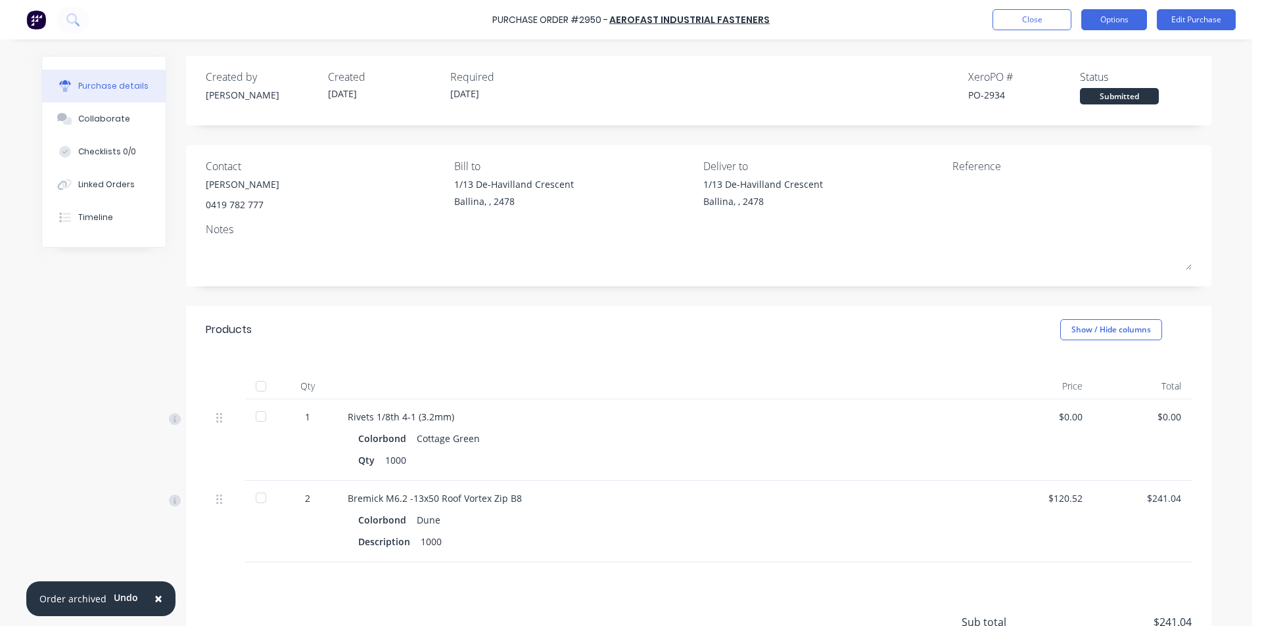
click at [1119, 24] on button "Options" at bounding box center [1114, 19] width 66 height 21
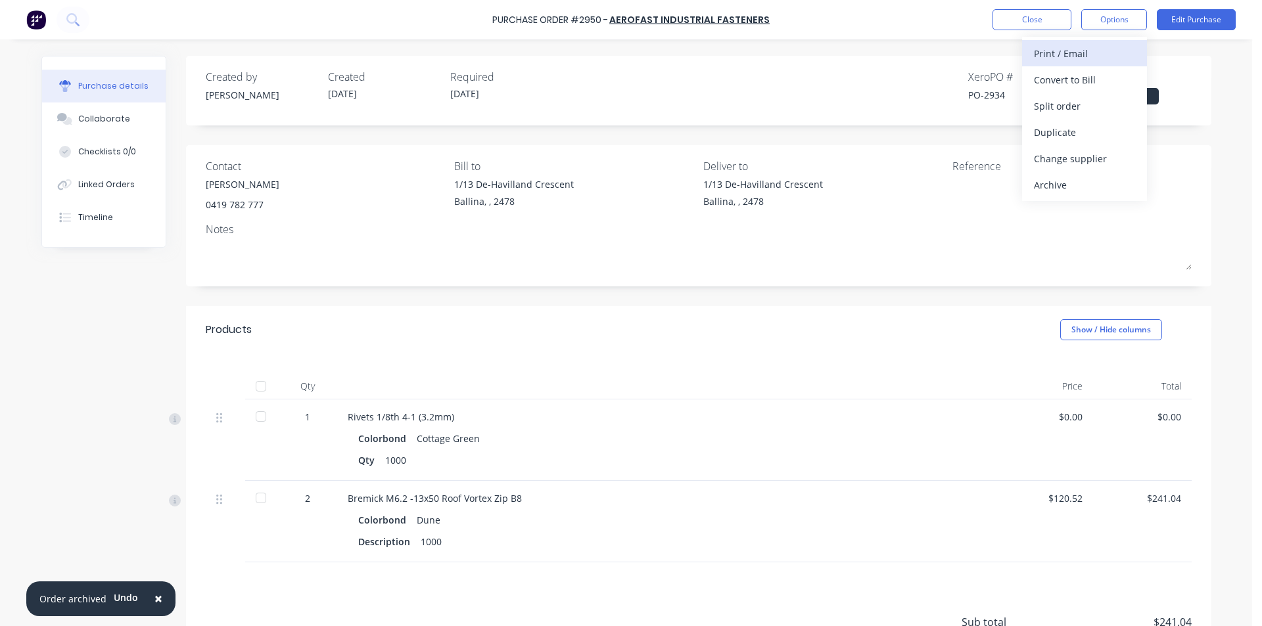
click at [1091, 53] on div "Print / Email" at bounding box center [1084, 53] width 101 height 19
click at [1067, 114] on div "Without pricing" at bounding box center [1084, 106] width 101 height 19
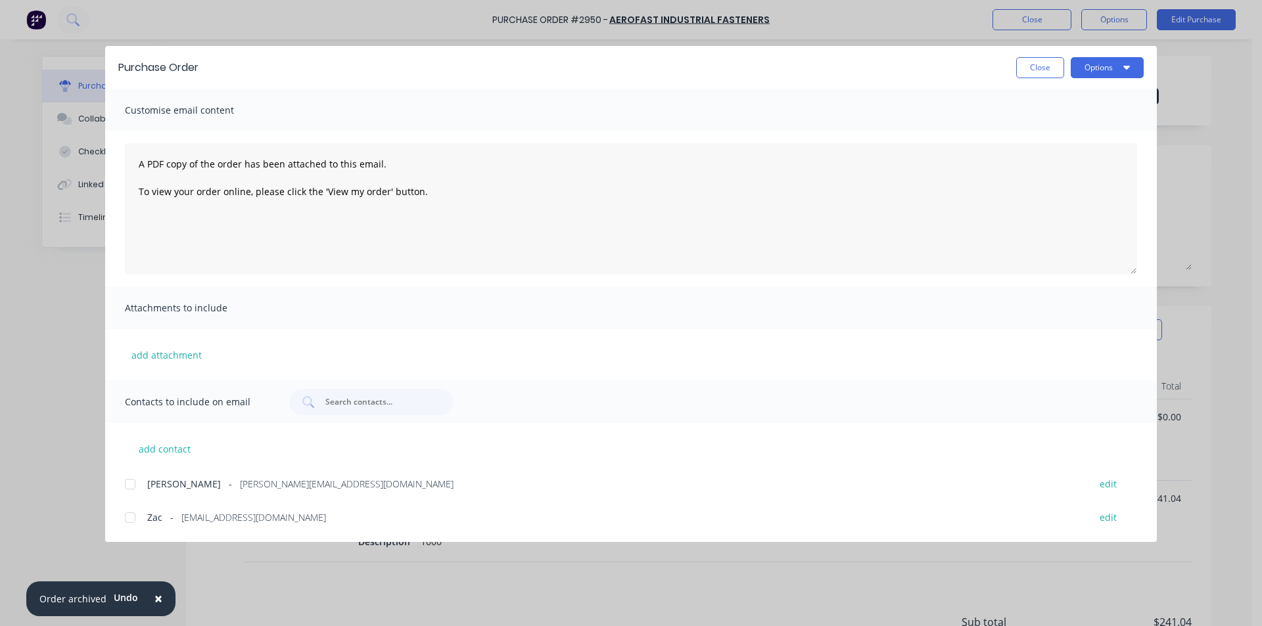
click at [130, 488] on div at bounding box center [130, 484] width 26 height 26
click at [1106, 69] on button "Options" at bounding box center [1107, 67] width 73 height 21
click at [1117, 165] on button "Email" at bounding box center [1081, 154] width 125 height 26
click at [1035, 76] on button "Close" at bounding box center [1040, 67] width 48 height 21
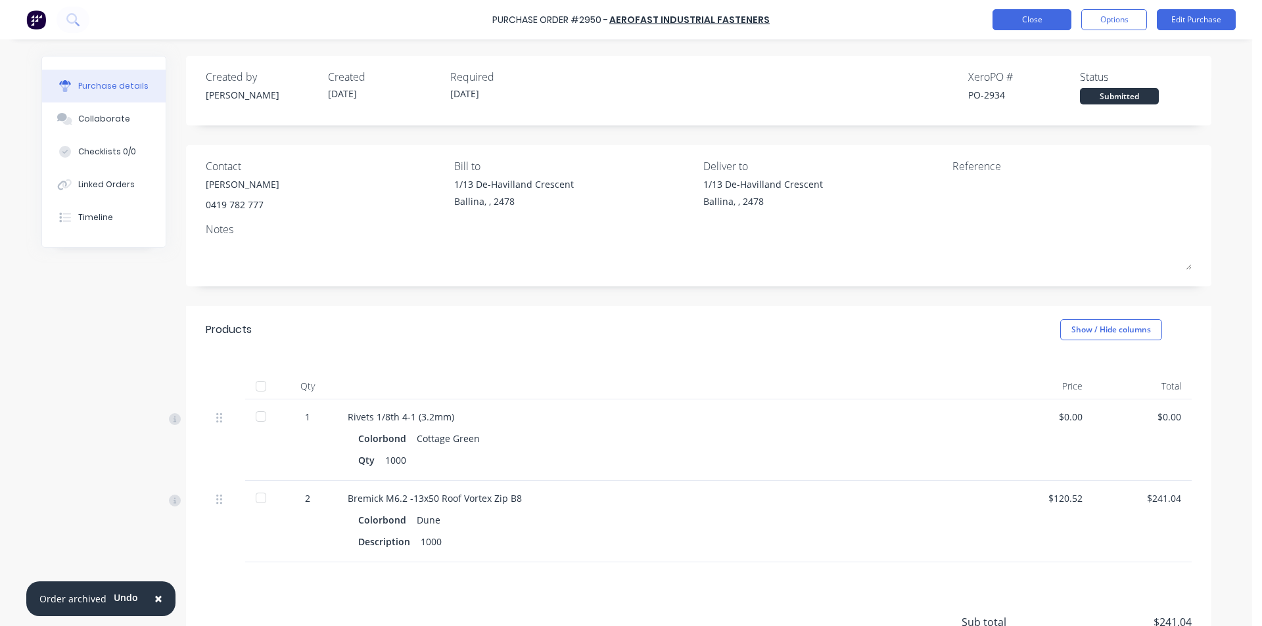
click at [1035, 24] on button "Close" at bounding box center [1031, 19] width 79 height 21
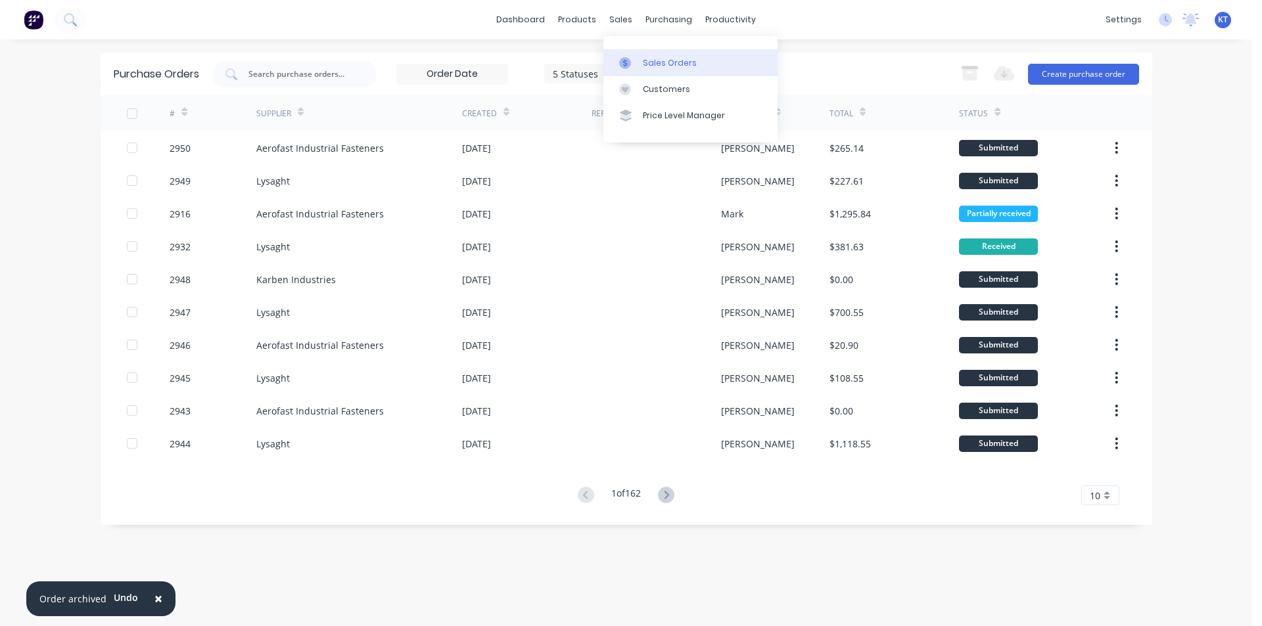
click at [636, 59] on div at bounding box center [629, 63] width 20 height 12
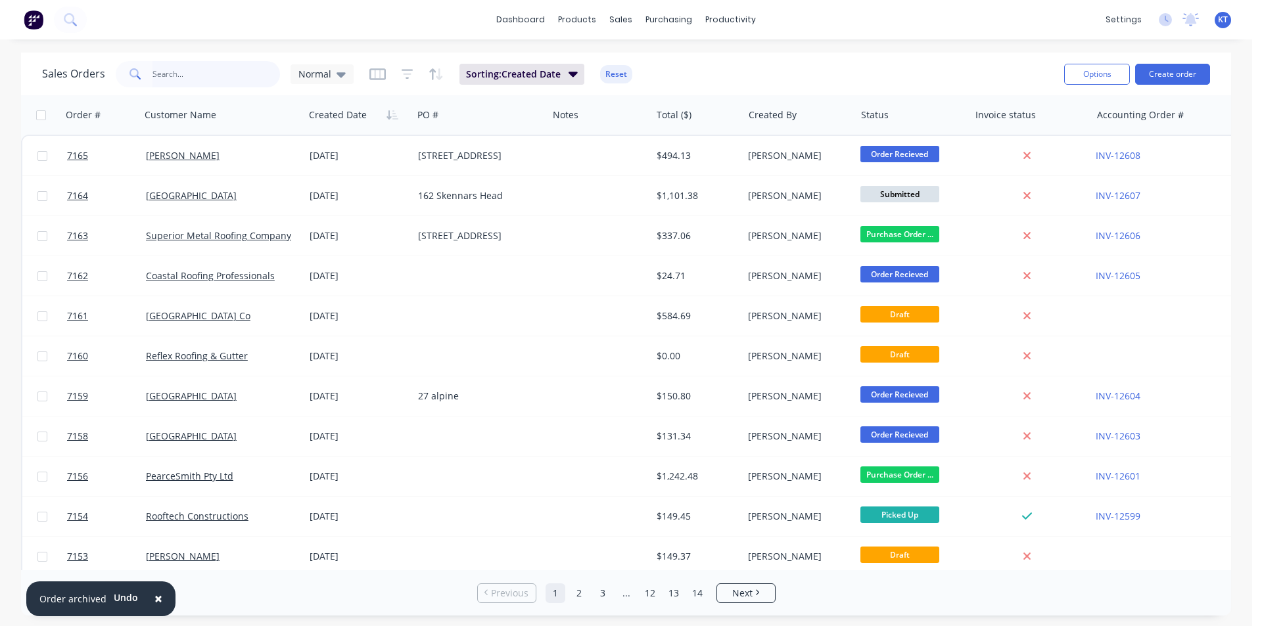
click at [251, 74] on input "text" at bounding box center [216, 74] width 128 height 26
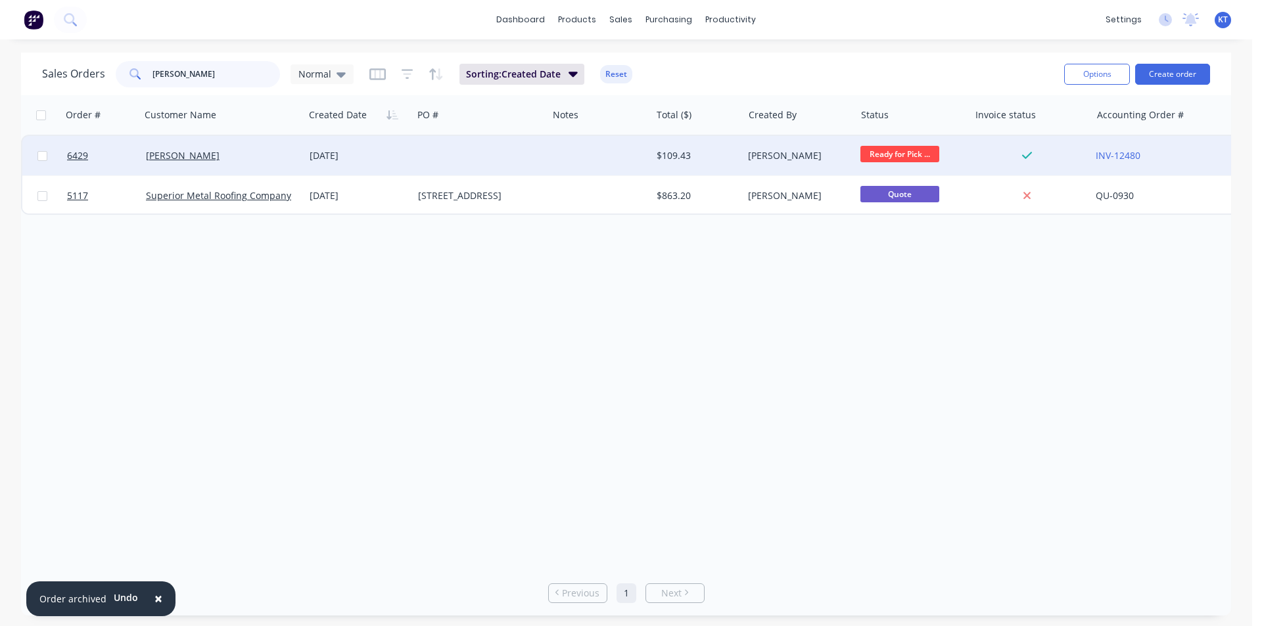
type input "[PERSON_NAME]"
click at [221, 161] on div "[PERSON_NAME]" at bounding box center [218, 155] width 145 height 13
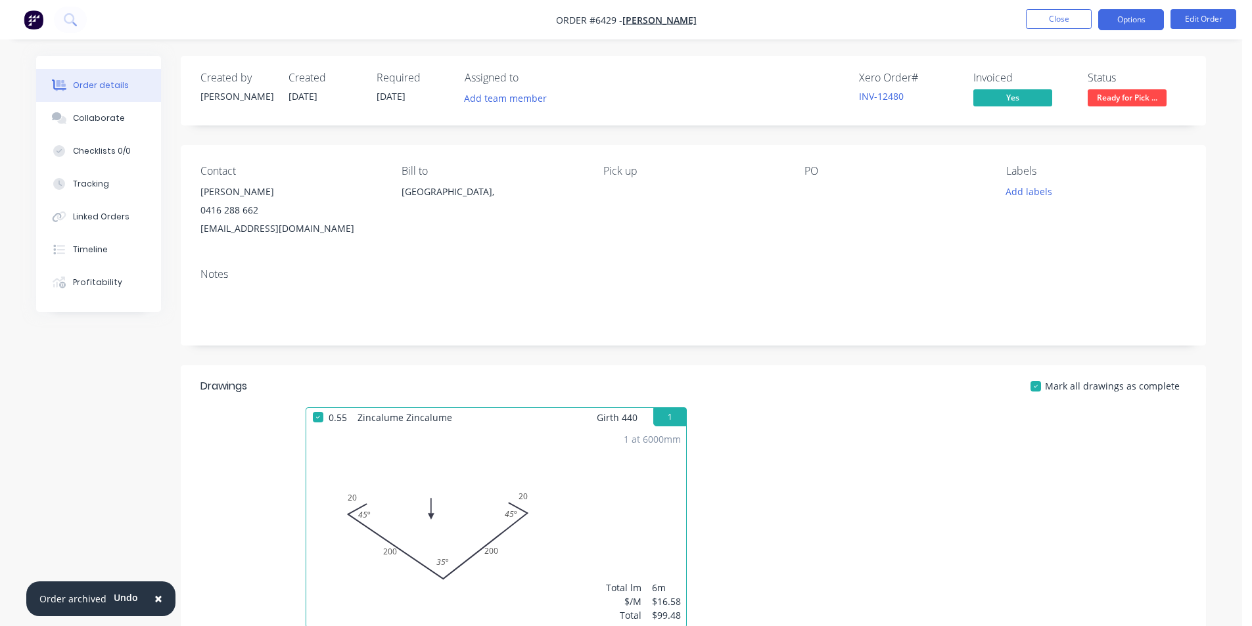
click at [1124, 12] on button "Options" at bounding box center [1131, 19] width 66 height 21
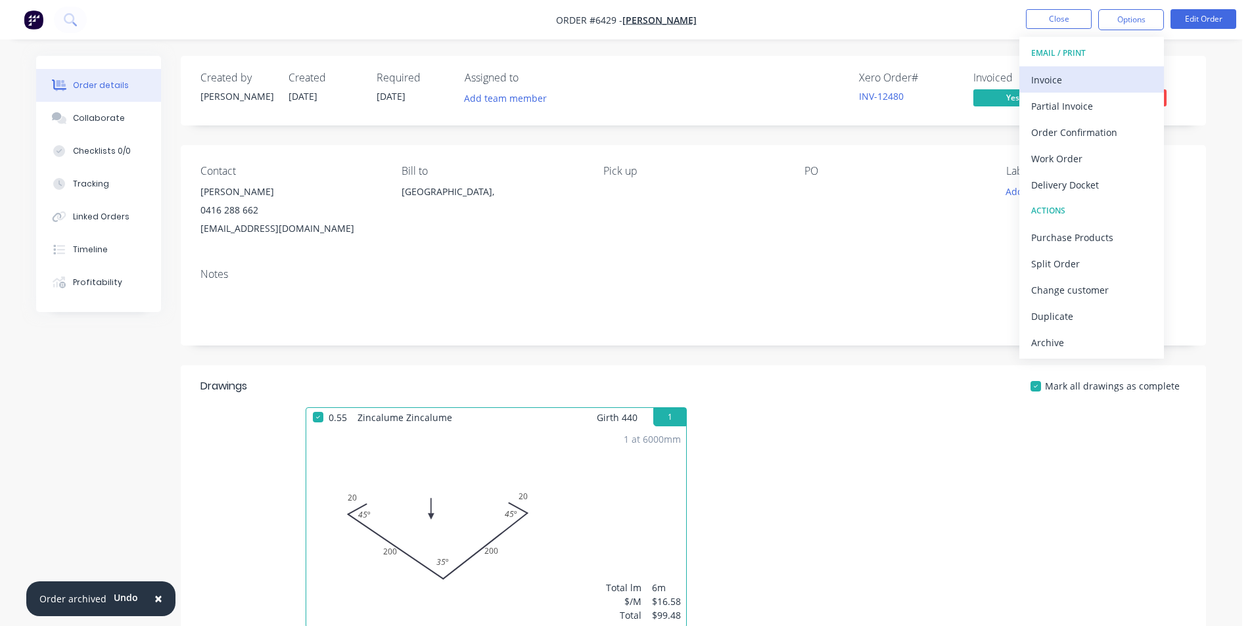
click at [1119, 77] on div "Invoice" at bounding box center [1091, 79] width 121 height 19
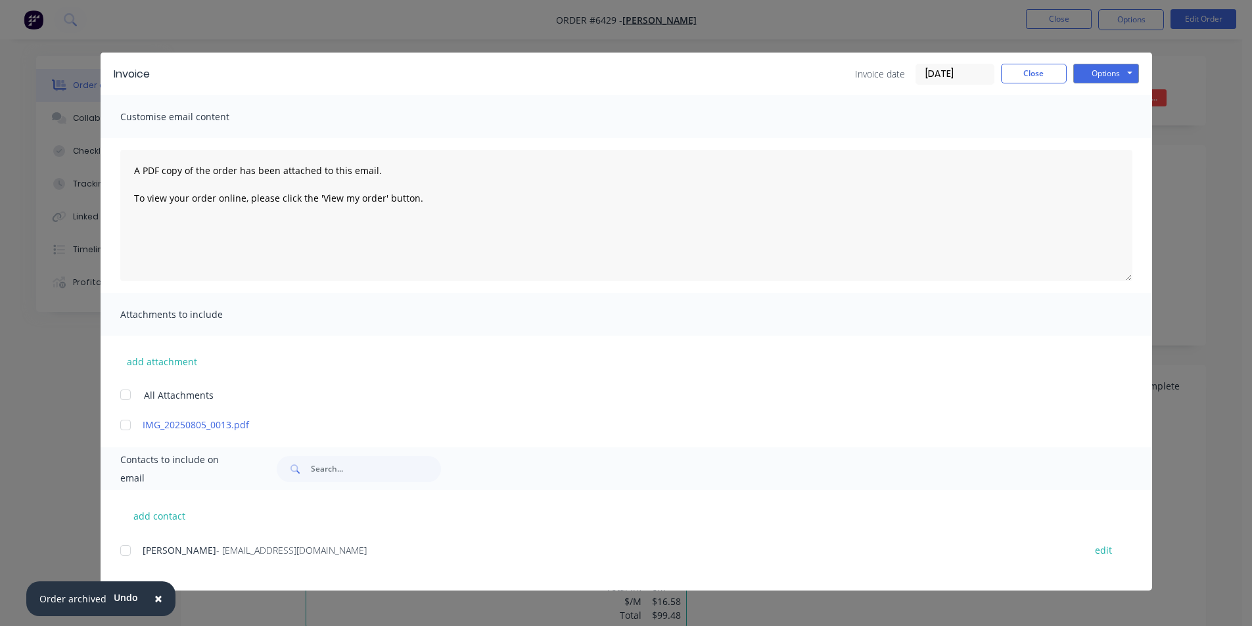
click at [1139, 66] on div "Invoice Invoice date [DATE] Close Options Preview Print Email" at bounding box center [627, 74] width 1052 height 43
click at [1123, 67] on button "Options" at bounding box center [1106, 74] width 66 height 20
click at [1117, 118] on button "Print" at bounding box center [1115, 119] width 84 height 22
click at [1040, 74] on button "Close" at bounding box center [1034, 74] width 66 height 20
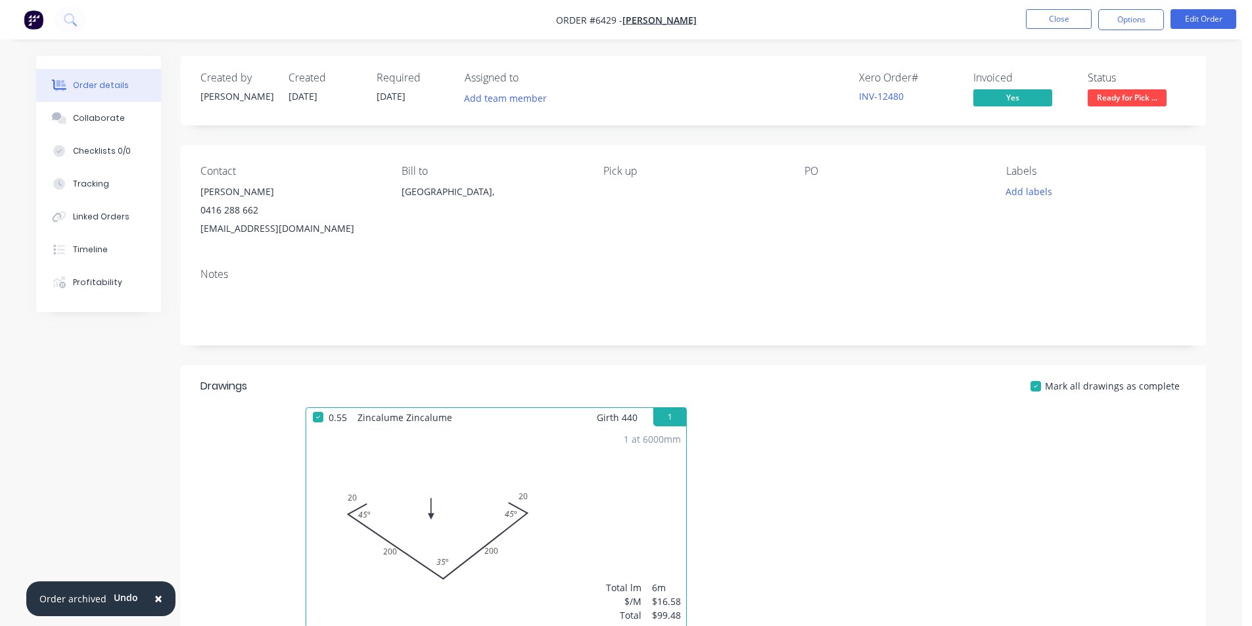
click at [1108, 96] on span "Ready for Pick ..." at bounding box center [1127, 97] width 79 height 16
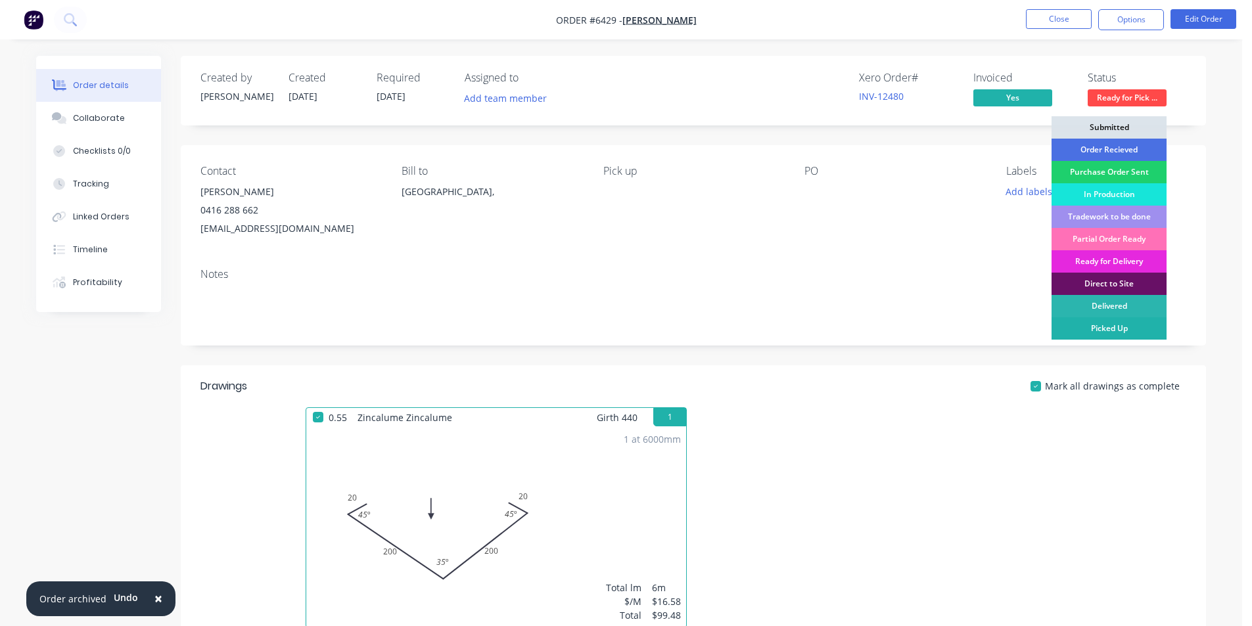
click at [1161, 331] on div "Picked Up" at bounding box center [1109, 328] width 115 height 22
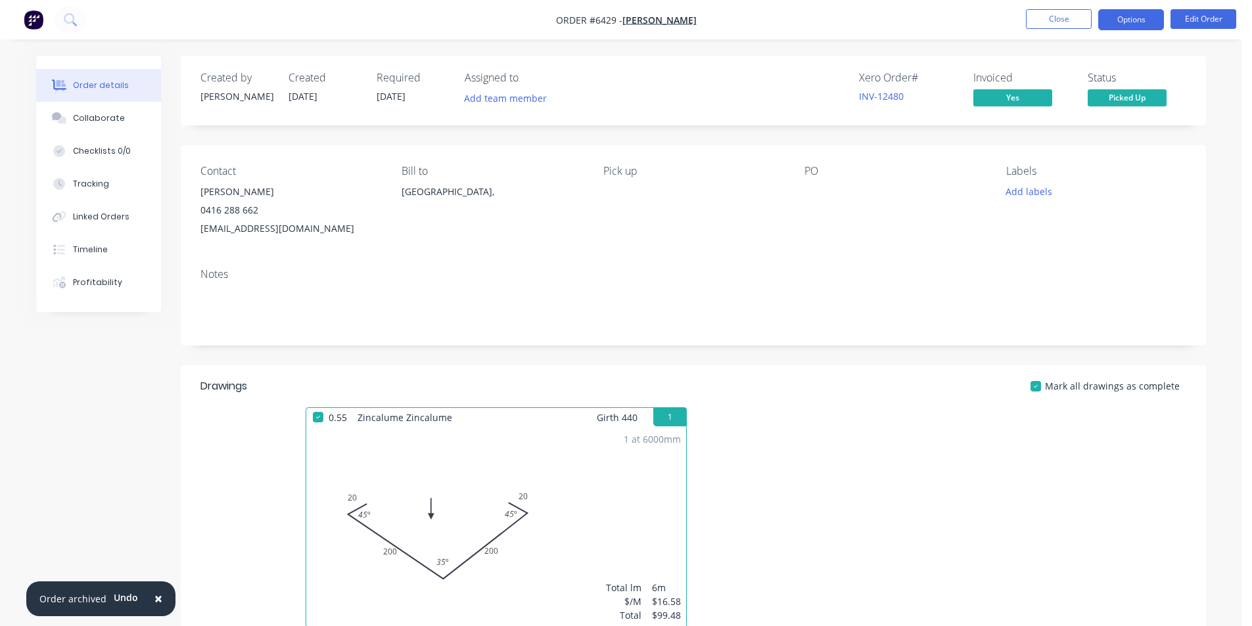
click at [1152, 20] on button "Options" at bounding box center [1131, 19] width 66 height 21
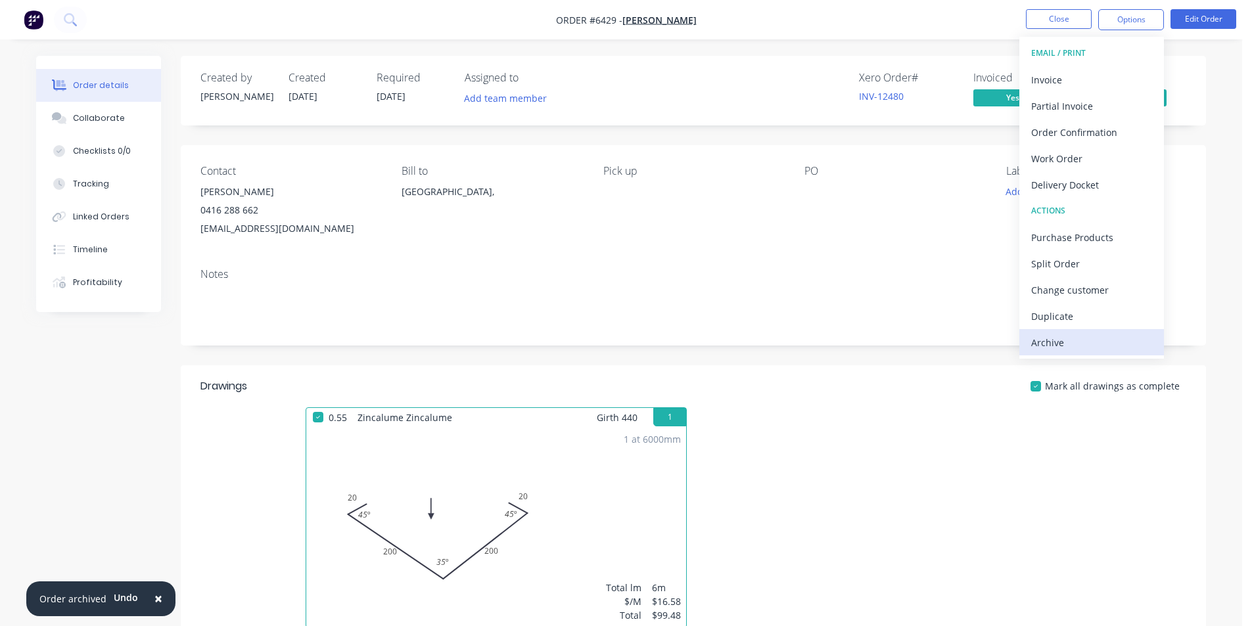
click at [1140, 336] on div "Archive" at bounding box center [1091, 342] width 121 height 19
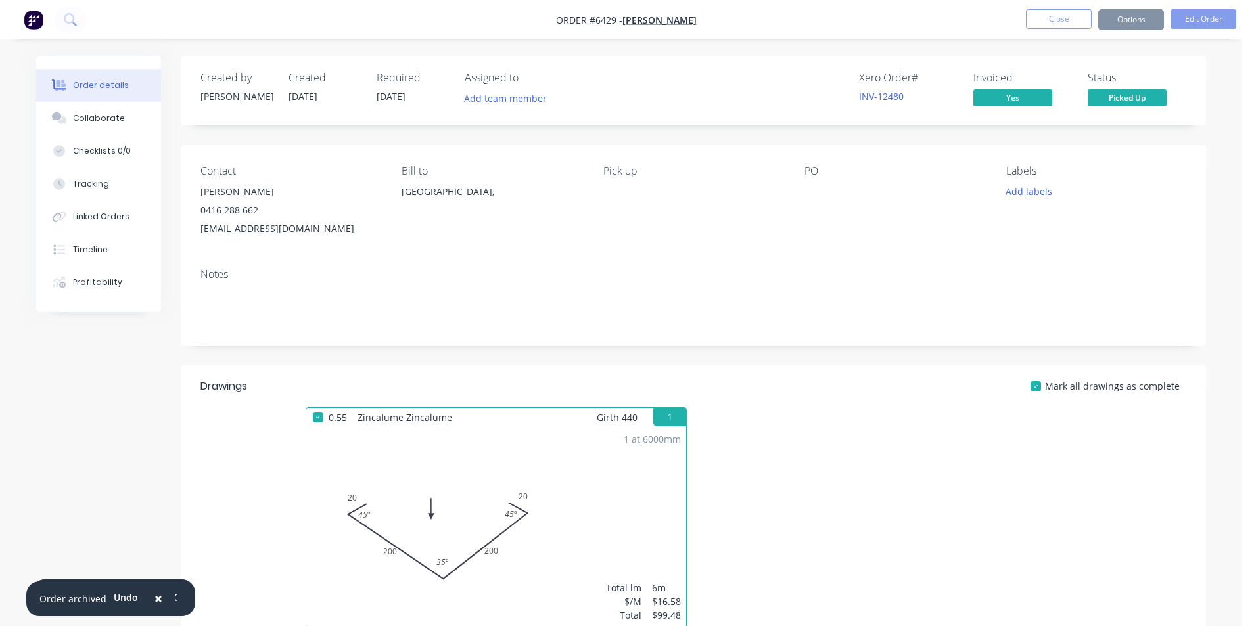
click at [1081, 24] on button "Close" at bounding box center [1059, 19] width 66 height 20
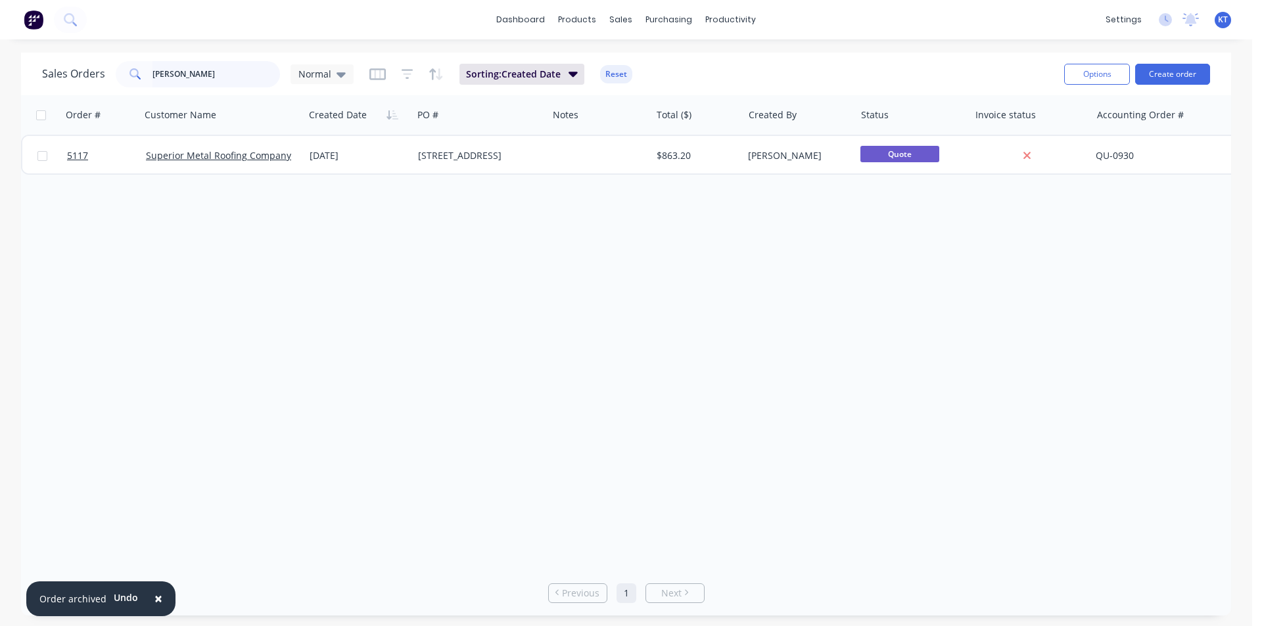
click at [218, 87] on input "[PERSON_NAME]" at bounding box center [216, 74] width 128 height 26
click at [216, 87] on input "[PERSON_NAME]" at bounding box center [216, 74] width 128 height 26
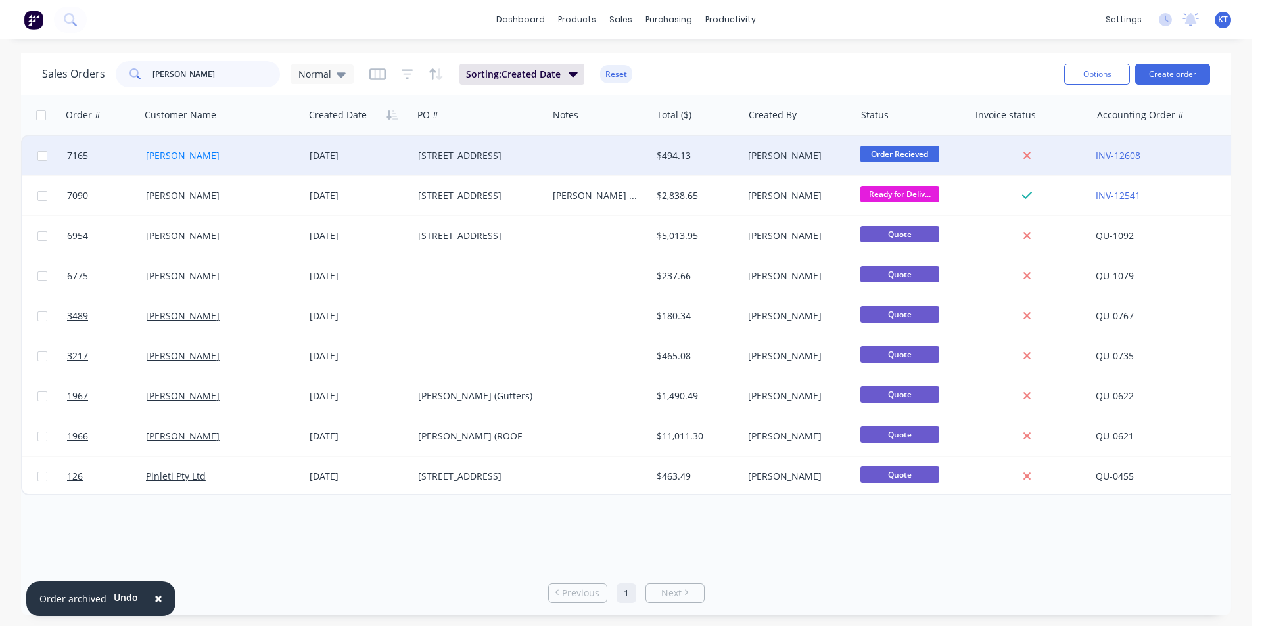
type input "[PERSON_NAME]"
click at [170, 154] on link "[PERSON_NAME]" at bounding box center [183, 155] width 74 height 12
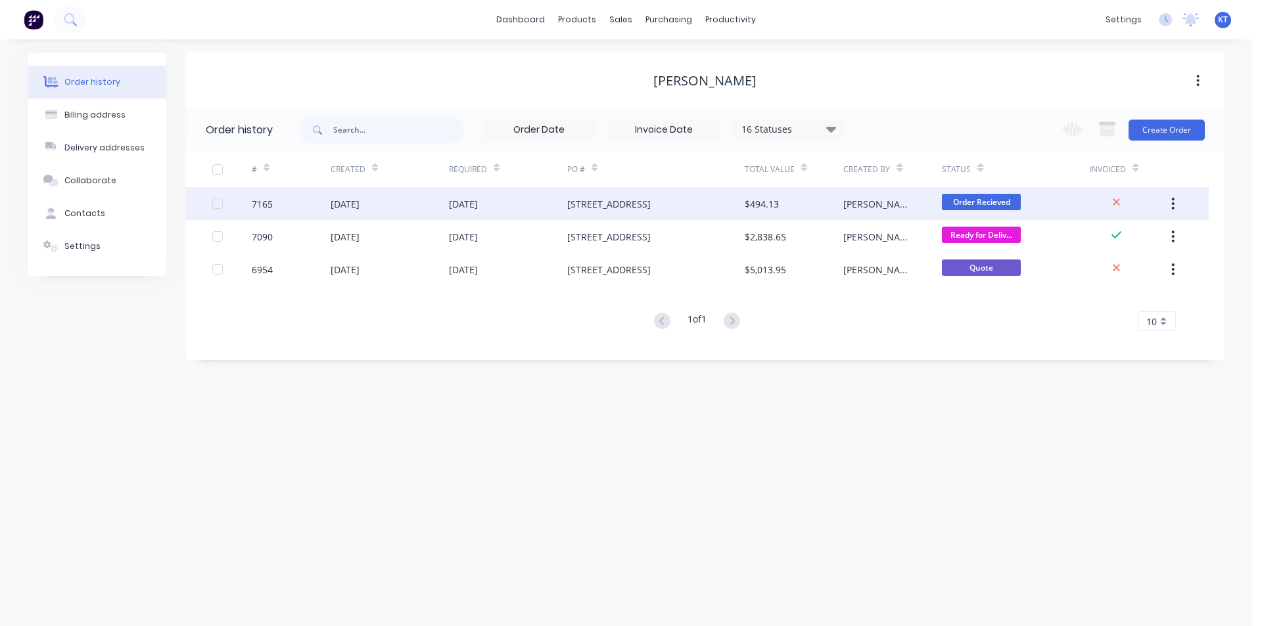
click at [475, 200] on div "[DATE]" at bounding box center [463, 204] width 29 height 14
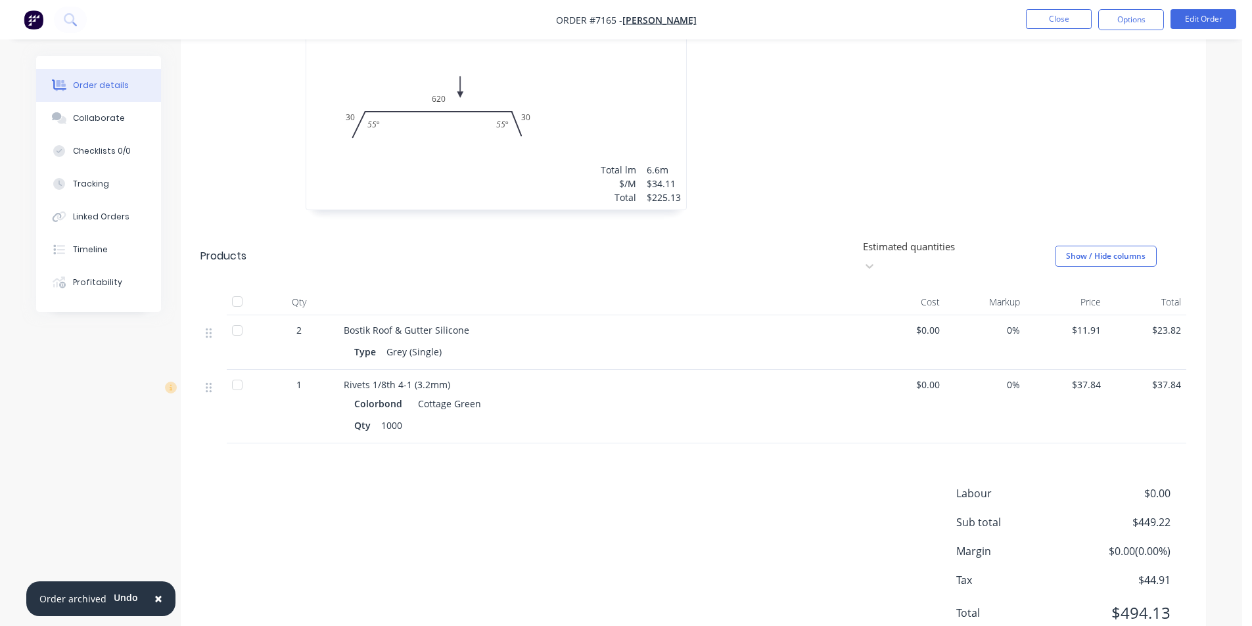
scroll to position [1387, 0]
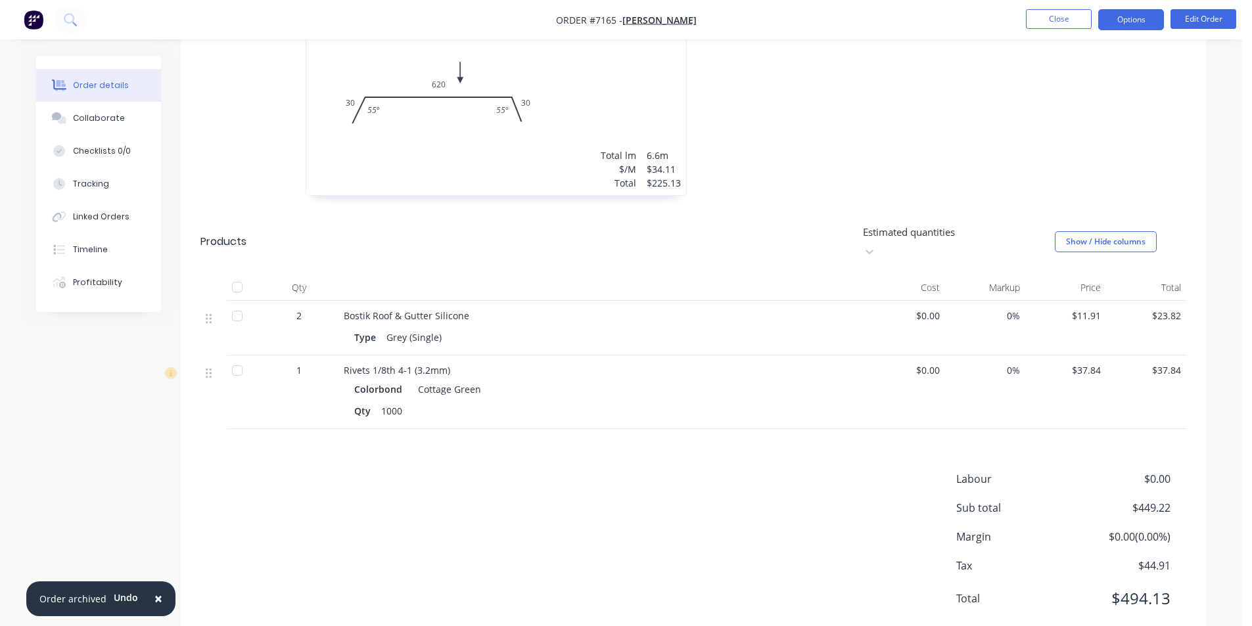
click at [1111, 22] on button "Options" at bounding box center [1131, 19] width 66 height 21
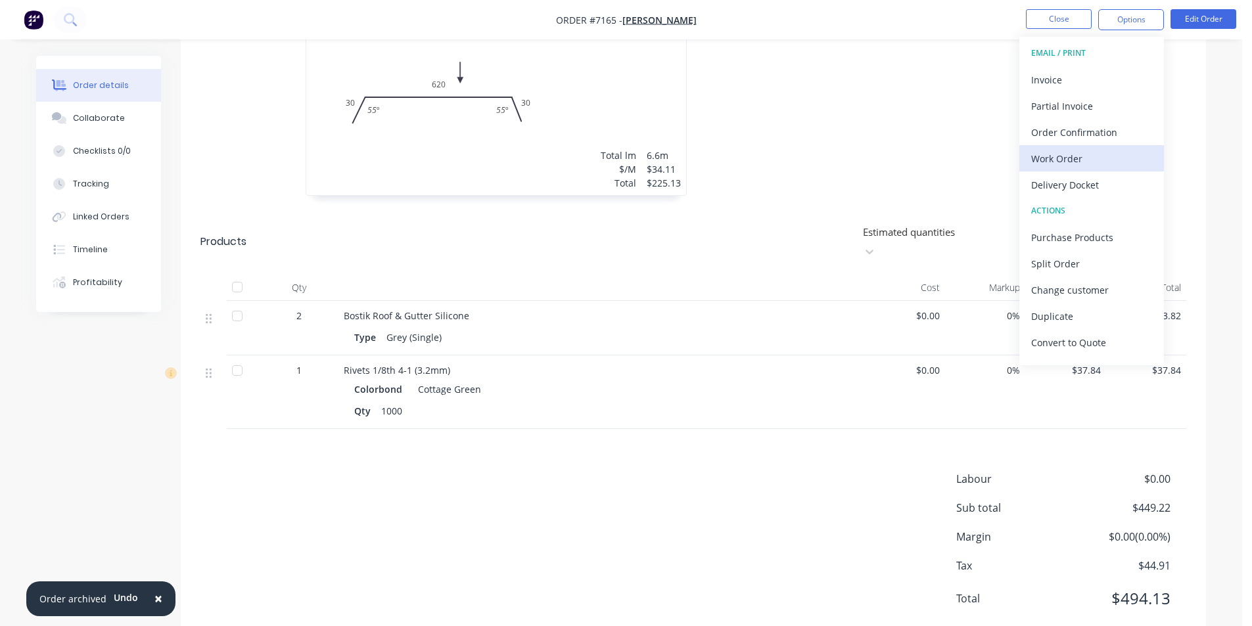
click at [1086, 156] on div "Work Order" at bounding box center [1091, 158] width 121 height 19
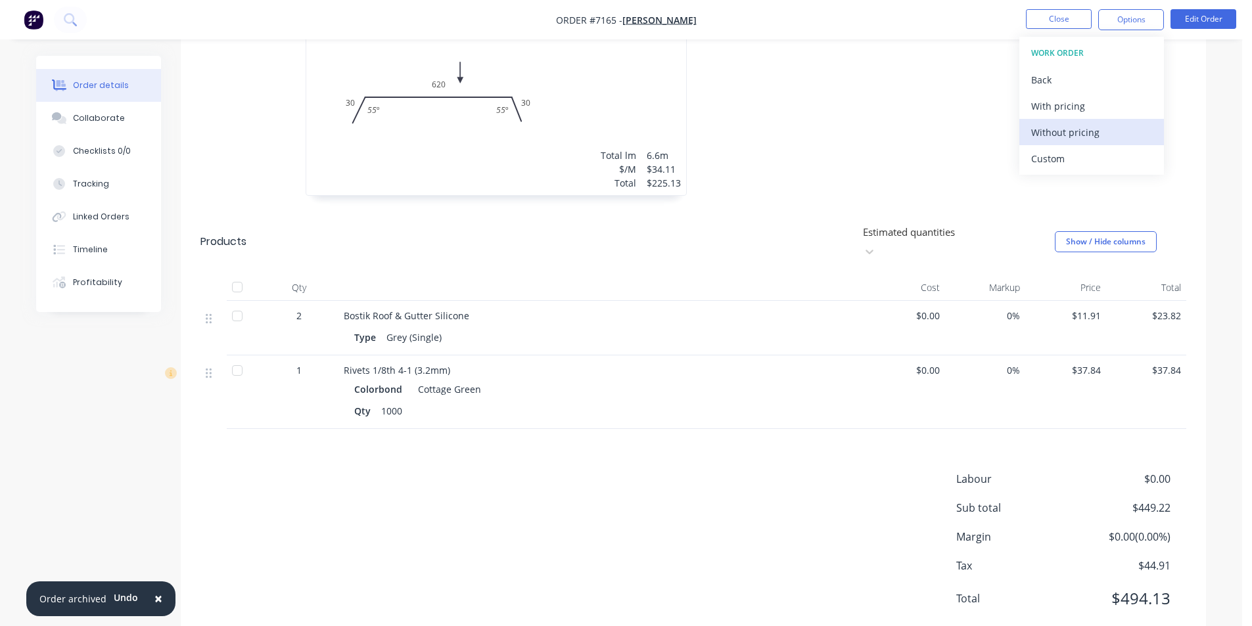
click at [1090, 137] on div "Without pricing" at bounding box center [1091, 132] width 121 height 19
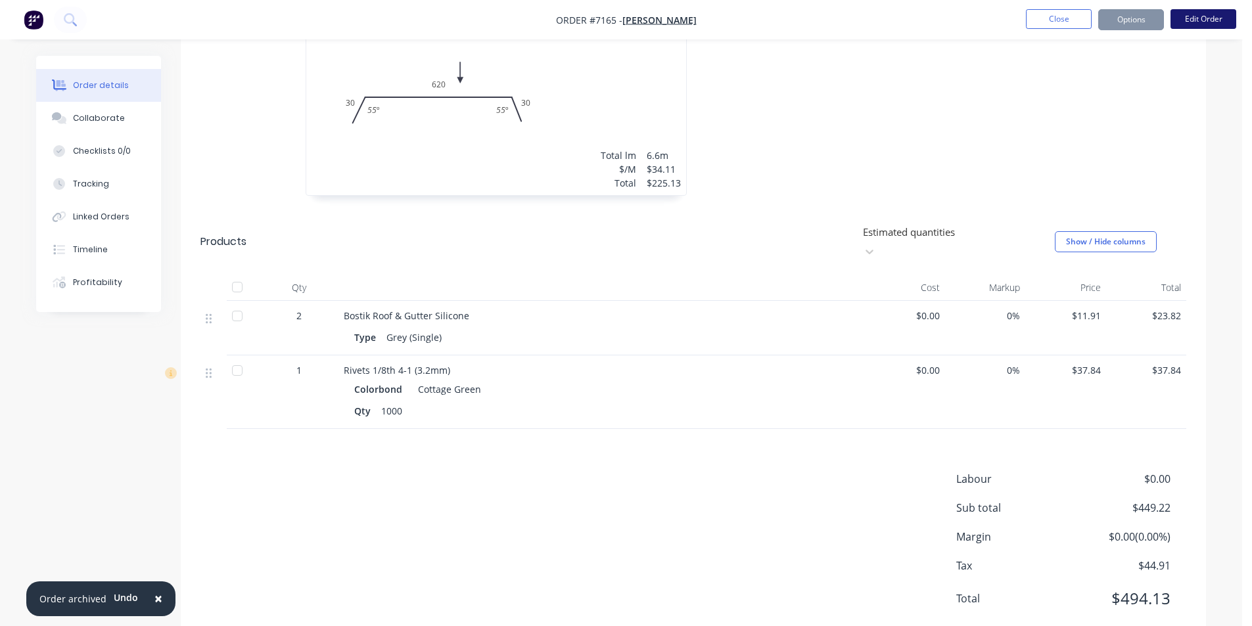
click at [1196, 22] on button "Edit Order" at bounding box center [1204, 19] width 66 height 20
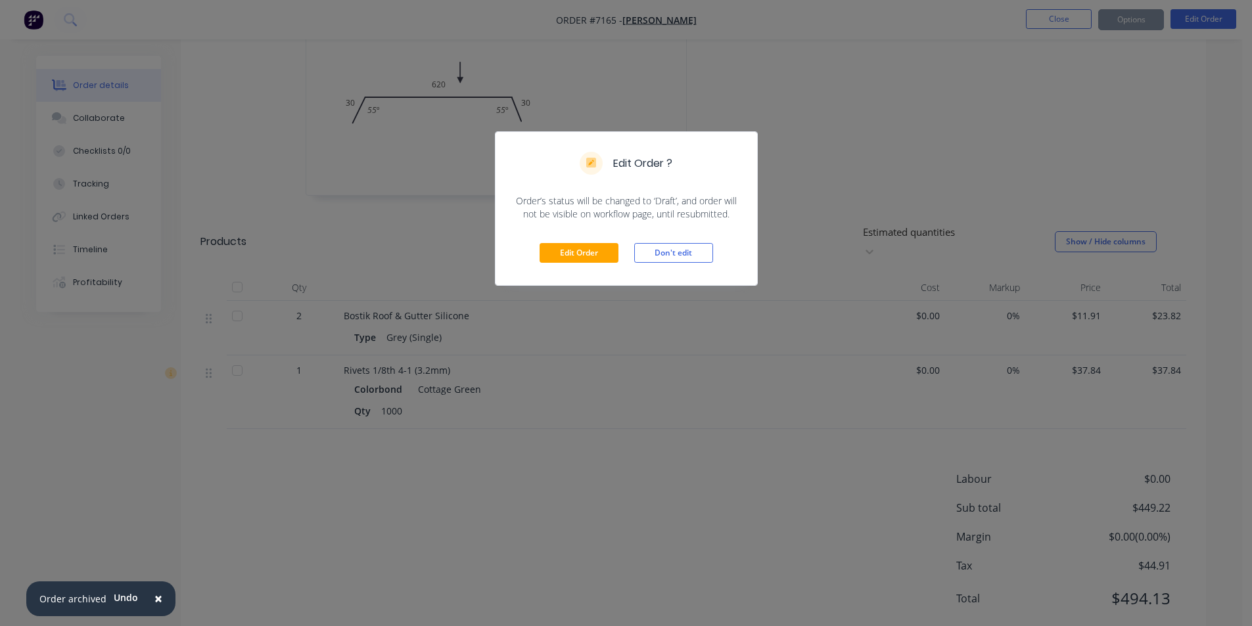
drag, startPoint x: 530, startPoint y: 240, endPoint x: 572, endPoint y: 264, distance: 49.2
click at [566, 275] on div "Edit Order Don't edit" at bounding box center [627, 253] width 262 height 64
click at [572, 258] on button "Edit Order" at bounding box center [579, 253] width 79 height 20
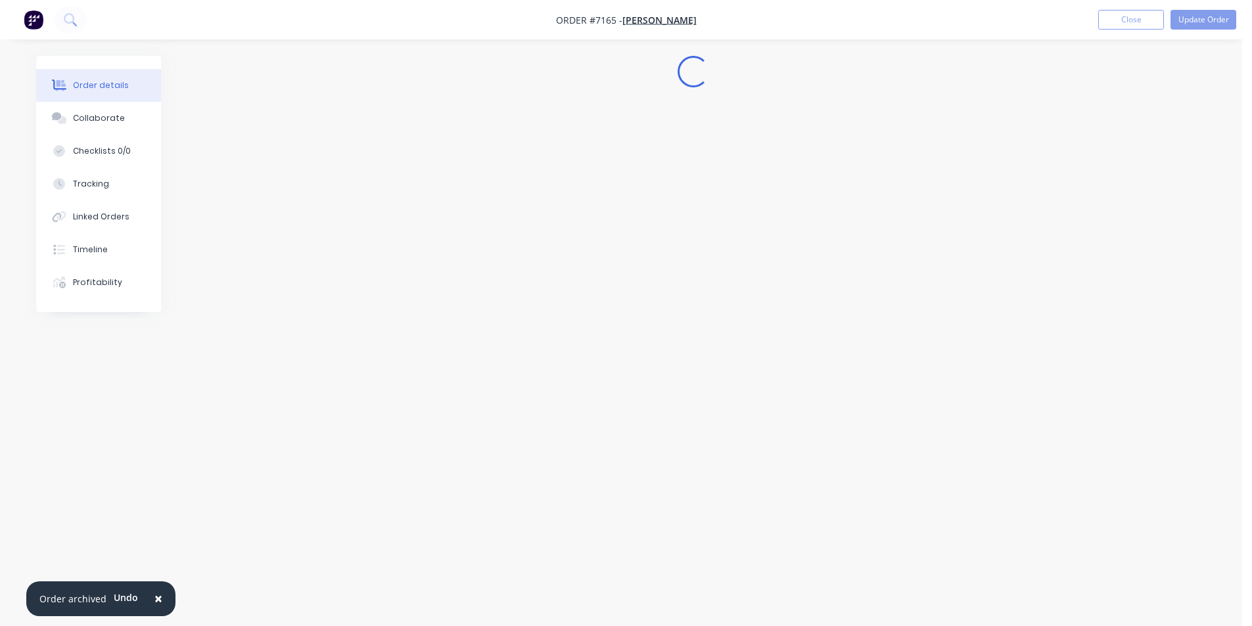
scroll to position [0, 0]
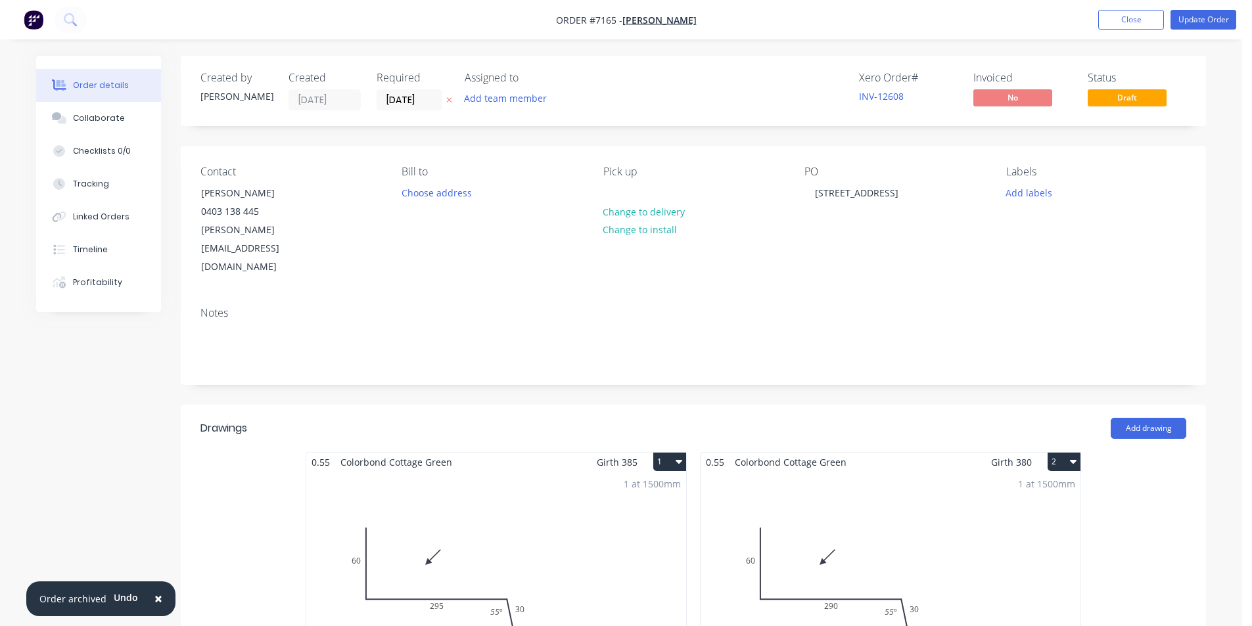
click at [397, 91] on label "[DATE]" at bounding box center [410, 99] width 66 height 21
click at [397, 91] on input "[DATE]" at bounding box center [409, 100] width 64 height 20
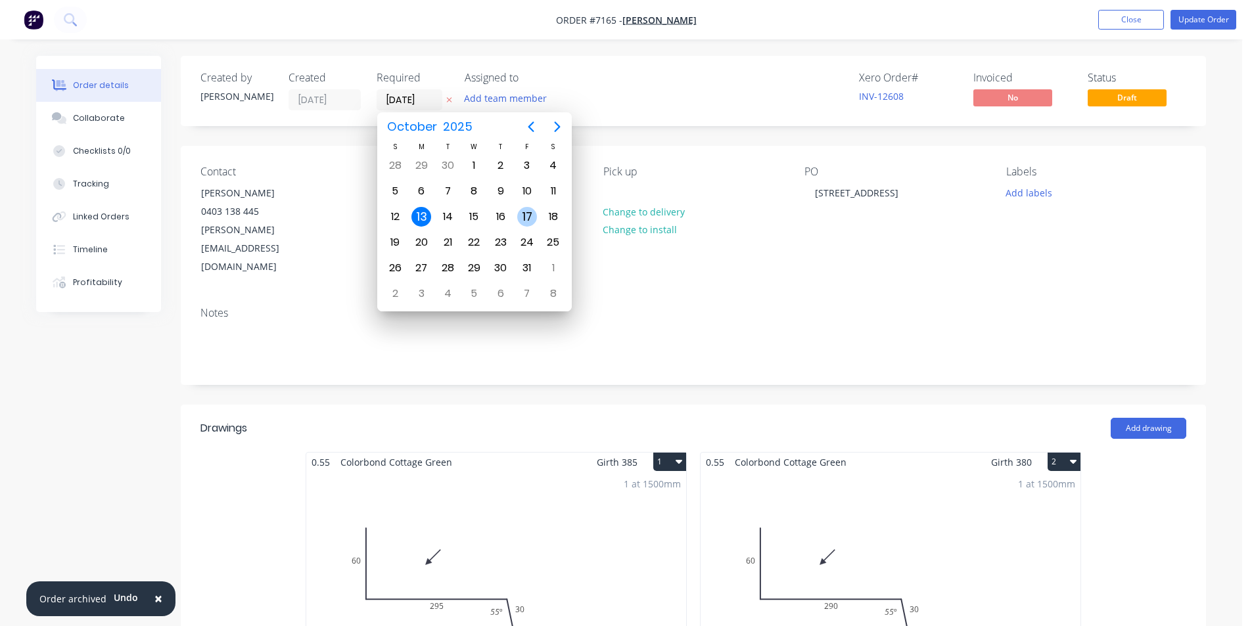
click at [530, 212] on div "17" at bounding box center [527, 217] width 20 height 20
type input "[DATE]"
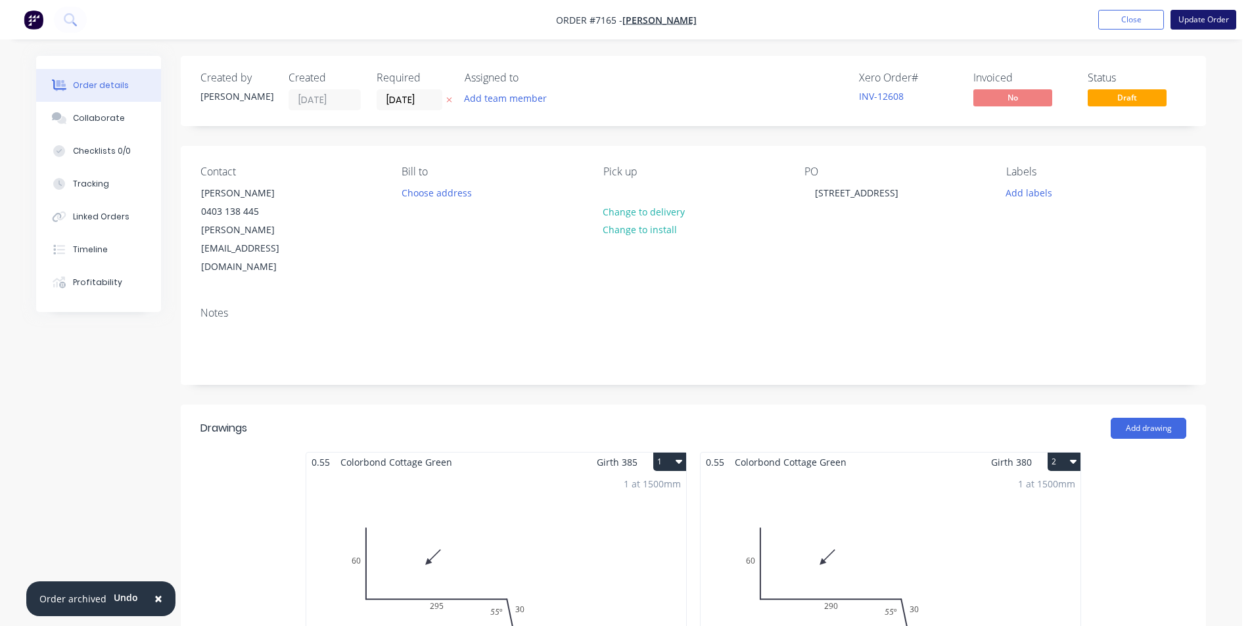
click at [1190, 20] on button "Update Order" at bounding box center [1204, 20] width 66 height 20
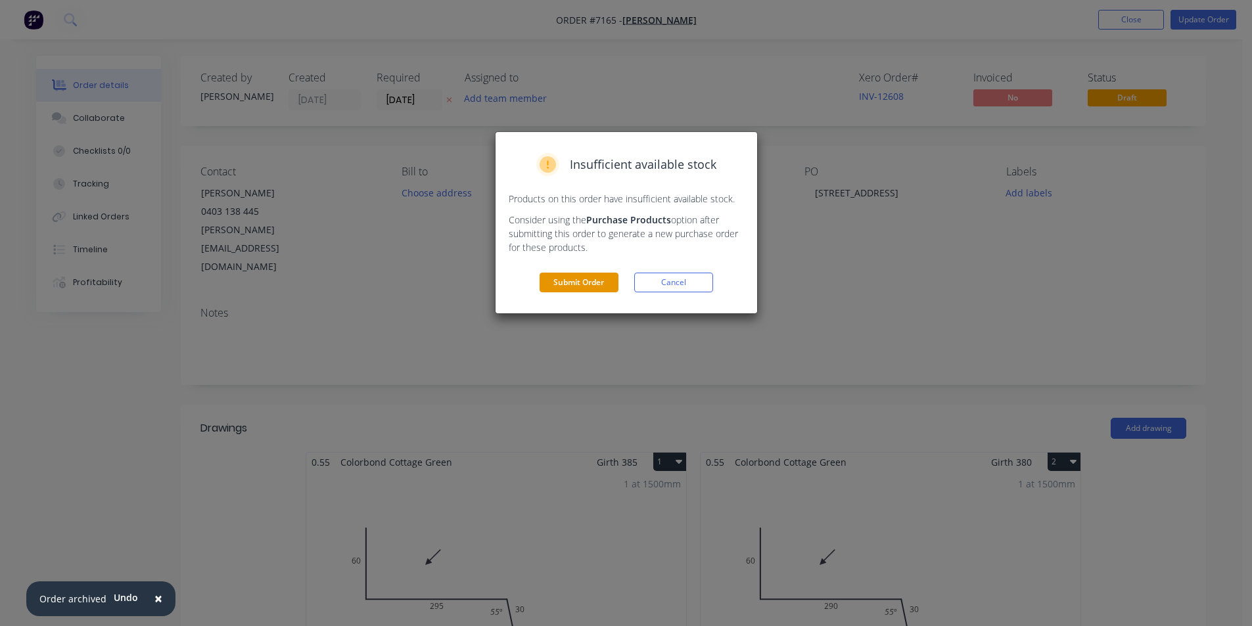
click at [584, 291] on button "Submit Order" at bounding box center [579, 283] width 79 height 20
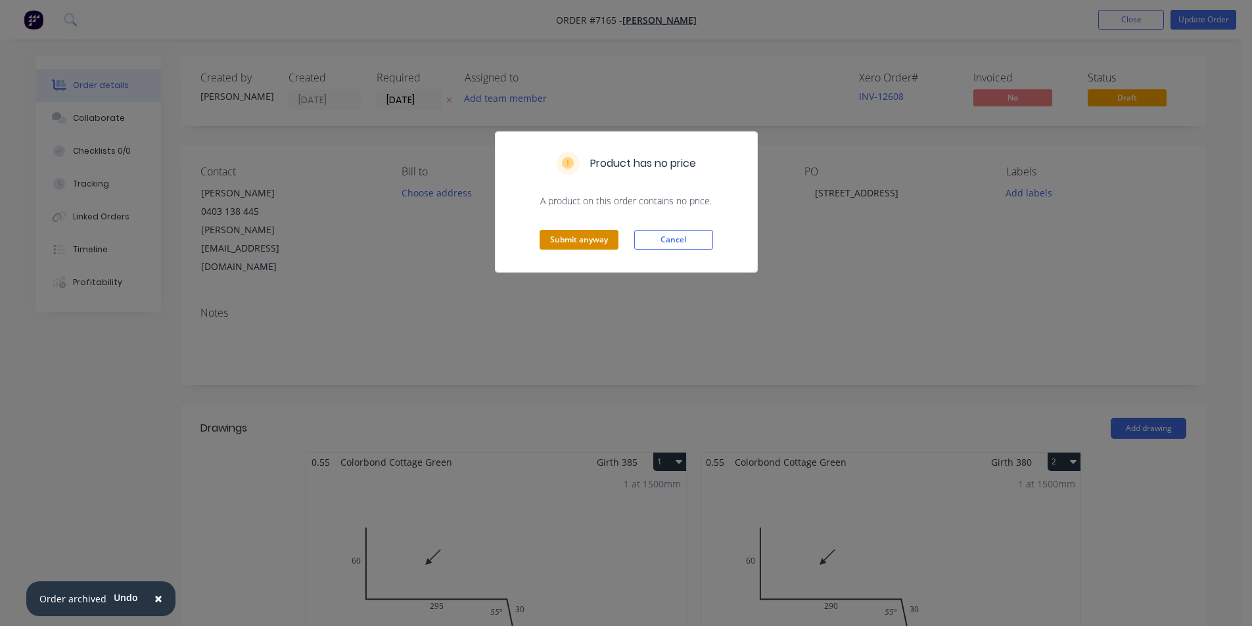
click at [599, 245] on button "Submit anyway" at bounding box center [579, 240] width 79 height 20
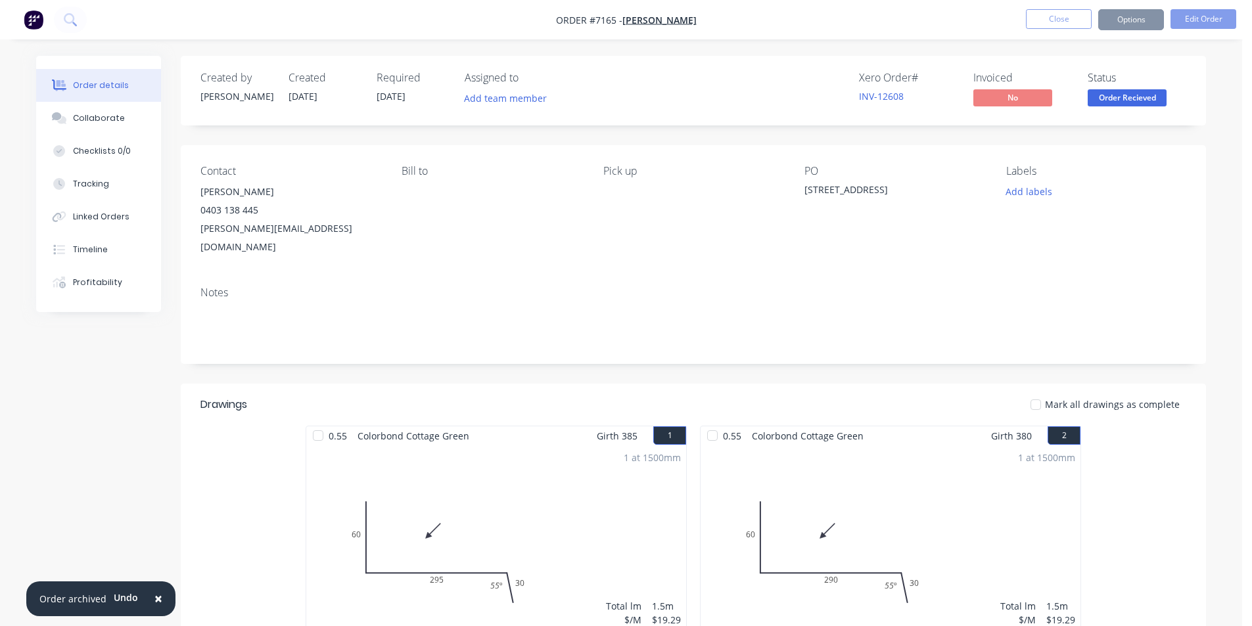
click at [1112, 29] on button "Options" at bounding box center [1131, 19] width 66 height 21
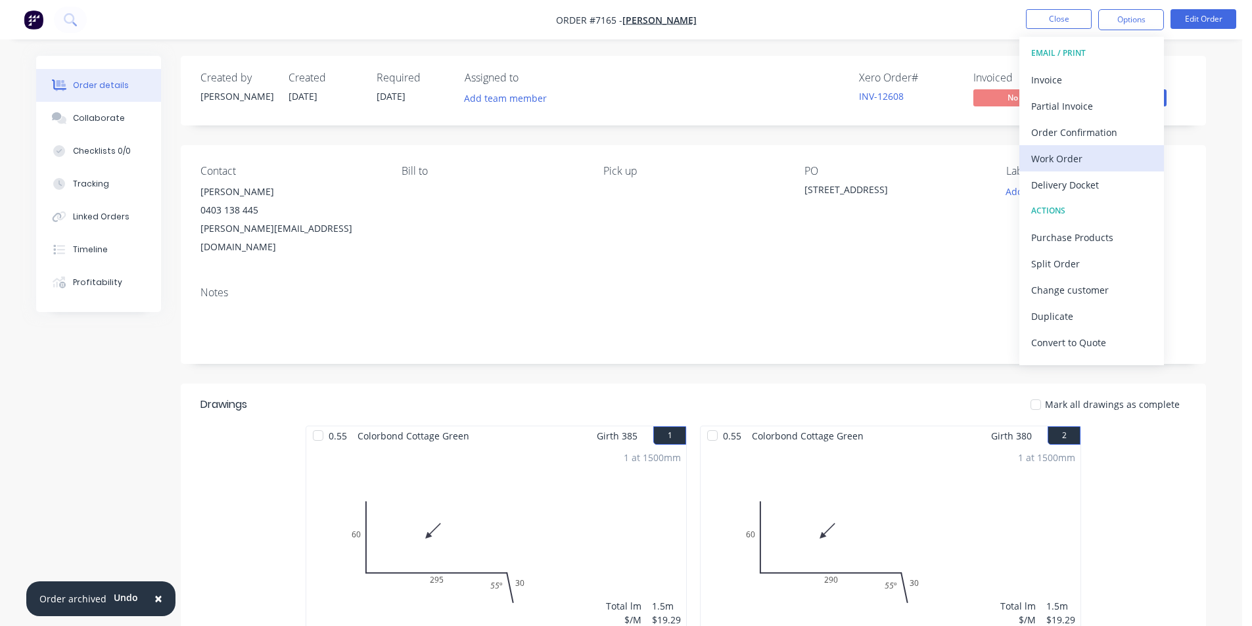
click at [1046, 154] on div "Work Order" at bounding box center [1091, 158] width 121 height 19
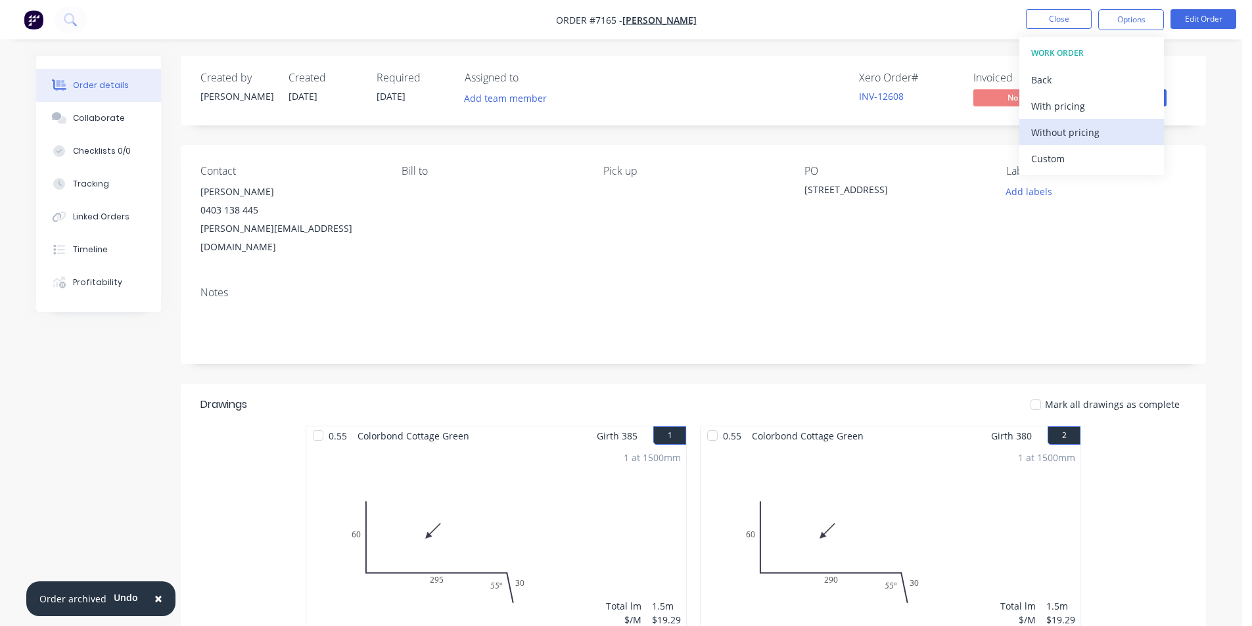
click at [1050, 129] on div "Without pricing" at bounding box center [1091, 132] width 121 height 19
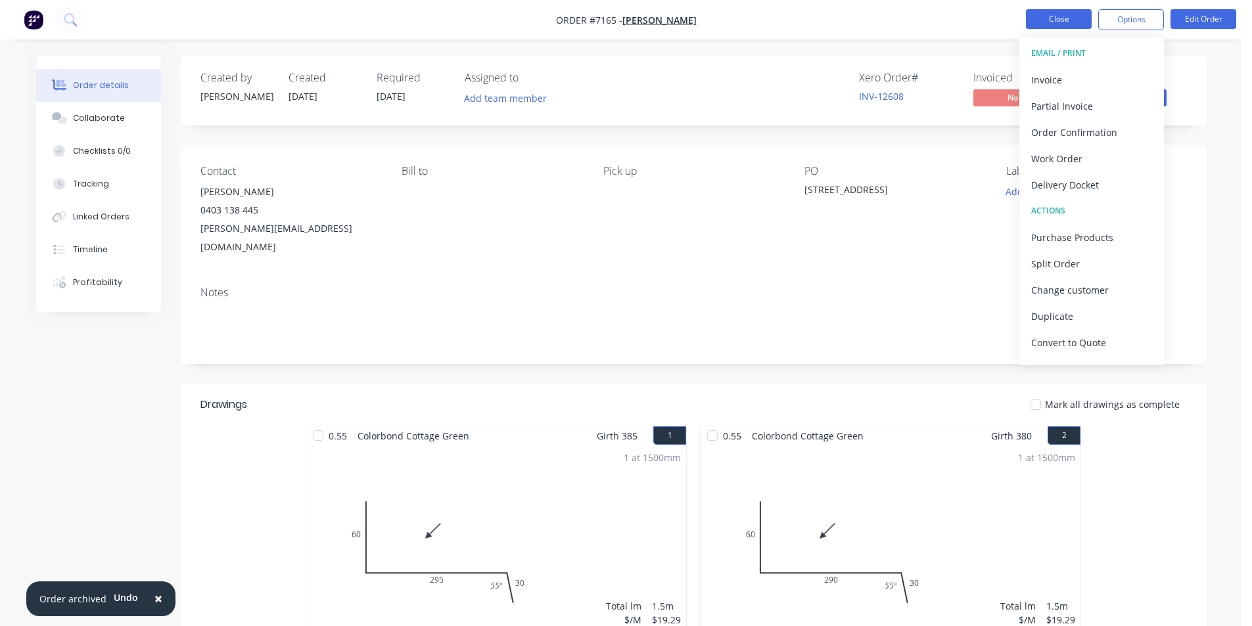
click at [1031, 22] on button "Close" at bounding box center [1059, 19] width 66 height 20
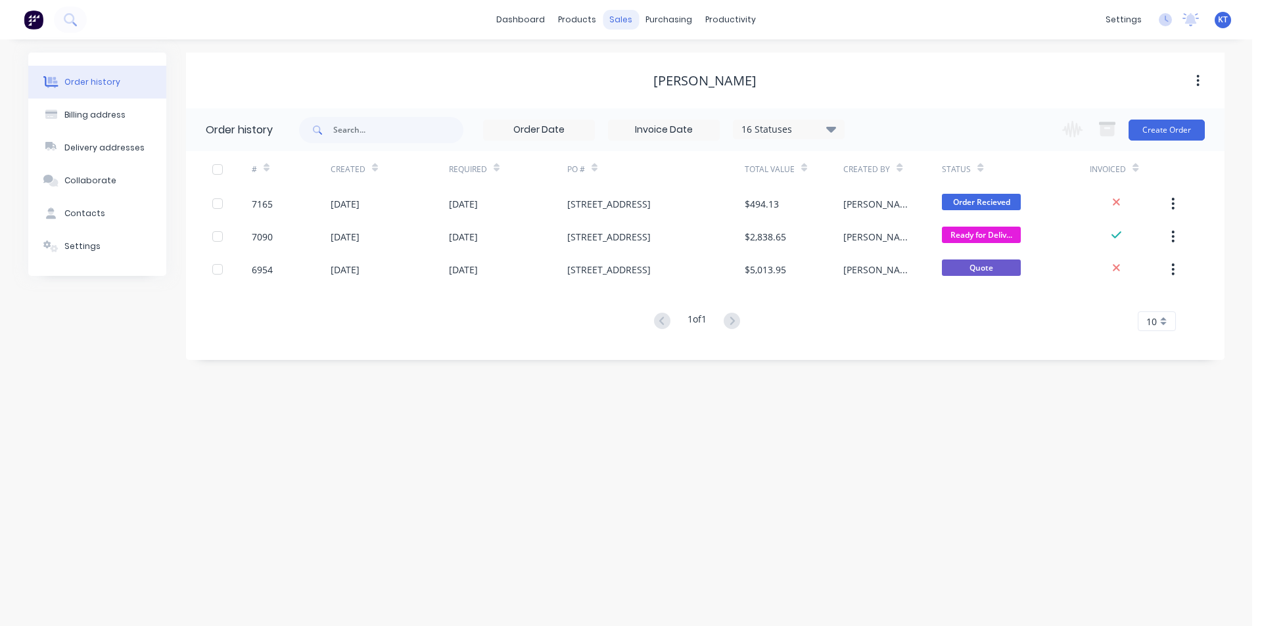
click at [618, 22] on div "sales" at bounding box center [621, 20] width 36 height 20
click at [672, 59] on div "Sales Orders" at bounding box center [670, 63] width 54 height 12
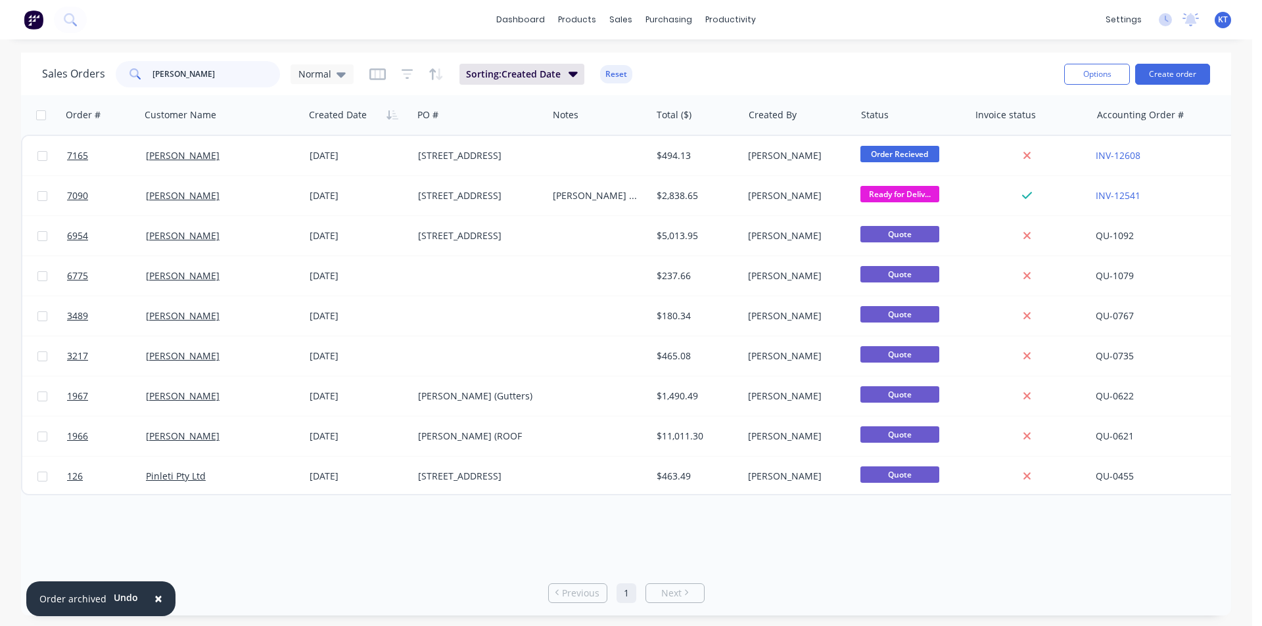
click at [231, 77] on input "[PERSON_NAME]" at bounding box center [216, 74] width 128 height 26
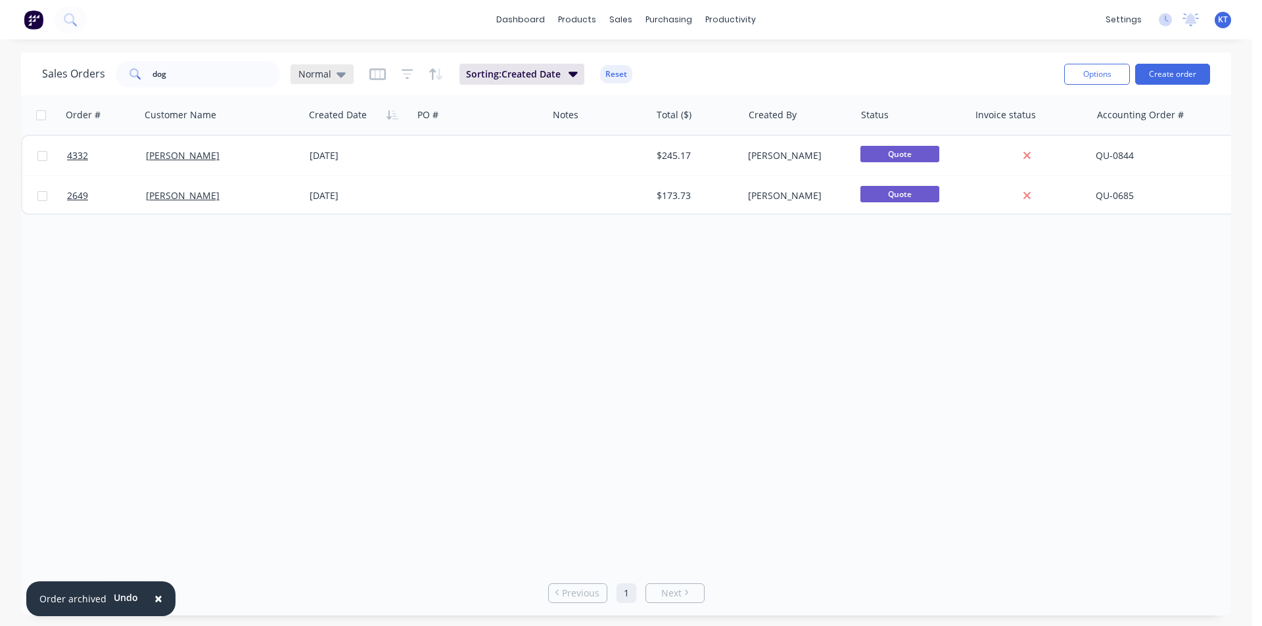
click at [340, 76] on icon at bounding box center [341, 74] width 9 height 5
click at [378, 237] on button "archived" at bounding box center [369, 238] width 150 height 15
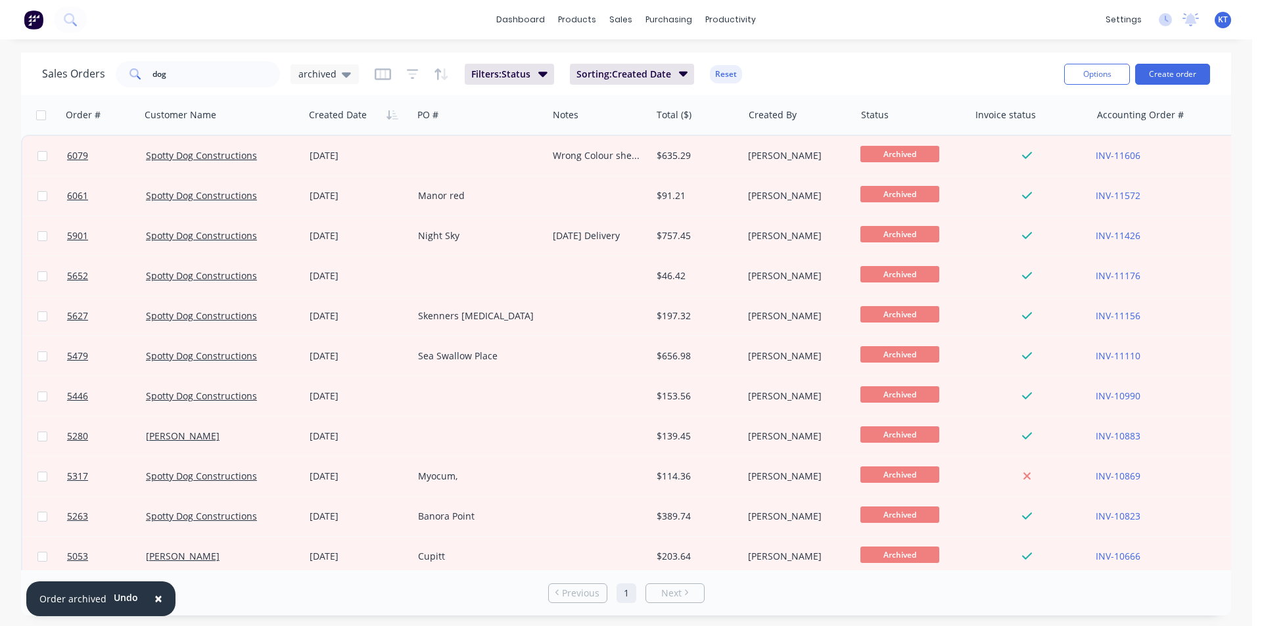
click at [185, 46] on div "× Order archived Undo dashboard products sales purchasing productivity dashboar…" at bounding box center [626, 313] width 1252 height 626
click at [191, 80] on input "dog" at bounding box center [216, 74] width 128 height 26
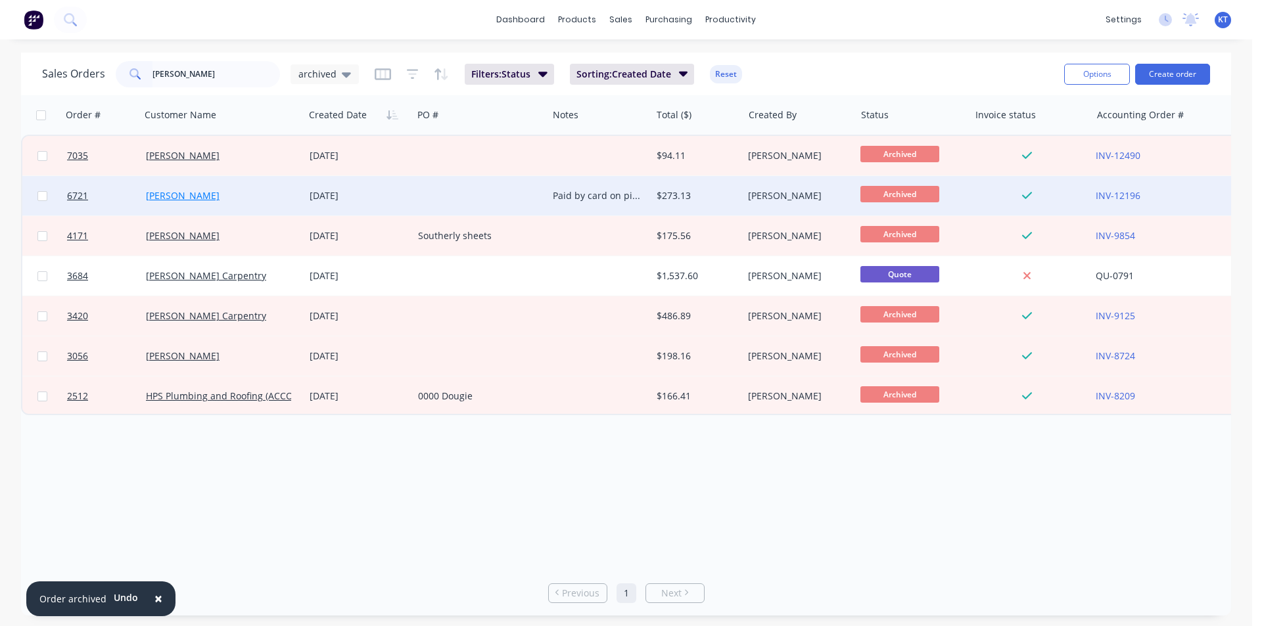
click at [164, 197] on link "[PERSON_NAME]" at bounding box center [183, 195] width 74 height 12
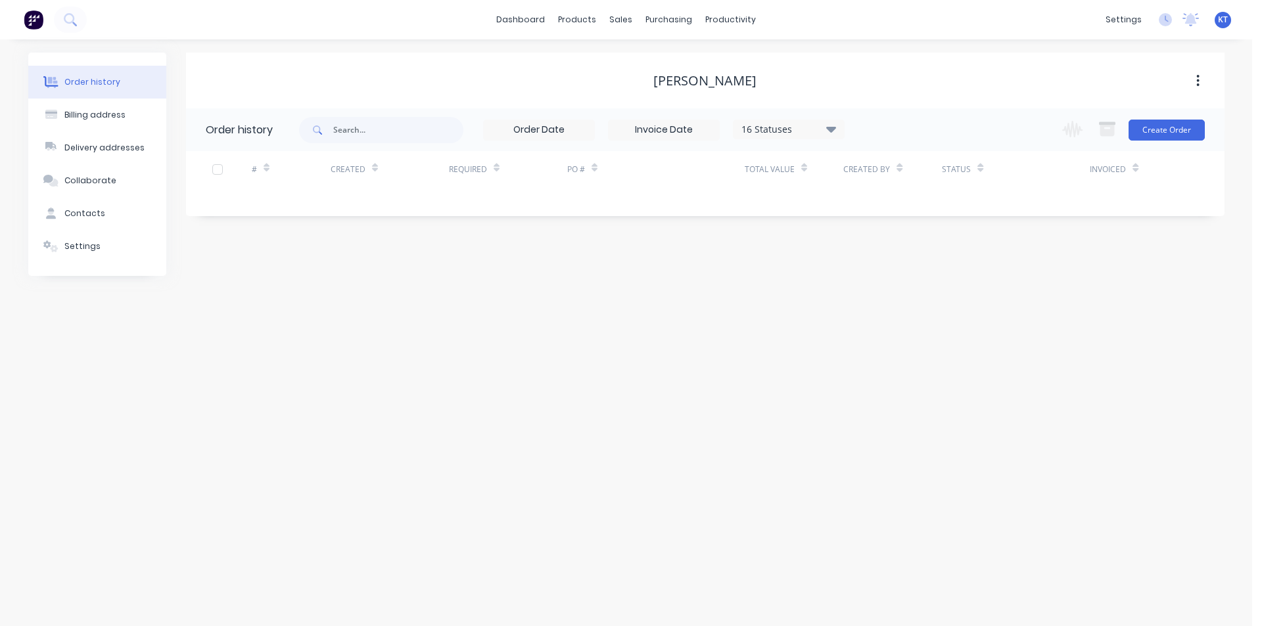
click at [829, 124] on icon at bounding box center [831, 129] width 10 height 16
click at [897, 307] on label at bounding box center [897, 307] width 0 height 0
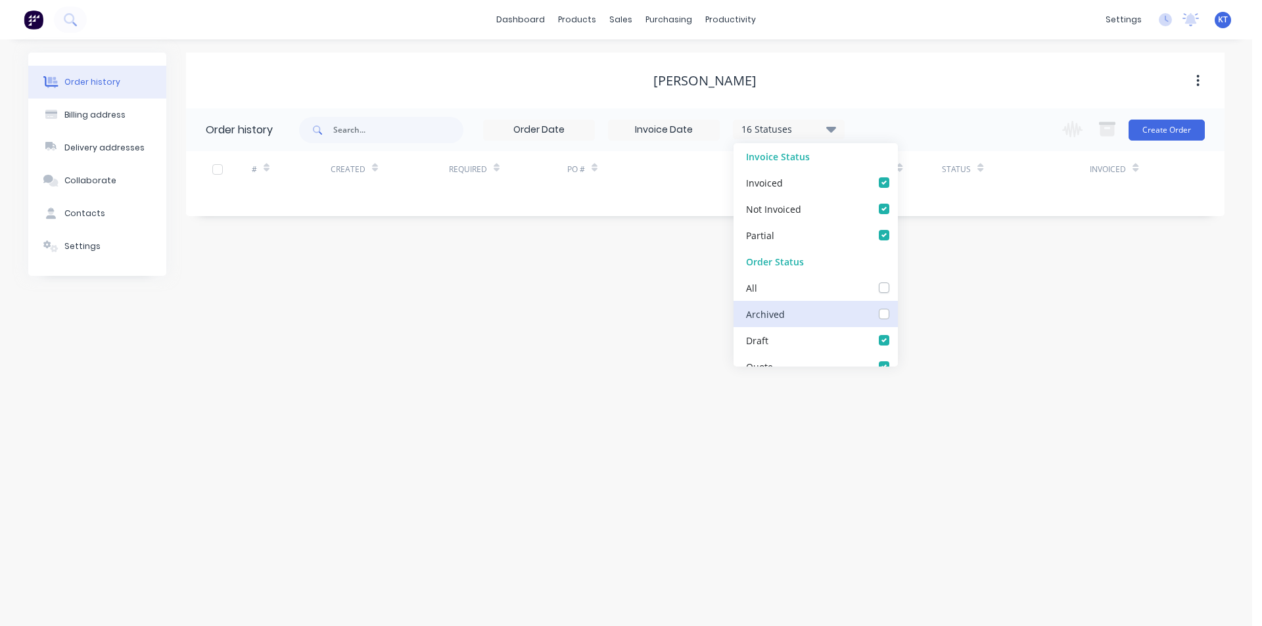
click at [897, 314] on input "checkbox" at bounding box center [902, 313] width 11 height 12
click at [938, 315] on div "Order history Billing address Delivery addresses Collaborate Contacts Settings …" at bounding box center [626, 332] width 1252 height 587
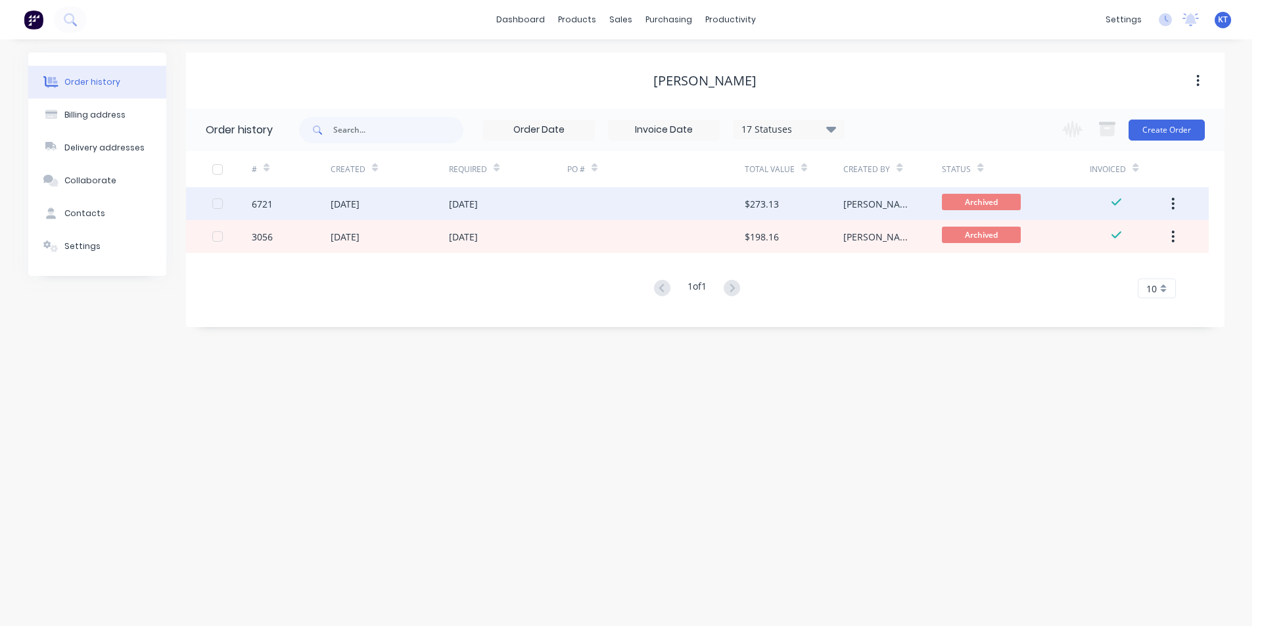
click at [469, 214] on div "[DATE]" at bounding box center [508, 203] width 118 height 33
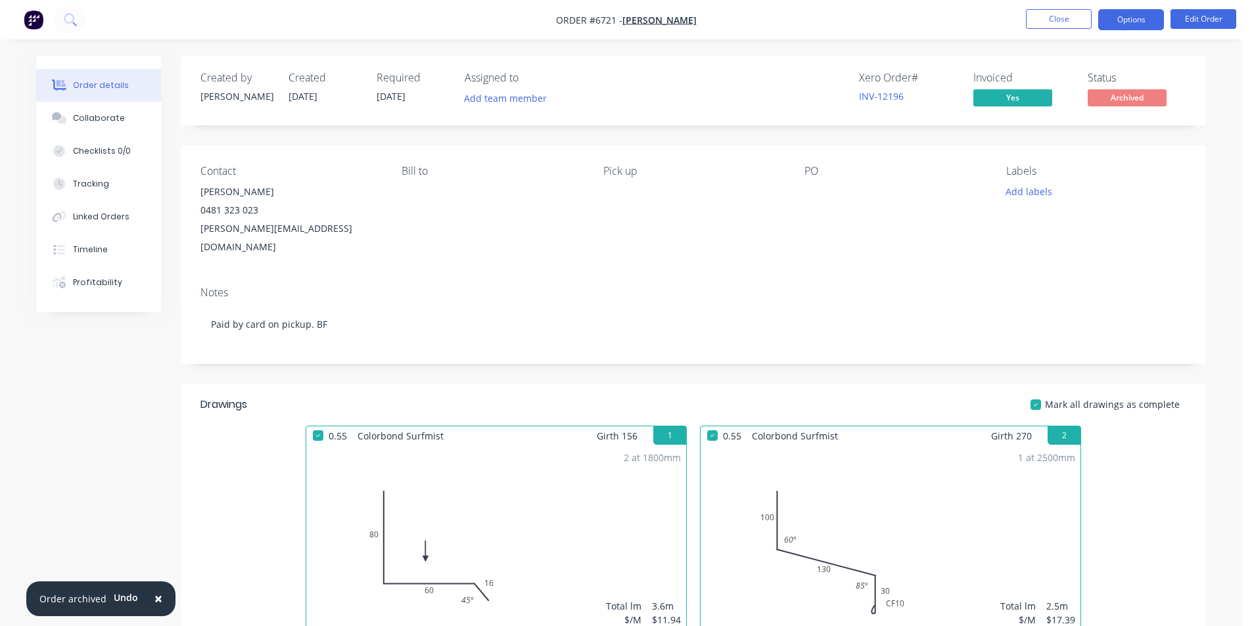
click at [1144, 25] on button "Options" at bounding box center [1131, 19] width 66 height 21
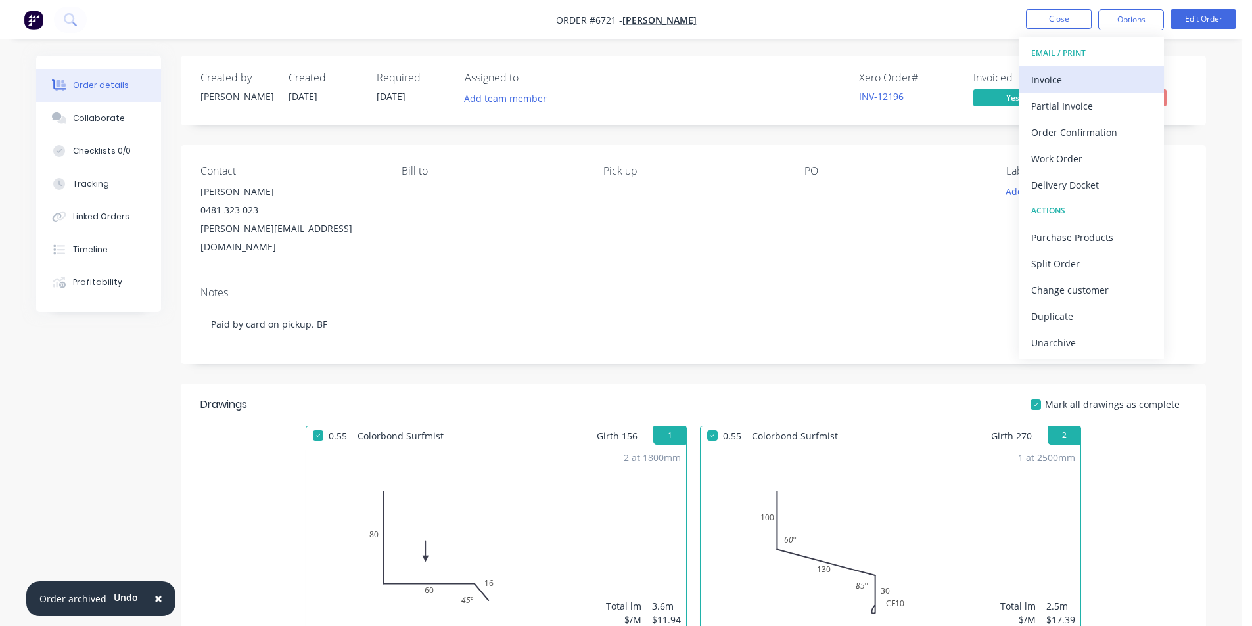
click at [1119, 83] on div "Invoice" at bounding box center [1091, 79] width 121 height 19
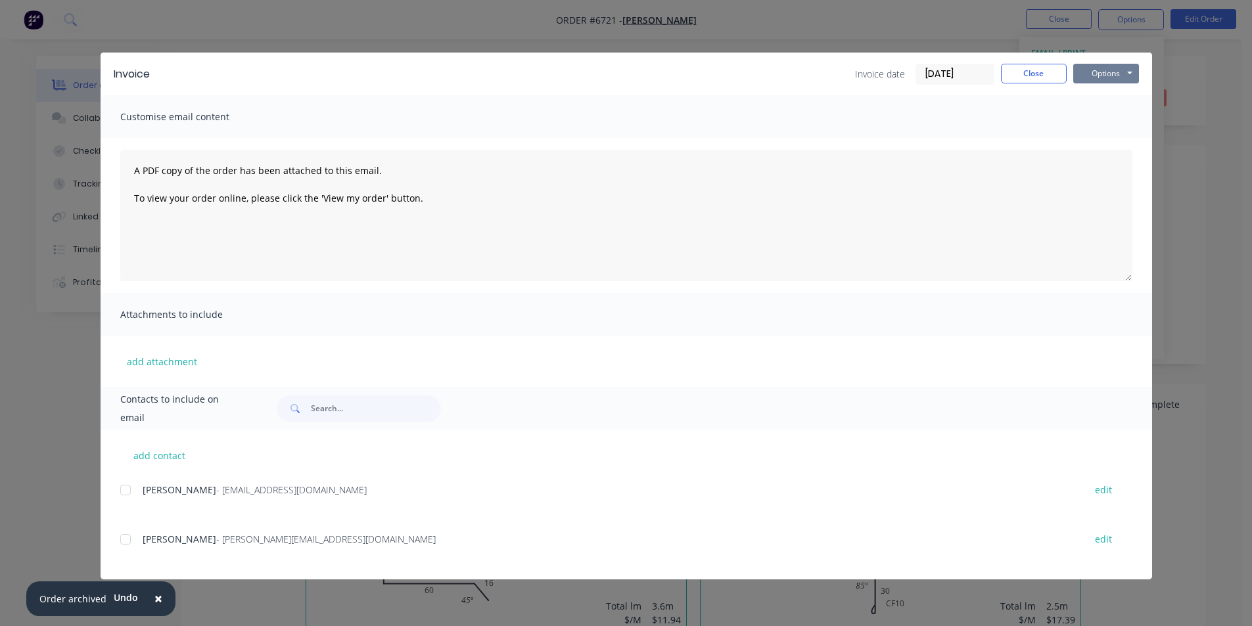
click at [1126, 67] on button "Options" at bounding box center [1106, 74] width 66 height 20
click at [1116, 120] on button "Print" at bounding box center [1115, 119] width 84 height 22
click at [1040, 65] on button "Close" at bounding box center [1034, 74] width 66 height 20
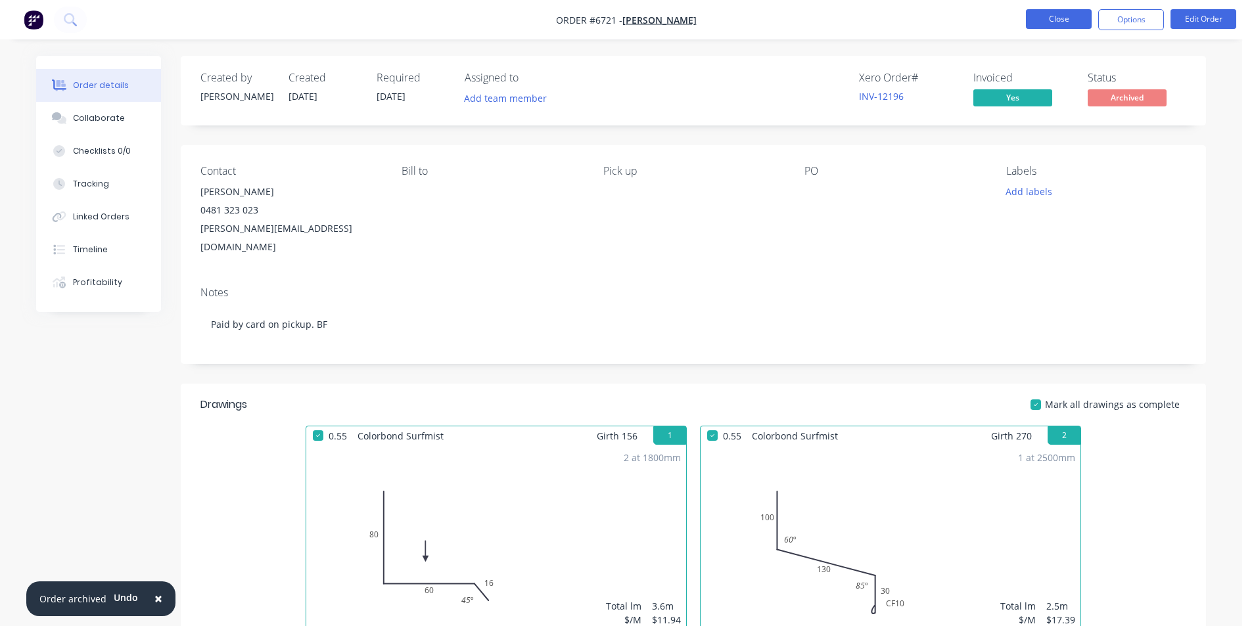
click at [1050, 26] on button "Close" at bounding box center [1059, 19] width 66 height 20
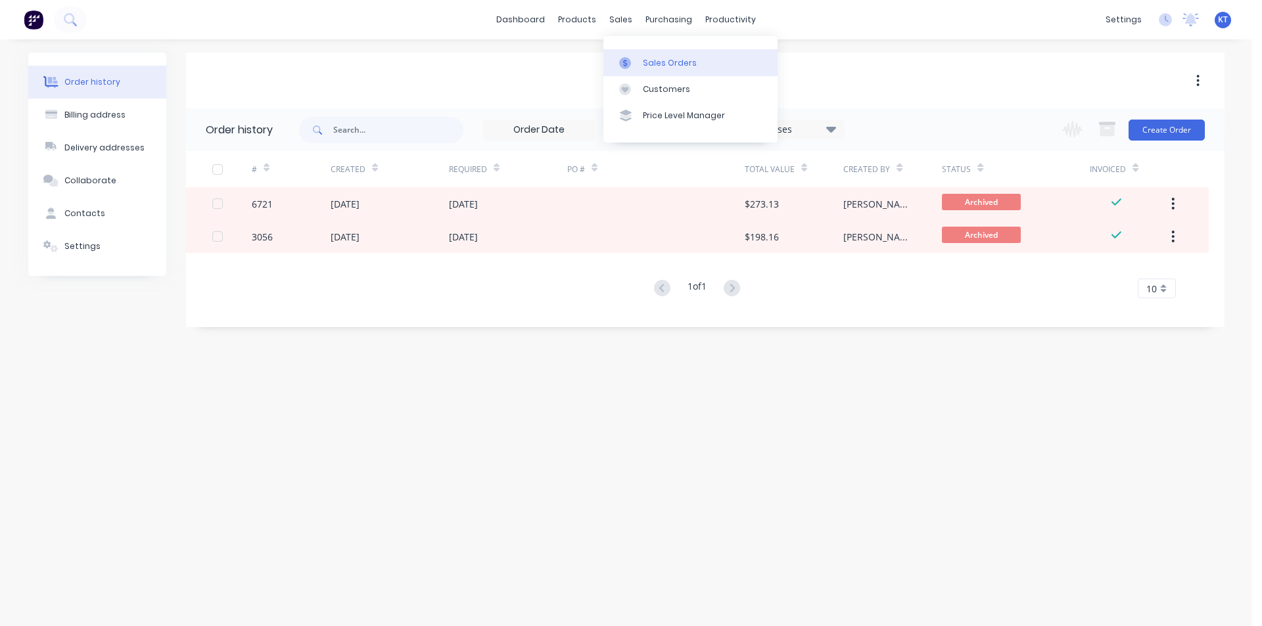
click at [651, 68] on div "Sales Orders" at bounding box center [670, 63] width 54 height 12
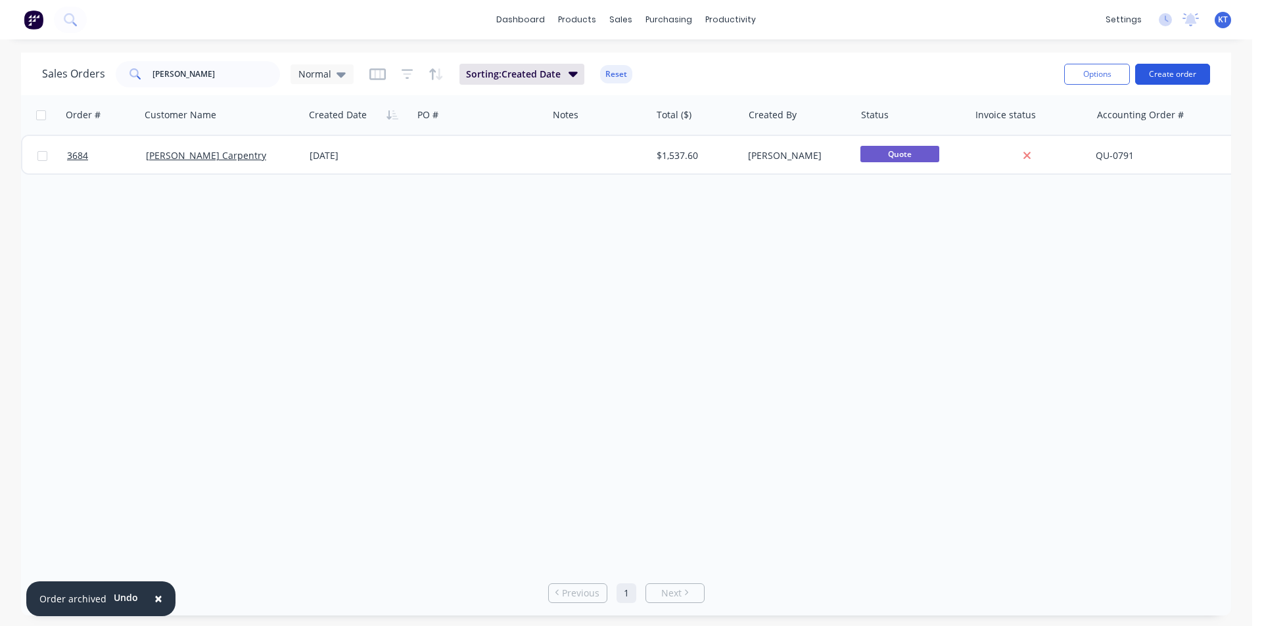
click at [1182, 78] on button "Create order" at bounding box center [1172, 74] width 75 height 21
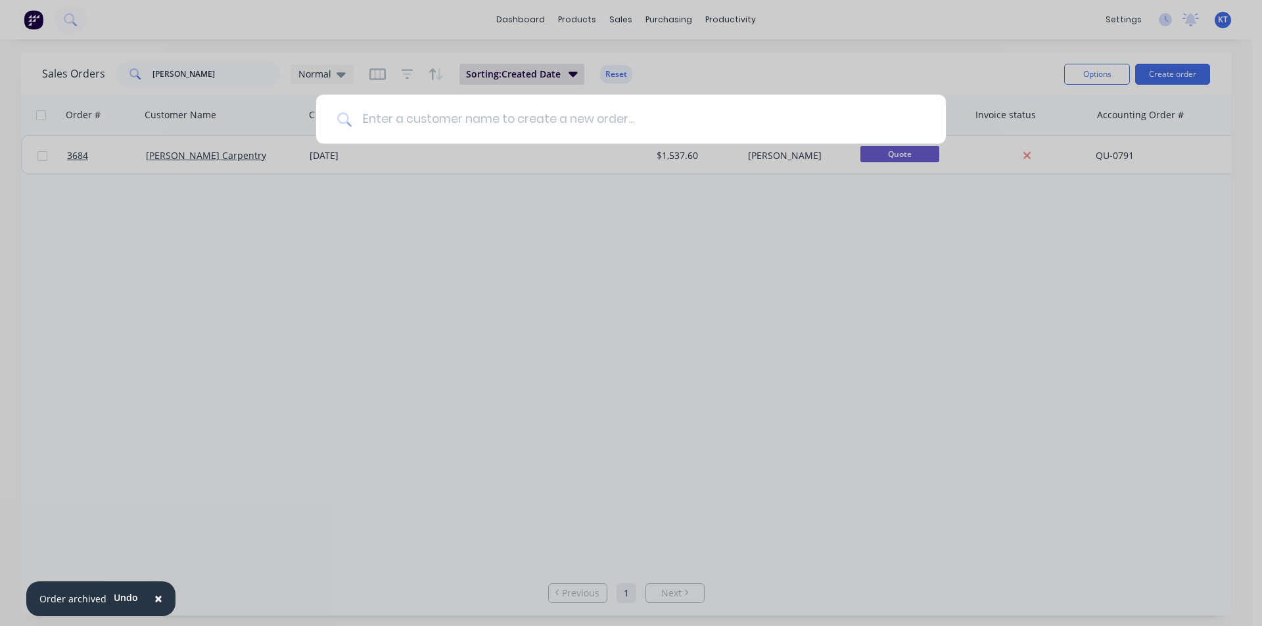
click at [406, 114] on input at bounding box center [638, 119] width 573 height 49
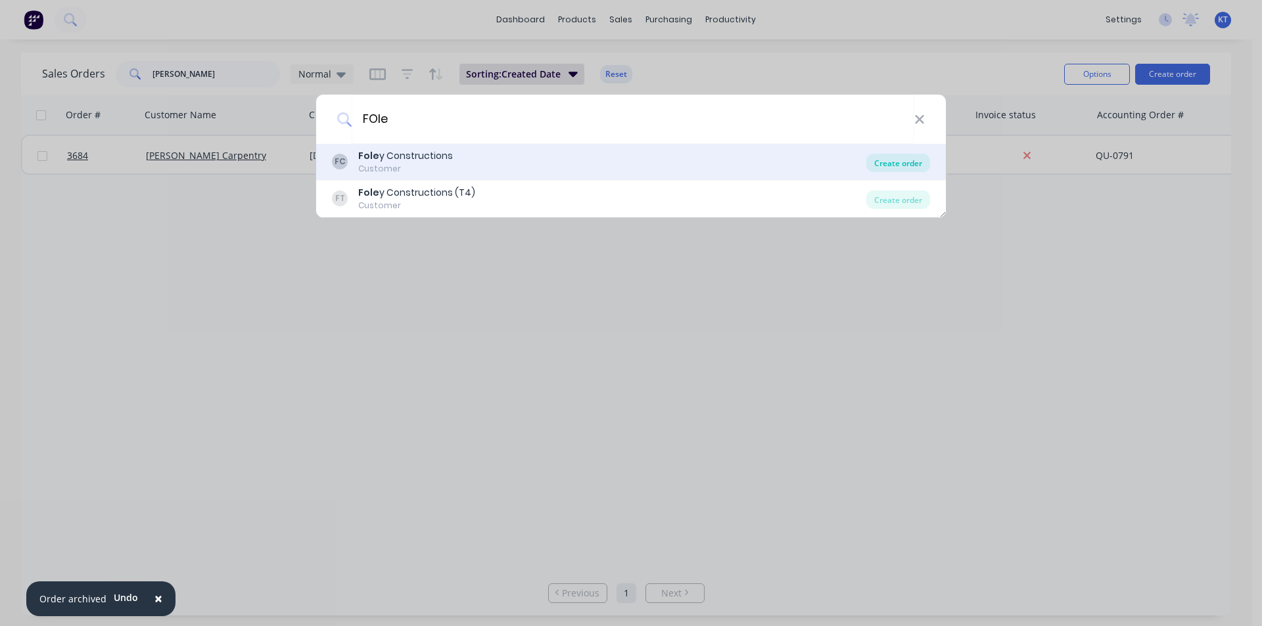
click at [894, 164] on div "Create order" at bounding box center [898, 163] width 64 height 18
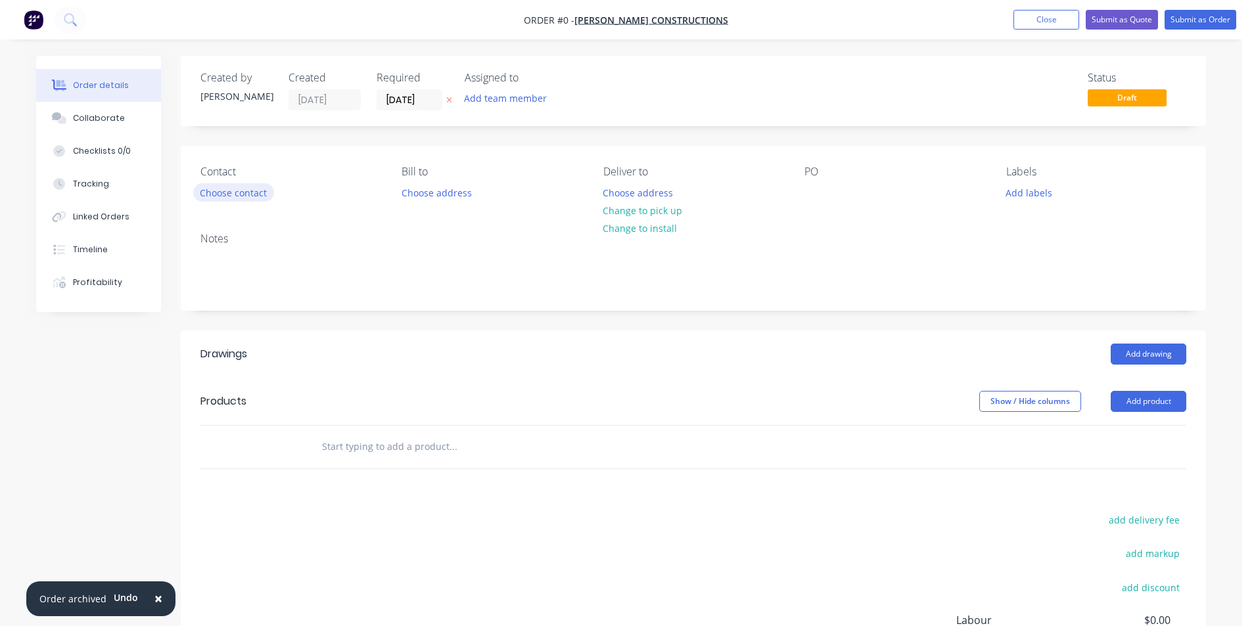
click at [246, 195] on button "Choose contact" at bounding box center [233, 192] width 81 height 18
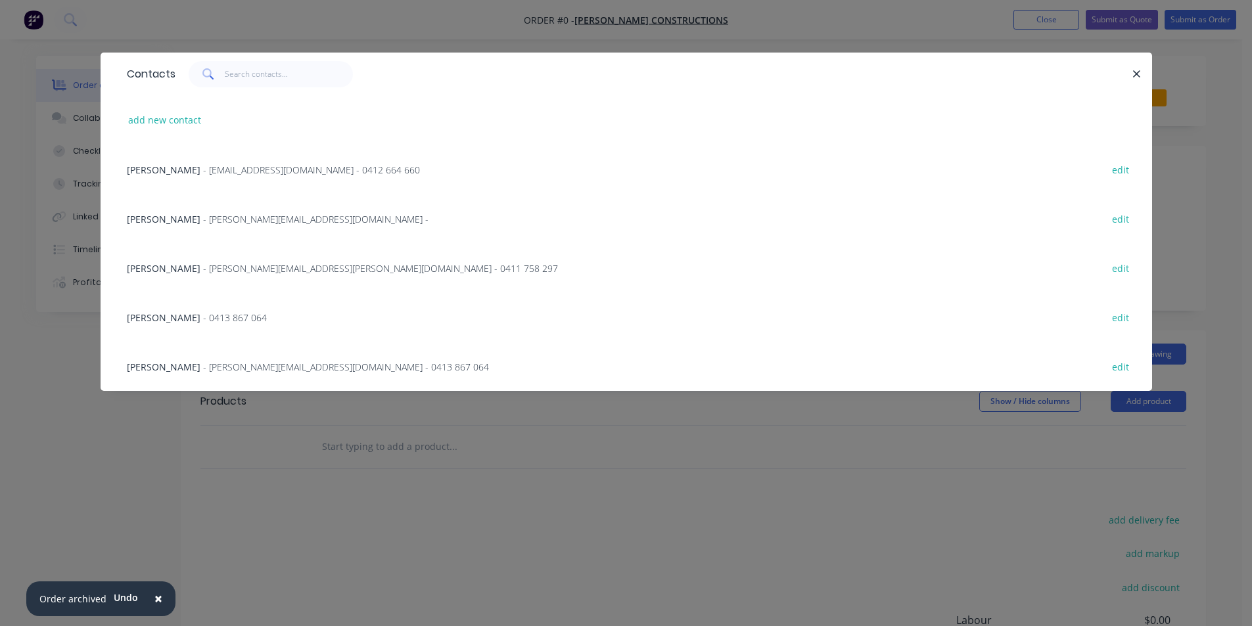
click at [242, 170] on span "- [EMAIL_ADDRESS][DOMAIN_NAME] - 0412 664 660" at bounding box center [311, 170] width 217 height 12
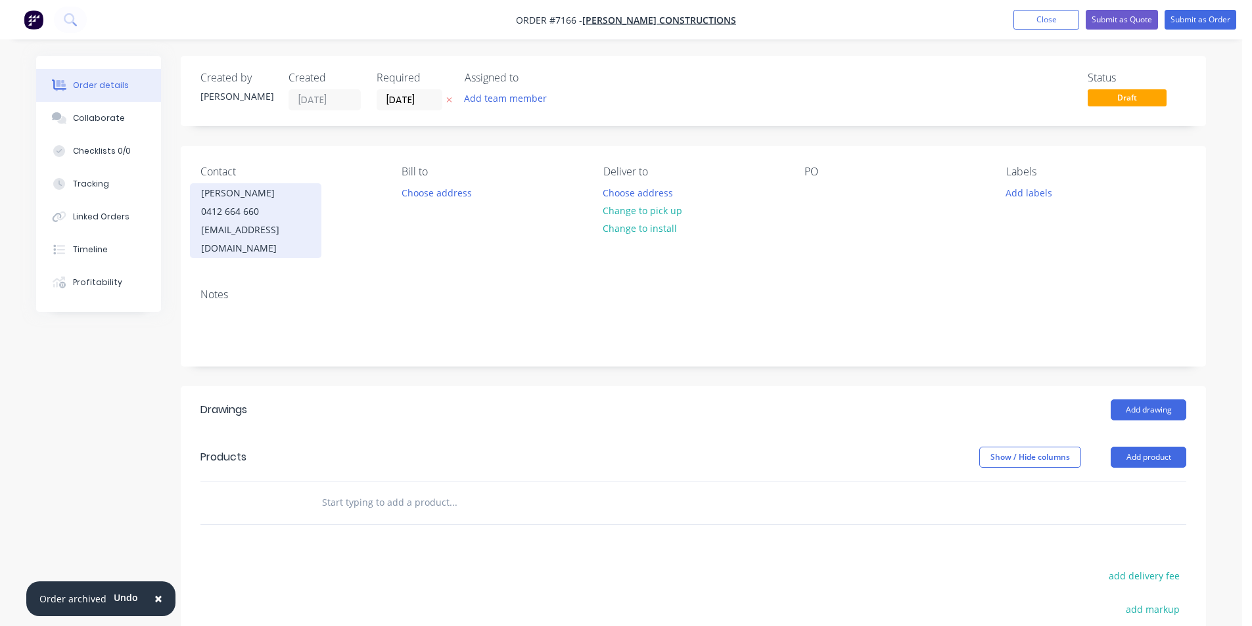
click at [221, 204] on div "0412 664 660" at bounding box center [255, 211] width 109 height 18
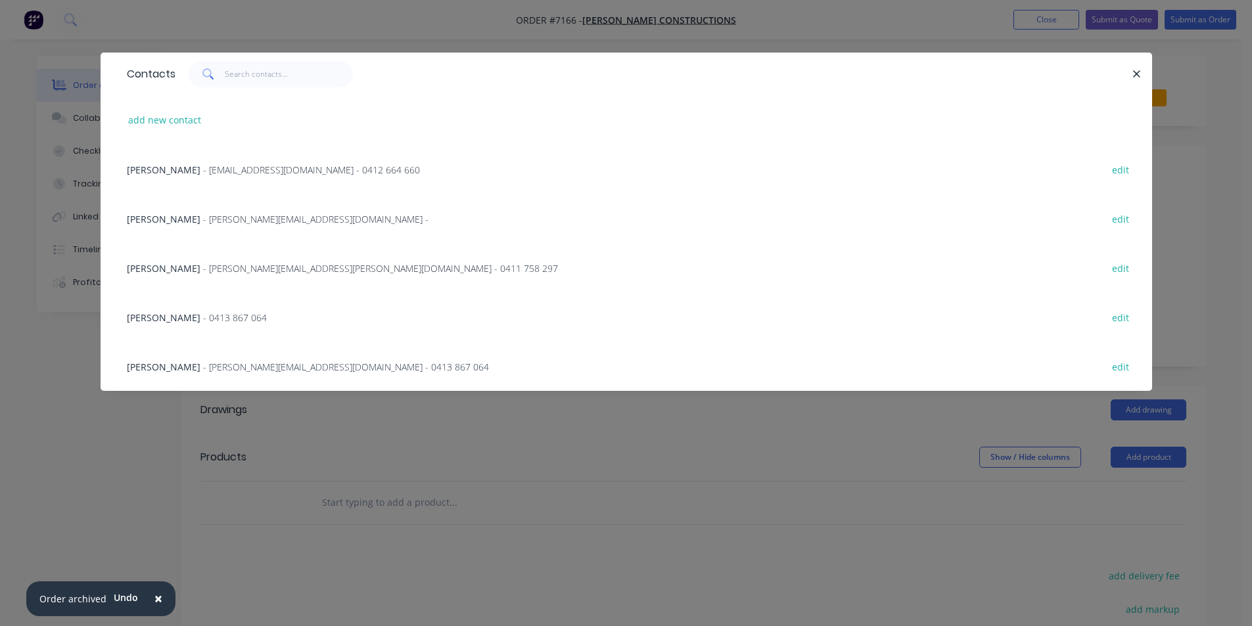
click at [217, 313] on div "[PERSON_NAME] - 0413 867 064 edit" at bounding box center [626, 316] width 1012 height 49
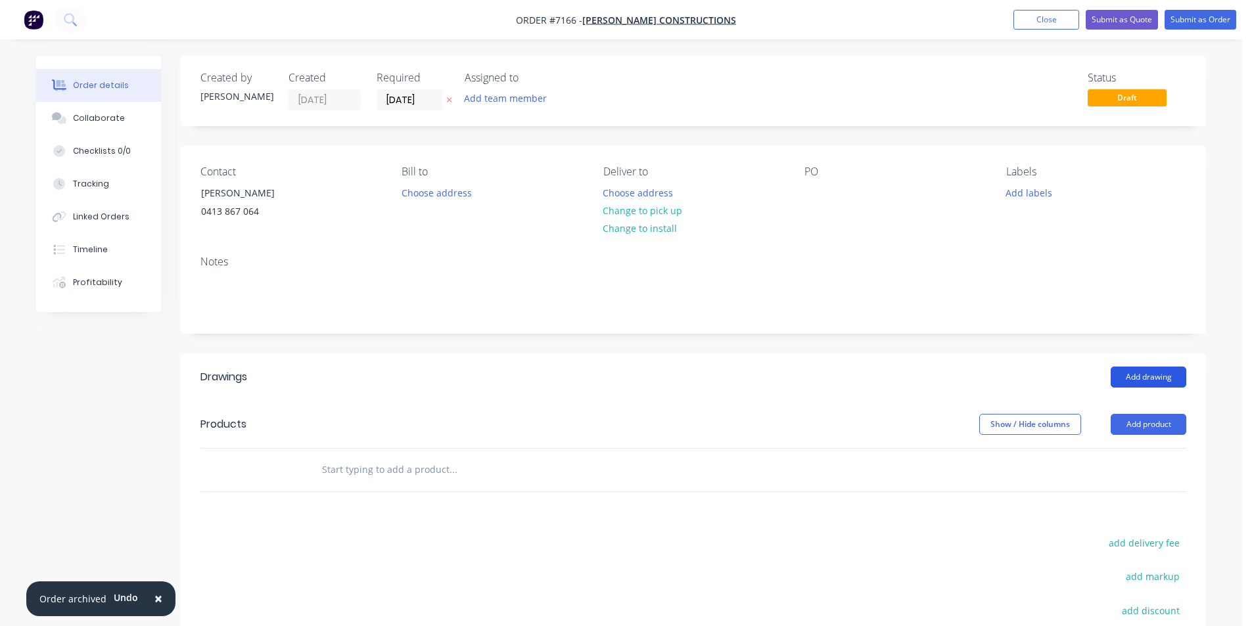
click at [1184, 386] on button "Add drawing" at bounding box center [1149, 377] width 76 height 21
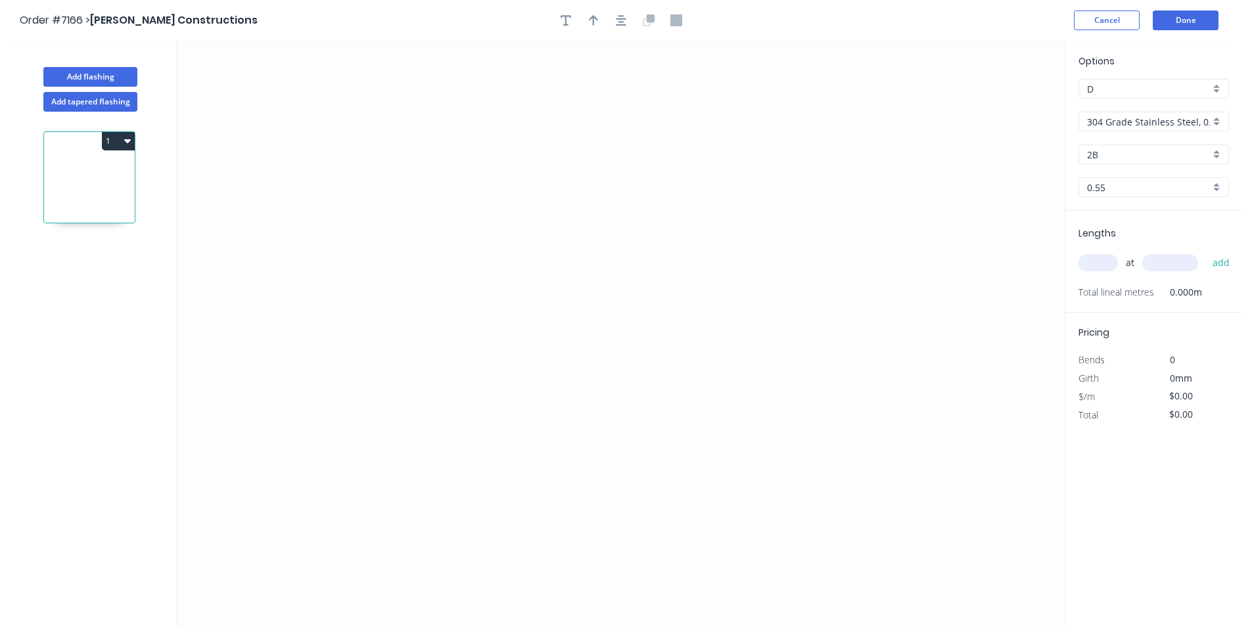
click at [1100, 127] on input "304 Grade Stainless Steel, 0.9mm Perforated Pattern 208 - 2mm hole" at bounding box center [1148, 122] width 123 height 14
click at [1113, 254] on div "Copper" at bounding box center [1153, 249] width 149 height 23
click at [440, 402] on icon "0" at bounding box center [620, 334] width 887 height 586
click at [495, 360] on icon at bounding box center [467, 380] width 55 height 41
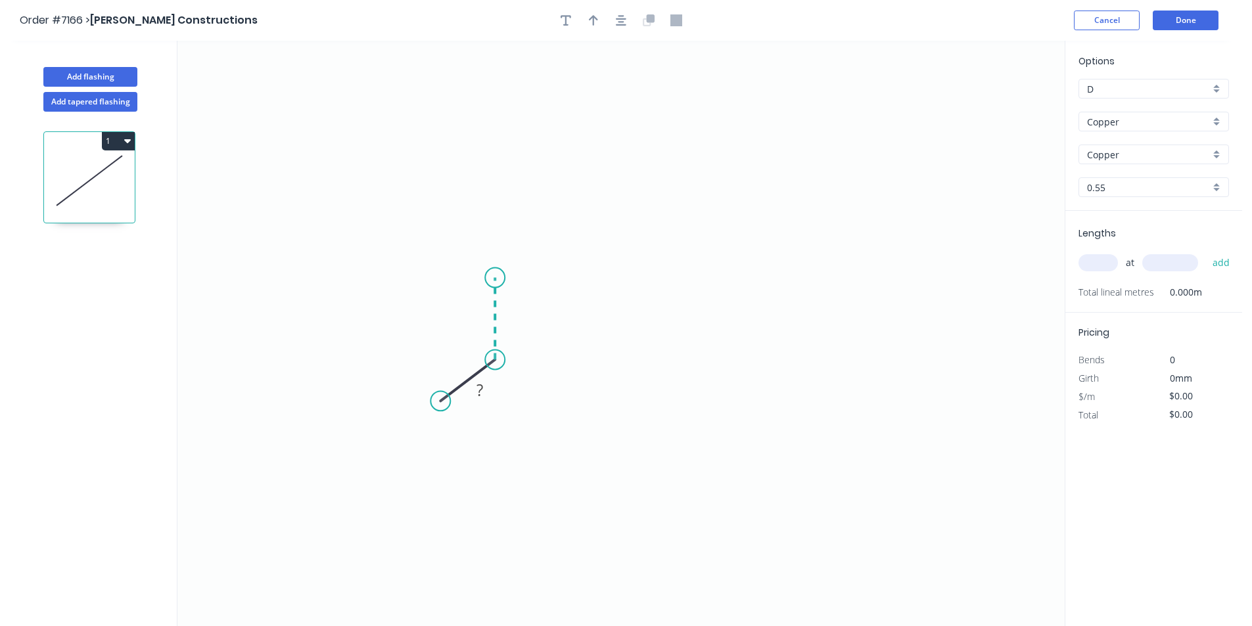
click at [501, 278] on icon "0 ?" at bounding box center [620, 334] width 887 height 586
click at [559, 331] on icon "0 ? ? ? º" at bounding box center [620, 334] width 887 height 586
click at [653, 321] on icon "0 ? ? ? ? º ? º" at bounding box center [620, 334] width 887 height 586
click at [518, 310] on rect at bounding box center [509, 307] width 26 height 18
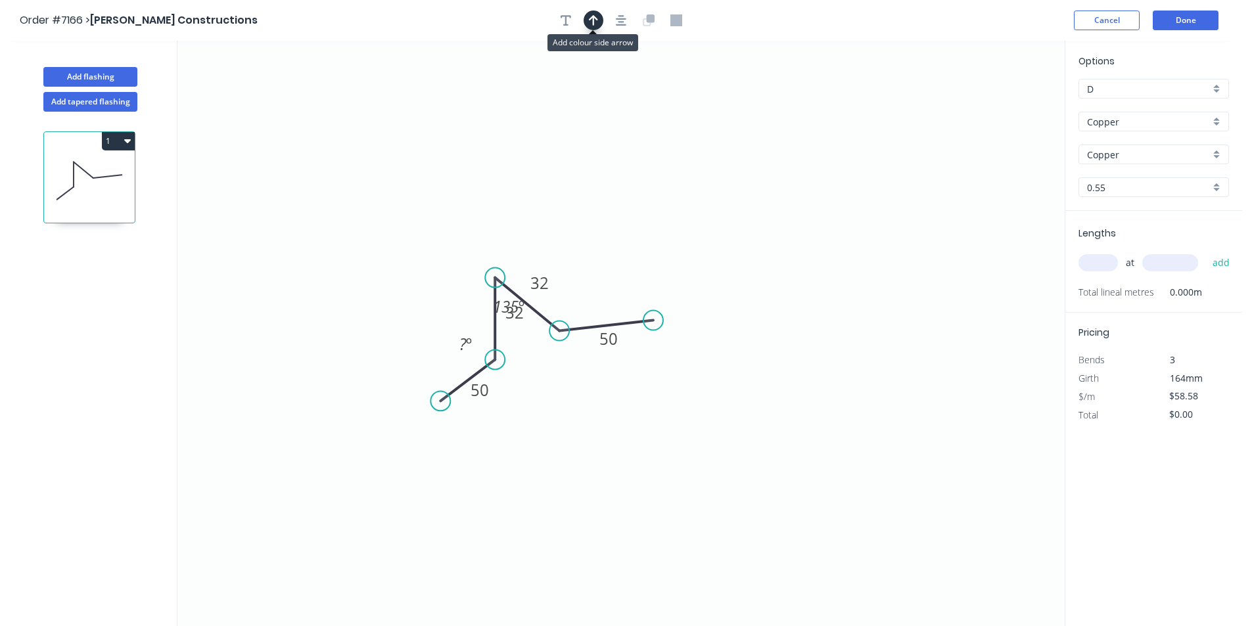
click at [603, 18] on button "button" at bounding box center [594, 21] width 20 height 20
drag, startPoint x: 997, startPoint y: 101, endPoint x: 525, endPoint y: 225, distance: 487.8
click at [525, 225] on icon at bounding box center [525, 210] width 12 height 42
click at [560, 14] on button "button" at bounding box center [566, 21] width 20 height 20
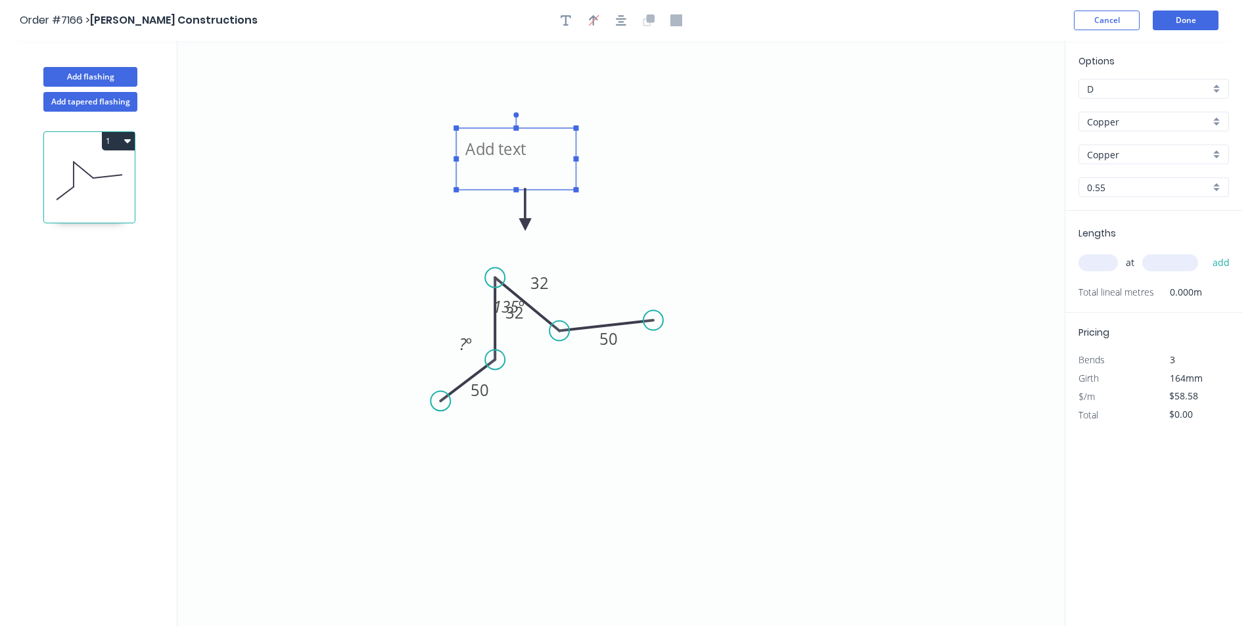
drag, startPoint x: 296, startPoint y: 98, endPoint x: 500, endPoint y: 138, distance: 207.0
click at [500, 138] on textarea at bounding box center [516, 159] width 106 height 49
click at [1096, 262] on input "text" at bounding box center [1098, 262] width 39 height 17
click at [1206, 252] on button "add" at bounding box center [1221, 263] width 31 height 22
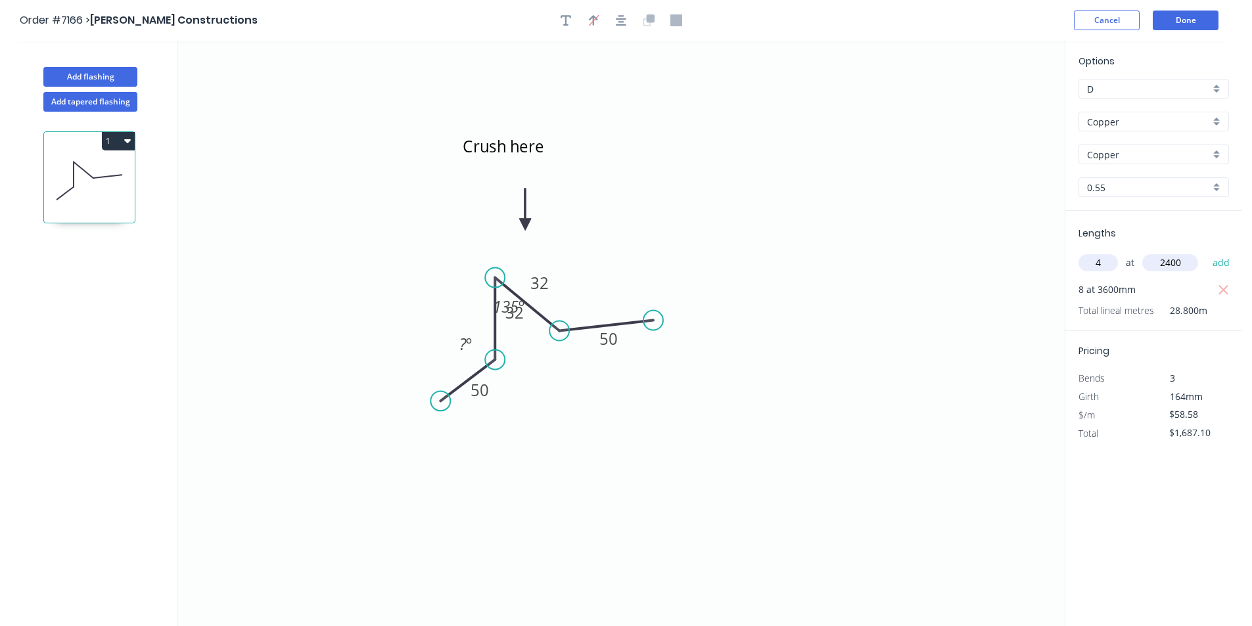
click at [1206, 252] on button "add" at bounding box center [1221, 263] width 31 height 22
click at [100, 74] on button "Add flashing" at bounding box center [90, 77] width 94 height 20
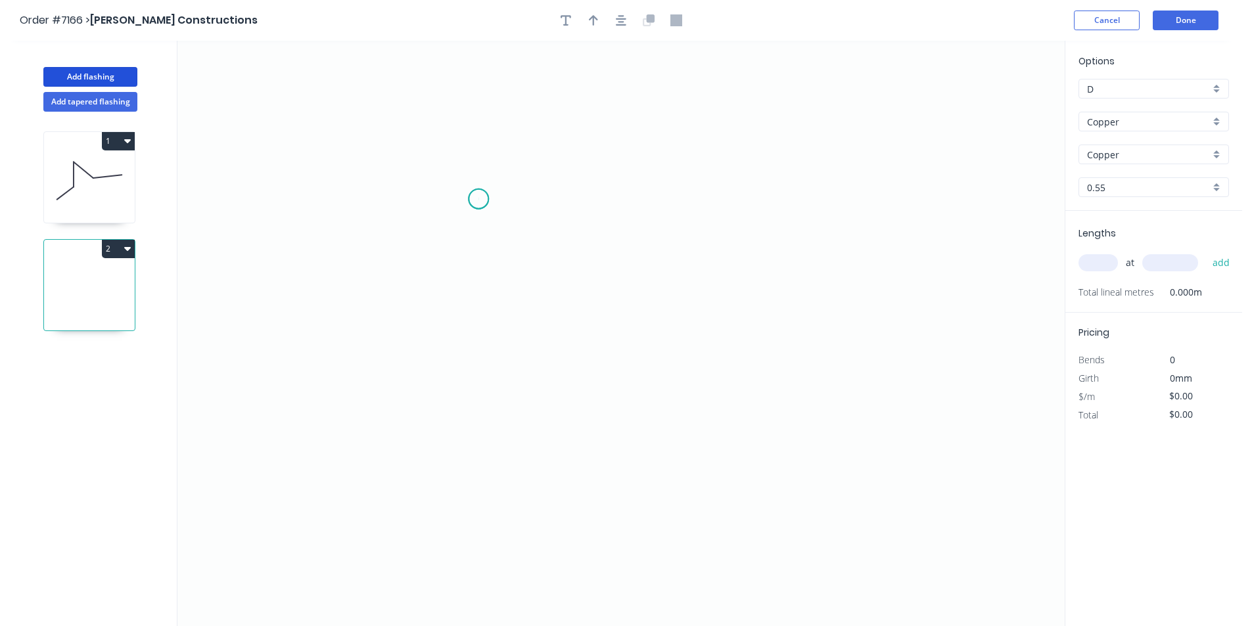
click at [478, 199] on icon "0" at bounding box center [620, 334] width 887 height 586
click at [477, 306] on icon "0" at bounding box center [620, 334] width 887 height 586
click at [562, 310] on icon "0 ?" at bounding box center [620, 334] width 887 height 586
click at [490, 353] on icon "0 ? ?" at bounding box center [620, 334] width 887 height 586
click at [46, 208] on icon at bounding box center [89, 181] width 91 height 84
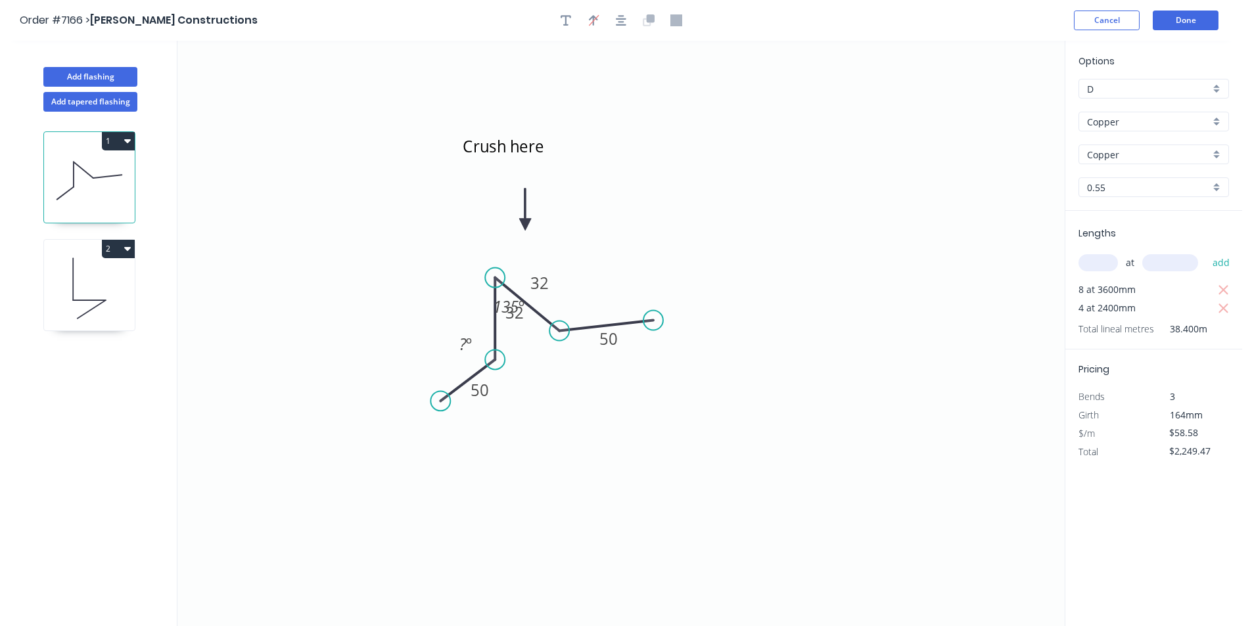
click at [1178, 185] on input "0.55" at bounding box center [1148, 188] width 123 height 14
click at [1169, 229] on div "0.7" at bounding box center [1153, 235] width 149 height 23
click at [120, 301] on icon at bounding box center [89, 288] width 91 height 84
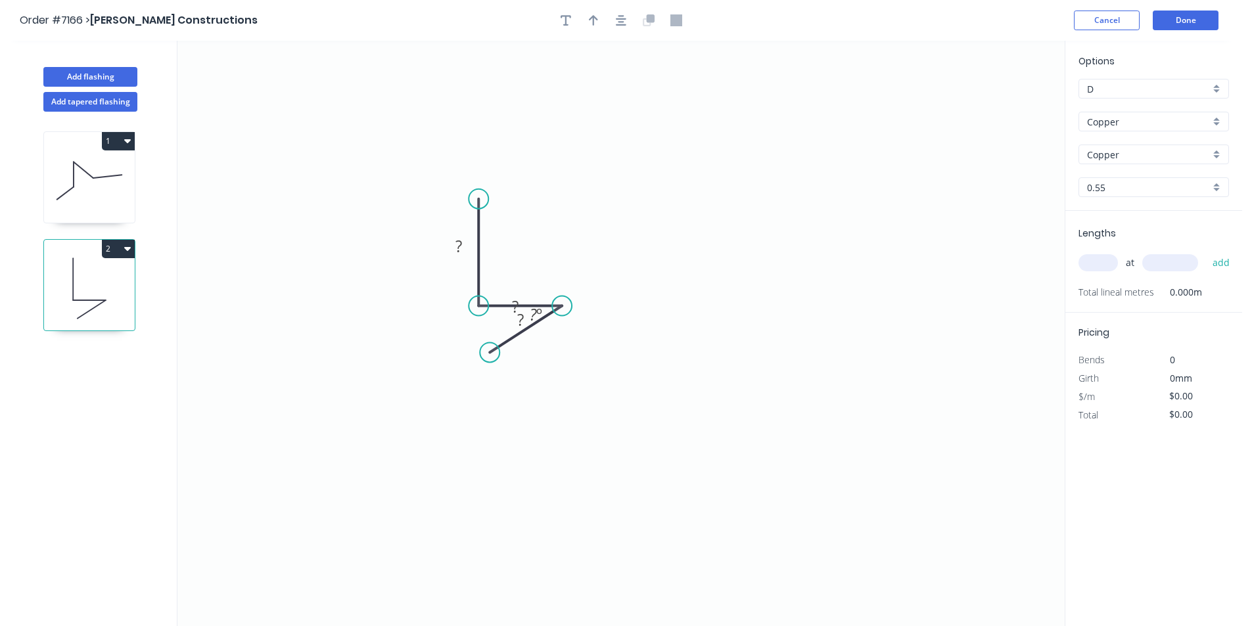
click at [1141, 183] on input "0.55" at bounding box center [1148, 188] width 123 height 14
click at [1138, 230] on div "0.7" at bounding box center [1153, 235] width 149 height 23
click at [1099, 262] on input "text" at bounding box center [1098, 262] width 39 height 17
click at [1206, 252] on button "add" at bounding box center [1221, 263] width 31 height 22
click at [457, 248] on tspan "?" at bounding box center [458, 246] width 7 height 22
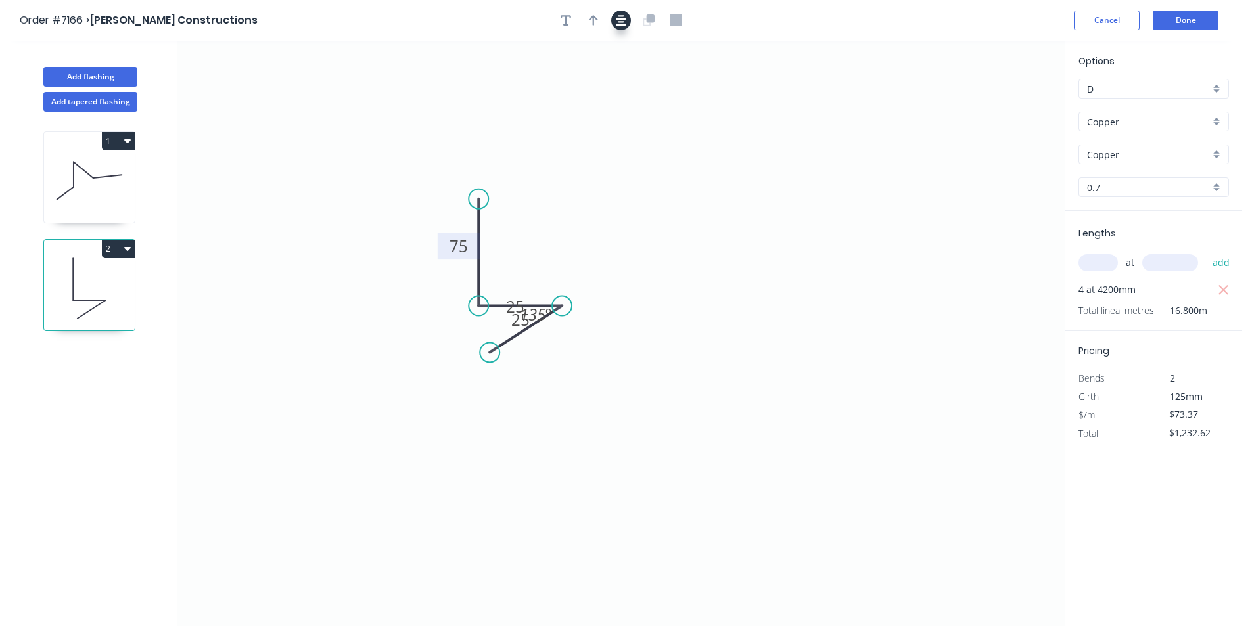
click at [616, 19] on icon "button" at bounding box center [621, 20] width 11 height 12
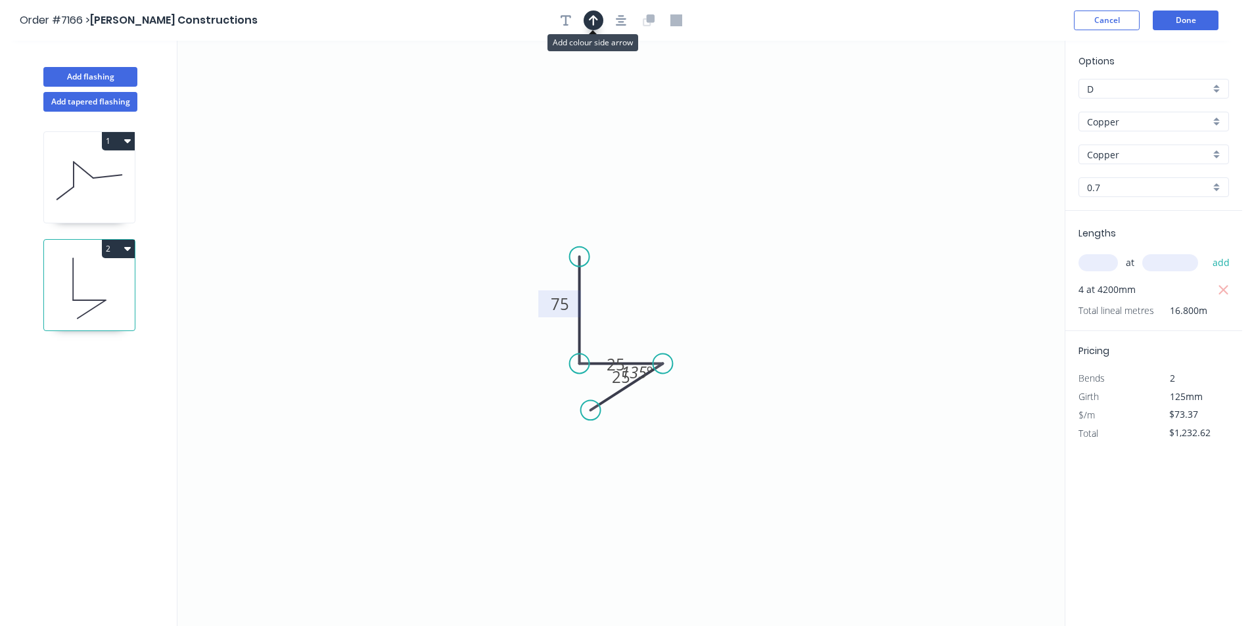
click at [589, 19] on icon "button" at bounding box center [593, 20] width 9 height 12
drag, startPoint x: 996, startPoint y: 103, endPoint x: 624, endPoint y: 304, distance: 422.6
click at [626, 302] on icon at bounding box center [632, 281] width 12 height 42
click at [623, 304] on icon at bounding box center [624, 289] width 12 height 42
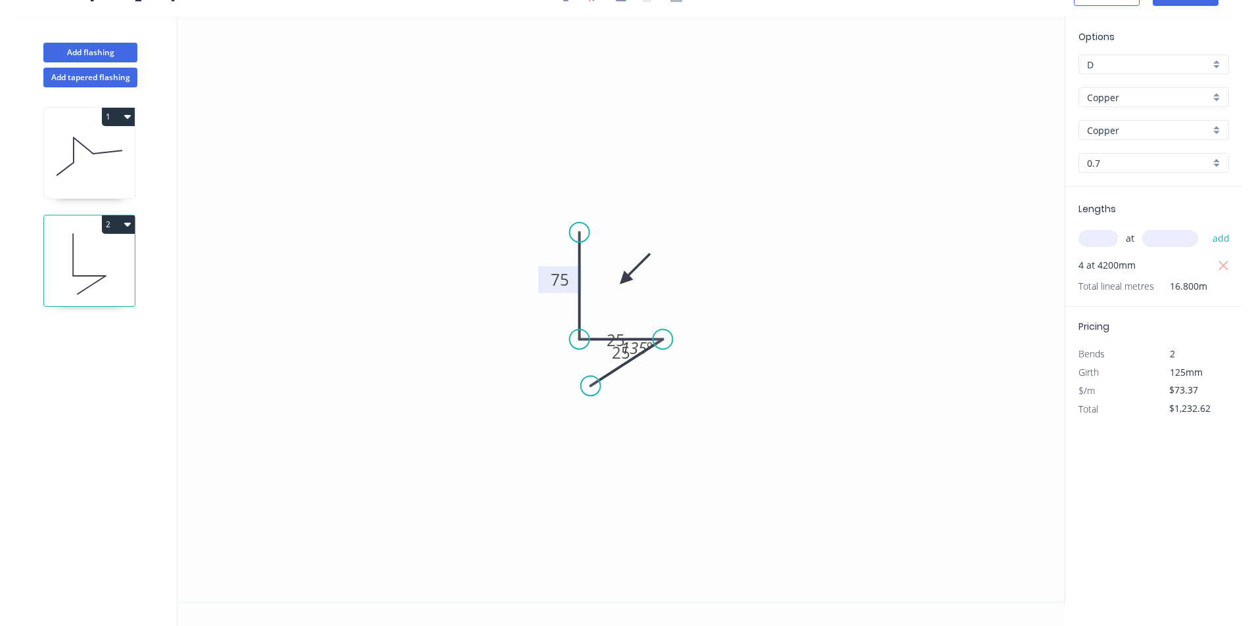
scroll to position [0, 0]
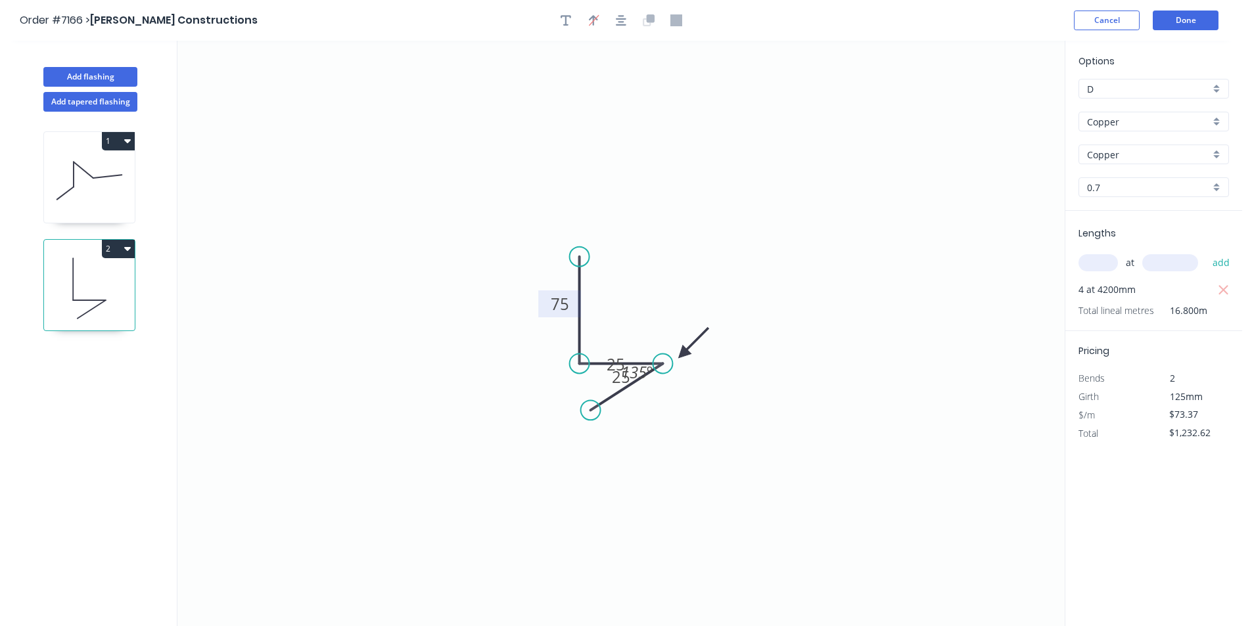
drag, startPoint x: 626, startPoint y: 302, endPoint x: 683, endPoint y: 354, distance: 77.2
click at [683, 354] on icon at bounding box center [693, 343] width 38 height 38
click at [577, 12] on div at bounding box center [621, 21] width 138 height 20
click at [676, 433] on div "Delete point" at bounding box center [652, 429] width 132 height 27
click at [690, 424] on div "Open Hook" at bounding box center [726, 437] width 132 height 27
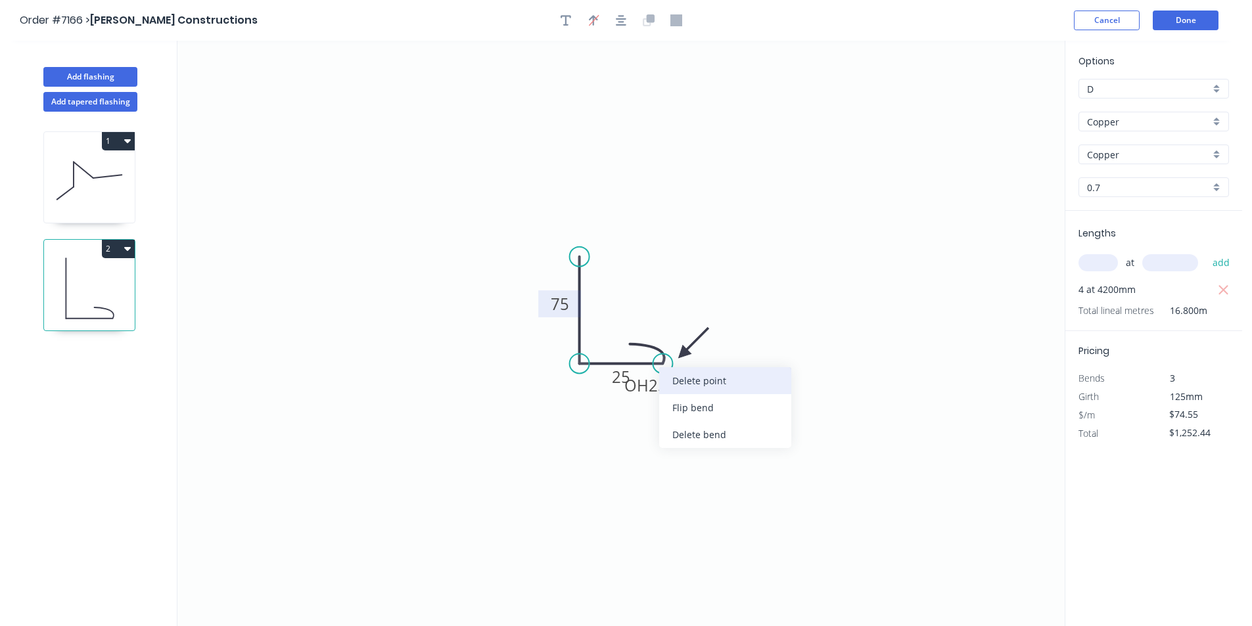
click at [701, 383] on div "Delete point" at bounding box center [725, 380] width 132 height 27
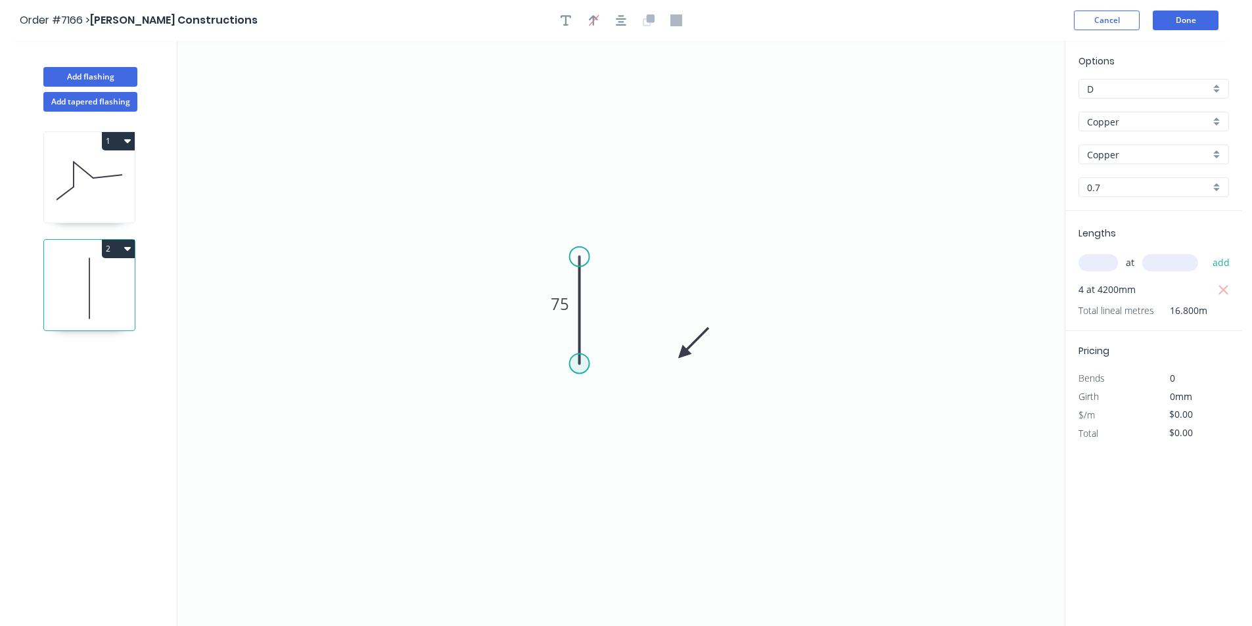
click at [586, 365] on circle at bounding box center [580, 364] width 20 height 20
click at [584, 366] on circle at bounding box center [580, 364] width 20 height 20
click at [636, 367] on icon "0 75" at bounding box center [620, 334] width 887 height 586
drag, startPoint x: 657, startPoint y: 408, endPoint x: 647, endPoint y: 392, distance: 18.3
click at [656, 408] on div "Crush & Fold" at bounding box center [702, 412] width 132 height 27
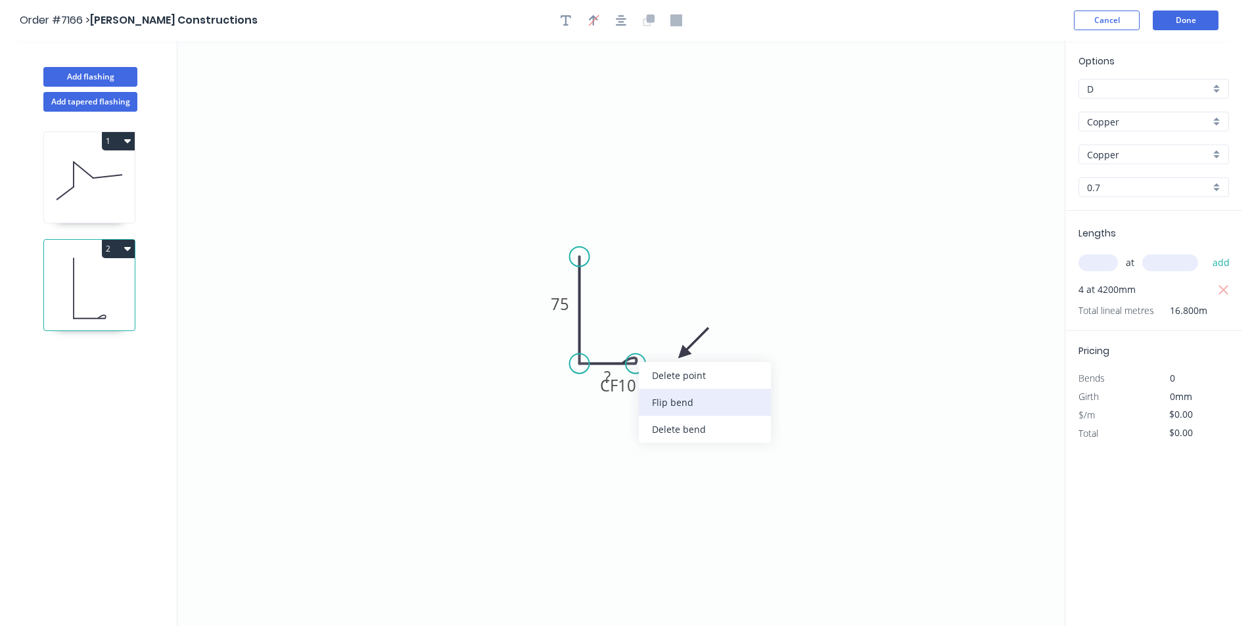
click at [668, 398] on div "Flip bend" at bounding box center [705, 402] width 132 height 27
click at [634, 336] on tspan "10" at bounding box center [627, 330] width 18 height 22
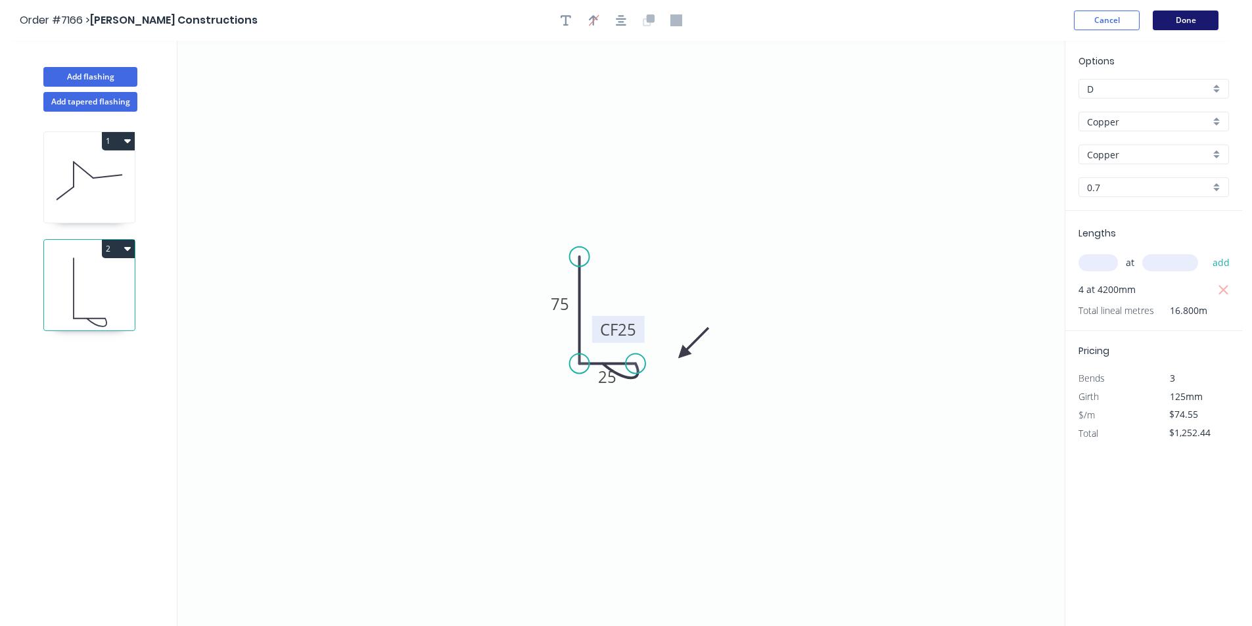
click at [1201, 26] on button "Done" at bounding box center [1186, 21] width 66 height 20
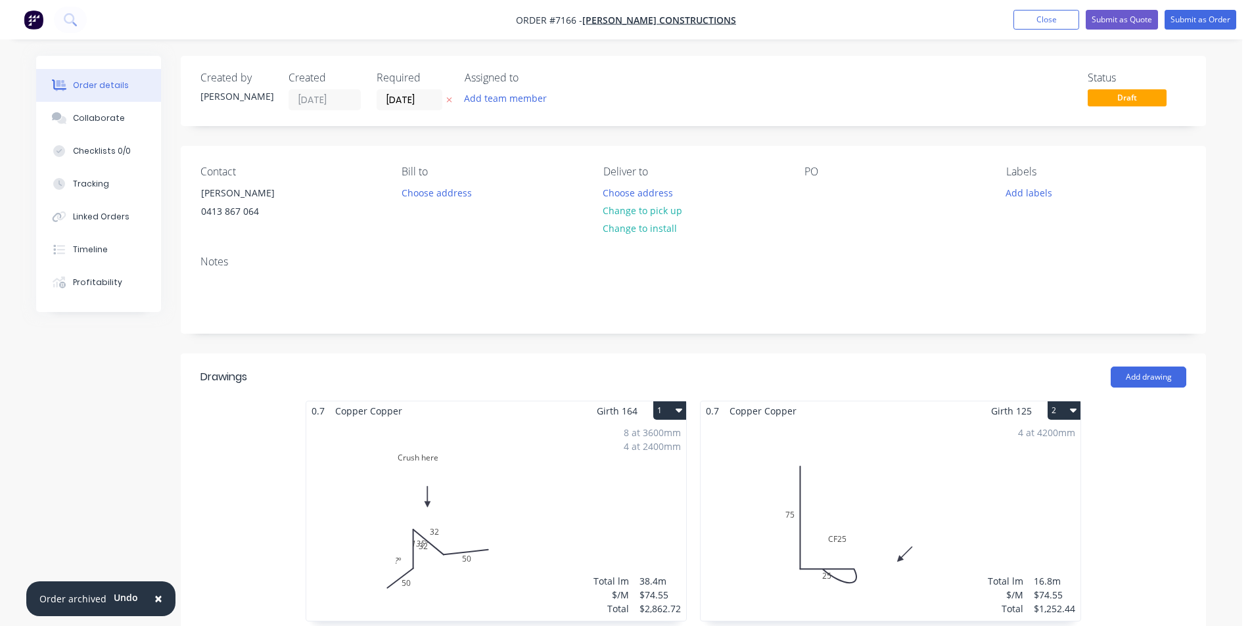
click at [824, 495] on div "4 at 4200mm Total lm $/M Total 16.8m $74.55 $1,252.44" at bounding box center [891, 521] width 380 height 200
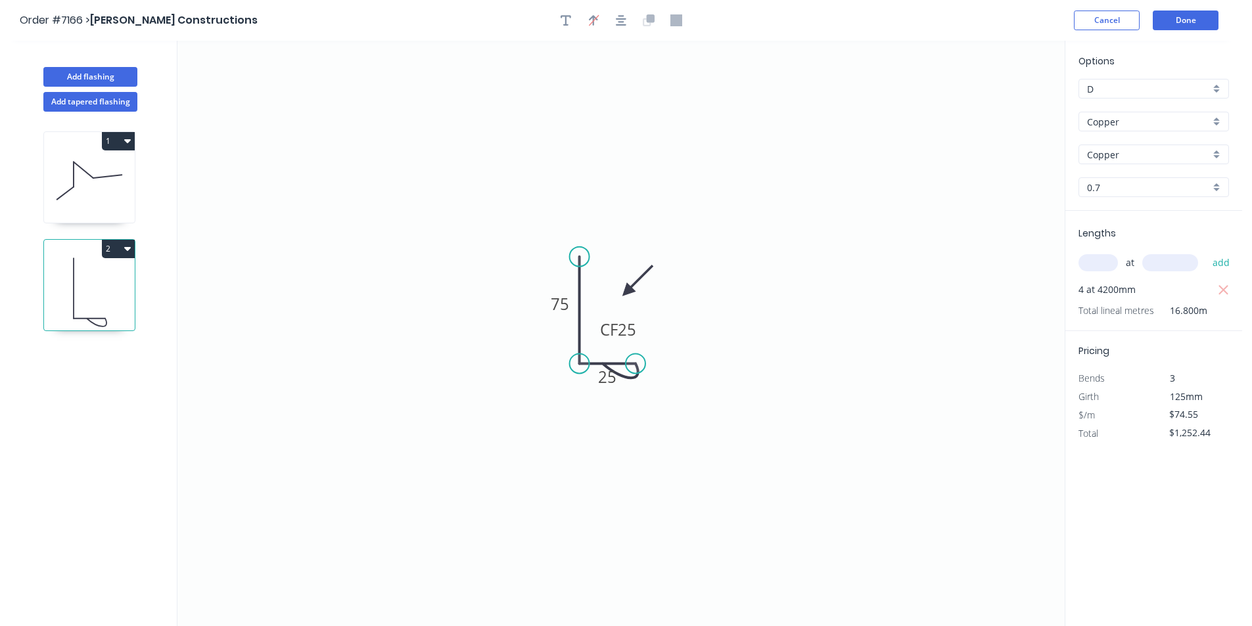
drag, startPoint x: 687, startPoint y: 350, endPoint x: 627, endPoint y: 292, distance: 83.2
click at [627, 292] on icon at bounding box center [637, 281] width 38 height 38
click at [1199, 12] on button "Done" at bounding box center [1186, 21] width 66 height 20
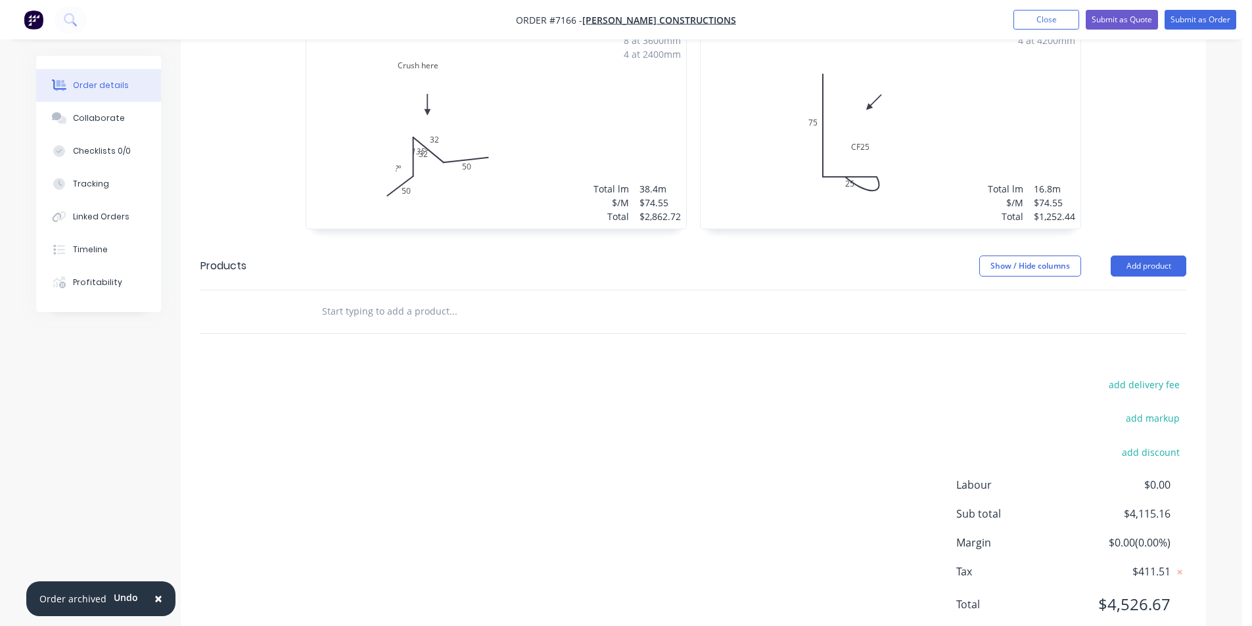
scroll to position [435, 0]
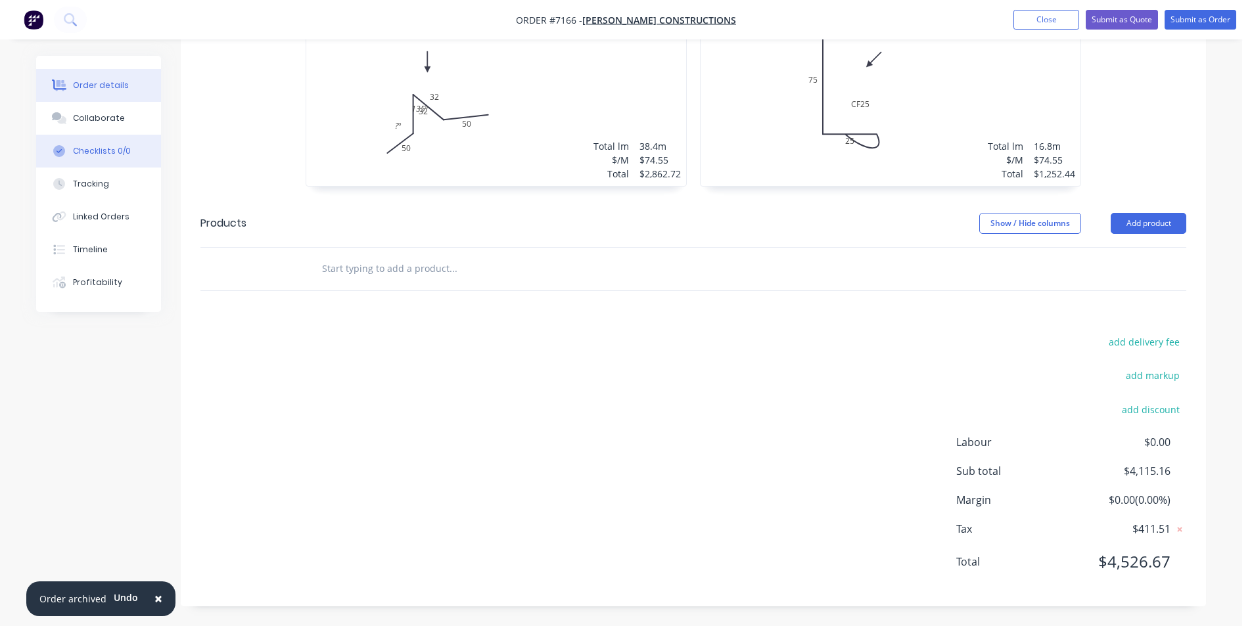
click at [103, 135] on button "Checklists 0/0" at bounding box center [98, 151] width 125 height 33
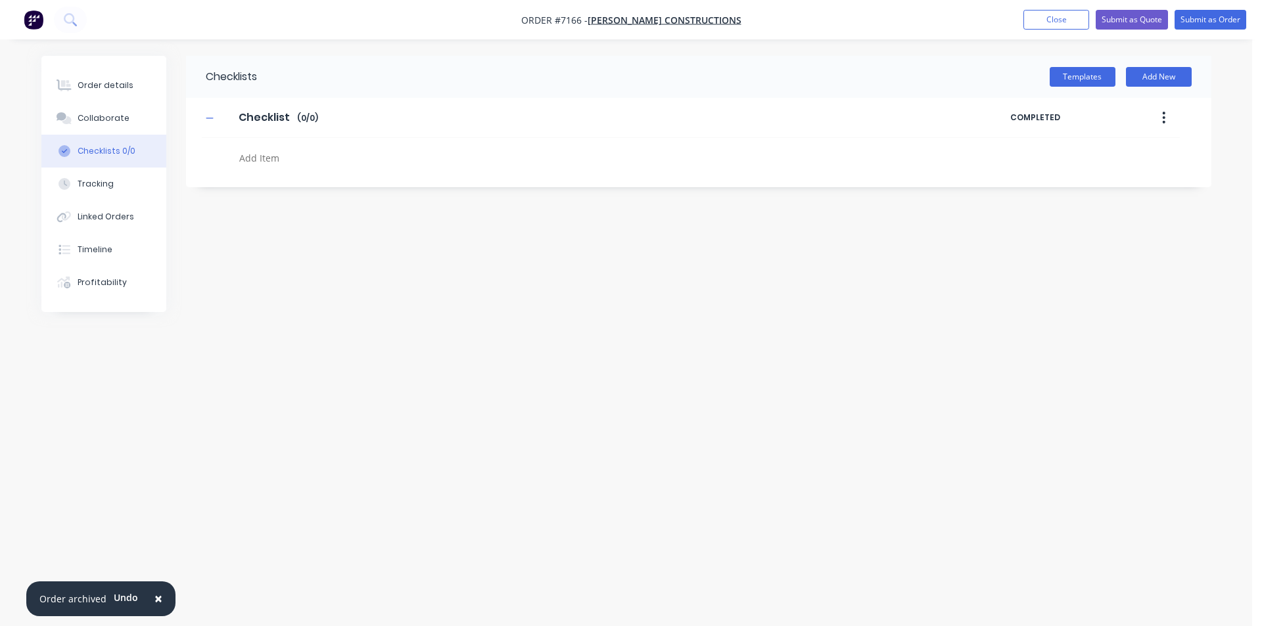
drag, startPoint x: 114, startPoint y: 121, endPoint x: 166, endPoint y: 135, distance: 54.5
click at [114, 121] on div "Collaborate" at bounding box center [104, 118] width 52 height 12
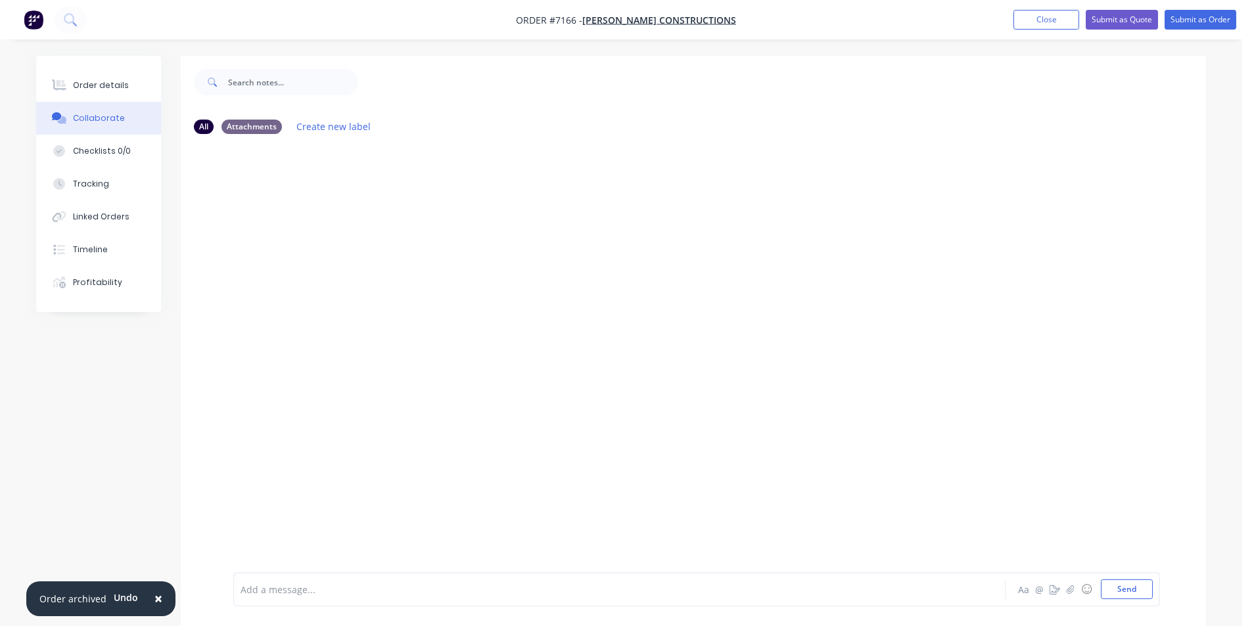
click at [1242, 617] on div at bounding box center [1242, 617] width 0 height 0
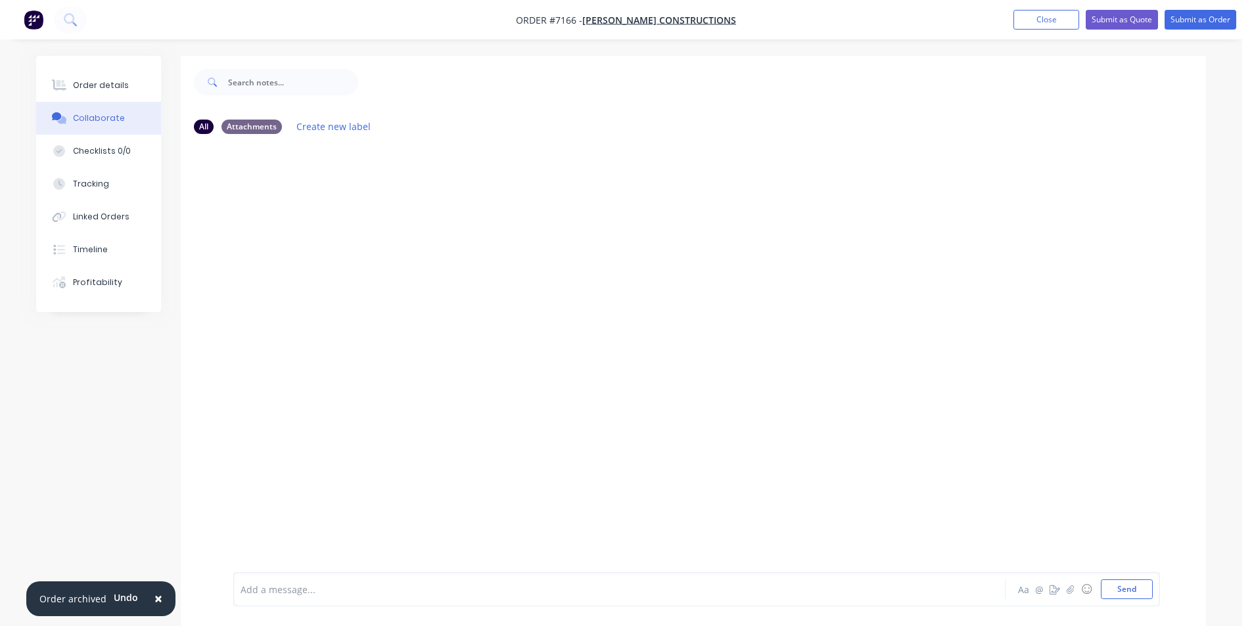
click at [1219, 567] on div "Order details Collaborate Checklists 0/0 Tracking Linked Orders Timeline Profit…" at bounding box center [621, 351] width 1196 height 590
click at [1071, 588] on icon "button" at bounding box center [1070, 589] width 7 height 9
click at [1130, 596] on button "Send" at bounding box center [1127, 590] width 52 height 20
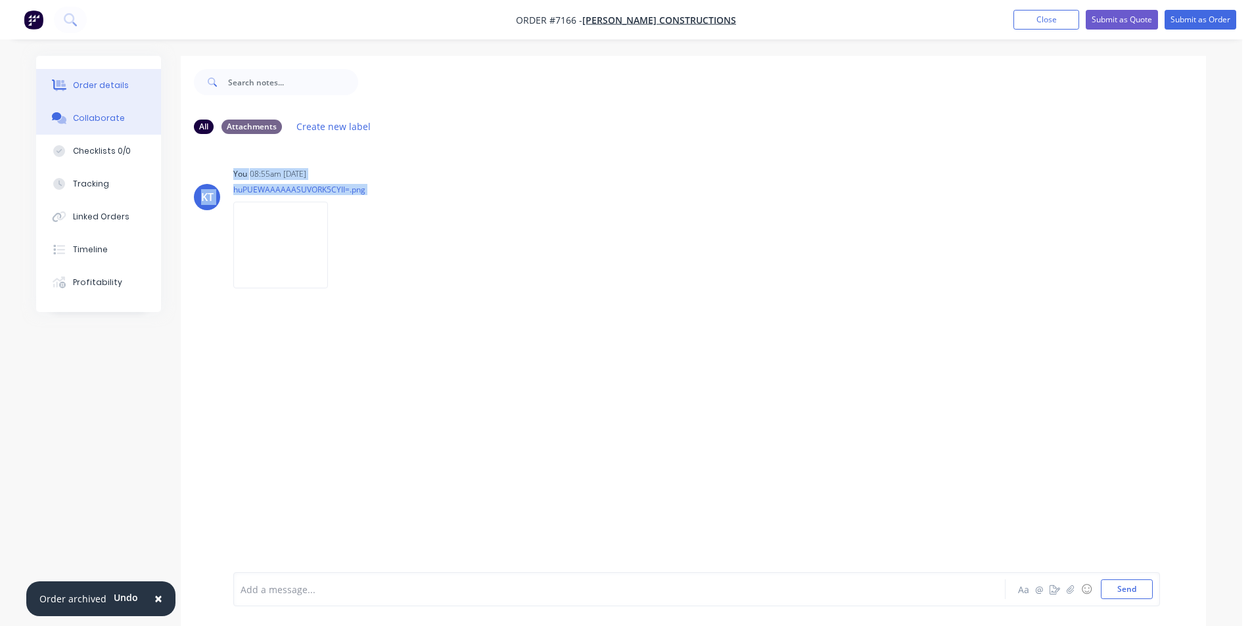
click at [126, 92] on button "Order details" at bounding box center [98, 85] width 125 height 33
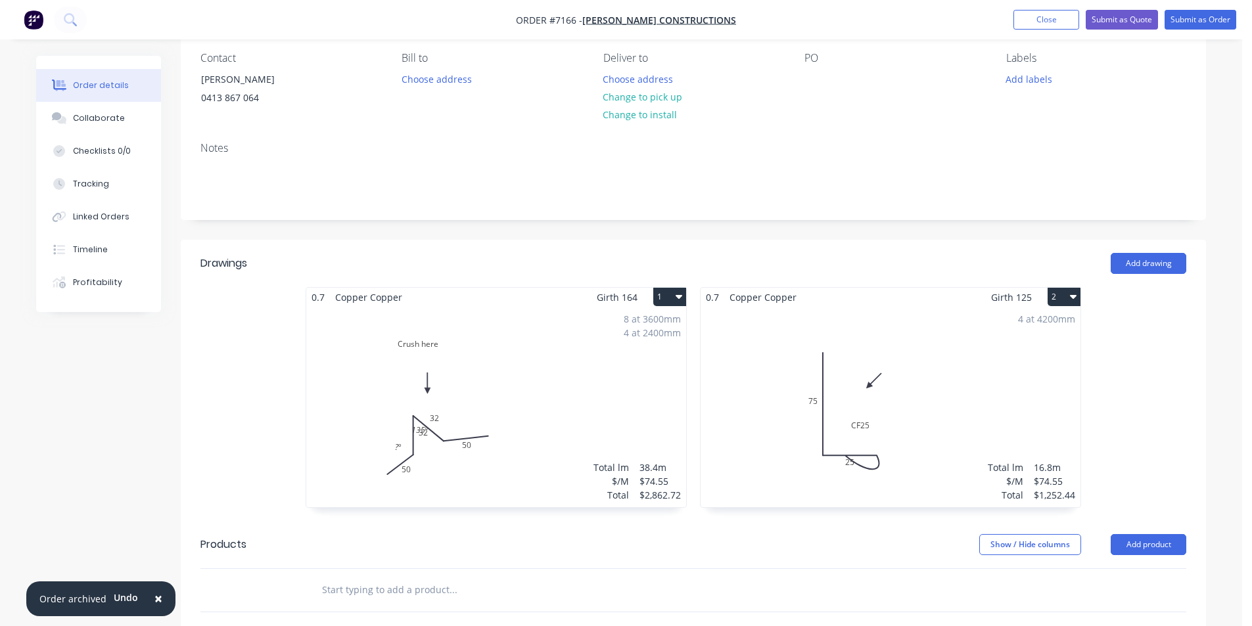
scroll to position [66, 0]
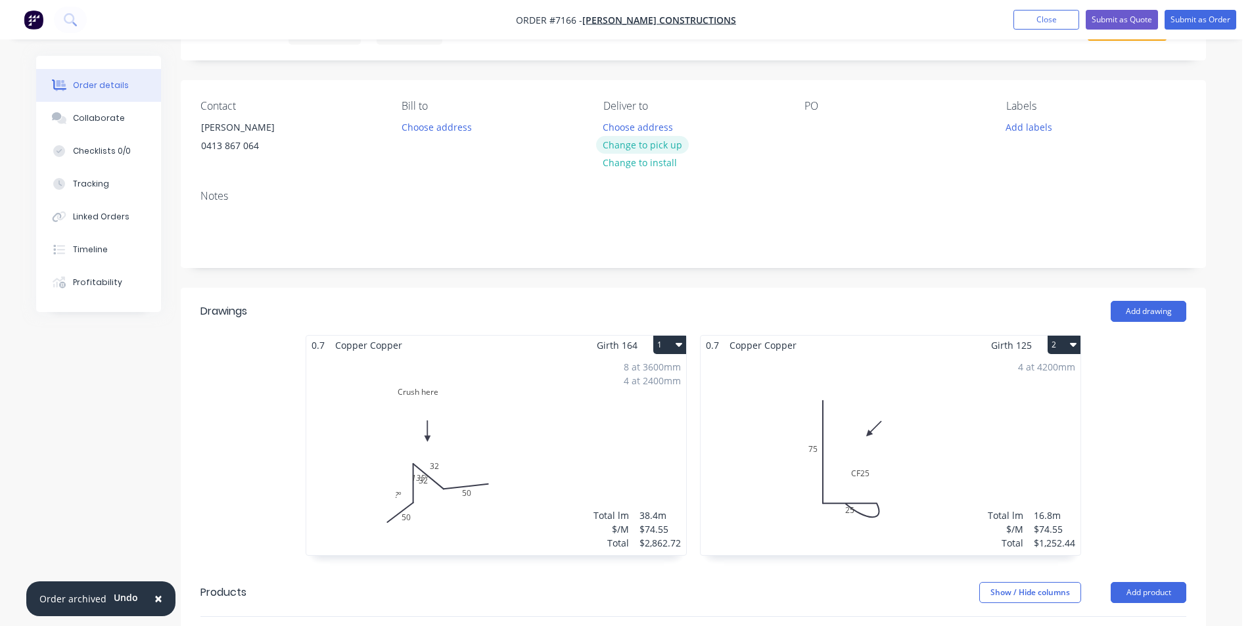
click at [669, 141] on button "Change to pick up" at bounding box center [642, 145] width 93 height 18
click at [820, 122] on div at bounding box center [814, 127] width 21 height 19
click at [1203, 7] on nav "Order #7166 - [PERSON_NAME] Constructions Add product Close Submit as Quote Sub…" at bounding box center [626, 19] width 1252 height 39
click at [1203, 15] on button "Submit as Order" at bounding box center [1201, 20] width 72 height 20
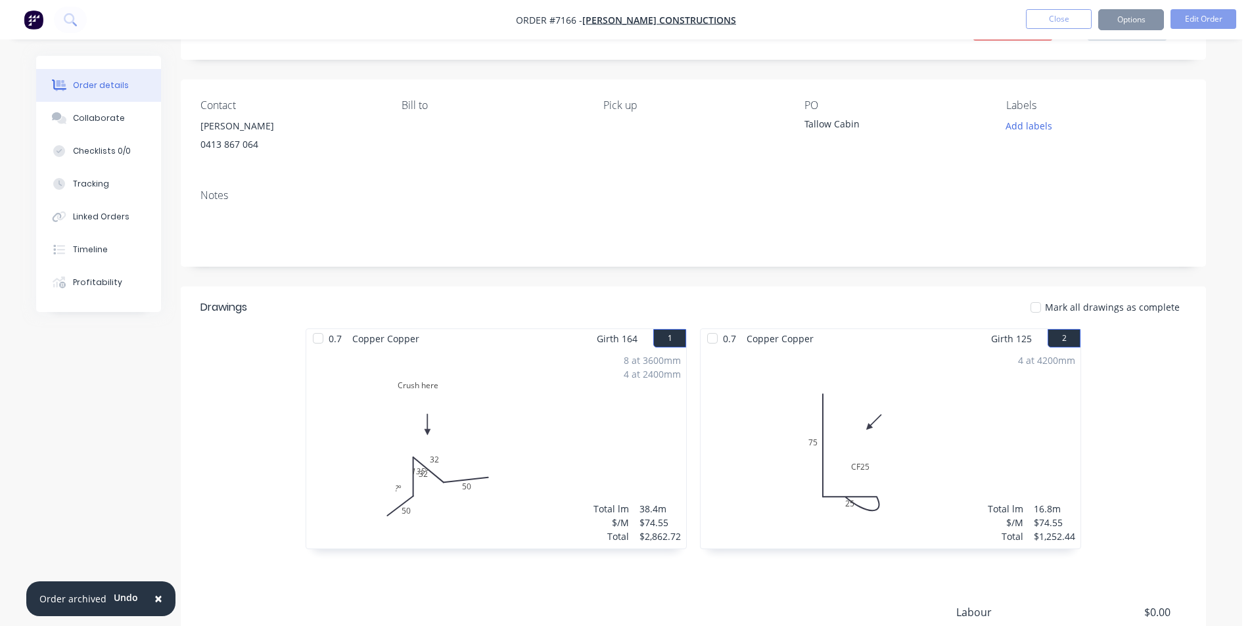
scroll to position [0, 0]
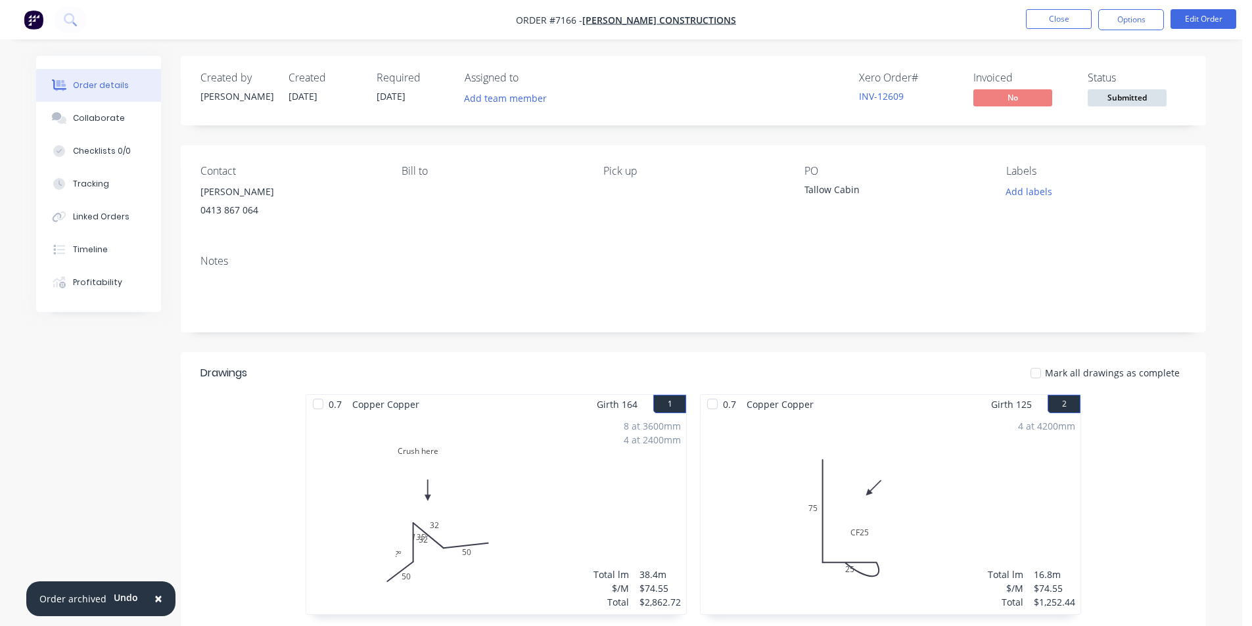
click at [1114, 108] on button "Submitted" at bounding box center [1127, 99] width 79 height 20
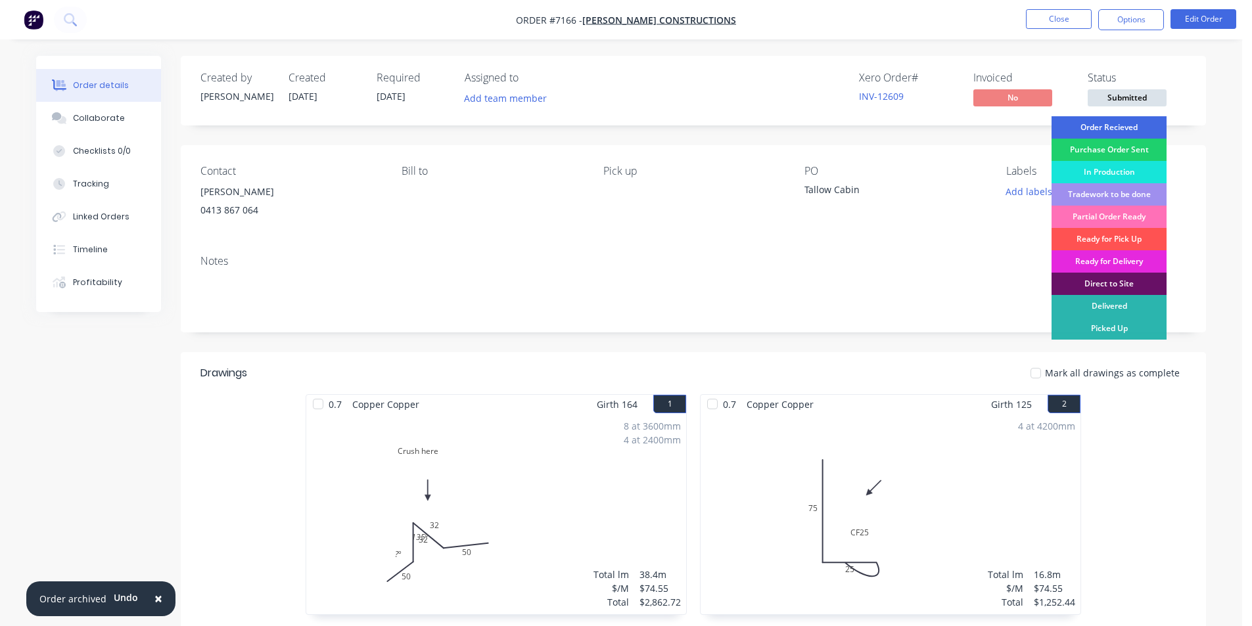
click at [1113, 126] on div "Order Recieved" at bounding box center [1109, 127] width 115 height 22
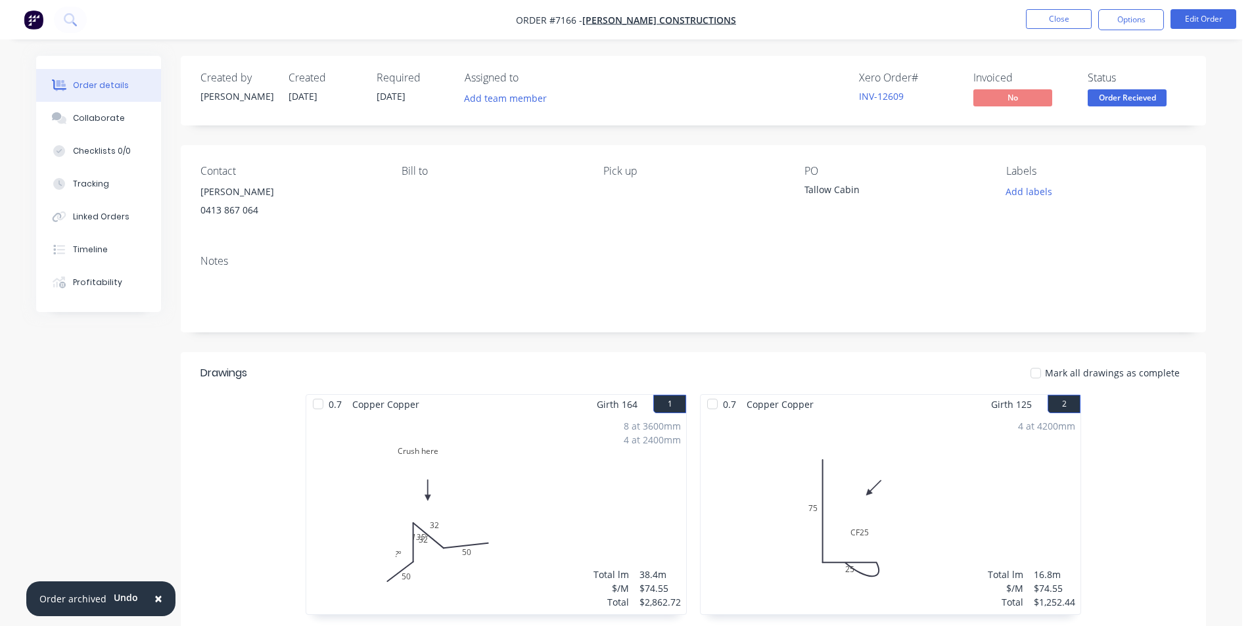
click at [1139, 7] on nav "Order #7166 - [PERSON_NAME] Constructions Close Options Edit Order" at bounding box center [626, 19] width 1252 height 39
click at [1137, 24] on button "Options" at bounding box center [1131, 19] width 66 height 21
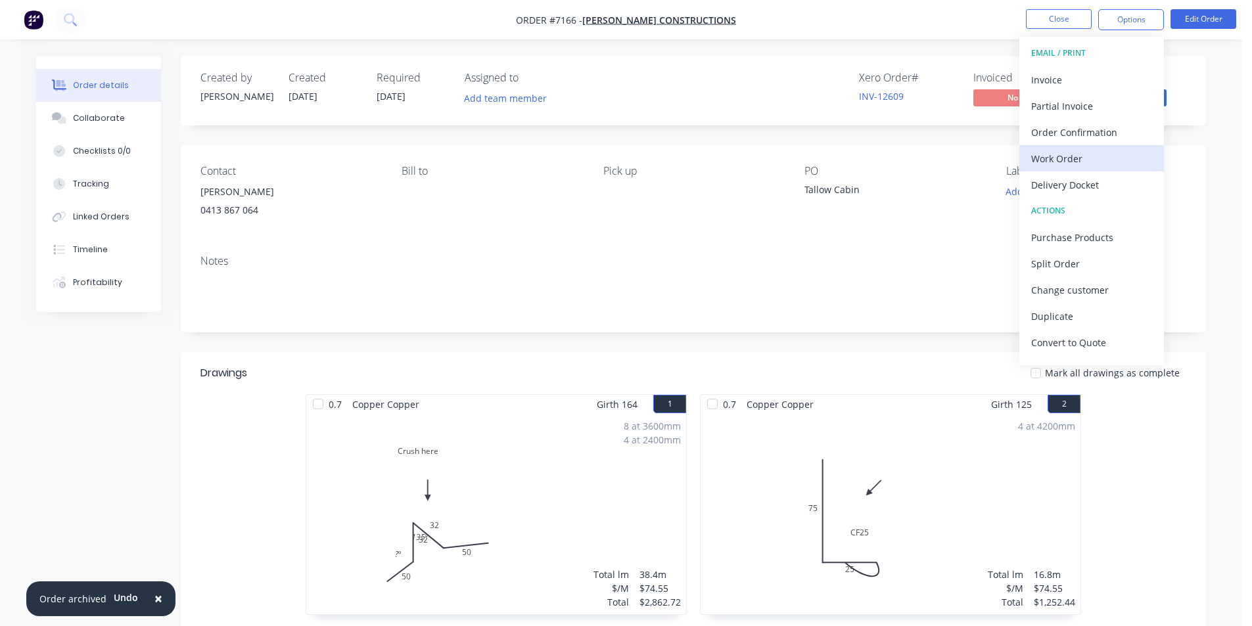
click at [1057, 154] on div "Work Order" at bounding box center [1091, 158] width 121 height 19
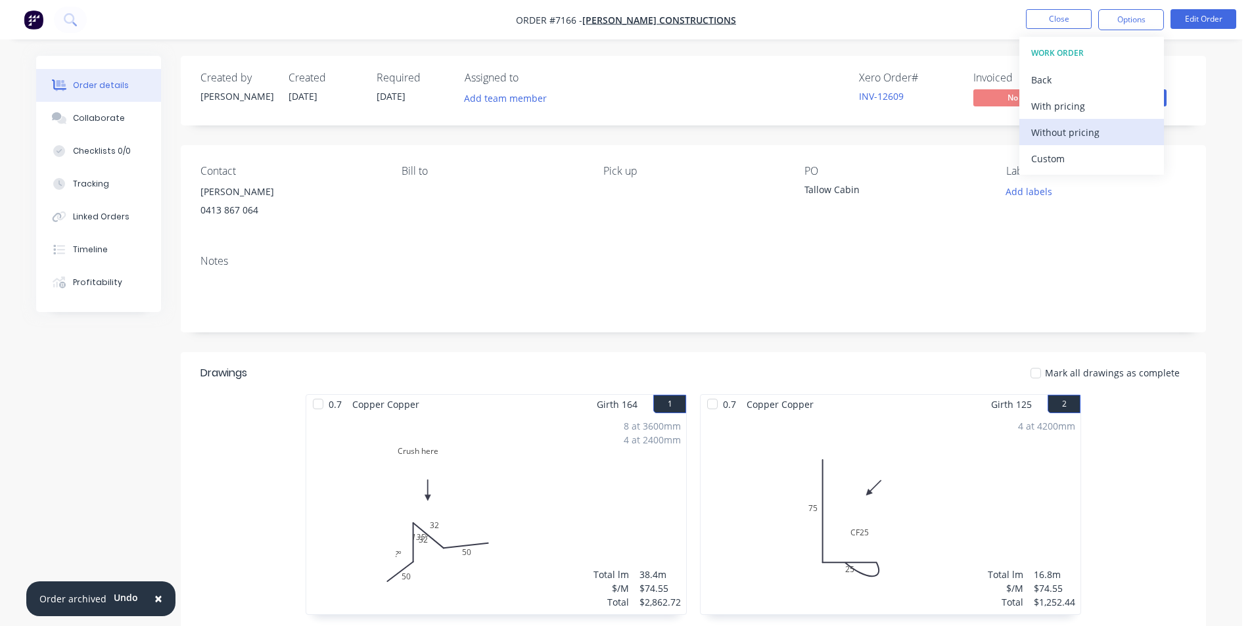
click at [1062, 123] on div "Without pricing" at bounding box center [1091, 132] width 121 height 19
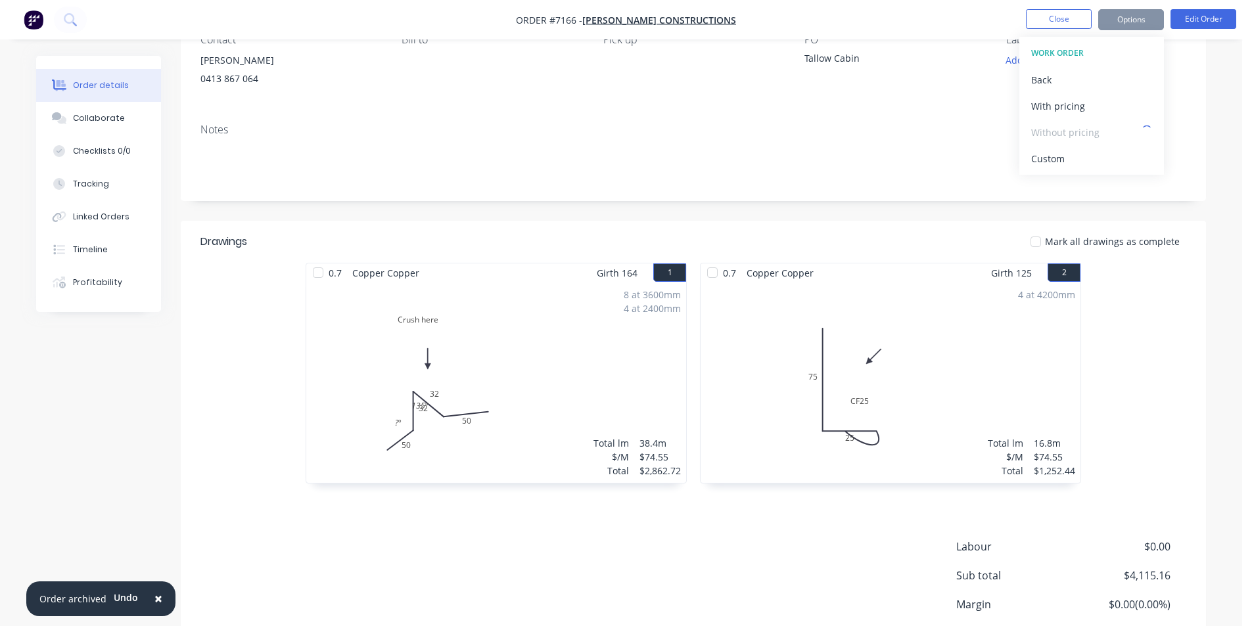
scroll to position [236, 0]
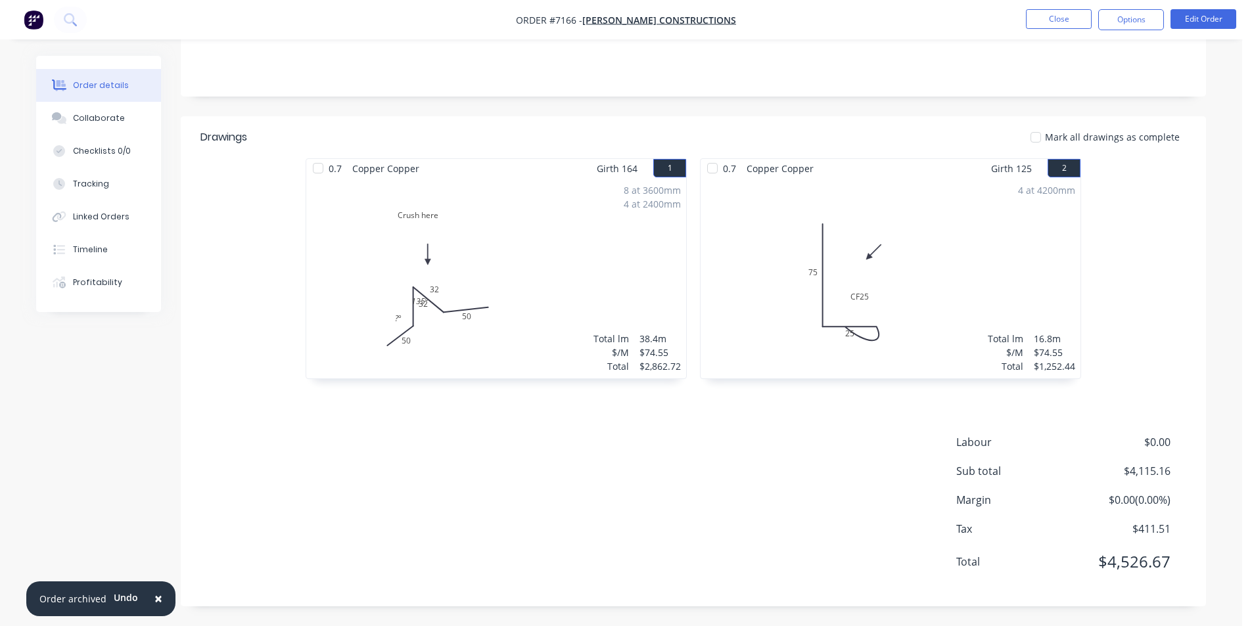
click at [1221, 232] on div "Order details Collaborate Checklists 0/0 Tracking Linked Orders Timeline Profit…" at bounding box center [621, 195] width 1242 height 862
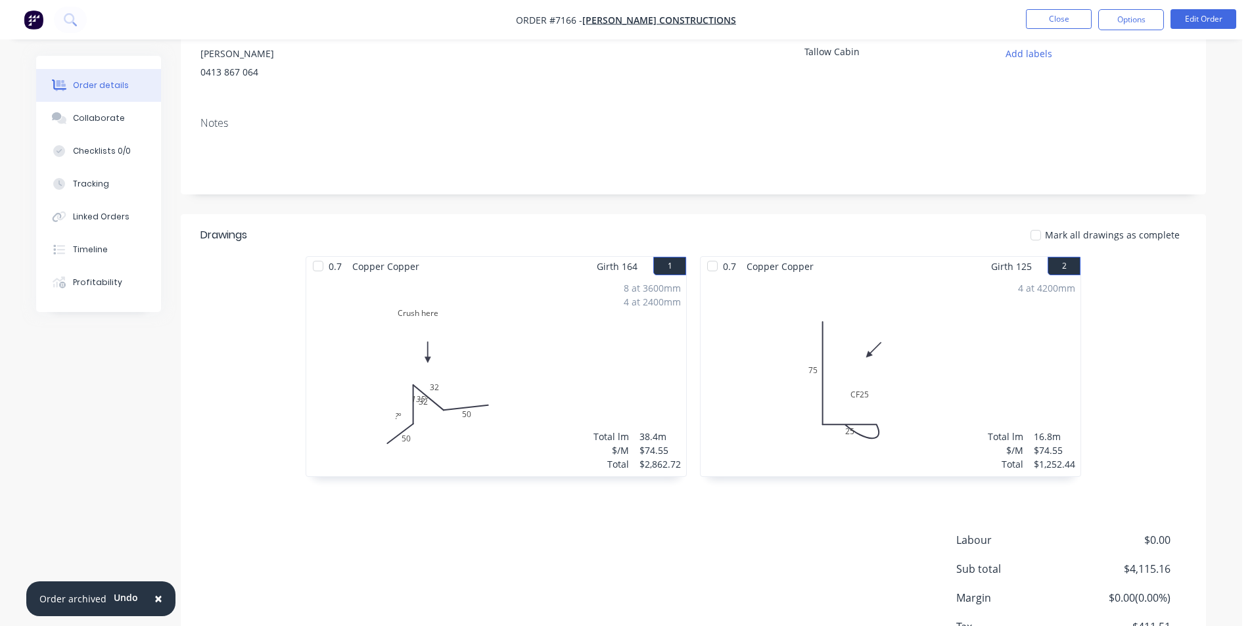
scroll to position [0, 0]
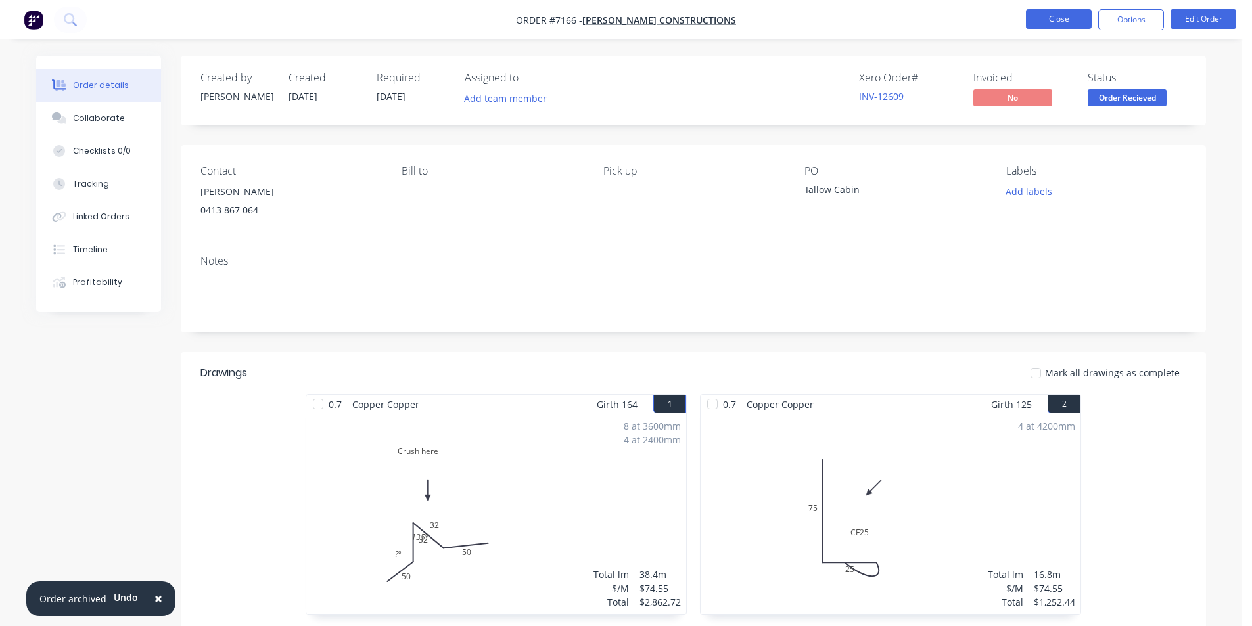
click at [1077, 23] on button "Close" at bounding box center [1059, 19] width 66 height 20
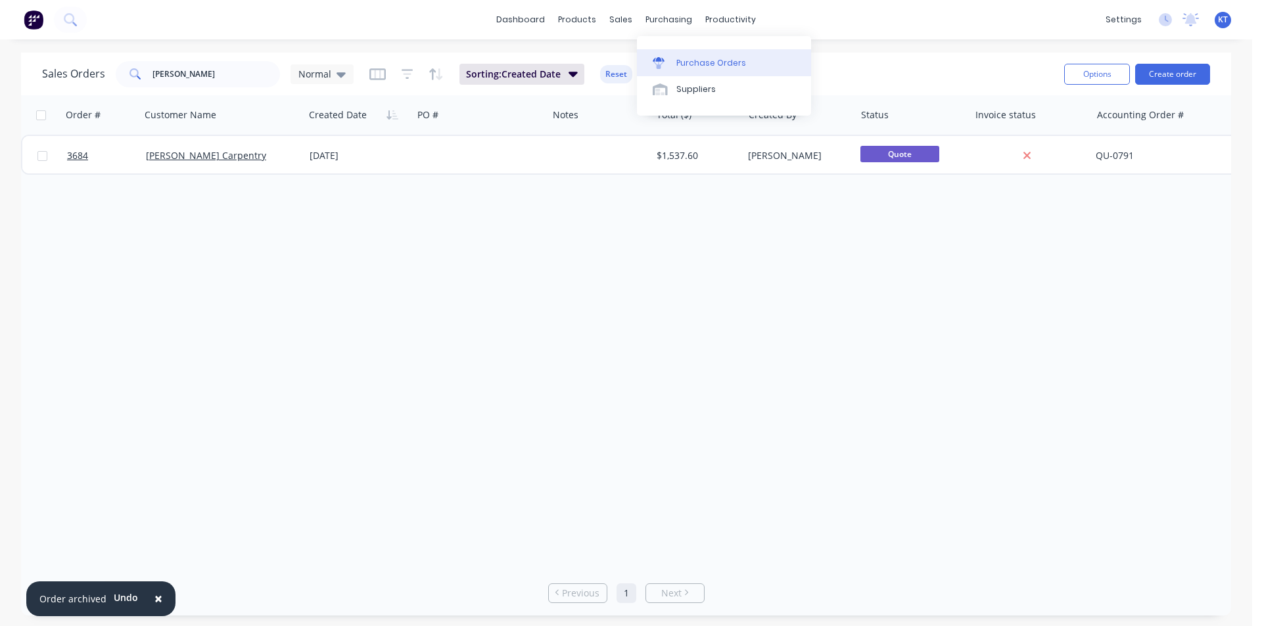
click at [678, 59] on div "Purchase Orders" at bounding box center [711, 63] width 70 height 12
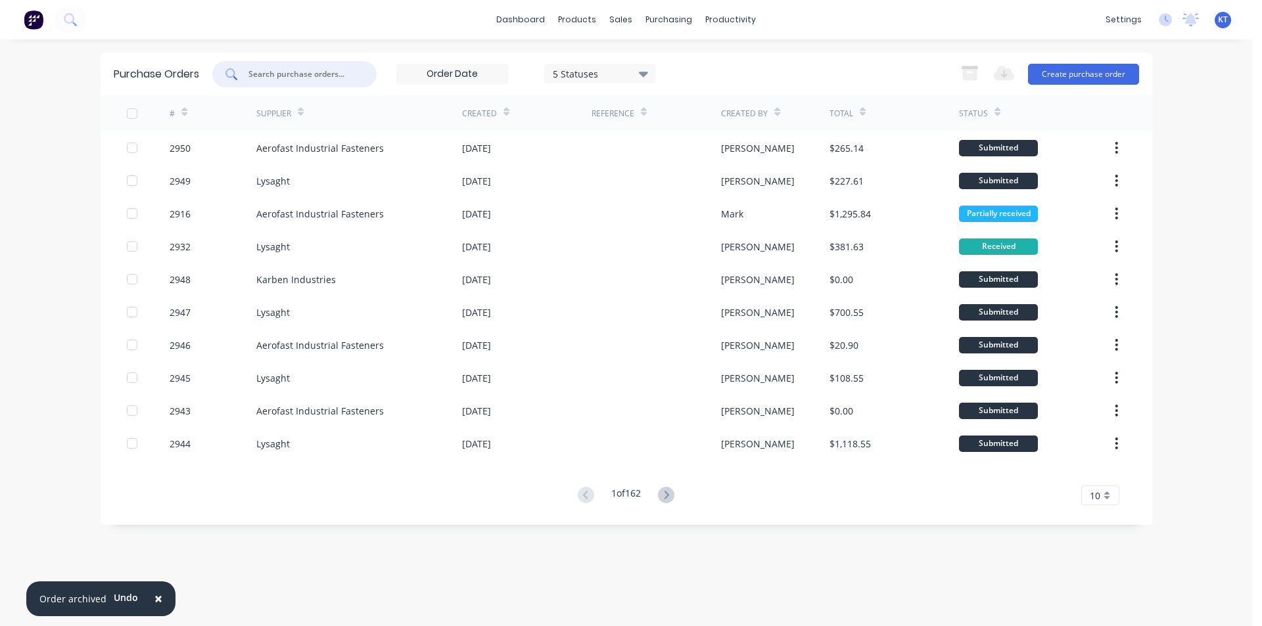
click at [294, 74] on input "text" at bounding box center [301, 74] width 109 height 13
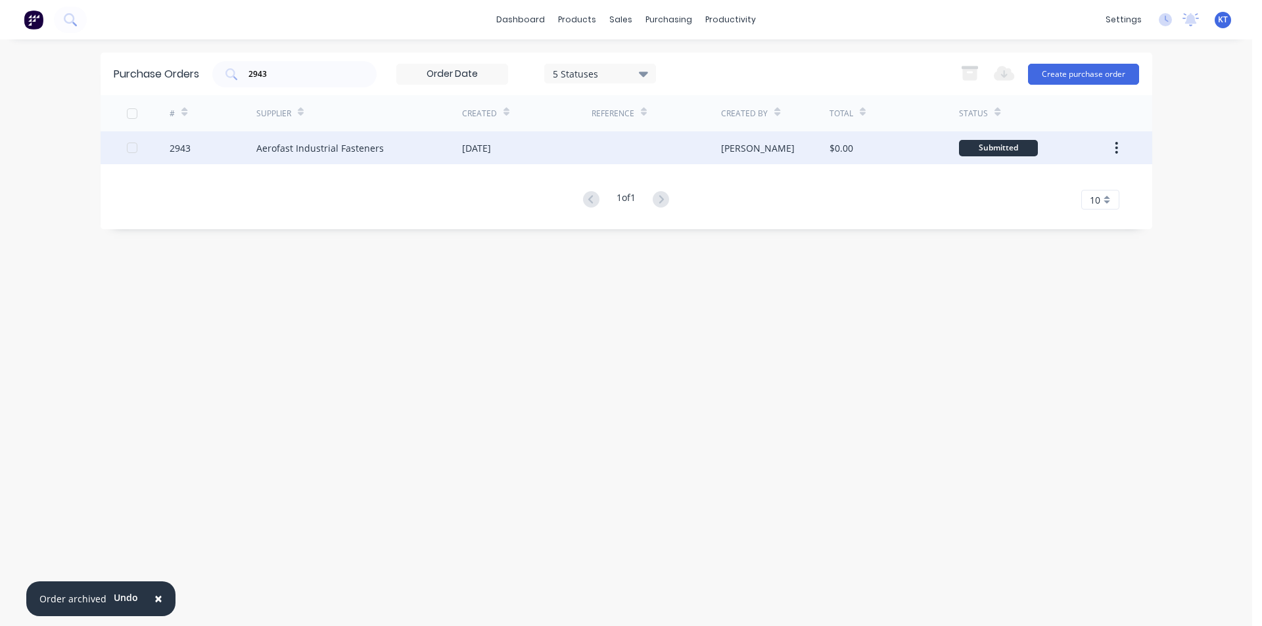
click at [308, 137] on div "Aerofast Industrial Fasteners" at bounding box center [359, 147] width 206 height 33
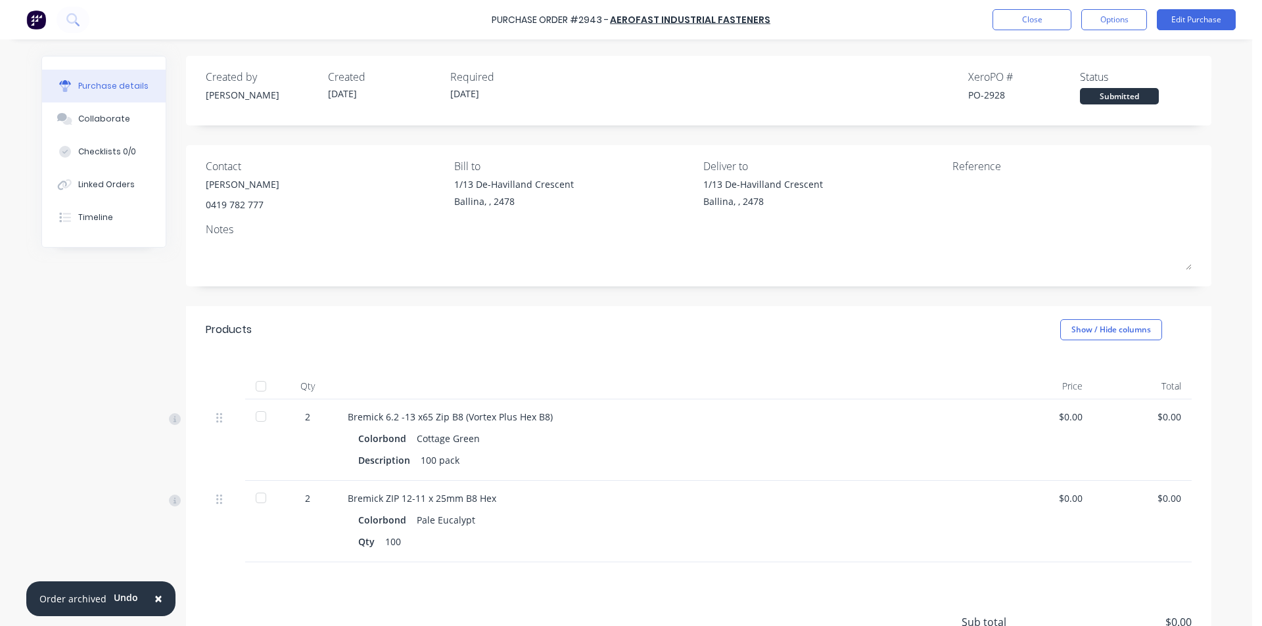
click at [1051, 8] on div "Purchase Order #2943 - Aerofast Industrial Fasteners Close Options Edit Purchase" at bounding box center [631, 19] width 1262 height 39
click at [1050, 22] on button "Close" at bounding box center [1031, 19] width 79 height 21
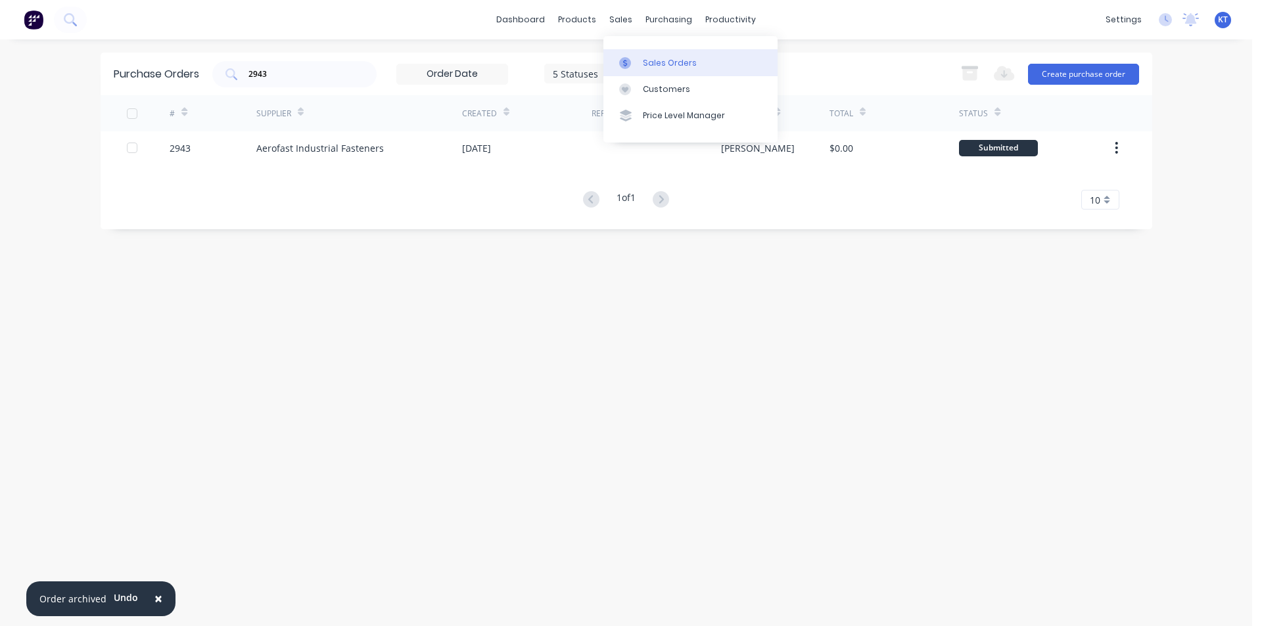
click at [622, 60] on icon at bounding box center [625, 63] width 12 height 12
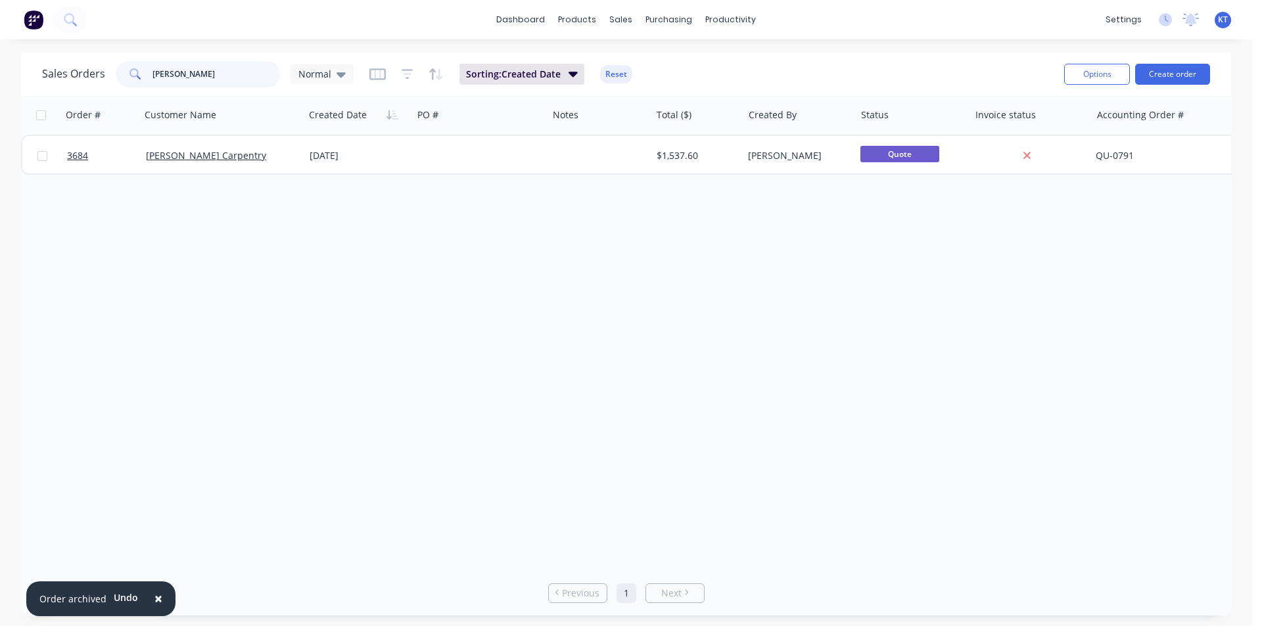
click at [171, 78] on input "[PERSON_NAME]" at bounding box center [216, 74] width 128 height 26
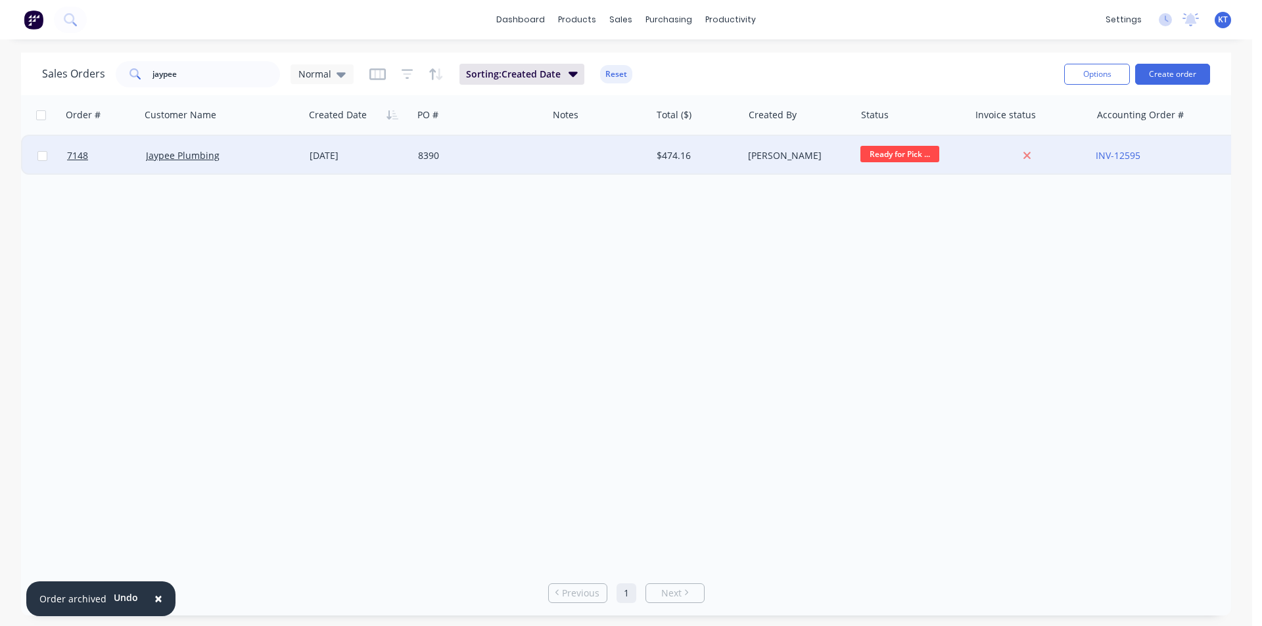
click at [212, 162] on div "Jaypee Plumbing" at bounding box center [223, 155] width 164 height 39
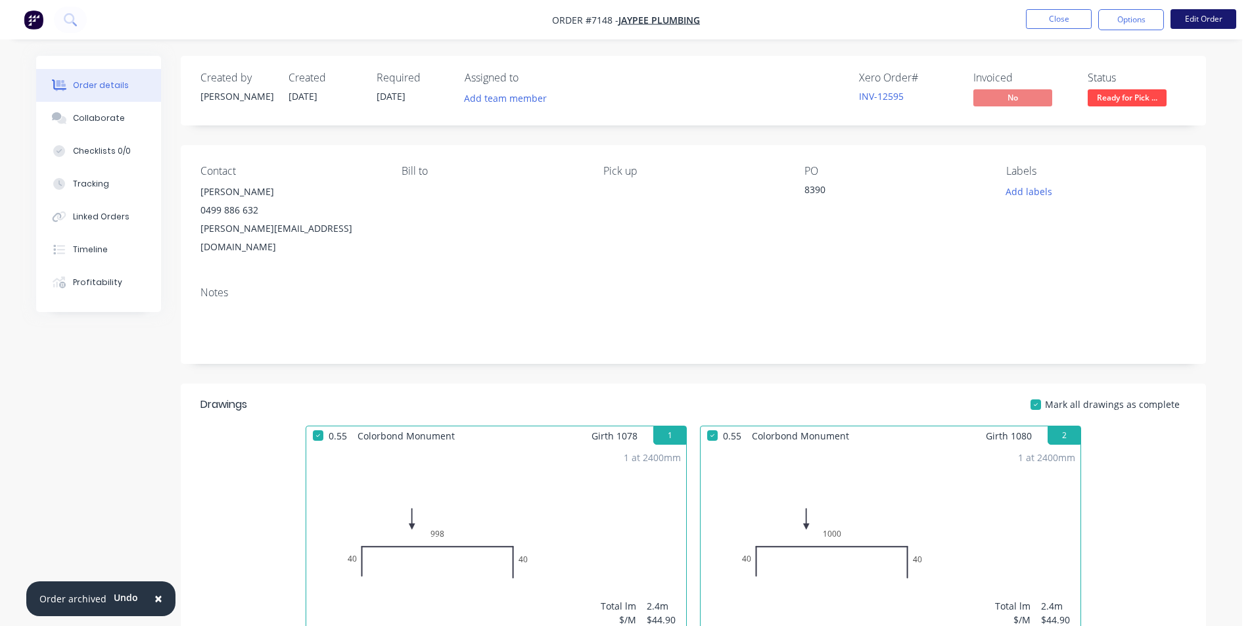
click at [1198, 28] on button "Edit Order" at bounding box center [1204, 19] width 66 height 20
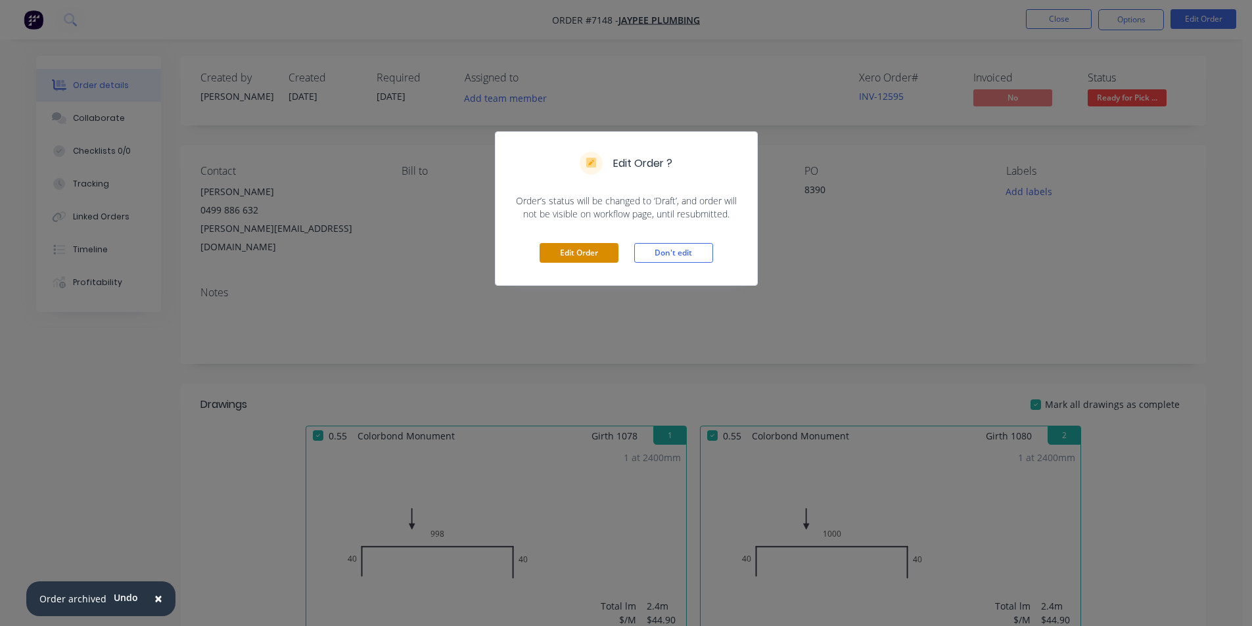
click at [576, 251] on button "Edit Order" at bounding box center [579, 253] width 79 height 20
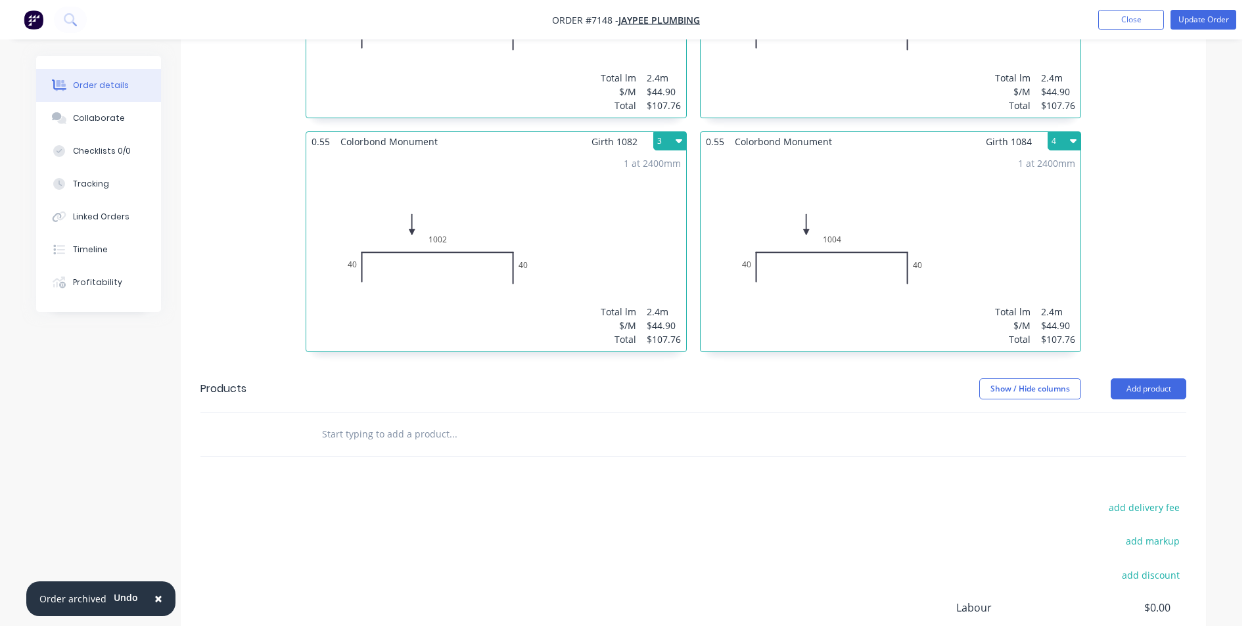
scroll to position [657, 0]
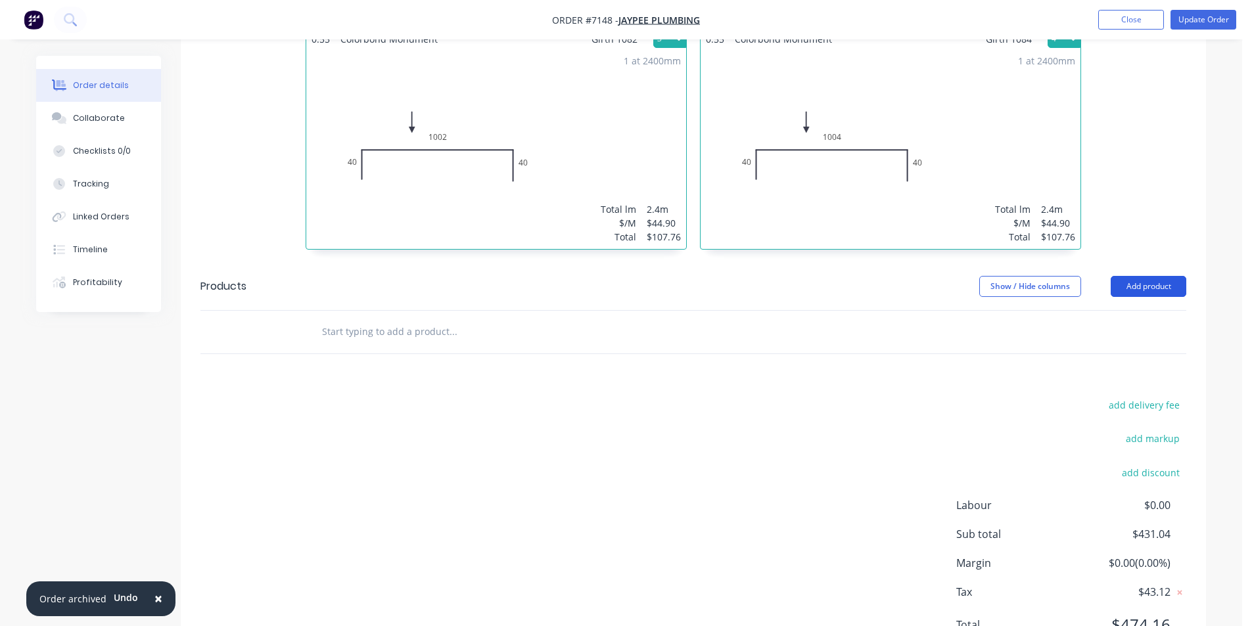
click at [1140, 276] on button "Add product" at bounding box center [1149, 286] width 76 height 21
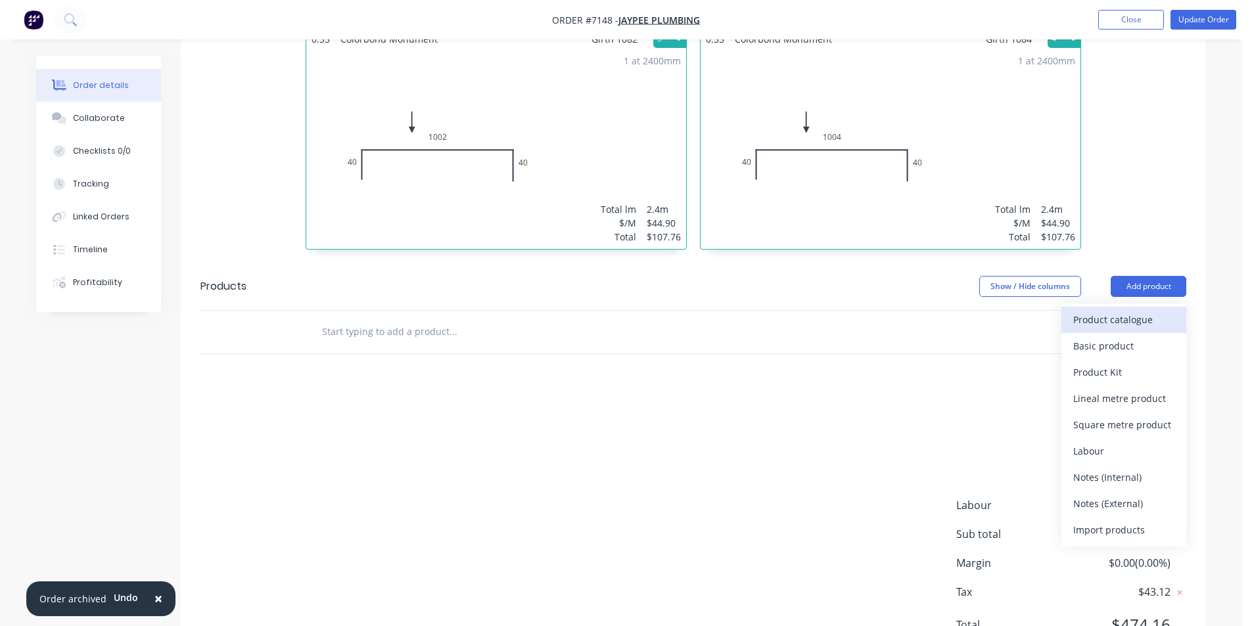
click at [1107, 310] on div "Product catalogue" at bounding box center [1123, 319] width 101 height 19
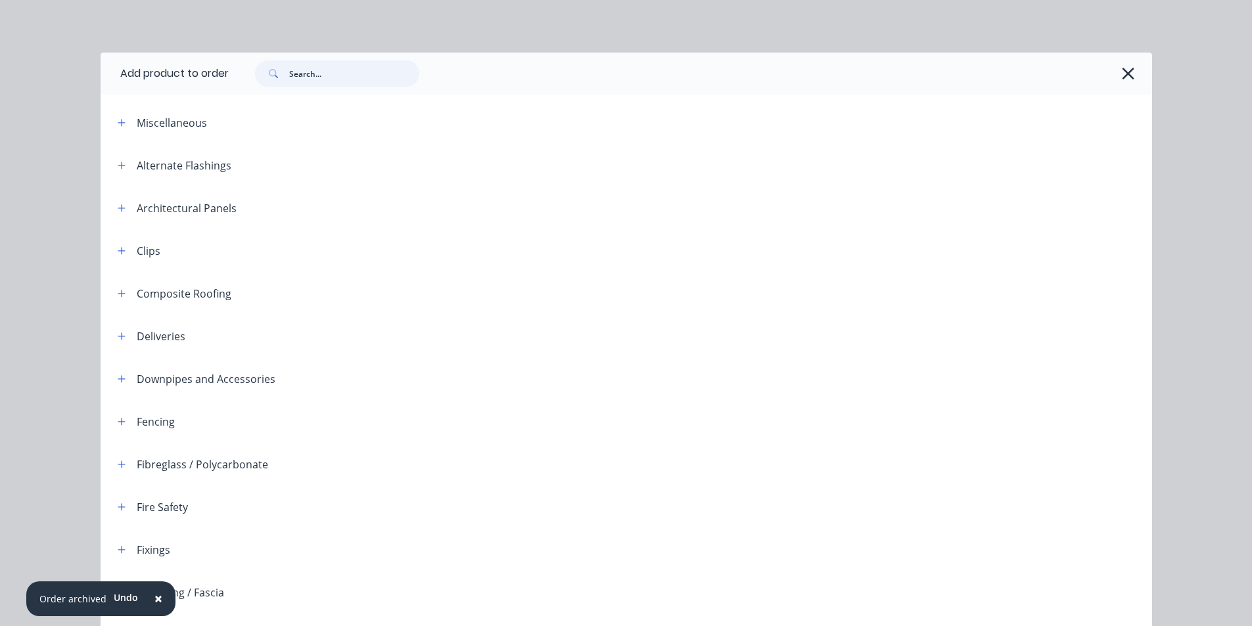
click at [367, 67] on input "text" at bounding box center [354, 73] width 130 height 26
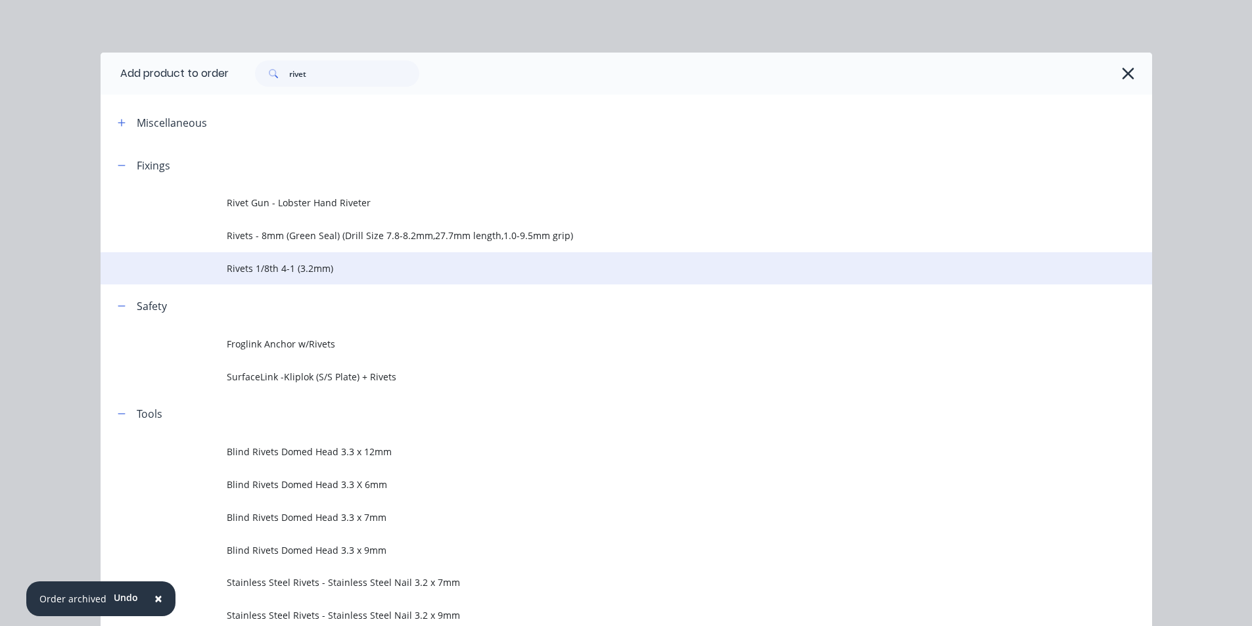
click at [291, 281] on td "Rivets 1/8th 4-1 (3.2mm)" at bounding box center [689, 268] width 925 height 33
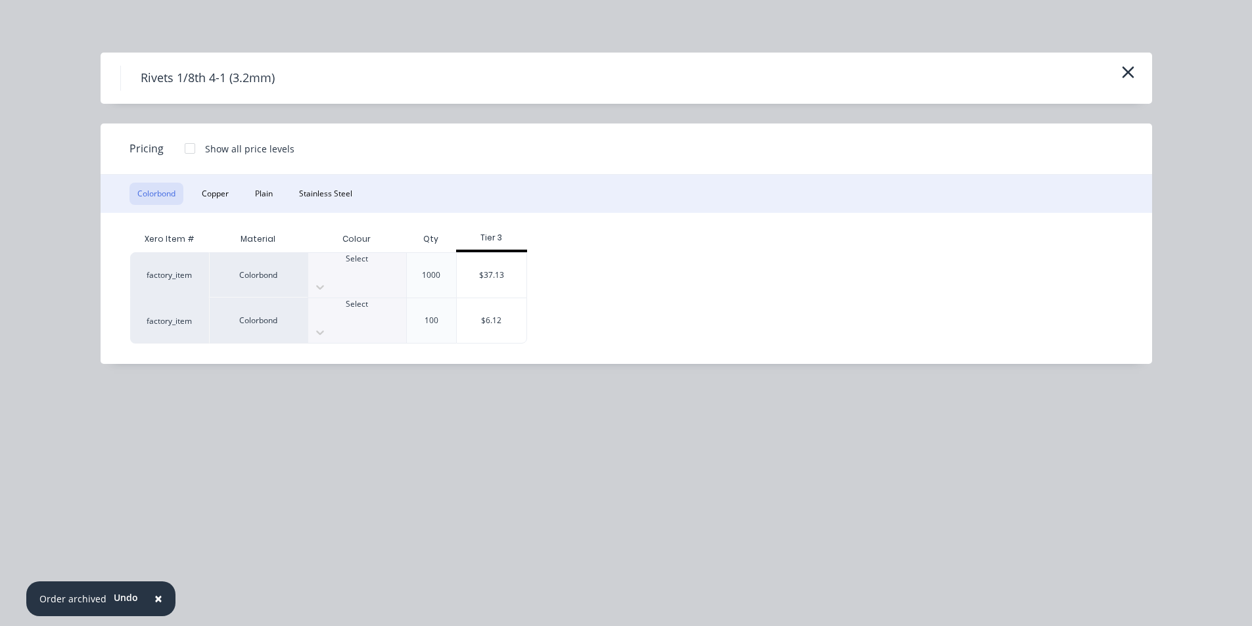
click at [380, 303] on div "Select" at bounding box center [357, 310] width 98 height 24
click at [520, 308] on div "$6.12" at bounding box center [492, 320] width 70 height 45
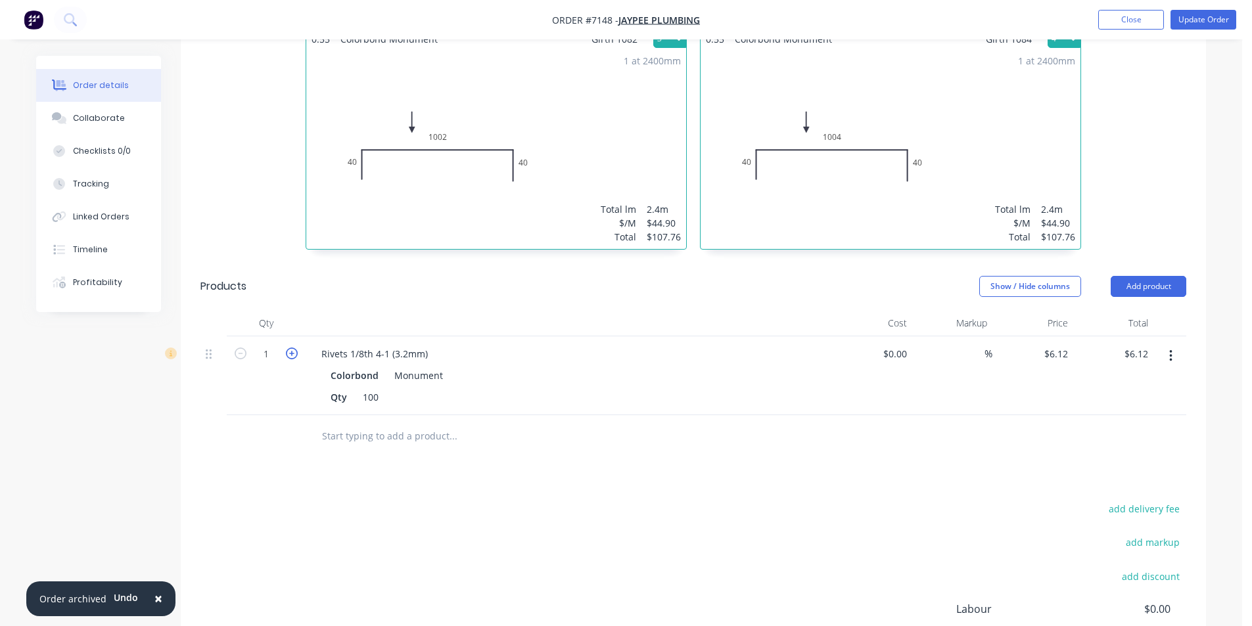
click at [296, 348] on icon "button" at bounding box center [292, 354] width 12 height 12
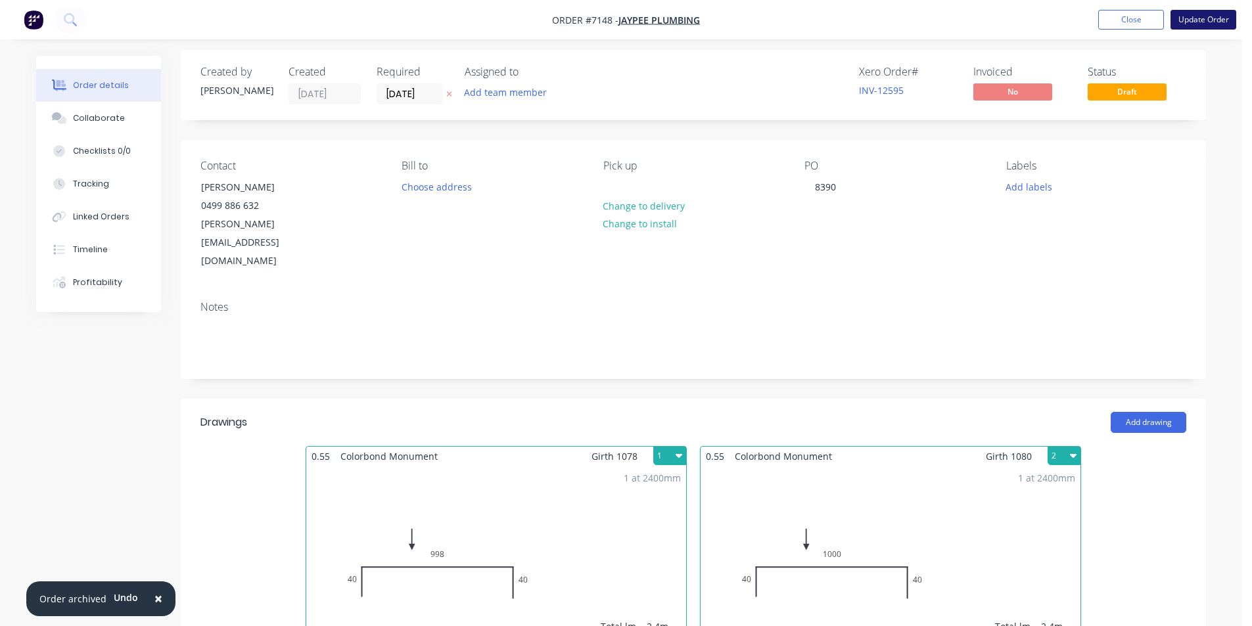
scroll to position [0, 0]
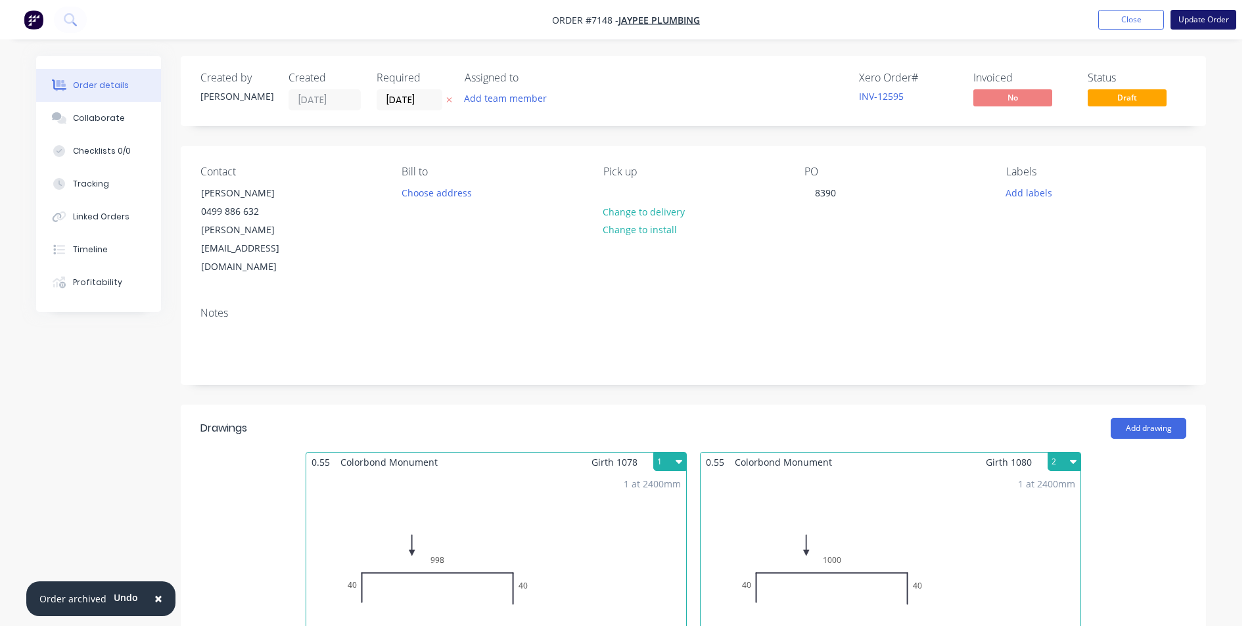
click at [1200, 20] on button "Update Order" at bounding box center [1204, 20] width 66 height 20
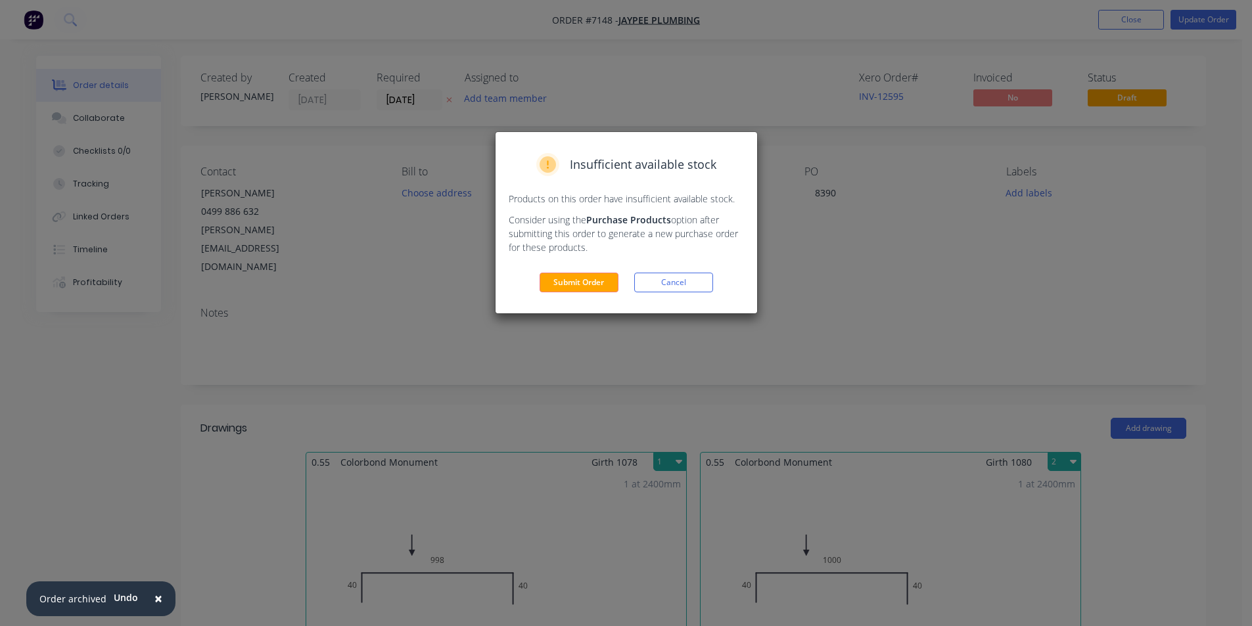
click at [597, 267] on div "Insufficient available stock Products on this order have insufficient available…" at bounding box center [627, 222] width 262 height 181
click at [597, 291] on button "Submit Order" at bounding box center [579, 283] width 79 height 20
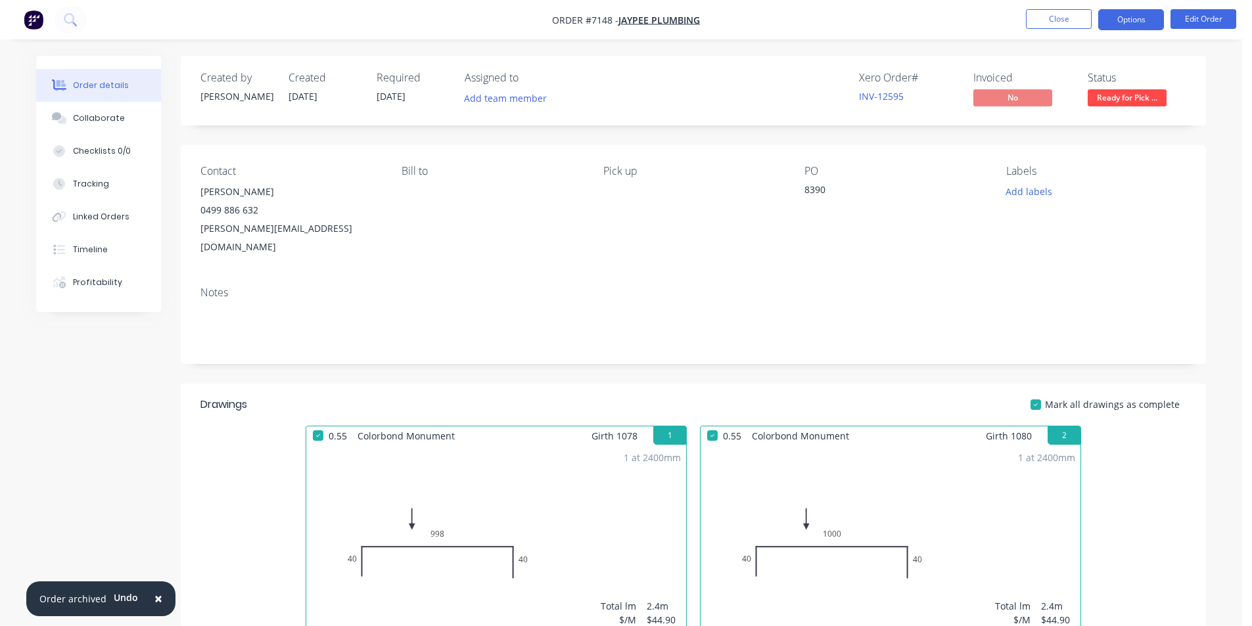
click at [1117, 27] on button "Options" at bounding box center [1131, 19] width 66 height 21
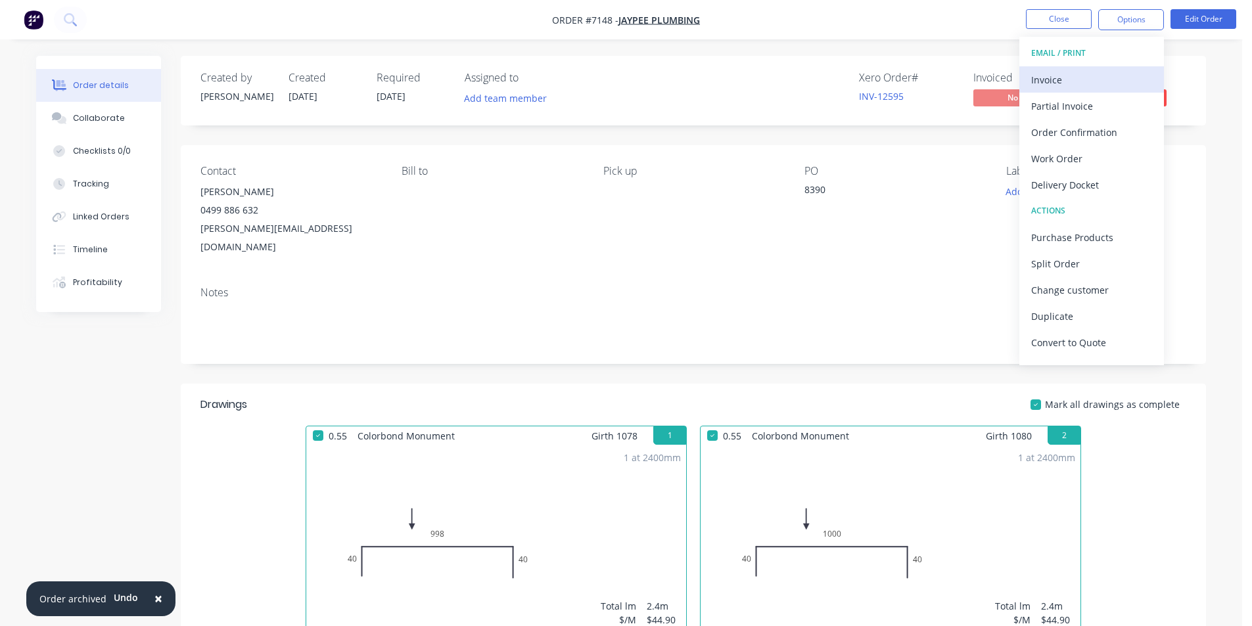
click at [1104, 81] on div "Invoice" at bounding box center [1091, 79] width 121 height 19
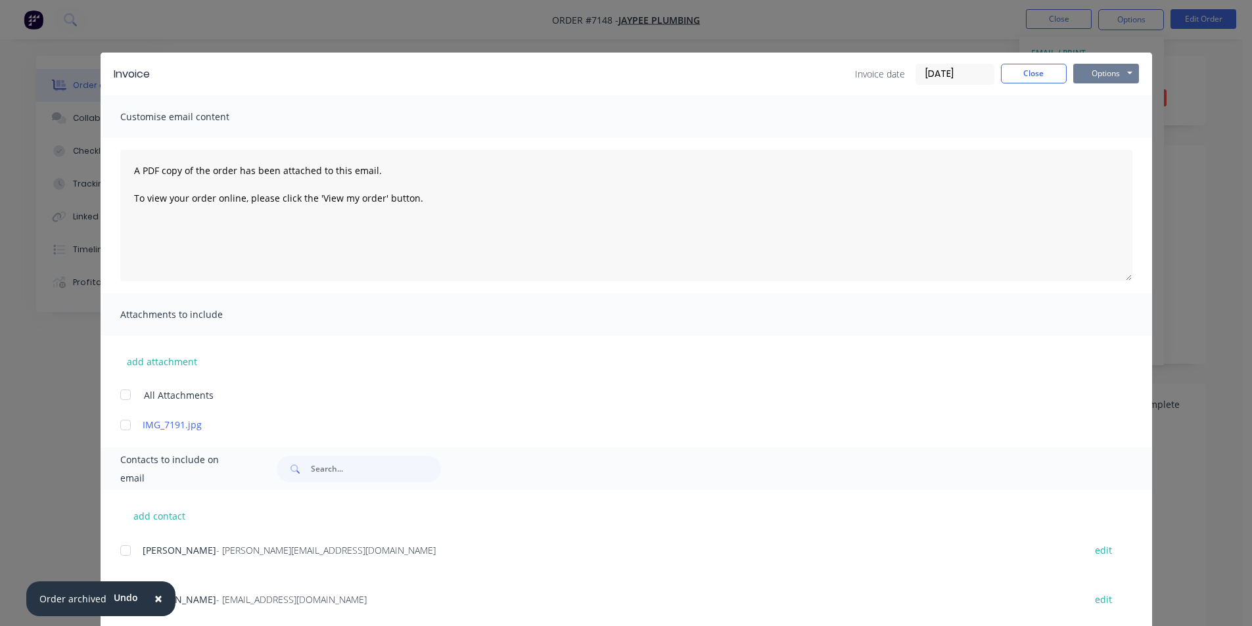
click at [1120, 75] on button "Options" at bounding box center [1106, 74] width 66 height 20
click at [1095, 146] on button "Email" at bounding box center [1115, 140] width 84 height 22
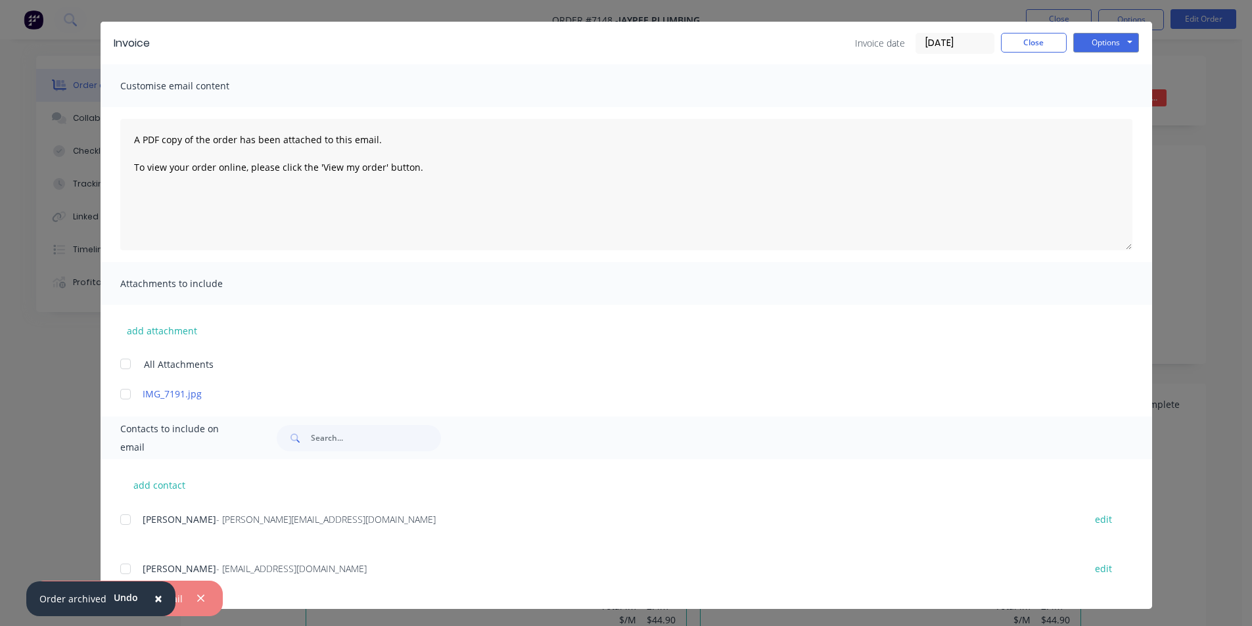
scroll to position [32, 0]
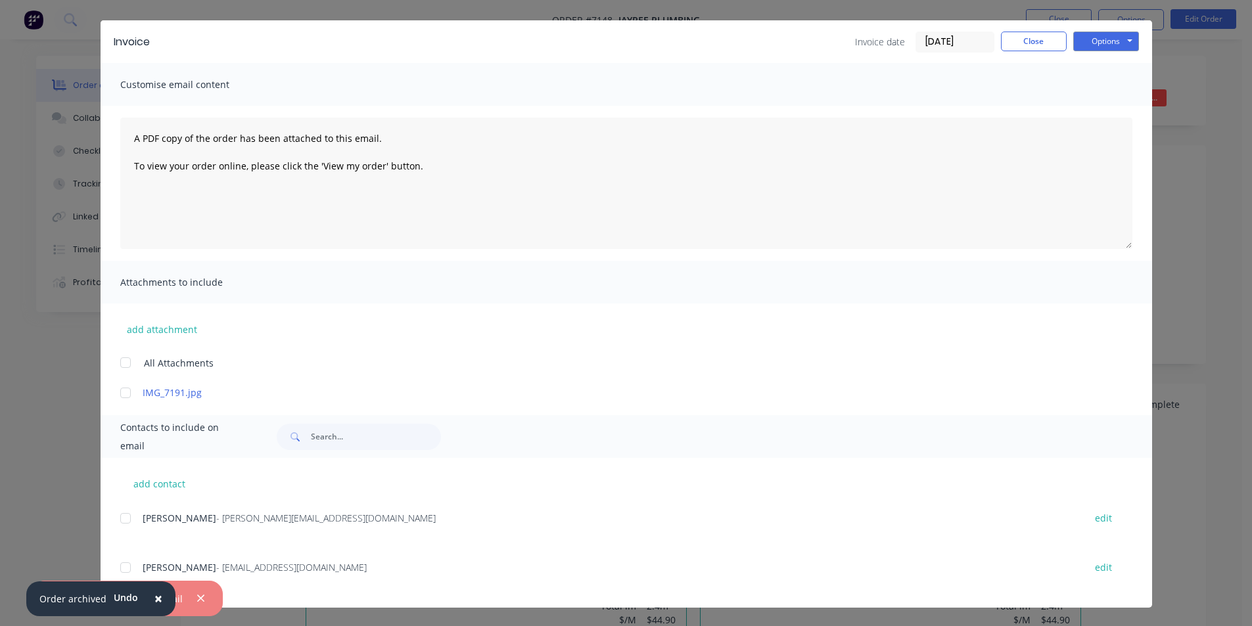
click at [118, 564] on div at bounding box center [125, 568] width 26 height 26
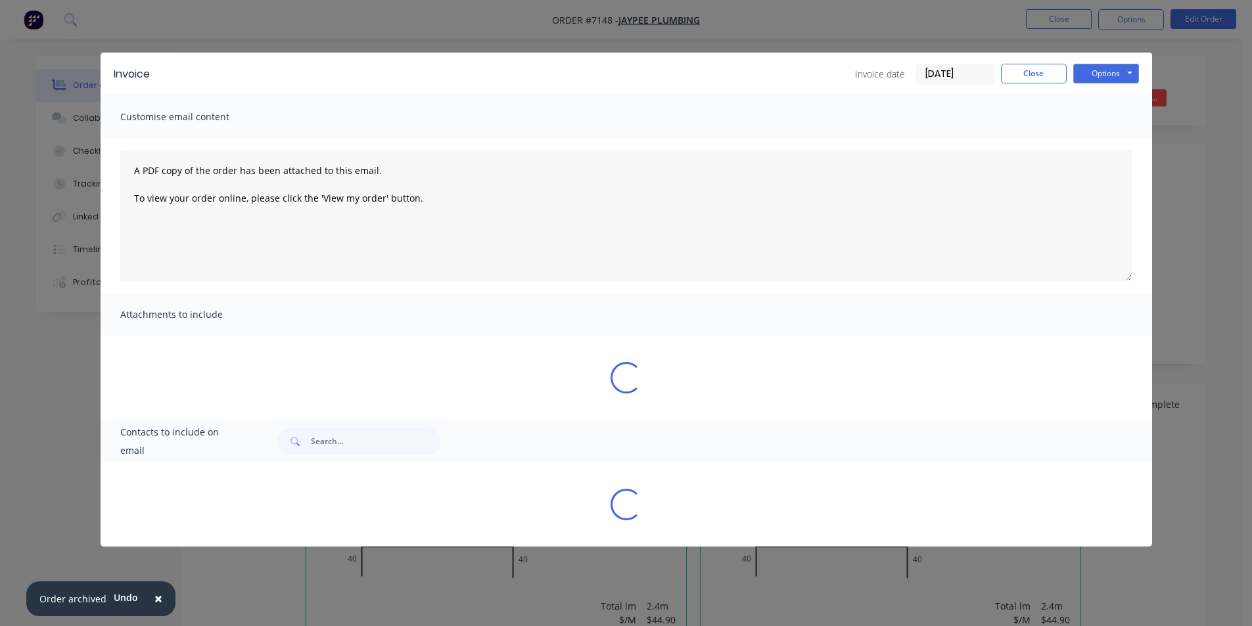
click at [1108, 37] on div "Invoice Invoice date [DATE] Close Options Preview Print Email Customise email c…" at bounding box center [626, 313] width 1252 height 626
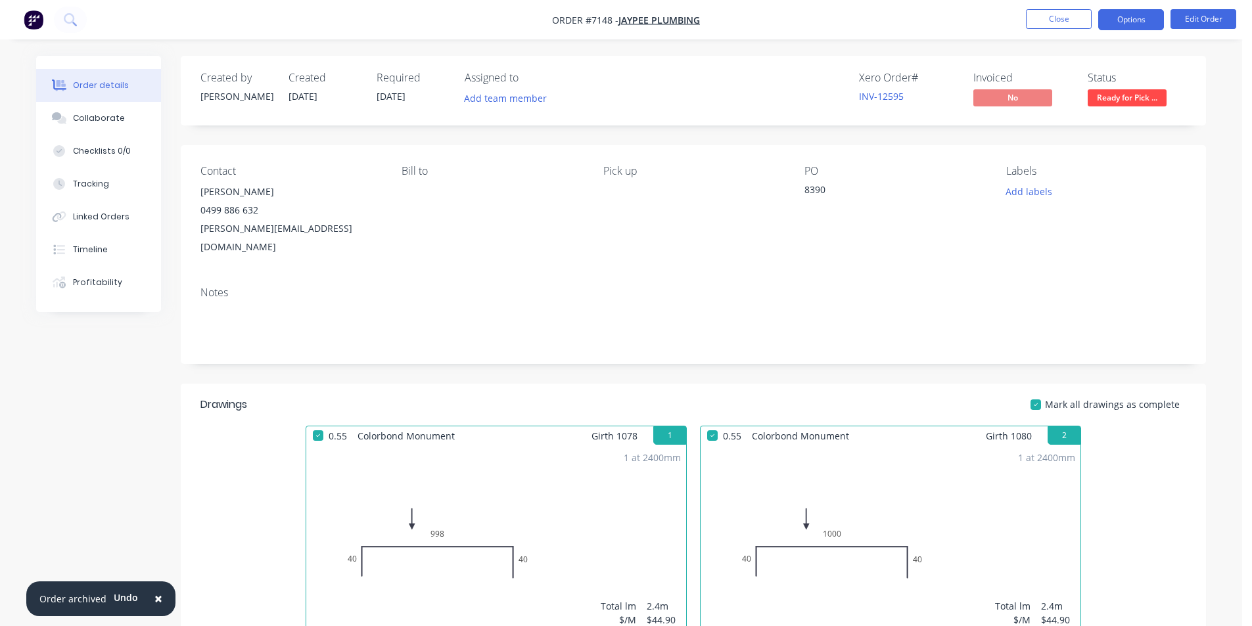
click at [1118, 20] on button "Options" at bounding box center [1131, 19] width 66 height 21
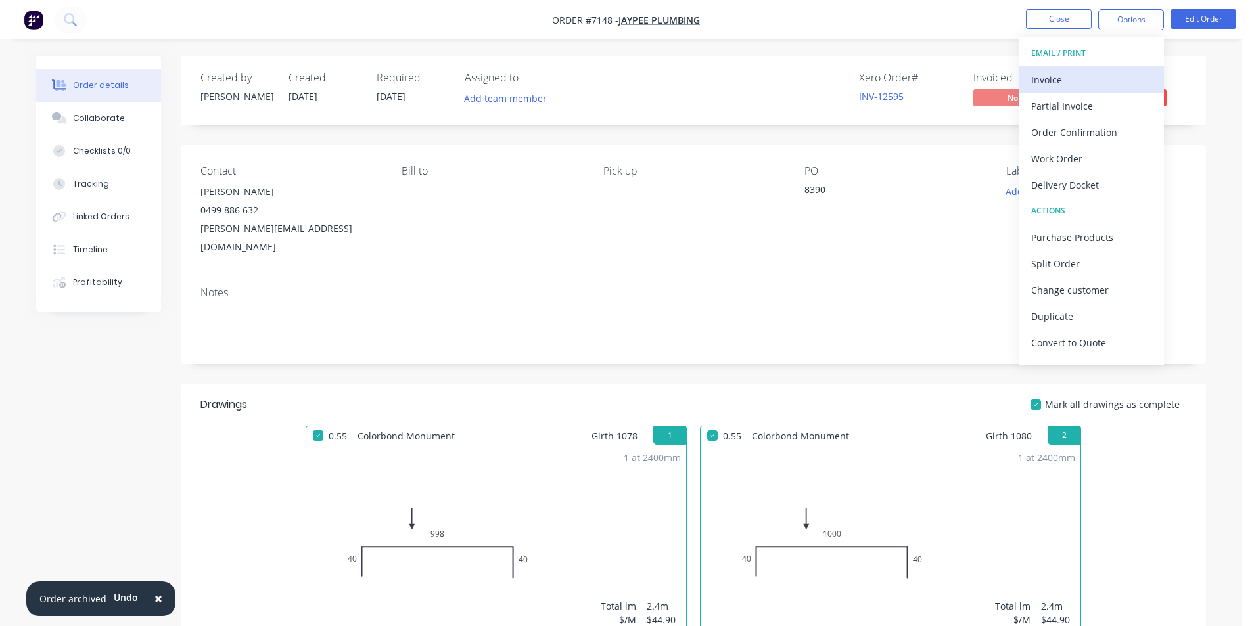
drag, startPoint x: 1105, startPoint y: 66, endPoint x: 1099, endPoint y: 78, distance: 13.8
click at [1105, 68] on div "EMAIL / PRINT Invoice Partial Invoice Order Confirmation Work Order Delivery Do…" at bounding box center [1091, 201] width 145 height 329
click at [1099, 78] on div "Invoice" at bounding box center [1091, 79] width 121 height 19
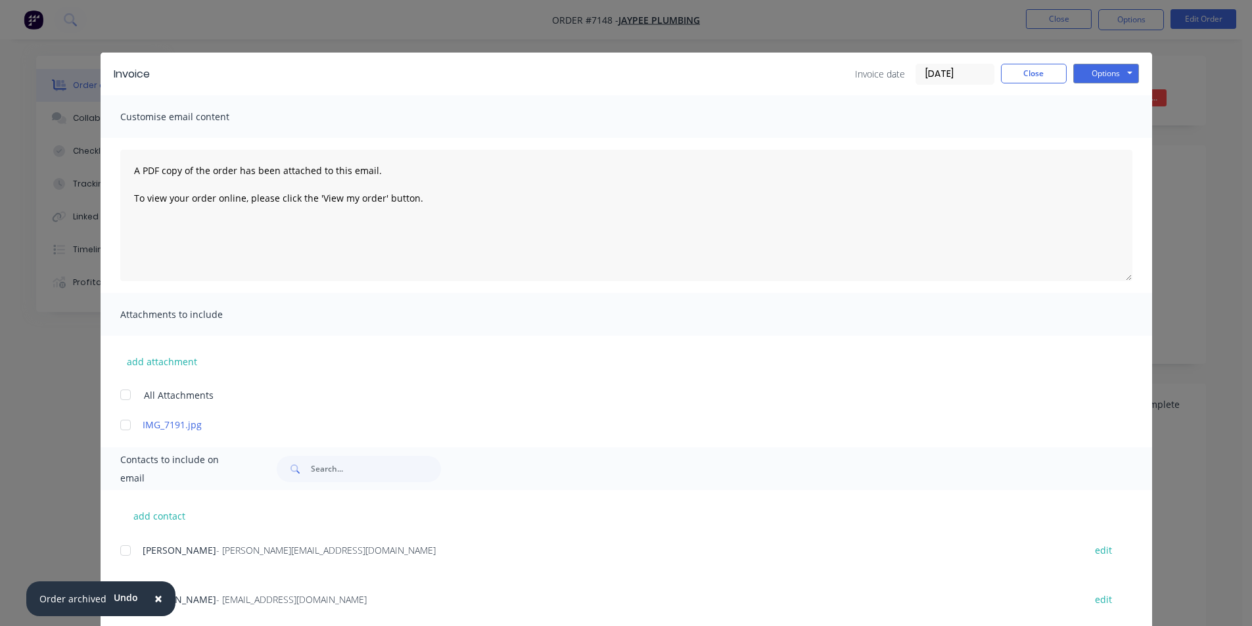
click at [156, 601] on span "×" at bounding box center [158, 599] width 8 height 18
drag, startPoint x: 126, startPoint y: 601, endPoint x: 209, endPoint y: 592, distance: 83.3
click at [126, 601] on div at bounding box center [125, 600] width 26 height 26
click at [1102, 74] on button "Options" at bounding box center [1106, 74] width 66 height 20
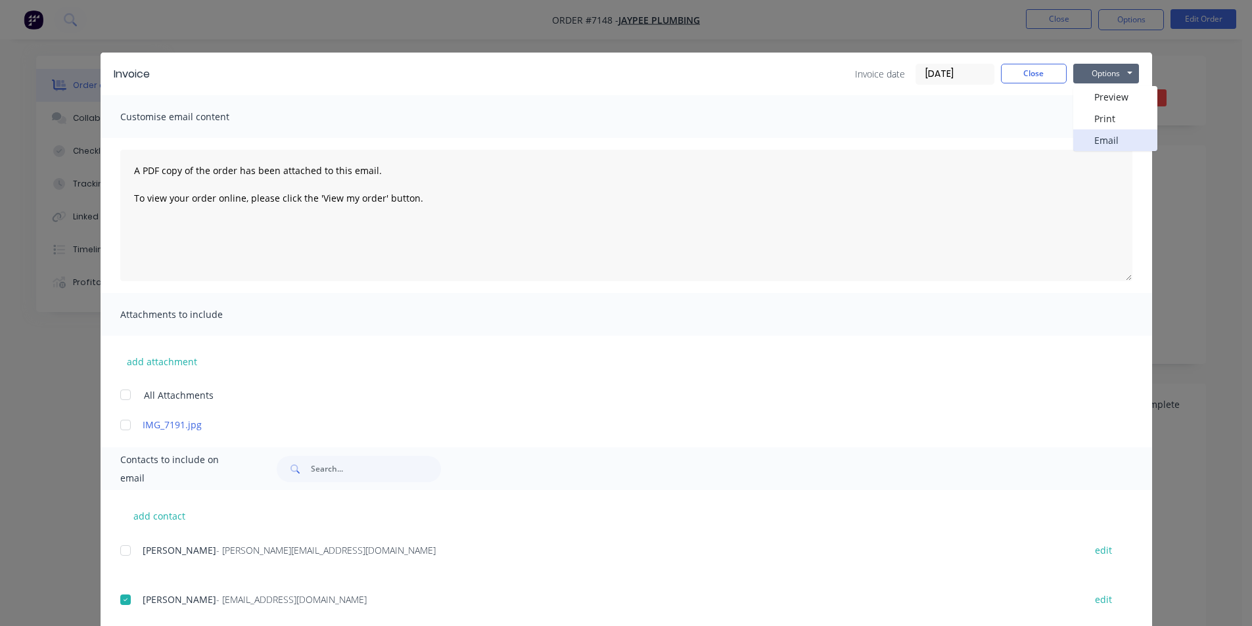
click at [1105, 143] on button "Email" at bounding box center [1115, 140] width 84 height 22
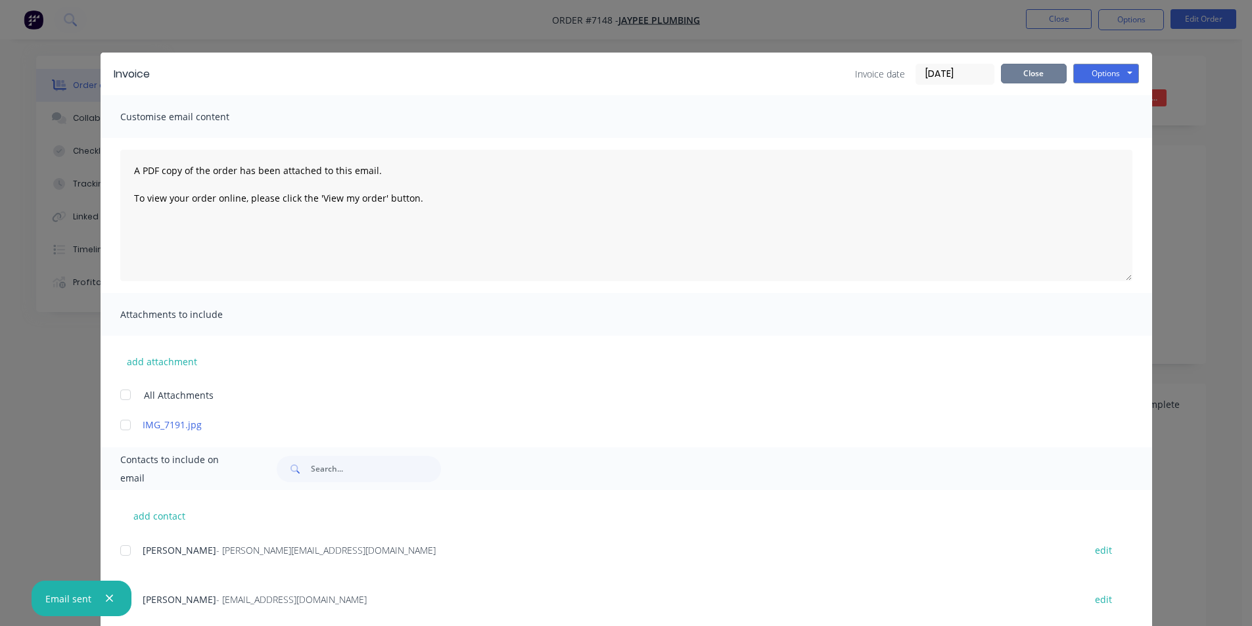
click at [1008, 74] on button "Close" at bounding box center [1034, 74] width 66 height 20
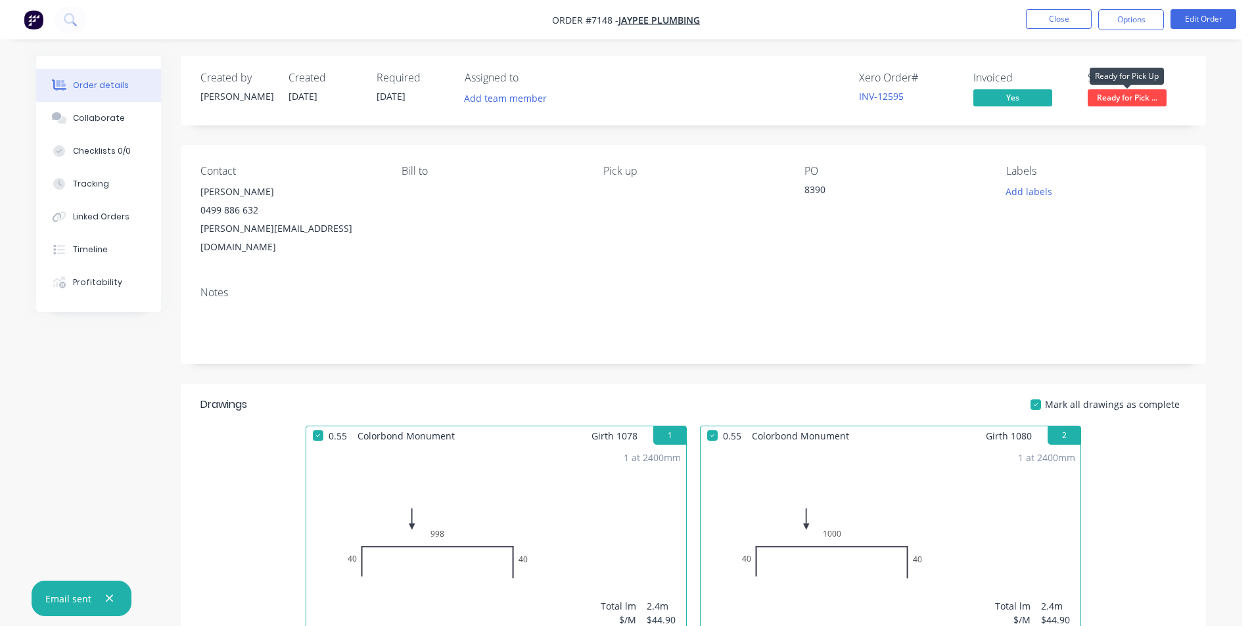
click at [1121, 93] on span "Ready for Pick ..." at bounding box center [1127, 97] width 79 height 16
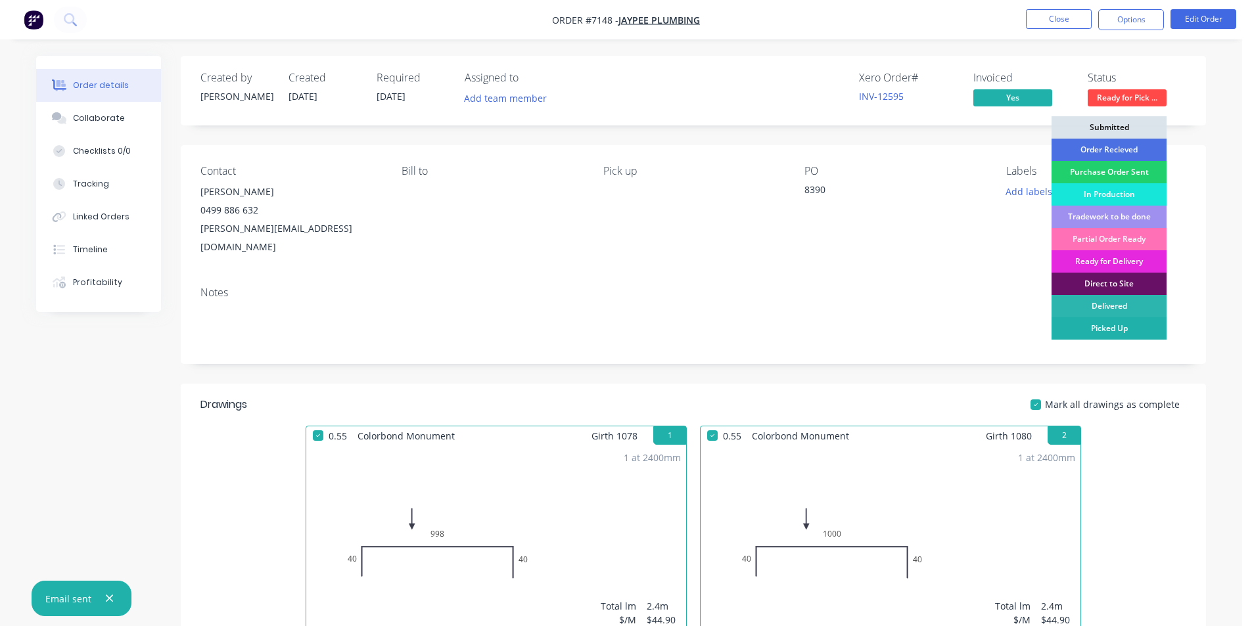
click at [1117, 329] on div "Picked Up" at bounding box center [1109, 328] width 115 height 22
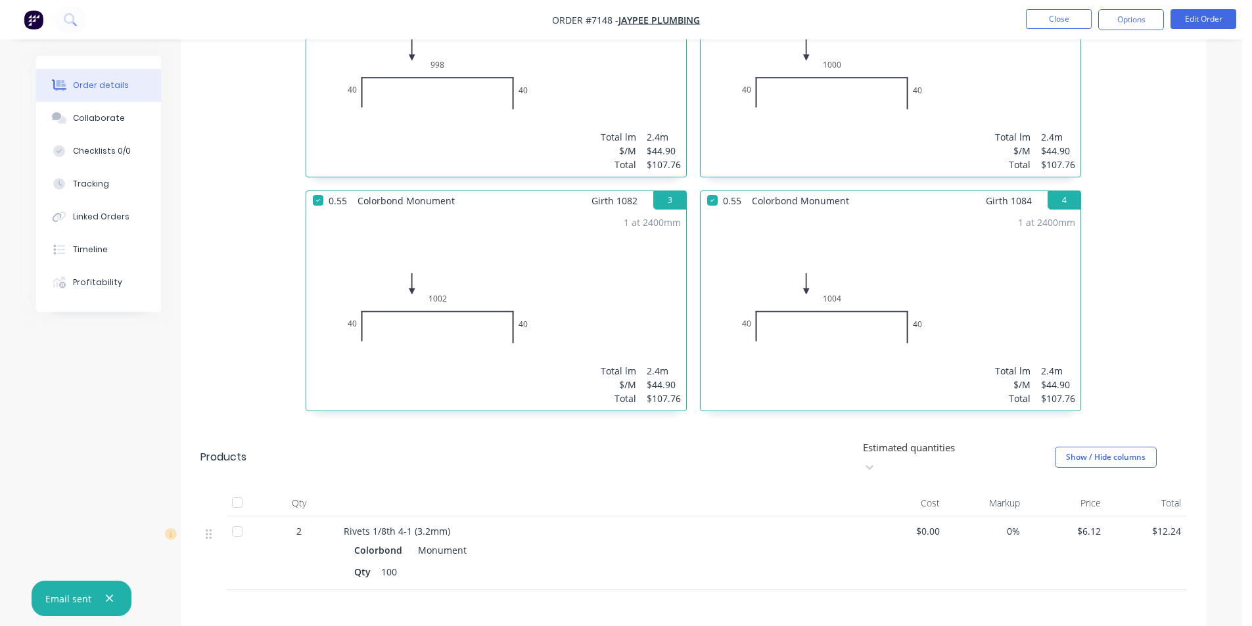
scroll to position [630, 0]
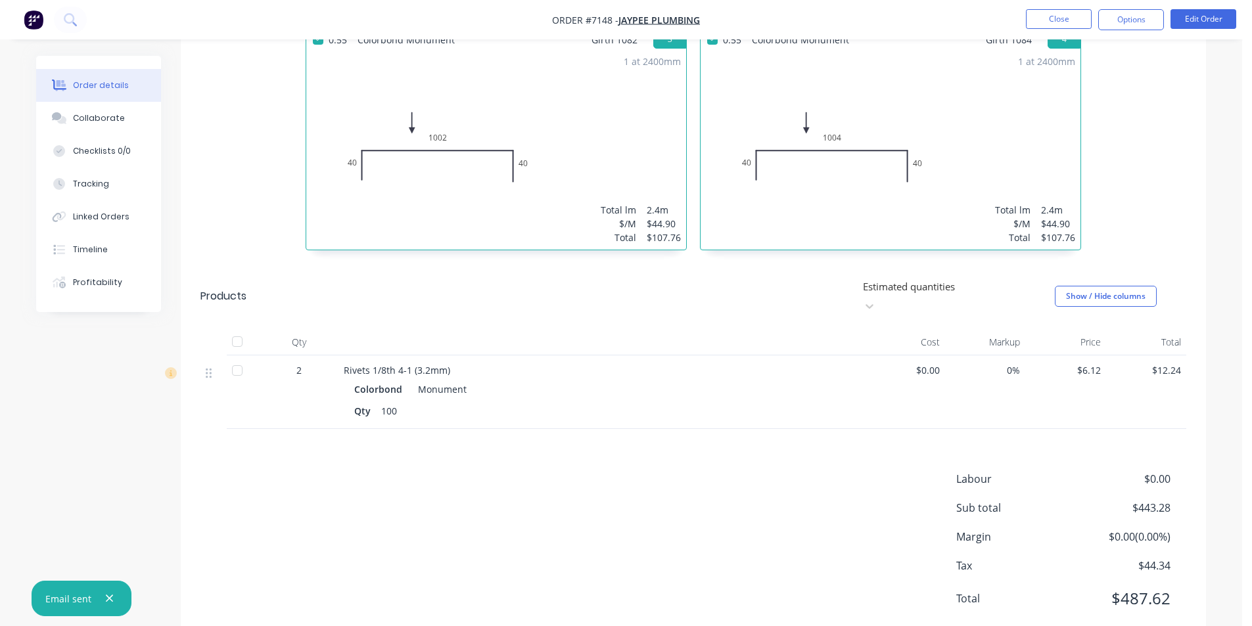
click at [233, 329] on div at bounding box center [237, 342] width 26 height 26
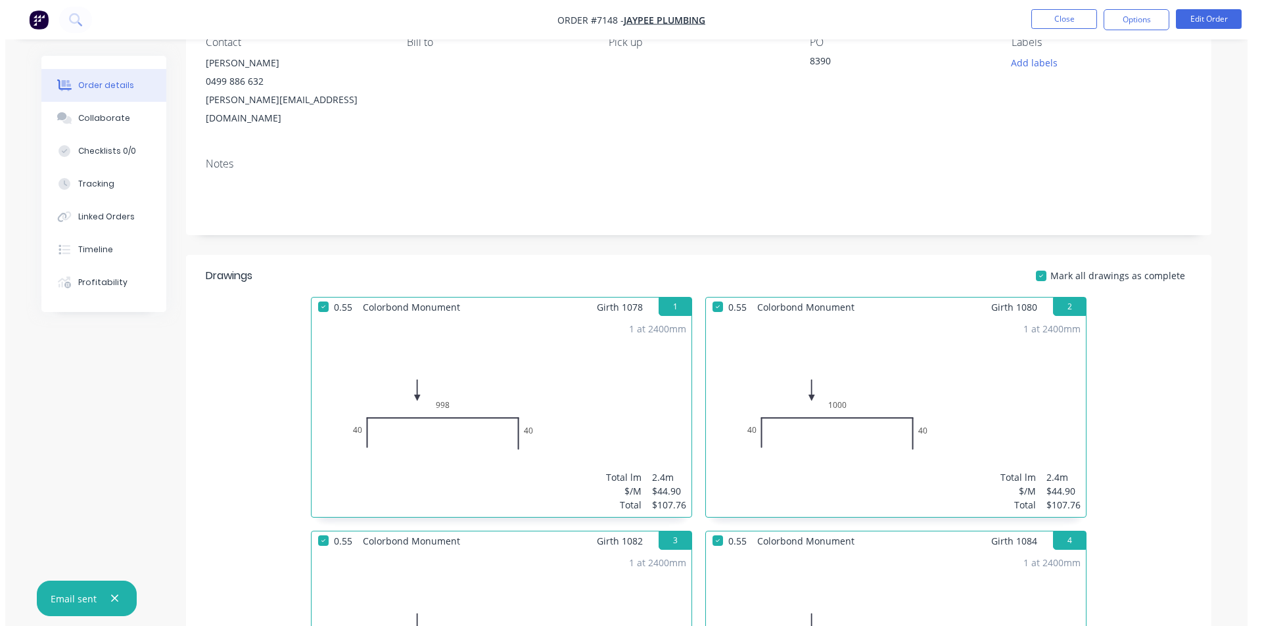
scroll to position [0, 0]
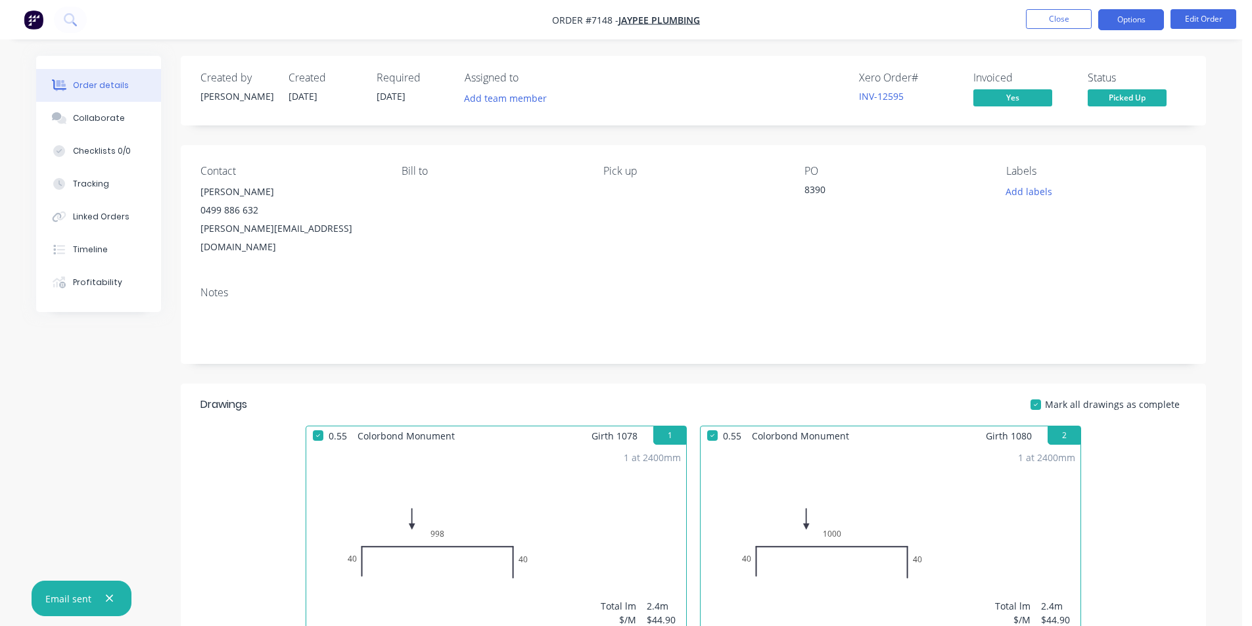
click at [1132, 14] on button "Options" at bounding box center [1131, 19] width 66 height 21
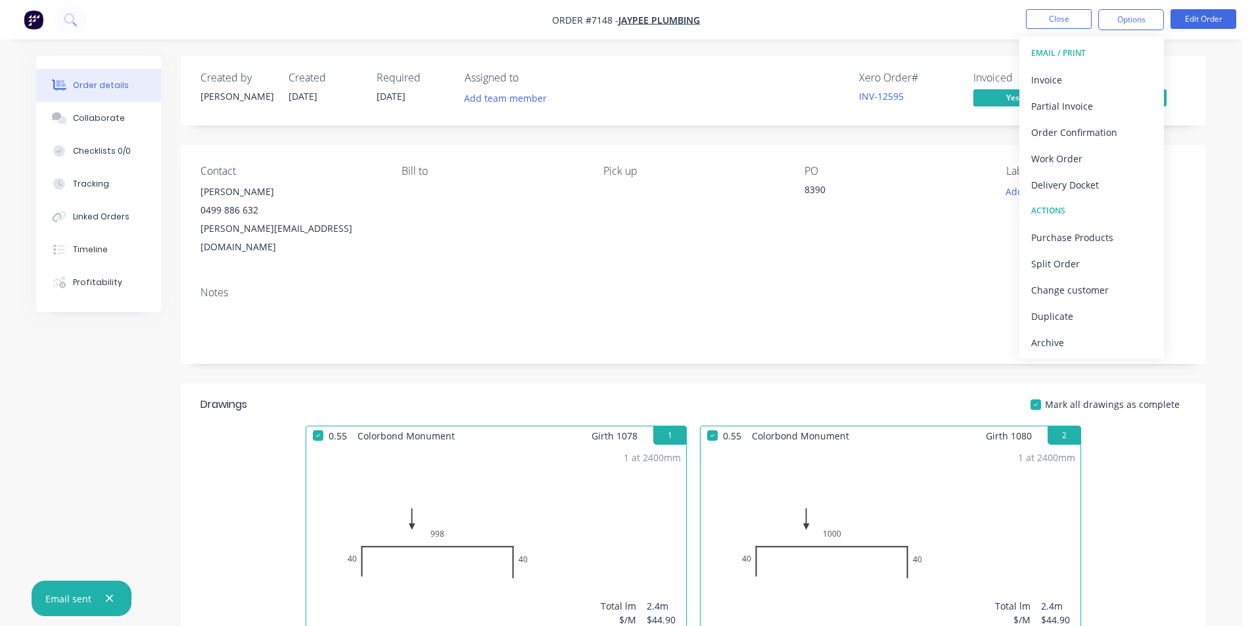
click at [1107, 350] on div "Archive" at bounding box center [1091, 342] width 121 height 19
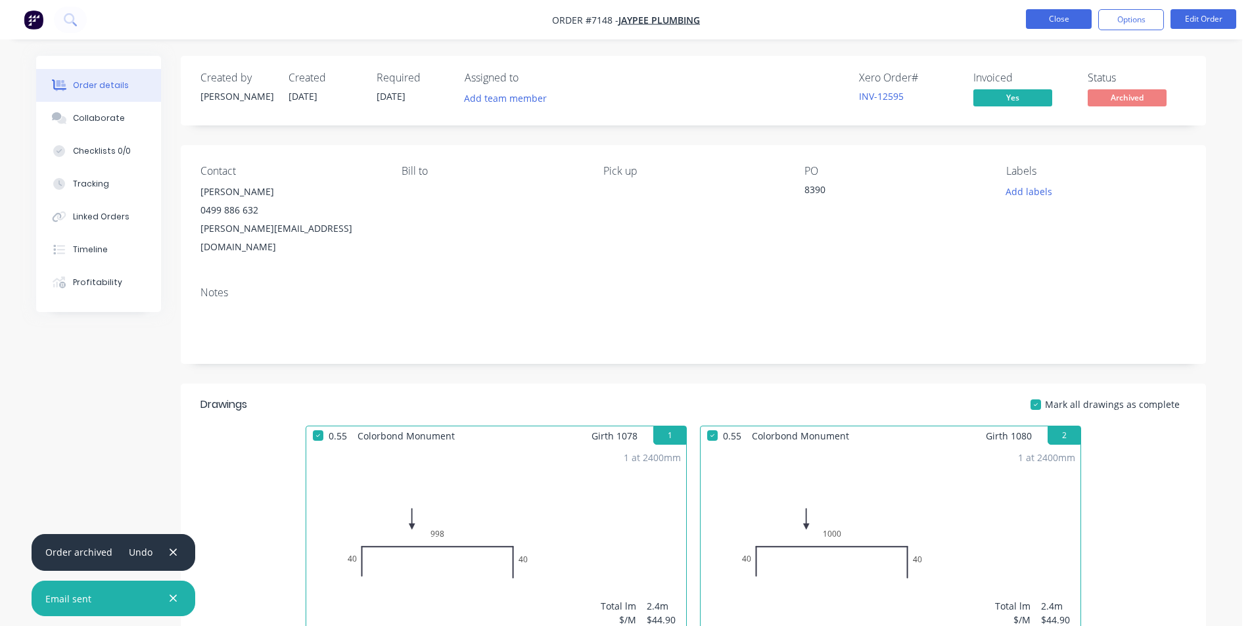
click at [1040, 19] on button "Close" at bounding box center [1059, 19] width 66 height 20
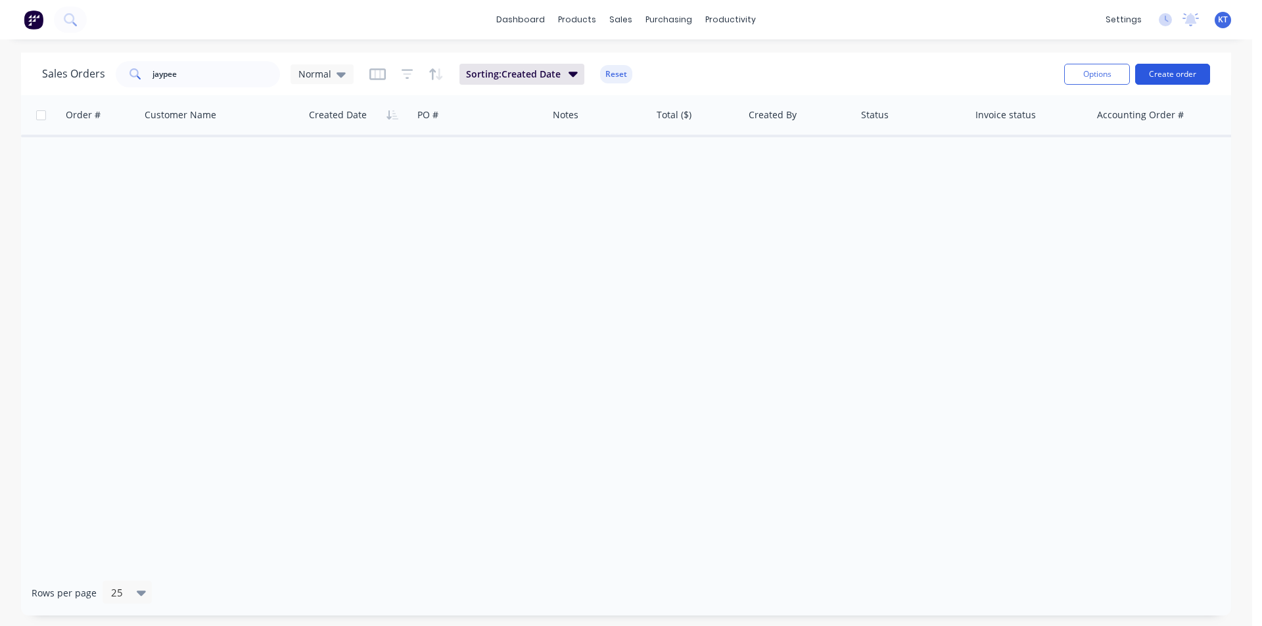
click at [1178, 71] on button "Create order" at bounding box center [1172, 74] width 75 height 21
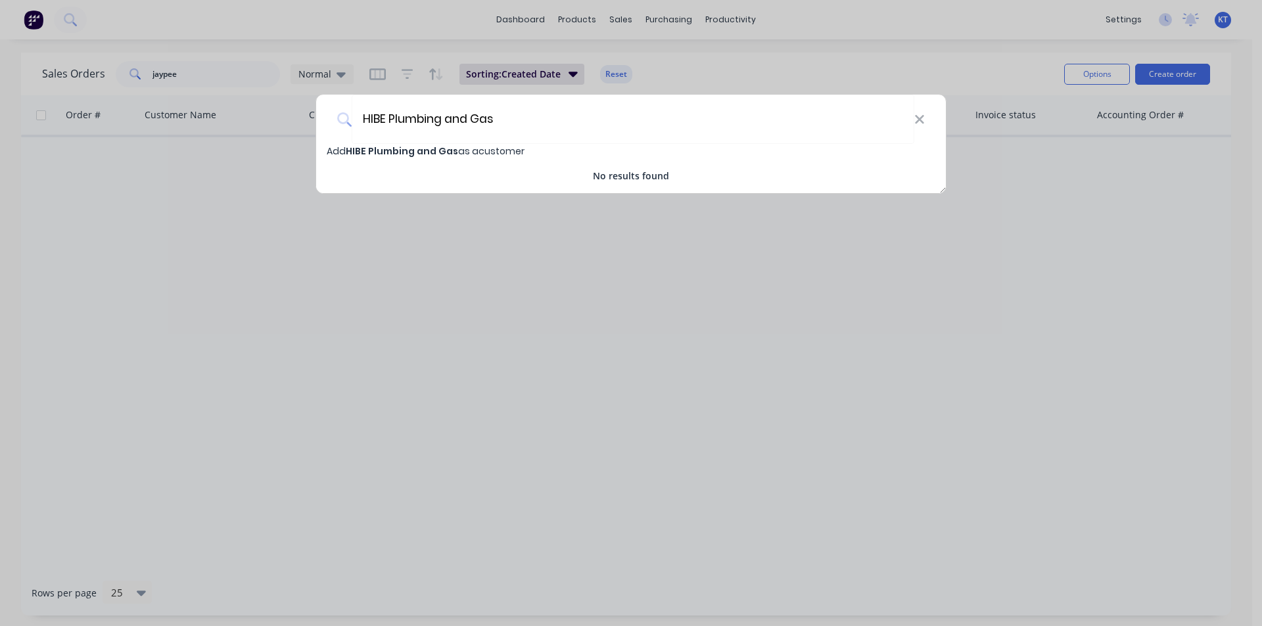
click at [462, 153] on span "Add HIBE Plumbing and Gas as a customer" at bounding box center [426, 151] width 198 height 13
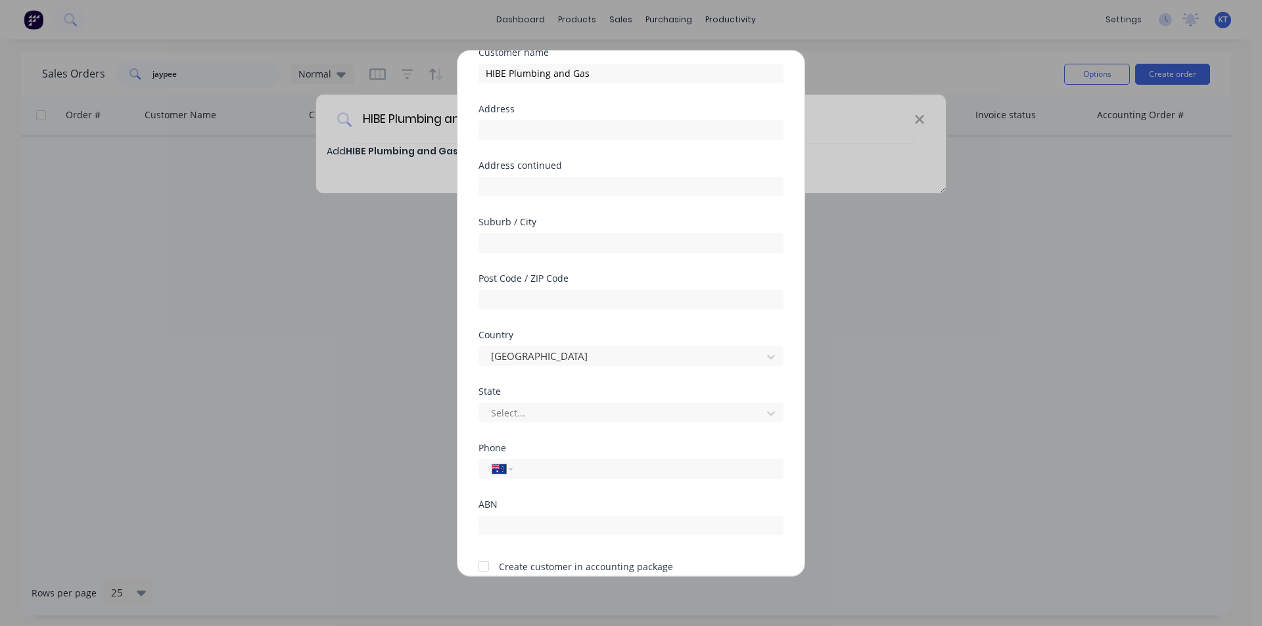
scroll to position [116, 0]
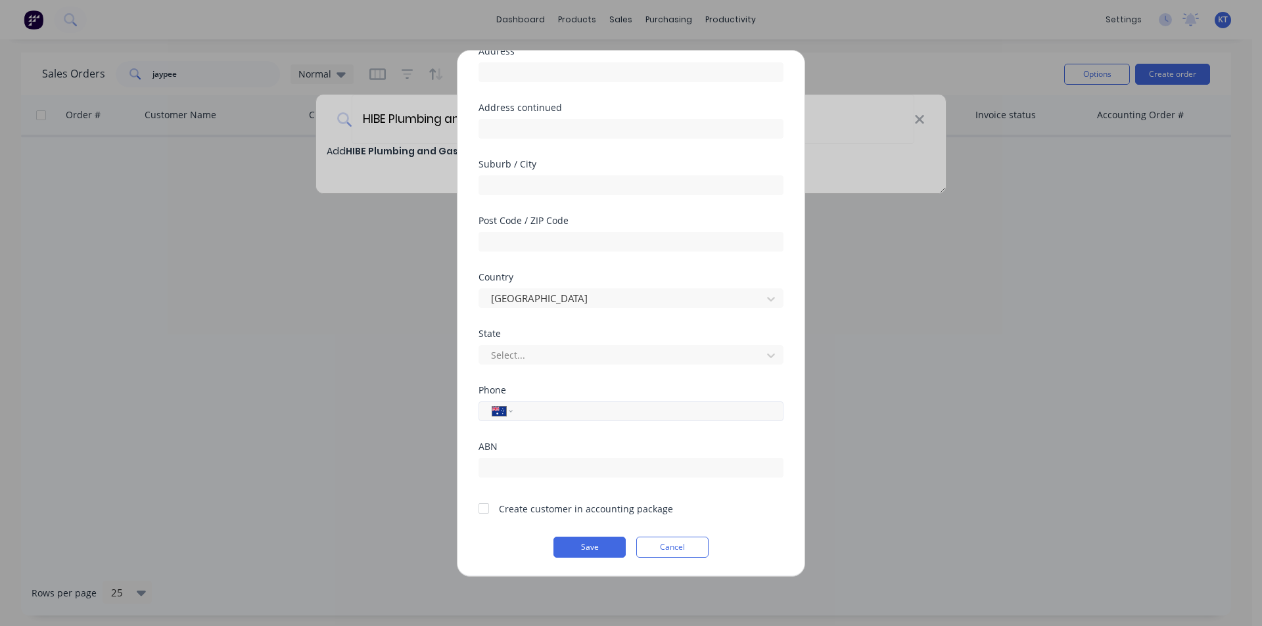
click at [554, 411] on input "tel" at bounding box center [646, 411] width 248 height 15
click at [488, 507] on div at bounding box center [484, 509] width 26 height 26
click at [589, 546] on button "Save" at bounding box center [589, 547] width 72 height 21
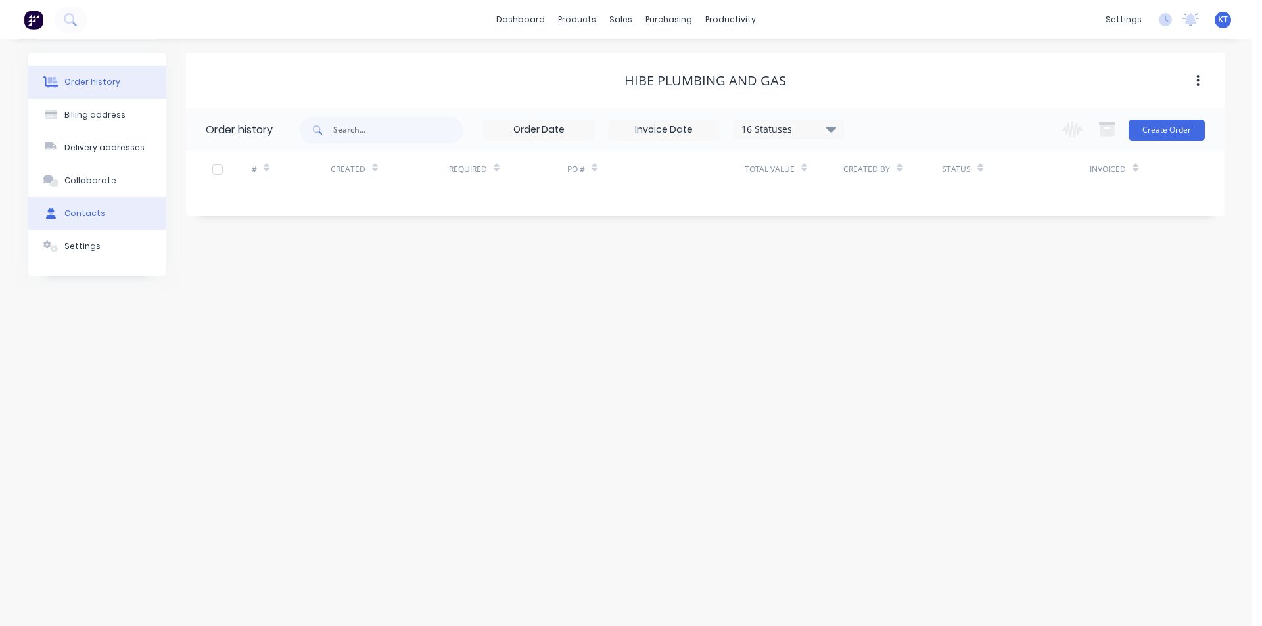
click at [93, 221] on button "Contacts" at bounding box center [97, 213] width 138 height 33
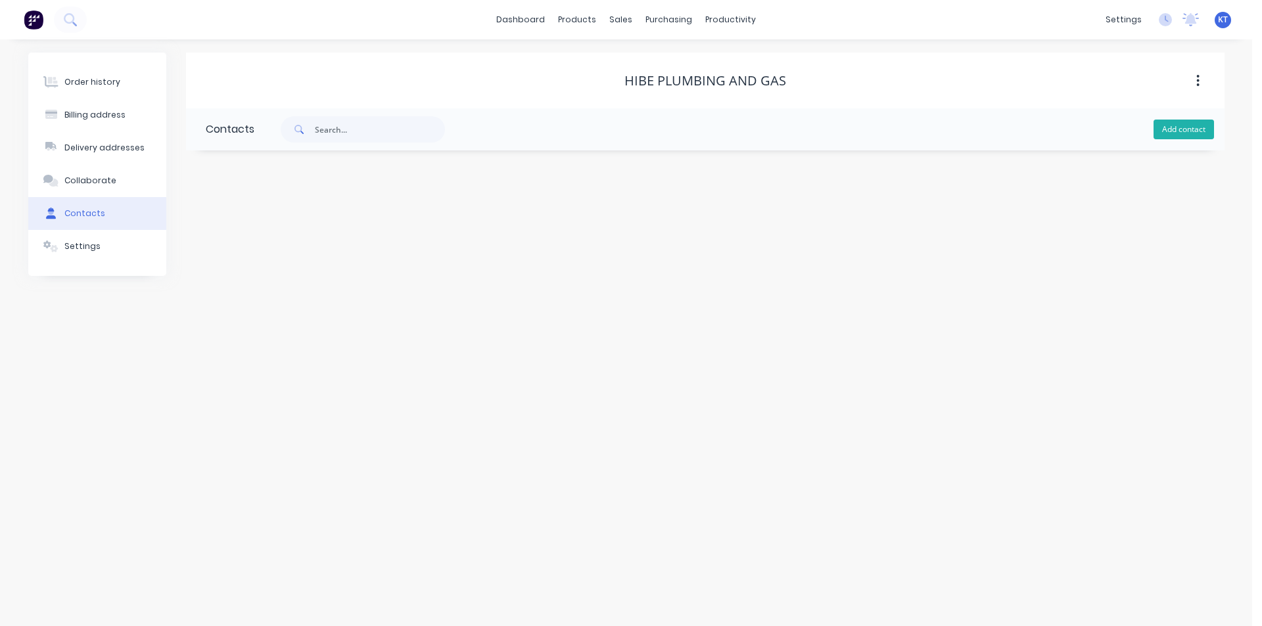
drag, startPoint x: 1154, startPoint y: 125, endPoint x: 1167, endPoint y: 130, distance: 13.5
click at [1155, 126] on button "Add contact" at bounding box center [1184, 130] width 60 height 20
click at [321, 236] on div at bounding box center [313, 232] width 215 height 39
click at [314, 220] on input "text" at bounding box center [313, 226] width 215 height 20
click at [335, 283] on input "text" at bounding box center [313, 278] width 215 height 20
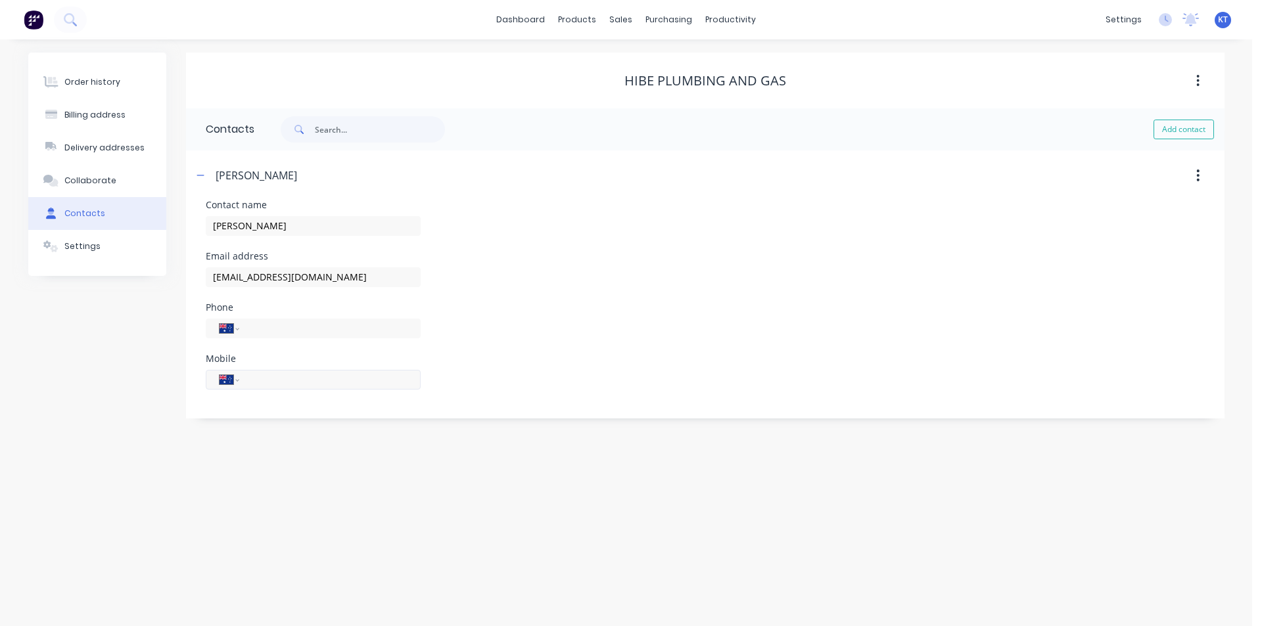
click at [323, 375] on input "tel" at bounding box center [327, 379] width 158 height 15
drag, startPoint x: 99, startPoint y: 89, endPoint x: 76, endPoint y: 282, distance: 194.0
click at [97, 89] on button "Order history" at bounding box center [97, 82] width 138 height 33
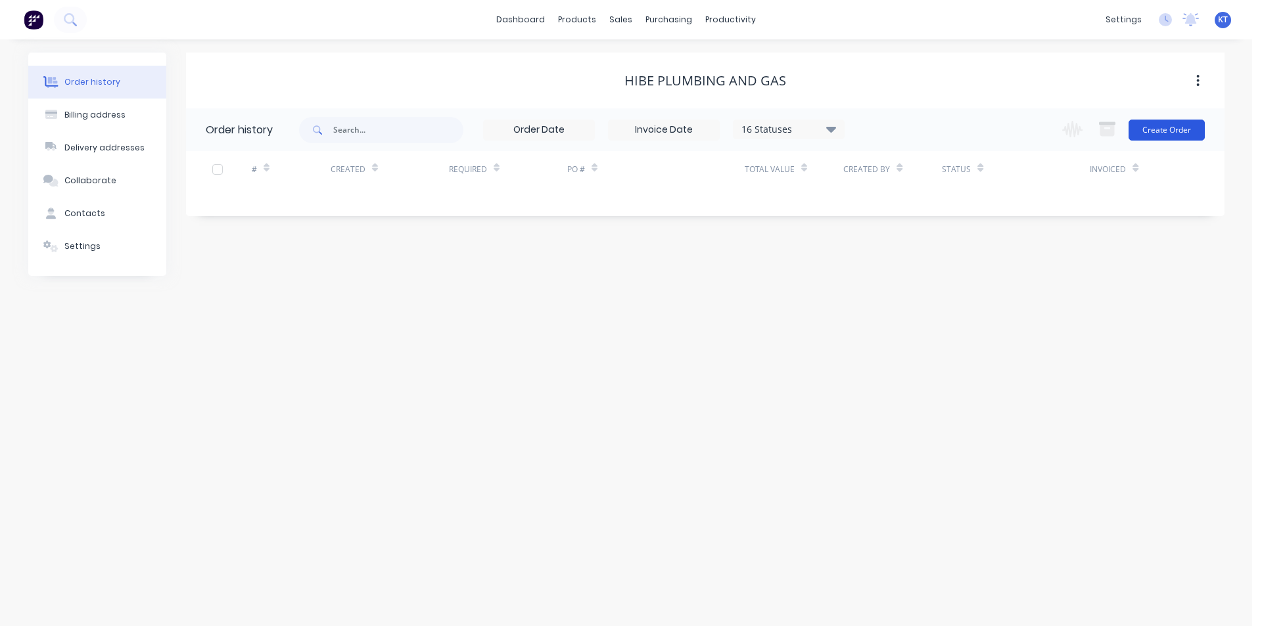
click at [1152, 131] on button "Create Order" at bounding box center [1167, 130] width 76 height 21
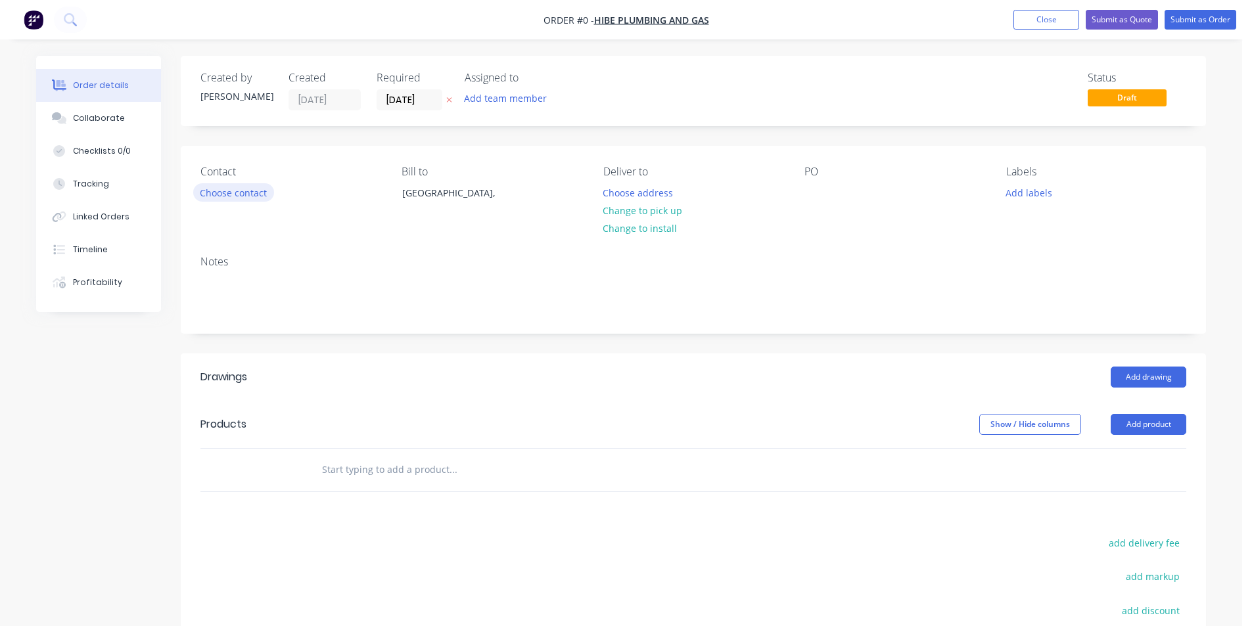
click at [229, 189] on button "Choose contact" at bounding box center [233, 192] width 81 height 18
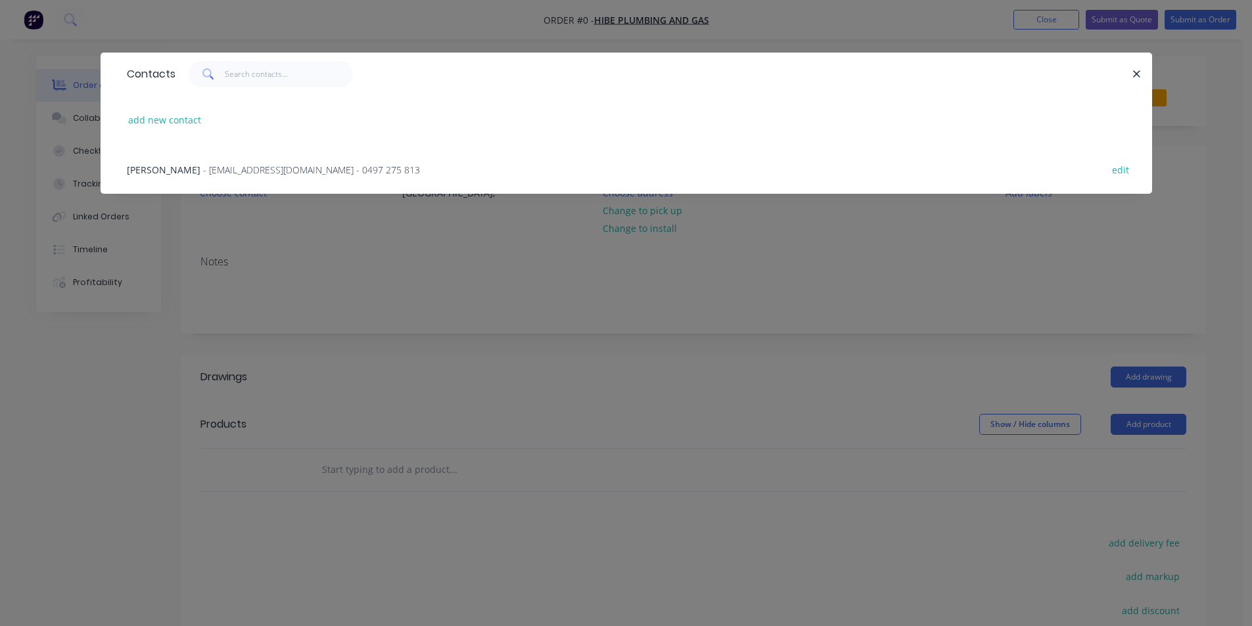
drag, startPoint x: 246, startPoint y: 169, endPoint x: 282, endPoint y: 172, distance: 36.2
click at [247, 169] on span "- [EMAIL_ADDRESS][DOMAIN_NAME] - 0497 275 813" at bounding box center [311, 170] width 217 height 12
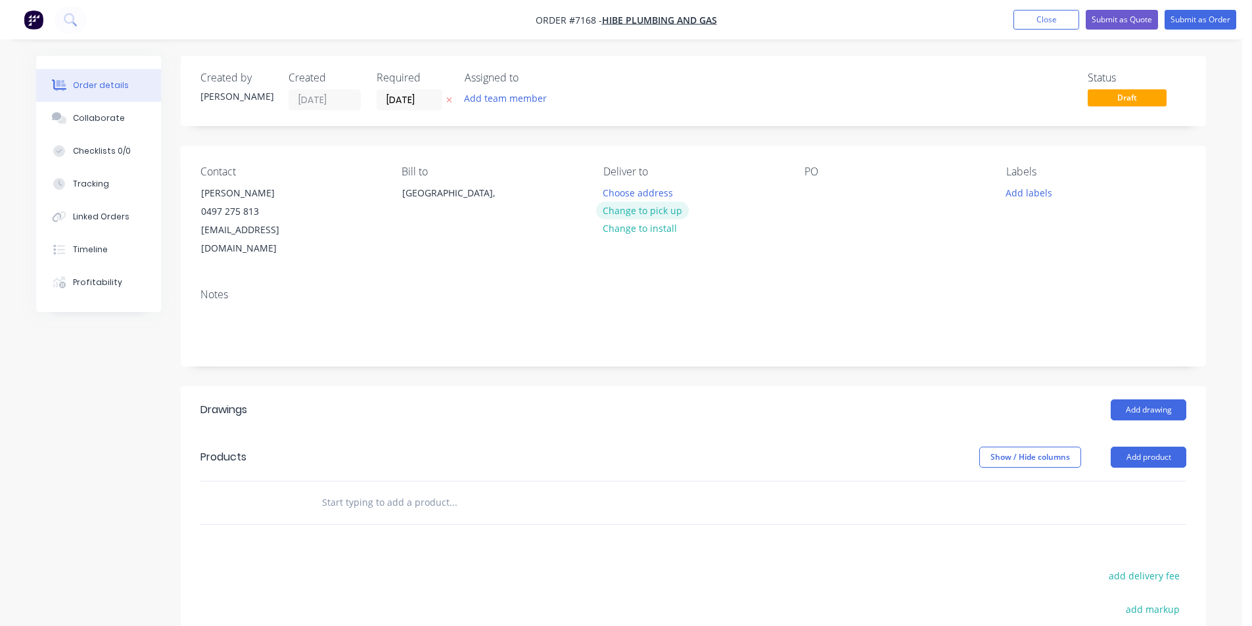
click at [653, 202] on button "Change to pick up" at bounding box center [642, 211] width 93 height 18
click at [814, 197] on div at bounding box center [814, 192] width 21 height 19
click at [1136, 447] on button "Add product" at bounding box center [1149, 457] width 76 height 21
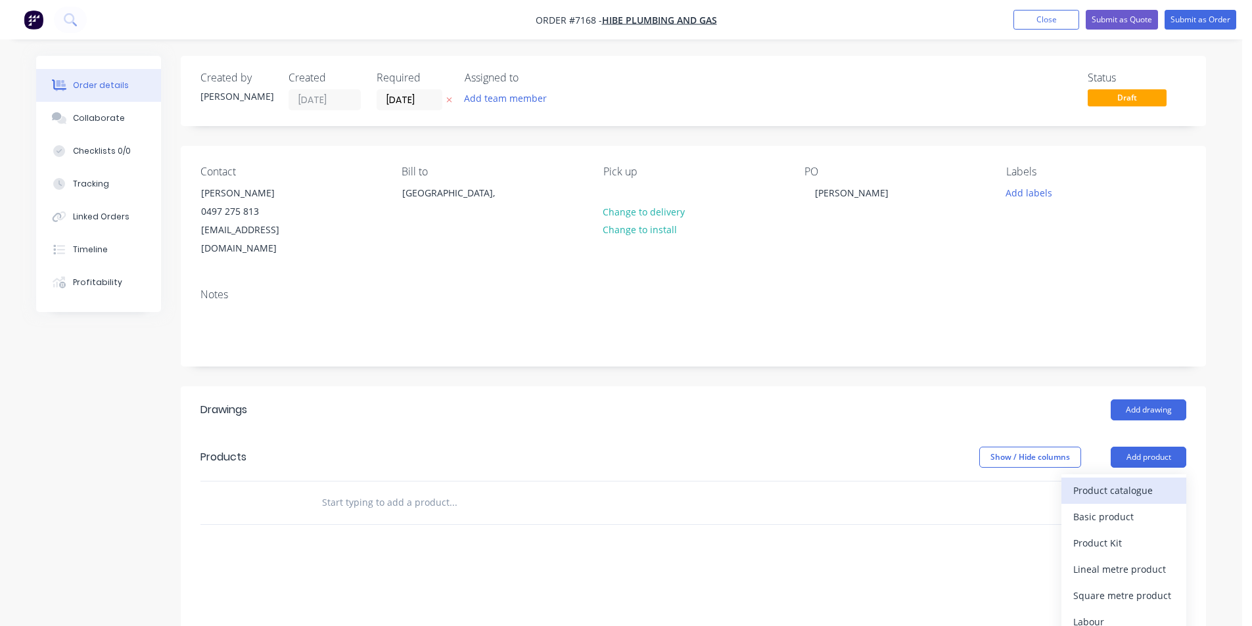
click at [1112, 481] on div "Product catalogue" at bounding box center [1123, 490] width 101 height 19
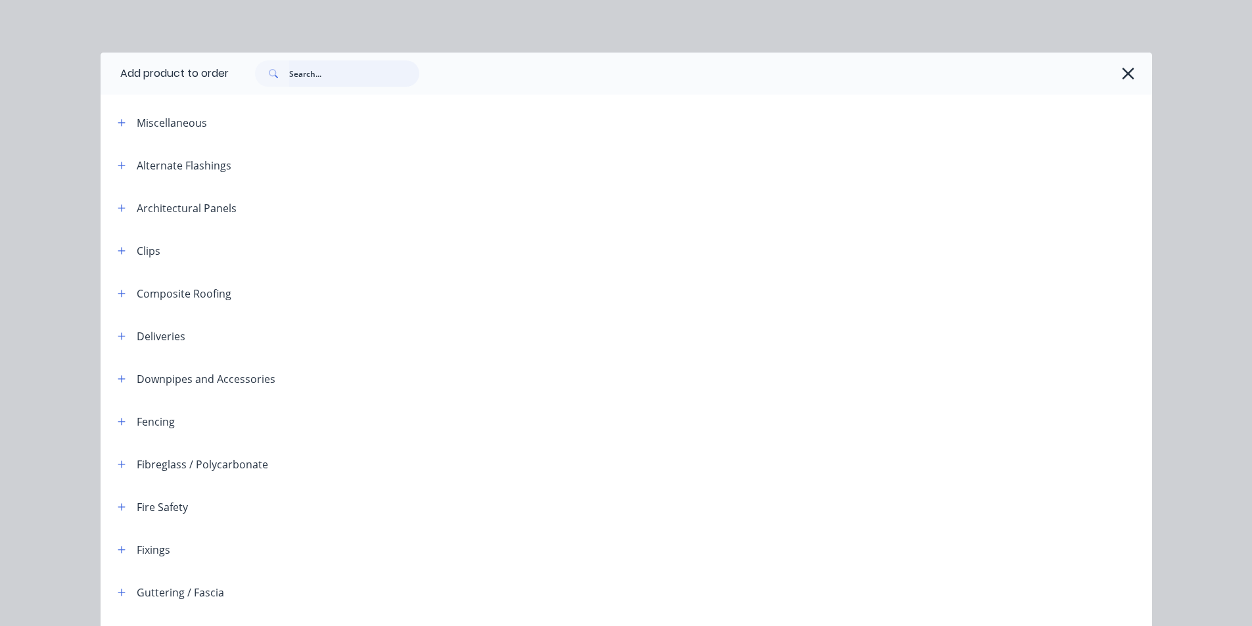
click at [307, 76] on input "text" at bounding box center [354, 73] width 130 height 26
click at [1112, 72] on div at bounding box center [684, 73] width 910 height 26
click at [1142, 75] on div at bounding box center [690, 74] width 923 height 42
click at [1124, 75] on icon "button" at bounding box center [1129, 74] width 12 height 12
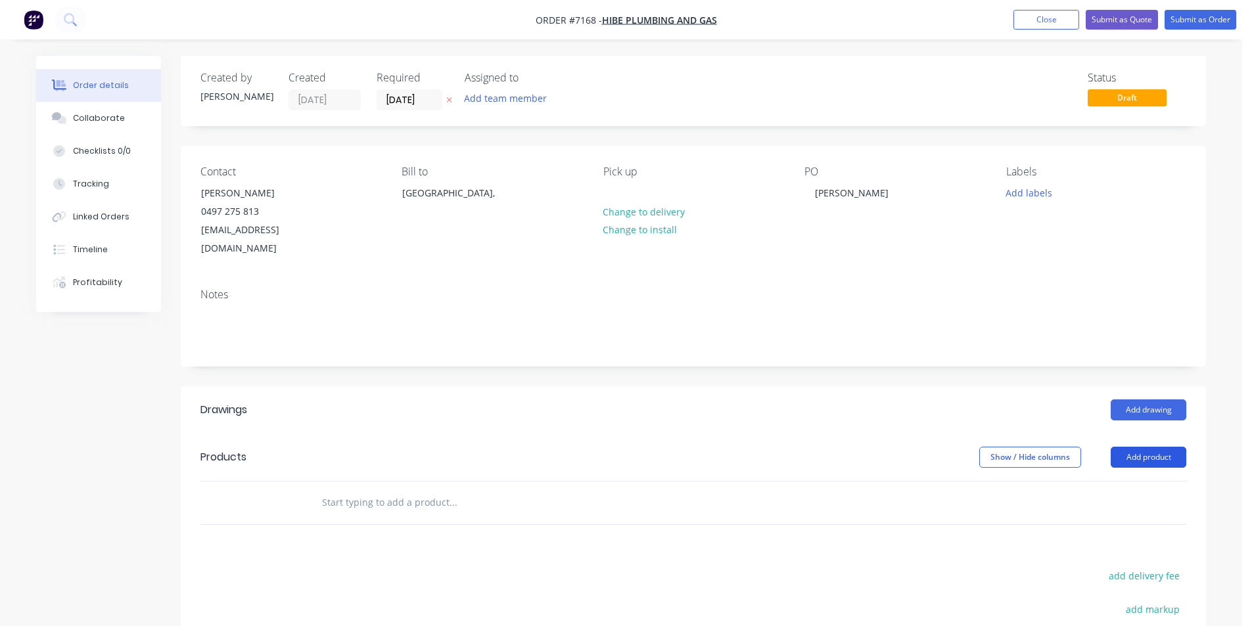
click at [1157, 447] on button "Add product" at bounding box center [1149, 457] width 76 height 21
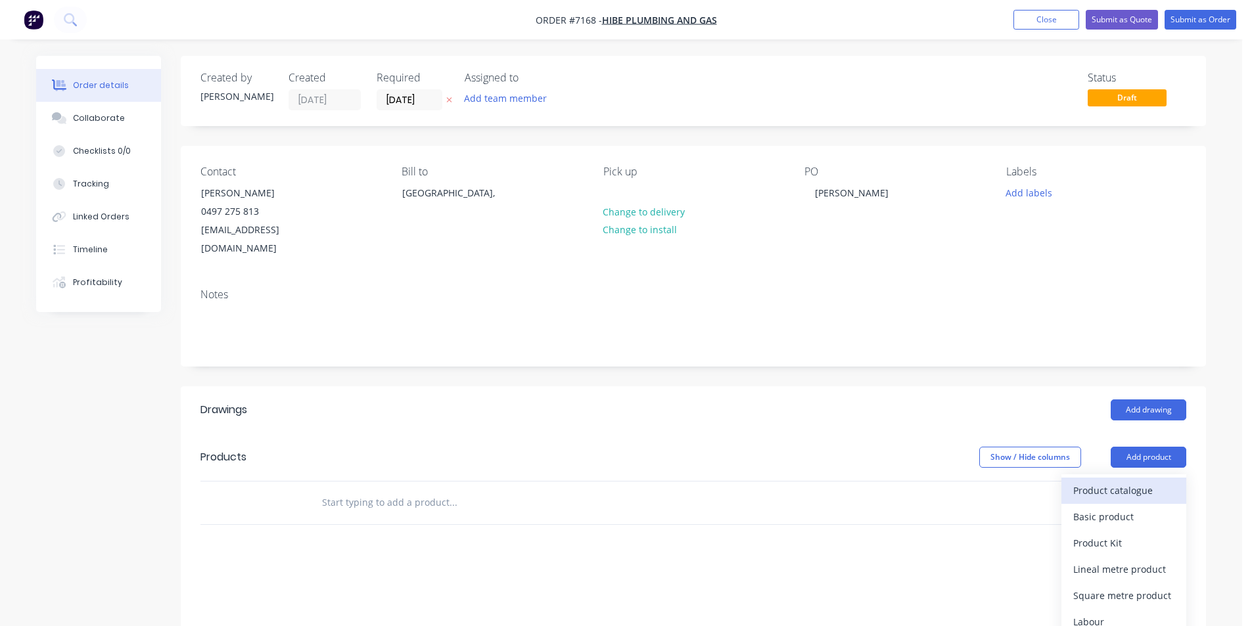
click at [1146, 482] on button "Product catalogue" at bounding box center [1123, 491] width 125 height 26
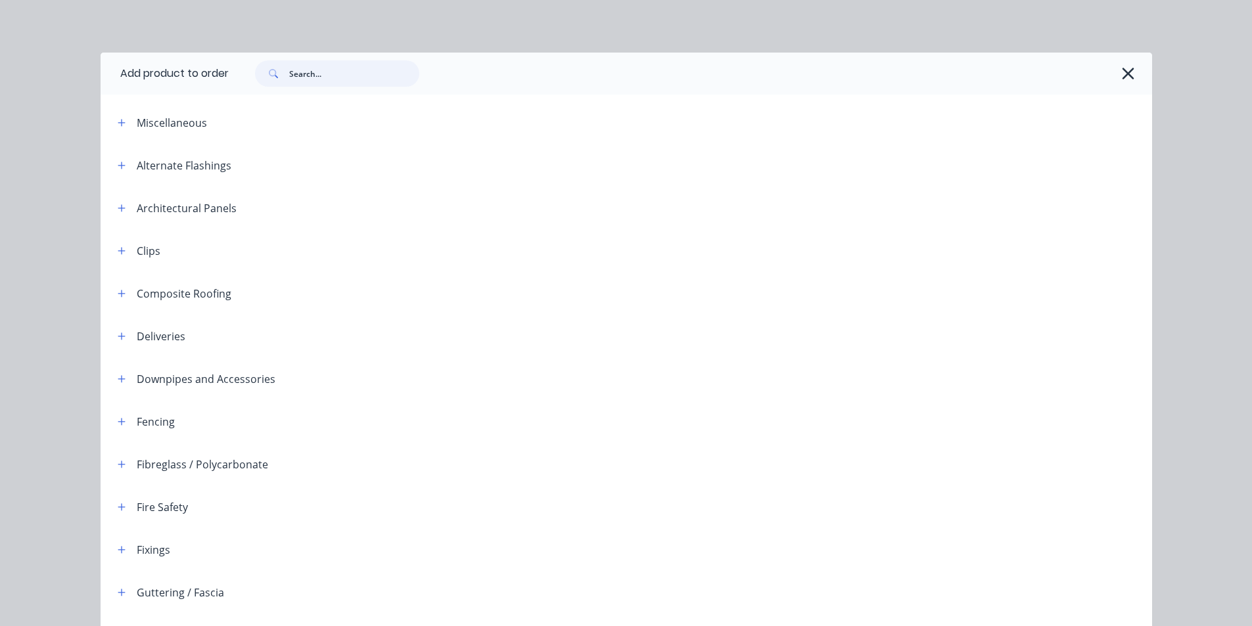
click at [350, 68] on input "text" at bounding box center [354, 73] width 130 height 26
click at [1140, 74] on div at bounding box center [690, 74] width 923 height 42
click at [1121, 72] on icon "button" at bounding box center [1128, 73] width 14 height 18
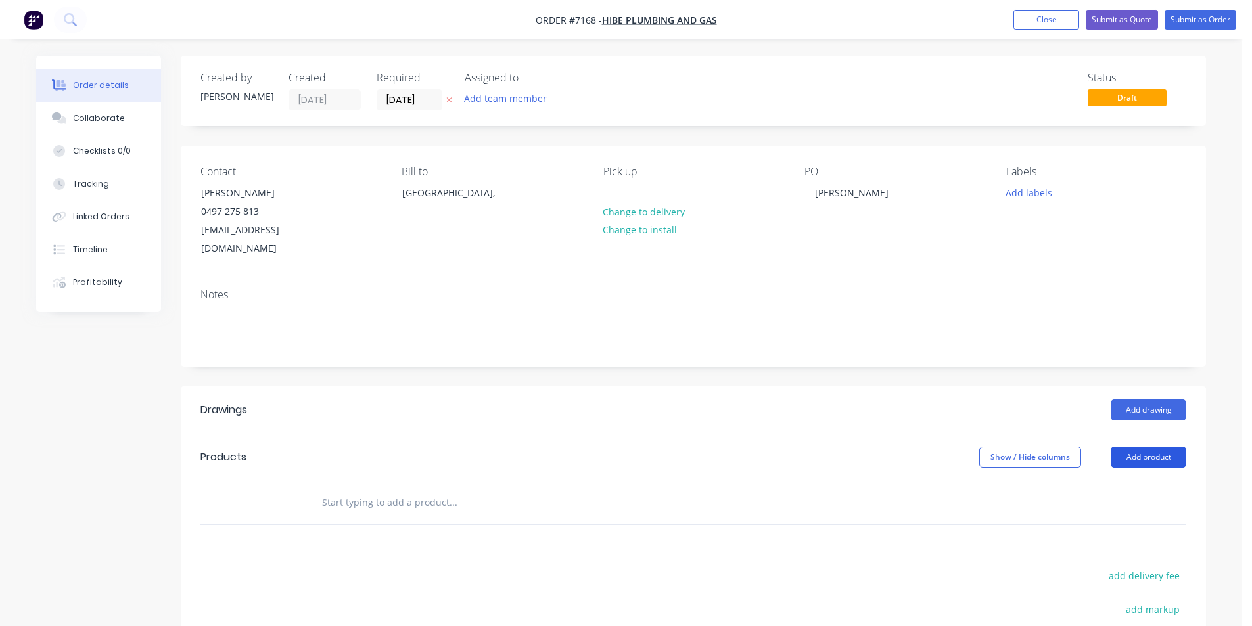
click at [1129, 447] on button "Add product" at bounding box center [1149, 457] width 76 height 21
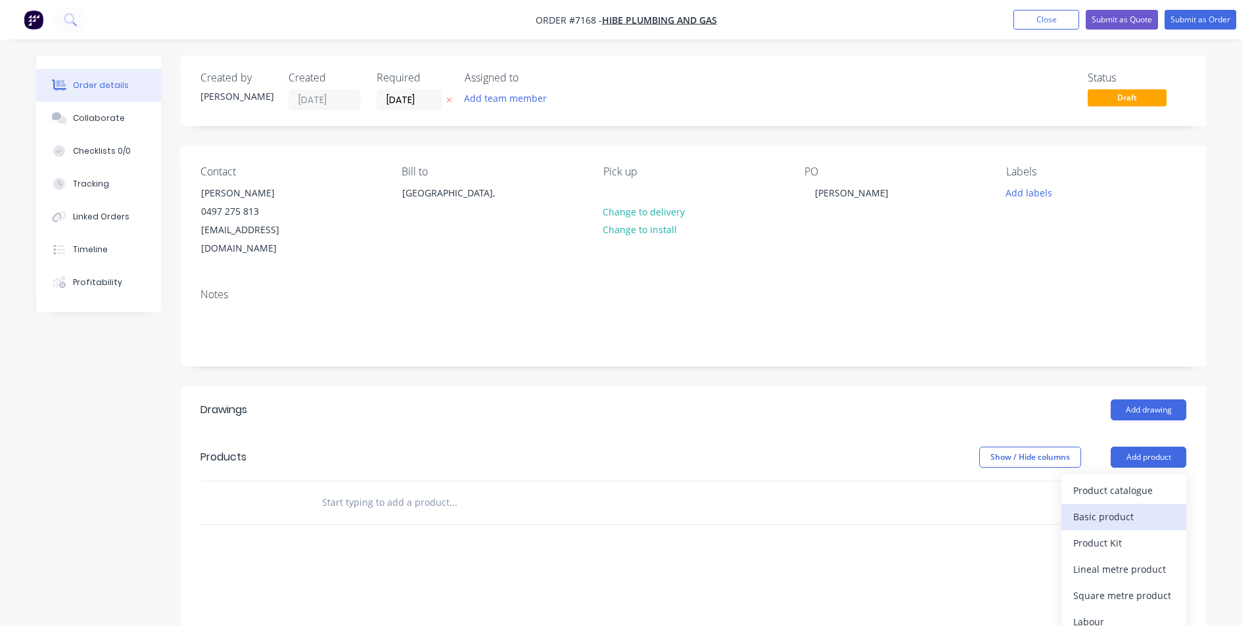
click at [1134, 507] on div "Basic product" at bounding box center [1123, 516] width 101 height 19
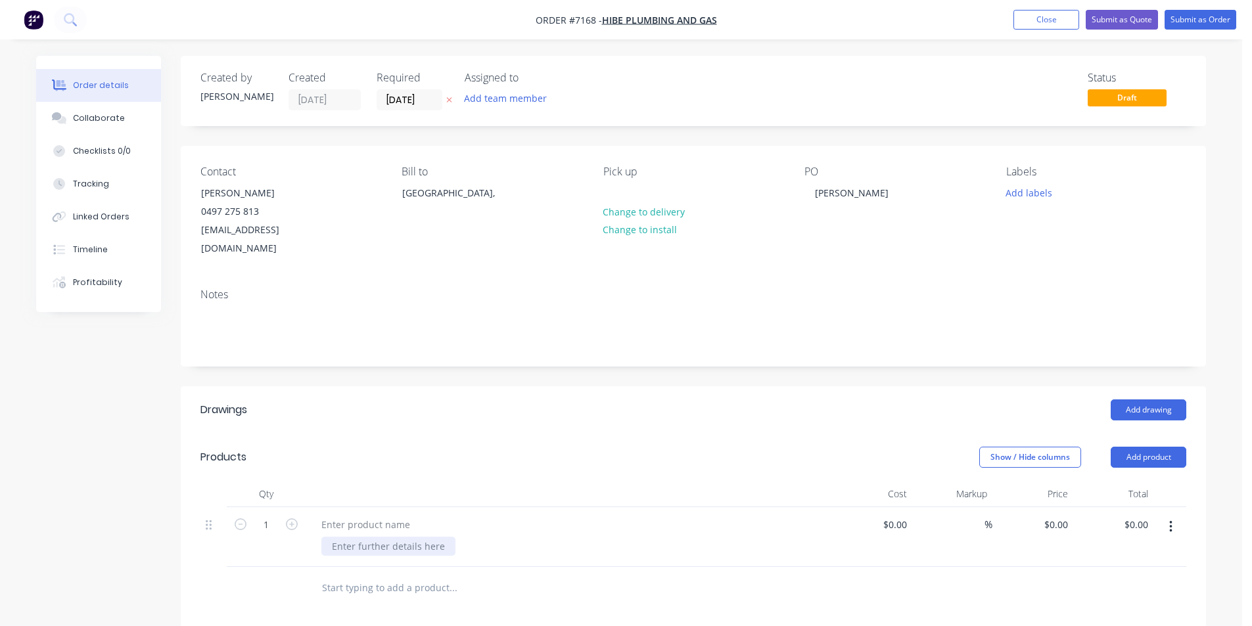
click at [369, 537] on div at bounding box center [388, 546] width 134 height 19
click at [367, 515] on div at bounding box center [366, 524] width 110 height 19
click at [340, 537] on div at bounding box center [388, 546] width 134 height 19
click at [341, 537] on div at bounding box center [388, 546] width 134 height 19
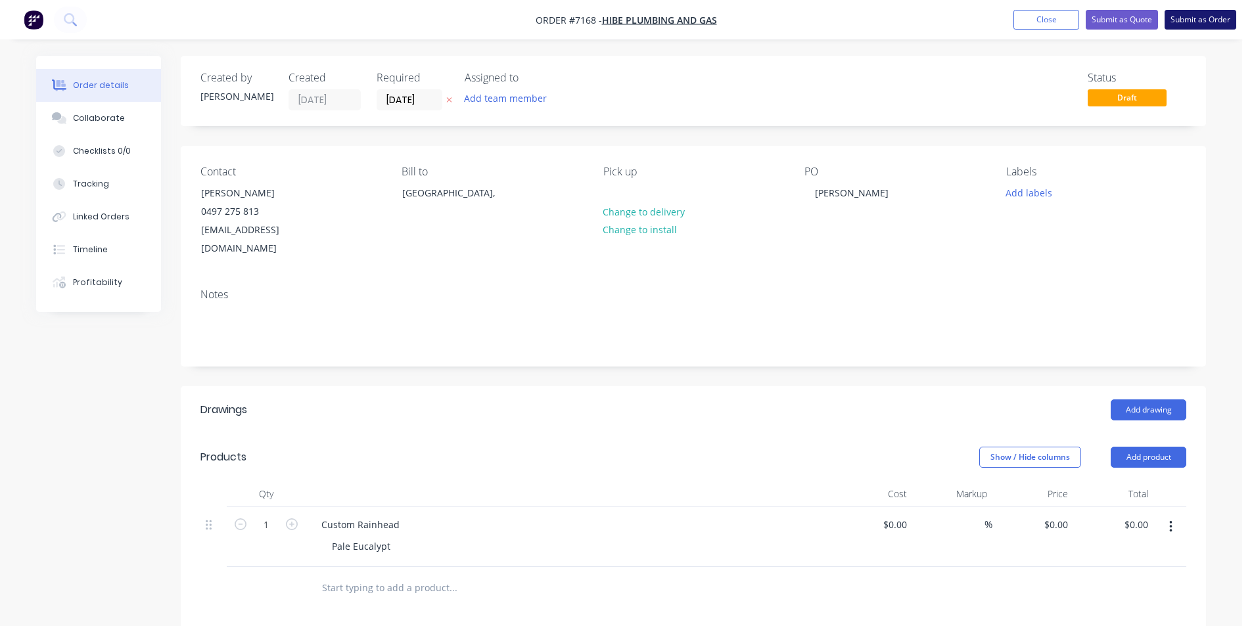
click at [1230, 22] on button "Submit as Order" at bounding box center [1201, 20] width 72 height 20
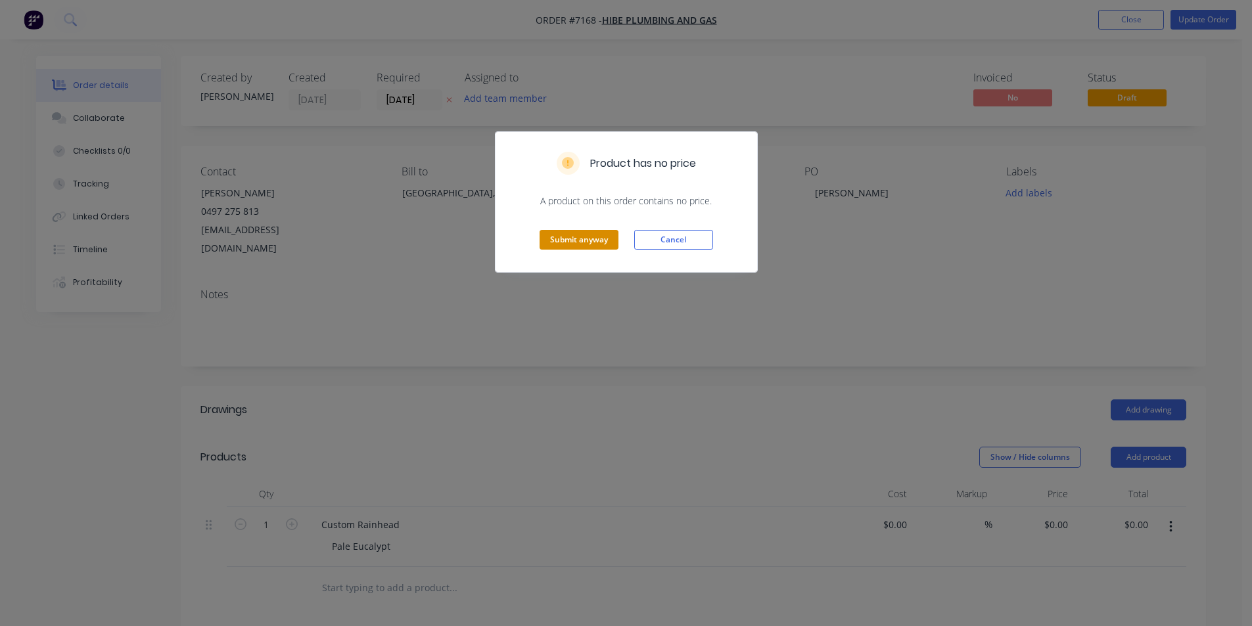
click at [586, 248] on button "Submit anyway" at bounding box center [579, 240] width 79 height 20
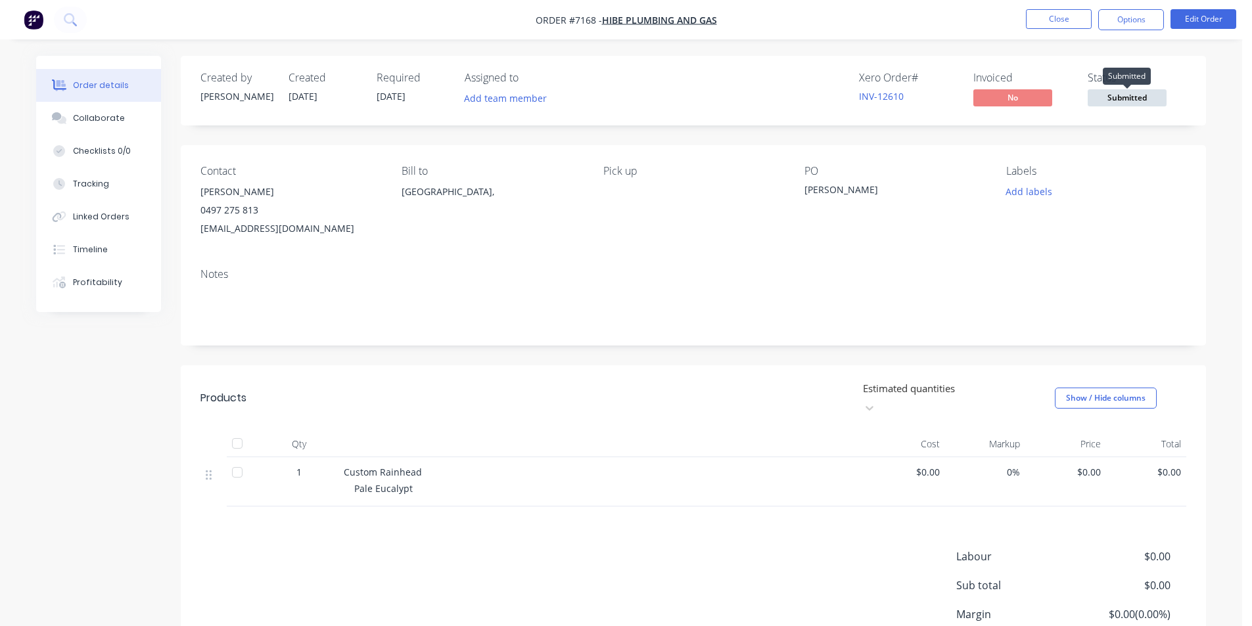
click at [1136, 102] on span "Submitted" at bounding box center [1127, 97] width 79 height 16
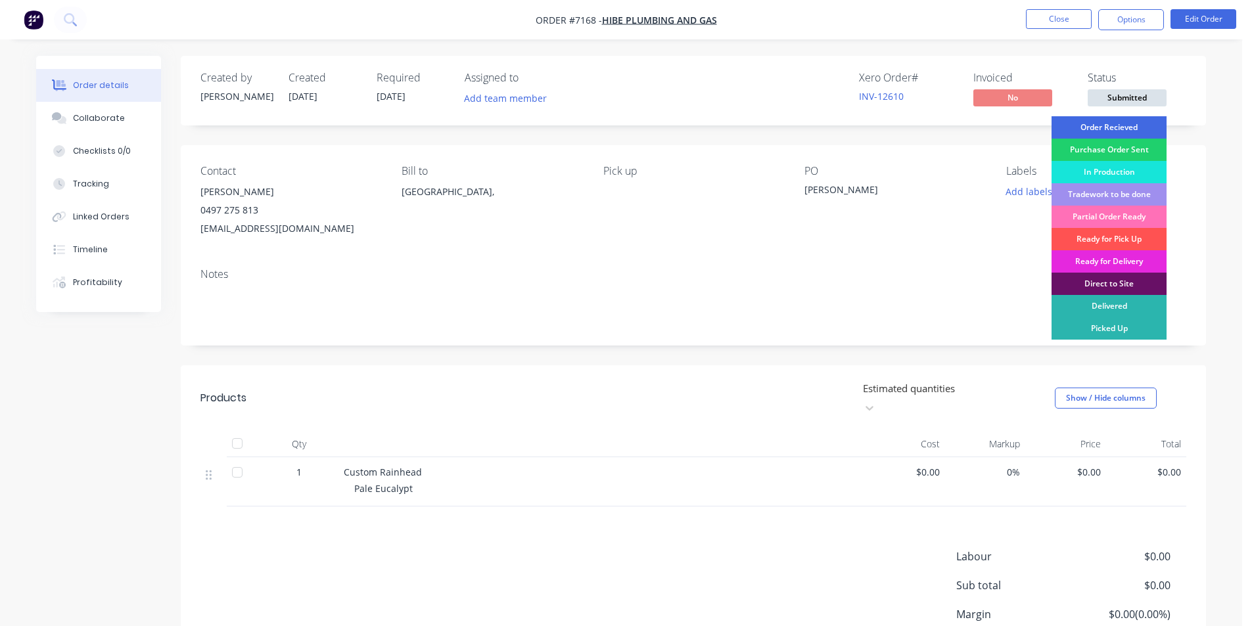
click at [1133, 124] on div "Order Recieved" at bounding box center [1109, 127] width 115 height 22
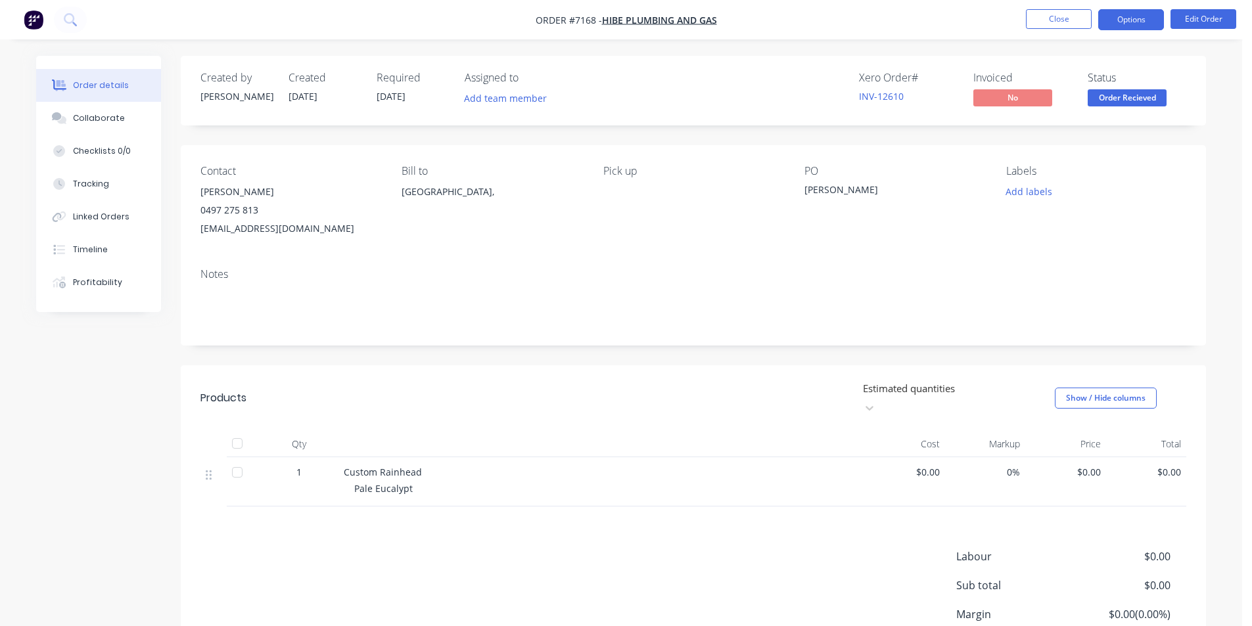
click at [1121, 21] on button "Options" at bounding box center [1131, 19] width 66 height 21
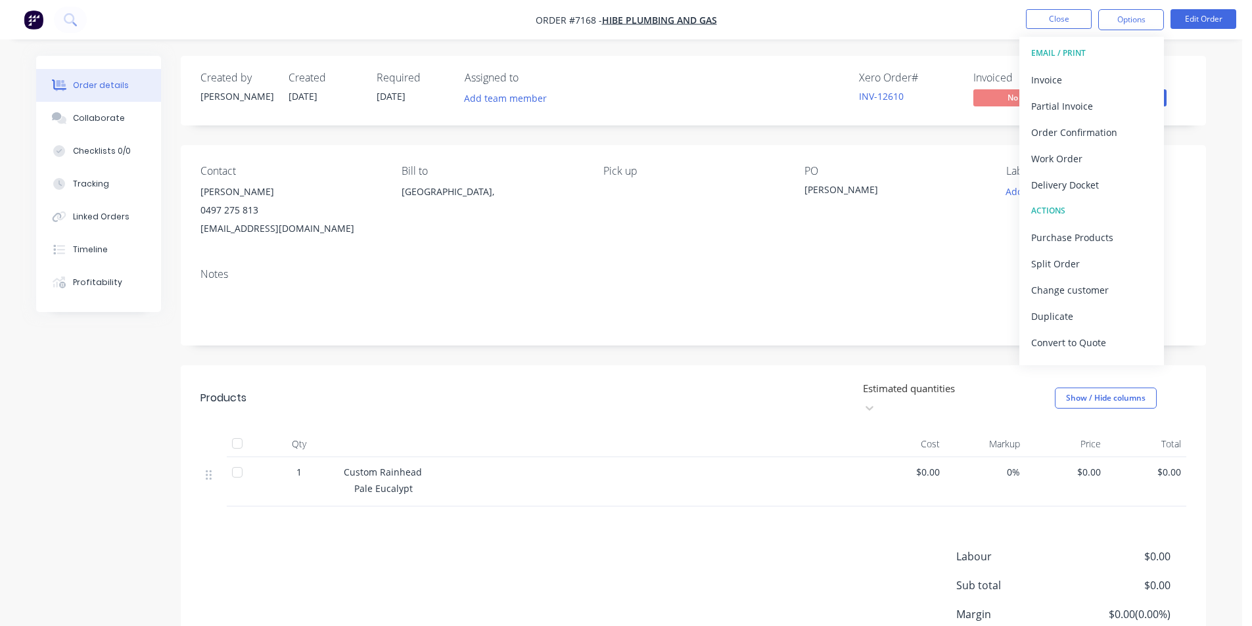
click at [1202, 190] on div "Contact [PERSON_NAME] [PHONE_NUMBER] [EMAIL_ADDRESS][DOMAIN_NAME] Bill to [GEOG…" at bounding box center [693, 201] width 1025 height 112
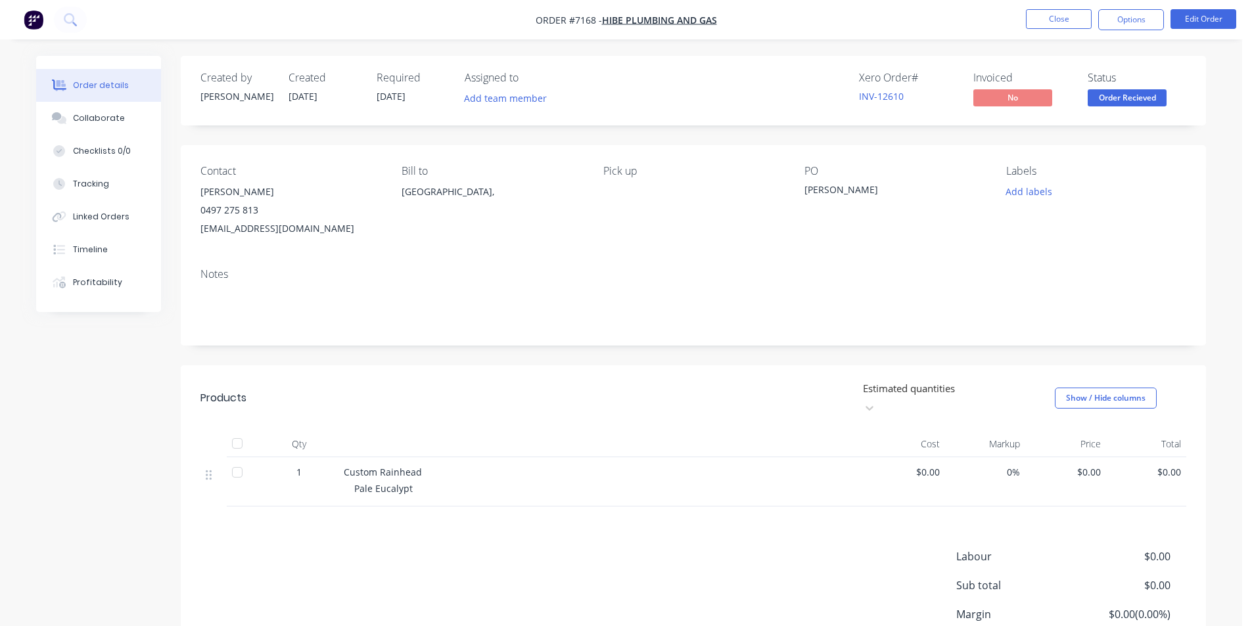
click at [854, 239] on div "Contact [PERSON_NAME] [PHONE_NUMBER] [EMAIL_ADDRESS][DOMAIN_NAME] Bill to [GEOG…" at bounding box center [693, 201] width 1025 height 112
click at [89, 121] on div "Collaborate" at bounding box center [99, 118] width 52 height 12
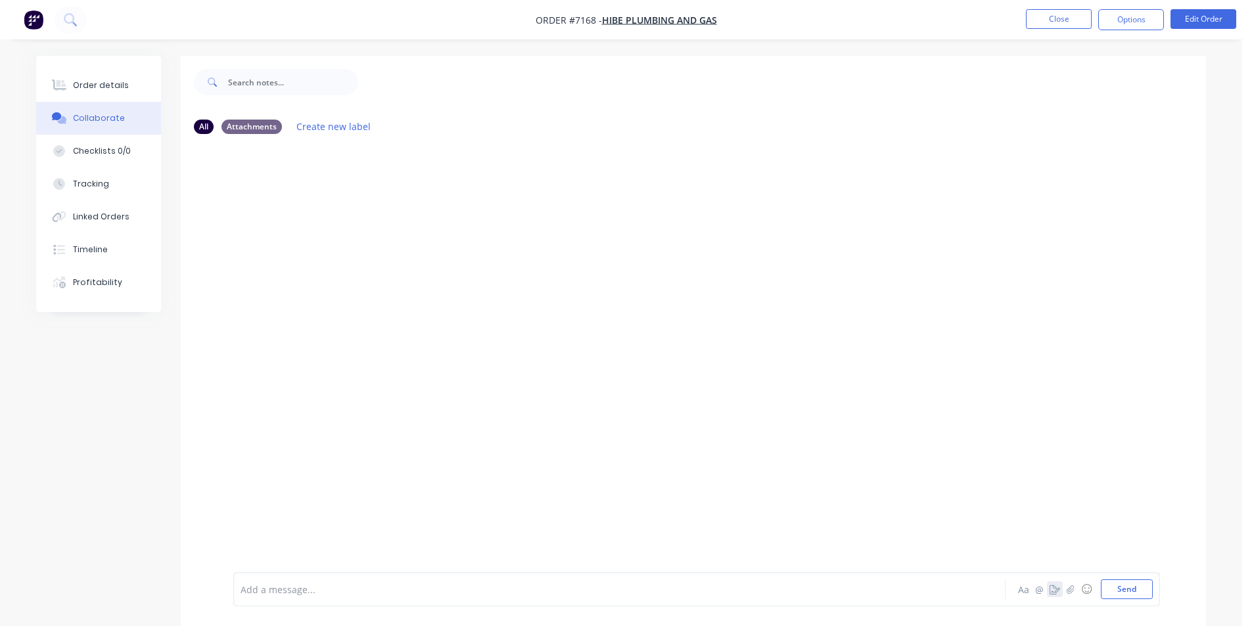
click at [1061, 592] on button "button" at bounding box center [1055, 590] width 16 height 16
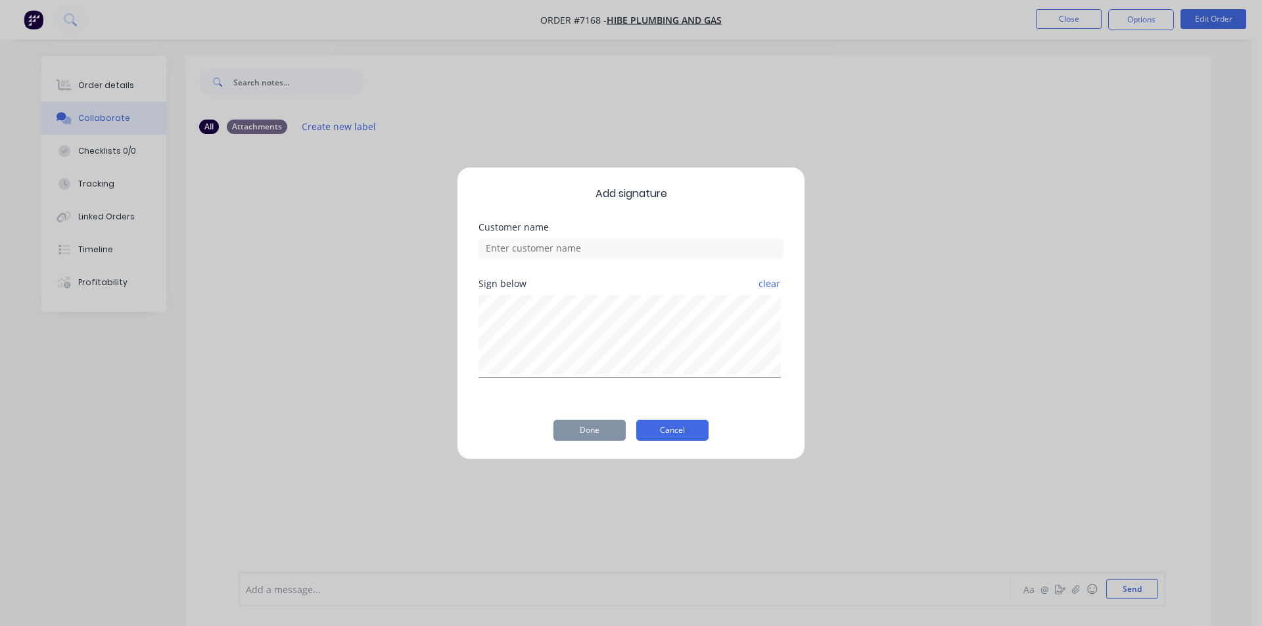
click at [691, 427] on button "Cancel" at bounding box center [672, 430] width 72 height 21
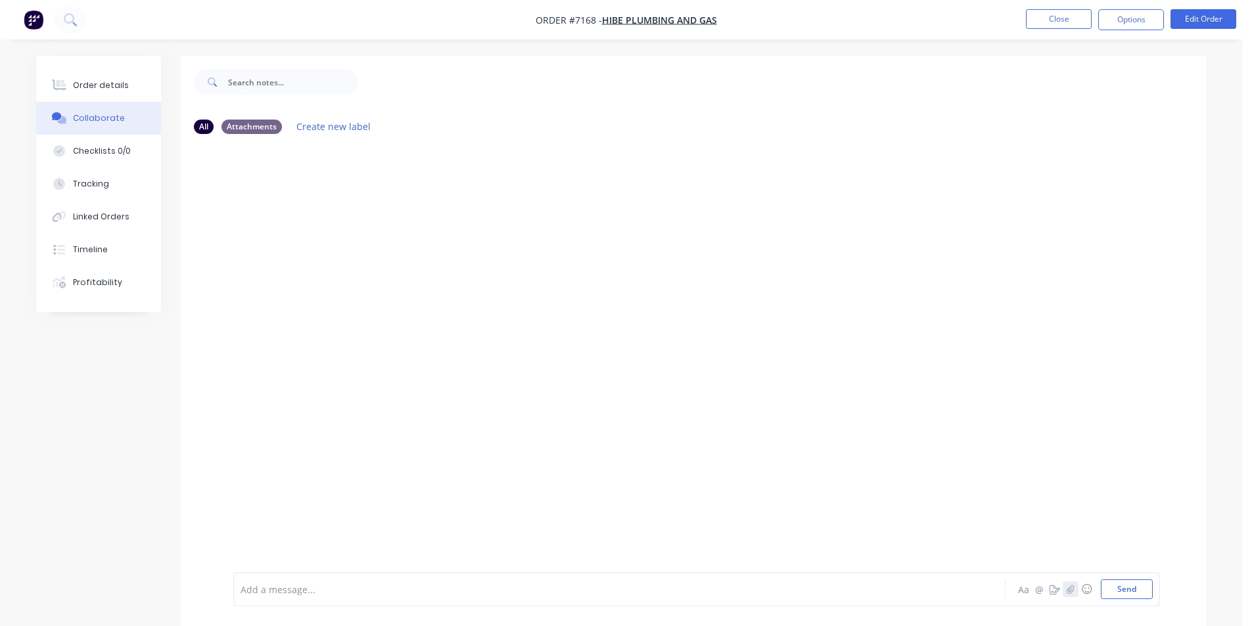
click at [1071, 589] on icon "button" at bounding box center [1070, 589] width 7 height 9
click at [1130, 598] on button "Send" at bounding box center [1127, 590] width 52 height 20
click at [1060, 22] on button "Close" at bounding box center [1059, 19] width 66 height 20
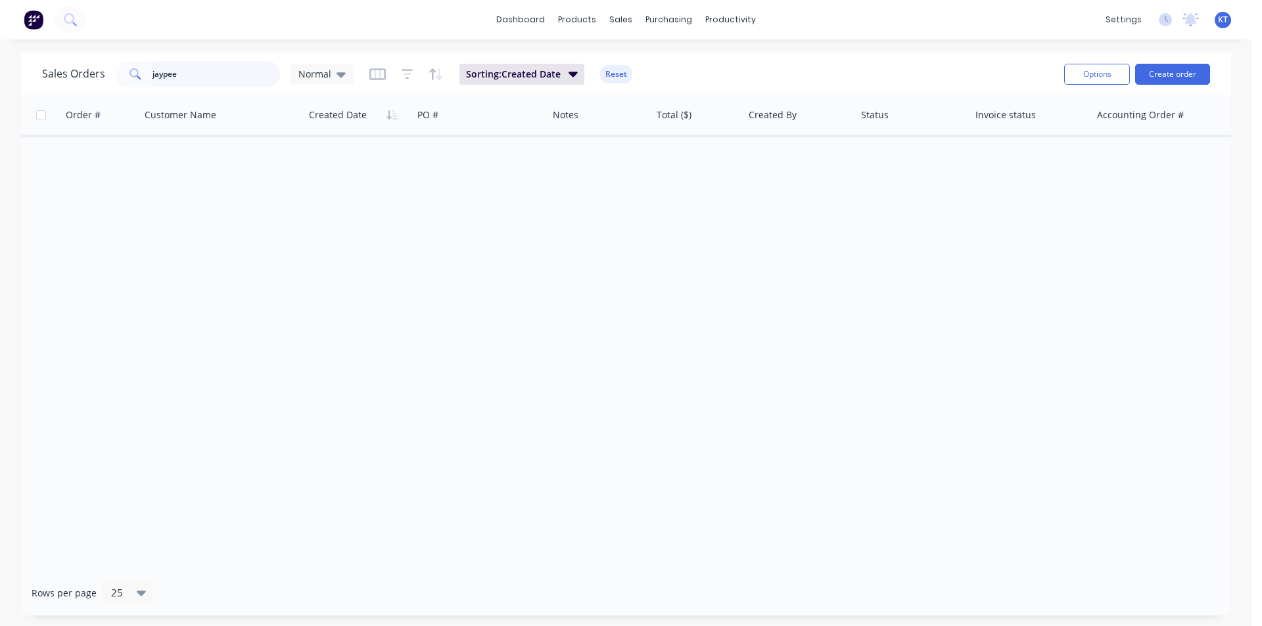
drag, startPoint x: 204, startPoint y: 76, endPoint x: 10, endPoint y: 83, distance: 194.0
click at [10, 83] on div "Sales Orders jaypee Normal Sorting: Created Date Reset Options Create order Ord…" at bounding box center [626, 334] width 1252 height 563
